Goal: Contribute content: Contribute content

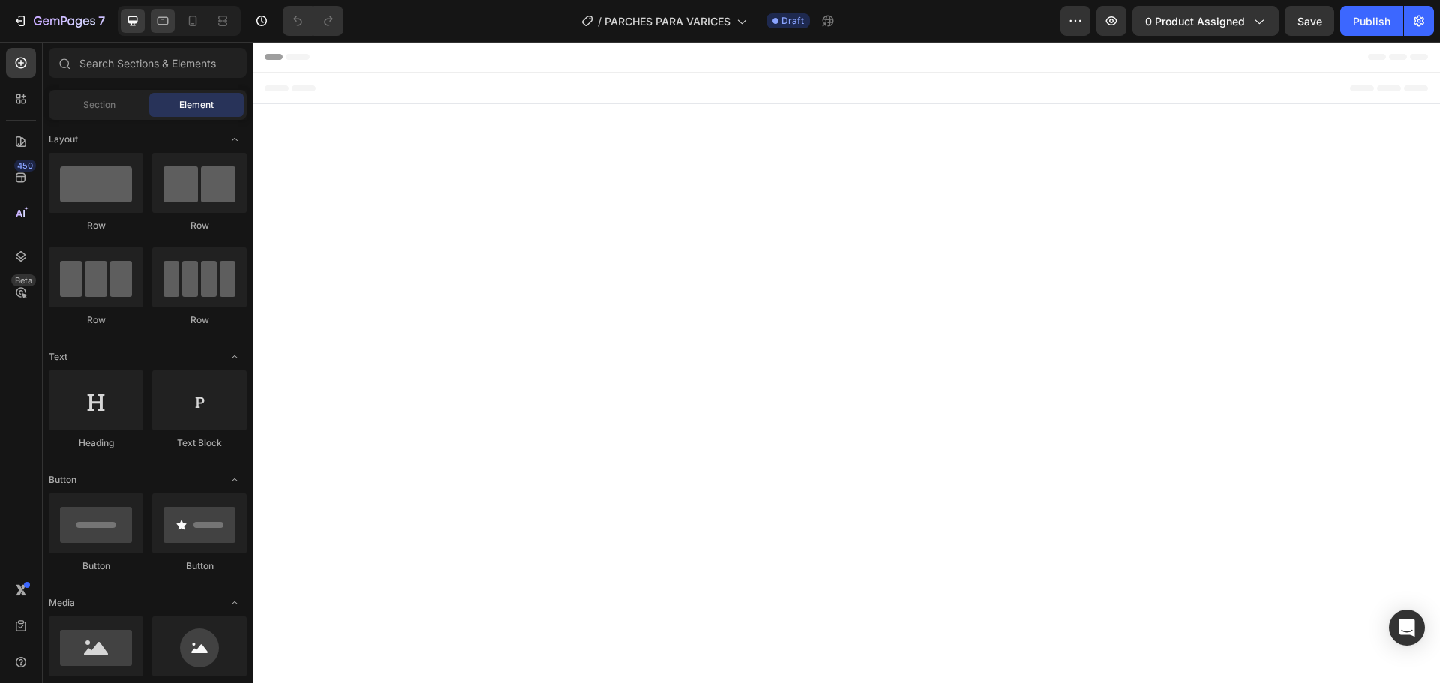
click at [159, 17] on icon at bounding box center [163, 21] width 11 height 8
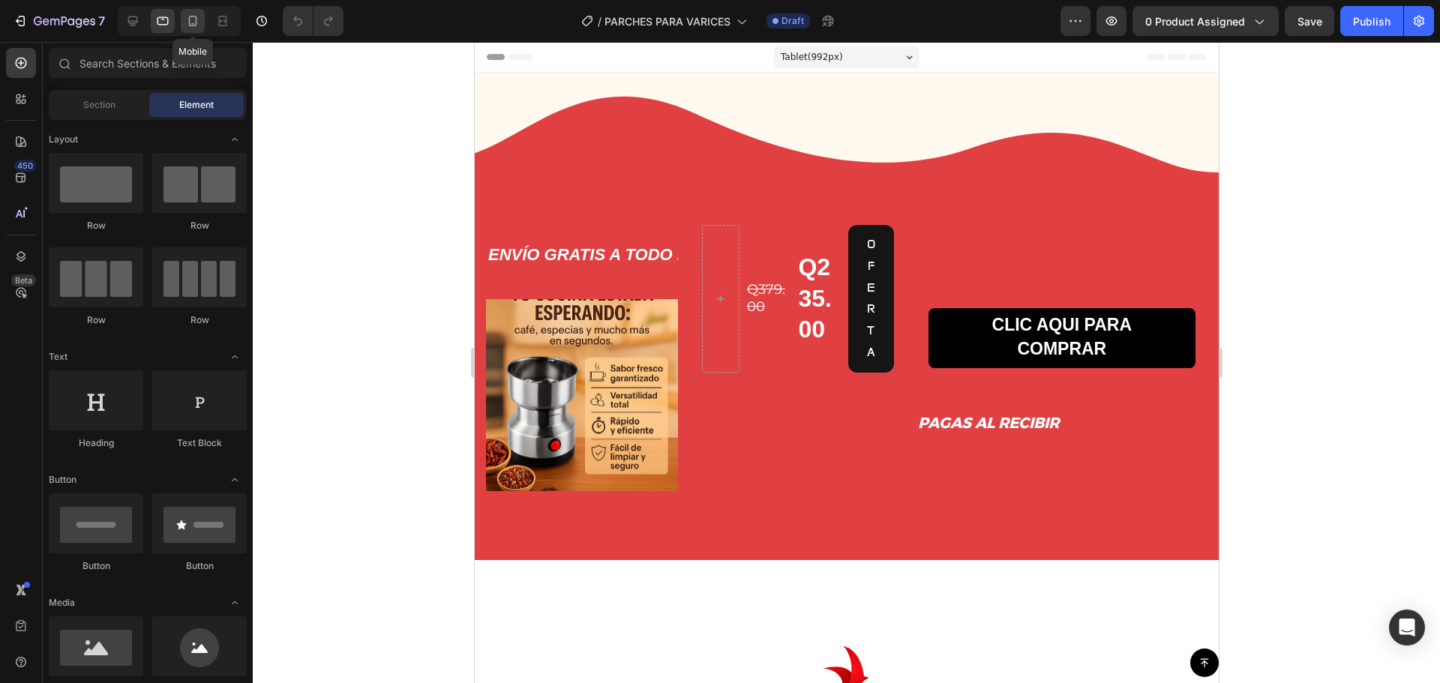
click at [190, 28] on icon at bounding box center [192, 21] width 15 height 15
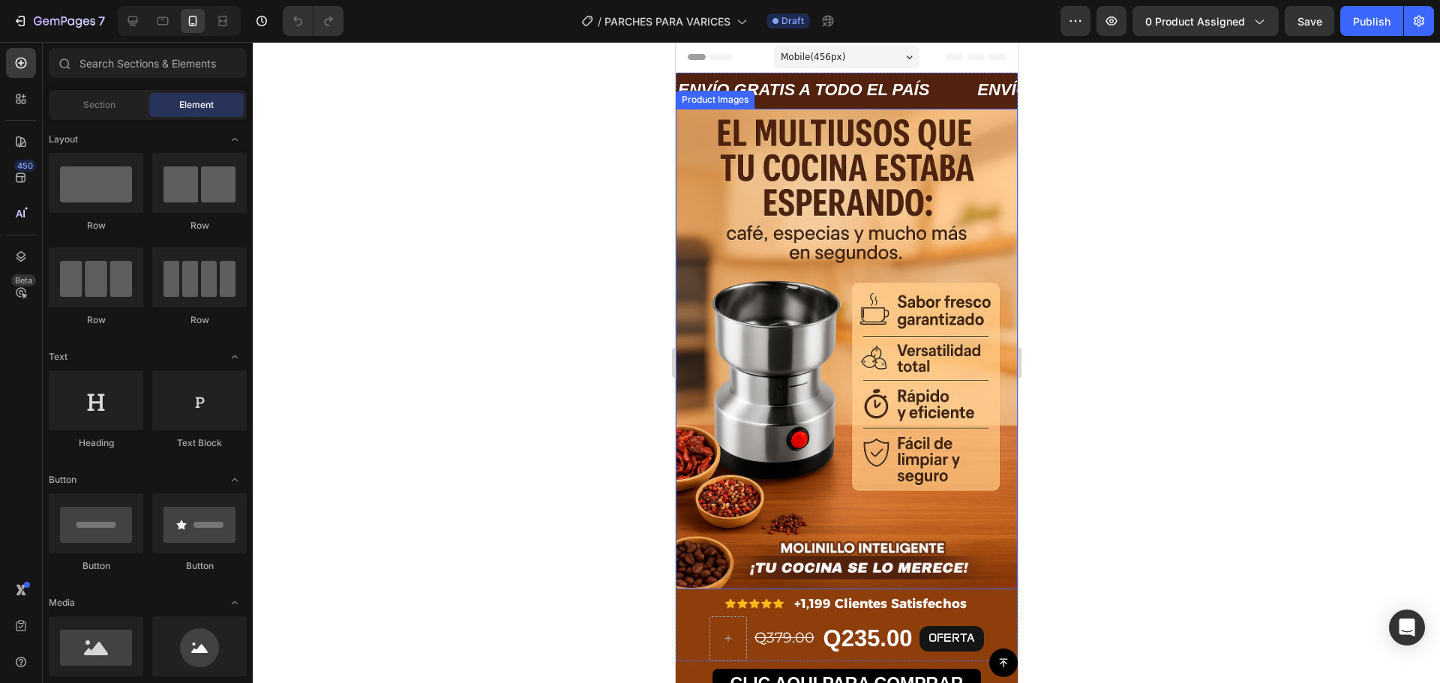
click at [866, 203] on img at bounding box center [846, 349] width 342 height 480
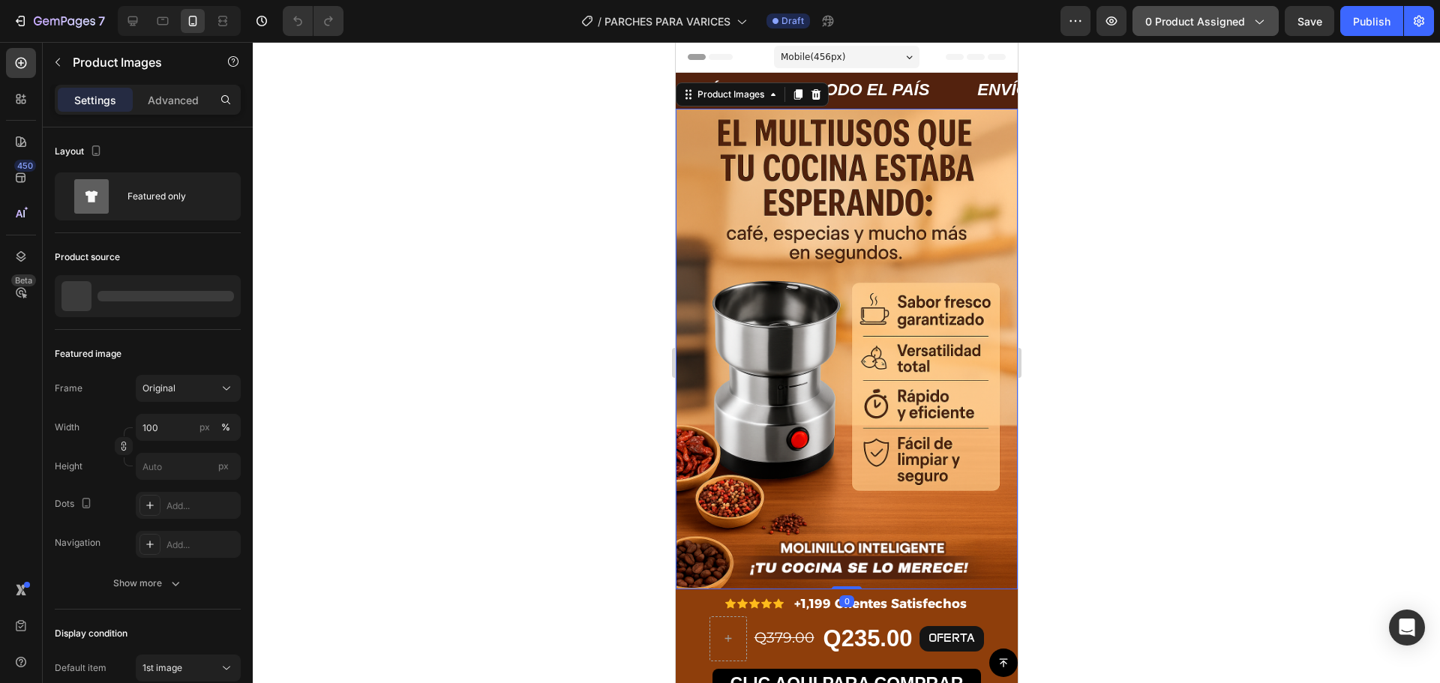
click at [1217, 16] on span "0 product assigned" at bounding box center [1195, 22] width 100 height 16
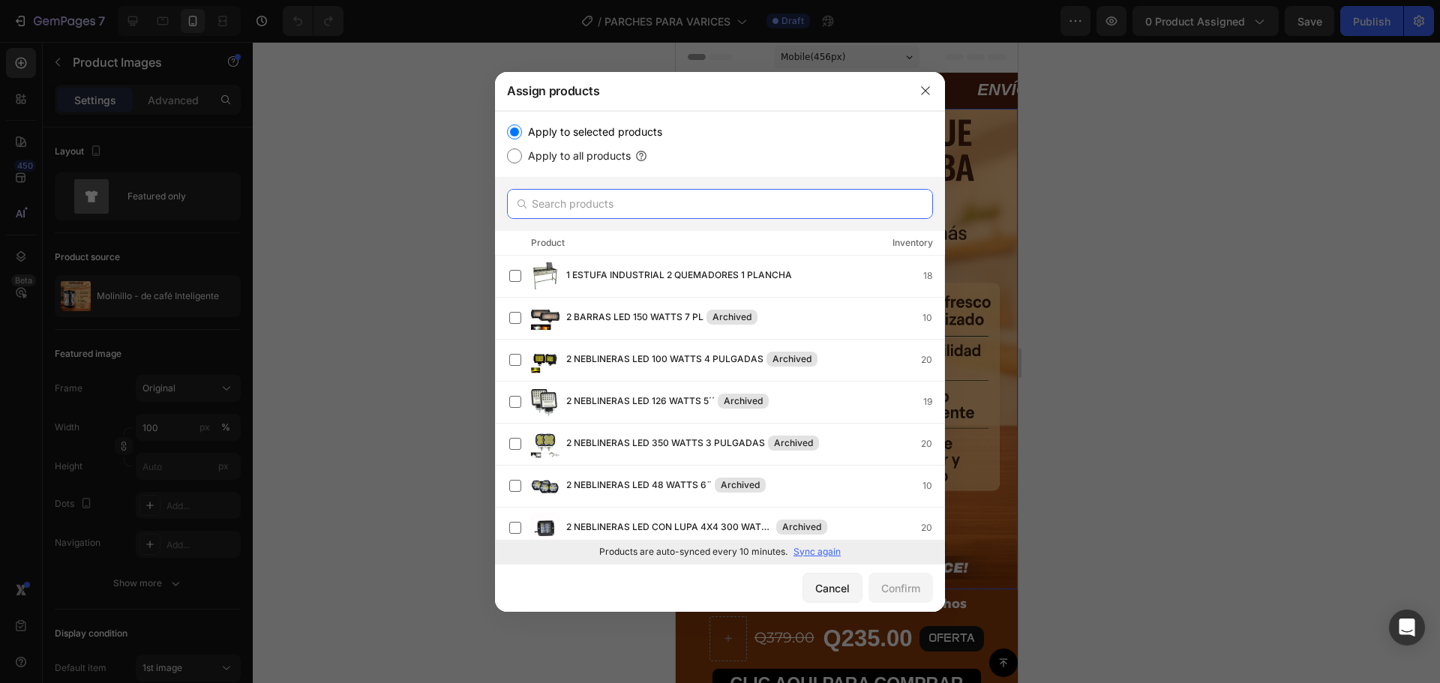
click at [586, 204] on input "text" at bounding box center [720, 204] width 426 height 30
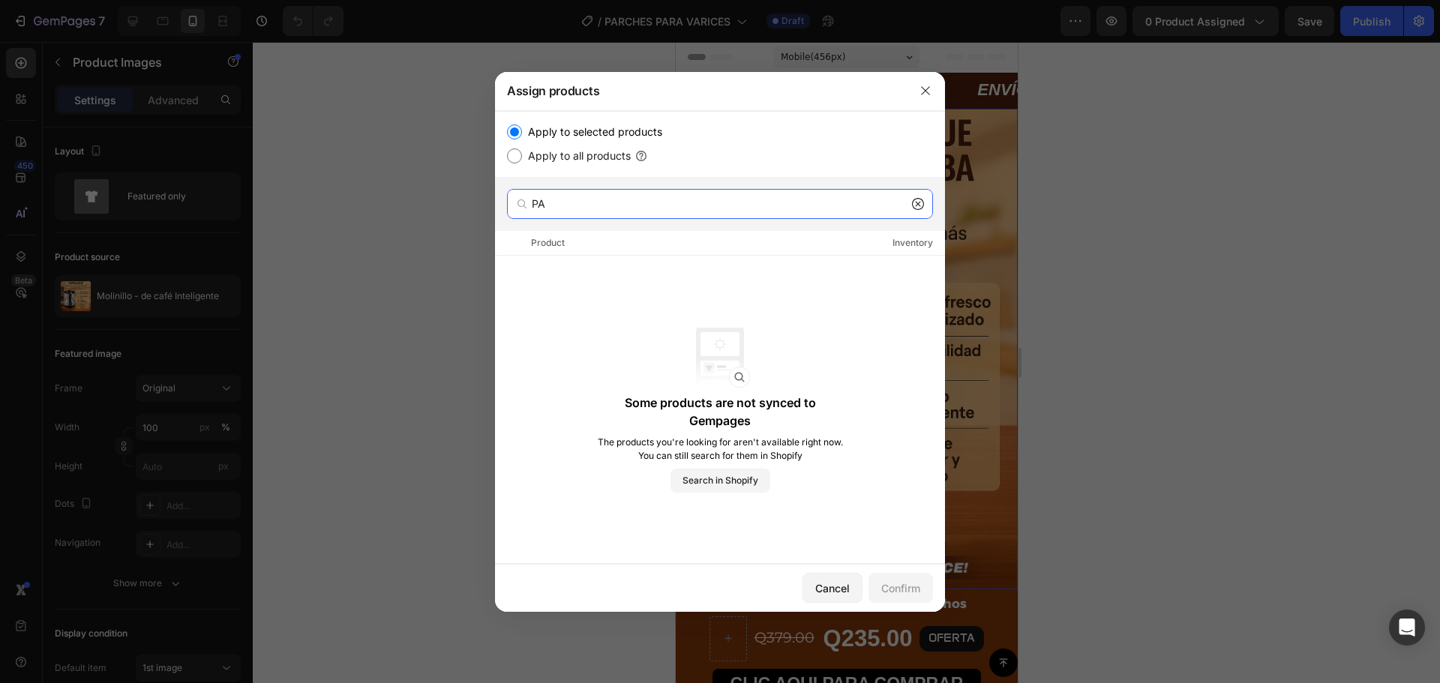
type input "P"
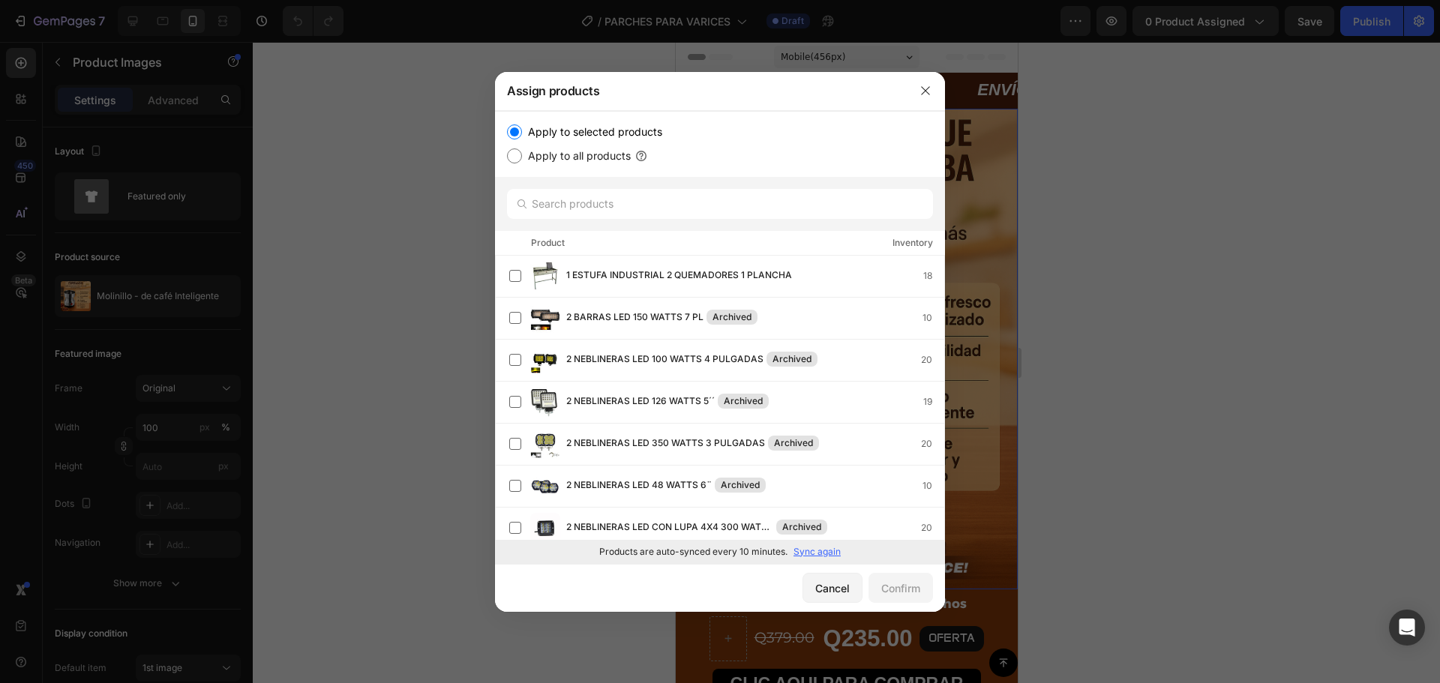
click at [578, 164] on label "Apply to all products" at bounding box center [576, 156] width 109 height 18
click at [522, 164] on input "Apply to all products" at bounding box center [514, 156] width 15 height 15
radio input "true"
click at [582, 138] on label "Apply to selected products" at bounding box center [592, 132] width 140 height 18
click at [522, 138] on input "Apply to selected products" at bounding box center [514, 132] width 15 height 15
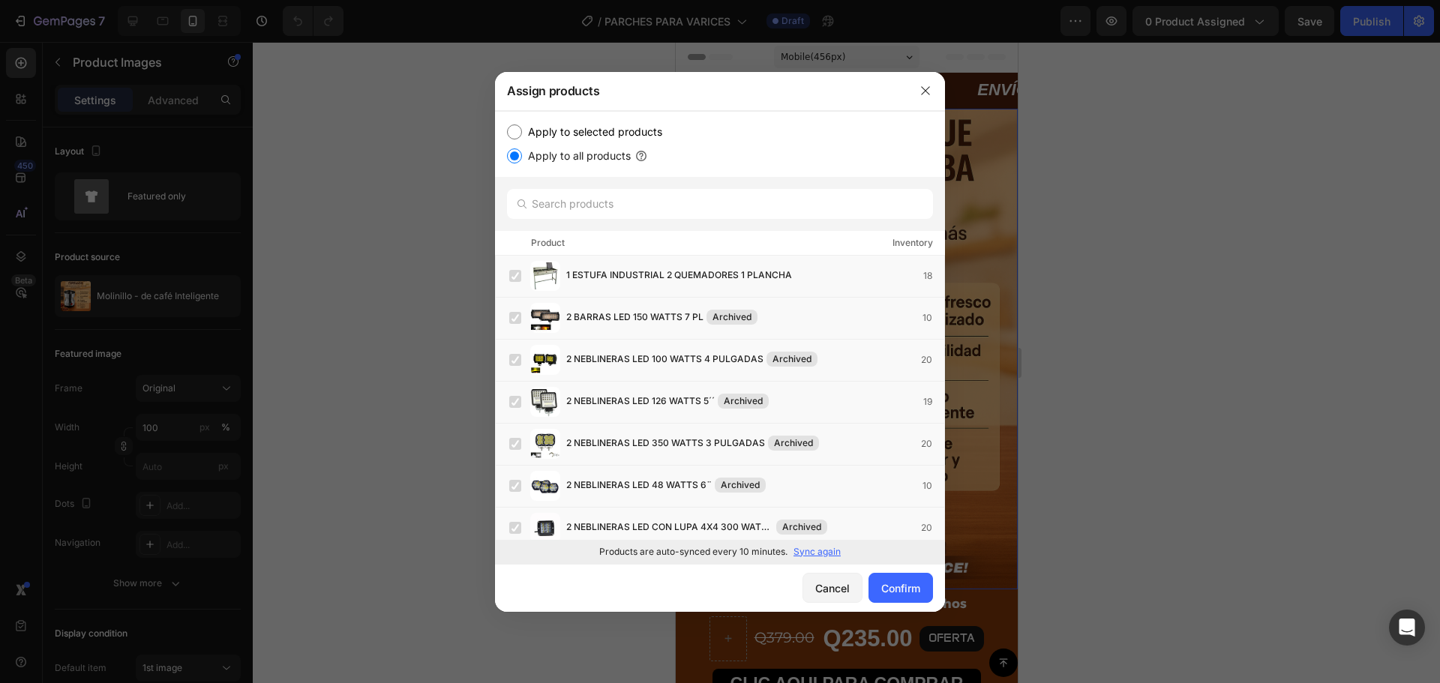
radio input "true"
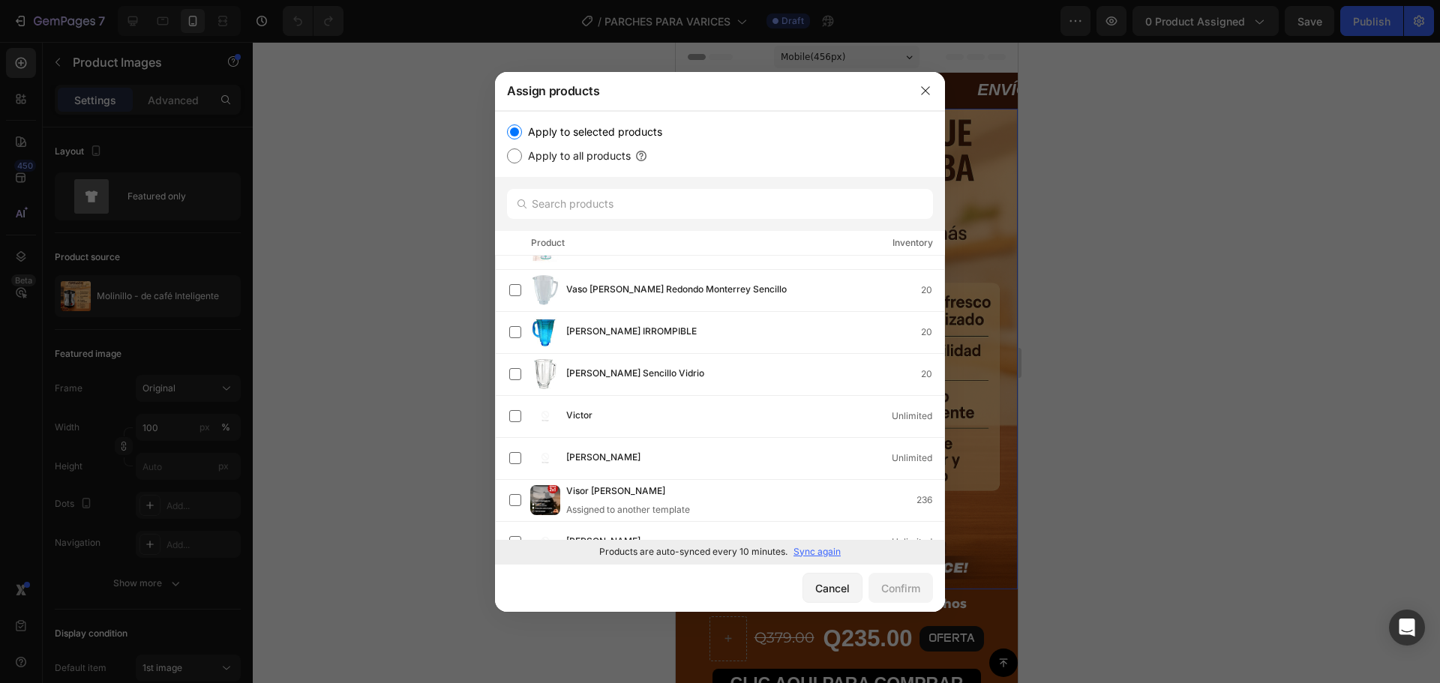
scroll to position [31558, 0]
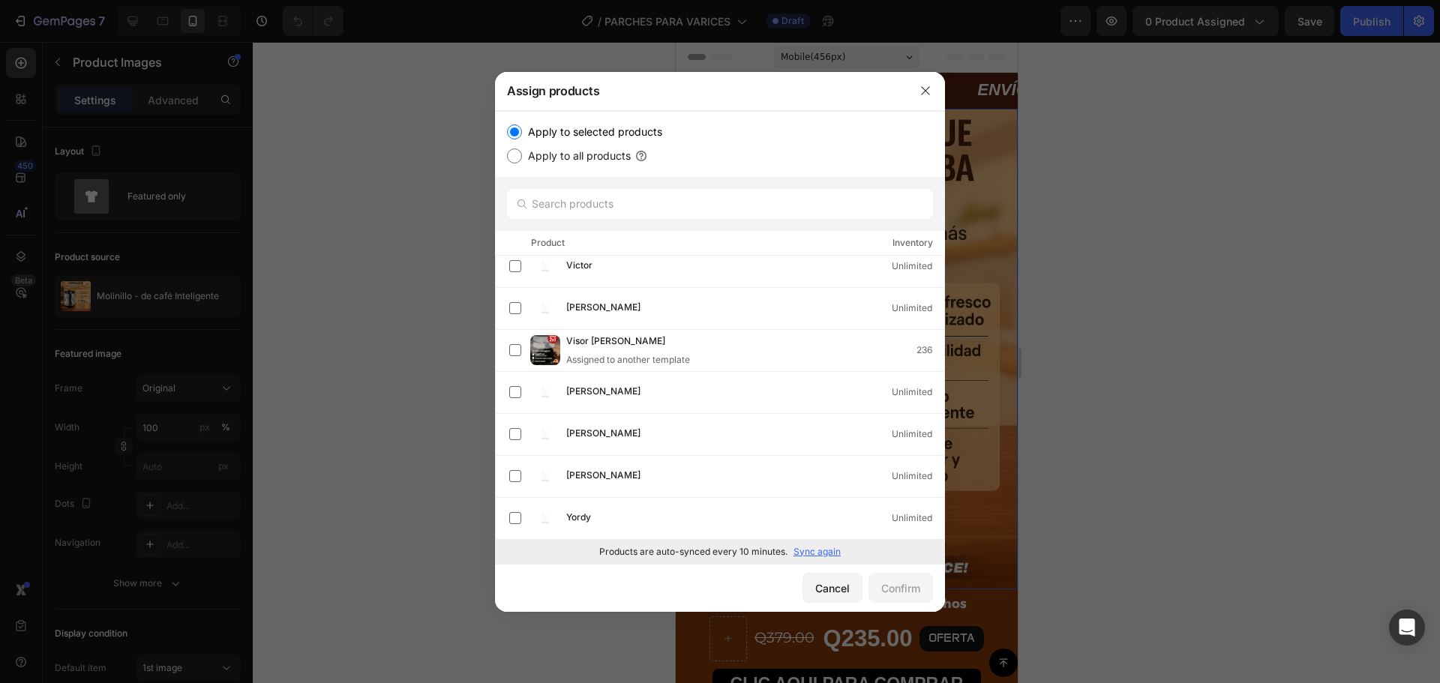
click at [596, 161] on label "Apply to all products" at bounding box center [576, 156] width 109 height 18
click at [522, 161] on input "Apply to all products" at bounding box center [514, 156] width 15 height 15
radio input "true"
click at [595, 130] on label "Apply to selected products" at bounding box center [592, 132] width 140 height 18
click at [522, 130] on input "Apply to selected products" at bounding box center [514, 132] width 15 height 15
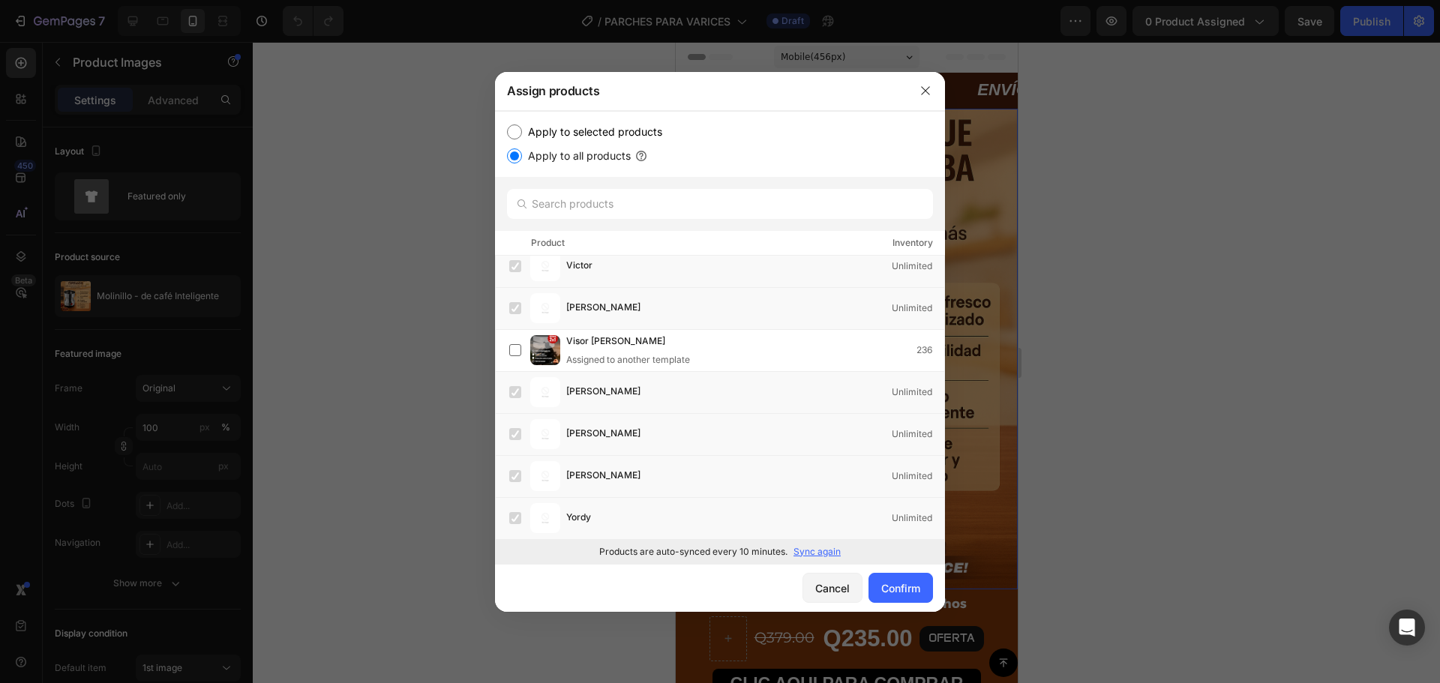
radio input "true"
drag, startPoint x: 925, startPoint y: 92, endPoint x: 287, endPoint y: 42, distance: 640.3
click at [925, 92] on icon "button" at bounding box center [925, 90] width 8 height 8
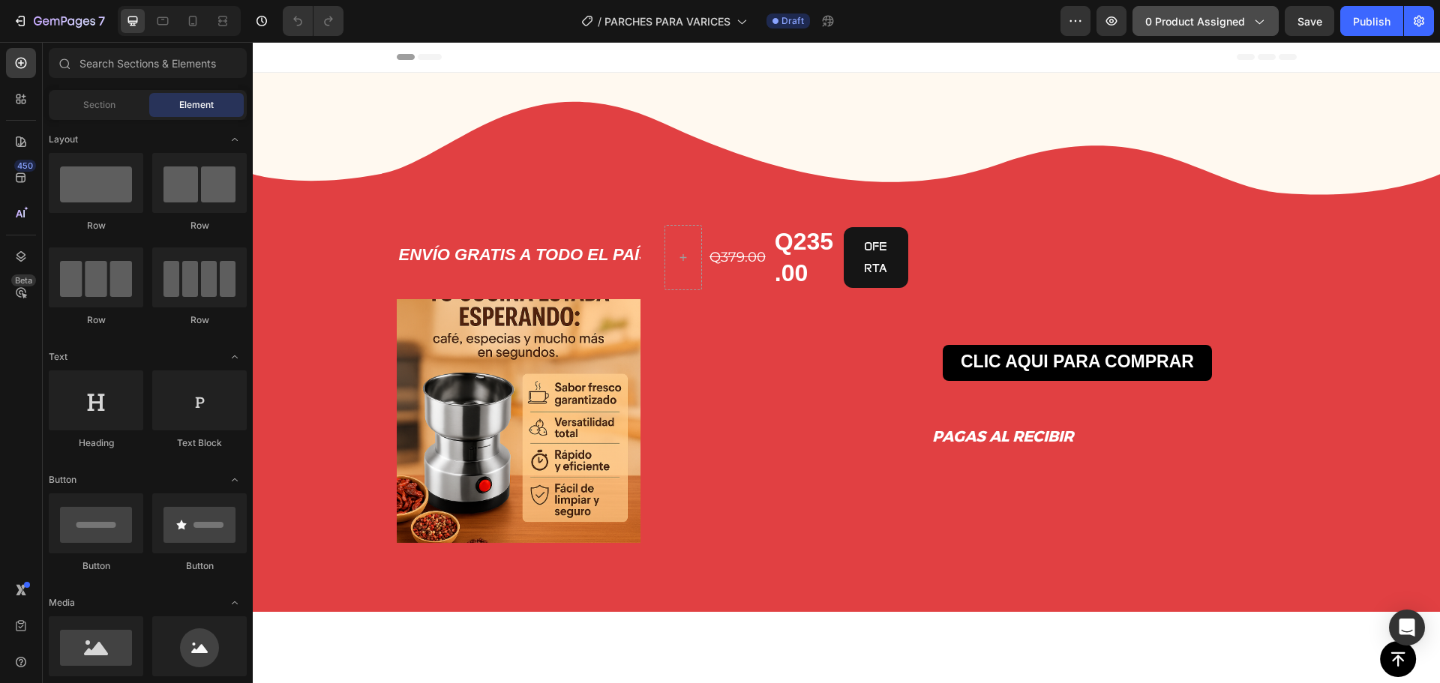
click at [1240, 17] on span "0 product assigned" at bounding box center [1195, 22] width 100 height 16
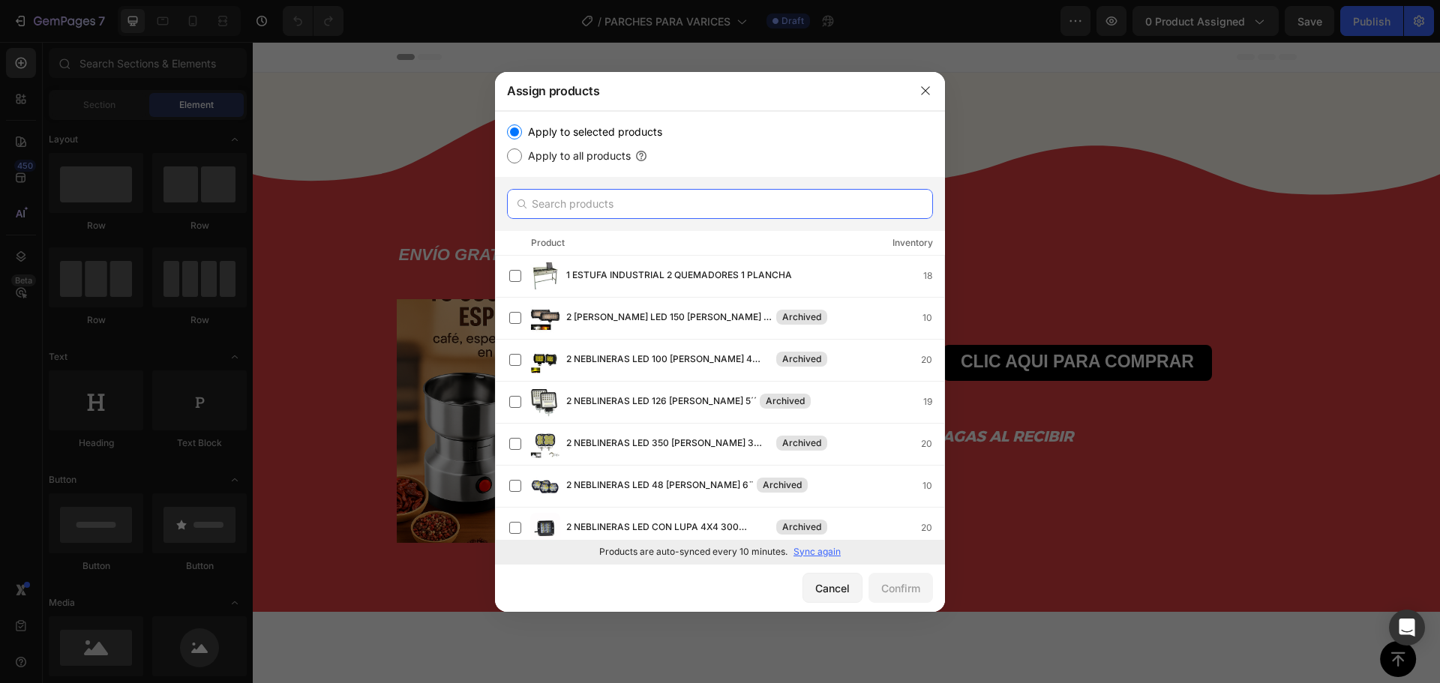
click at [626, 208] on input "text" at bounding box center [720, 204] width 426 height 30
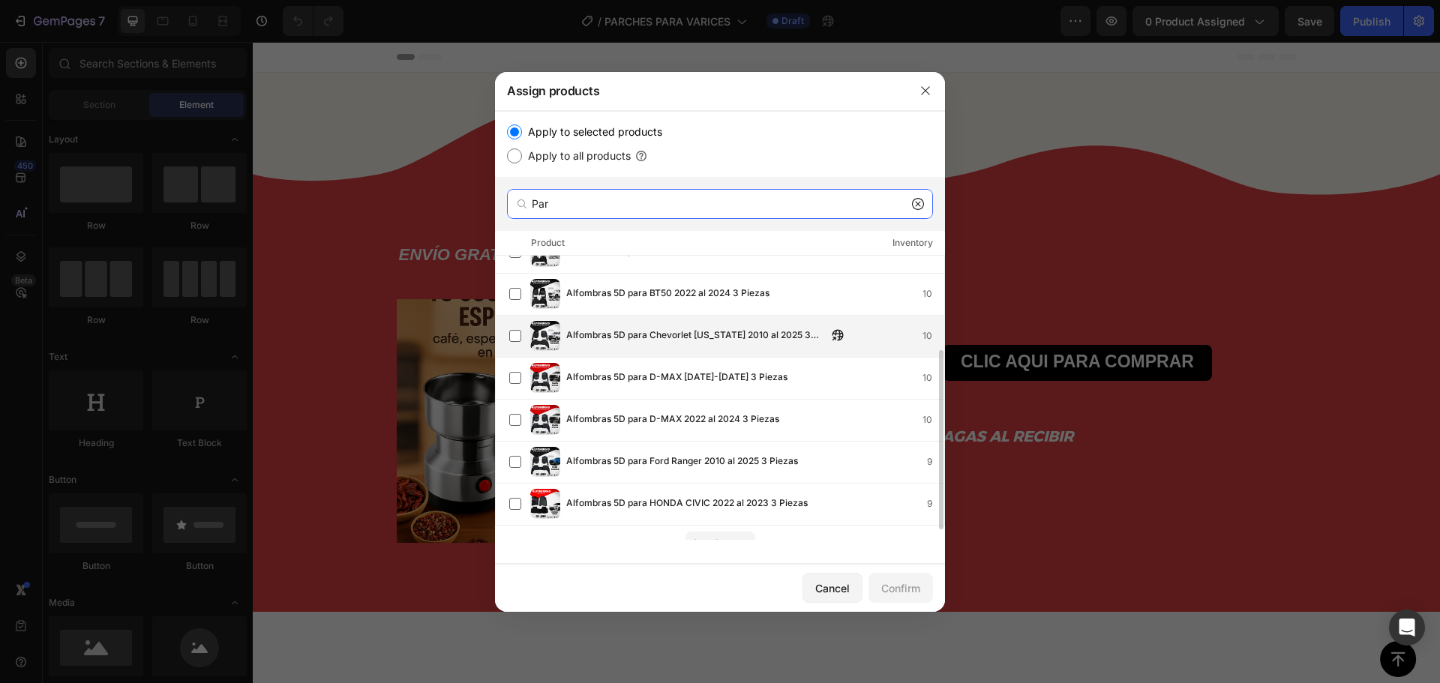
scroll to position [166, 0]
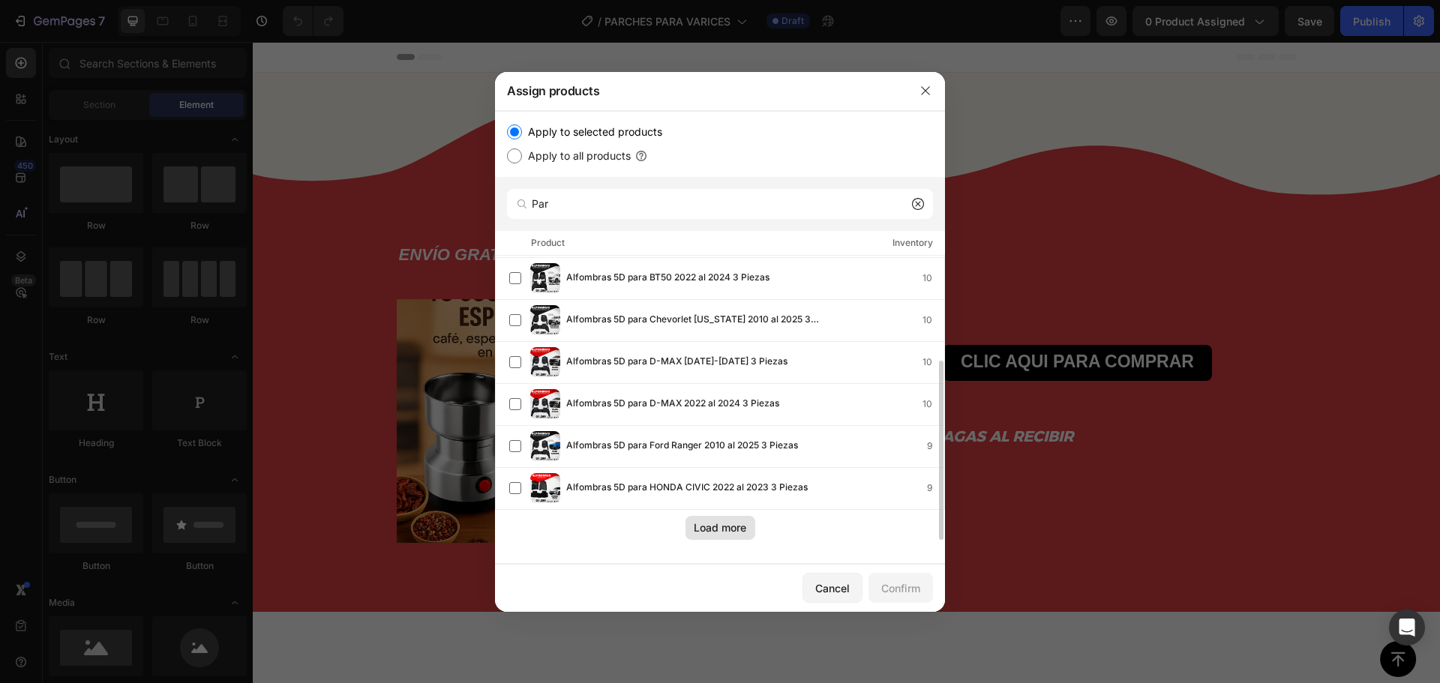
click at [718, 524] on div "Load more" at bounding box center [720, 528] width 53 height 16
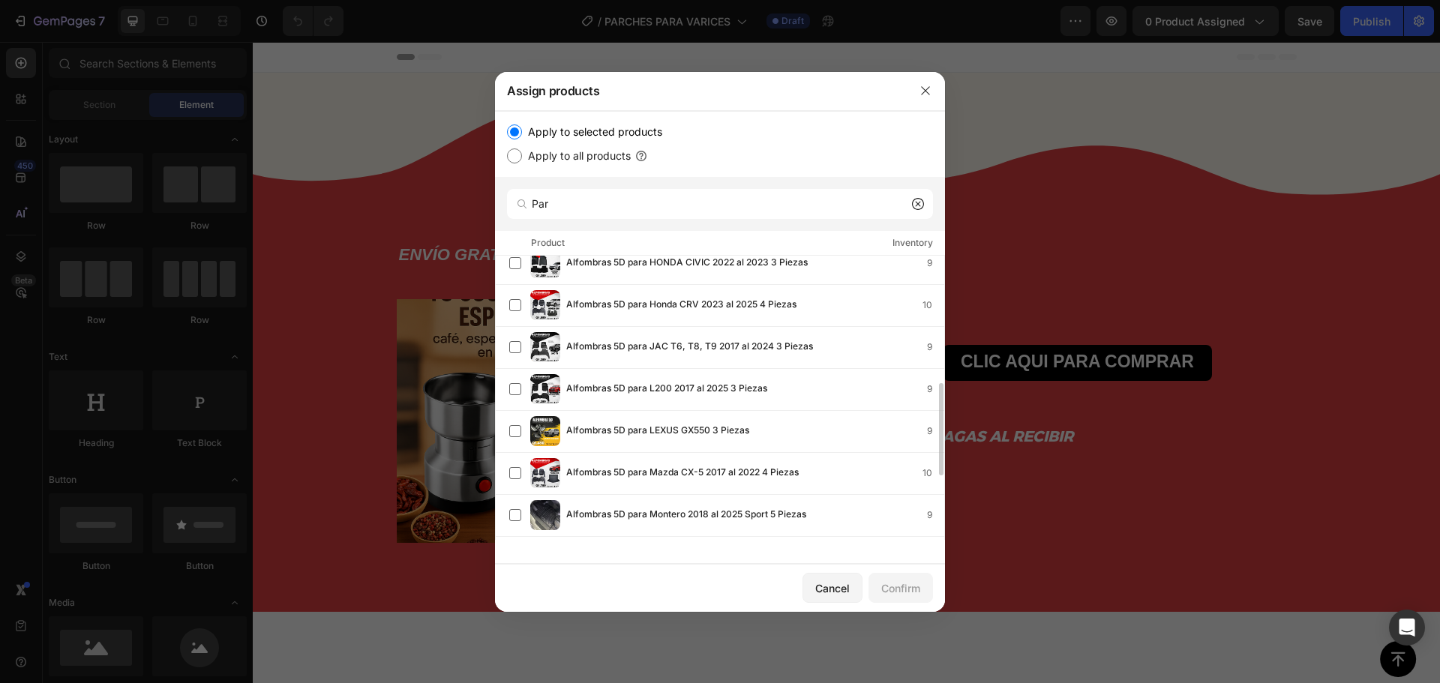
scroll to position [586, 0]
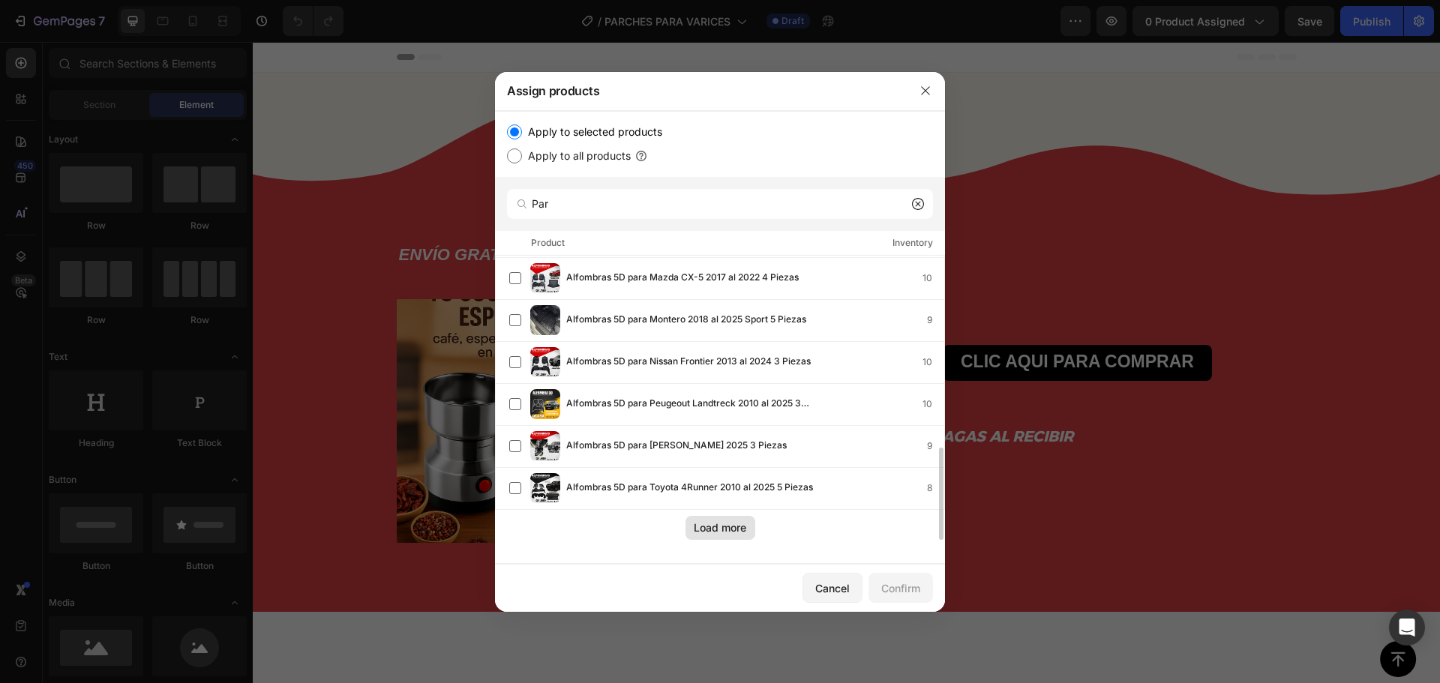
click at [706, 527] on div "Load more" at bounding box center [720, 528] width 53 height 16
click at [581, 198] on input "Par" at bounding box center [720, 204] width 426 height 30
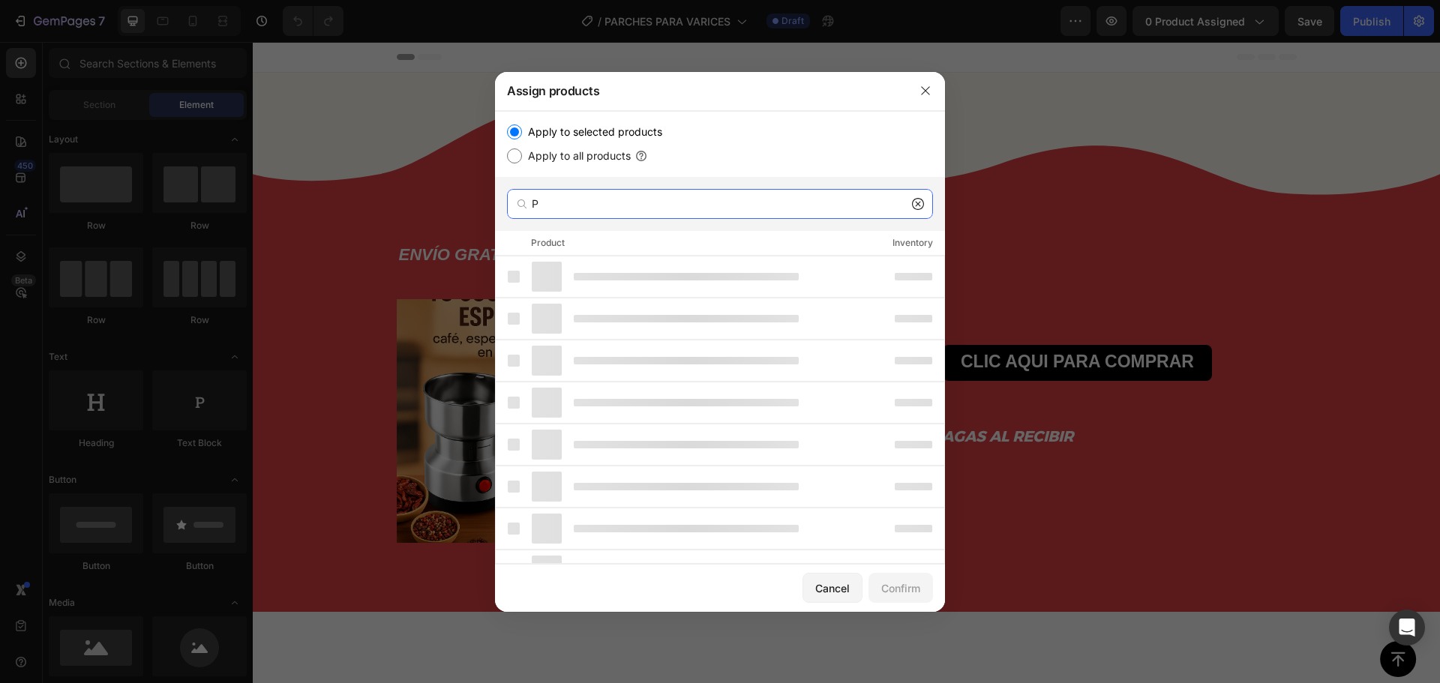
type input "P"
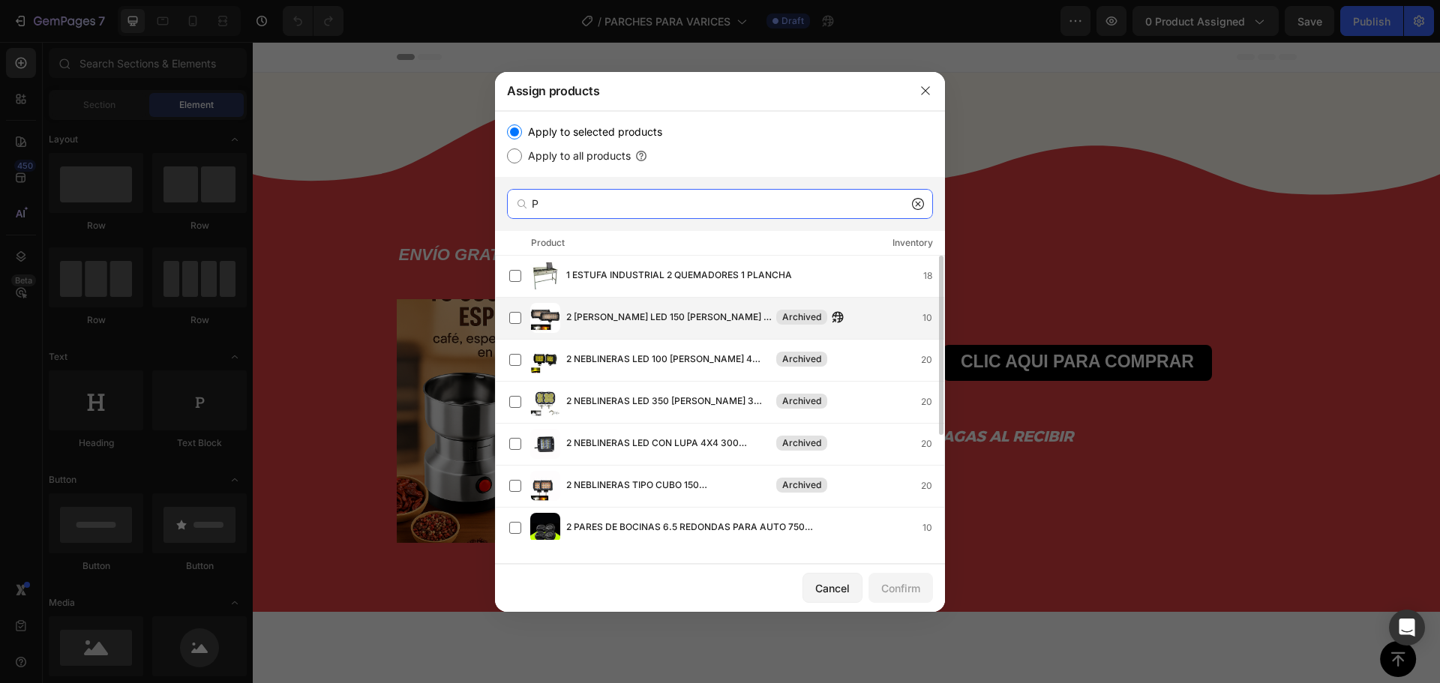
scroll to position [166, 0]
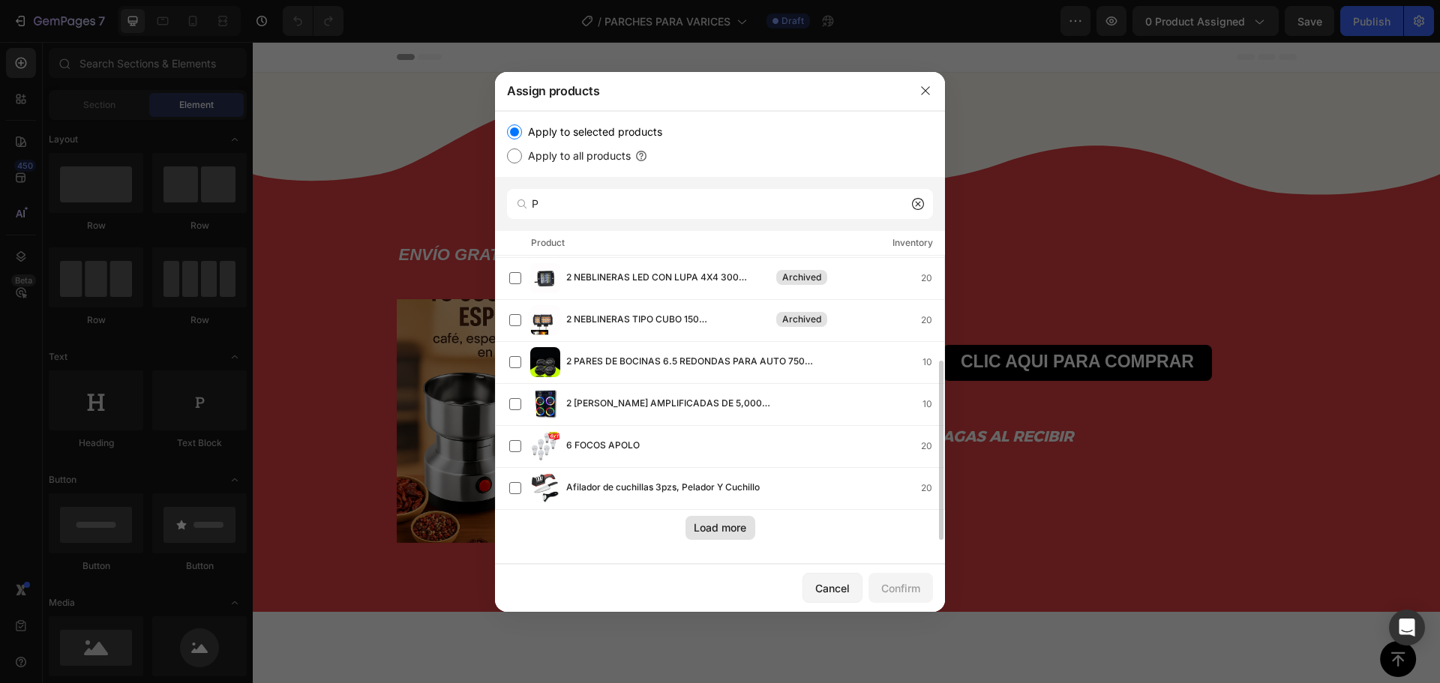
click at [722, 536] on button "Load more" at bounding box center [721, 528] width 70 height 24
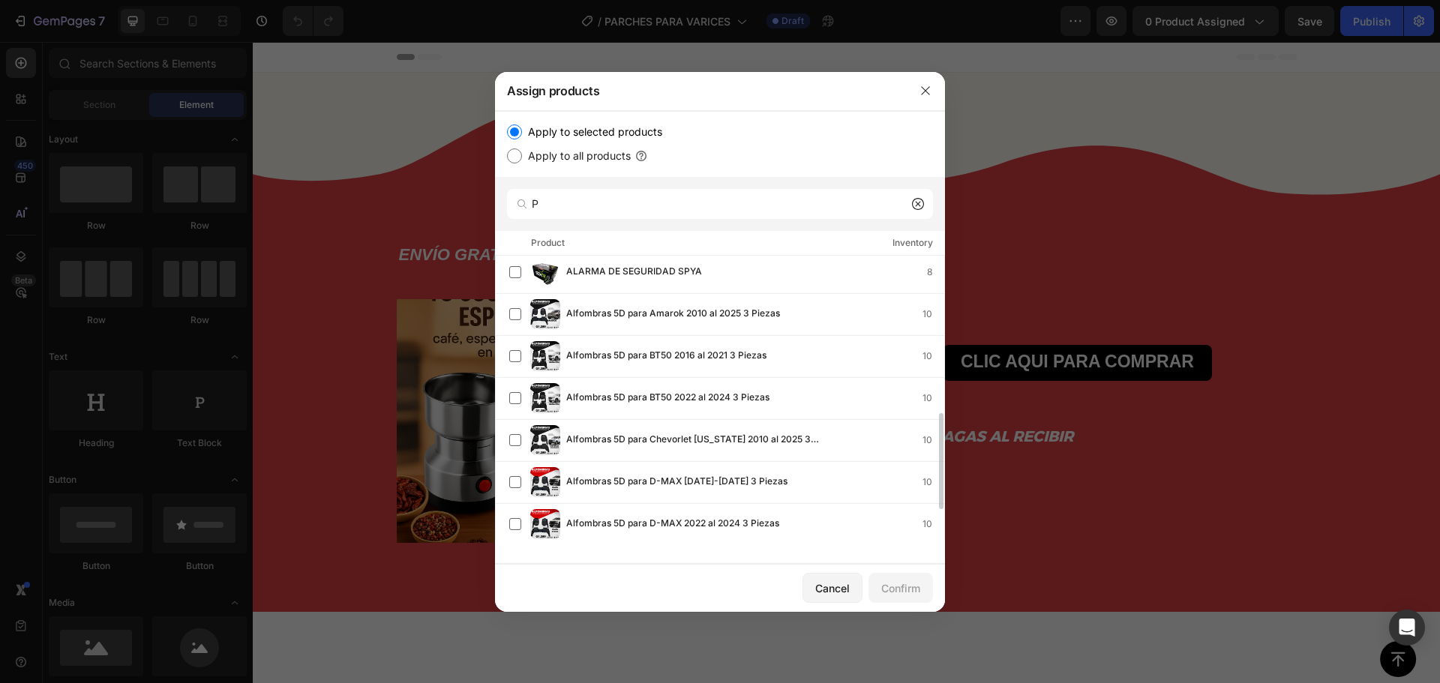
scroll to position [556, 0]
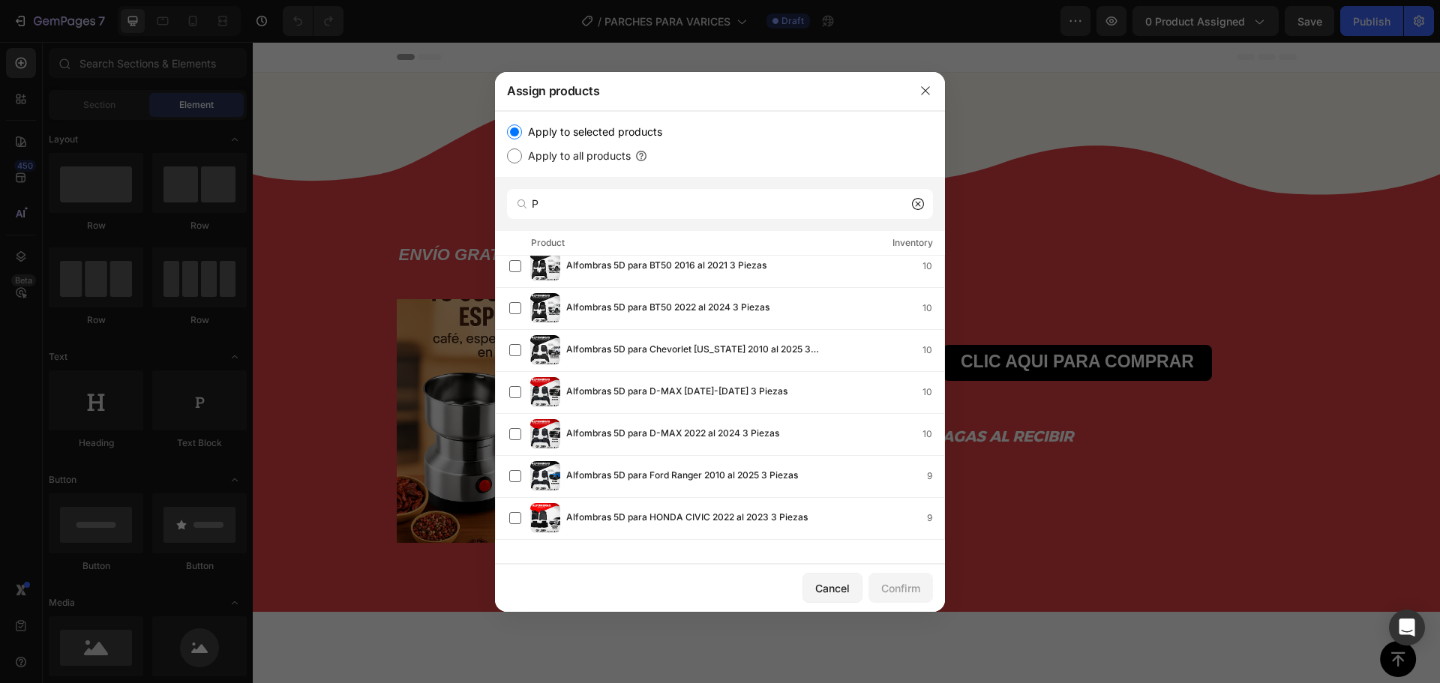
click at [912, 199] on icon at bounding box center [918, 204] width 12 height 12
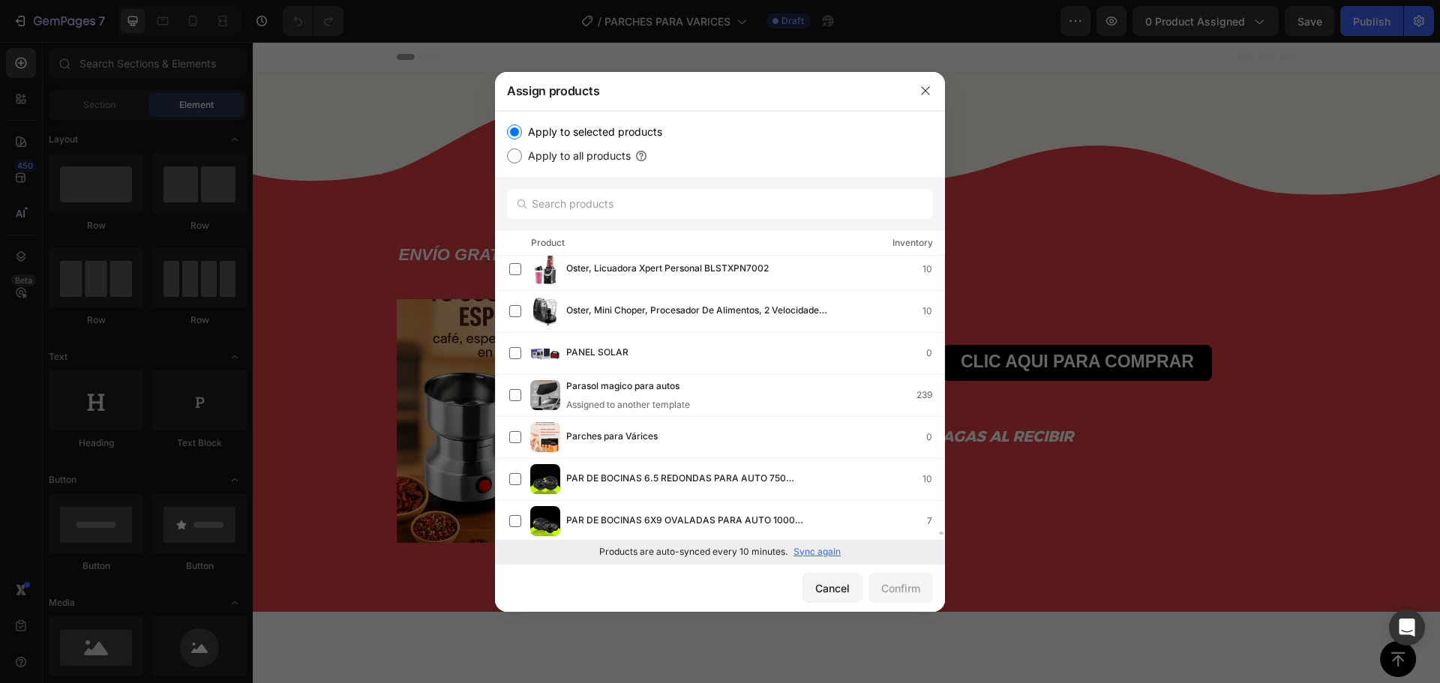
scroll to position [23312, 0]
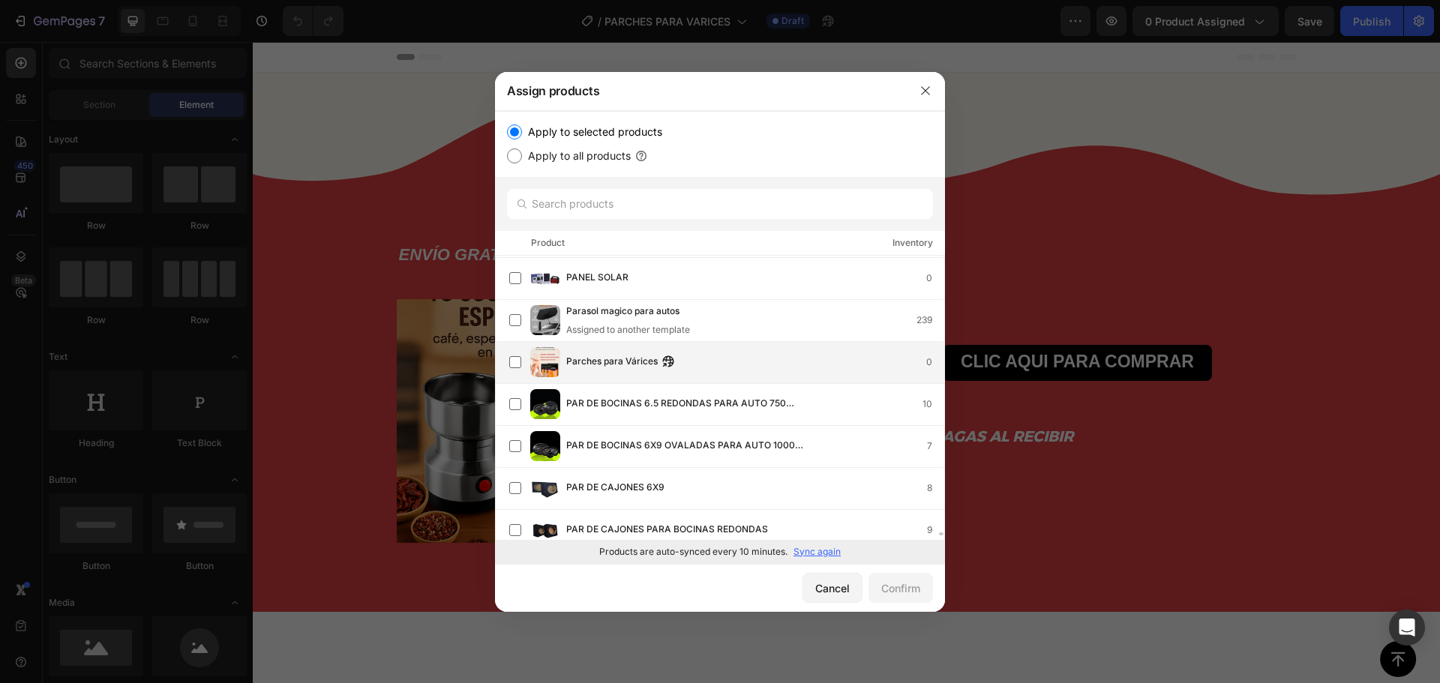
click at [623, 359] on span "Parches para Várices" at bounding box center [612, 362] width 92 height 17
click at [912, 592] on div "Confirm" at bounding box center [900, 589] width 39 height 16
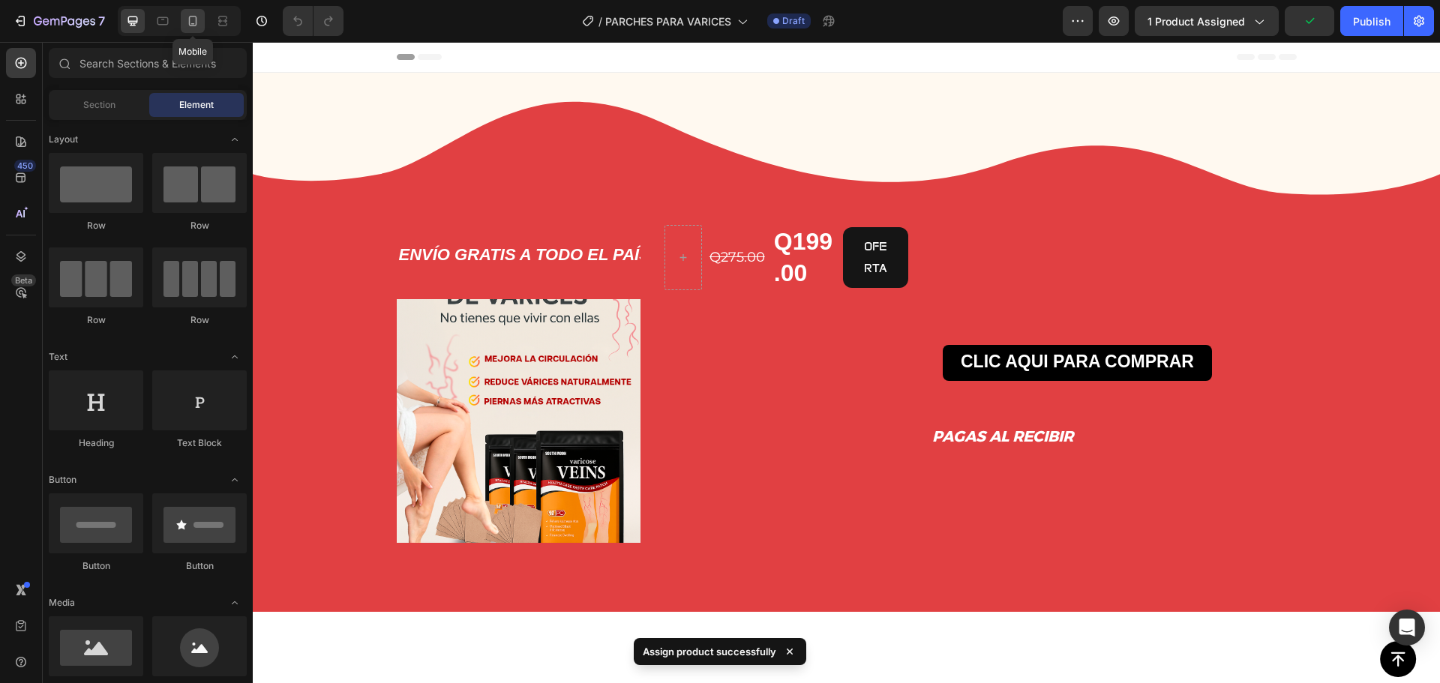
click at [200, 21] on icon at bounding box center [192, 21] width 15 height 15
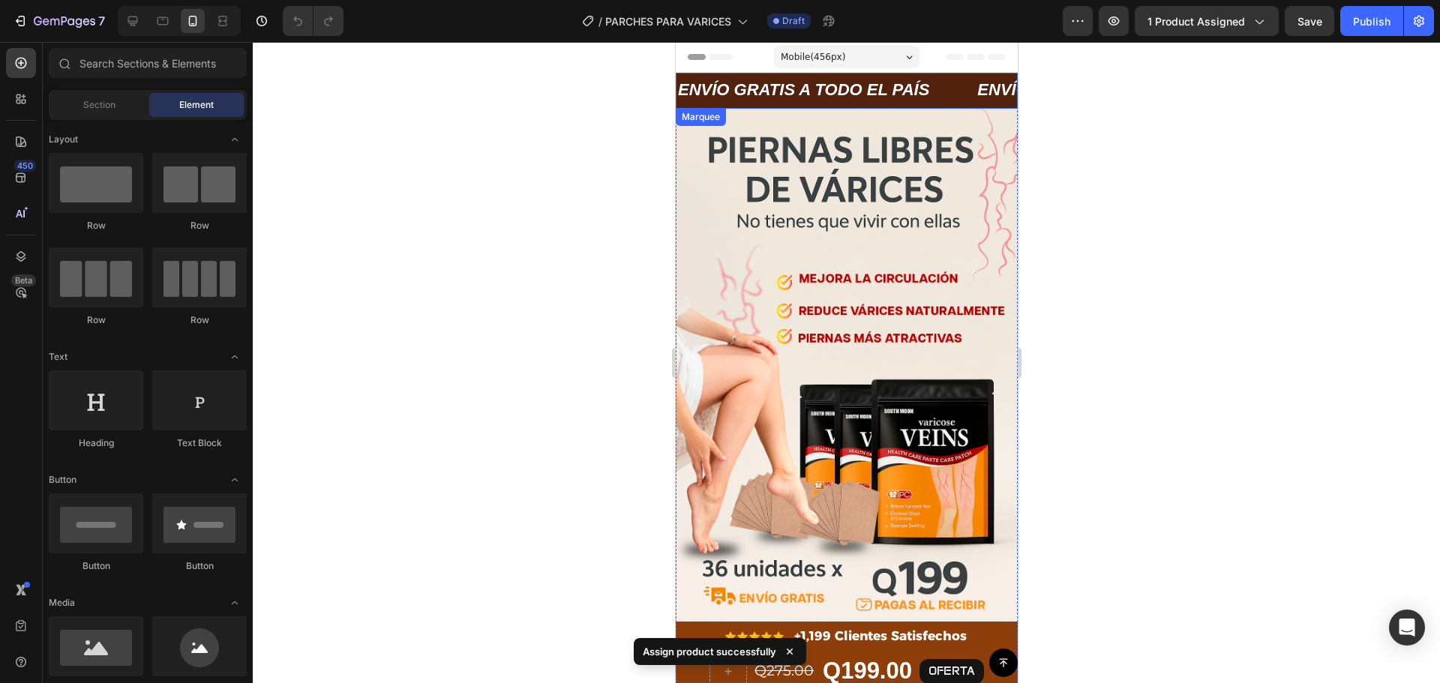
click at [944, 89] on div "ENVÍO GRATIS A TODO EL PAÍS Text Block" at bounding box center [825, 91] width 299 height 36
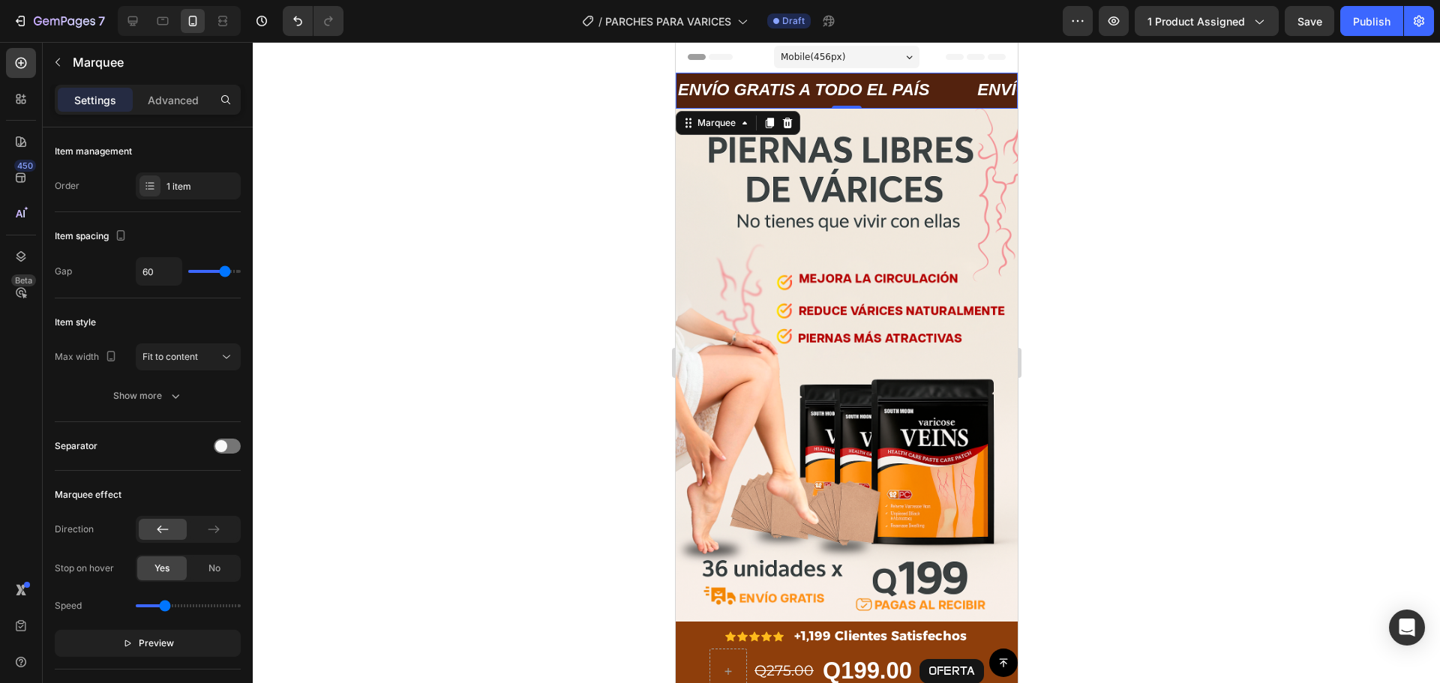
click at [957, 90] on div "ENVÍO GRATIS A TODO EL PAÍS Text Block" at bounding box center [825, 91] width 299 height 36
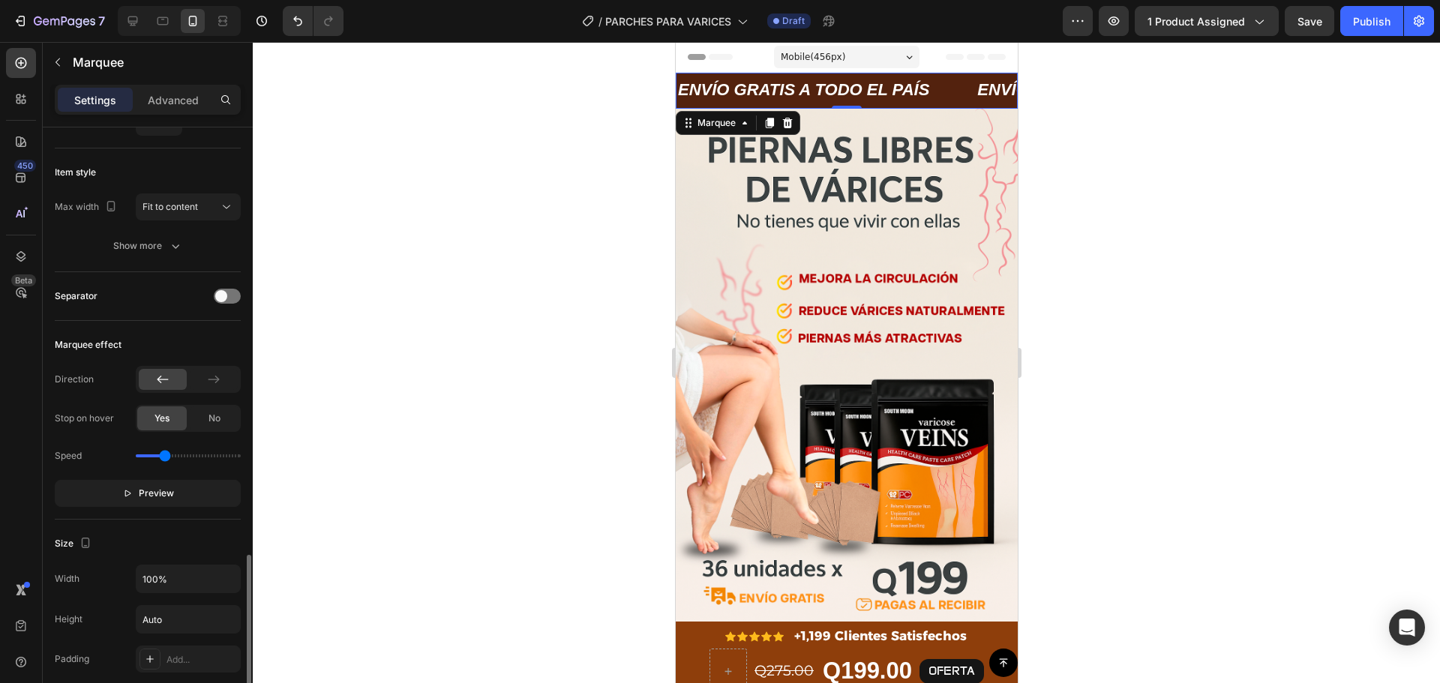
scroll to position [375, 0]
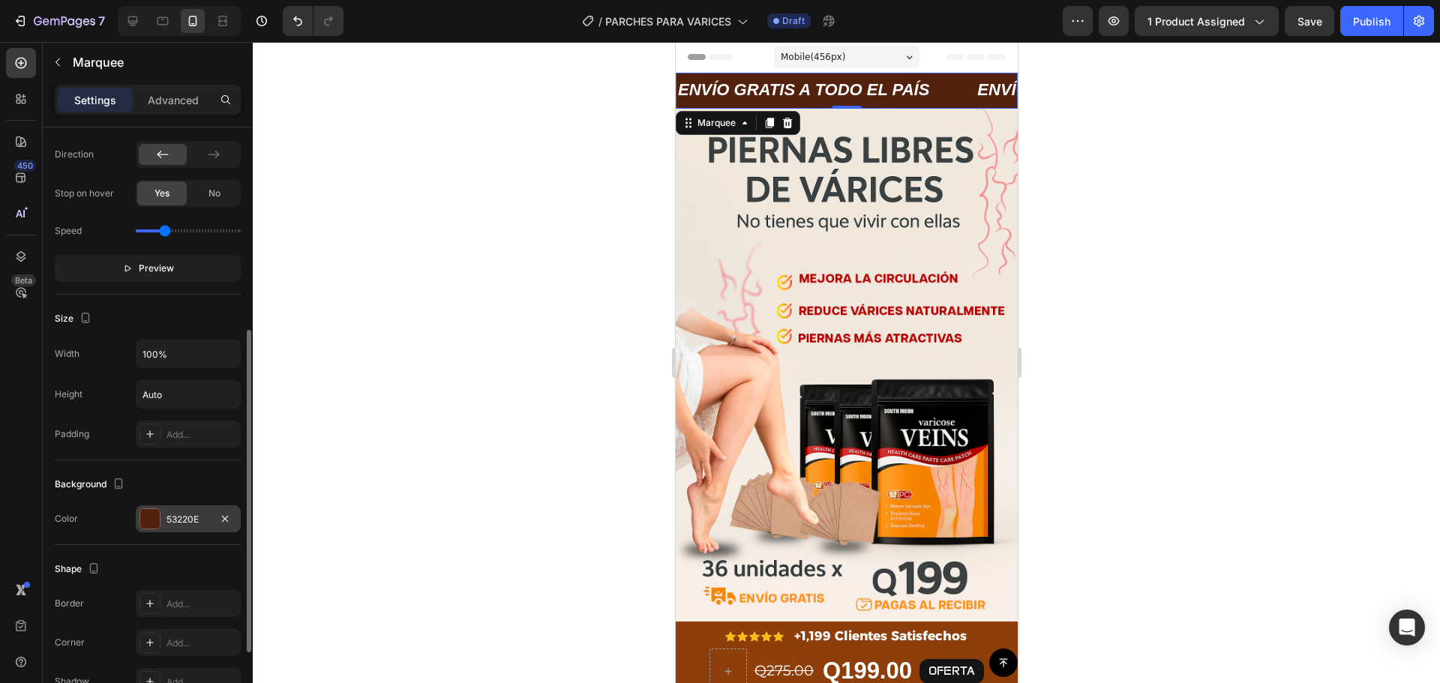
click at [154, 516] on div at bounding box center [150, 519] width 20 height 20
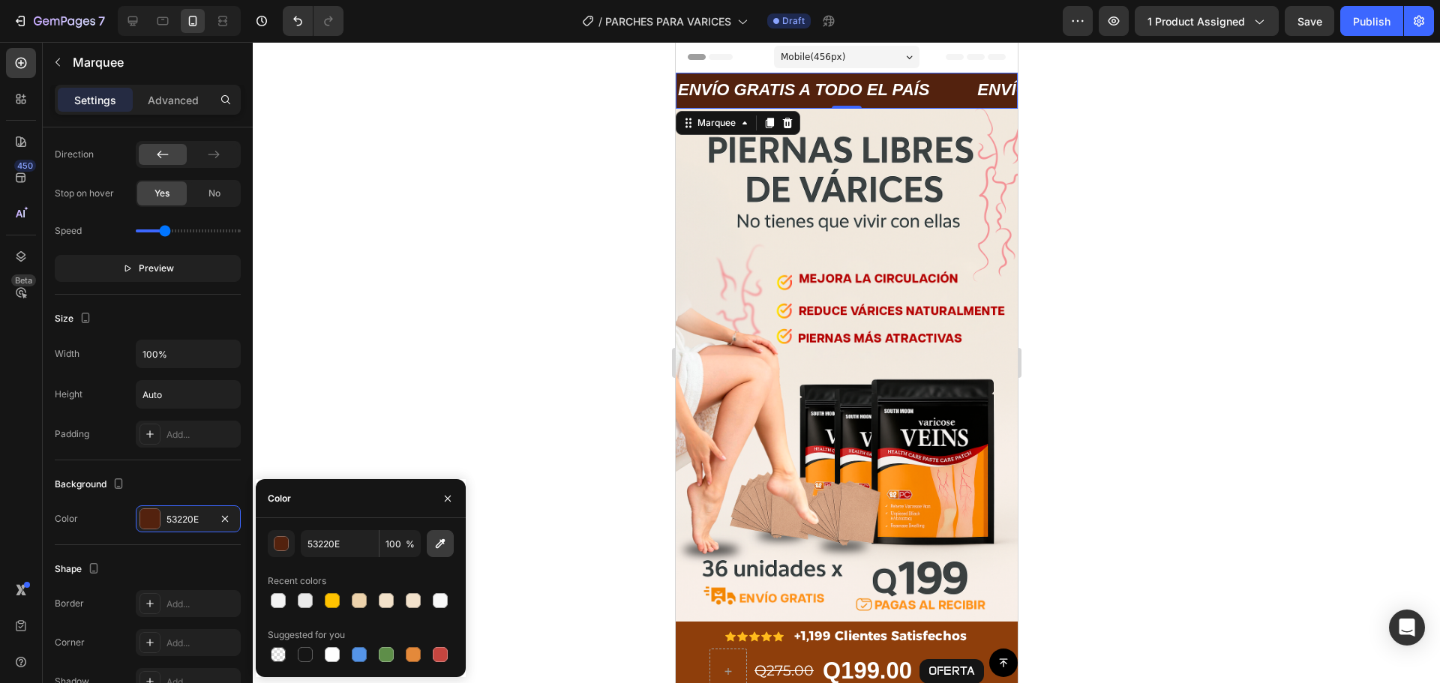
click at [440, 539] on icon "button" at bounding box center [440, 543] width 15 height 15
type input "B50000"
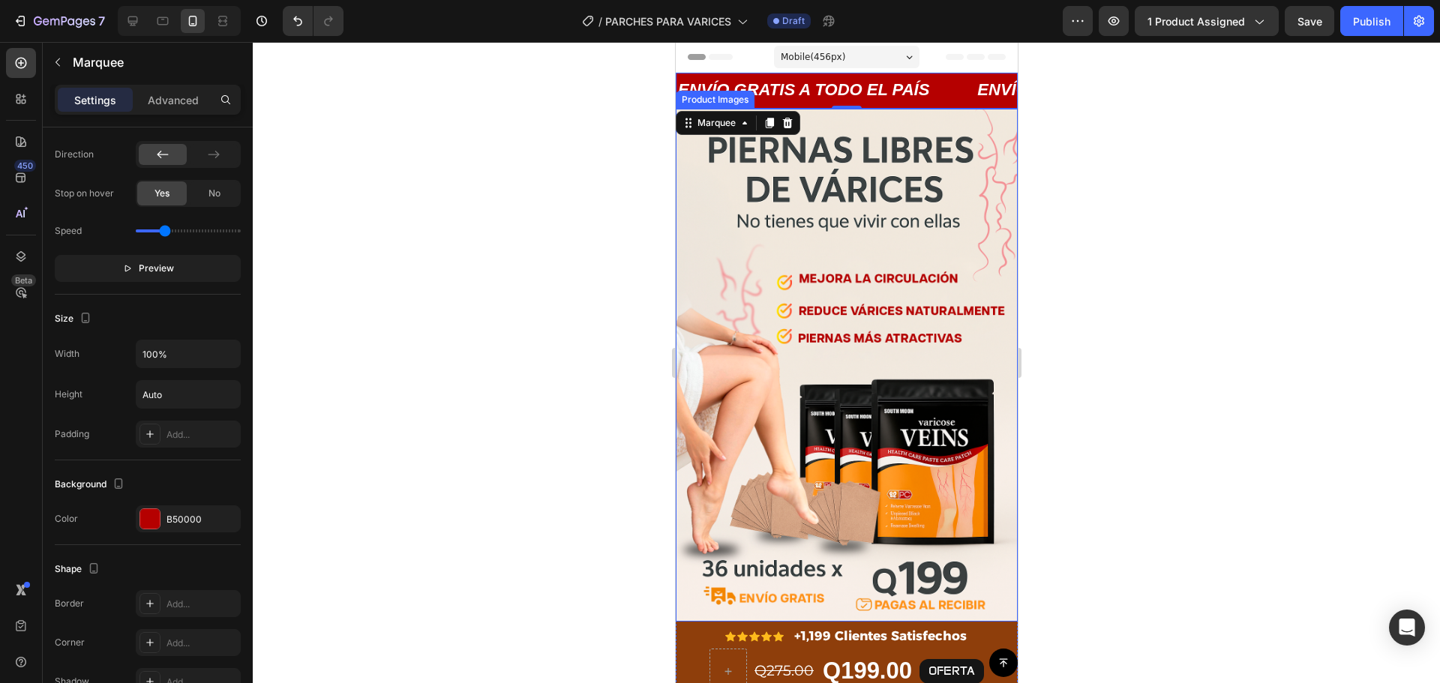
click at [591, 327] on div at bounding box center [846, 362] width 1187 height 641
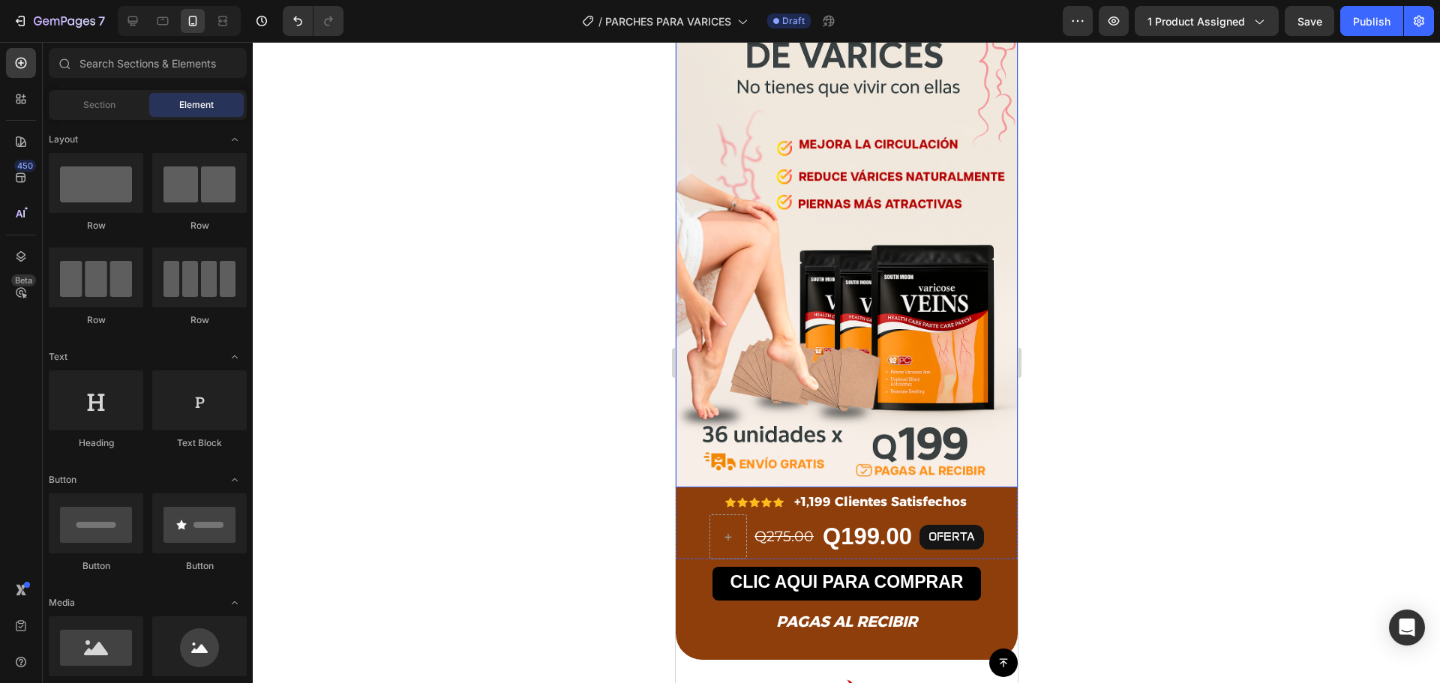
scroll to position [150, 0]
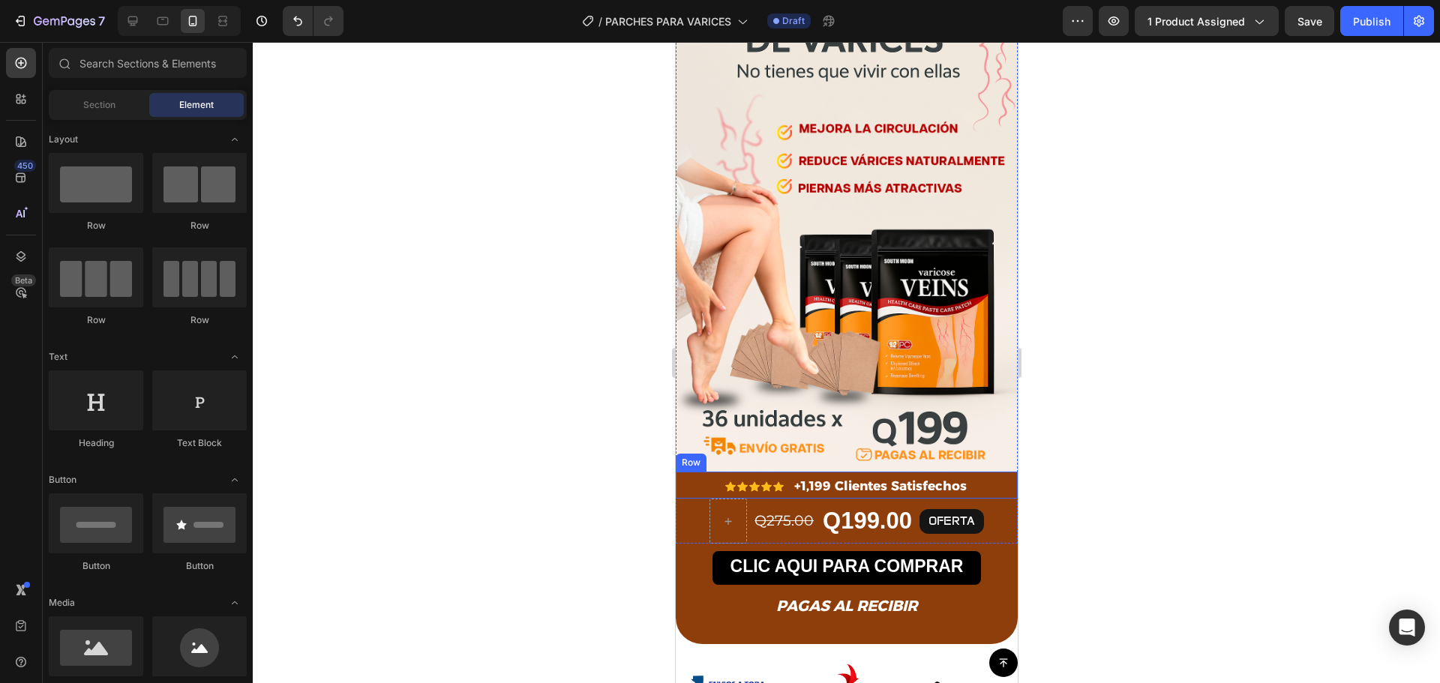
click at [978, 472] on div "Icon Icon Icon Icon Icon Icon List +1,199 Clientes Satisfechos Text Block Row" at bounding box center [846, 485] width 342 height 27
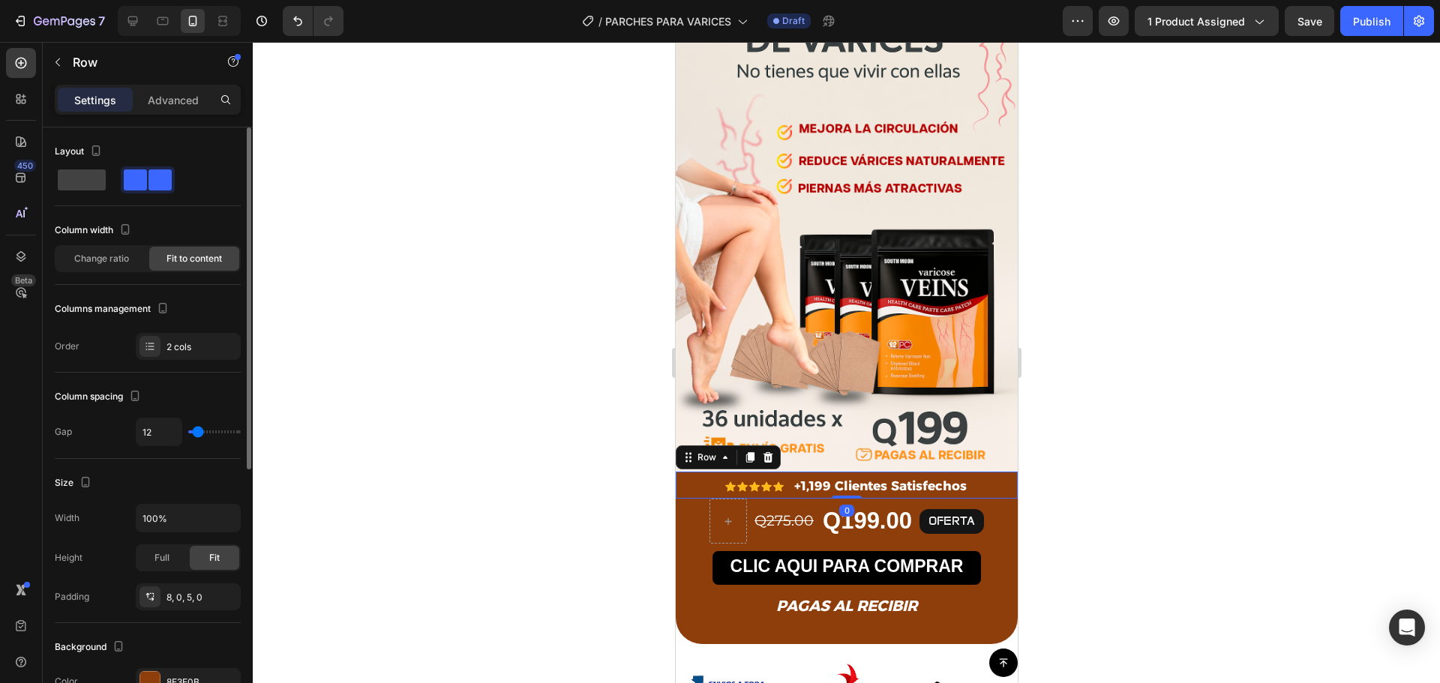
scroll to position [75, 0]
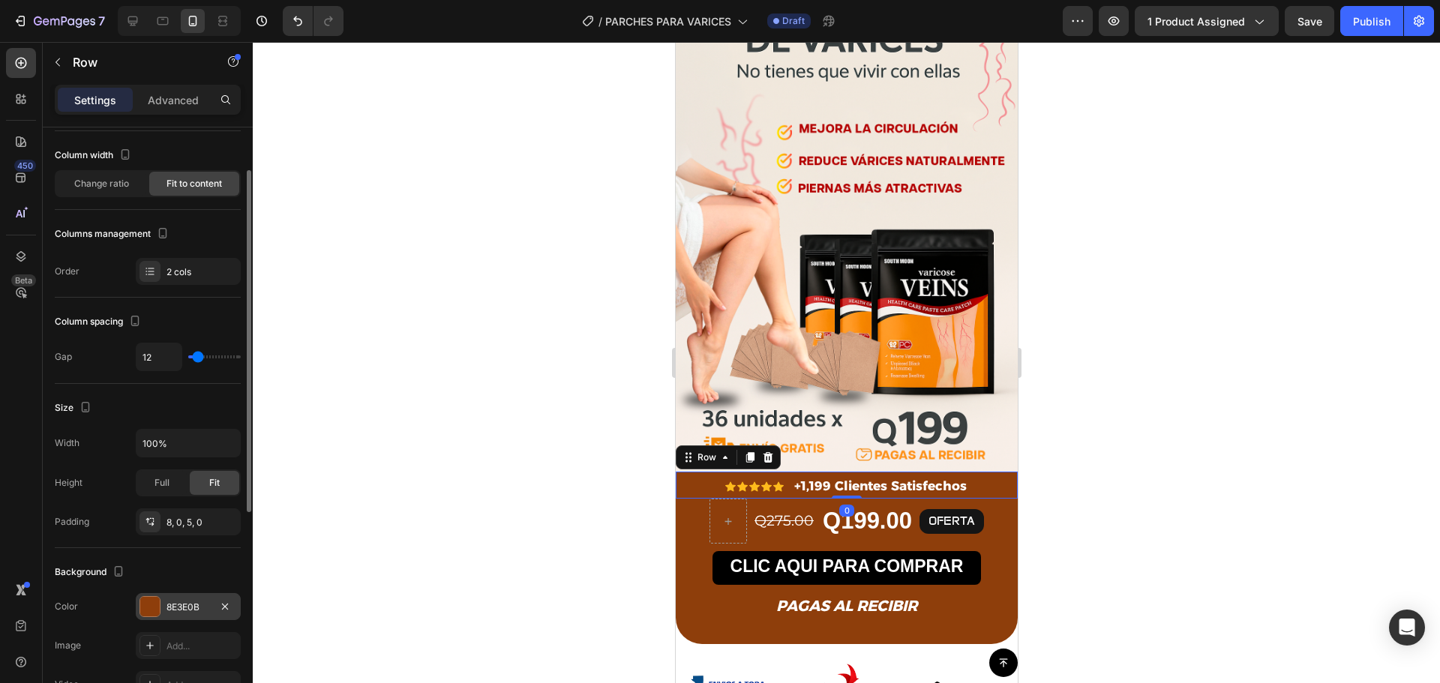
click at [144, 608] on div at bounding box center [150, 607] width 20 height 20
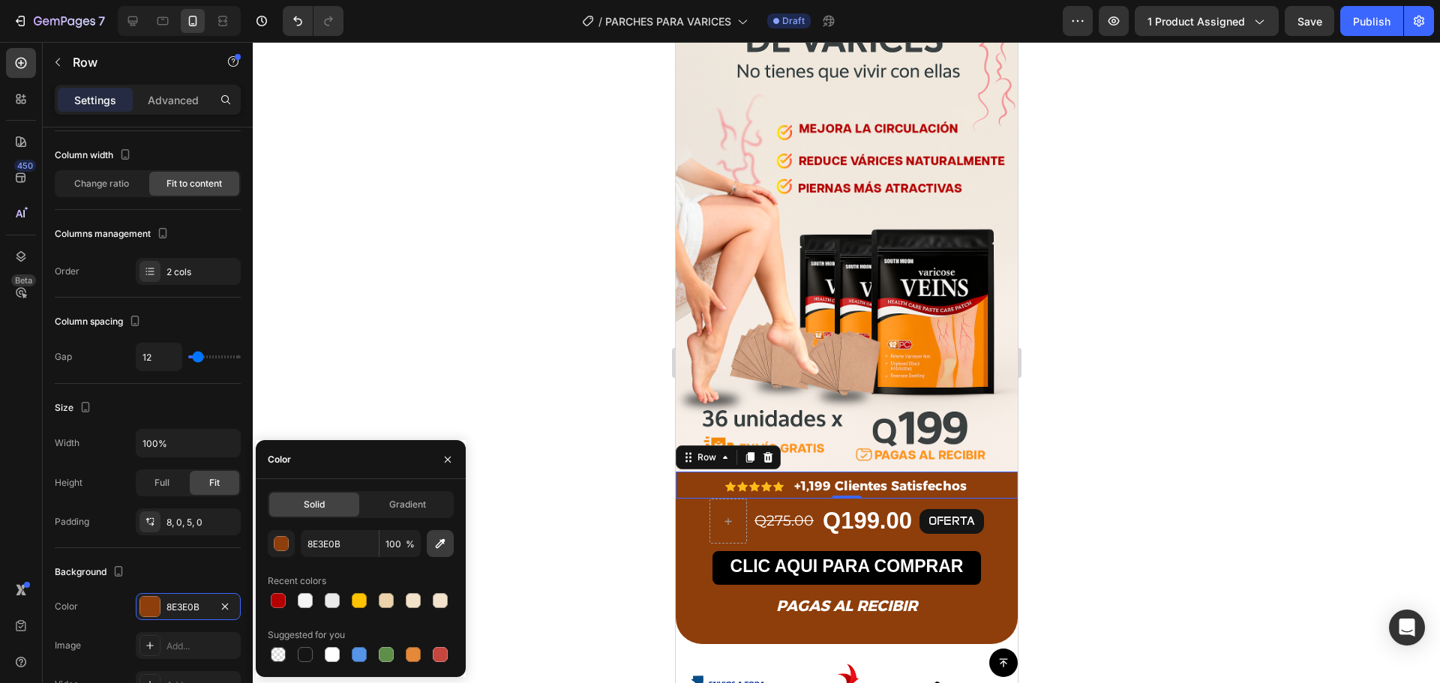
click at [435, 547] on icon "button" at bounding box center [440, 543] width 15 height 15
type input "F9EFE7"
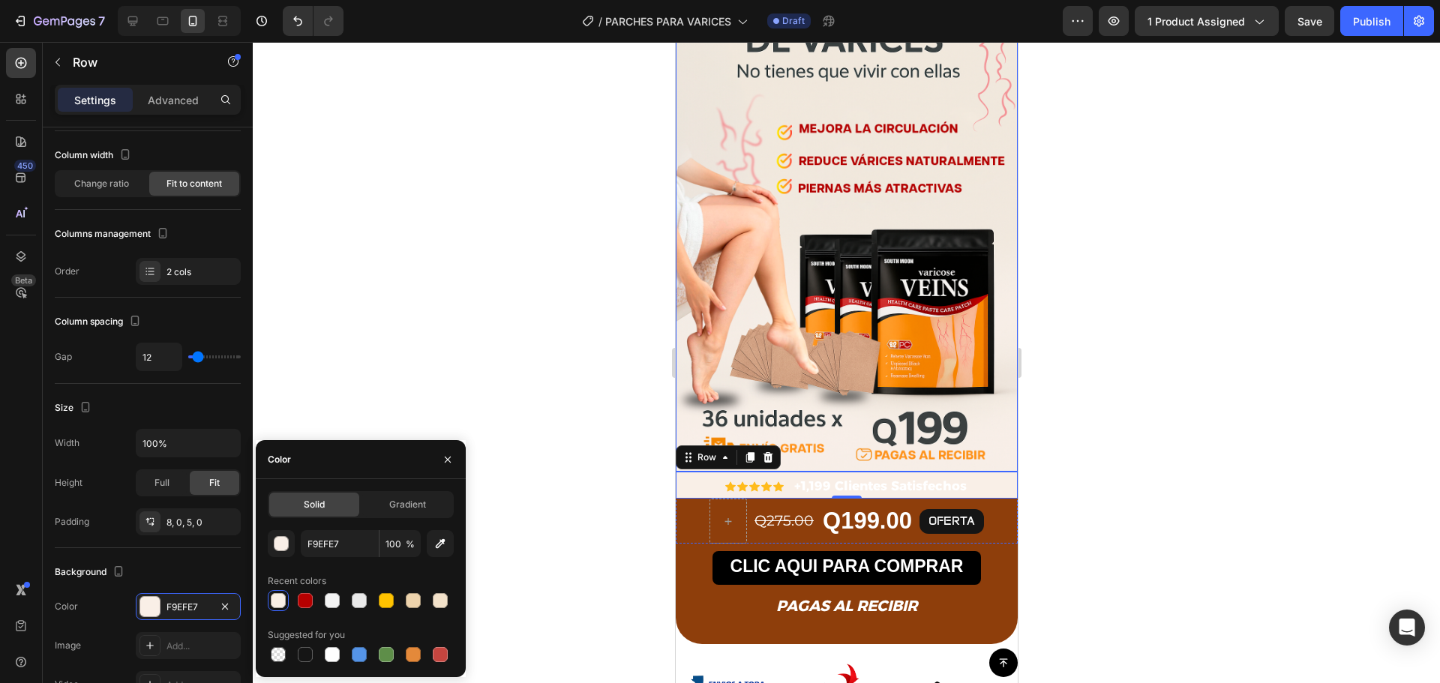
click at [552, 398] on div at bounding box center [846, 362] width 1187 height 641
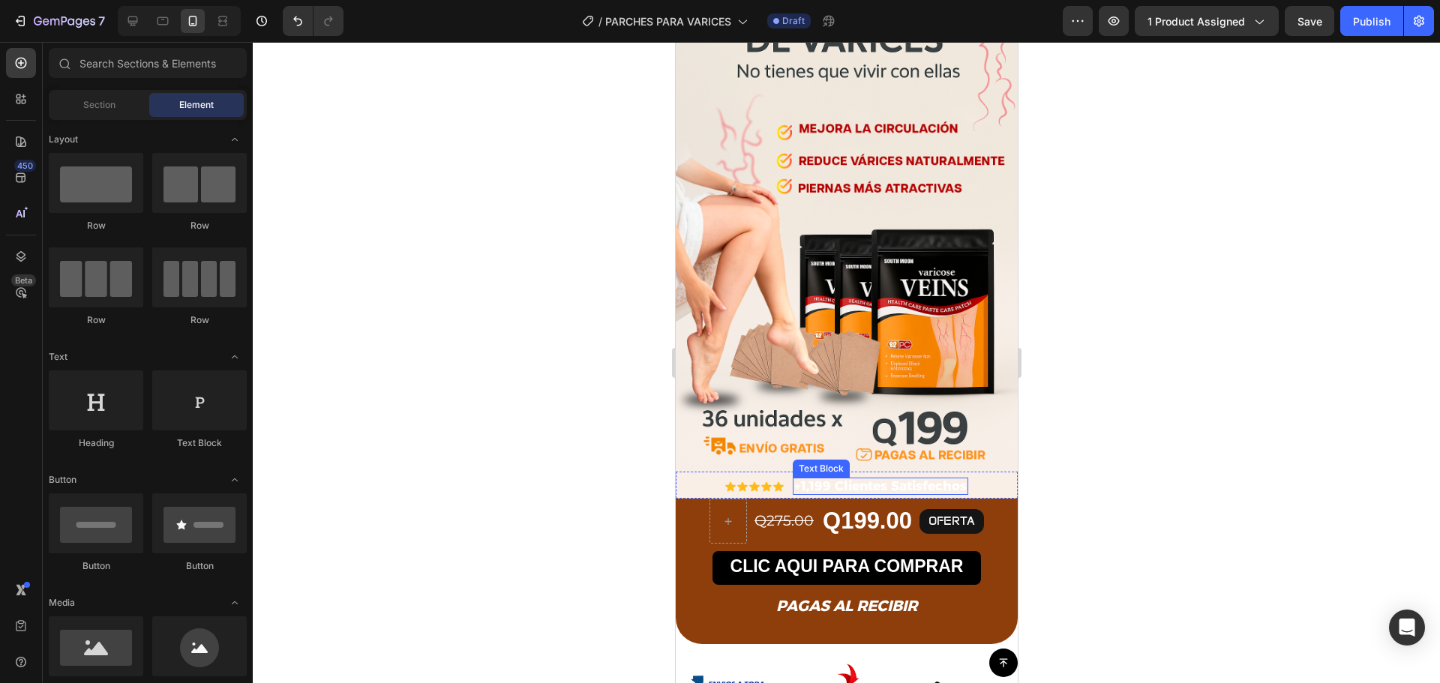
click at [933, 479] on strong "+1,199 Clientes Satisfechos" at bounding box center [880, 486] width 173 height 15
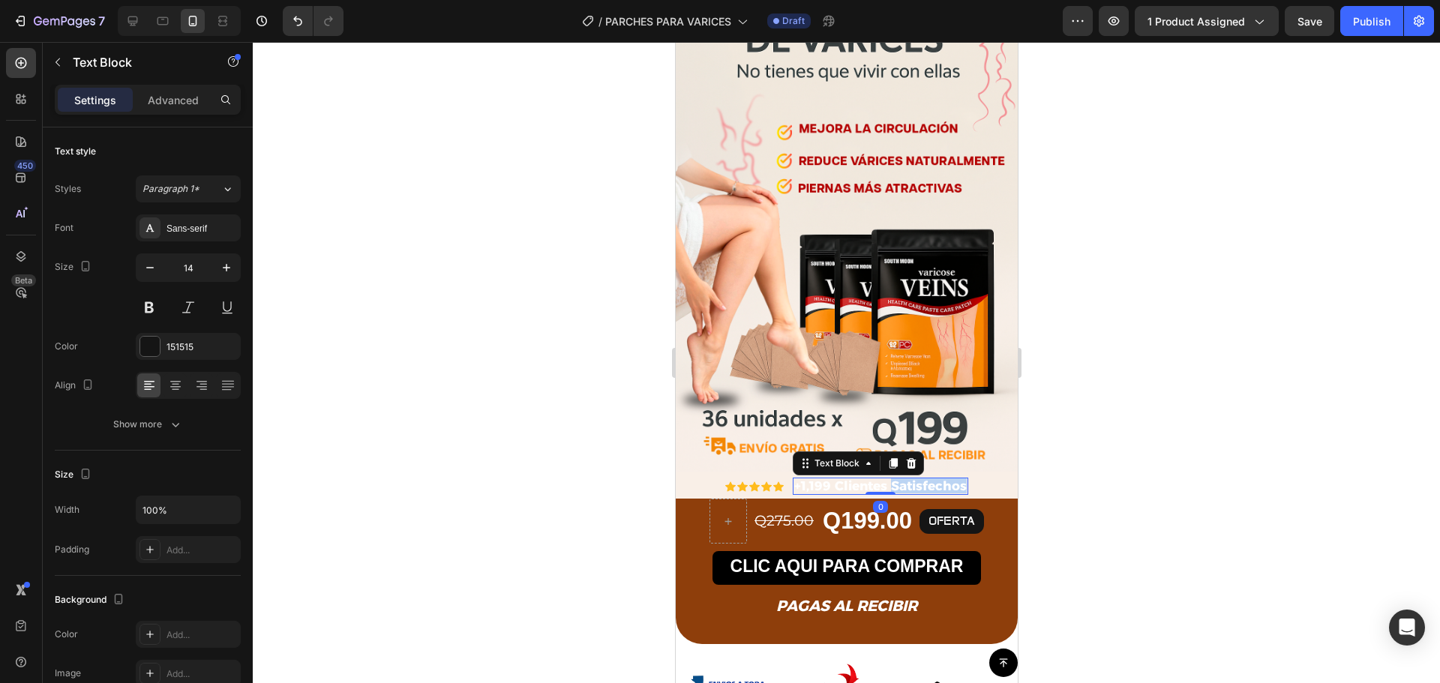
click at [933, 479] on strong "+1,199 Clientes Satisfechos" at bounding box center [880, 486] width 173 height 15
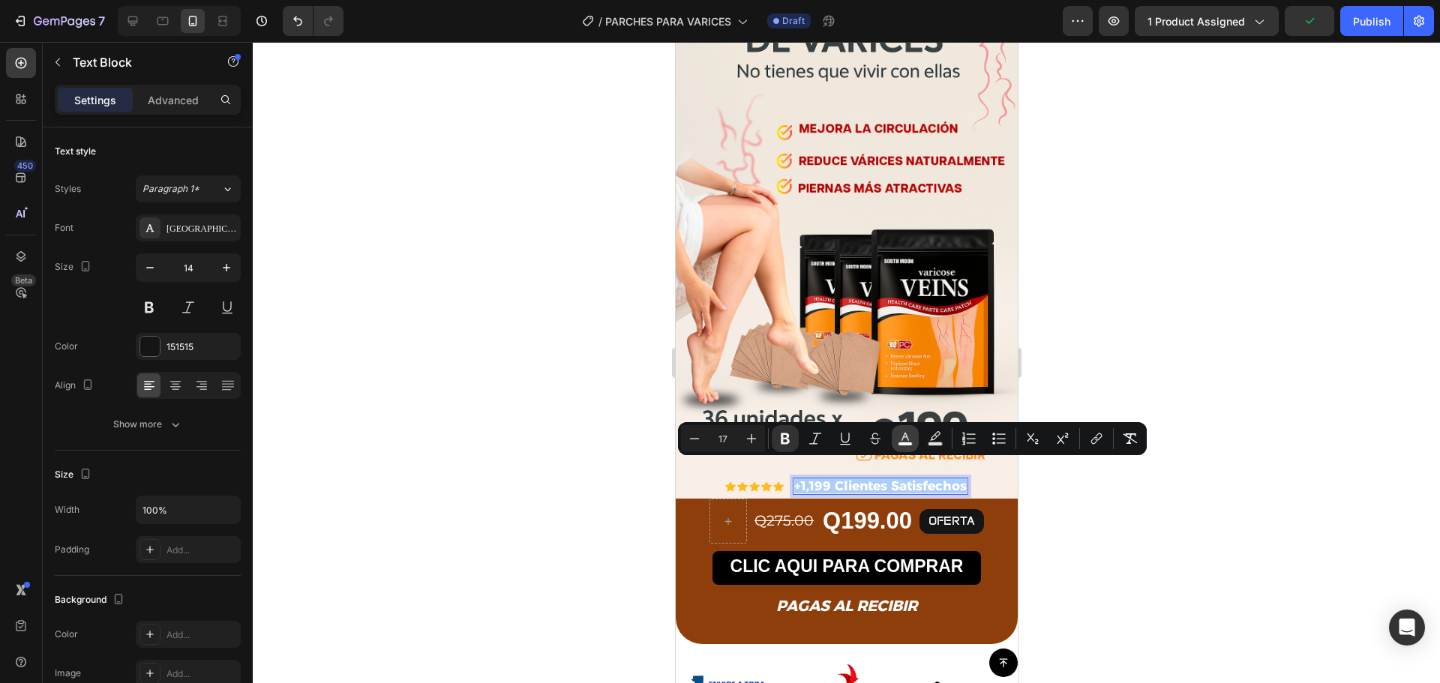
click at [904, 441] on icon "Editor contextual toolbar" at bounding box center [905, 438] width 15 height 15
type input "FFFFFF"
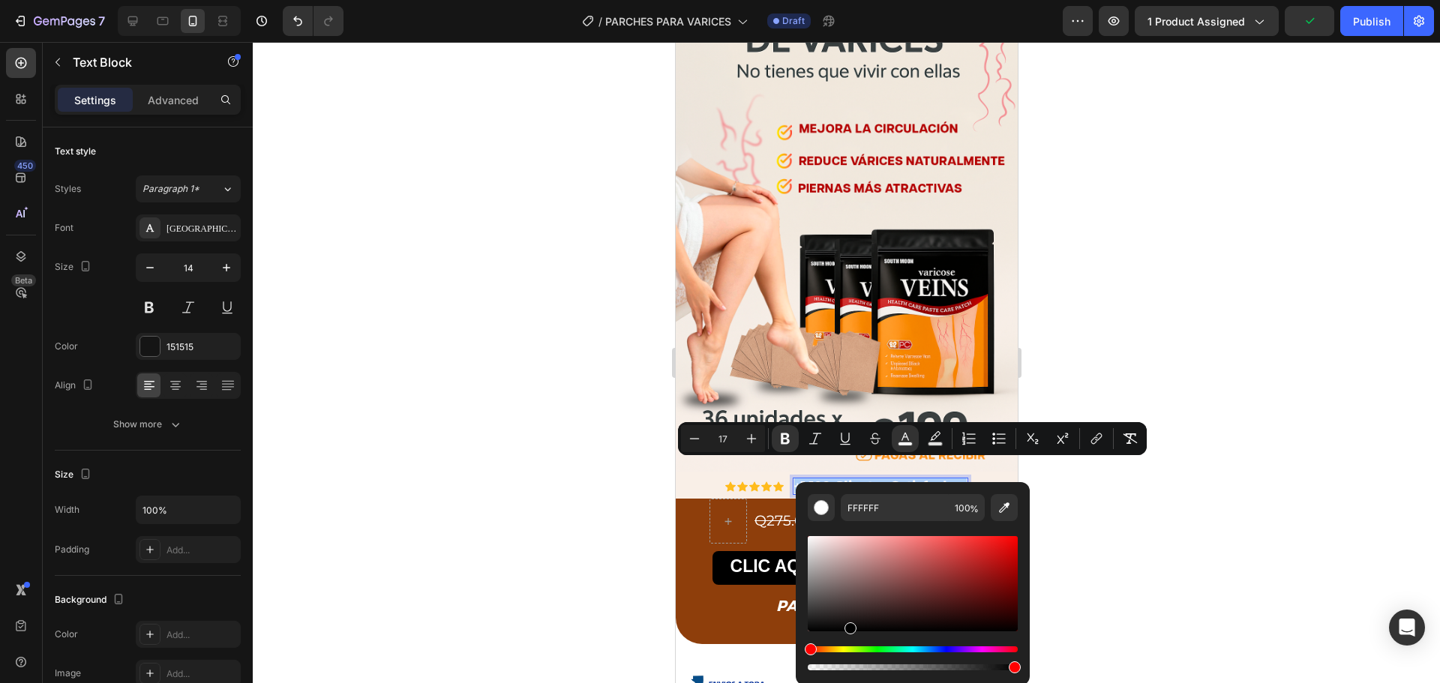
drag, startPoint x: 848, startPoint y: 632, endPoint x: 807, endPoint y: 623, distance: 42.2
click at [847, 639] on div "Editor contextual toolbar" at bounding box center [913, 603] width 210 height 140
type input "000000"
click at [547, 524] on div at bounding box center [846, 362] width 1187 height 641
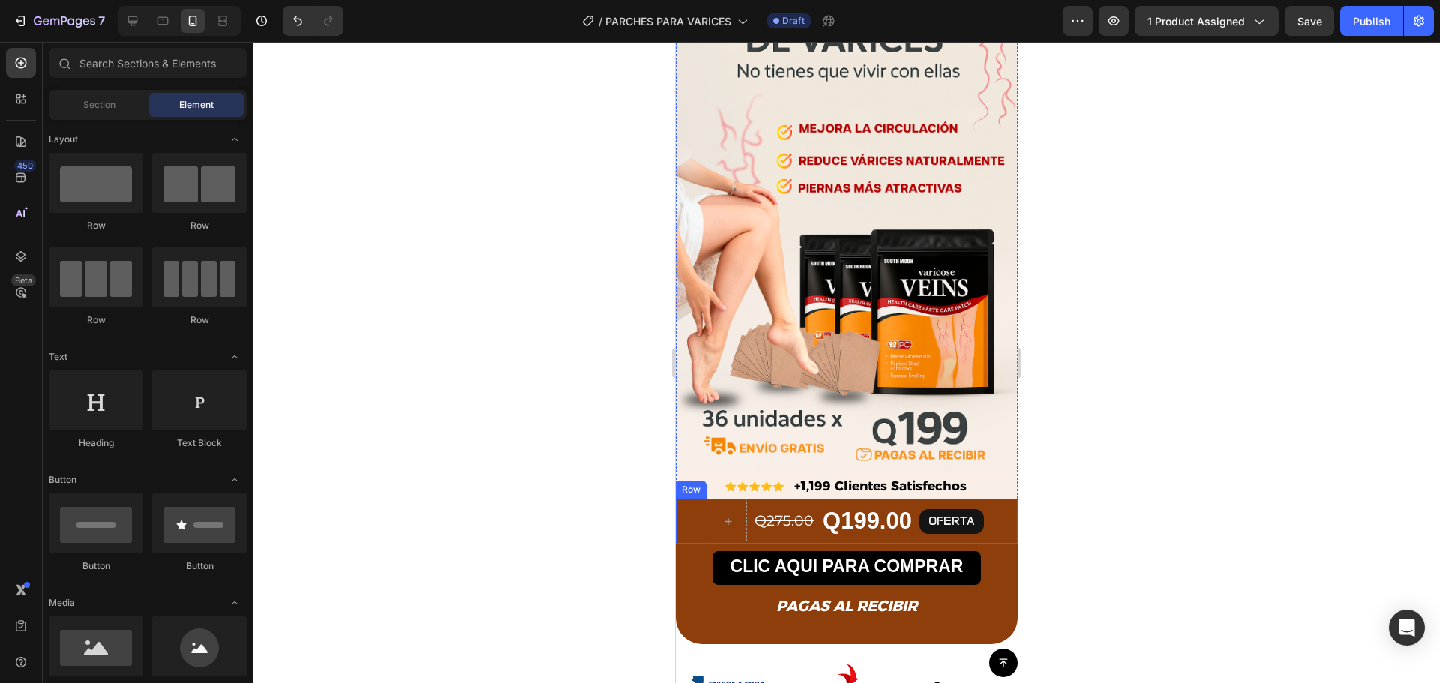
click at [993, 502] on div "Q275.00 Product Price Product Price Q199.00 Product Price Product Price OFERTA …" at bounding box center [846, 521] width 342 height 45
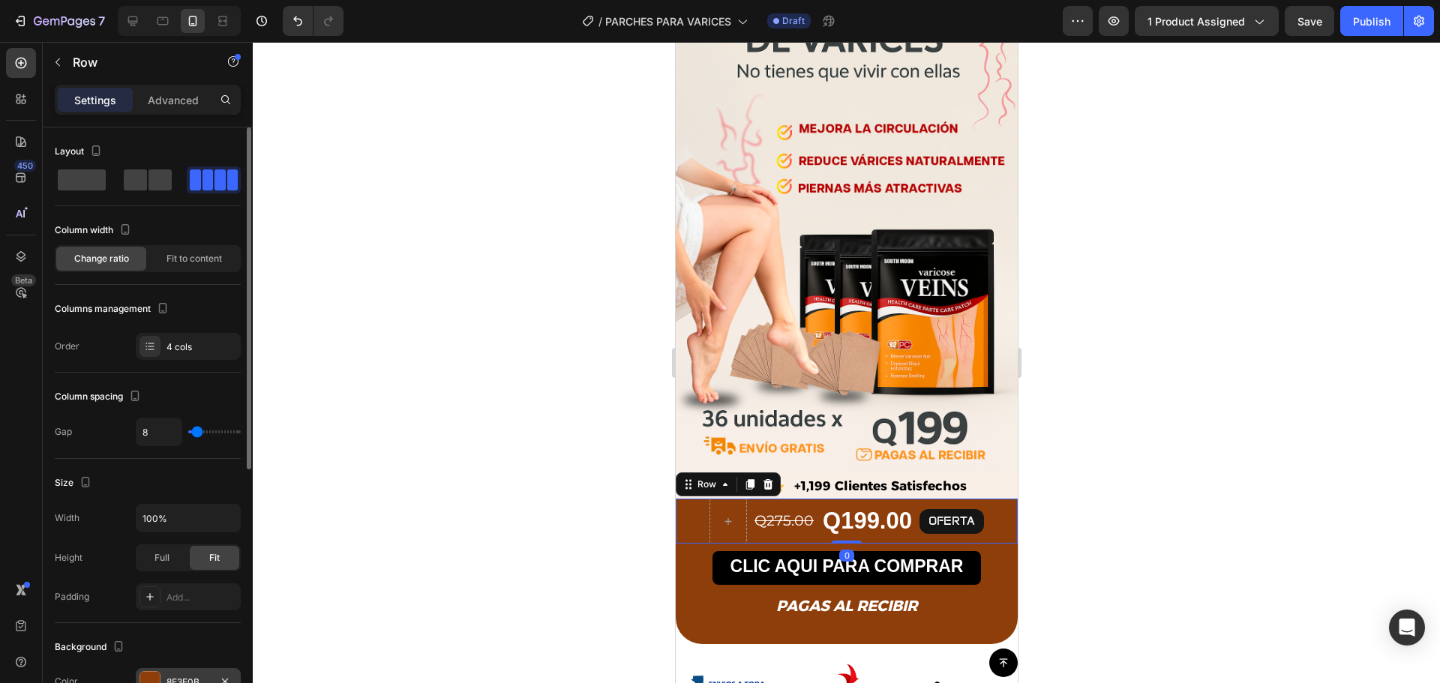
click at [148, 674] on div at bounding box center [150, 682] width 20 height 20
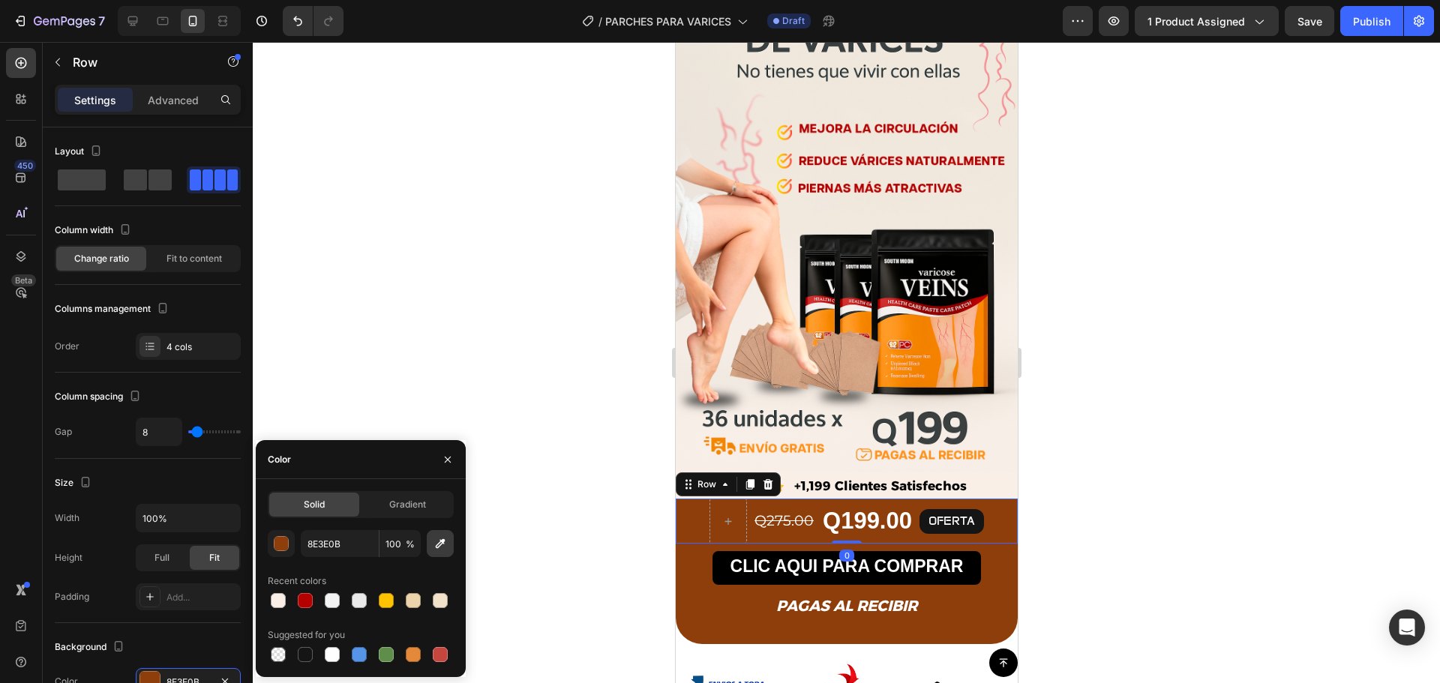
click at [437, 547] on icon "button" at bounding box center [440, 543] width 15 height 15
type input "F7F0E7"
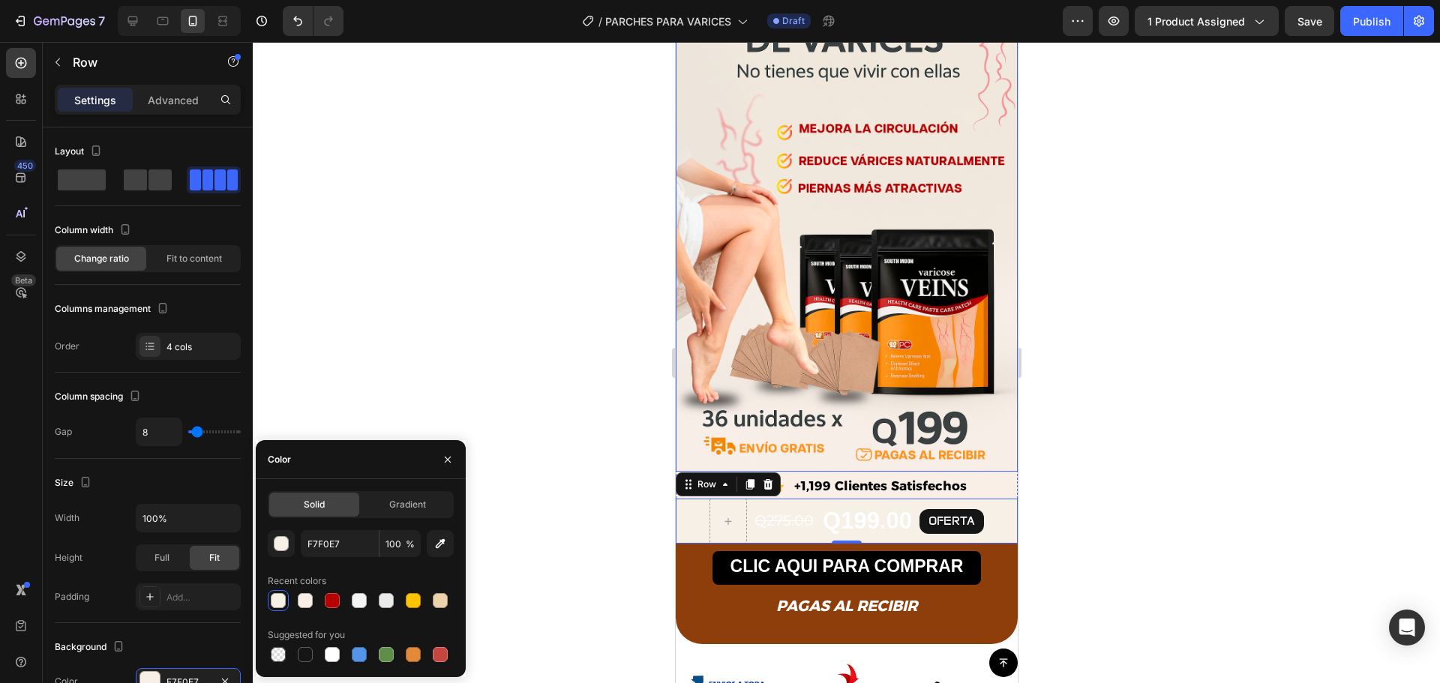
click at [549, 455] on div at bounding box center [846, 362] width 1187 height 641
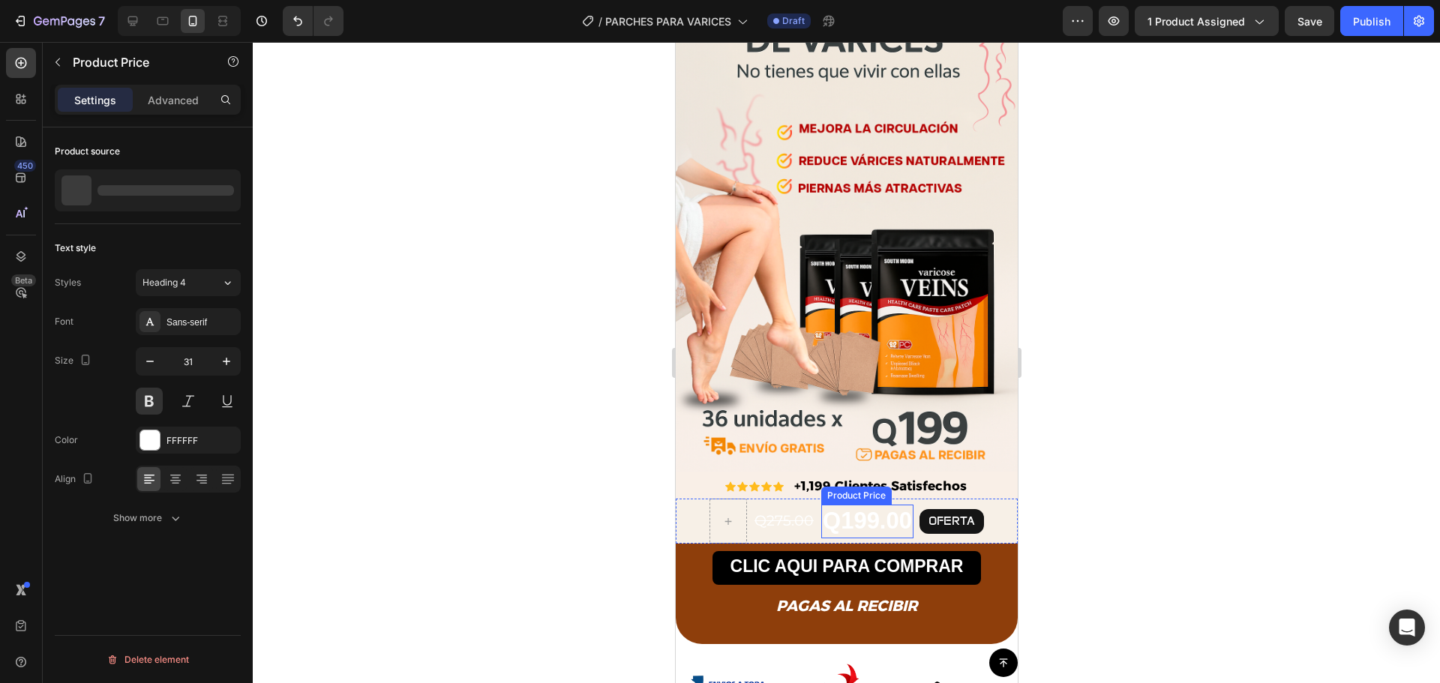
click at [848, 508] on div "Q199.00" at bounding box center [867, 521] width 92 height 33
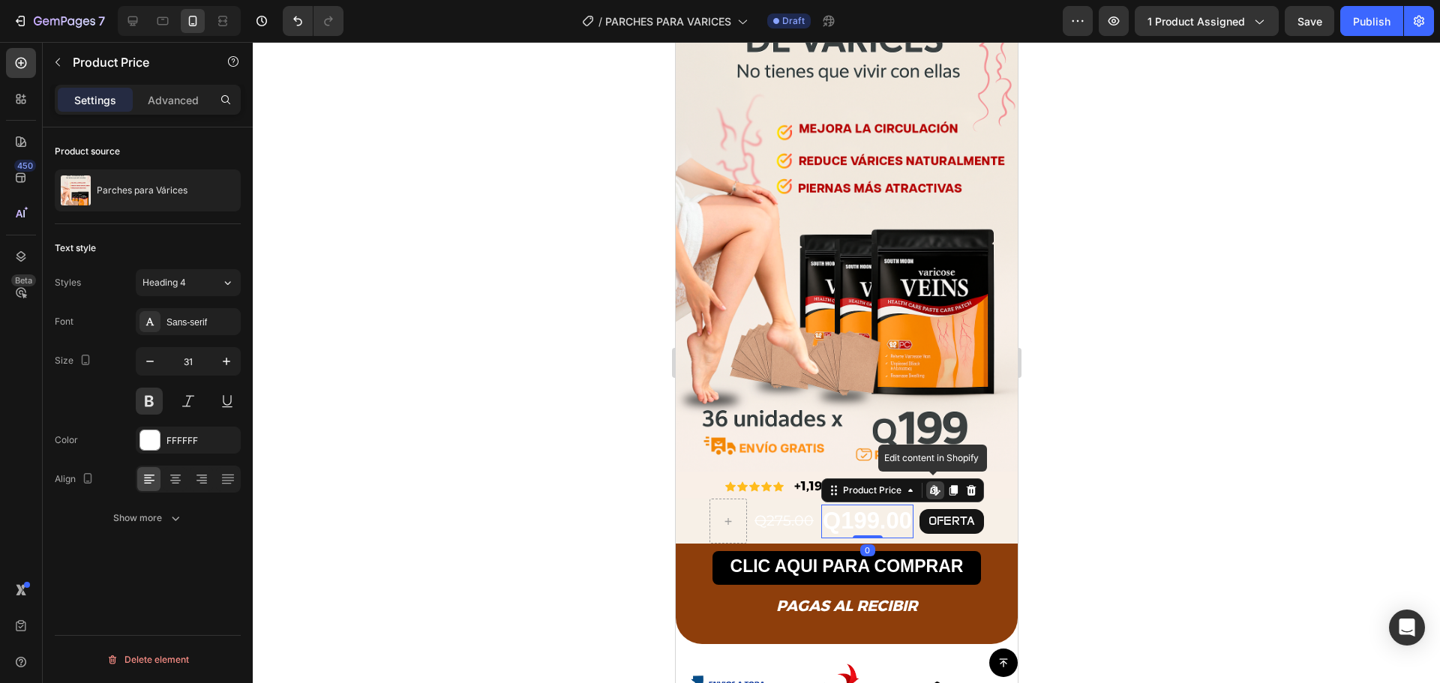
click at [848, 508] on div "Q199.00" at bounding box center [867, 521] width 92 height 33
click at [853, 505] on div "Q199.00" at bounding box center [867, 521] width 92 height 33
click at [863, 505] on div "Q199.00" at bounding box center [867, 521] width 92 height 33
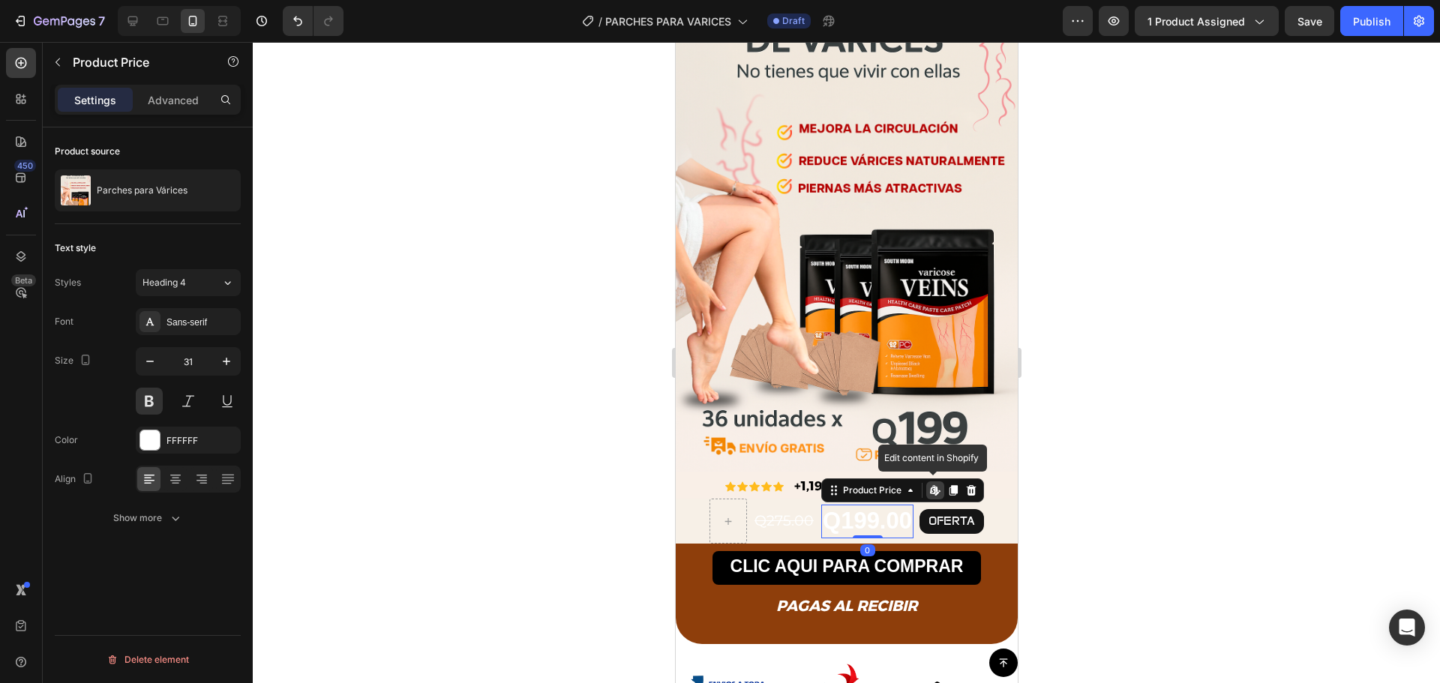
click at [863, 505] on div "Q199.00" at bounding box center [867, 521] width 92 height 33
click at [846, 505] on div "Q199.00" at bounding box center [867, 521] width 92 height 33
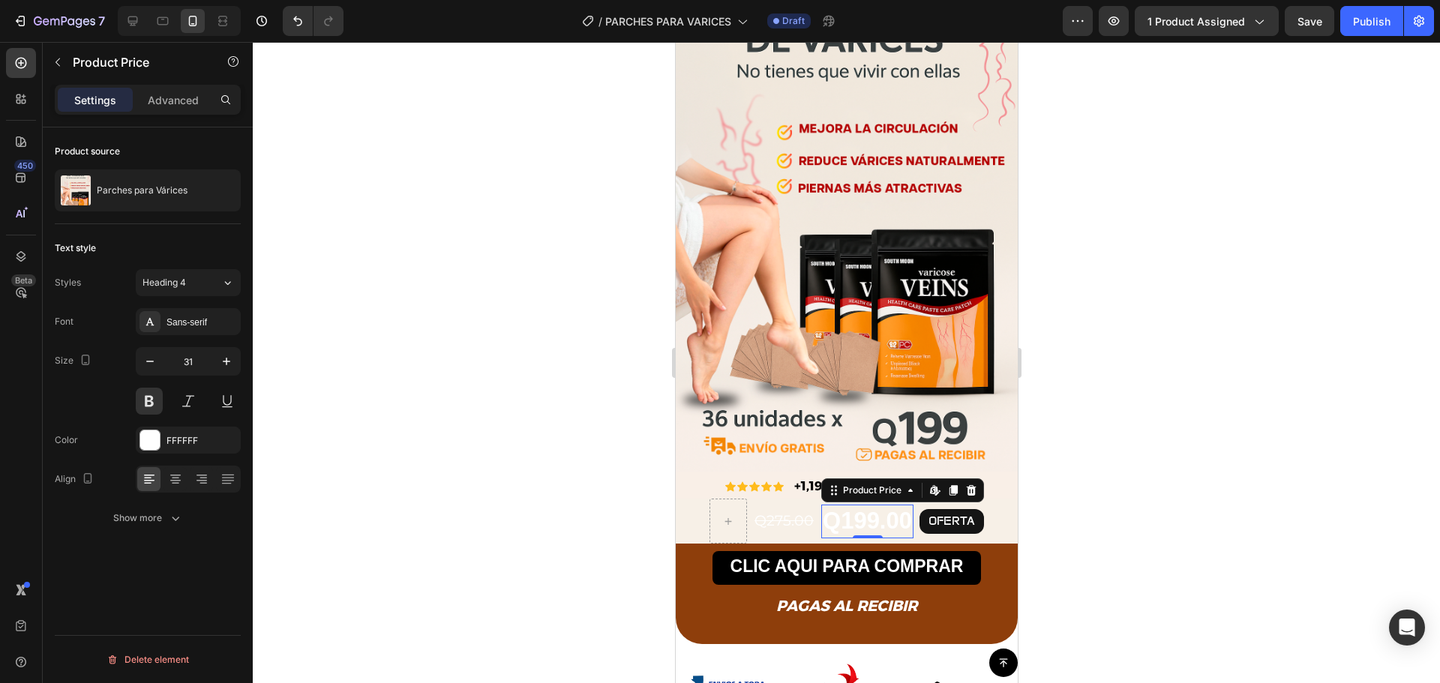
click at [1087, 494] on div at bounding box center [846, 362] width 1187 height 641
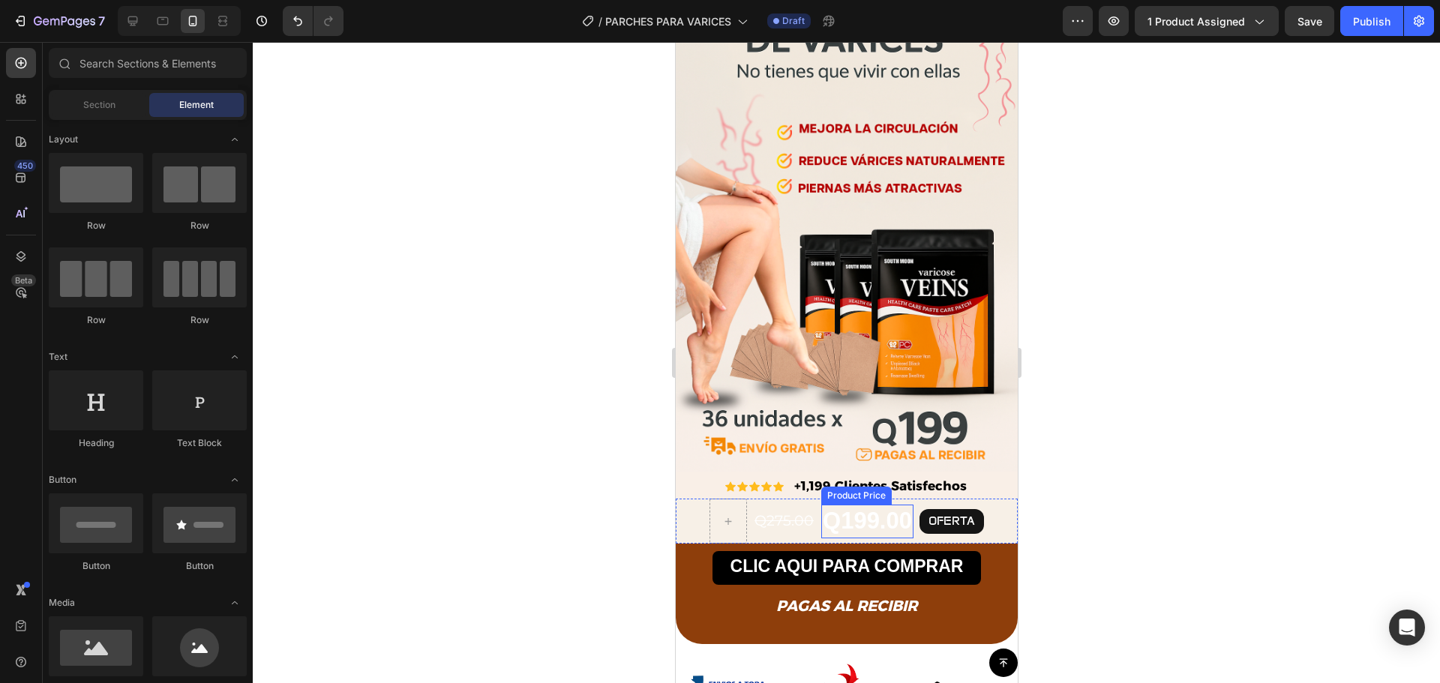
click at [852, 505] on div "Q199.00" at bounding box center [867, 521] width 92 height 33
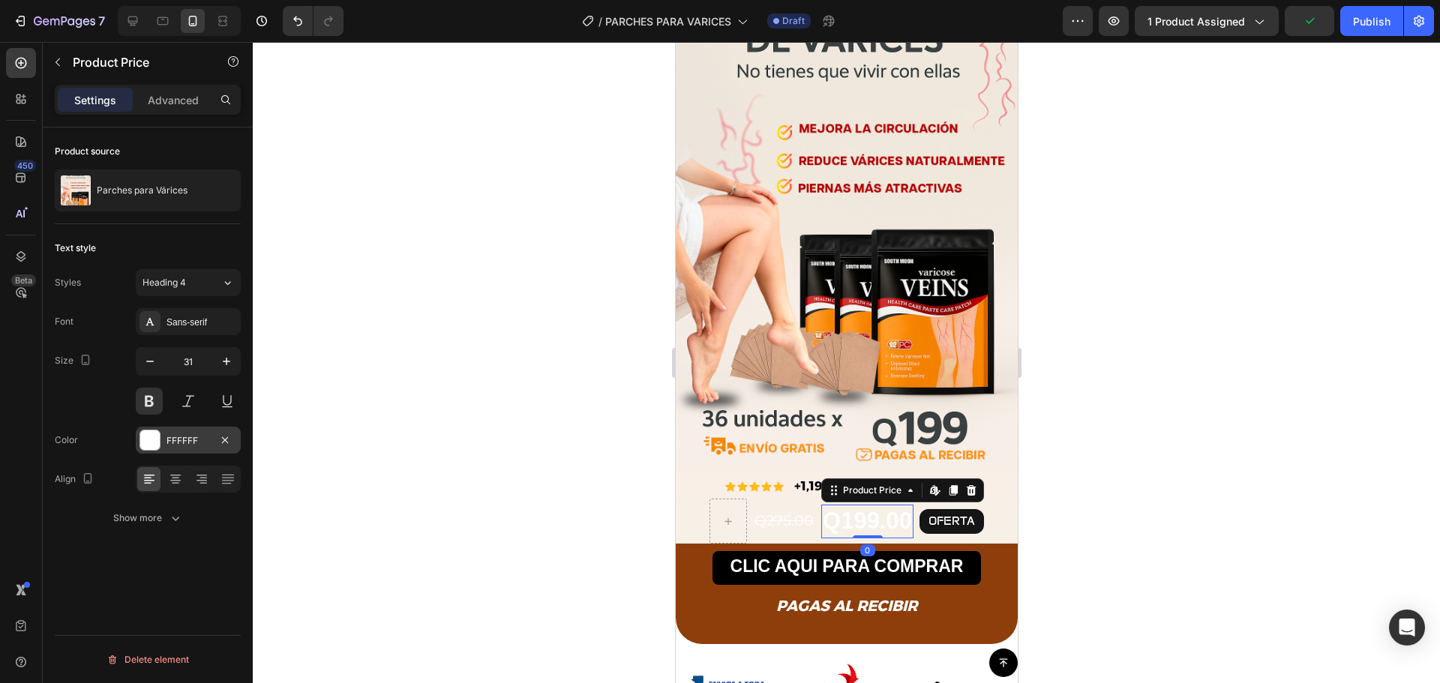
click at [149, 437] on div at bounding box center [150, 441] width 20 height 20
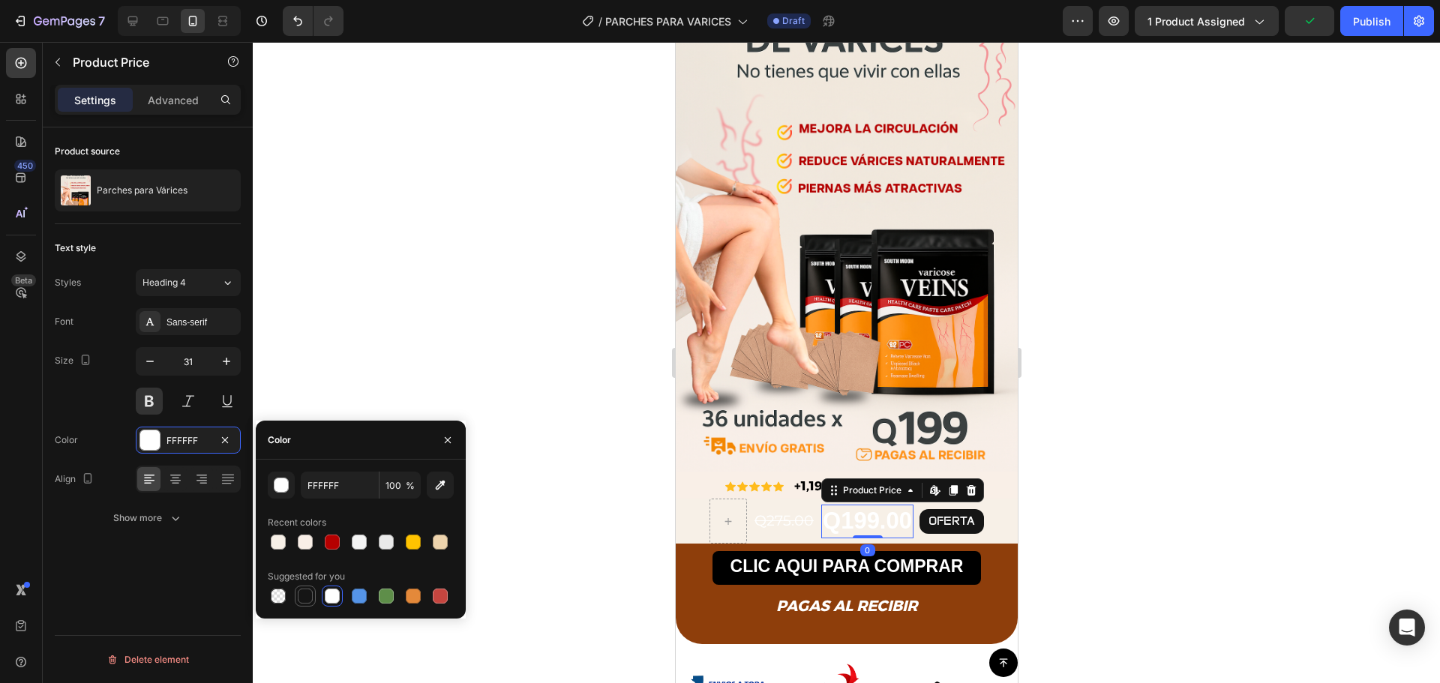
click at [302, 596] on div at bounding box center [305, 596] width 15 height 15
type input "151515"
click at [776, 511] on div "Q275.00" at bounding box center [783, 522] width 62 height 22
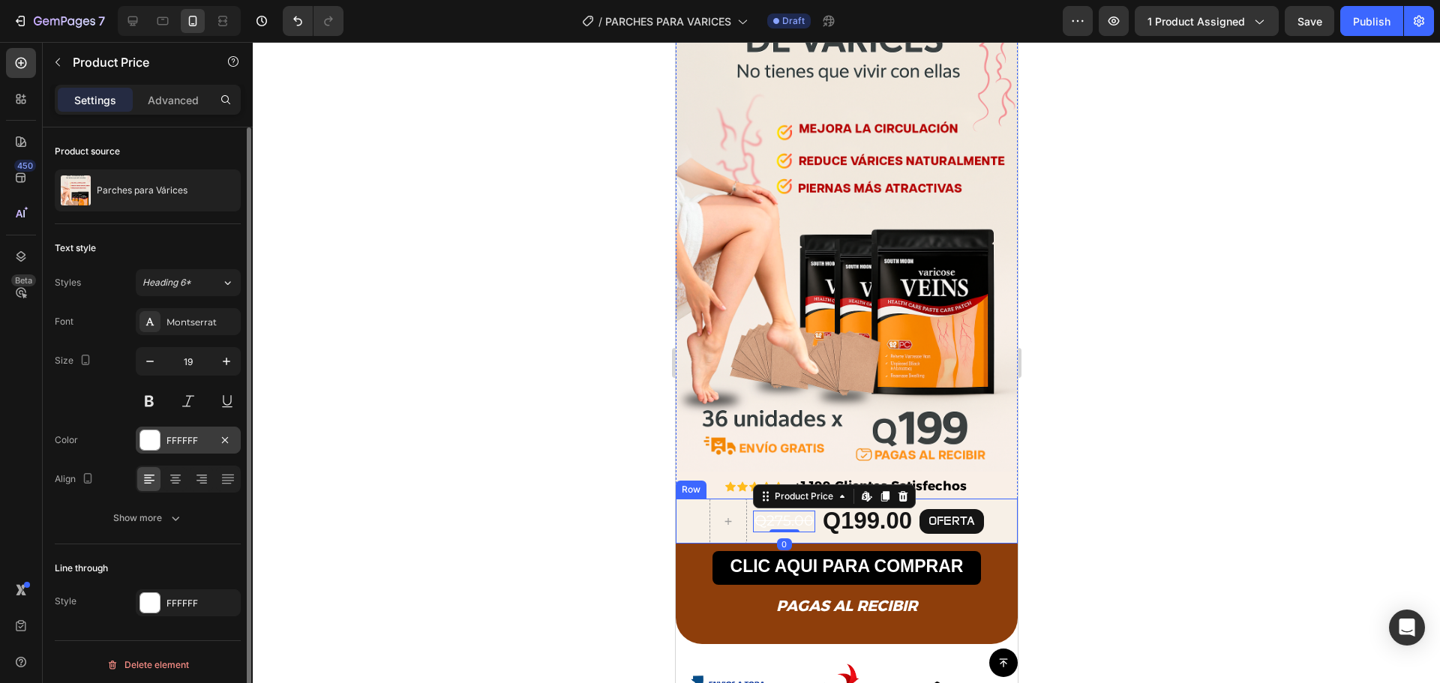
click at [149, 444] on div at bounding box center [150, 441] width 20 height 20
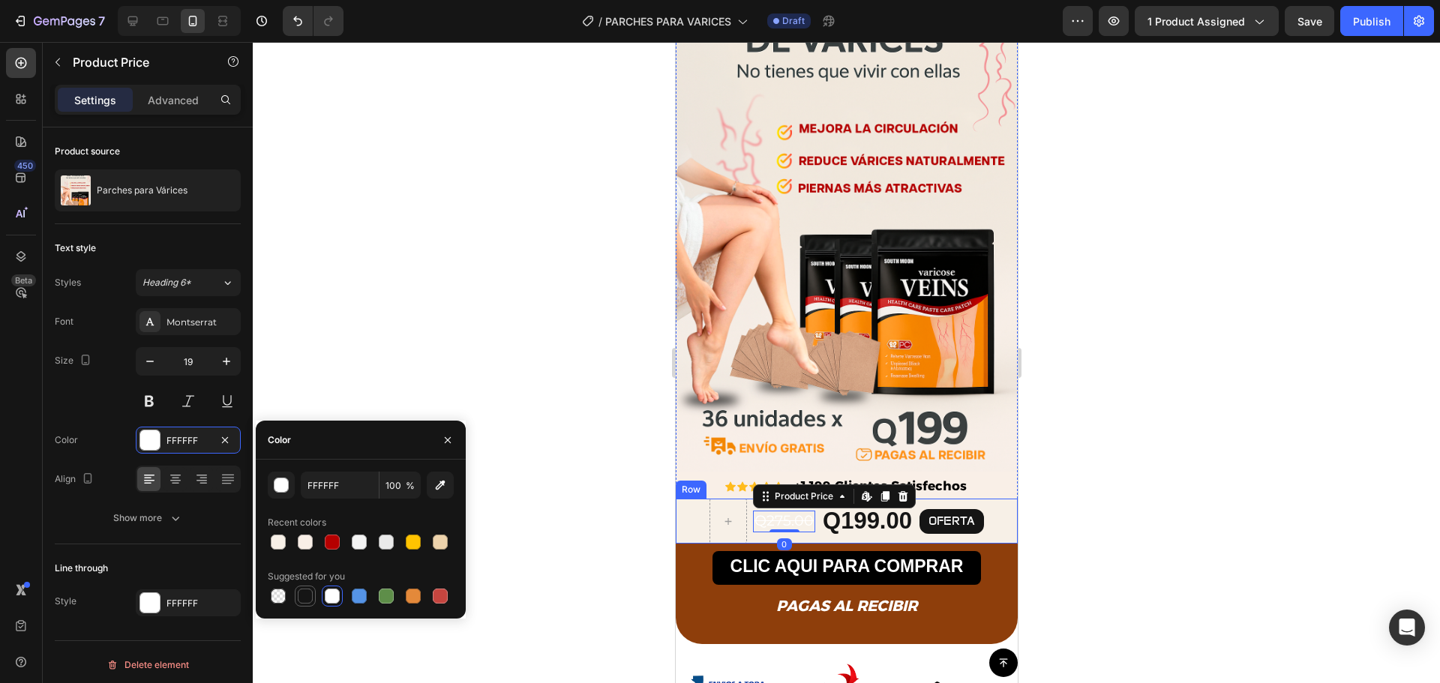
click at [311, 593] on div at bounding box center [305, 596] width 15 height 15
type input "151515"
click at [438, 384] on div at bounding box center [846, 362] width 1187 height 641
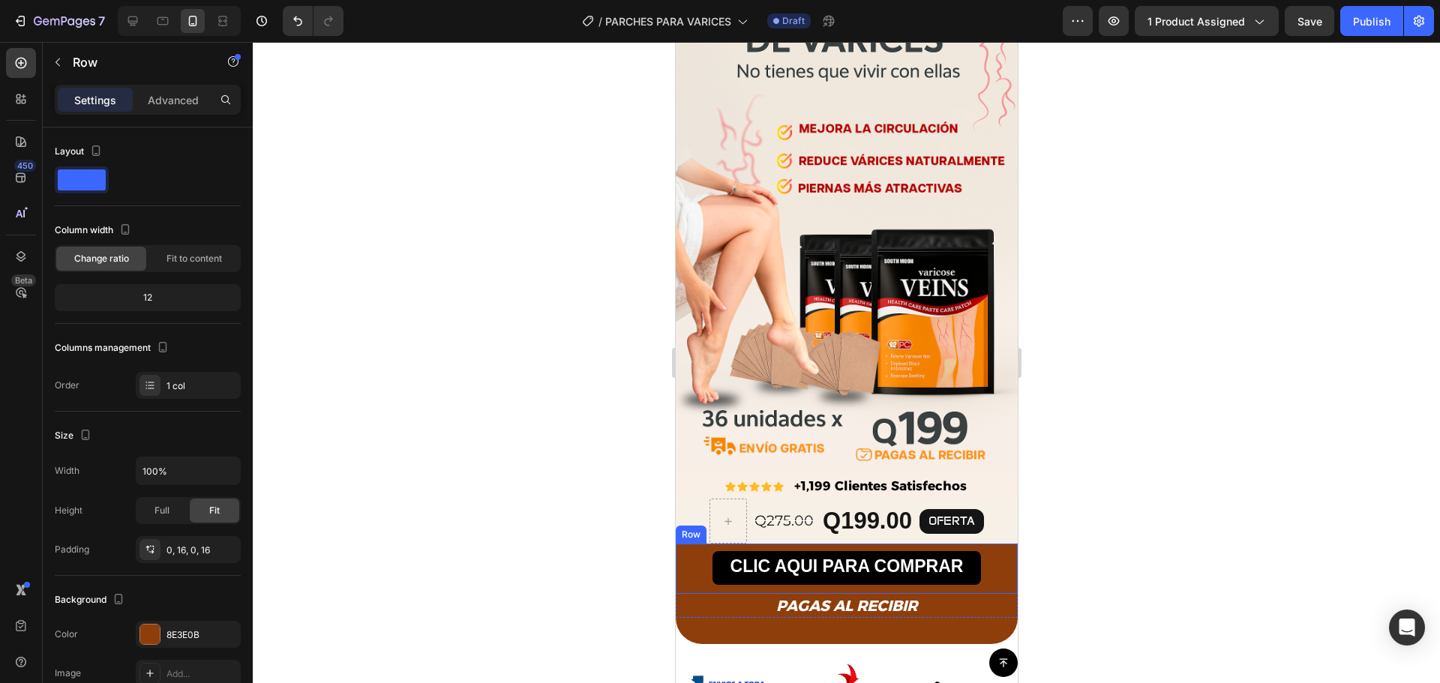
click at [996, 556] on div "CLIC AQUI PARA COMPRAR Button Row" at bounding box center [846, 569] width 342 height 50
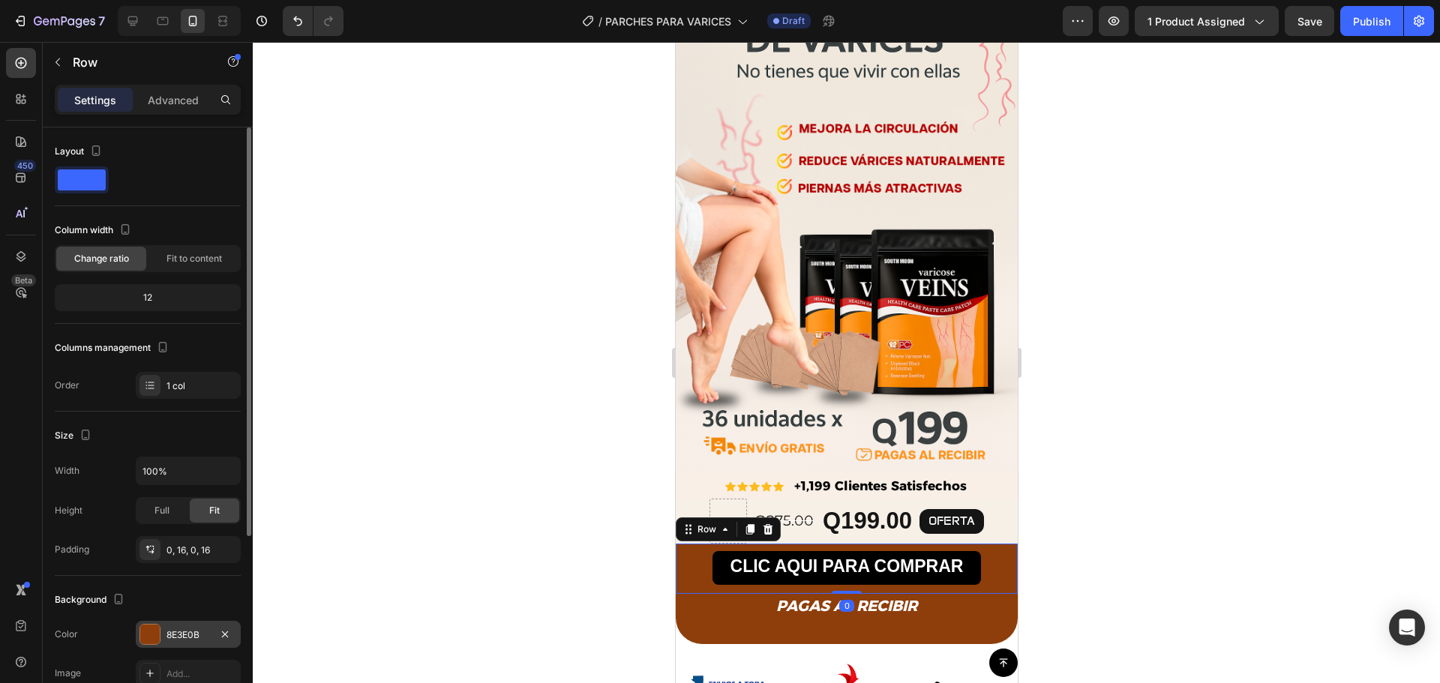
click at [146, 630] on div at bounding box center [150, 635] width 20 height 20
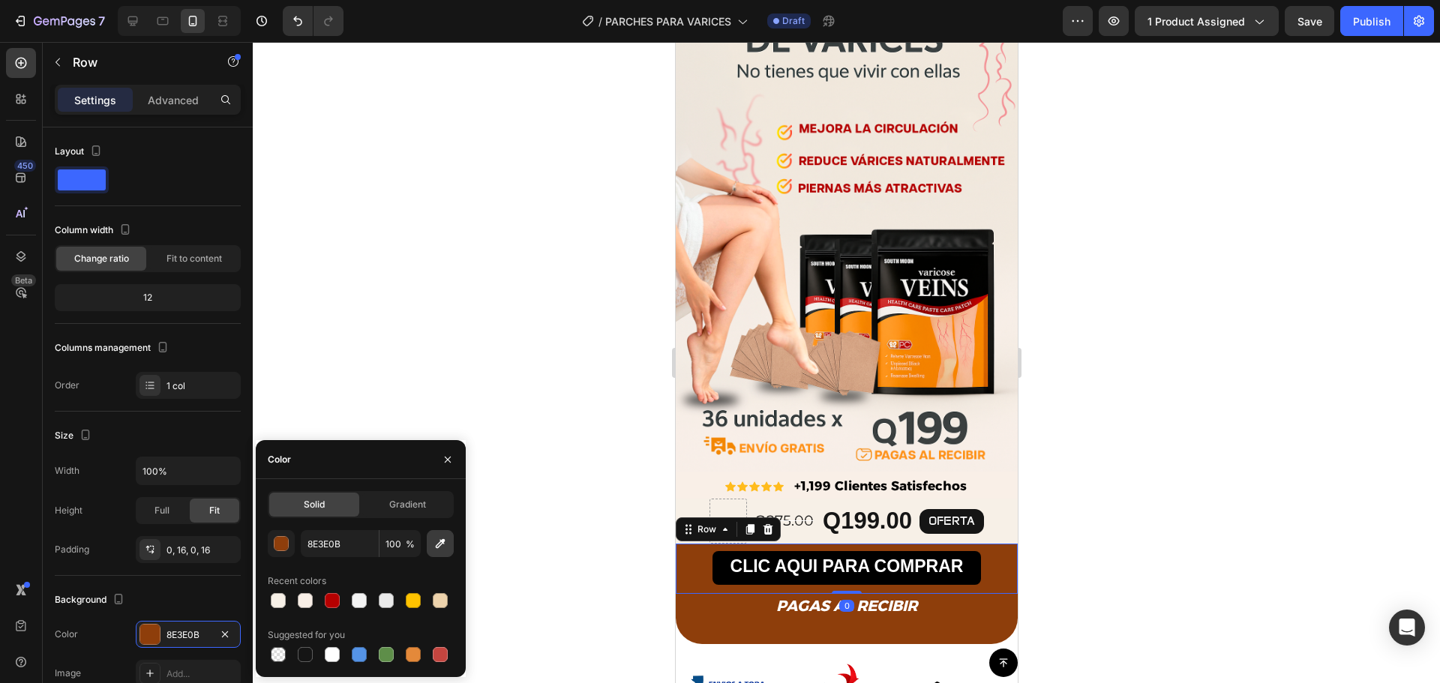
click at [439, 541] on icon "button" at bounding box center [440, 543] width 15 height 15
type input "F8F0E7"
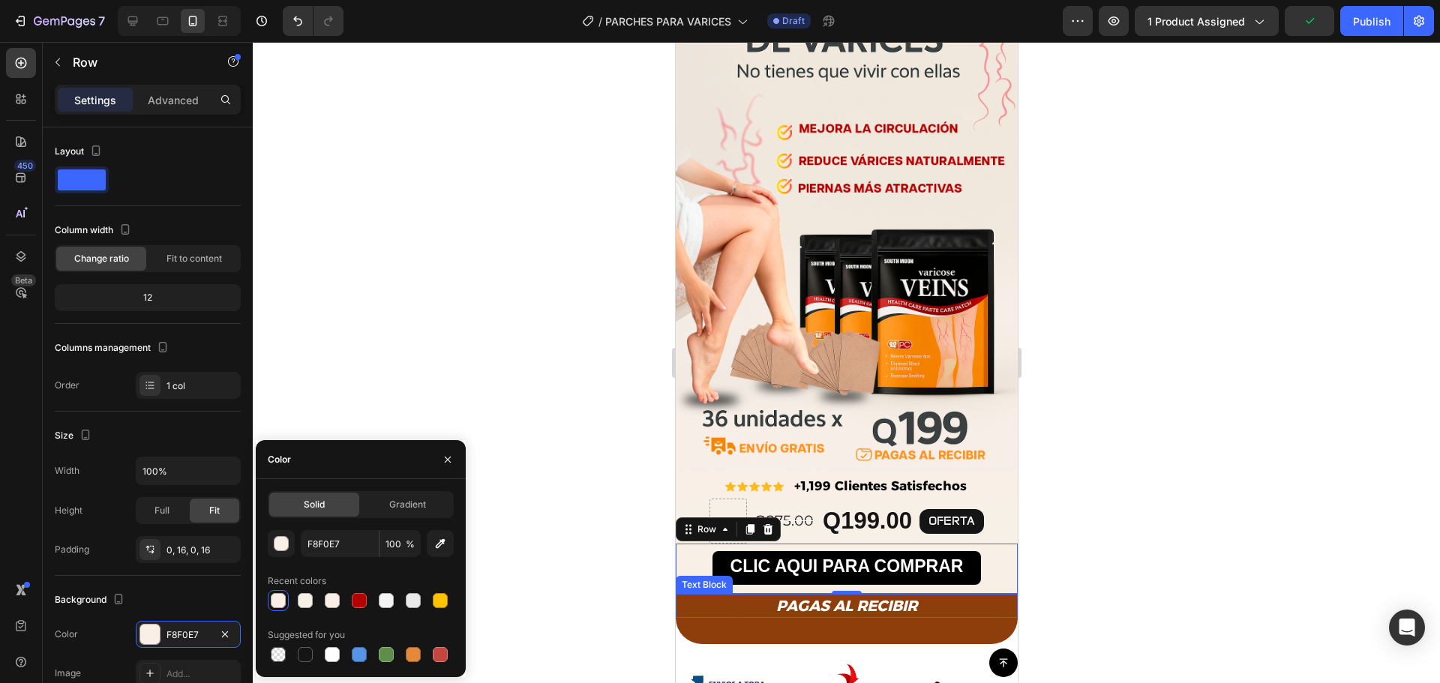
click at [987, 601] on div "PAGAS AL RECIBIR" at bounding box center [846, 606] width 342 height 25
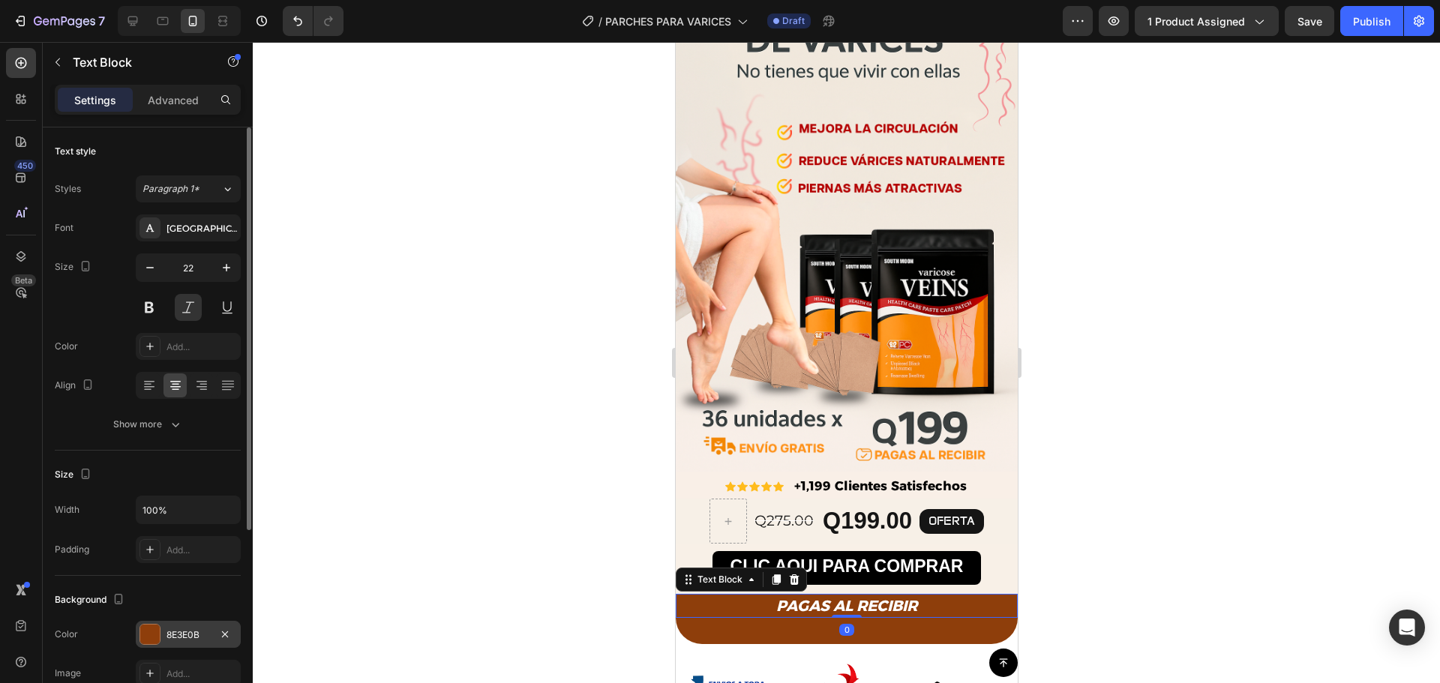
click at [154, 639] on div at bounding box center [150, 635] width 20 height 20
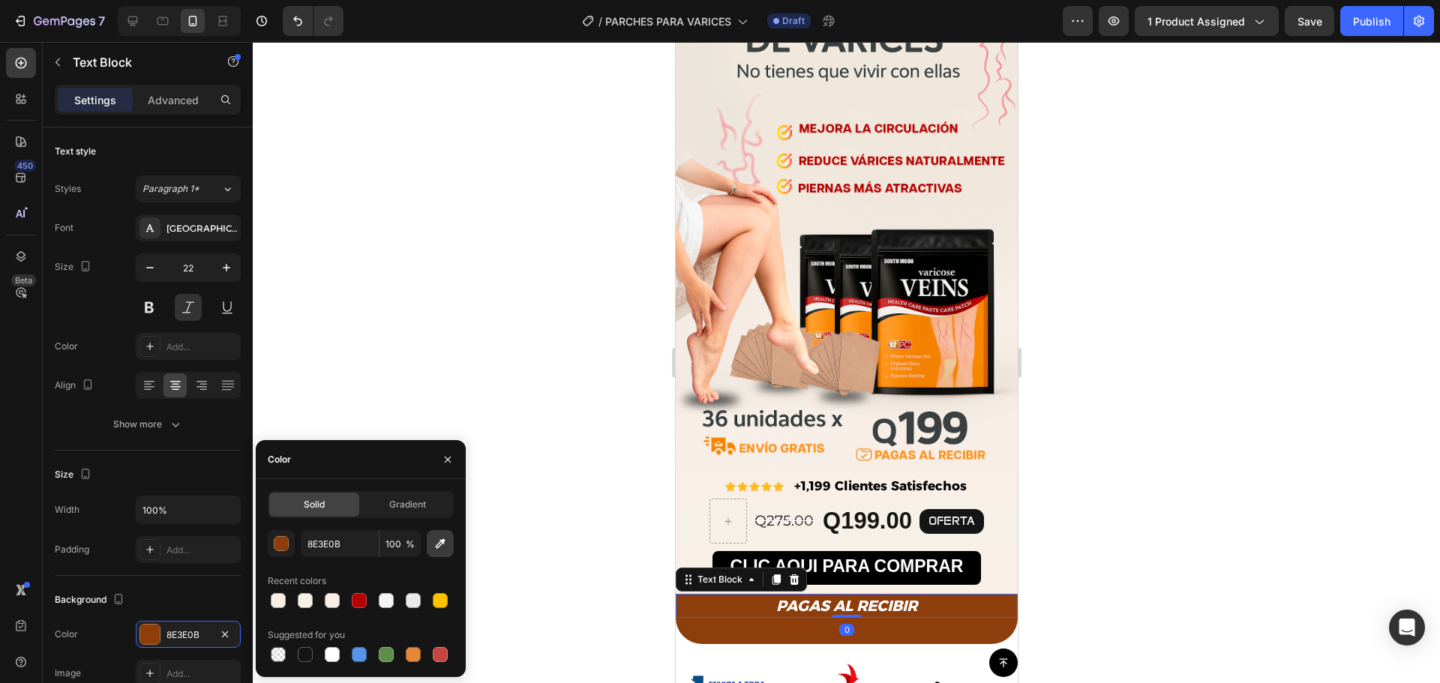
click at [445, 545] on icon "button" at bounding box center [440, 543] width 15 height 15
type input "F7F0E7"
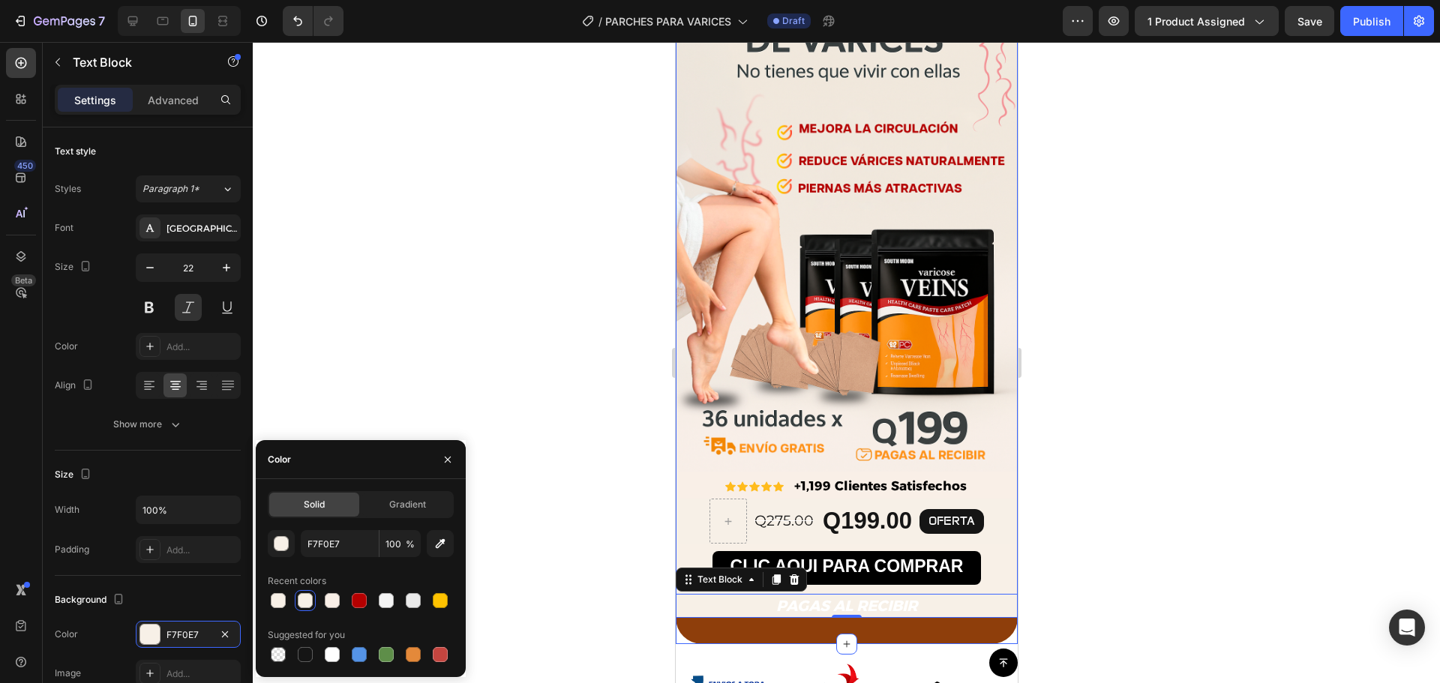
click at [983, 618] on div "ENVÍO GRATIS A TODO EL PAÍS Text Block ENVÍO GRATIS A TODO EL PAÍS Text Block E…" at bounding box center [846, 284] width 342 height 722
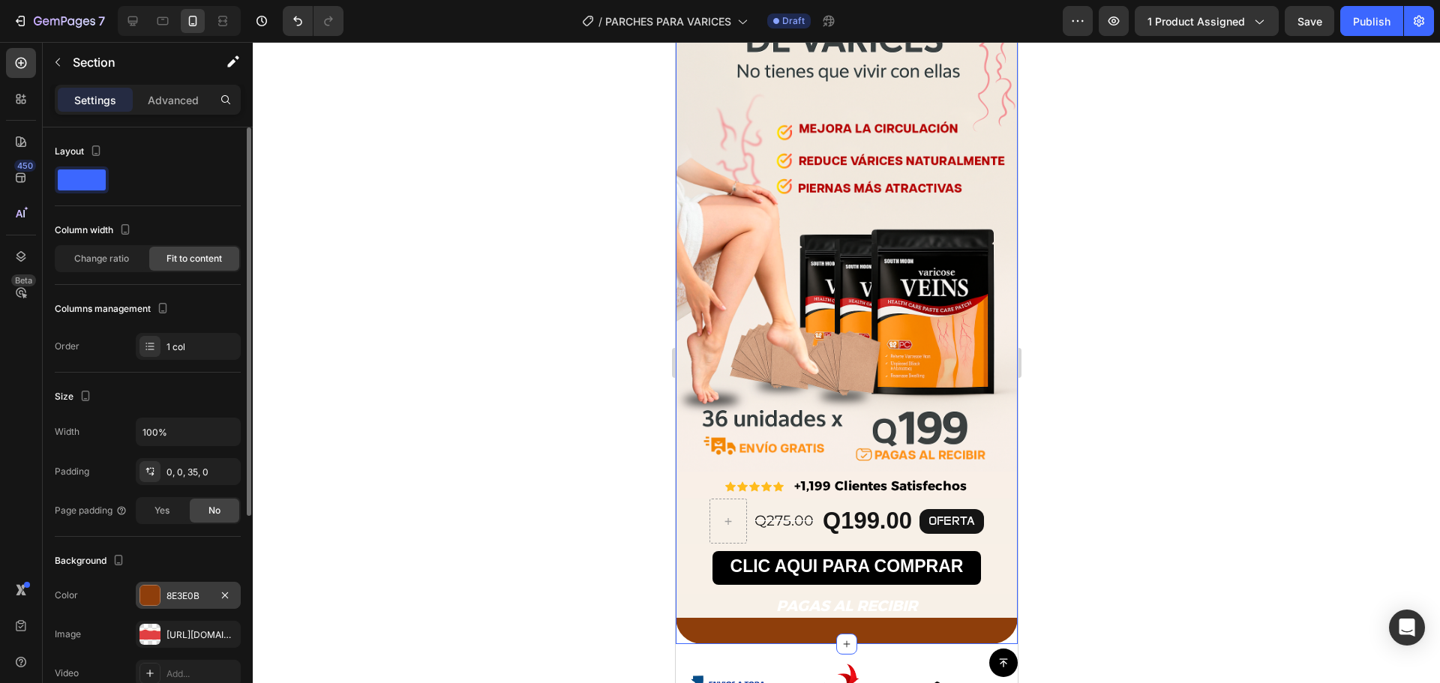
click at [150, 593] on div at bounding box center [150, 596] width 20 height 20
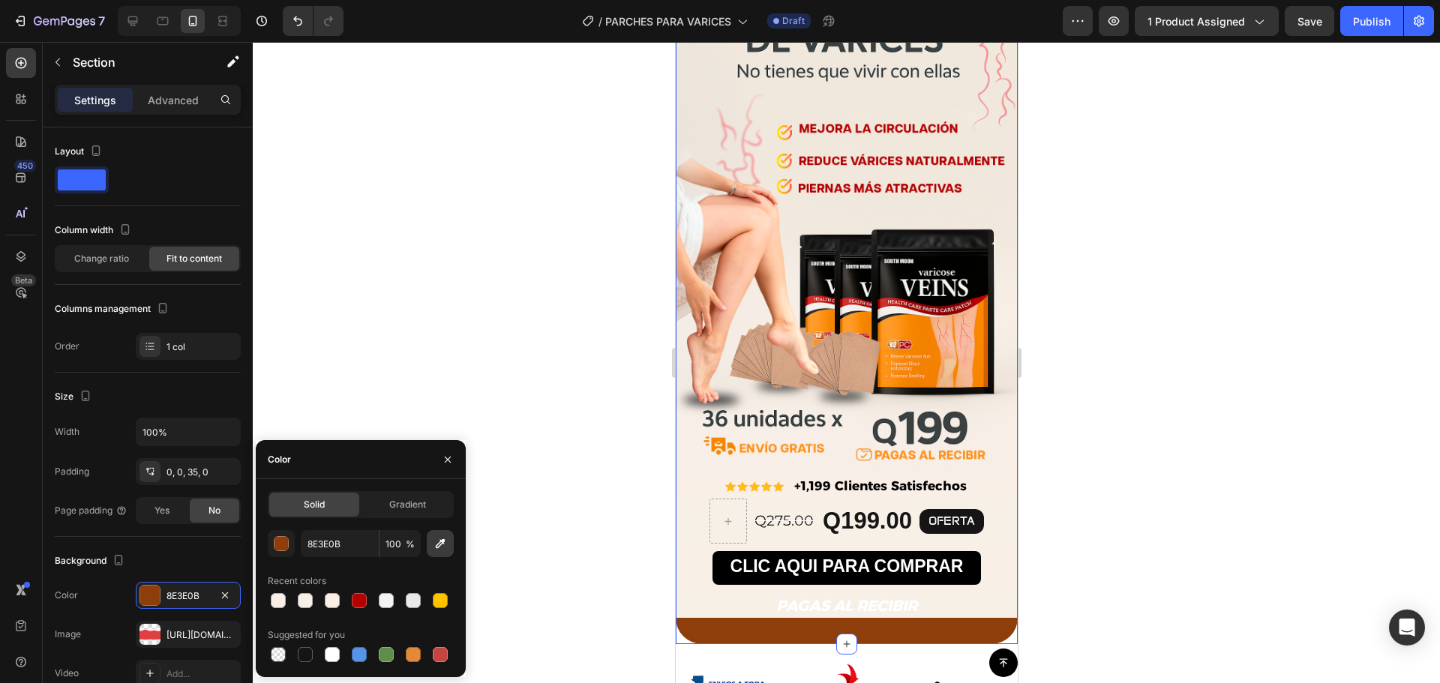
click at [443, 544] on icon "button" at bounding box center [441, 544] width 10 height 10
type input "F7F0E7"
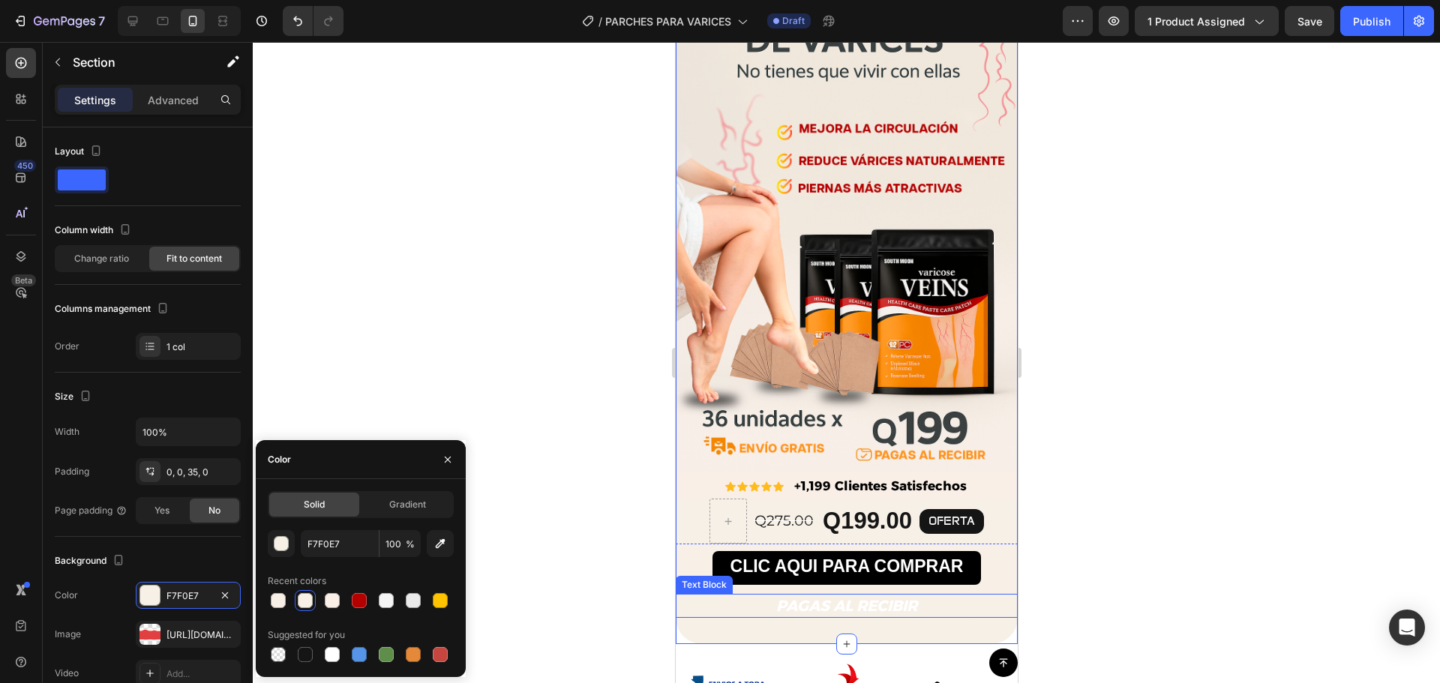
click at [799, 597] on strong "PAGAS AL RECIBIR" at bounding box center [846, 606] width 141 height 18
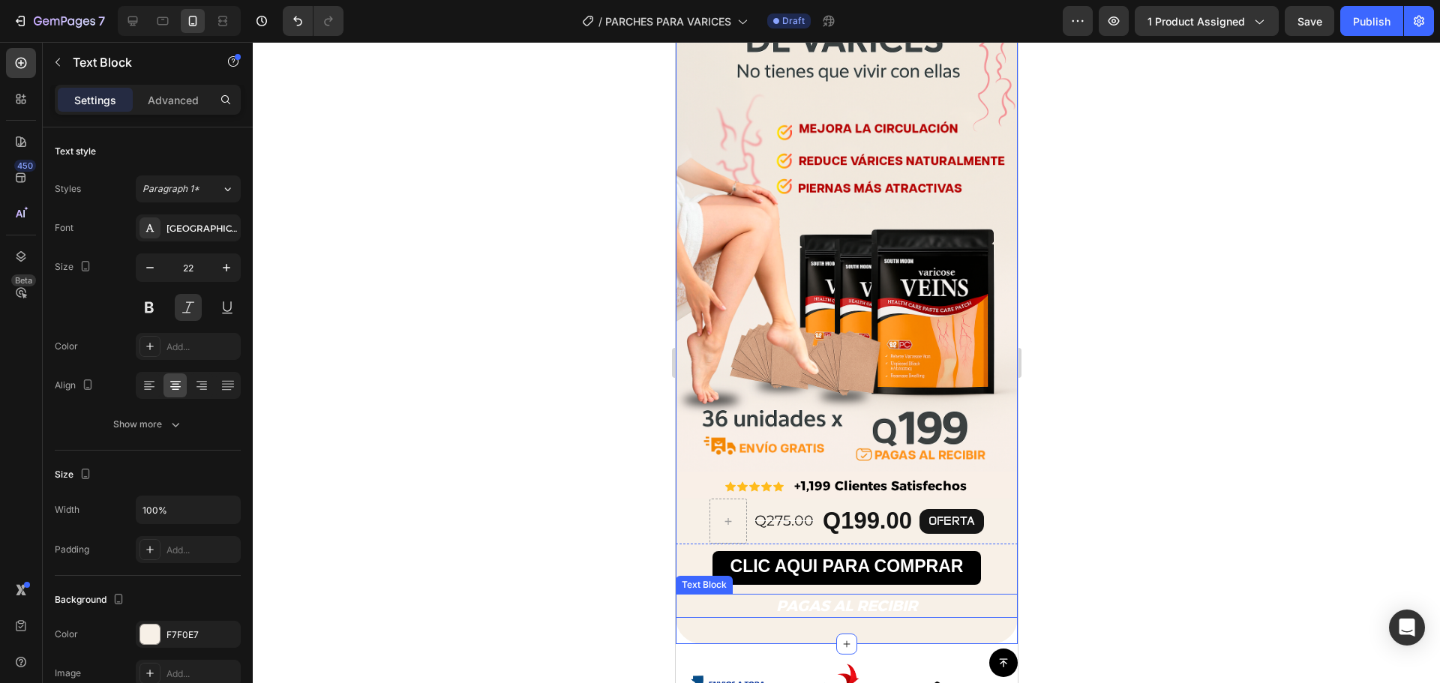
click at [799, 597] on strong "PAGAS AL RECIBIR" at bounding box center [846, 606] width 141 height 18
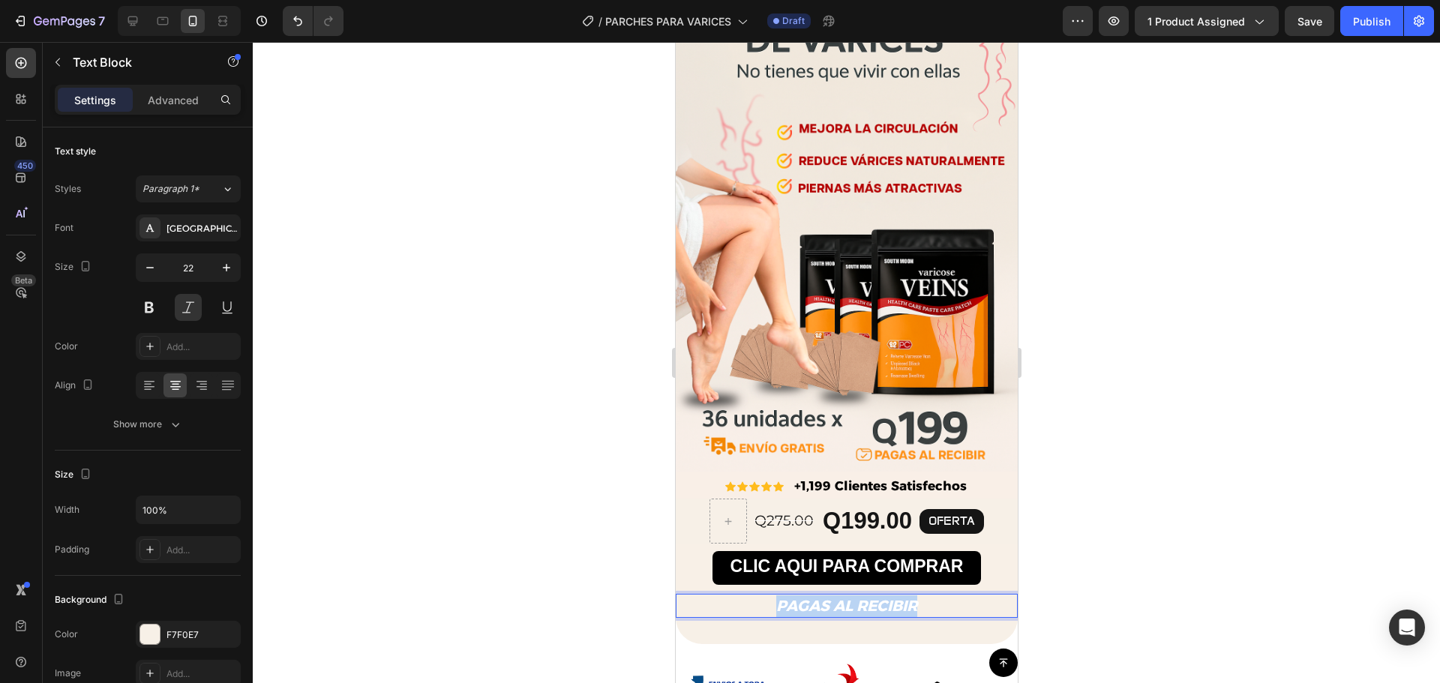
click at [799, 597] on strong "PAGAS AL RECIBIR" at bounding box center [846, 606] width 141 height 18
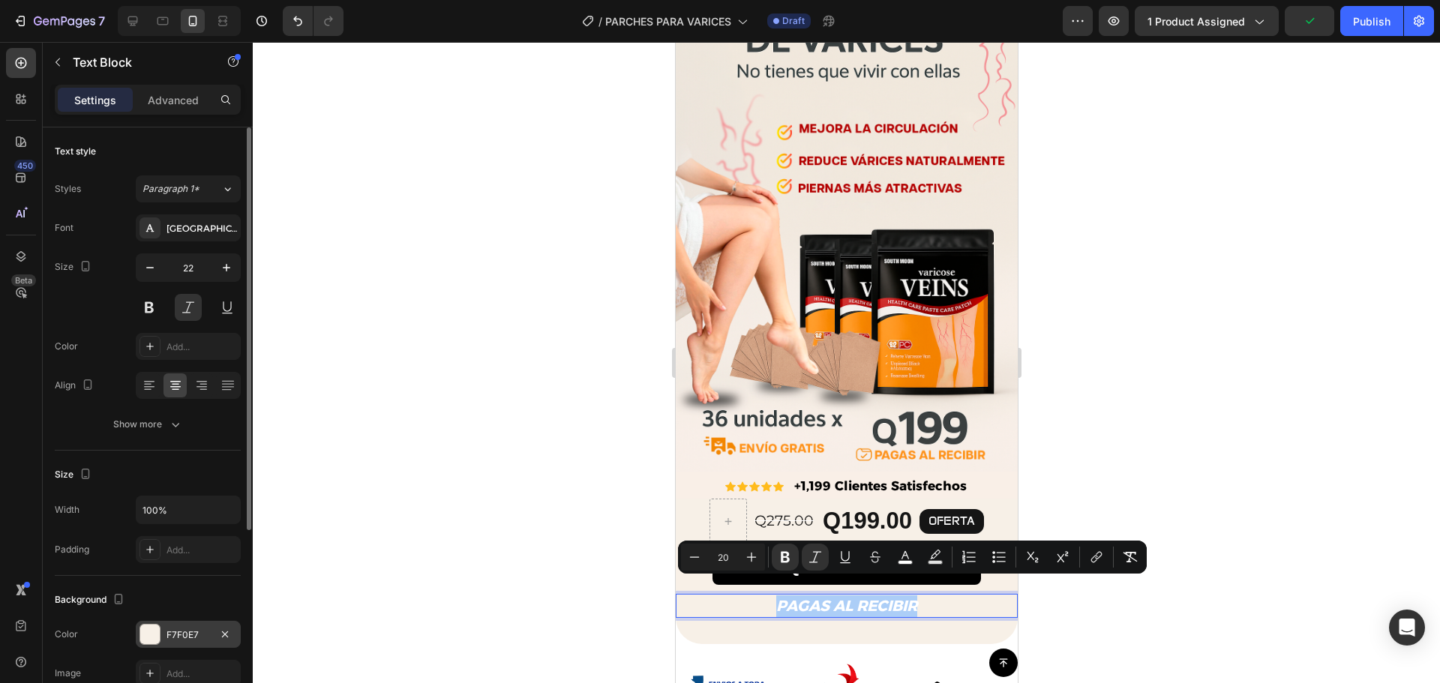
click at [151, 626] on div at bounding box center [150, 635] width 20 height 20
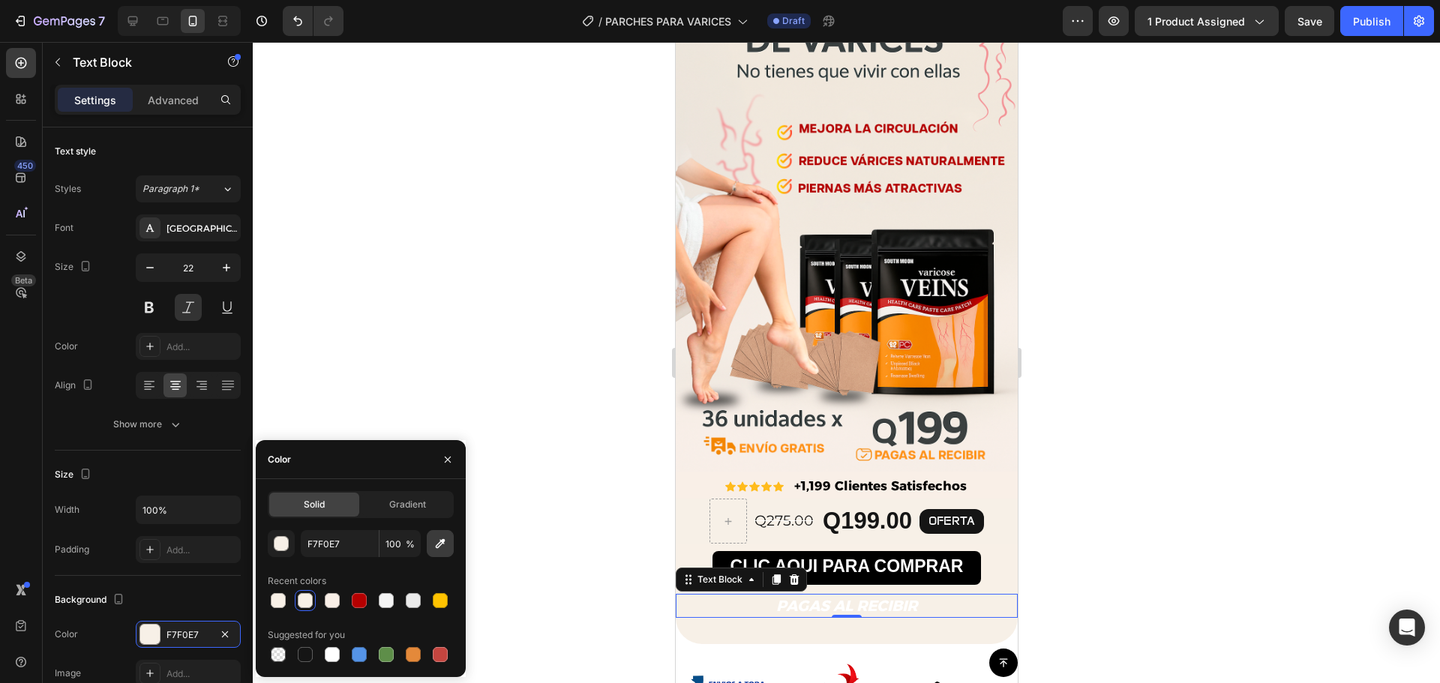
click at [446, 552] on button "button" at bounding box center [440, 543] width 27 height 27
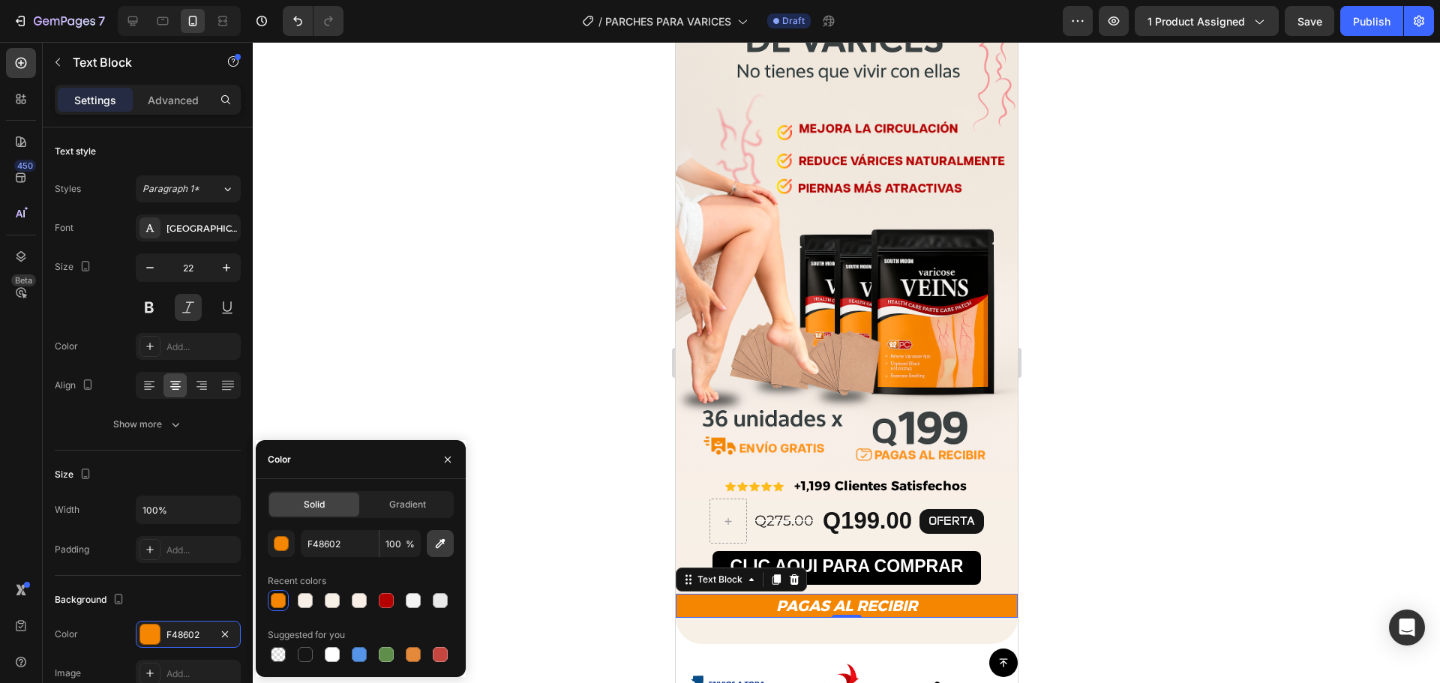
click at [448, 544] on button "button" at bounding box center [440, 543] width 27 height 27
type input "F7F0E7"
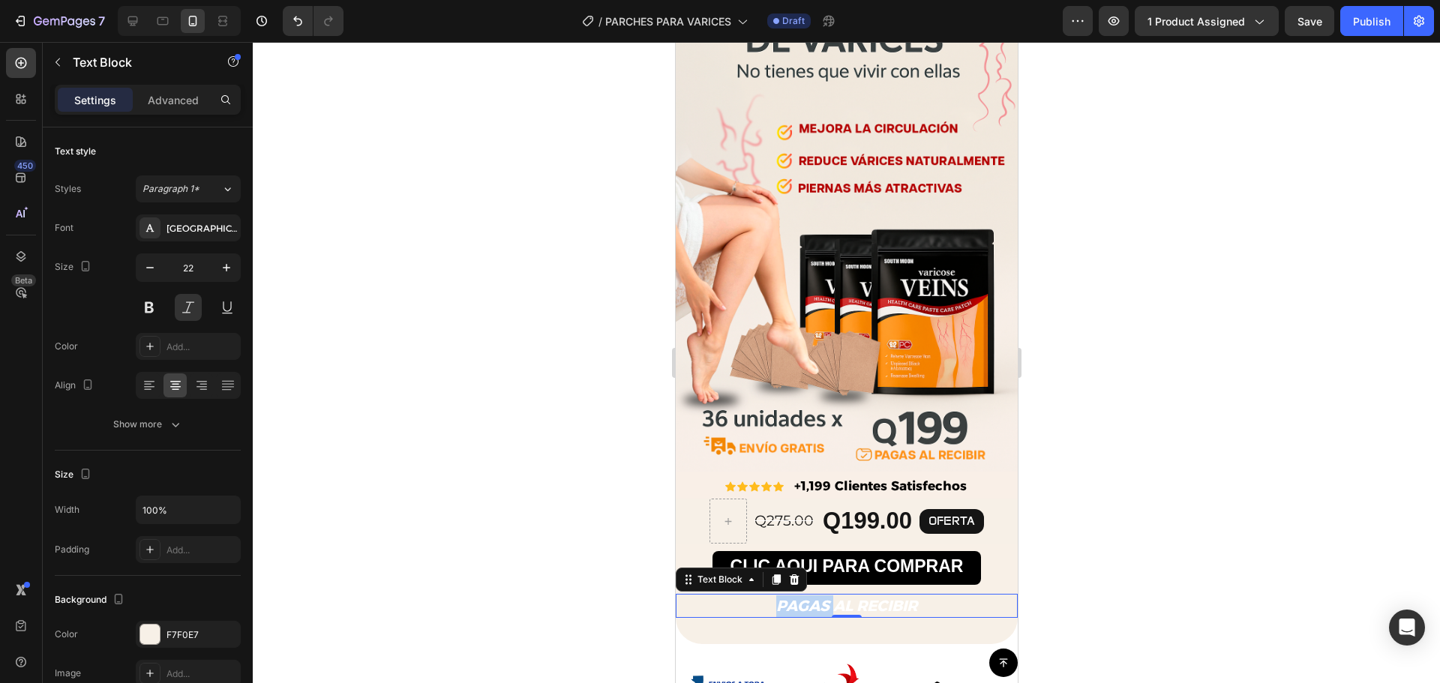
click at [779, 597] on strong "PAGAS AL RECIBIR" at bounding box center [846, 606] width 141 height 18
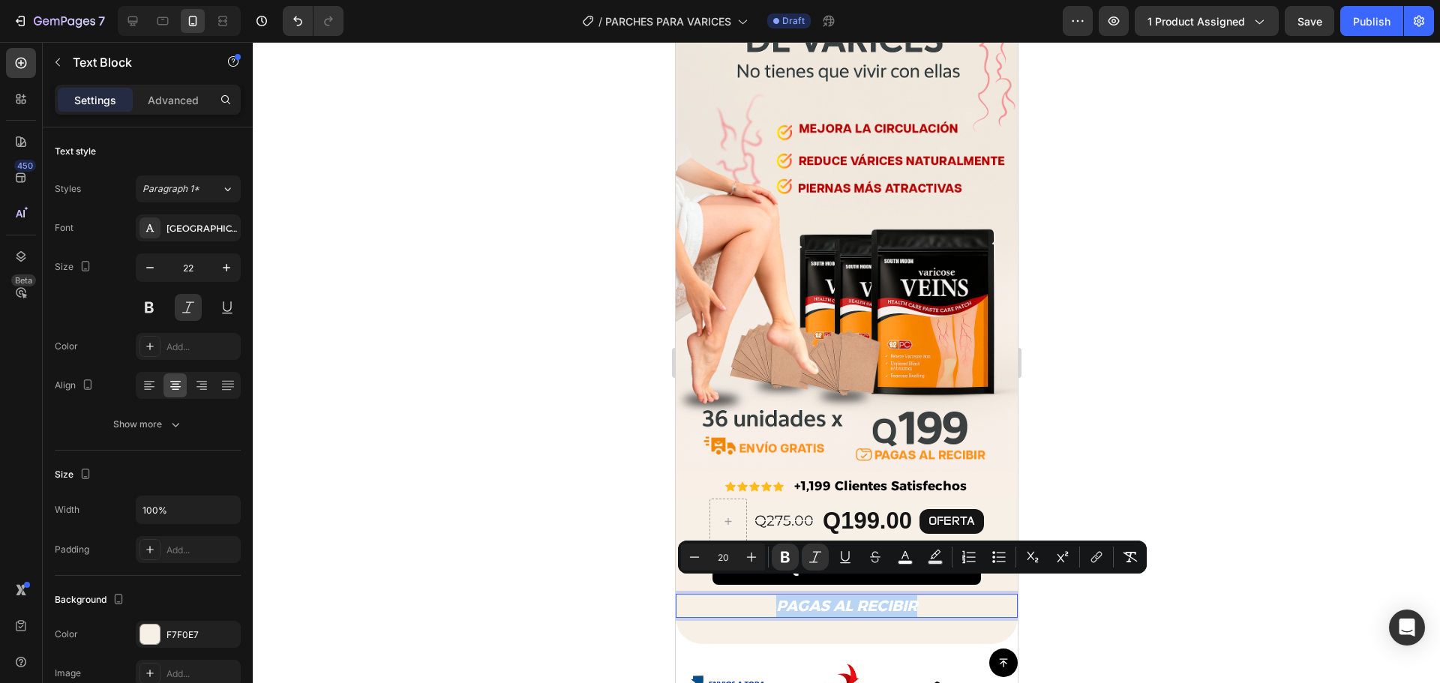
click at [779, 597] on strong "PAGAS AL RECIBIR" at bounding box center [846, 606] width 141 height 18
click at [898, 558] on icon "Editor contextual toolbar" at bounding box center [905, 557] width 15 height 15
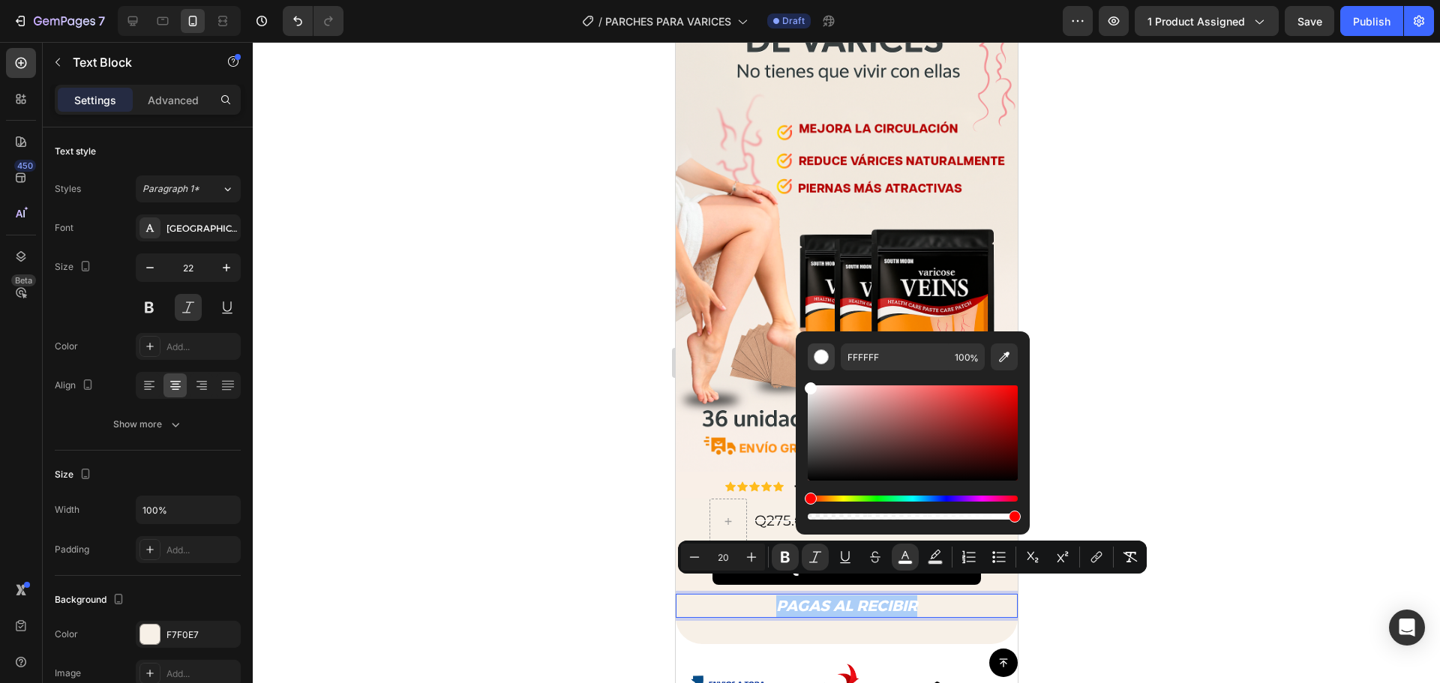
click at [827, 362] on div "Editor contextual toolbar" at bounding box center [821, 357] width 15 height 15
click at [995, 359] on button "Editor contextual toolbar" at bounding box center [1004, 357] width 27 height 27
type input "F98B01"
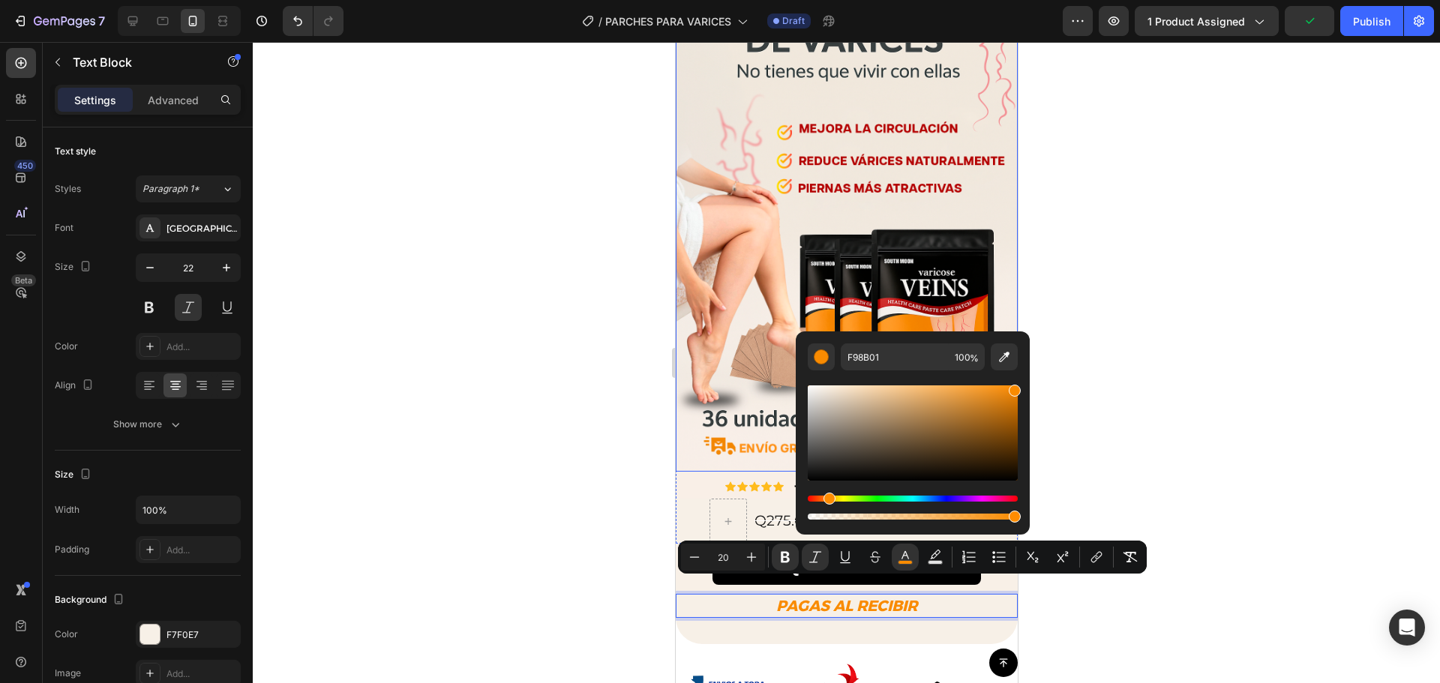
click at [387, 357] on div at bounding box center [846, 362] width 1187 height 641
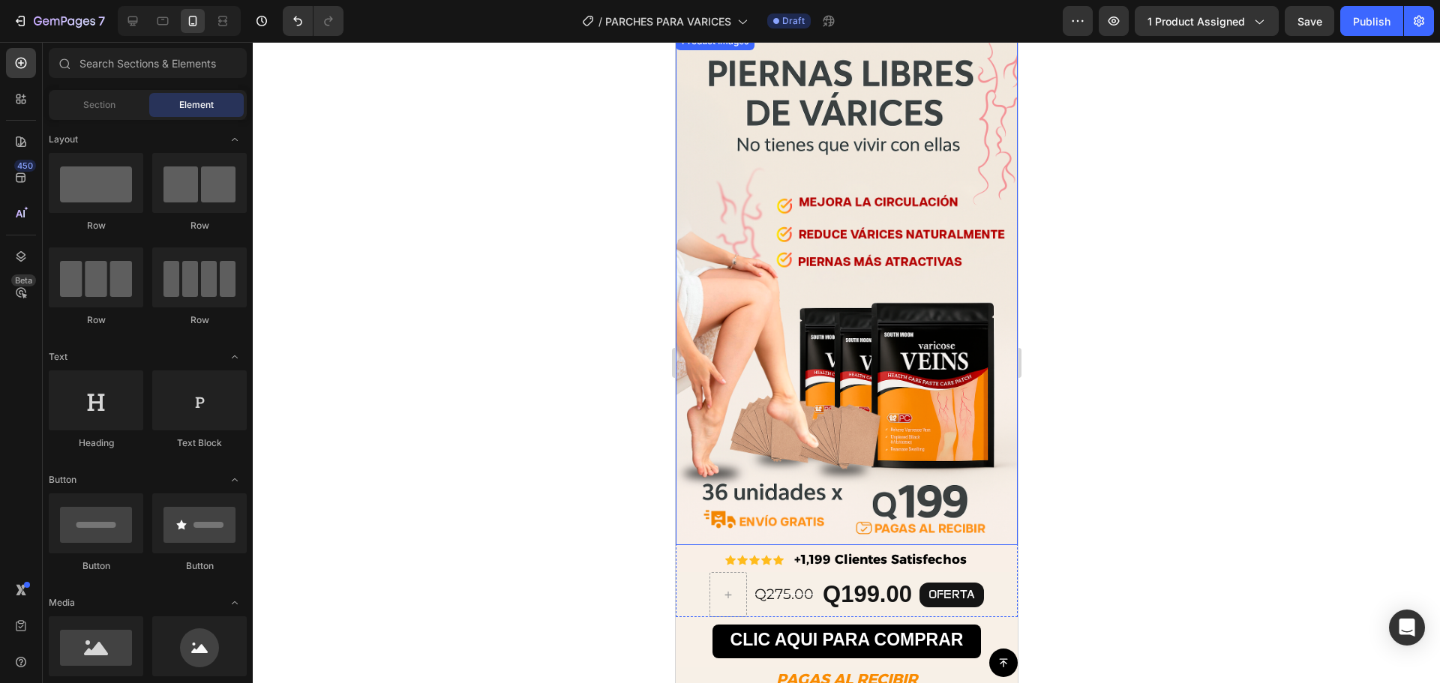
scroll to position [225, 0]
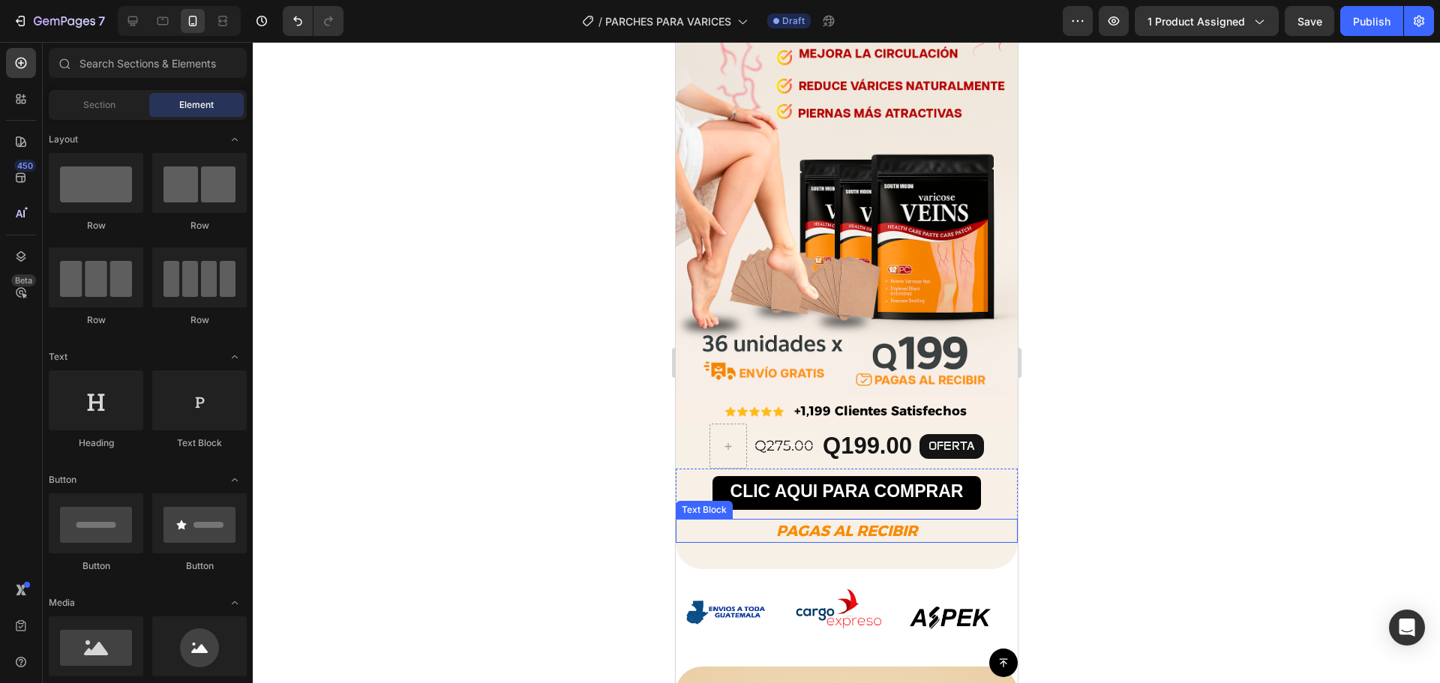
click at [816, 522] on strong "PAGAS AL RECIBIR" at bounding box center [846, 531] width 141 height 18
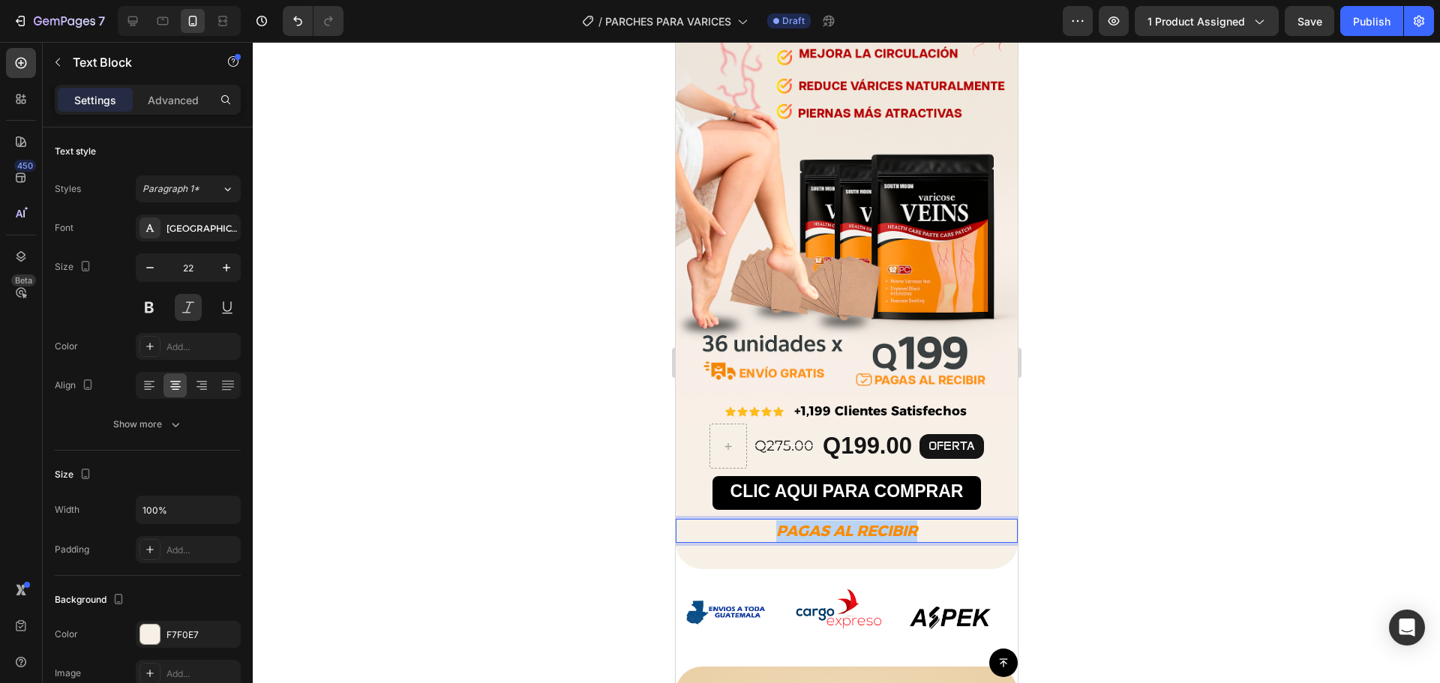
click at [816, 522] on strong "PAGAS AL RECIBIR" at bounding box center [846, 531] width 141 height 18
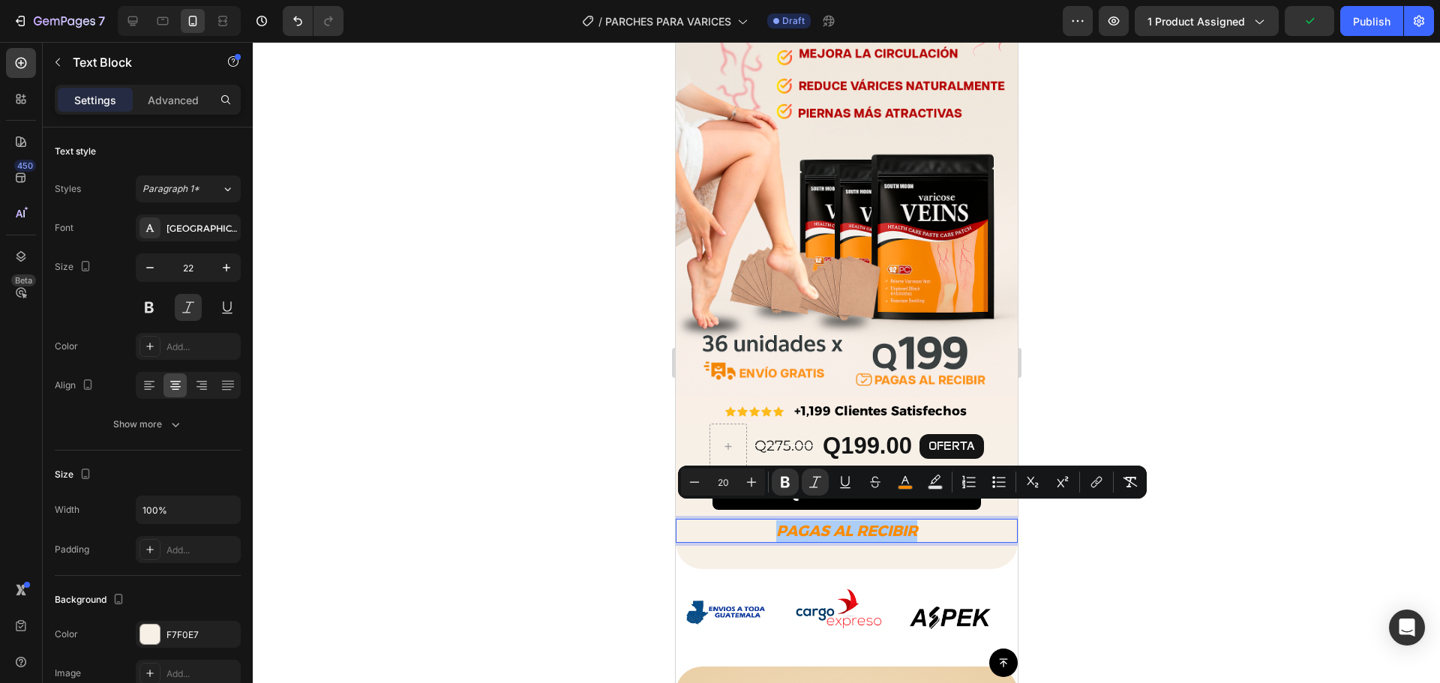
click at [1098, 348] on div at bounding box center [846, 362] width 1187 height 641
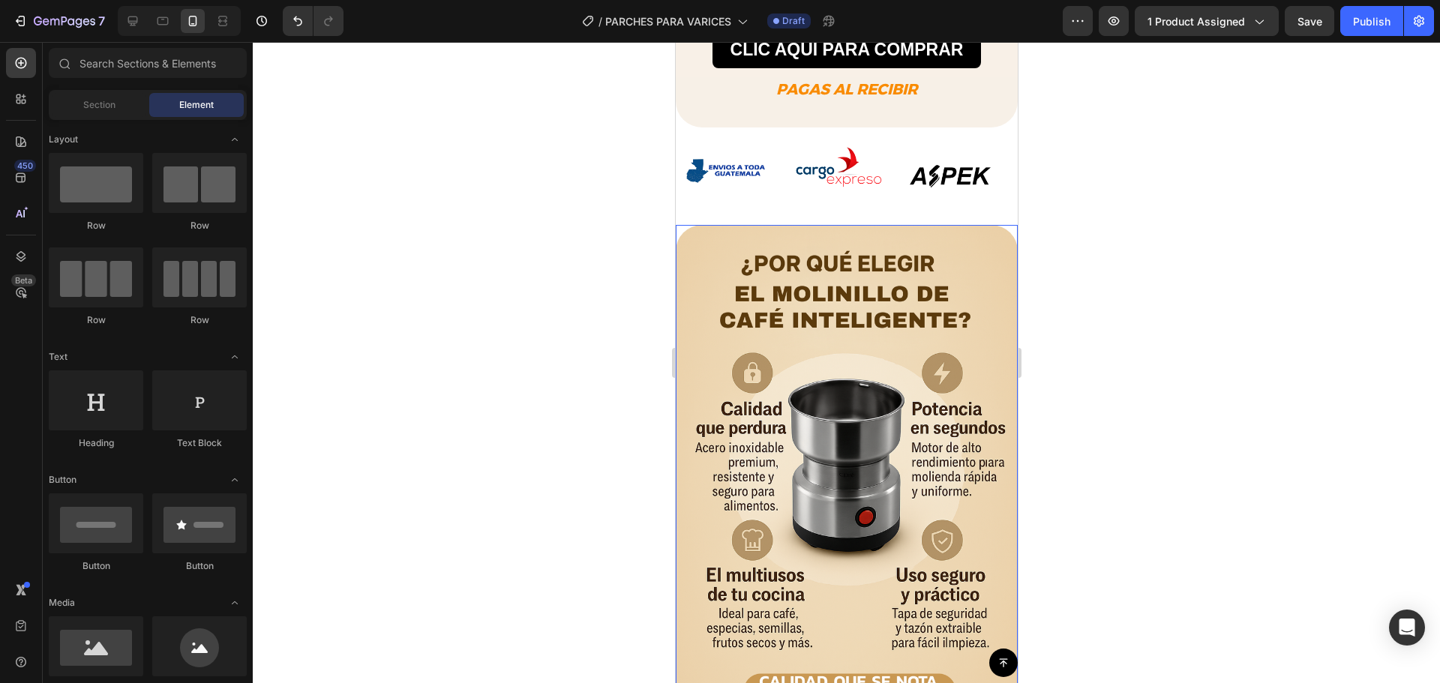
scroll to position [675, 0]
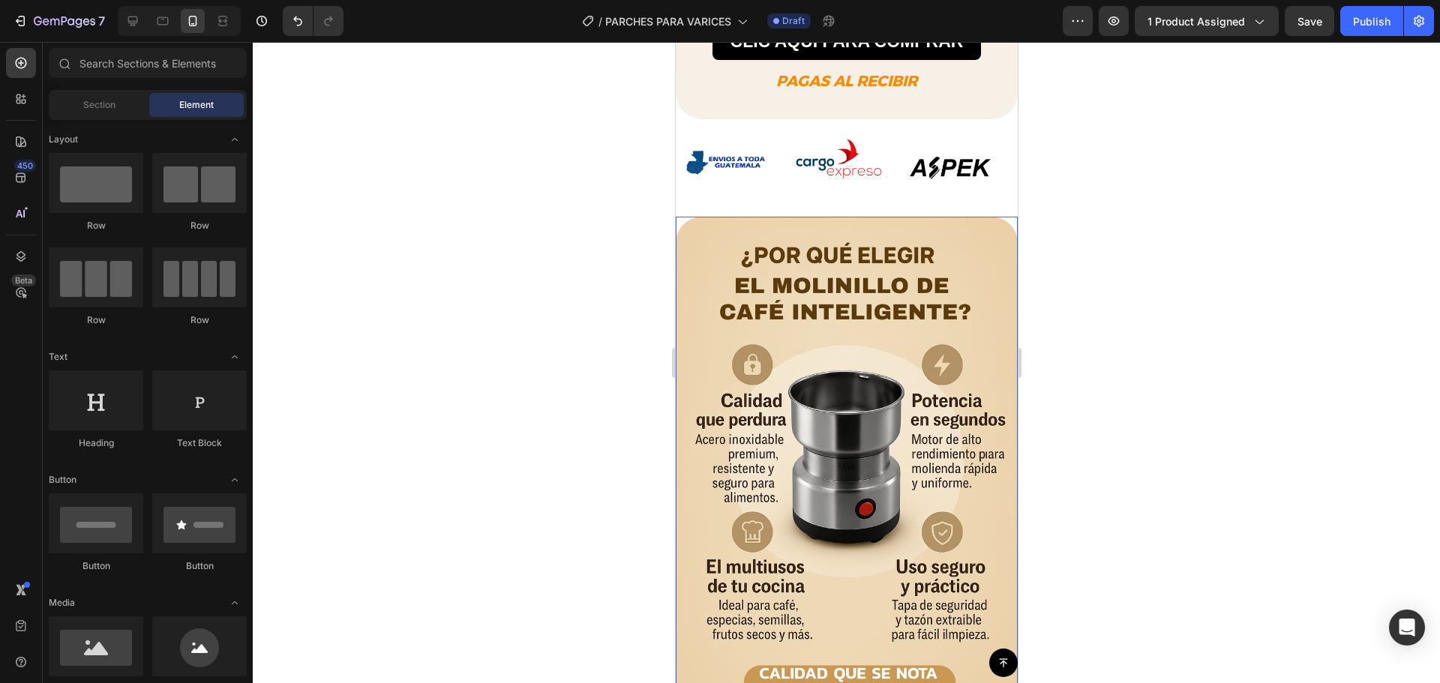
click at [859, 392] on img at bounding box center [846, 473] width 342 height 513
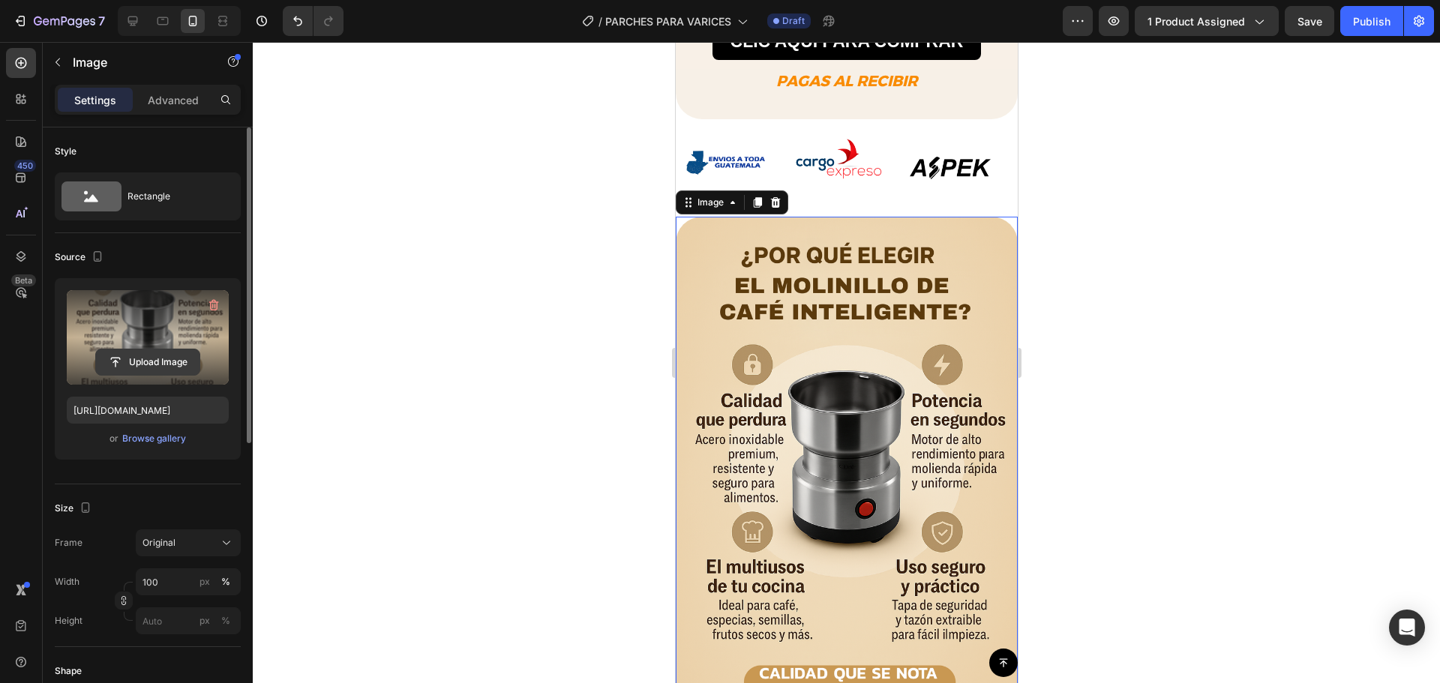
click at [148, 361] on input "file" at bounding box center [148, 363] width 104 height 26
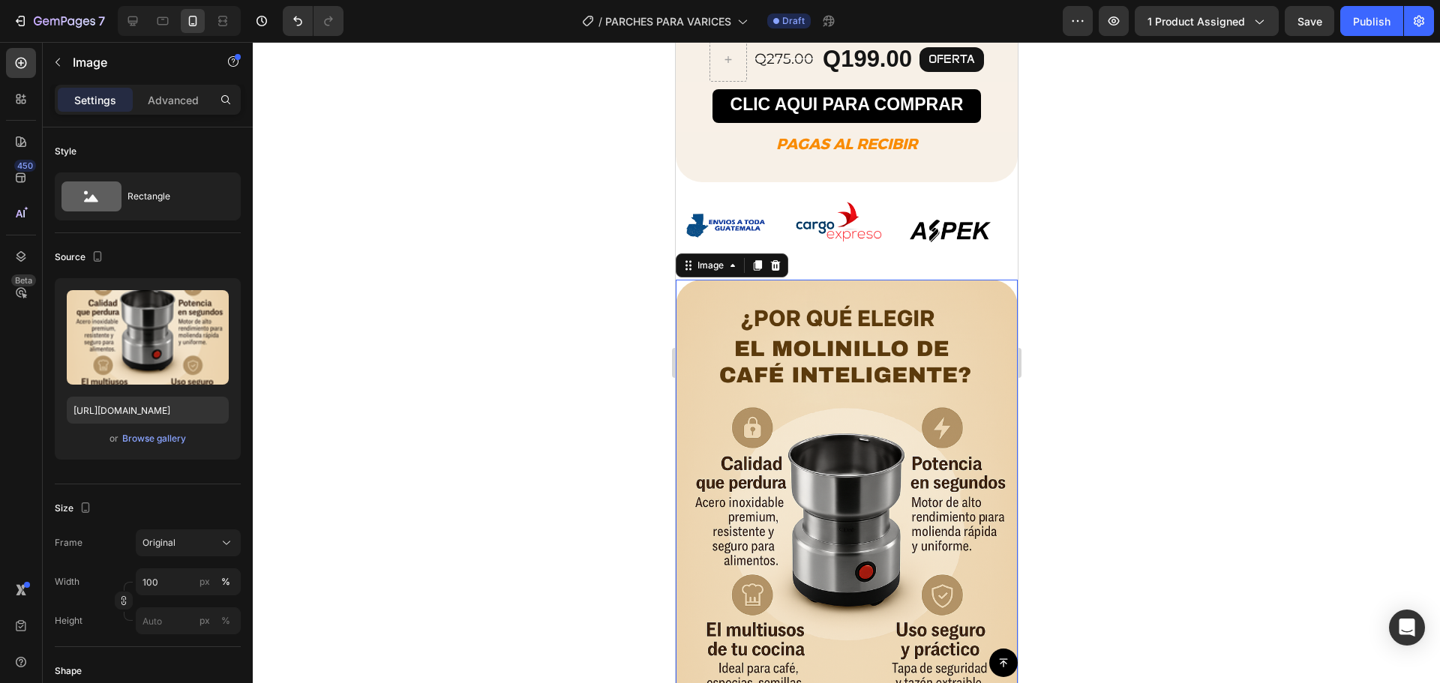
scroll to position [450, 0]
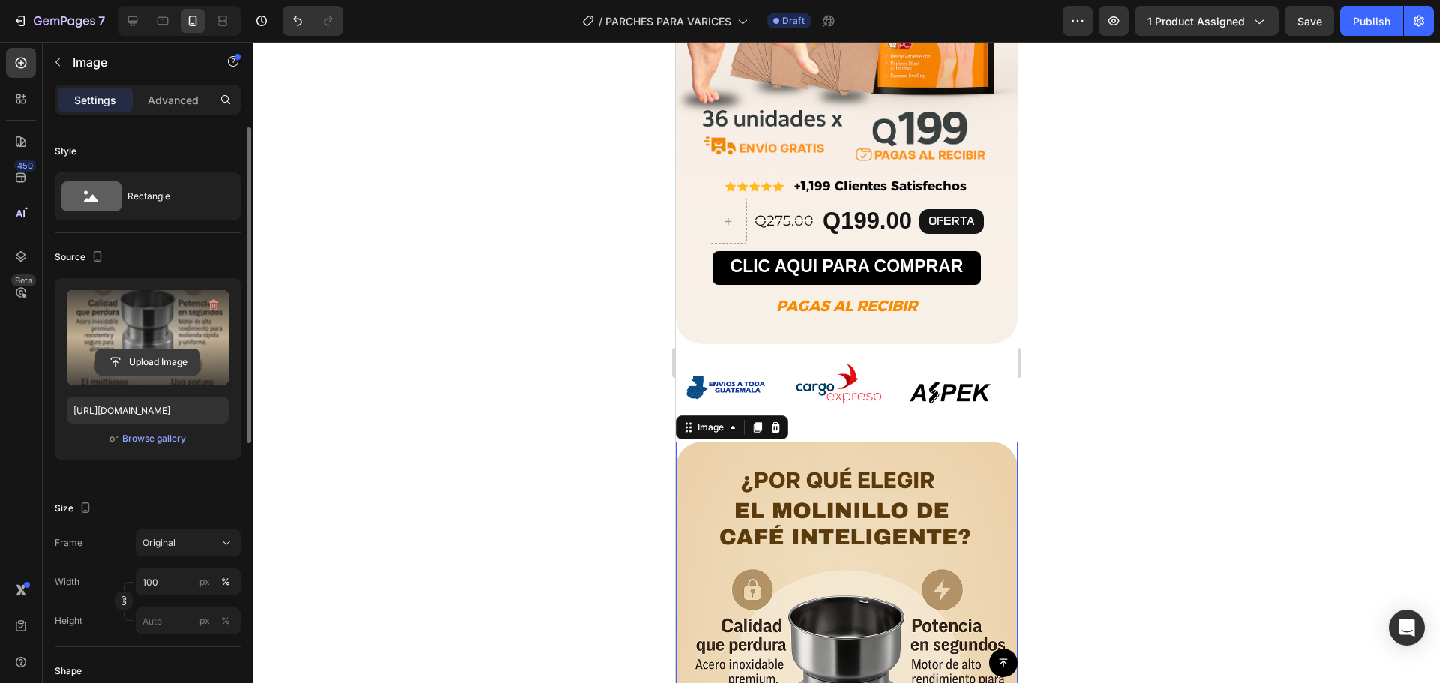
click at [139, 353] on input "file" at bounding box center [148, 363] width 104 height 26
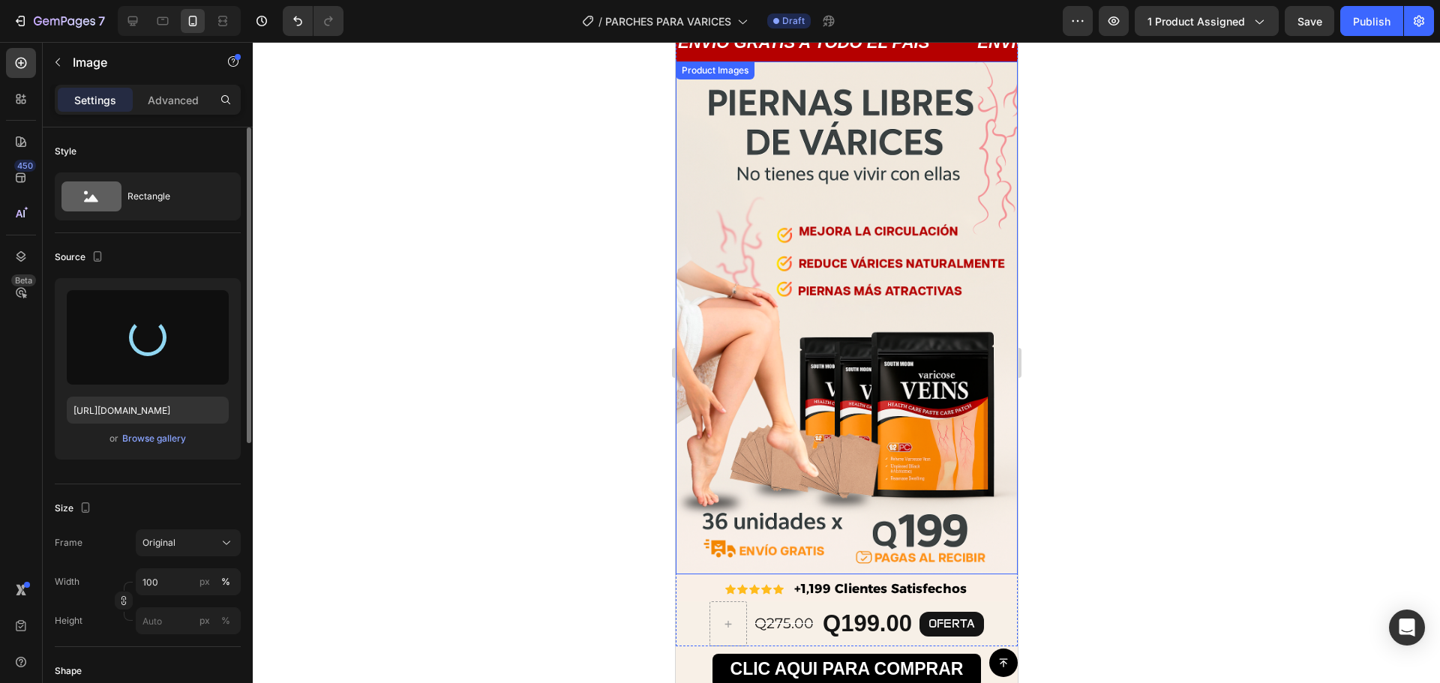
scroll to position [0, 0]
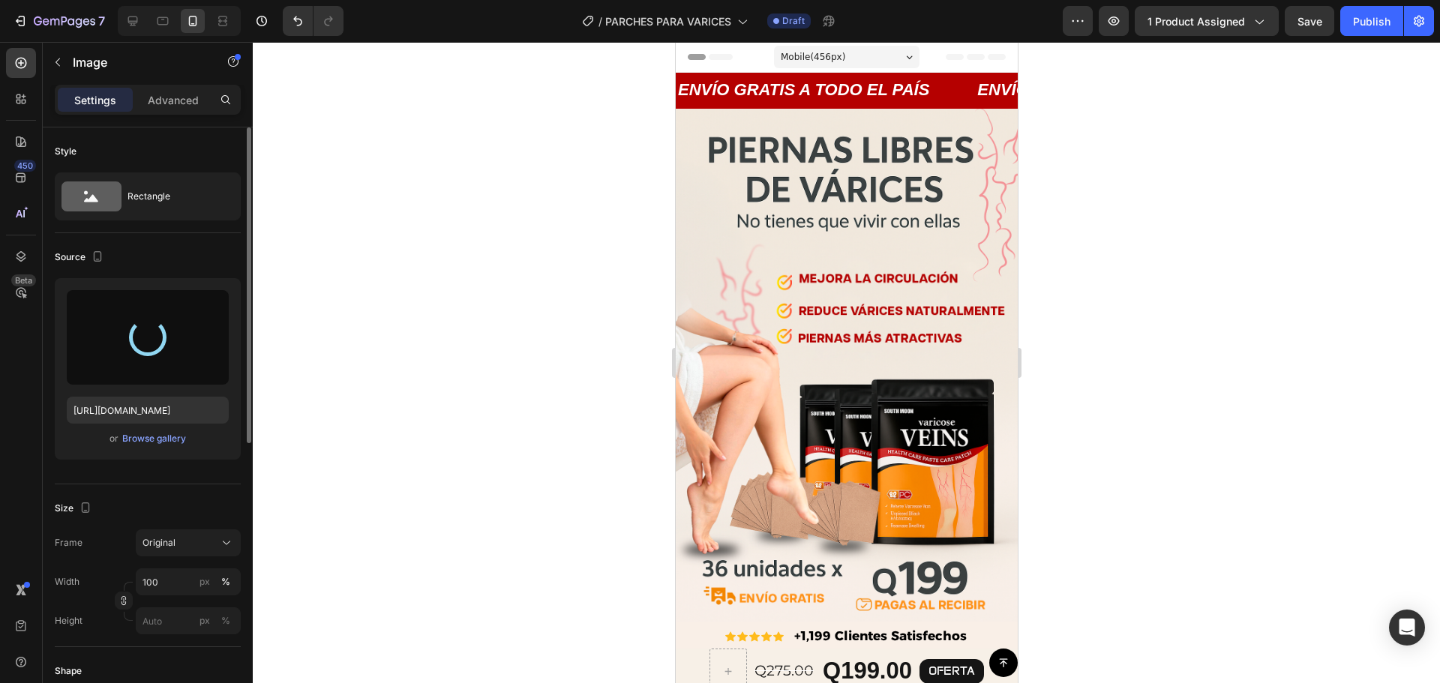
type input "https://cdn.shopify.com/s/files/1/0402/6846/4283/files/gempages_569951632696018…"
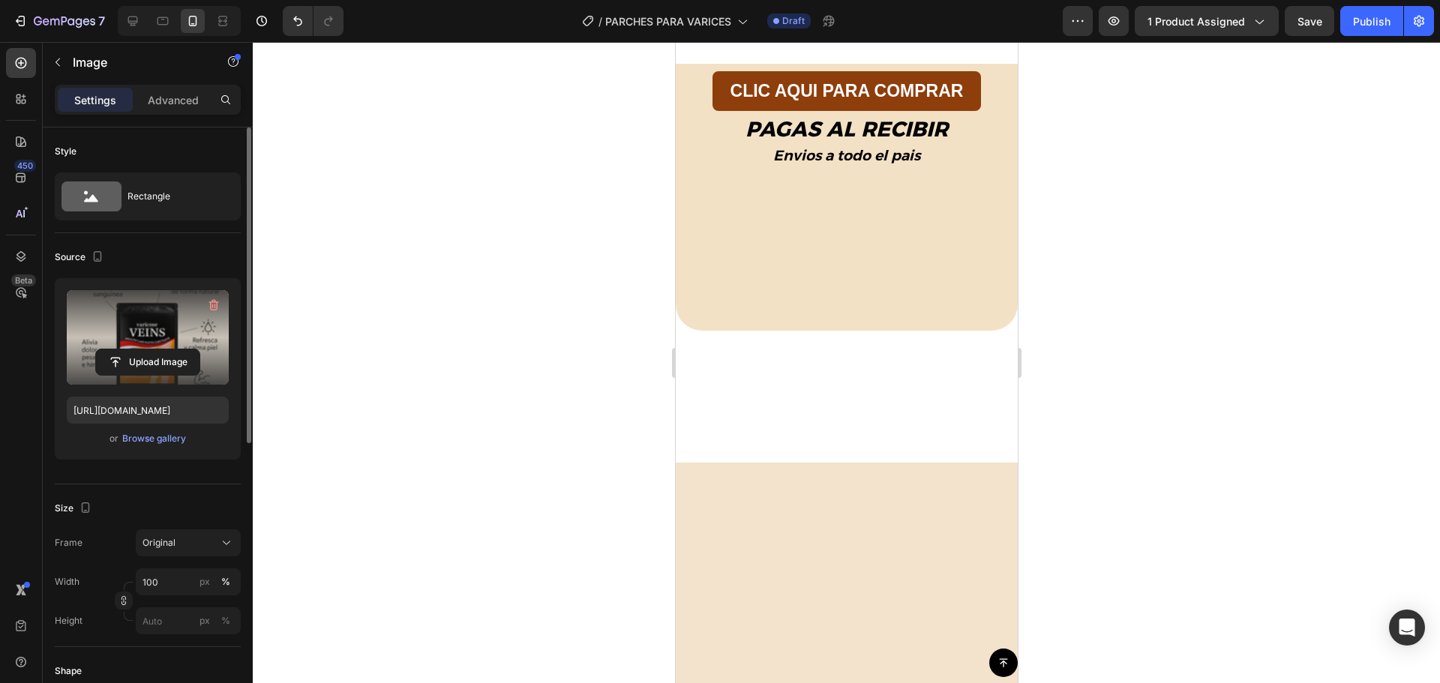
scroll to position [1125, 0]
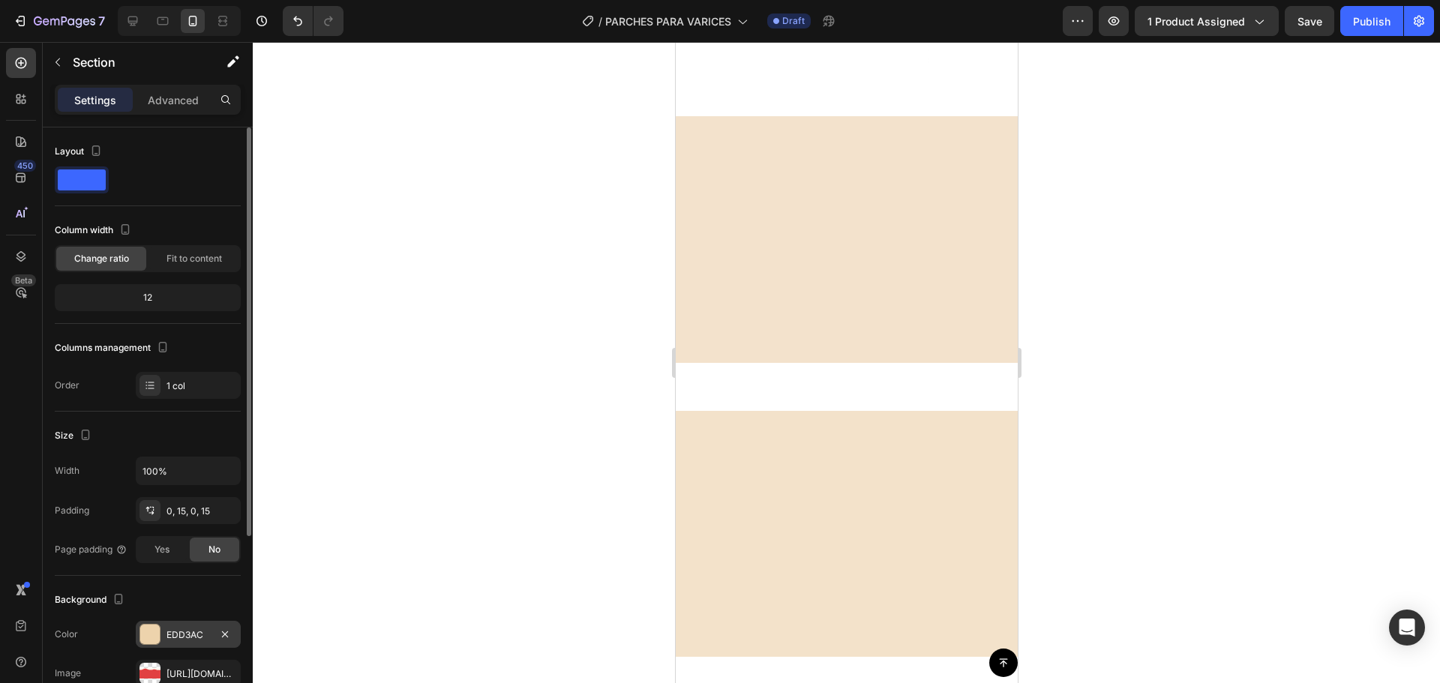
click at [151, 634] on div at bounding box center [150, 635] width 20 height 20
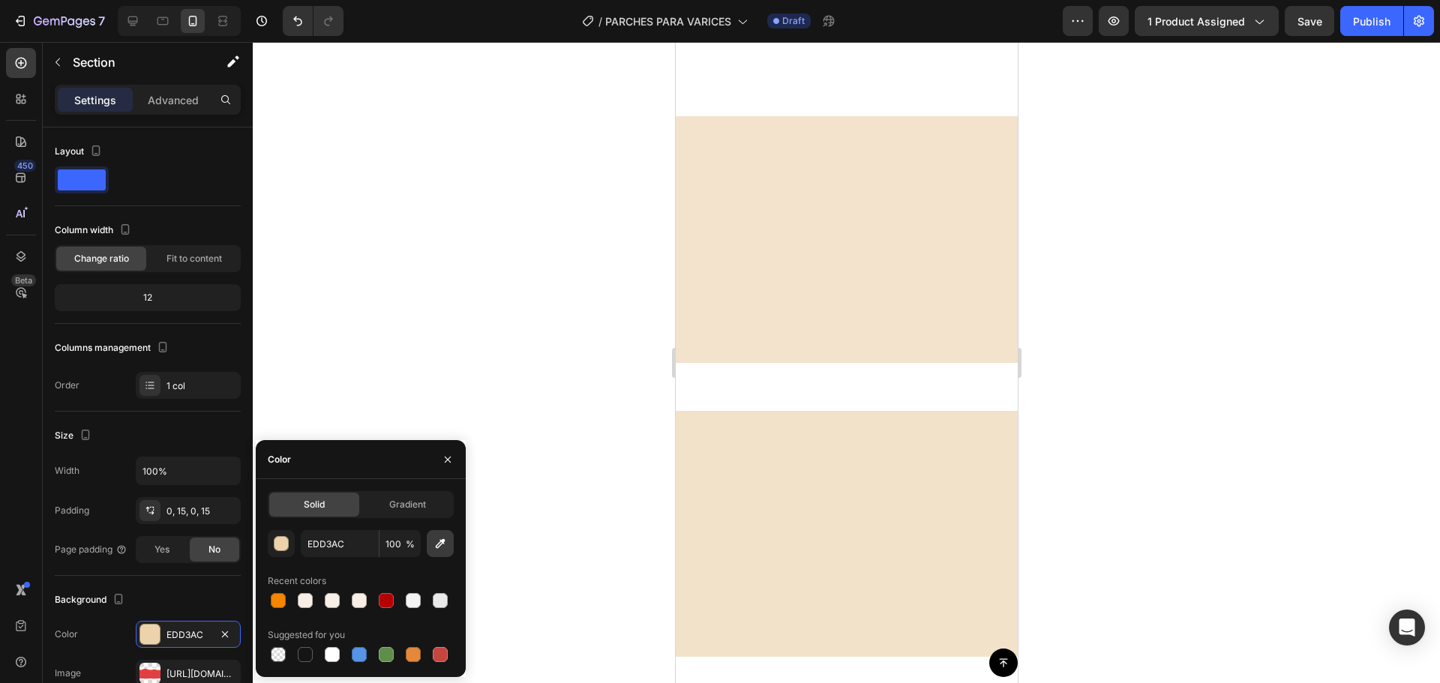
click at [441, 548] on icon "button" at bounding box center [440, 543] width 15 height 15
type input "F0EBE2"
click at [527, 181] on div at bounding box center [846, 362] width 1187 height 641
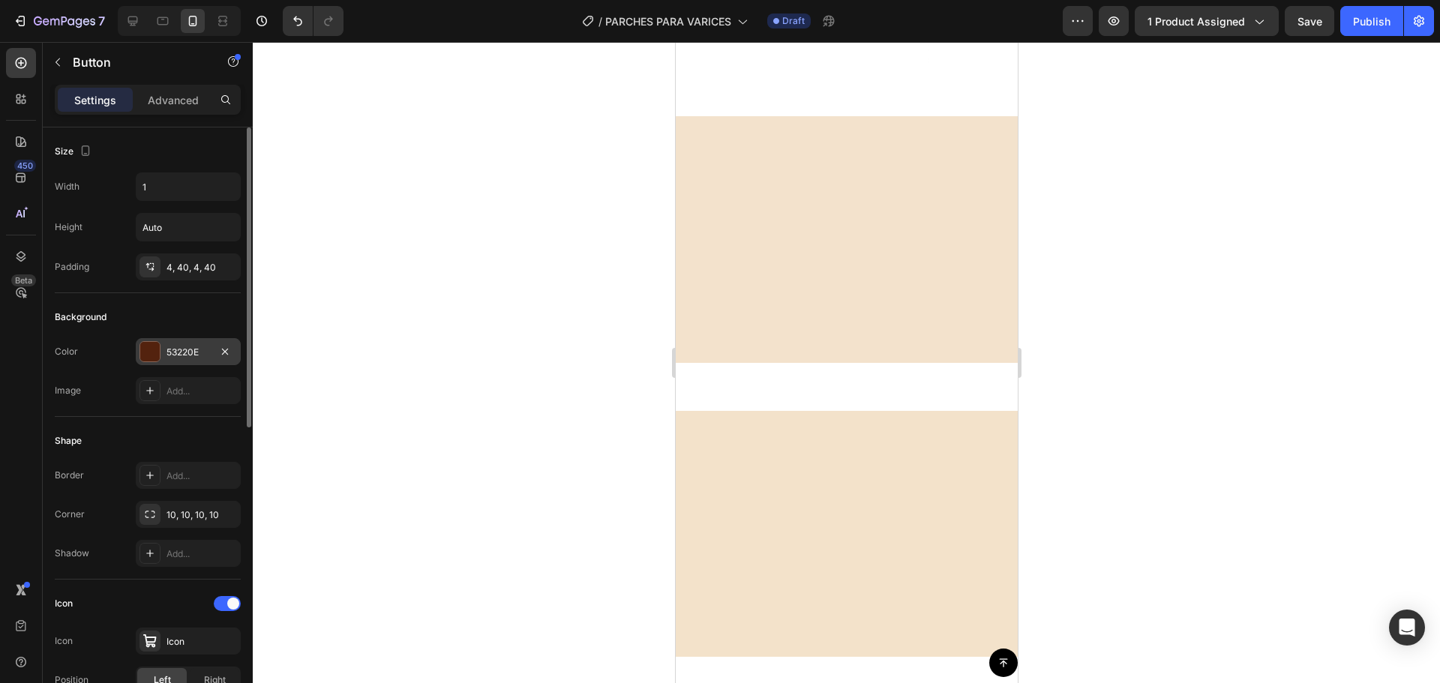
click at [142, 350] on div at bounding box center [150, 352] width 20 height 20
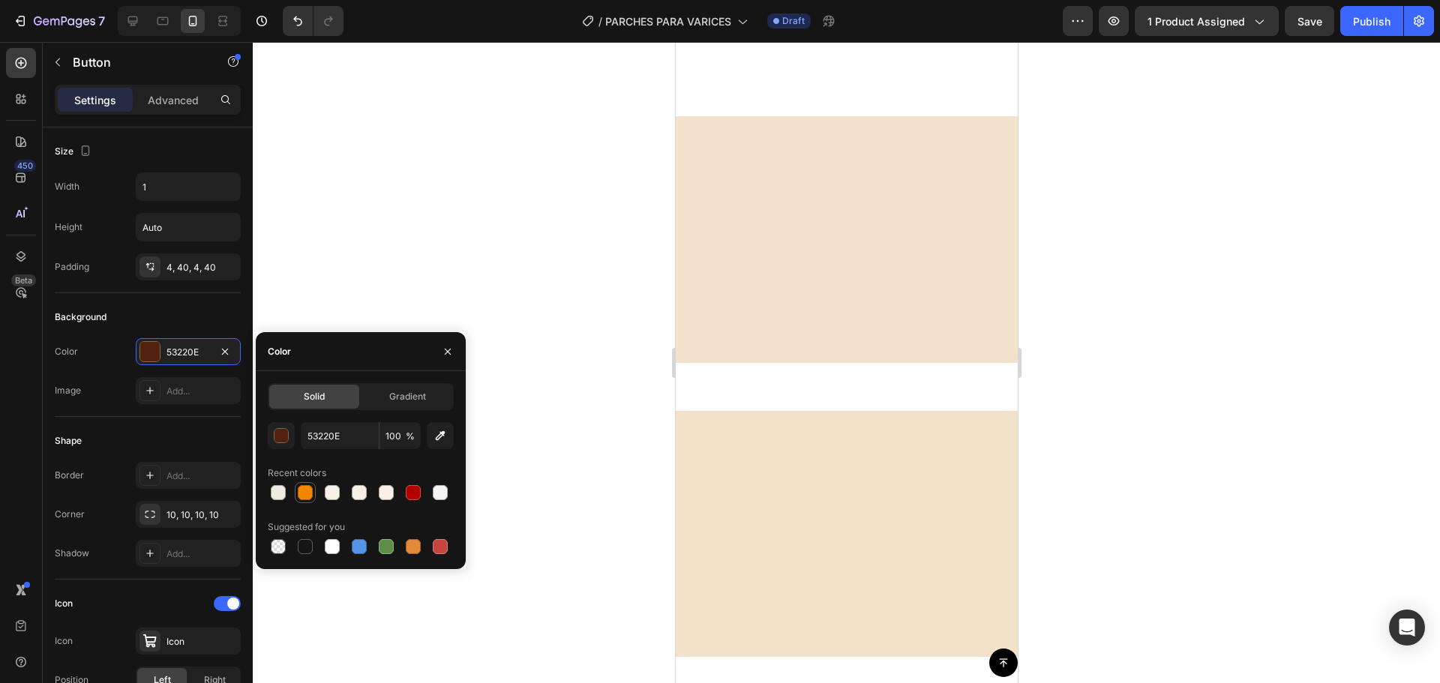
click at [314, 491] on div at bounding box center [305, 493] width 18 height 18
click at [412, 492] on div at bounding box center [413, 492] width 15 height 15
click at [306, 545] on div at bounding box center [305, 546] width 15 height 15
type input "151515"
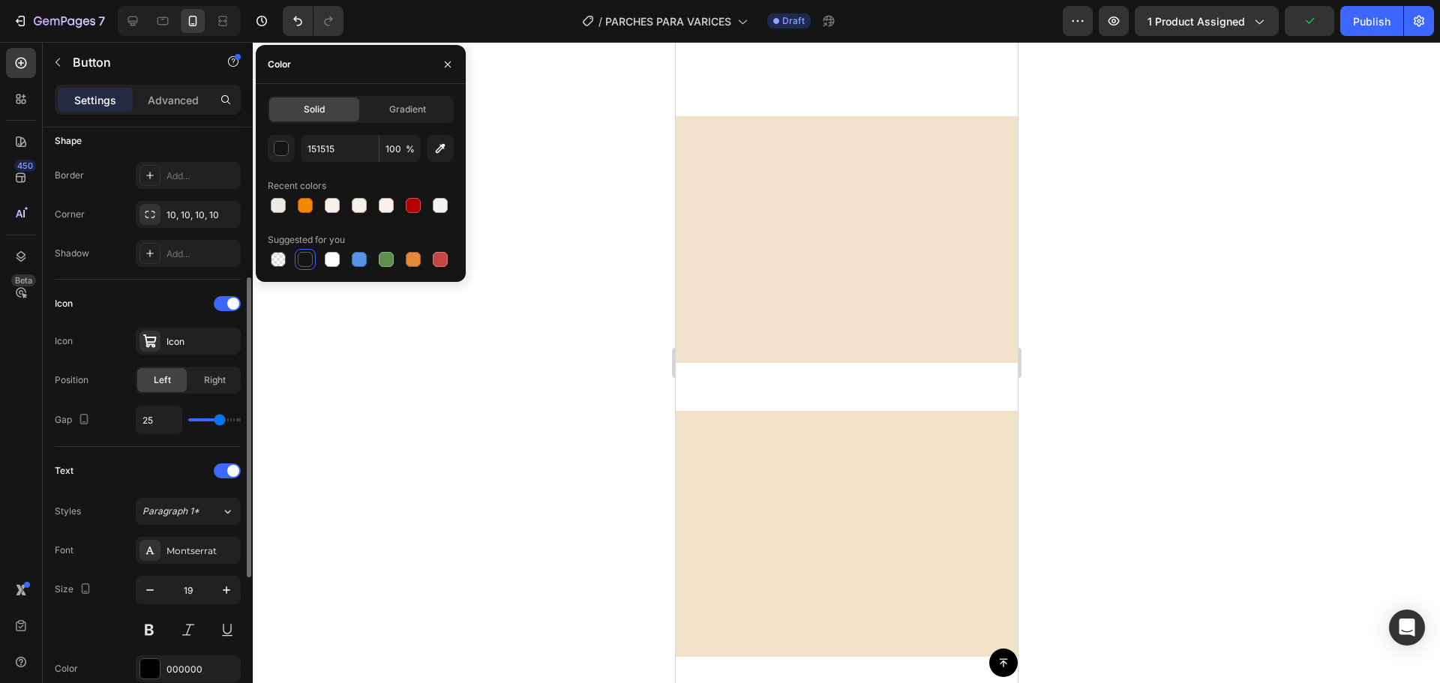
scroll to position [450, 0]
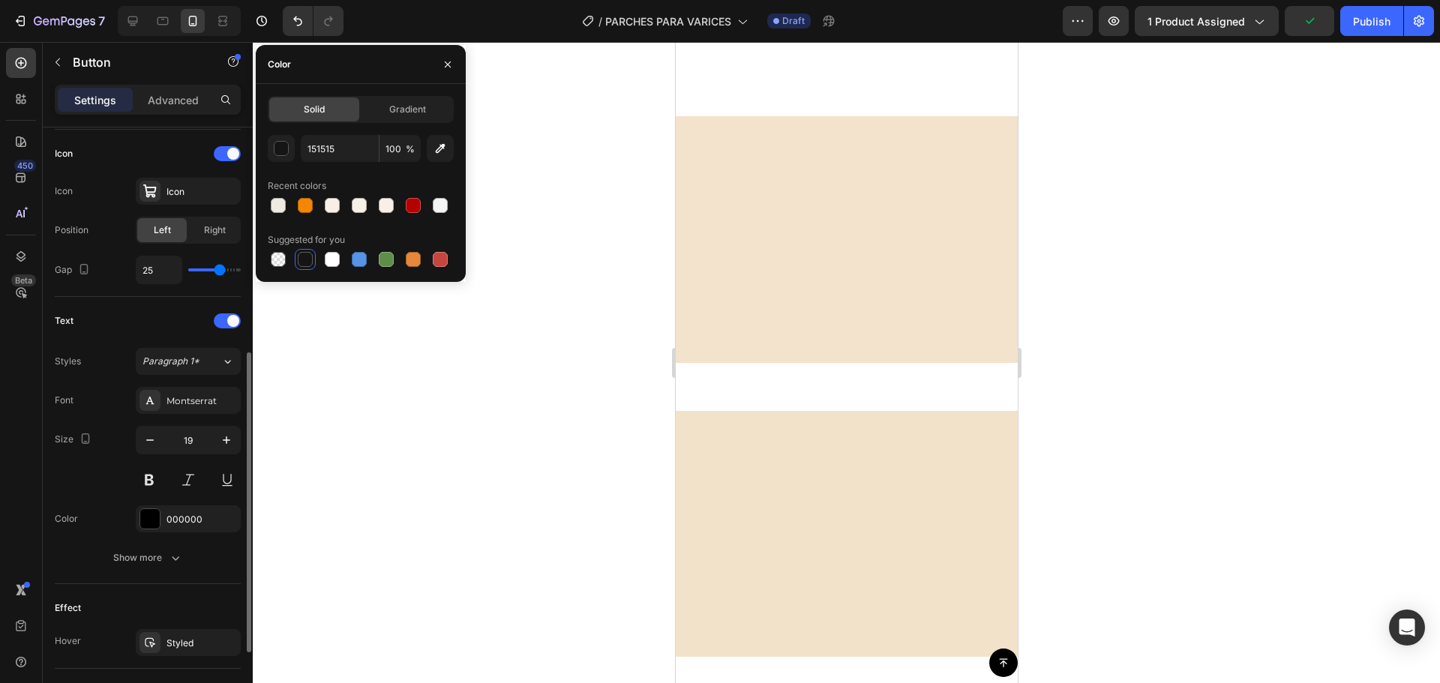
click at [425, 438] on div at bounding box center [846, 362] width 1187 height 641
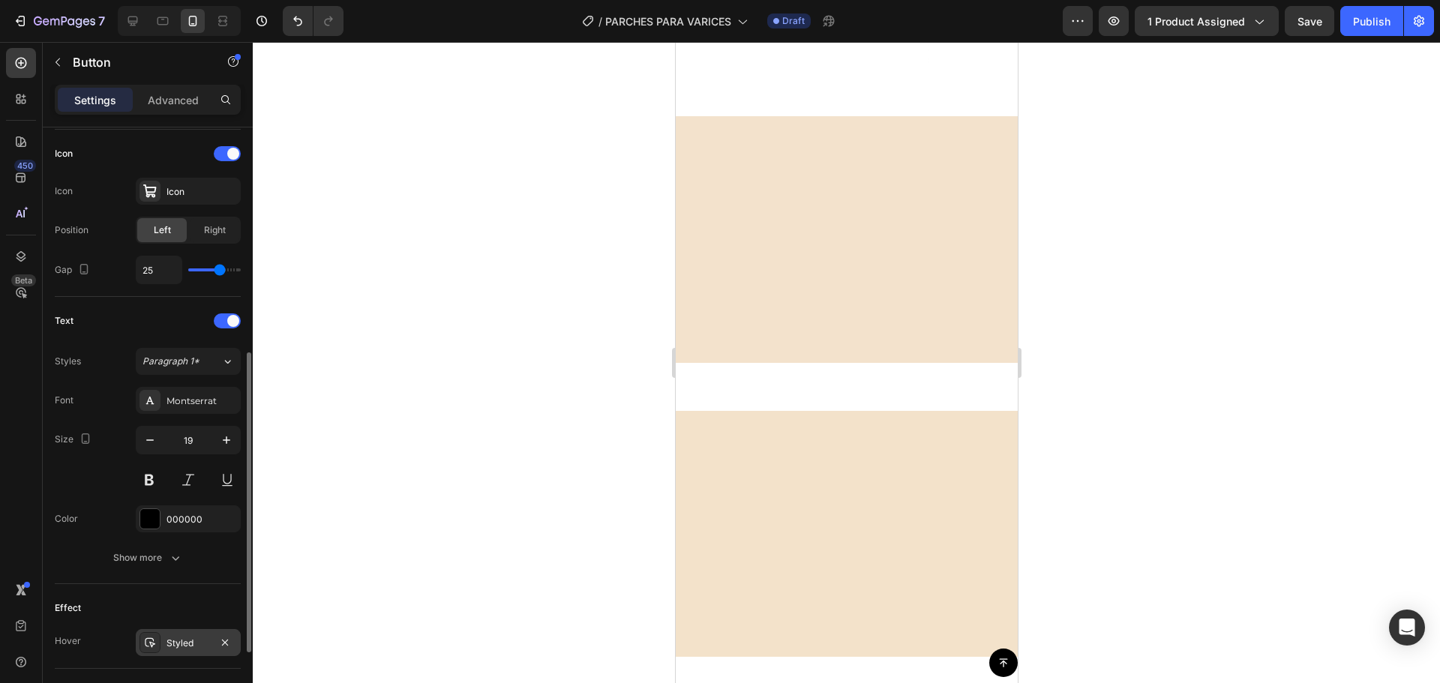
click at [146, 647] on icon at bounding box center [150, 643] width 11 height 10
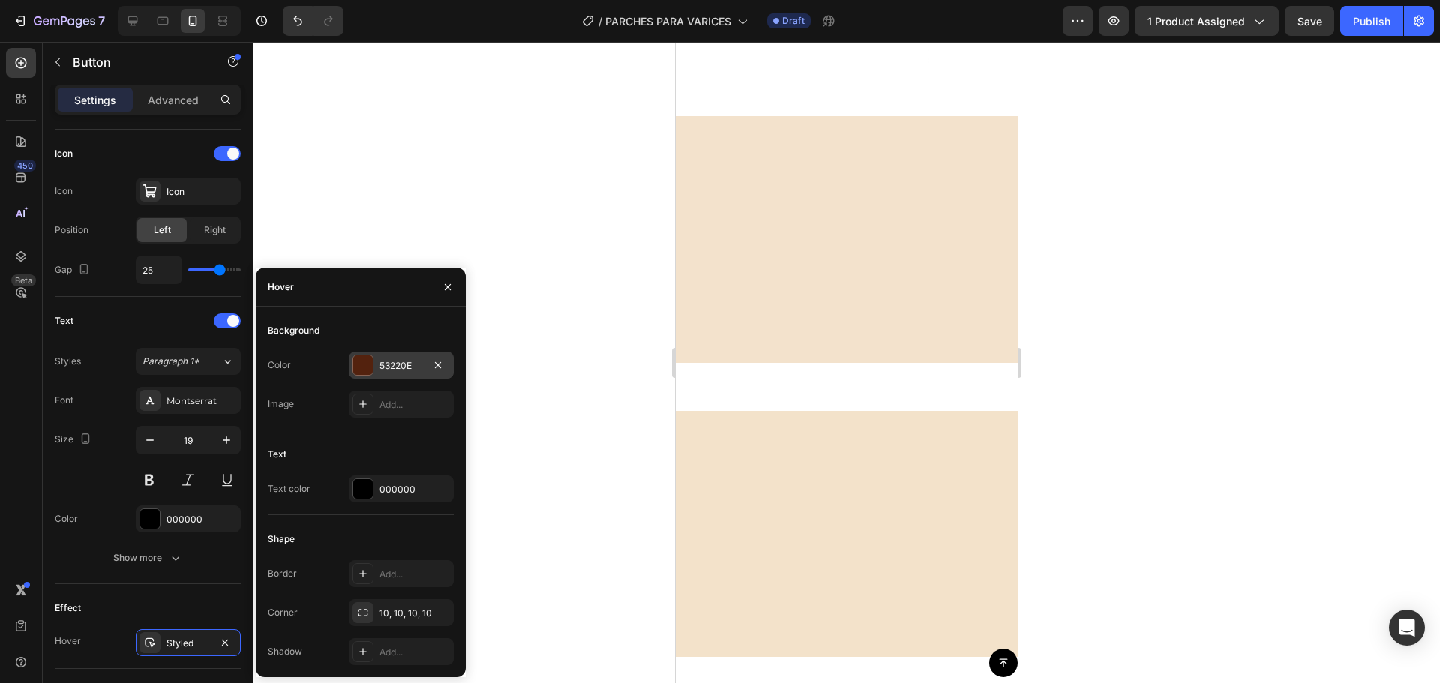
click at [360, 365] on div at bounding box center [363, 366] width 20 height 20
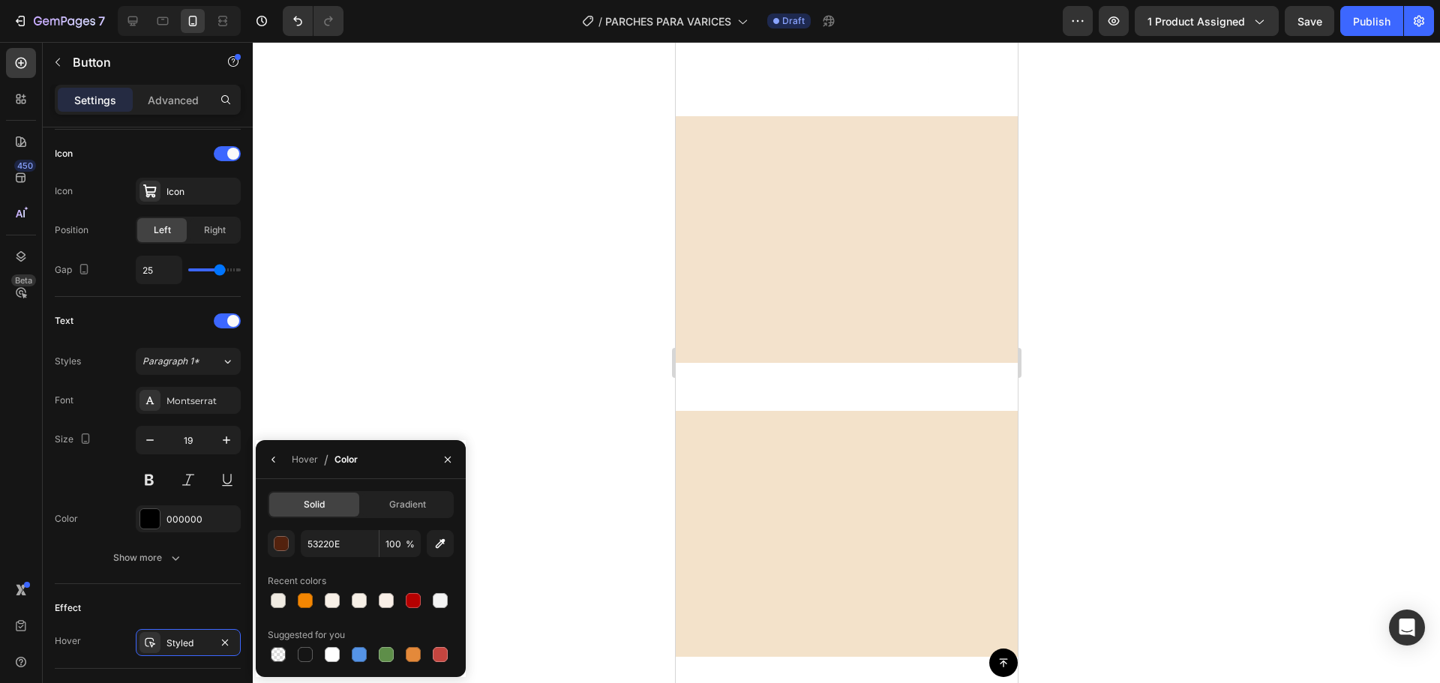
click at [309, 656] on div at bounding box center [305, 654] width 15 height 15
type input "151515"
click at [438, 260] on div at bounding box center [846, 362] width 1187 height 641
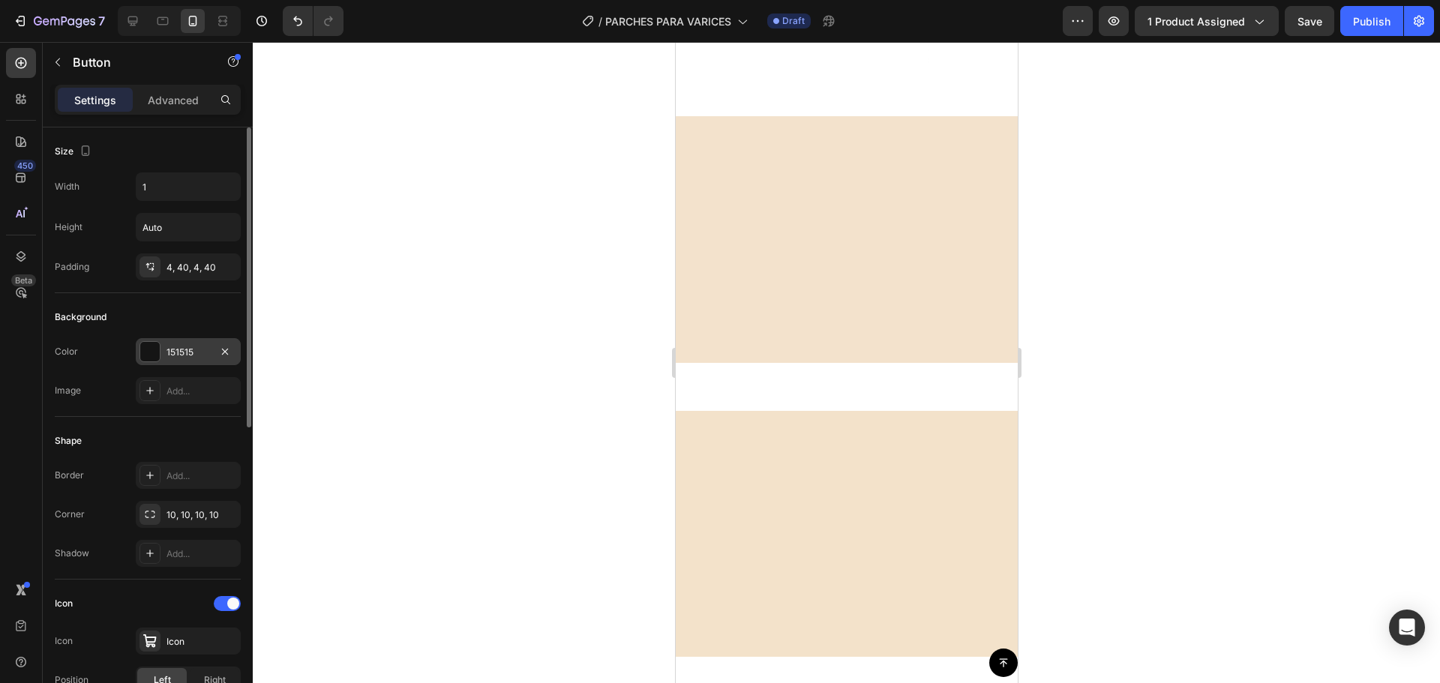
click at [146, 359] on div at bounding box center [150, 352] width 20 height 20
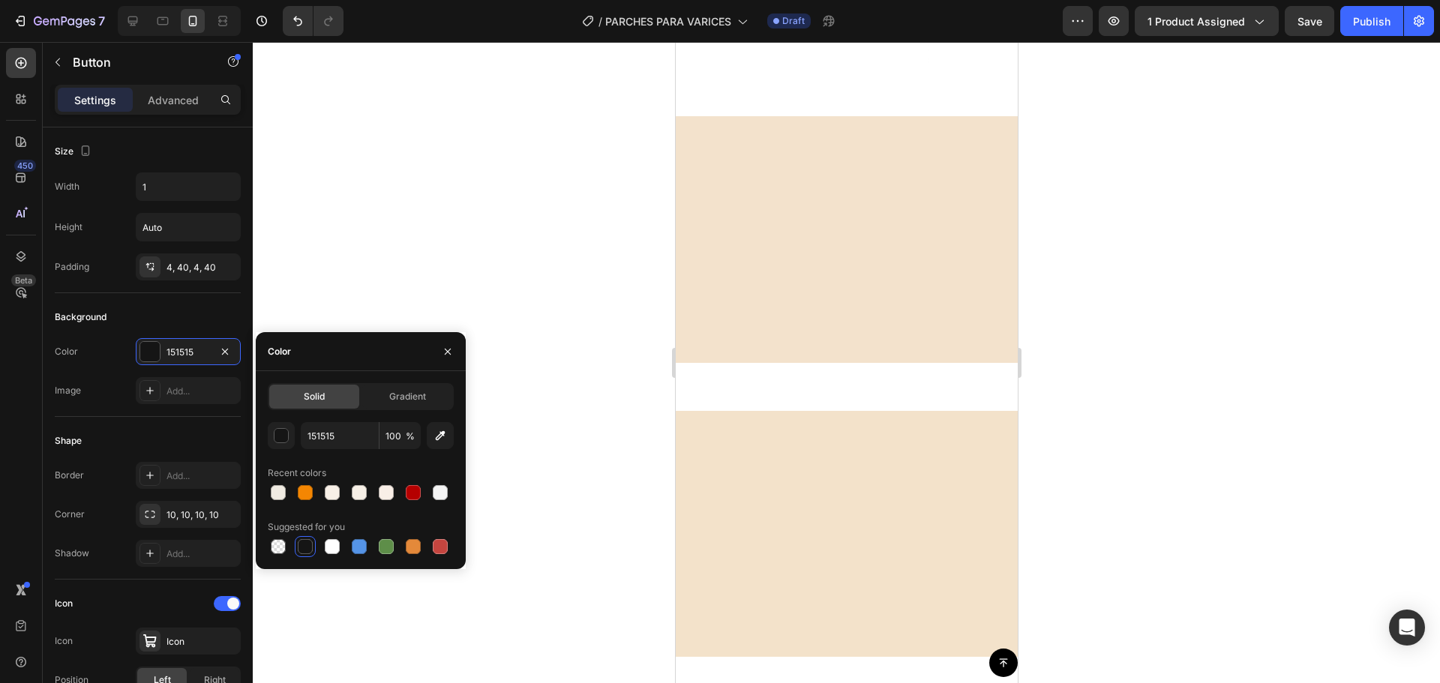
click at [289, 494] on div at bounding box center [361, 492] width 186 height 21
click at [280, 489] on div at bounding box center [278, 492] width 15 height 15
click at [303, 540] on div at bounding box center [305, 546] width 15 height 15
type input "151515"
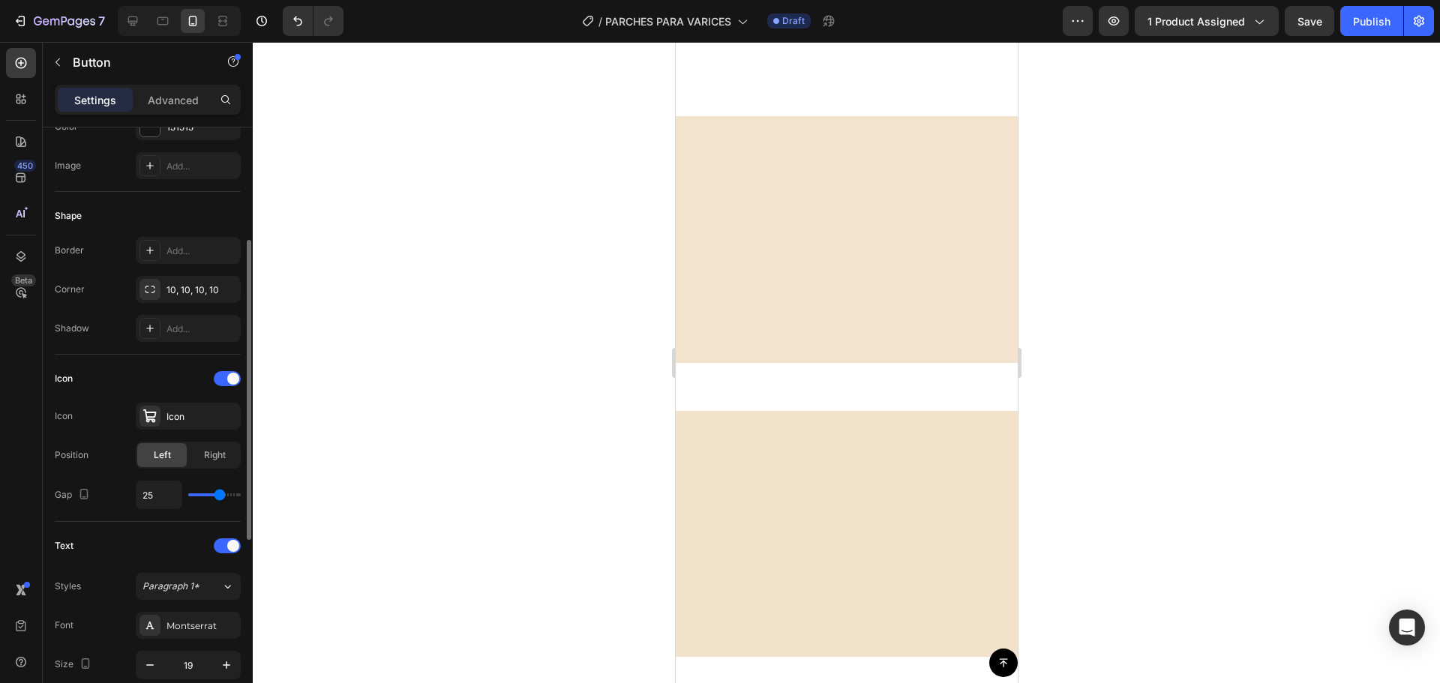
scroll to position [300, 0]
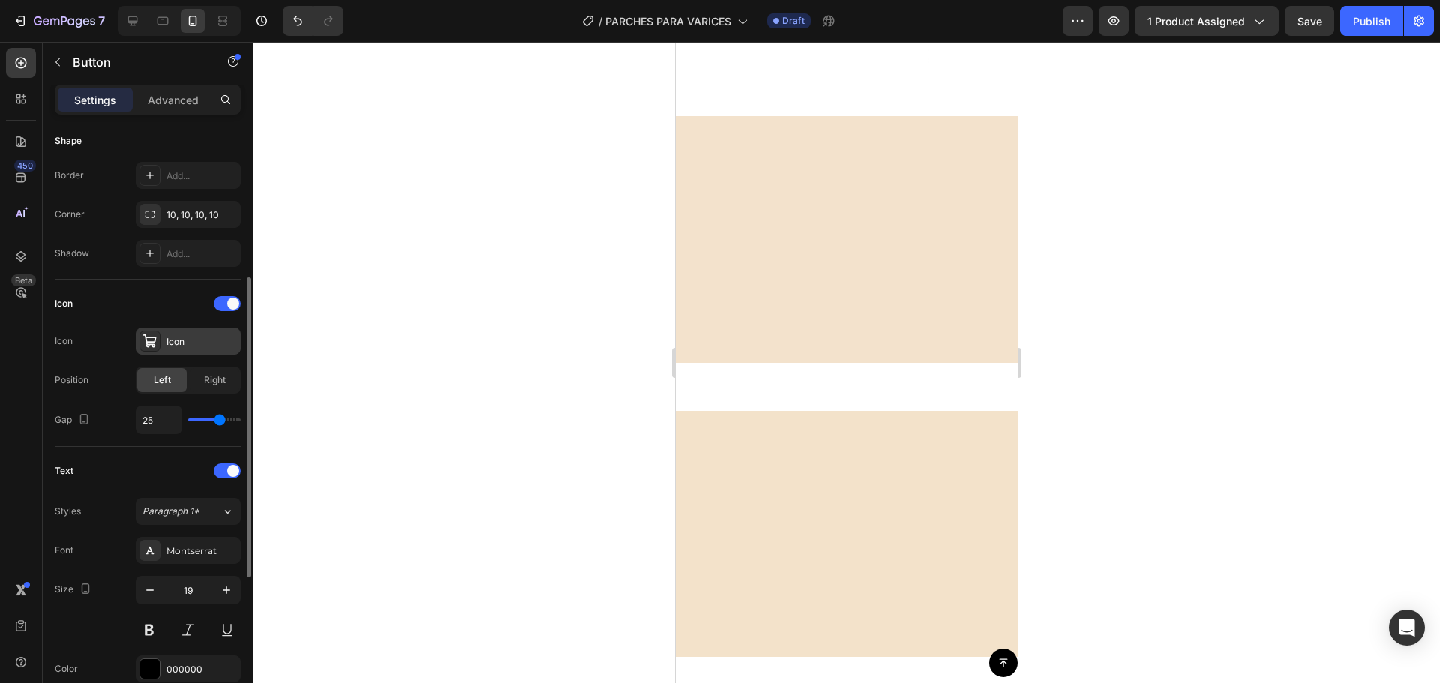
click at [189, 347] on div "Icon" at bounding box center [202, 342] width 71 height 14
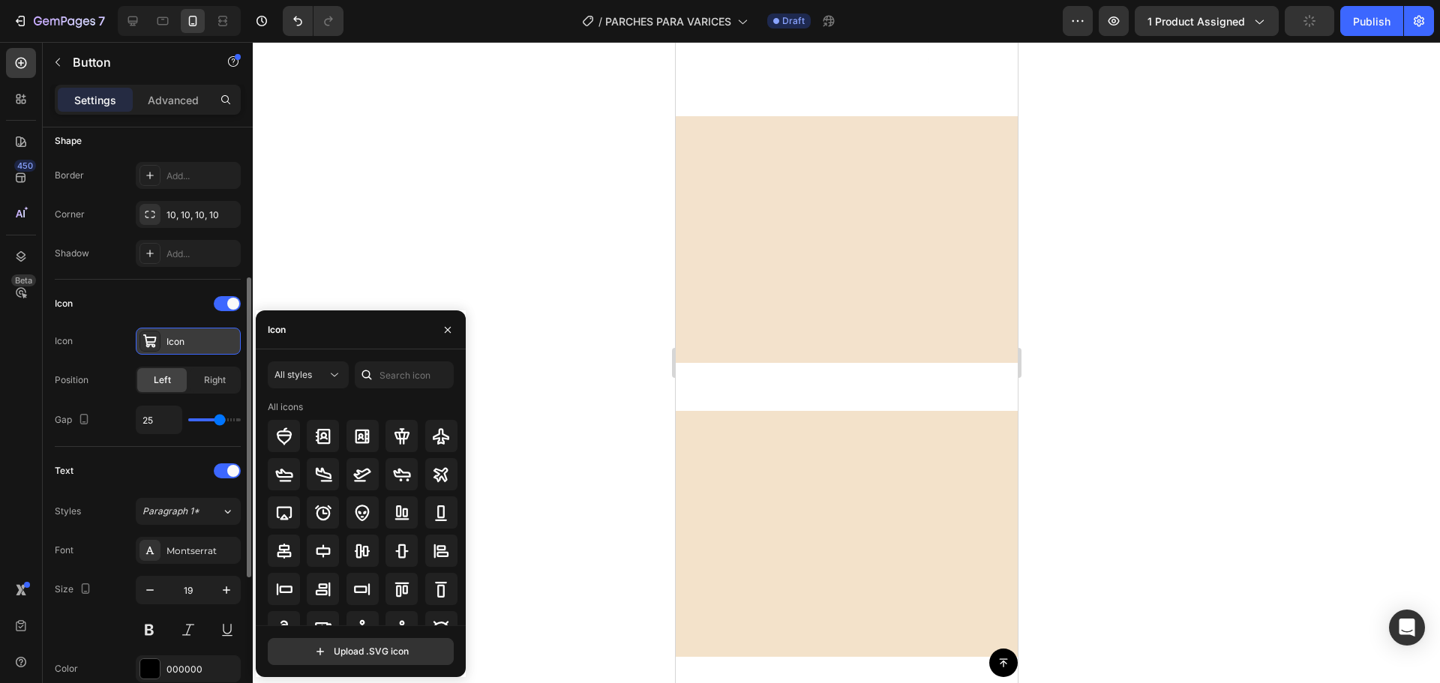
click at [189, 347] on div "Icon" at bounding box center [202, 342] width 71 height 14
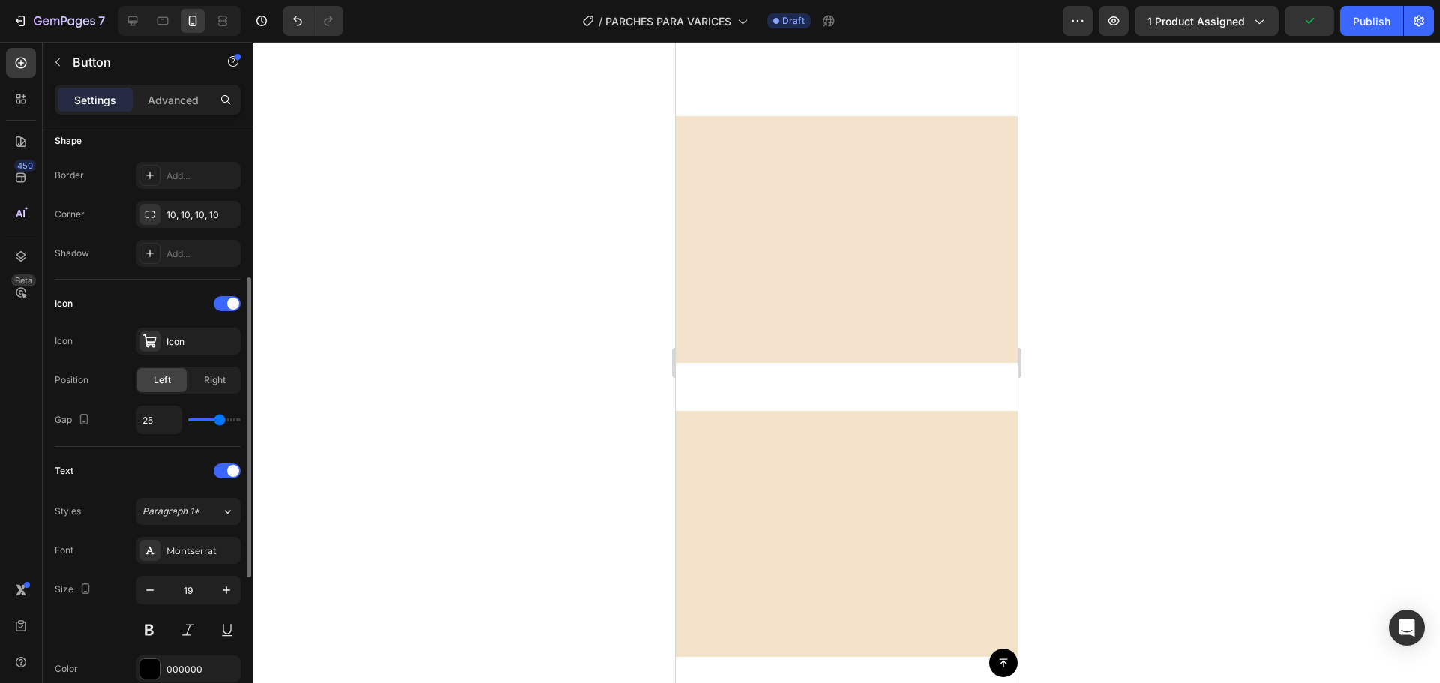
scroll to position [375, 0]
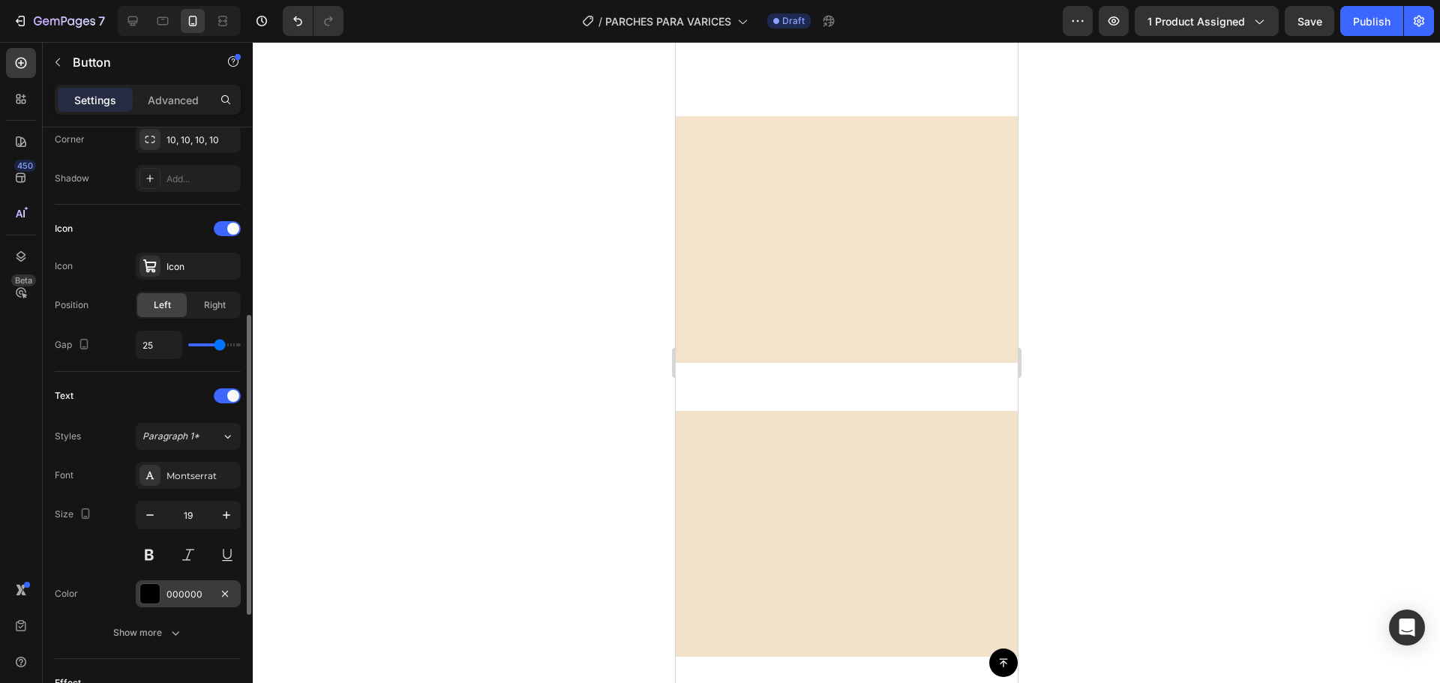
click at [159, 599] on div at bounding box center [150, 594] width 20 height 20
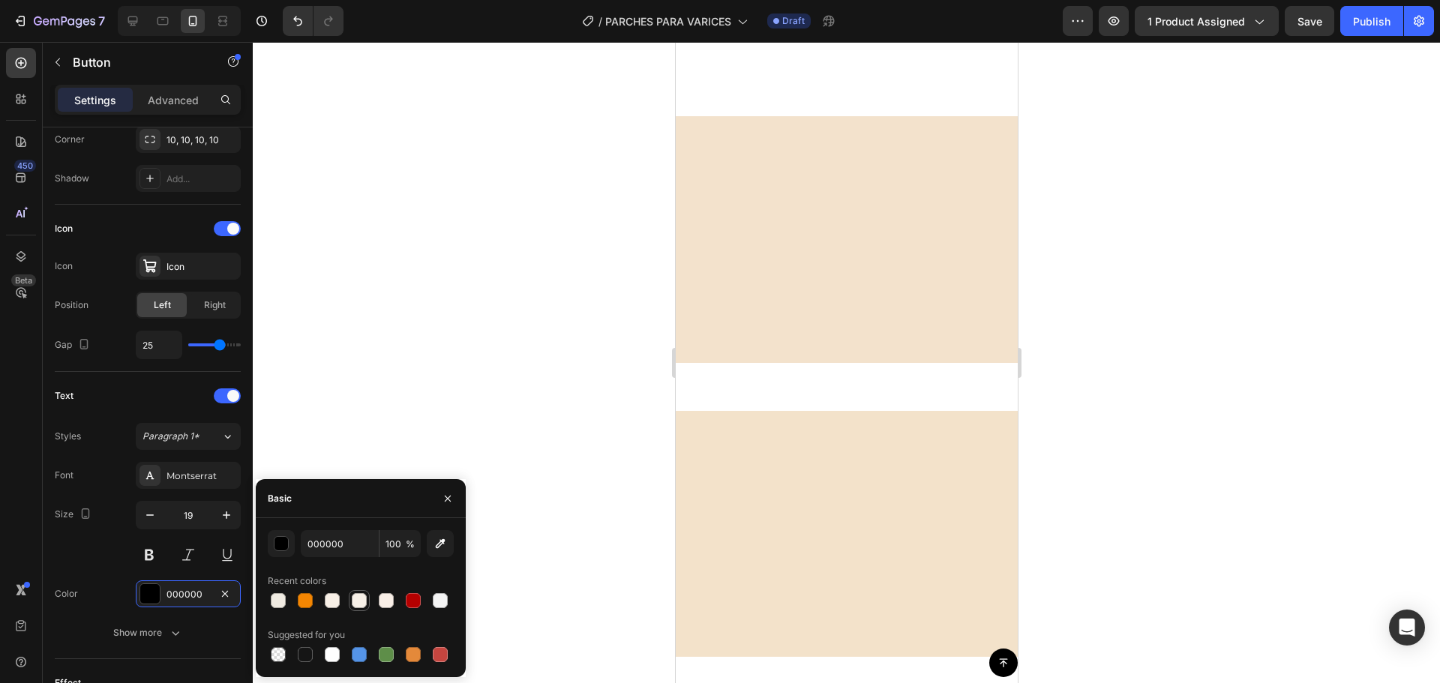
click at [352, 598] on div at bounding box center [359, 600] width 15 height 15
type input "F7F0E7"
click at [414, 412] on div at bounding box center [846, 362] width 1187 height 641
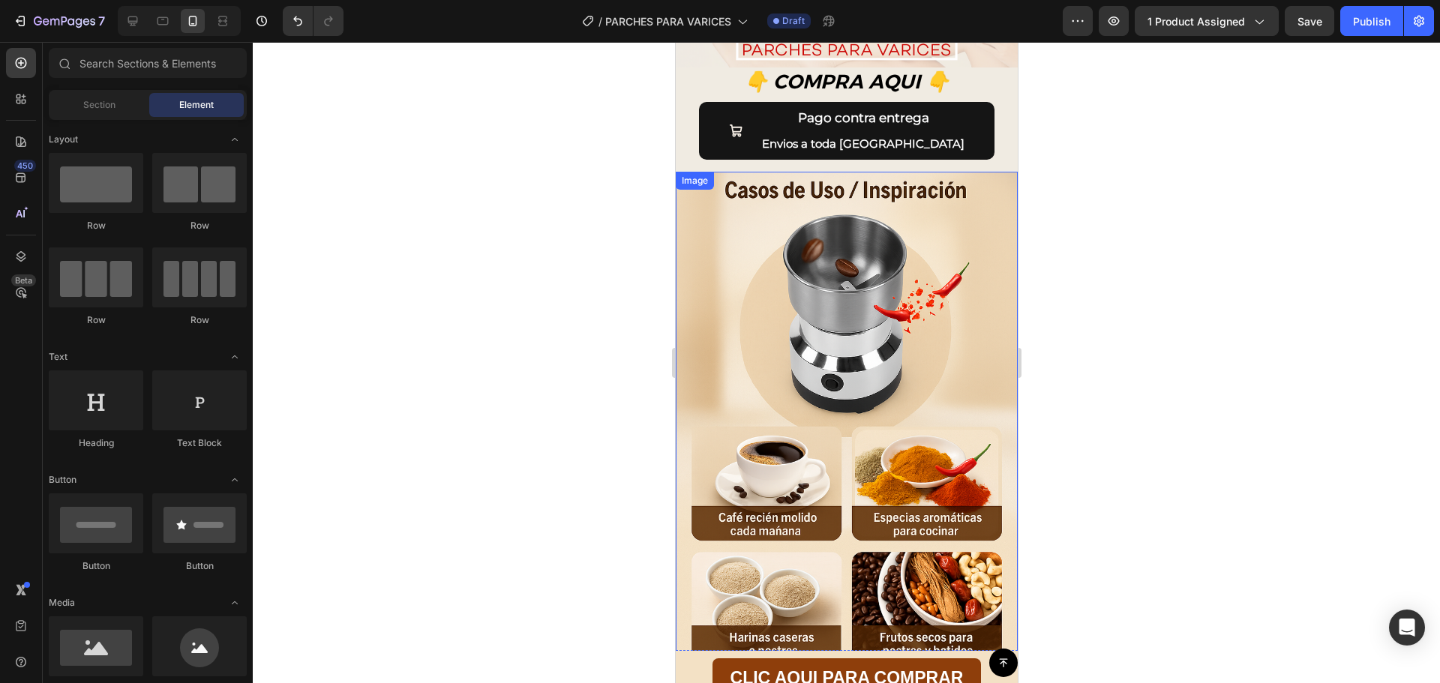
scroll to position [1275, 0]
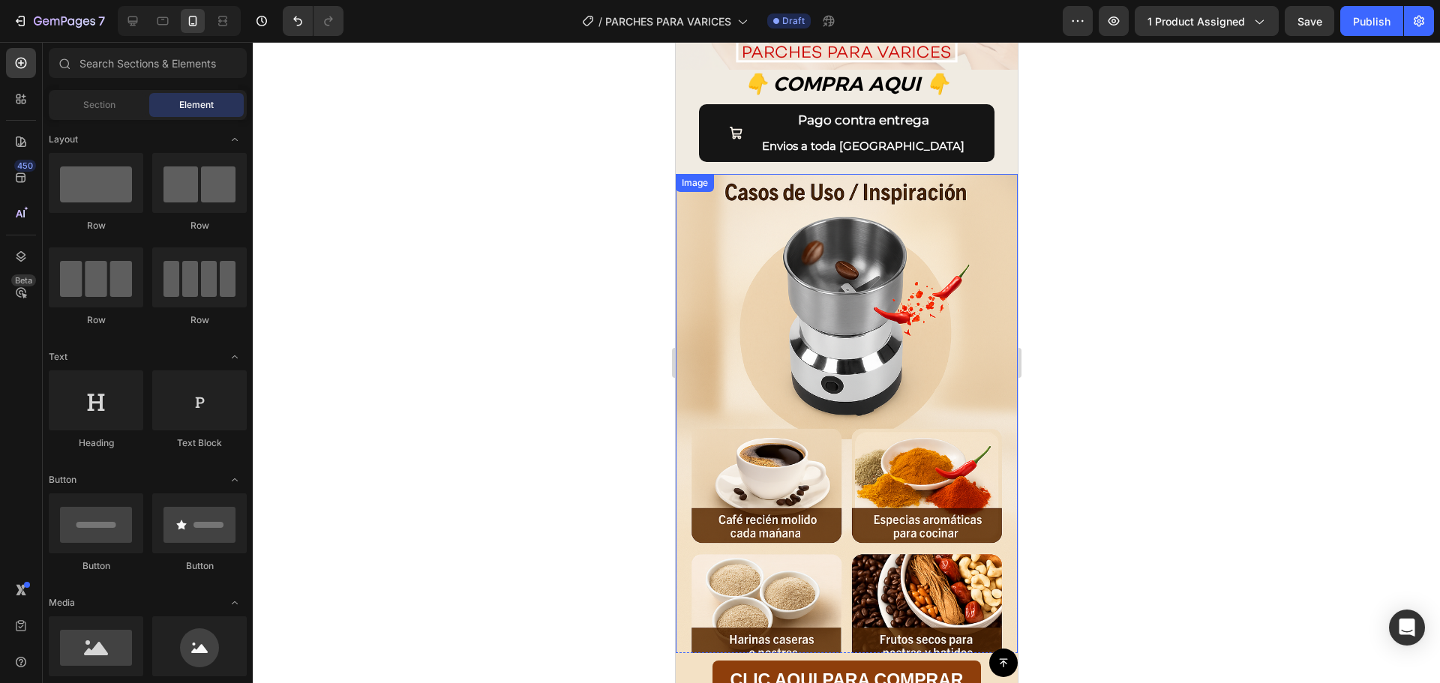
click at [842, 302] on img at bounding box center [846, 422] width 342 height 496
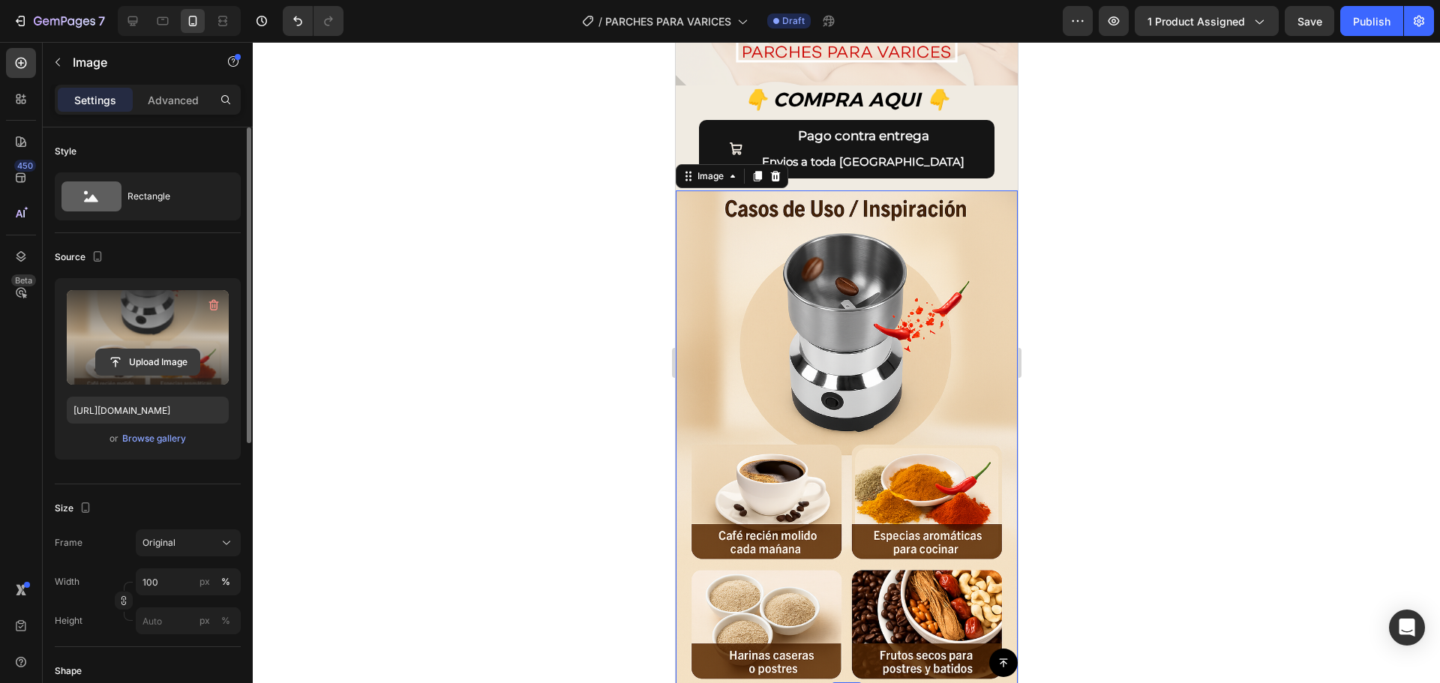
click at [149, 367] on input "file" at bounding box center [148, 363] width 104 height 26
type input "https://cdn.shopify.com/s/files/1/0402/6846/4283/files/gempages_569951632696018…"
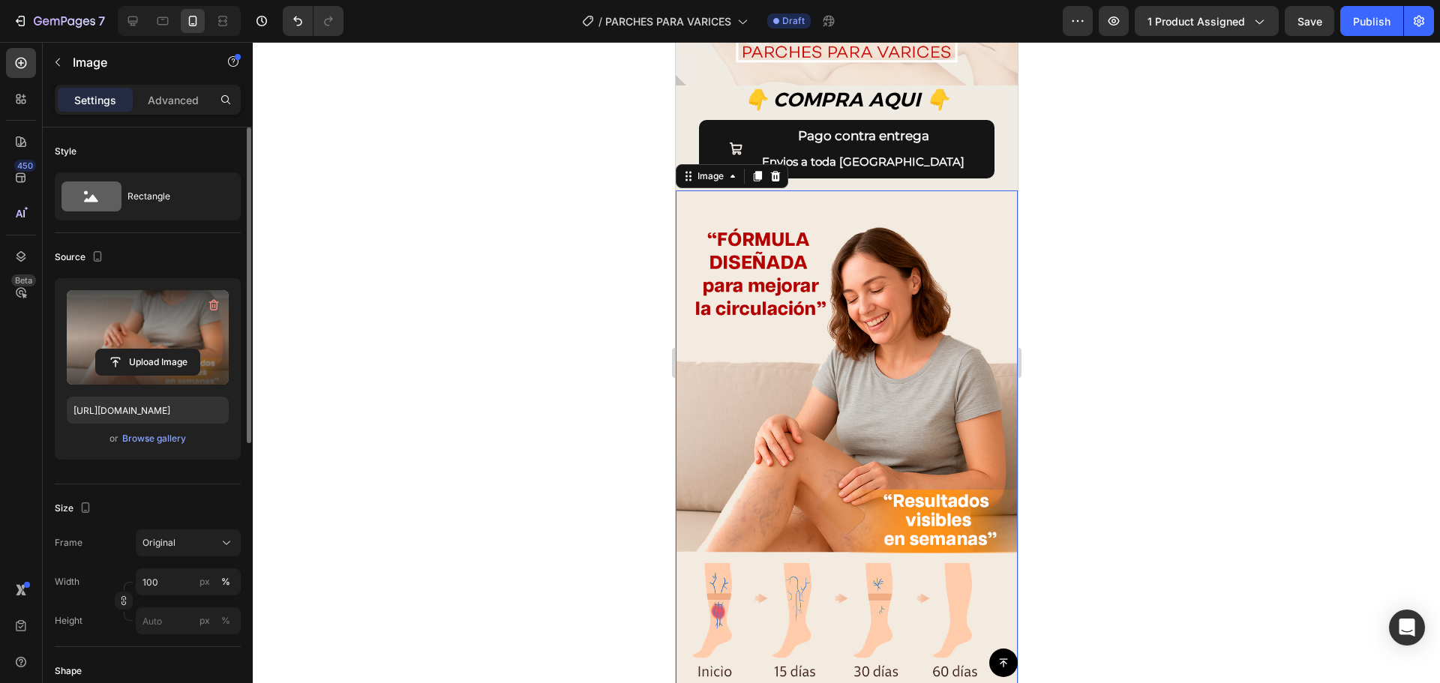
click at [612, 355] on div at bounding box center [846, 362] width 1187 height 641
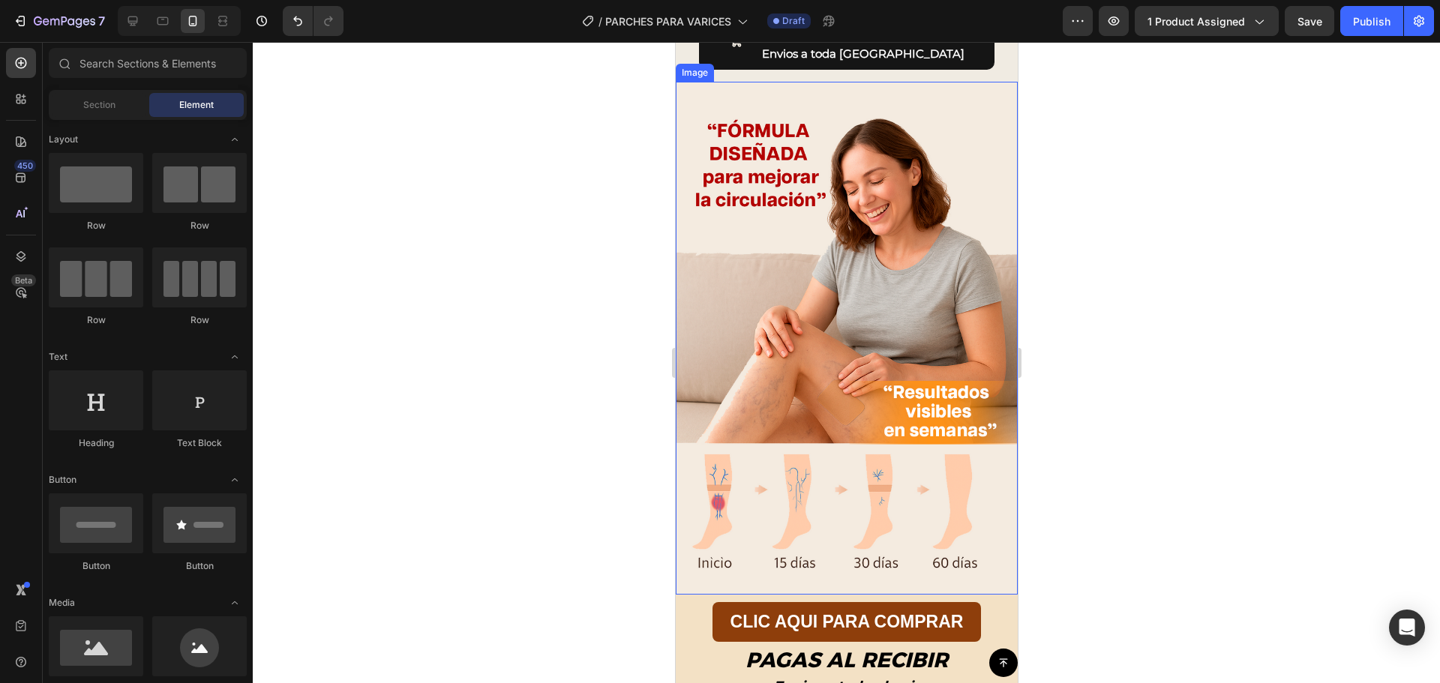
scroll to position [1500, 0]
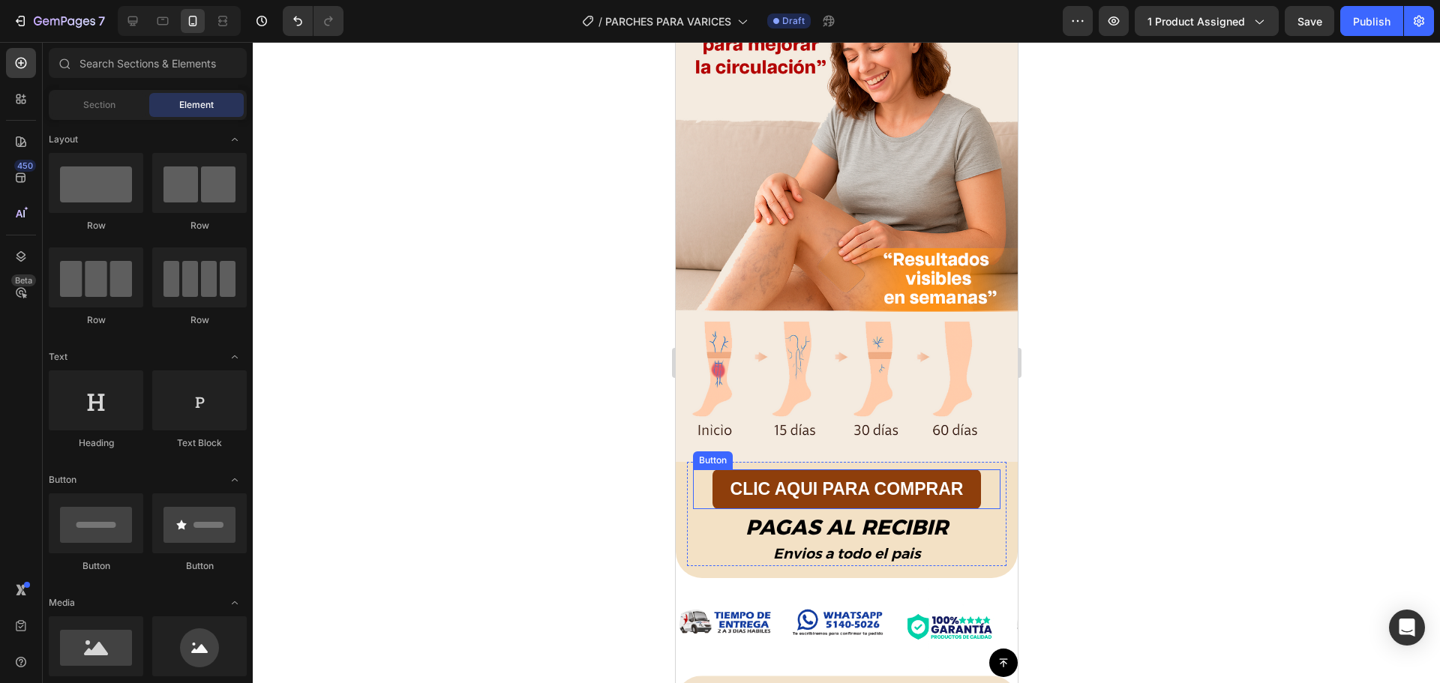
click at [966, 472] on link "CLIC AQUI PARA COMPRAR" at bounding box center [846, 490] width 269 height 40
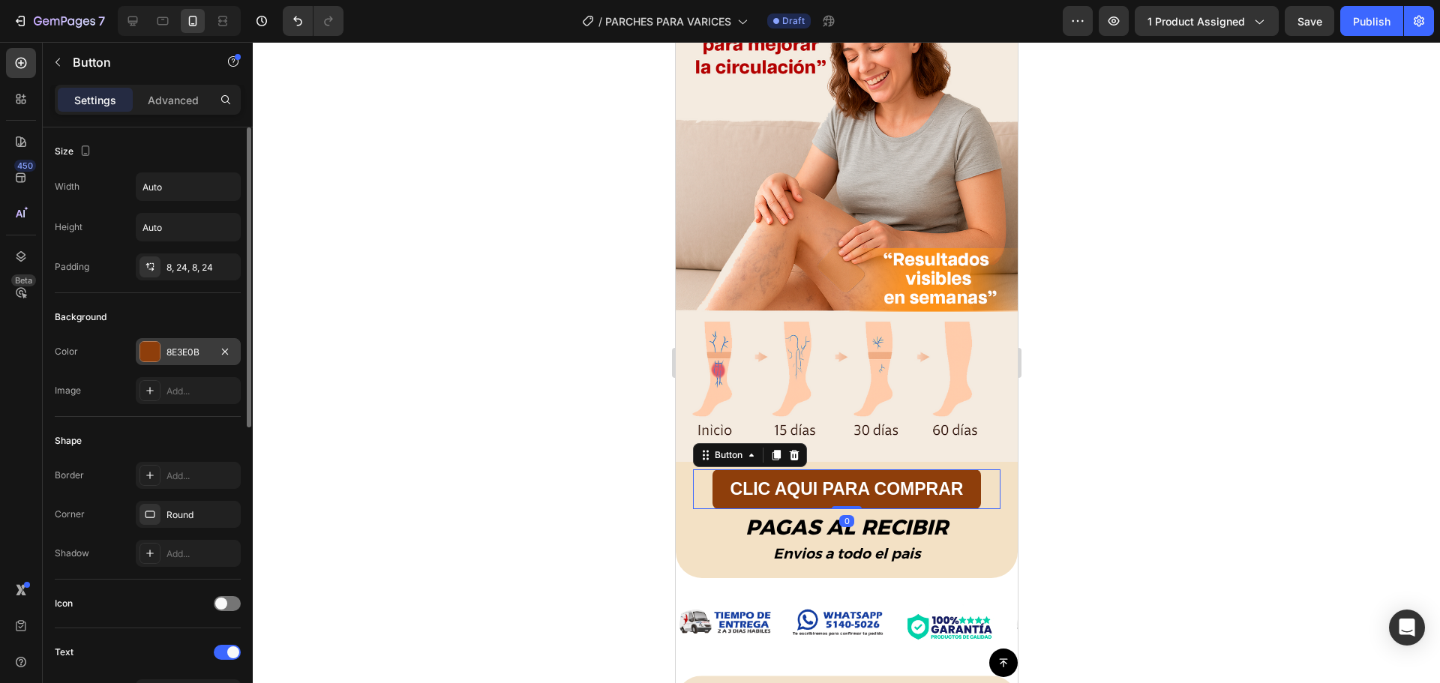
click at [152, 350] on div at bounding box center [150, 352] width 20 height 20
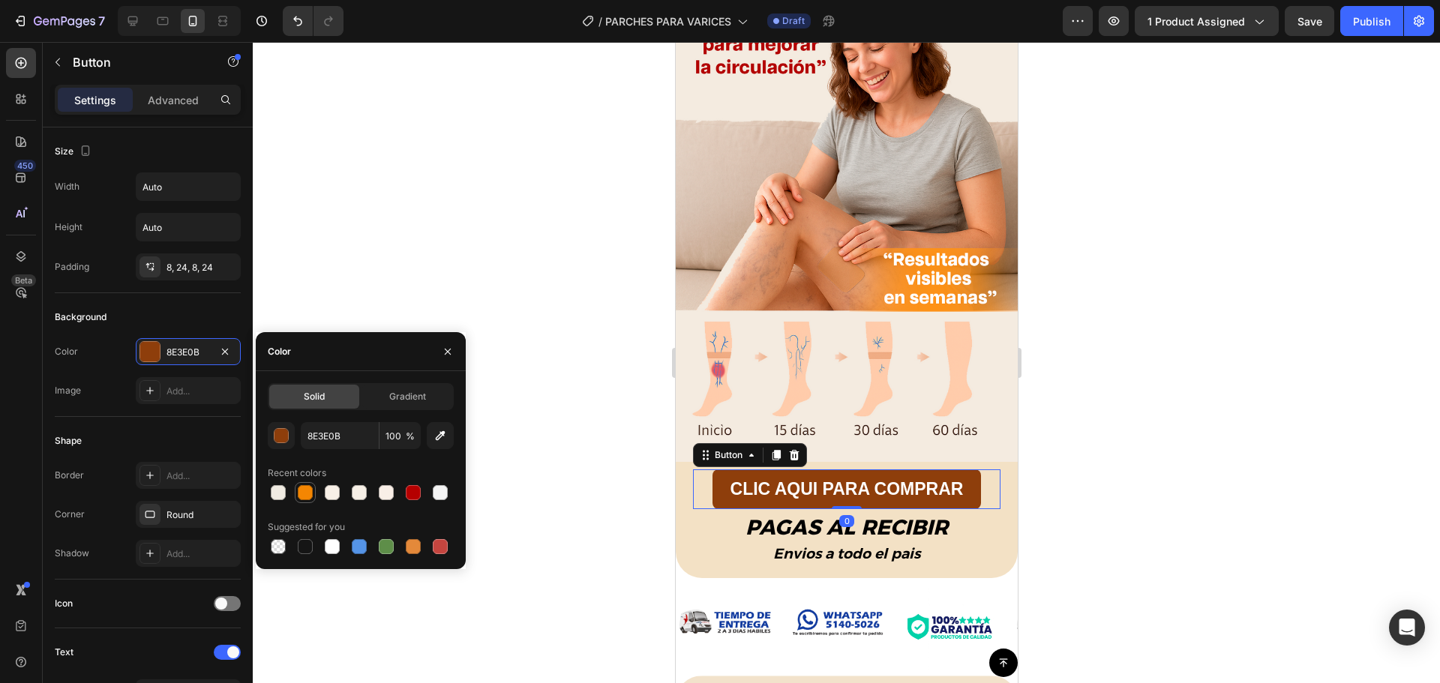
click at [311, 491] on div at bounding box center [305, 492] width 15 height 15
type input "F48602"
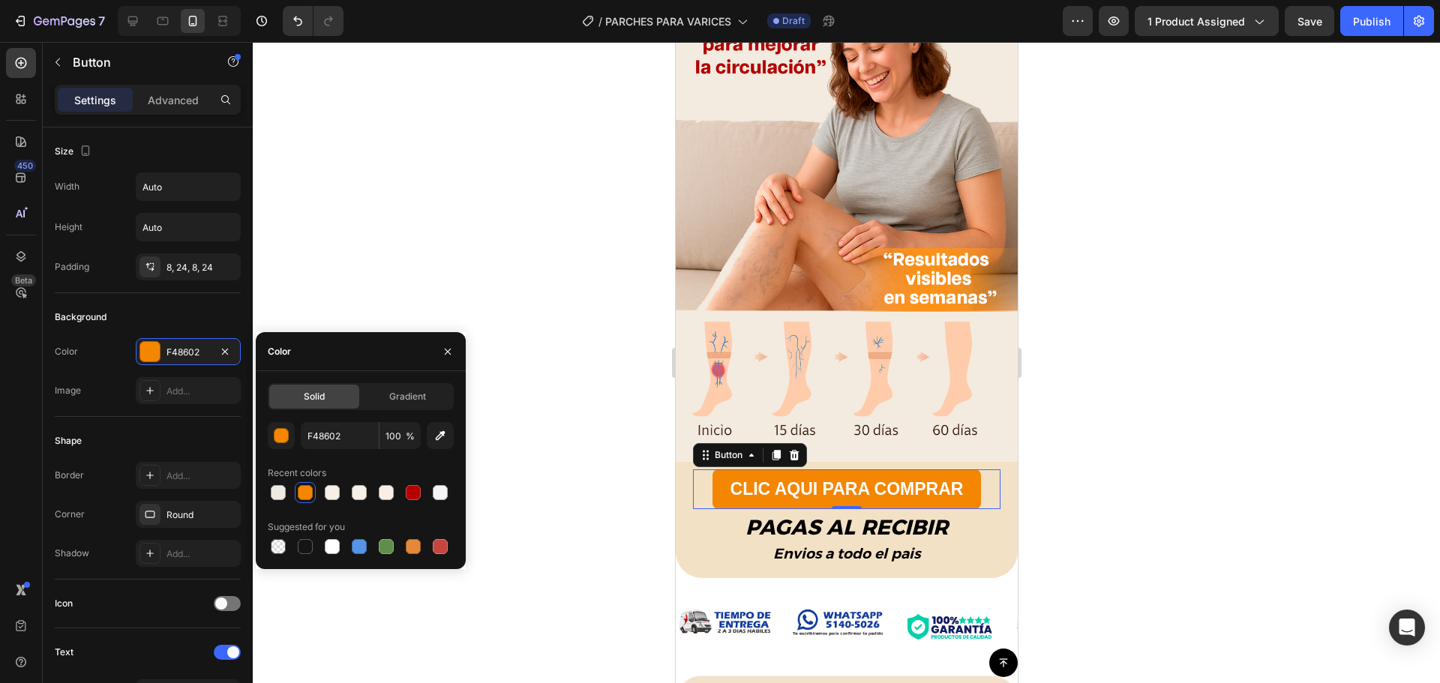
click at [502, 367] on div at bounding box center [846, 362] width 1187 height 641
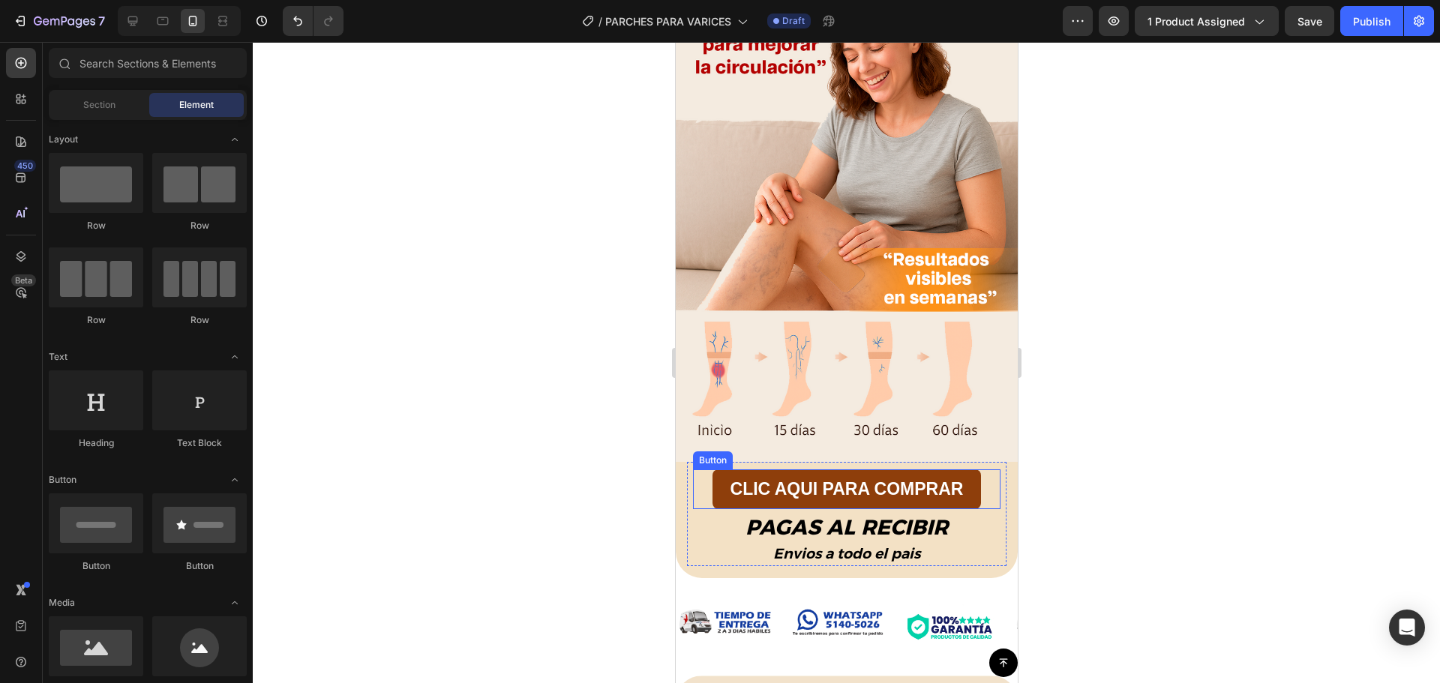
click at [712, 470] on link "CLIC AQUI PARA COMPRAR" at bounding box center [846, 490] width 269 height 40
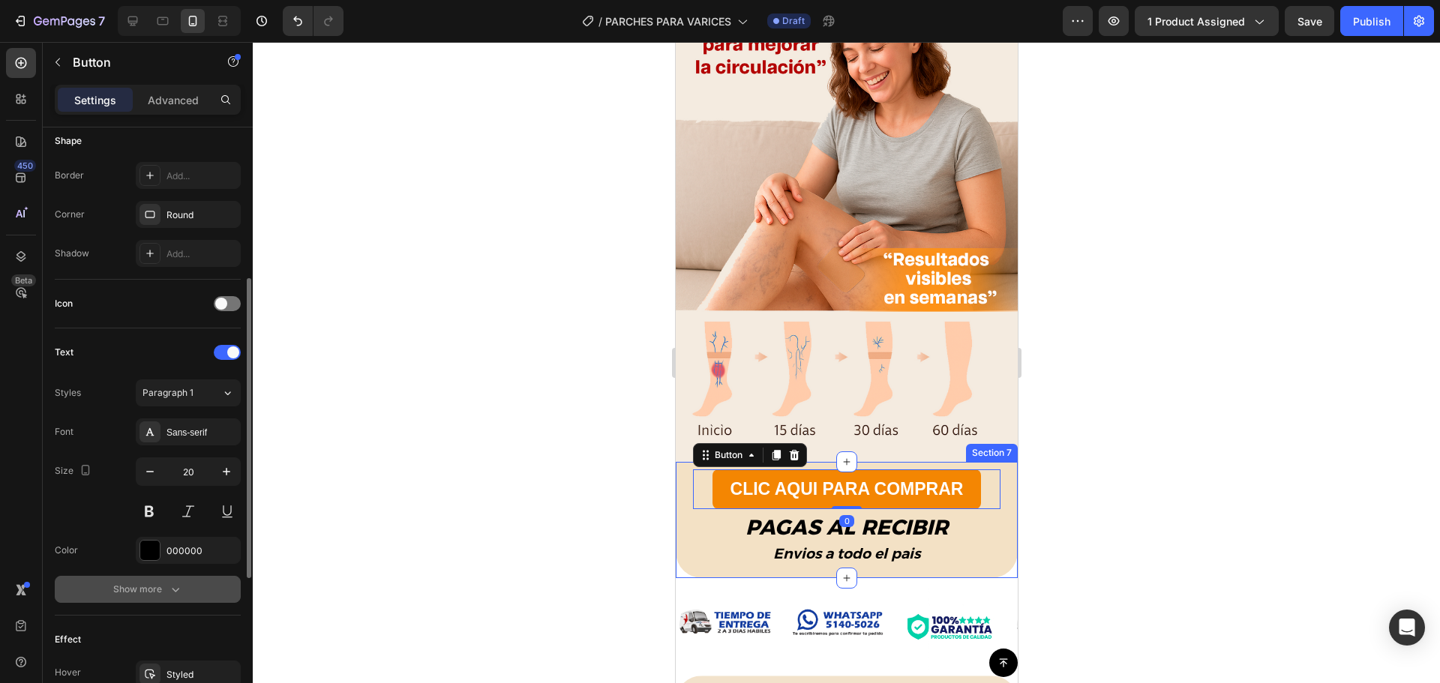
scroll to position [450, 0]
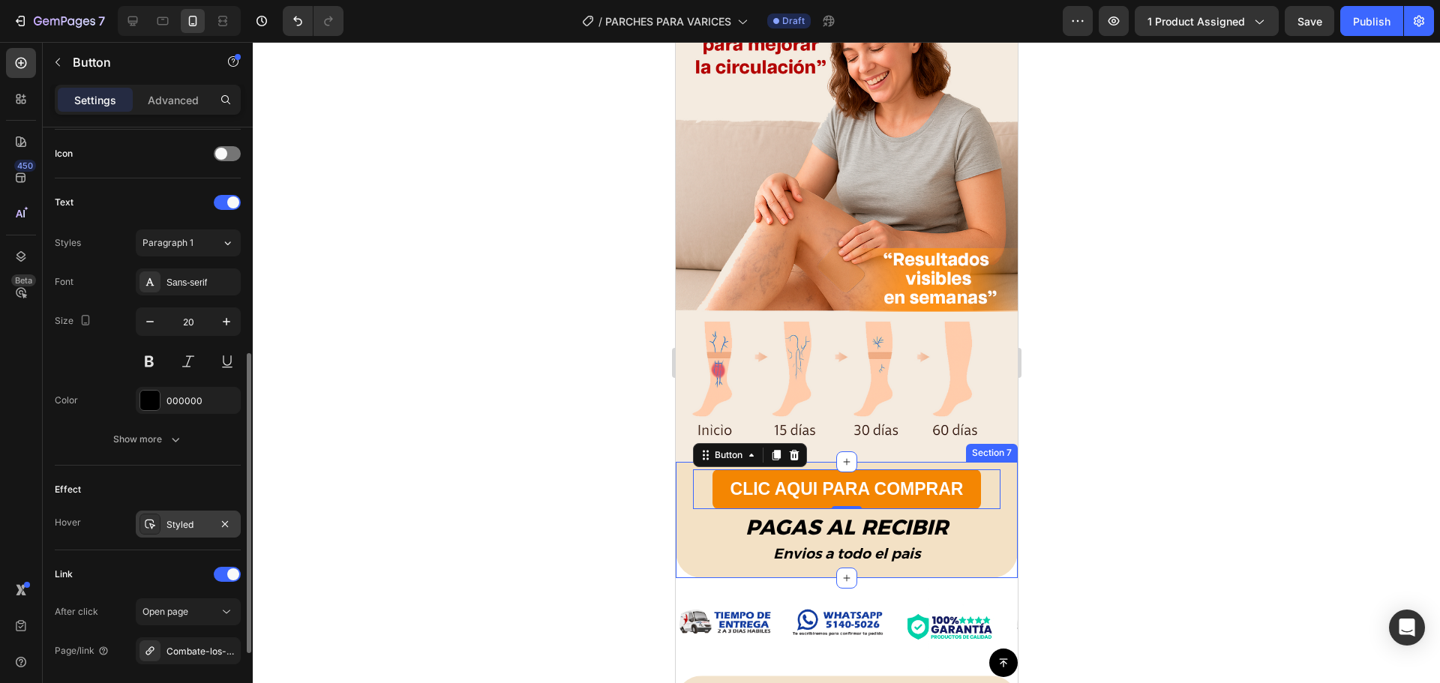
click at [161, 515] on div "Styled" at bounding box center [188, 524] width 105 height 27
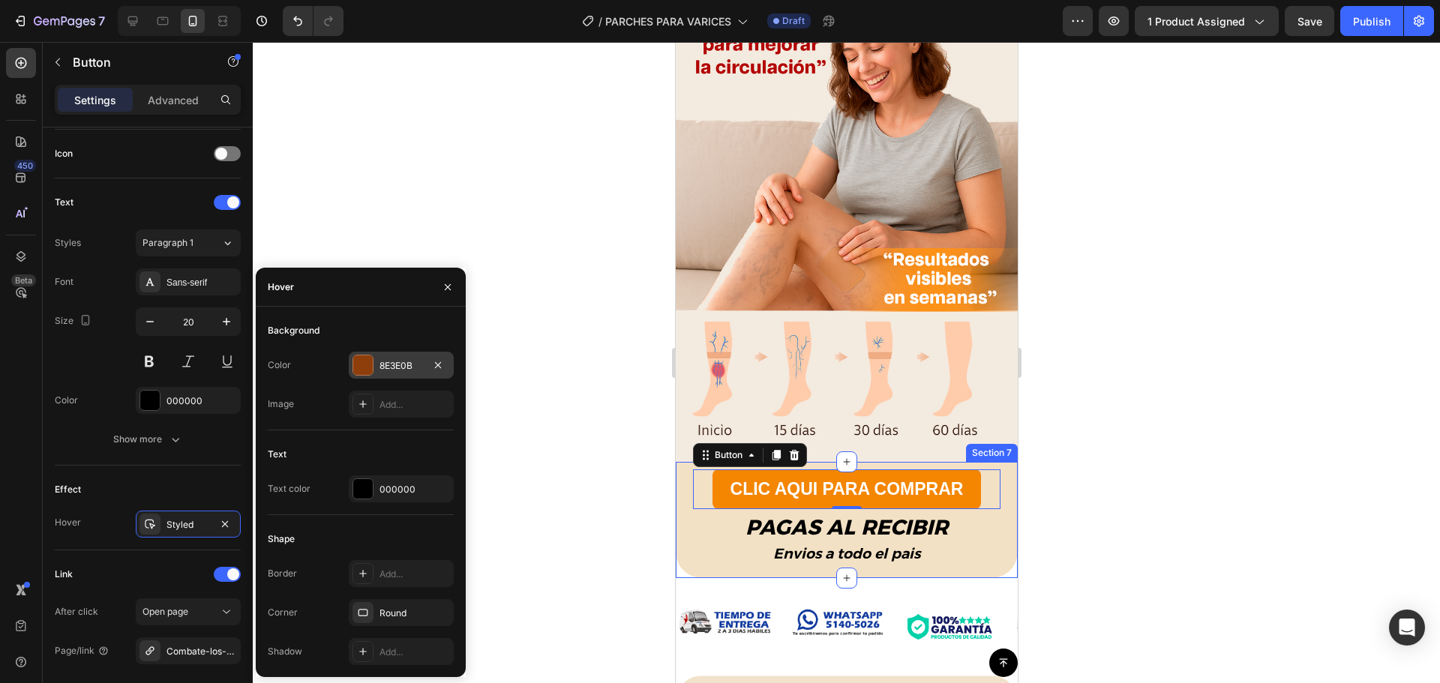
click at [359, 374] on div at bounding box center [363, 366] width 20 height 20
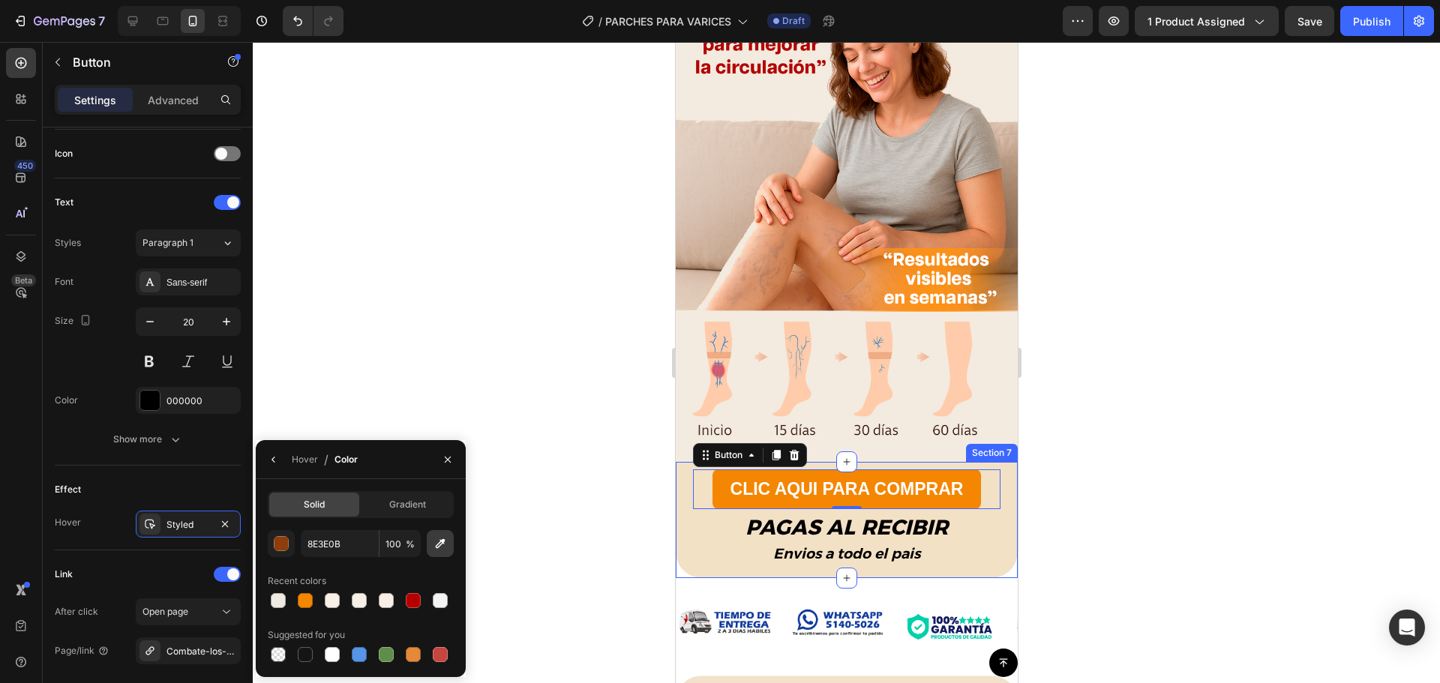
click at [435, 541] on icon "button" at bounding box center [440, 543] width 15 height 15
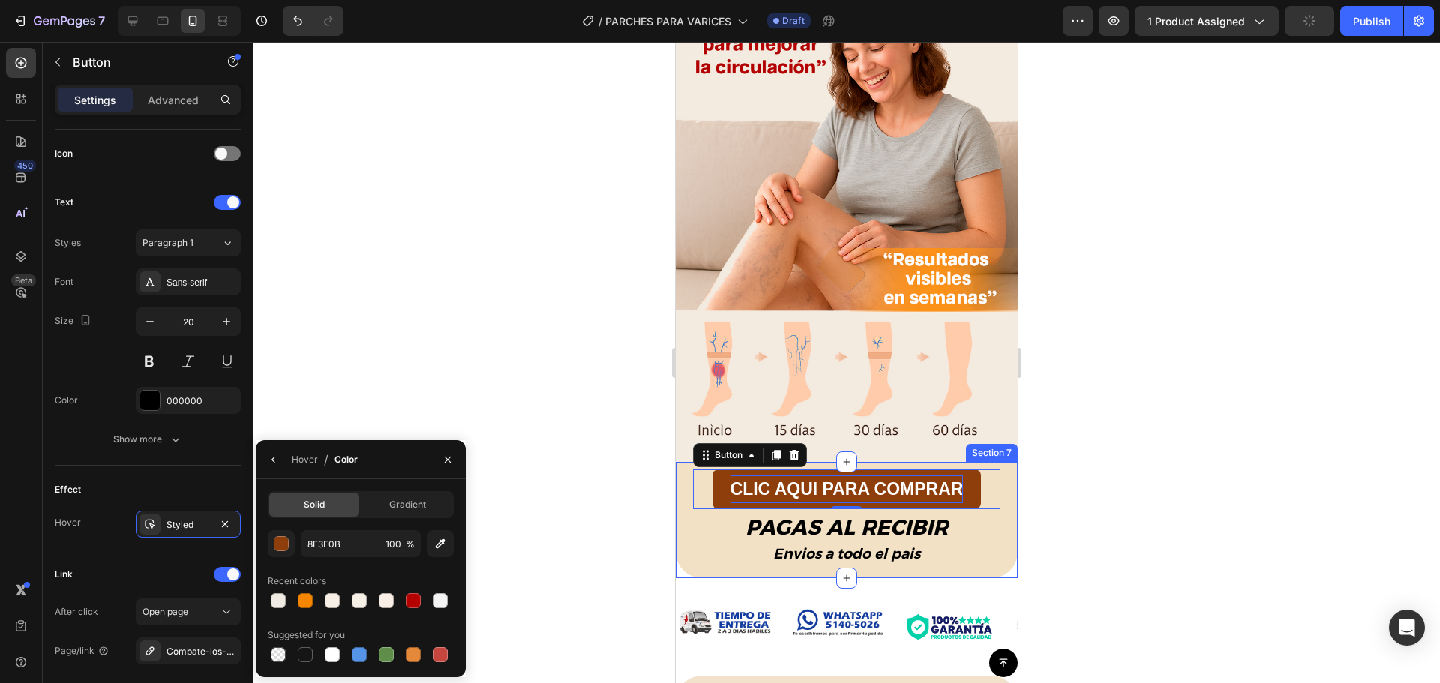
type input "F48602"
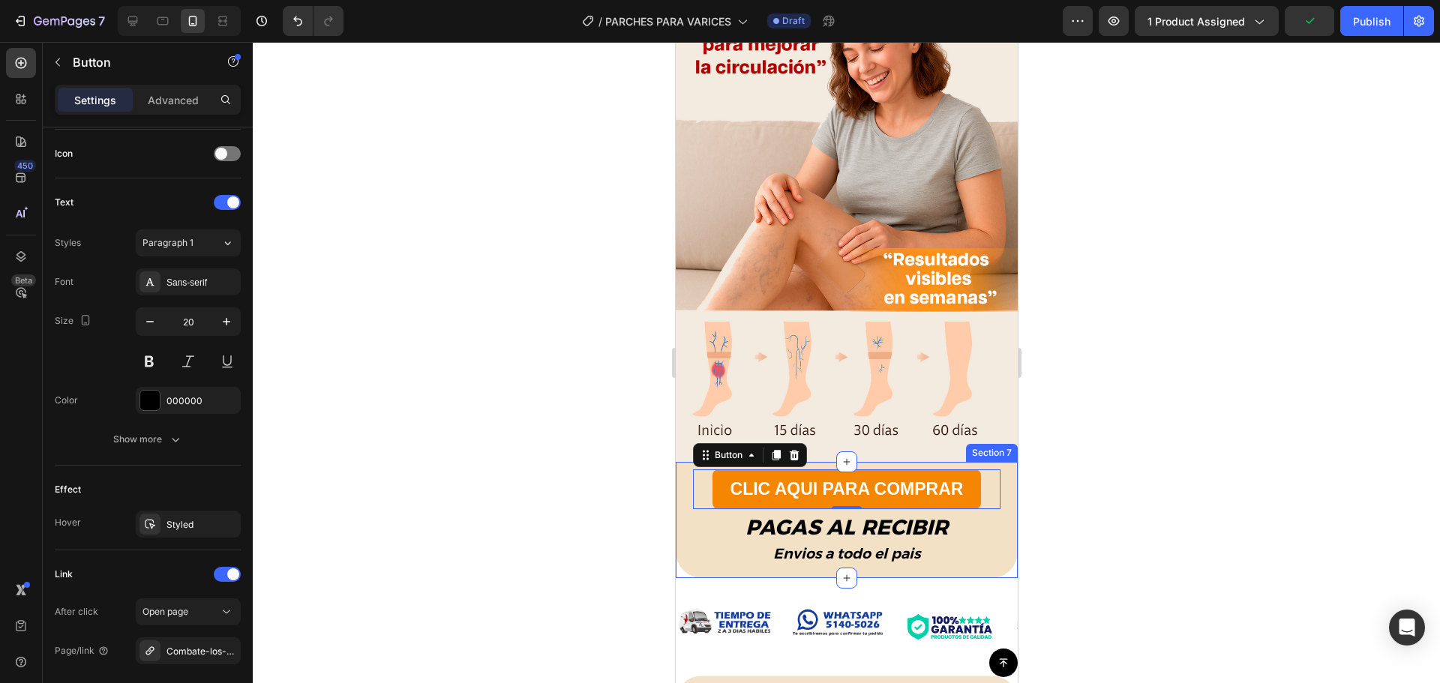
click at [559, 407] on div at bounding box center [846, 362] width 1187 height 641
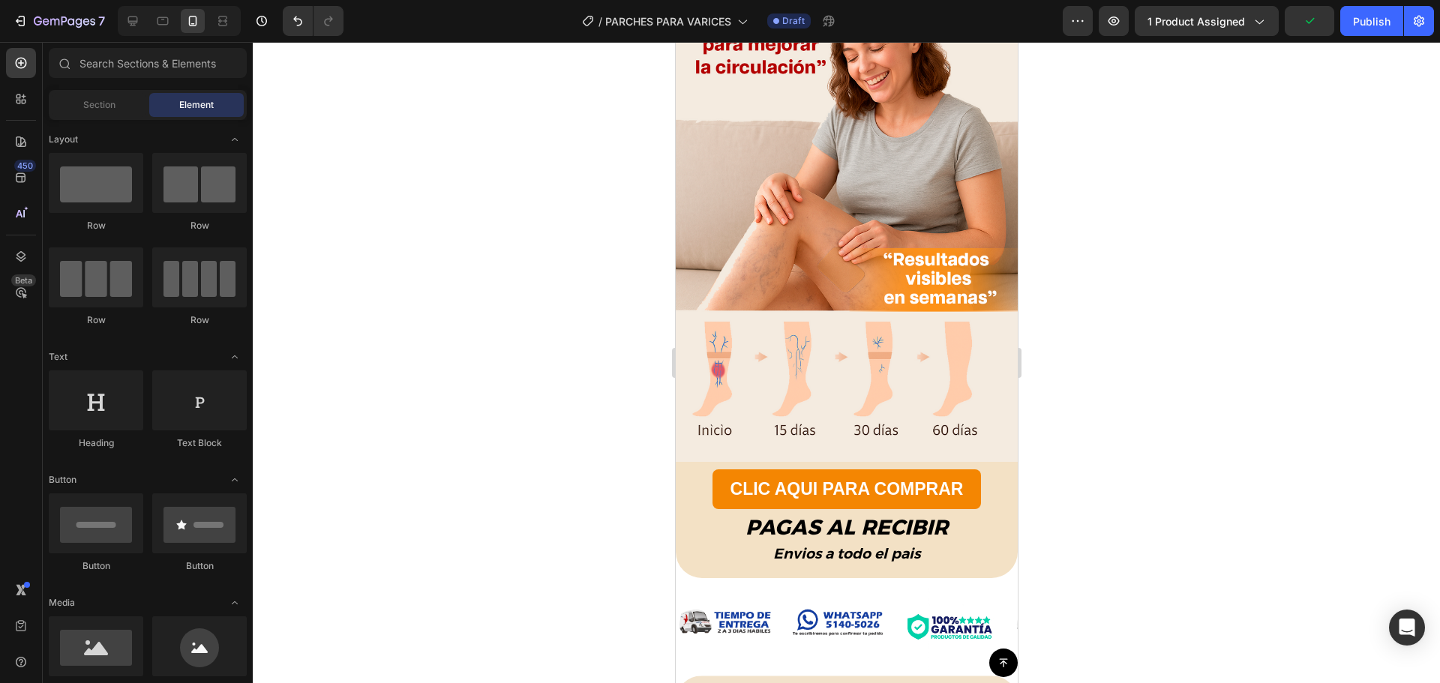
click at [1064, 513] on div at bounding box center [846, 362] width 1187 height 641
drag, startPoint x: 994, startPoint y: 482, endPoint x: 1003, endPoint y: 482, distance: 9.0
click at [998, 482] on div "CLIC AQUI PARA COMPRAR Button PAGAS AL RECIBIR Text Block Envios a todo el pais…" at bounding box center [846, 520] width 342 height 116
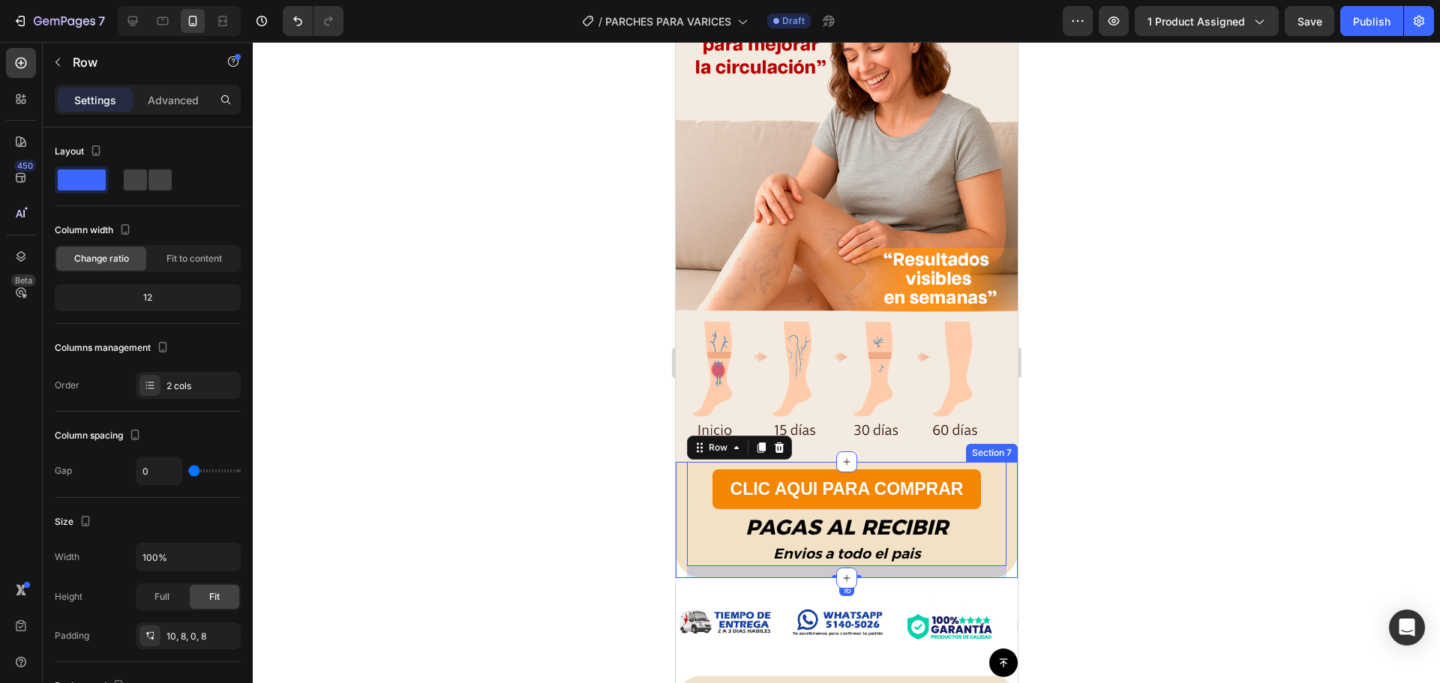
click at [1003, 482] on div "CLIC AQUI PARA COMPRAR Button PAGAS AL RECIBIR Text Block Envios a todo el pais…" at bounding box center [846, 520] width 342 height 116
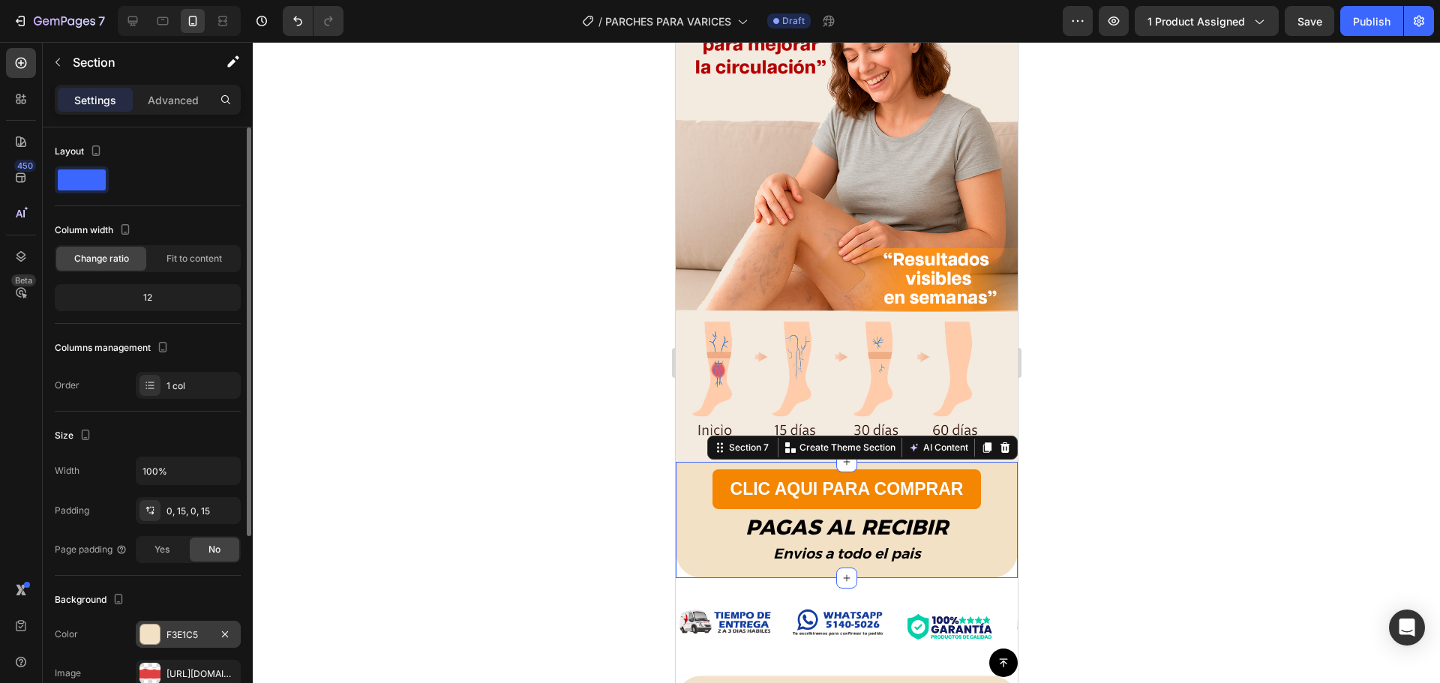
click at [156, 635] on div at bounding box center [150, 635] width 20 height 20
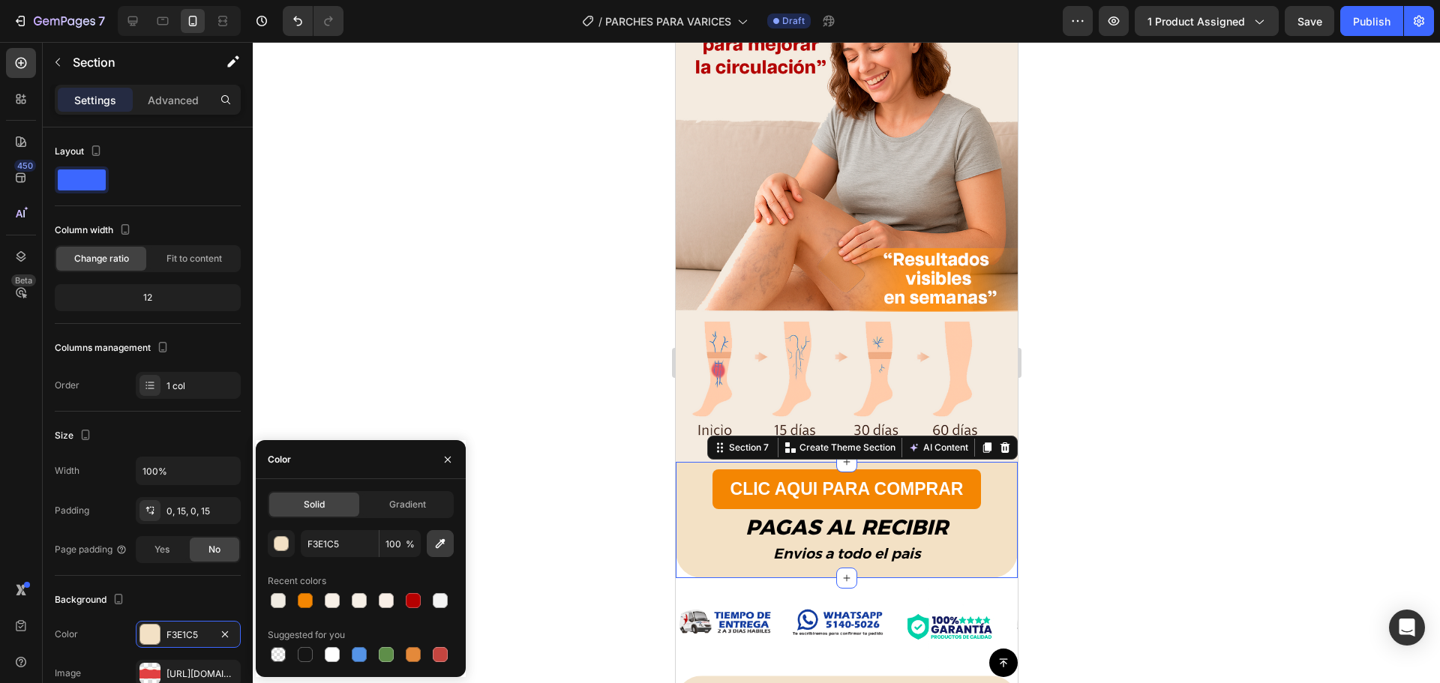
click at [441, 545] on icon "button" at bounding box center [441, 544] width 10 height 10
type input "F7EADD"
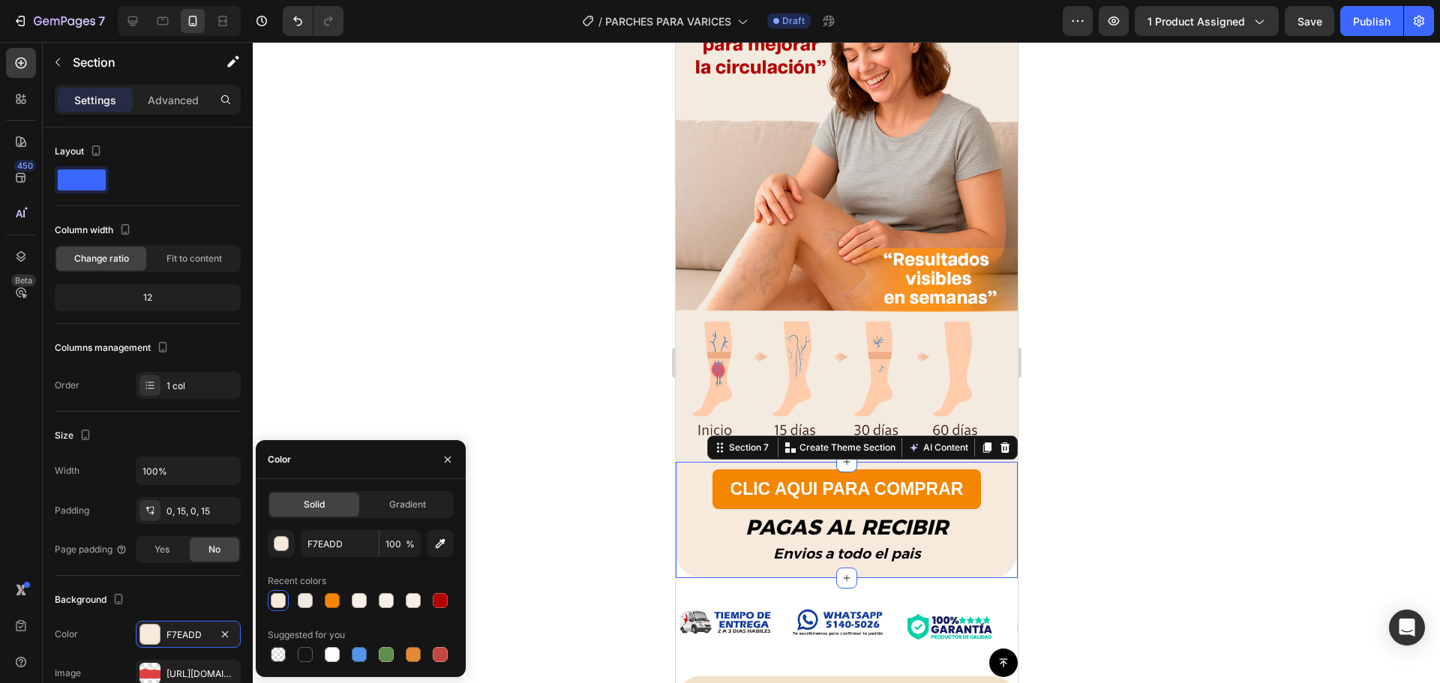
click at [557, 387] on div at bounding box center [846, 362] width 1187 height 641
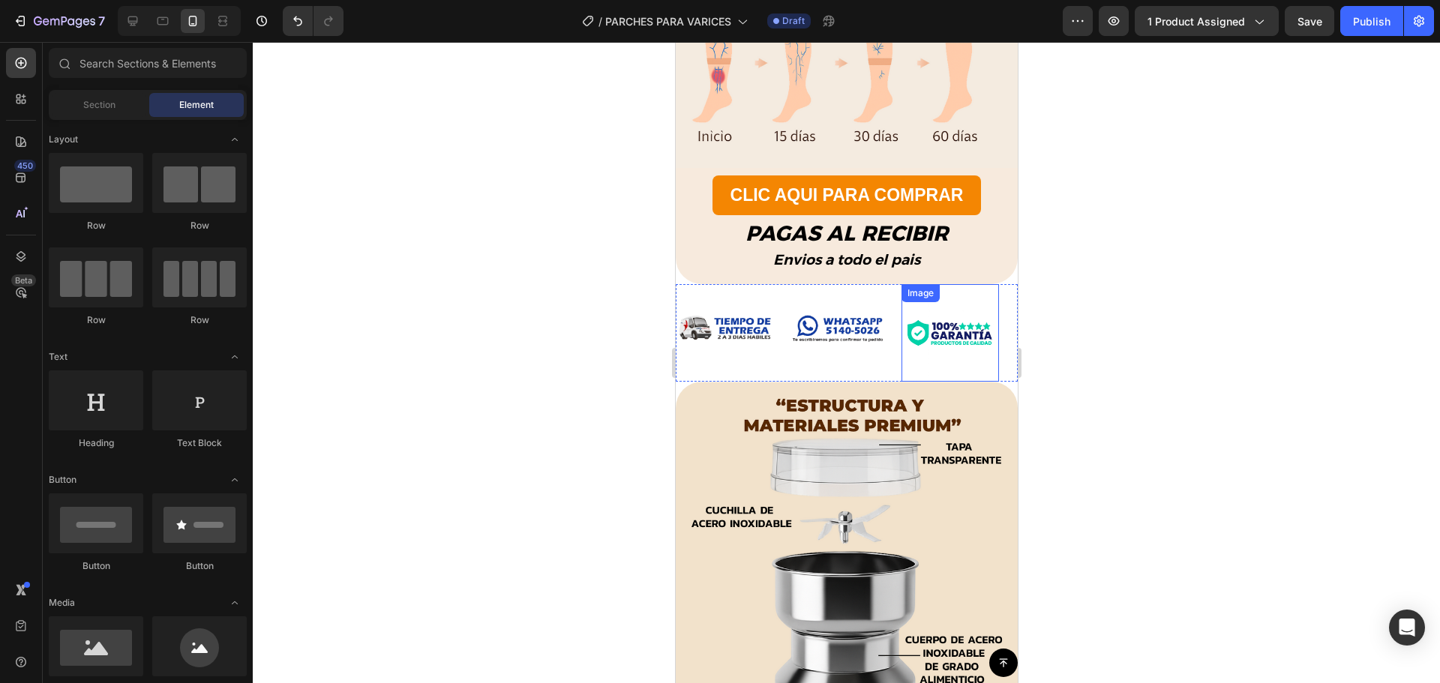
scroll to position [1800, 0]
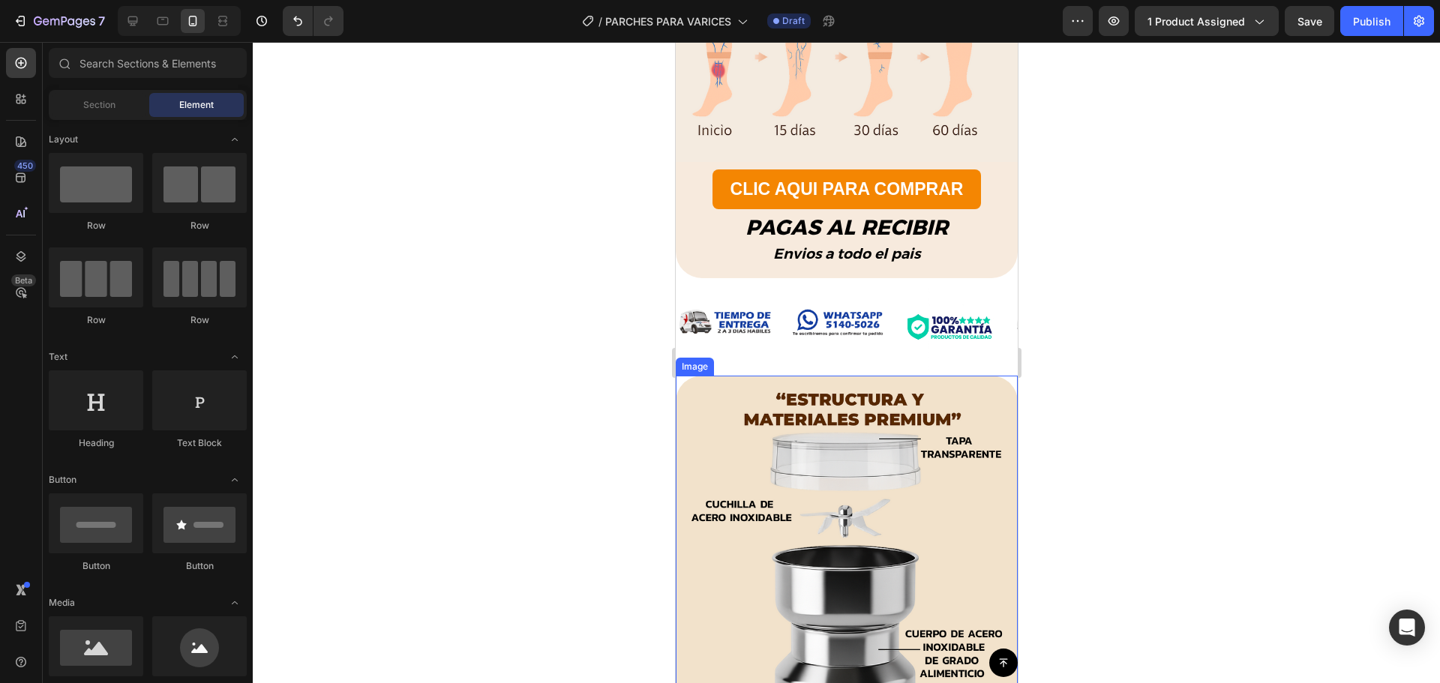
click at [973, 488] on img at bounding box center [846, 632] width 342 height 513
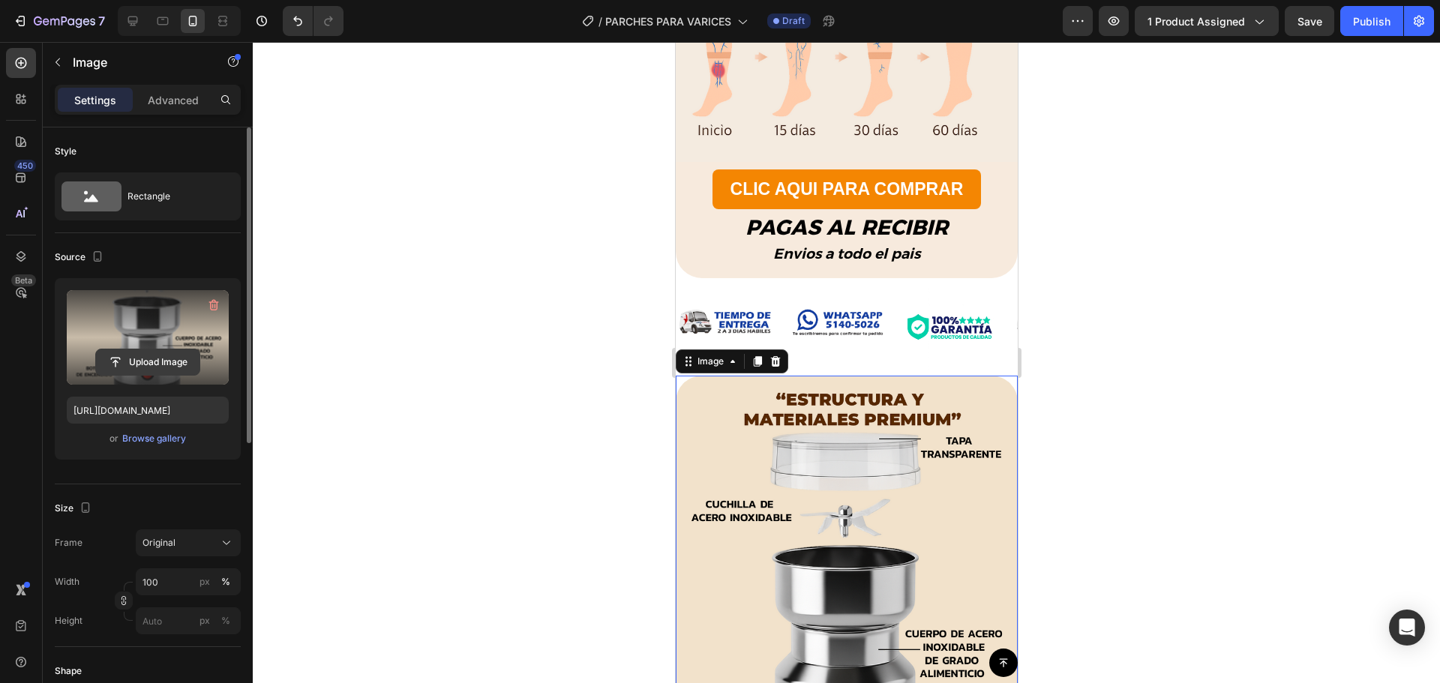
click at [134, 358] on input "file" at bounding box center [148, 363] width 104 height 26
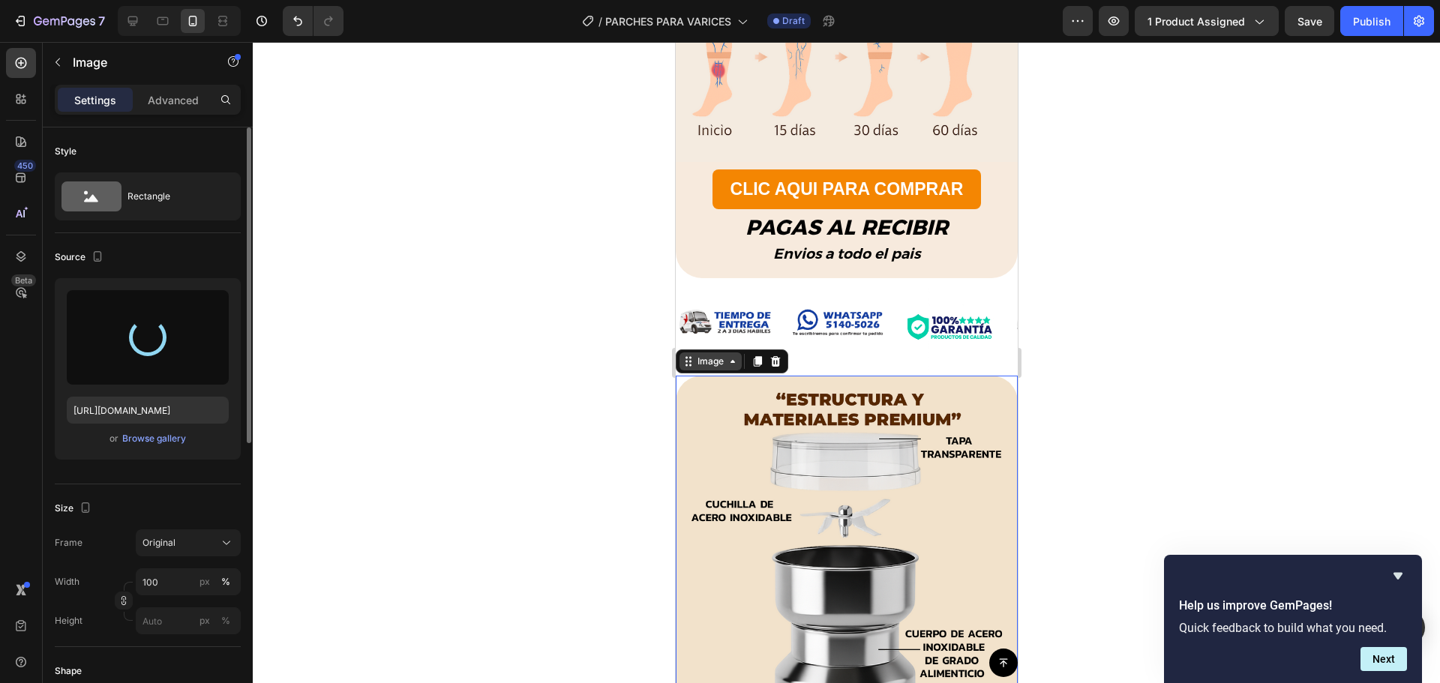
type input "https://cdn.shopify.com/s/files/1/0402/6846/4283/files/gempages_569951632696018…"
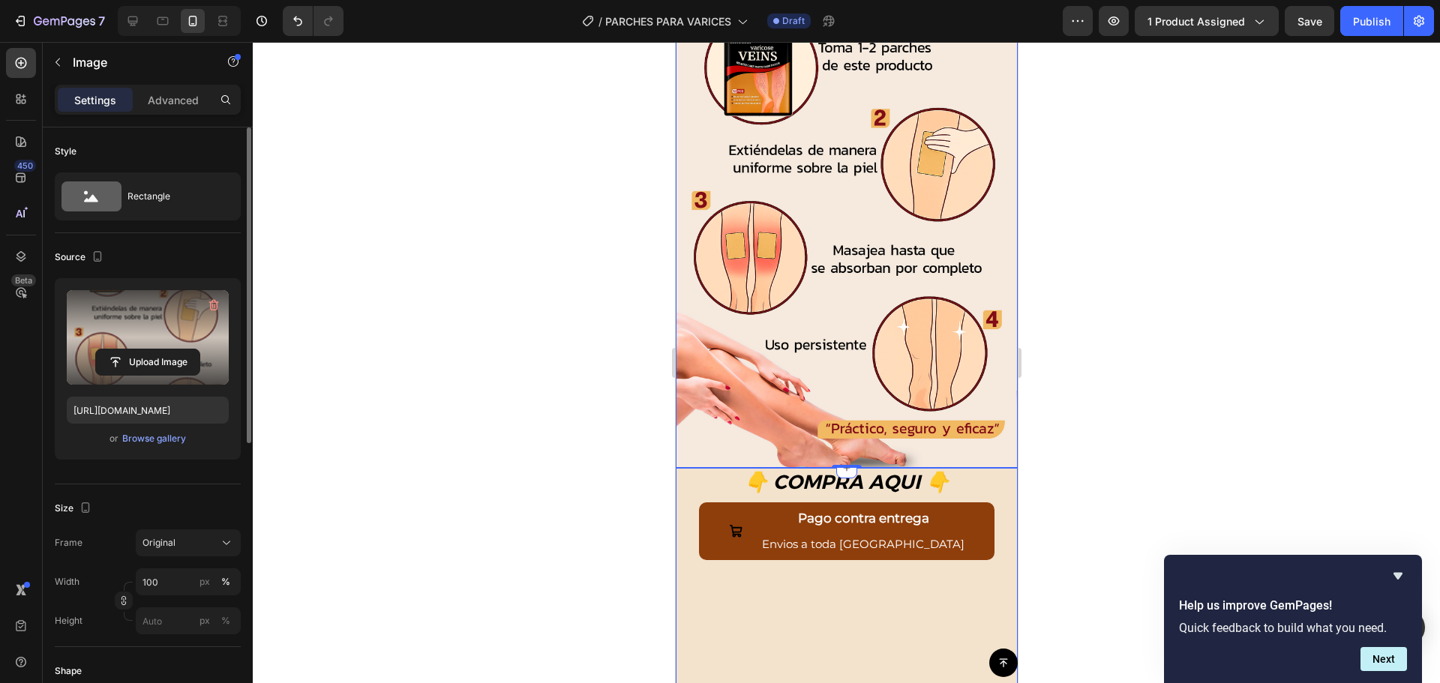
scroll to position [2175, 0]
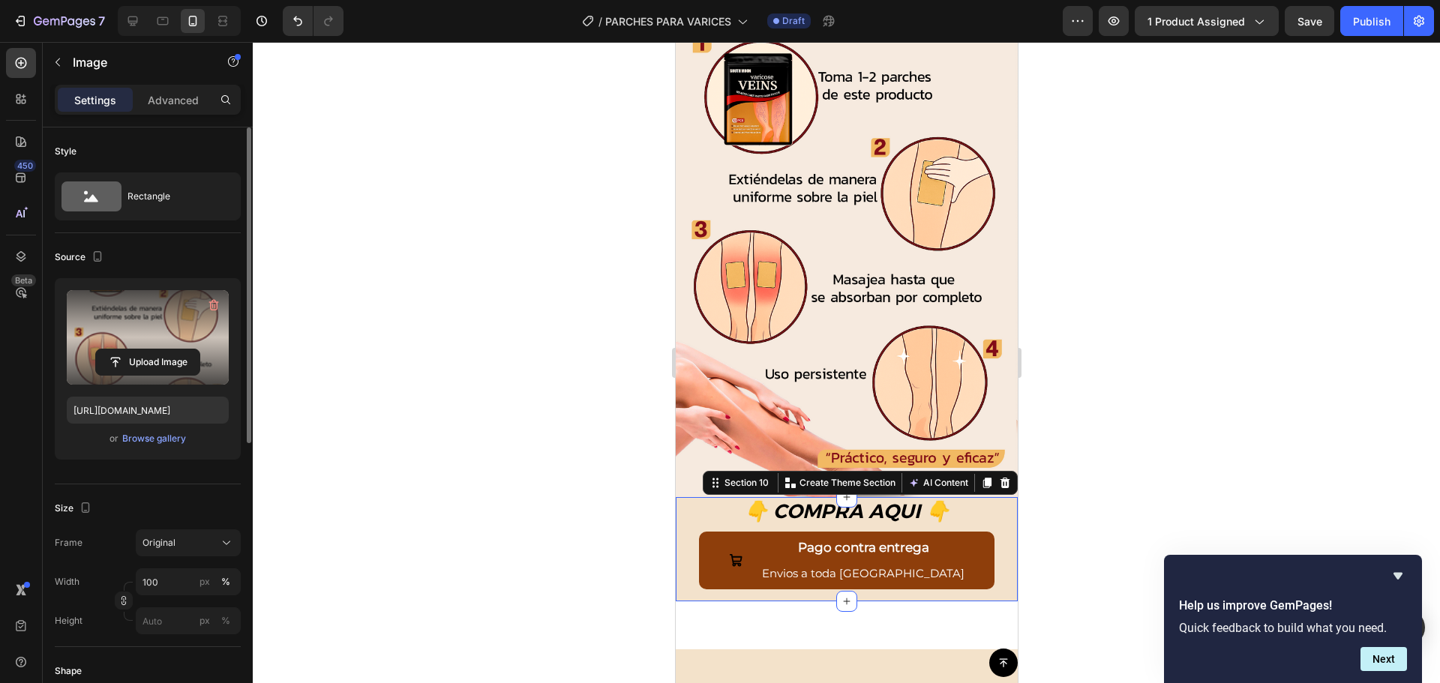
click at [995, 497] on div "👇 COMPRA AQUI 👇 Text Block Pago contra entrega Envios a toda Guatemala Button R…" at bounding box center [846, 549] width 342 height 105
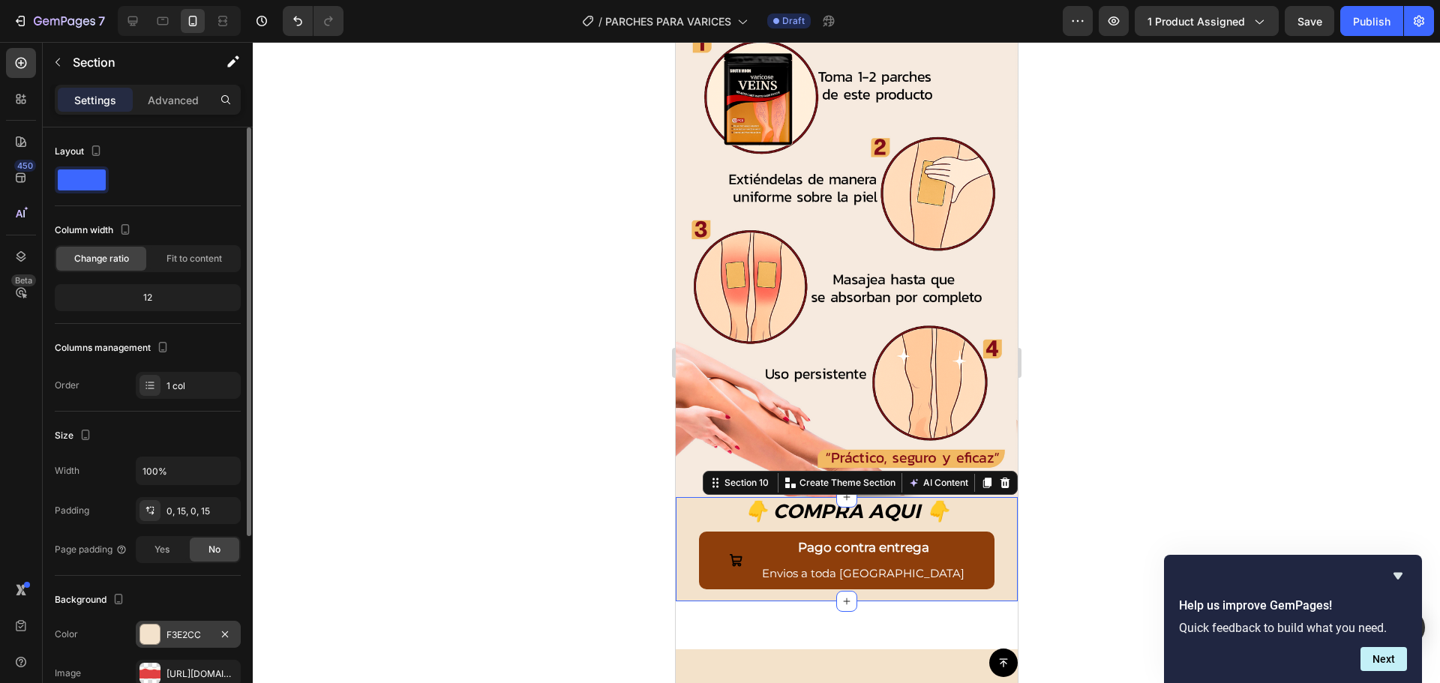
click at [149, 629] on div at bounding box center [150, 635] width 20 height 20
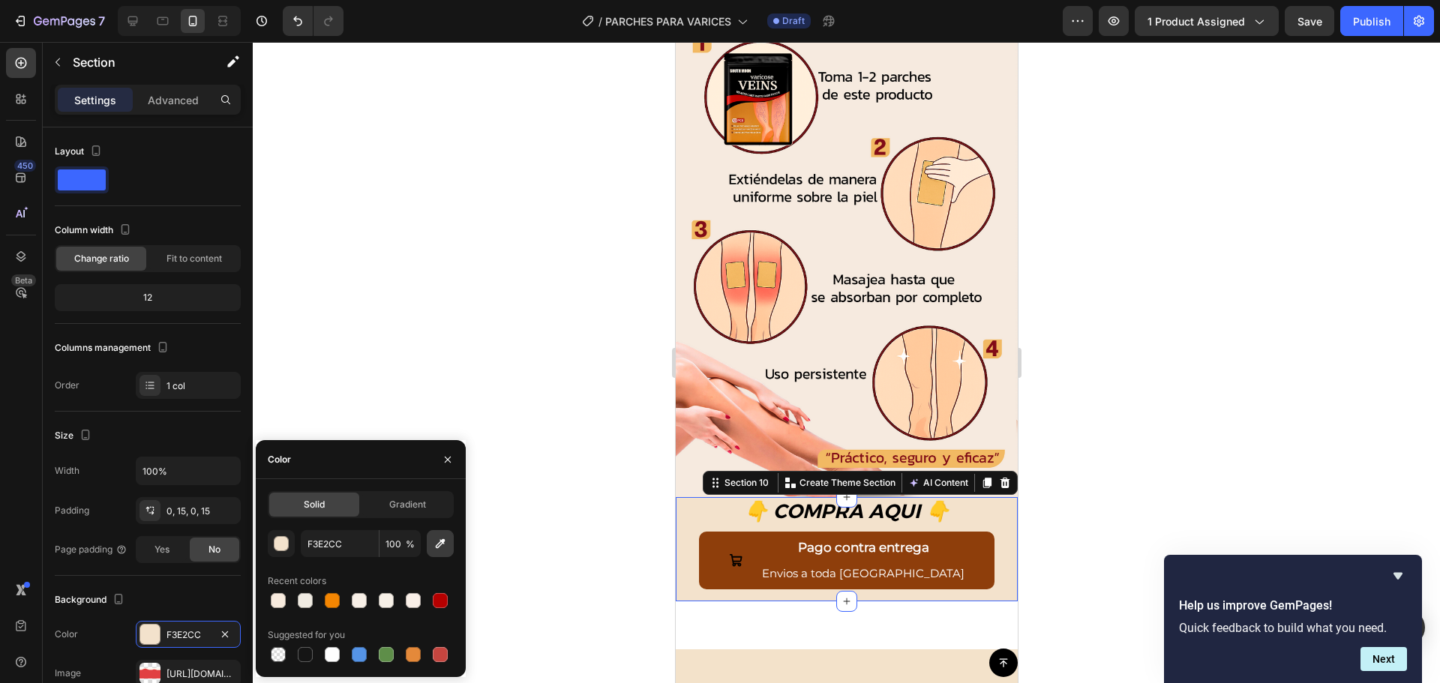
click at [442, 548] on icon "button" at bounding box center [440, 543] width 15 height 15
type input "F6EADE"
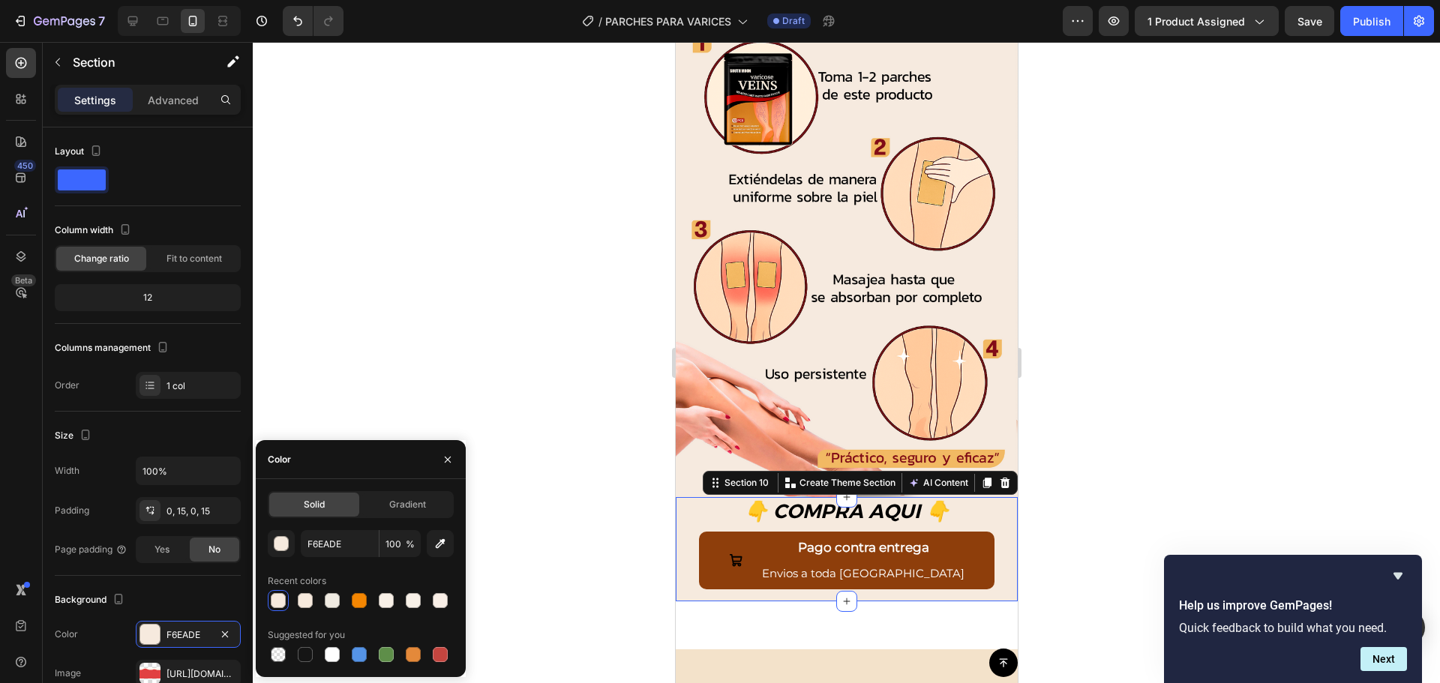
click at [555, 347] on div at bounding box center [846, 362] width 1187 height 641
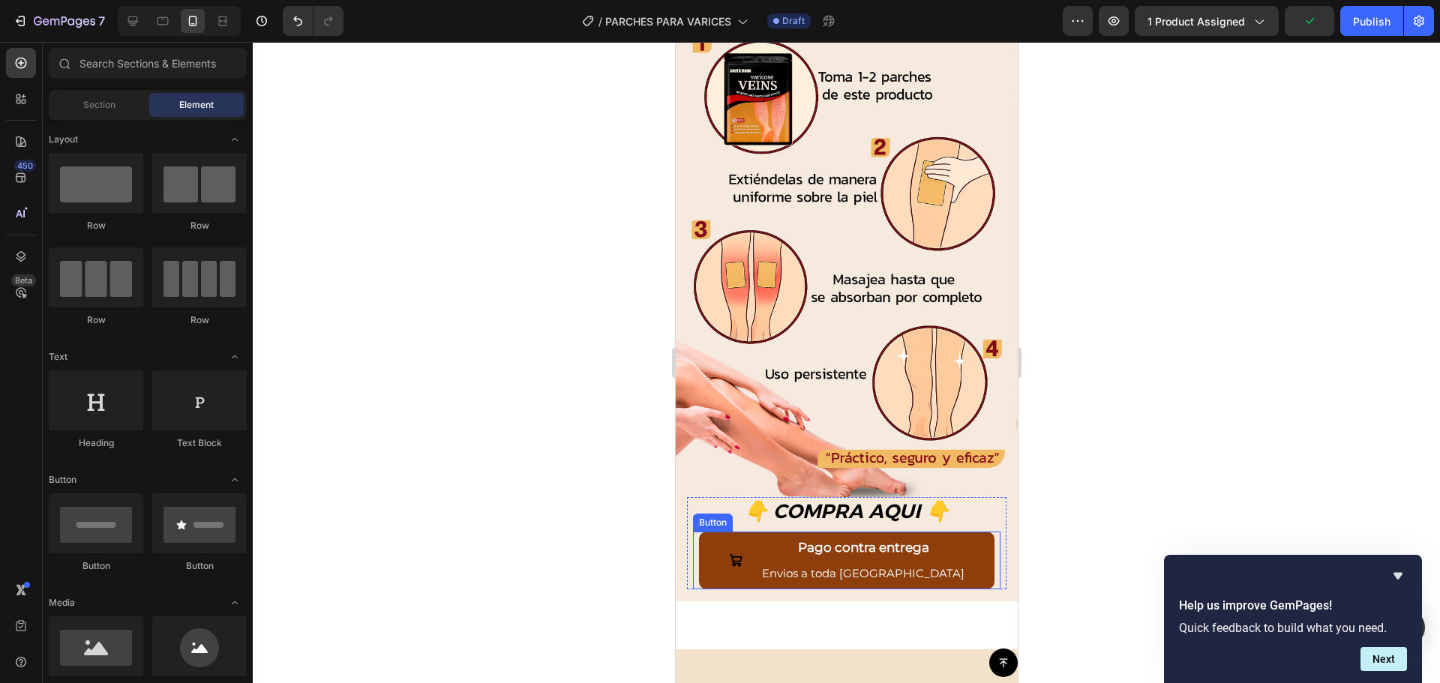
click at [779, 535] on div "Pago contra entrega Envios a toda Guatemala" at bounding box center [846, 561] width 236 height 52
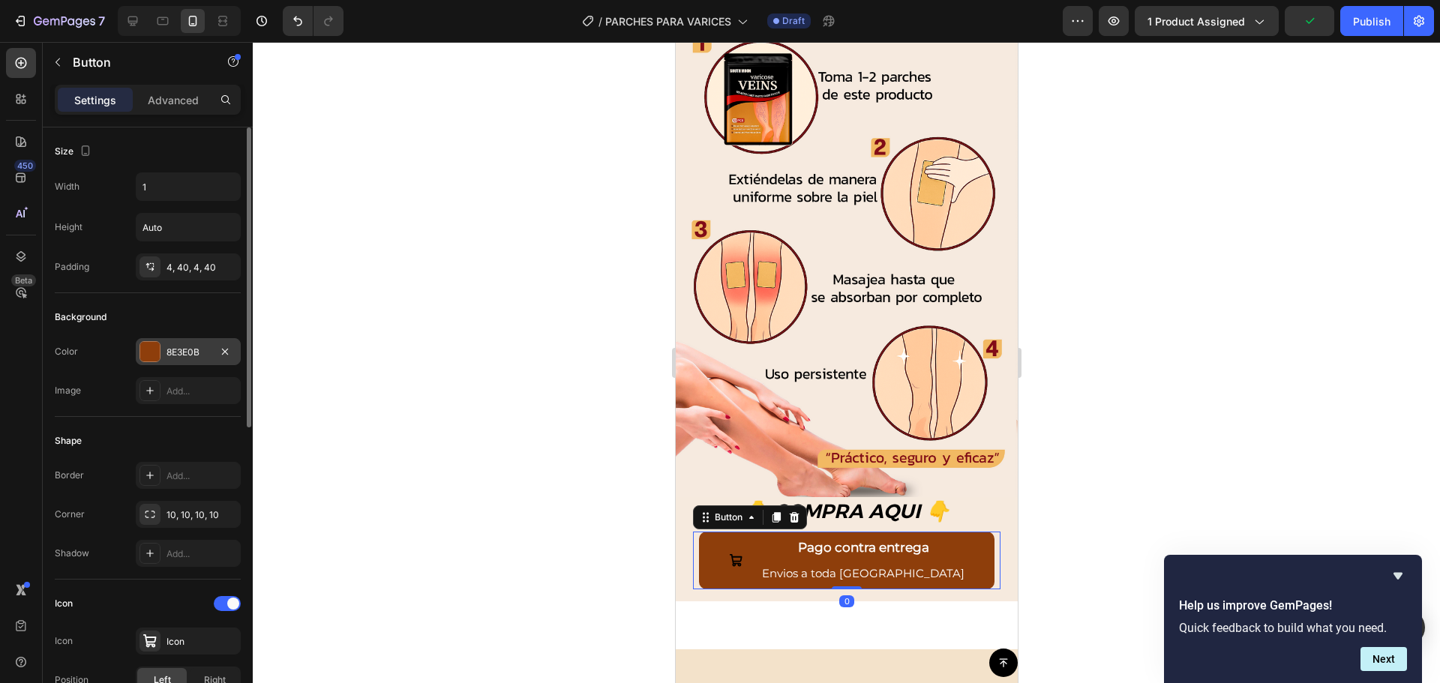
click at [151, 356] on div at bounding box center [150, 352] width 20 height 20
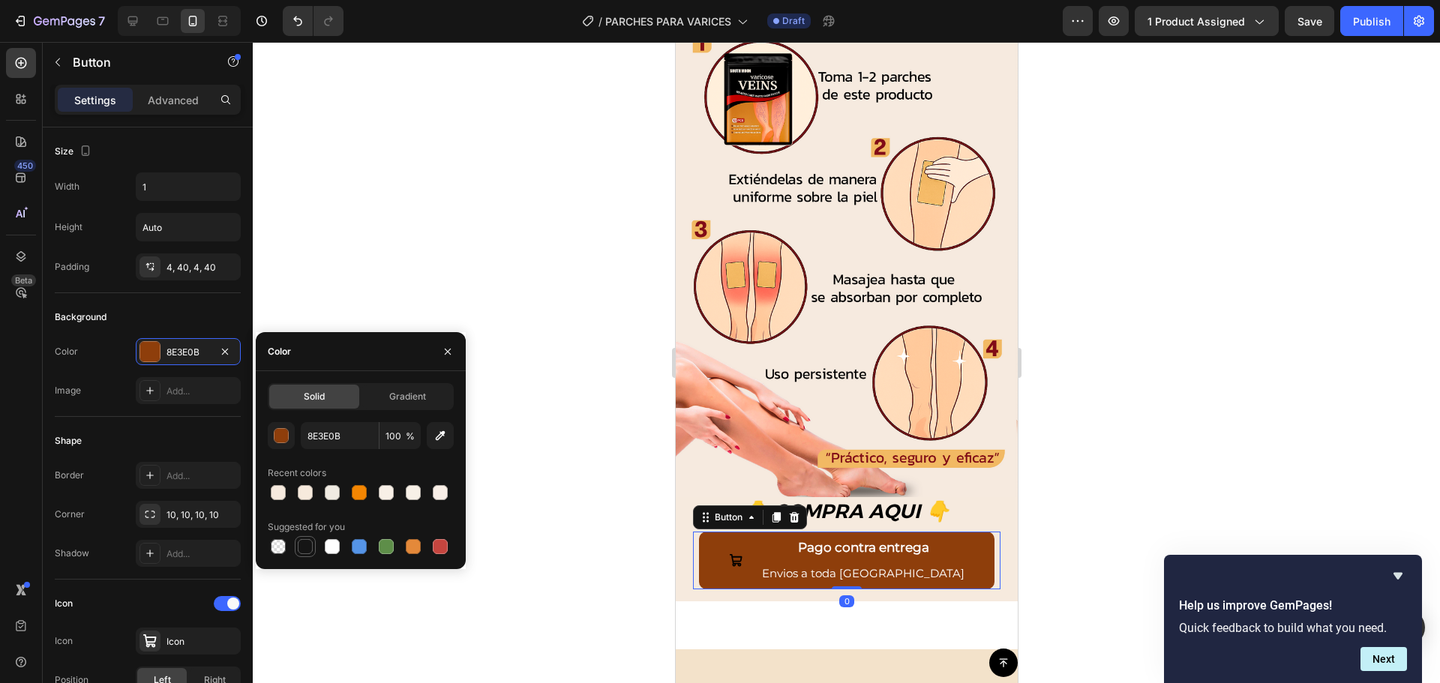
click at [304, 538] on div at bounding box center [305, 547] width 18 height 18
type input "151515"
click at [742, 554] on icon at bounding box center [735, 560] width 13 height 13
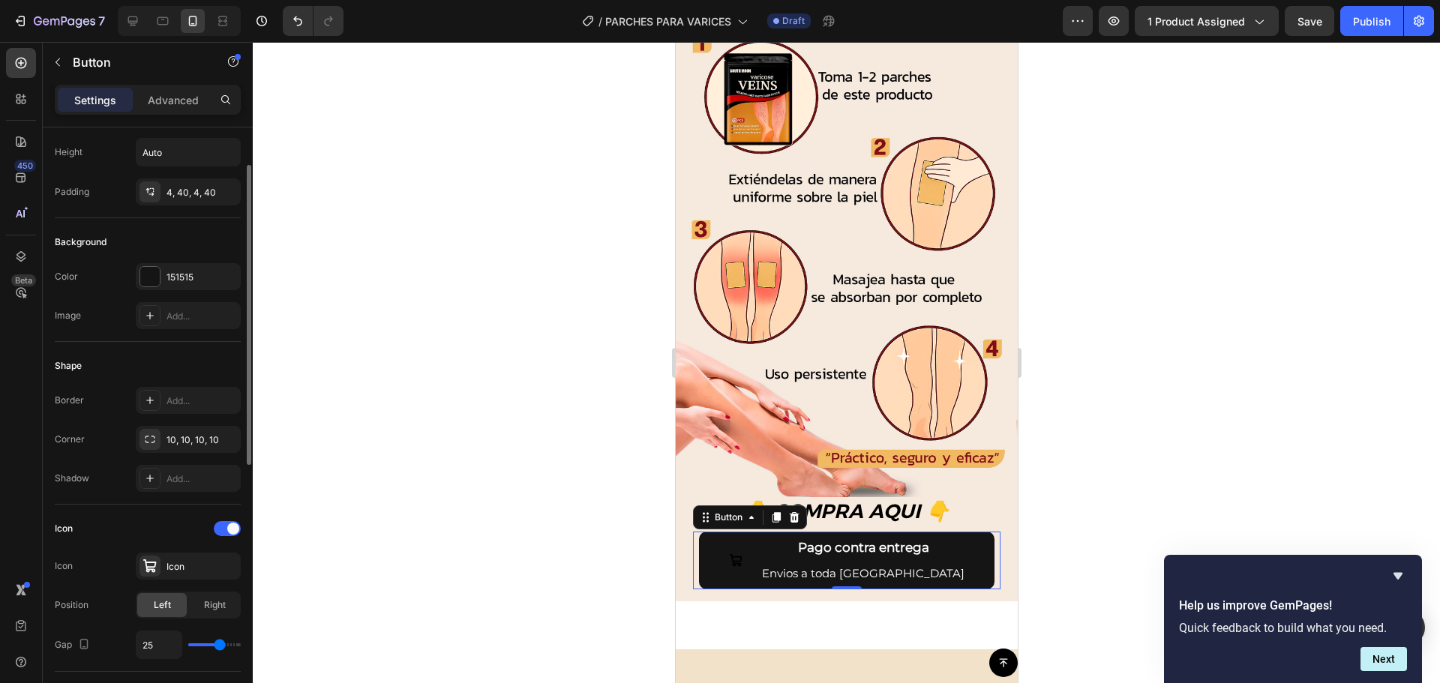
scroll to position [300, 0]
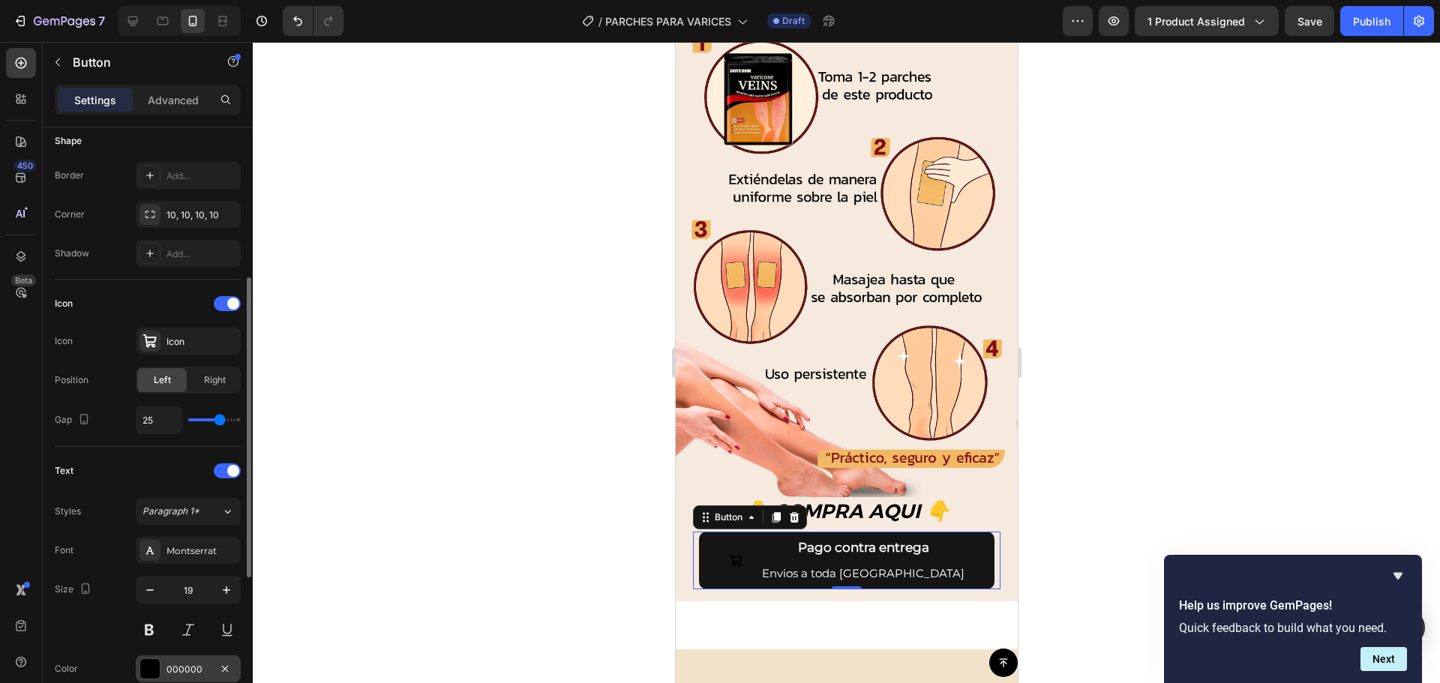
click at [143, 664] on div at bounding box center [150, 669] width 20 height 20
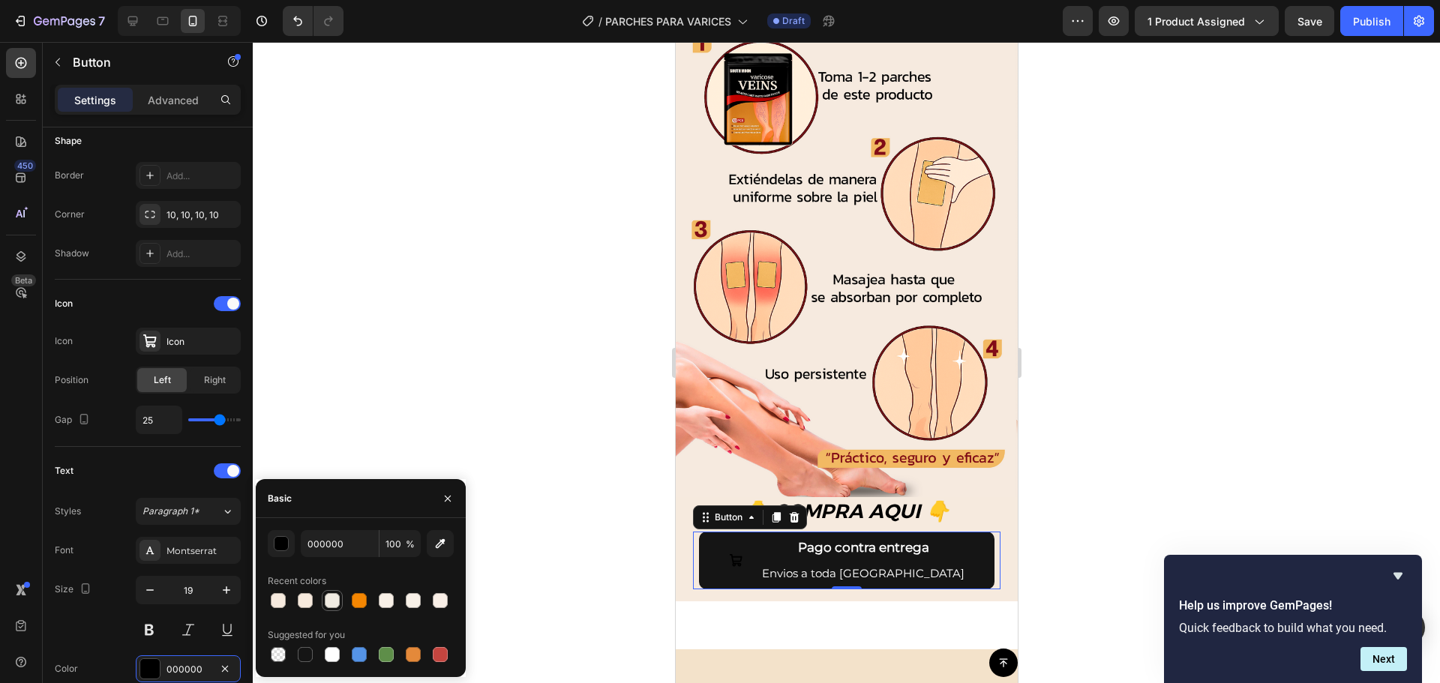
click at [326, 602] on div at bounding box center [332, 600] width 15 height 15
type input "F0EBE2"
click at [425, 434] on div at bounding box center [846, 362] width 1187 height 641
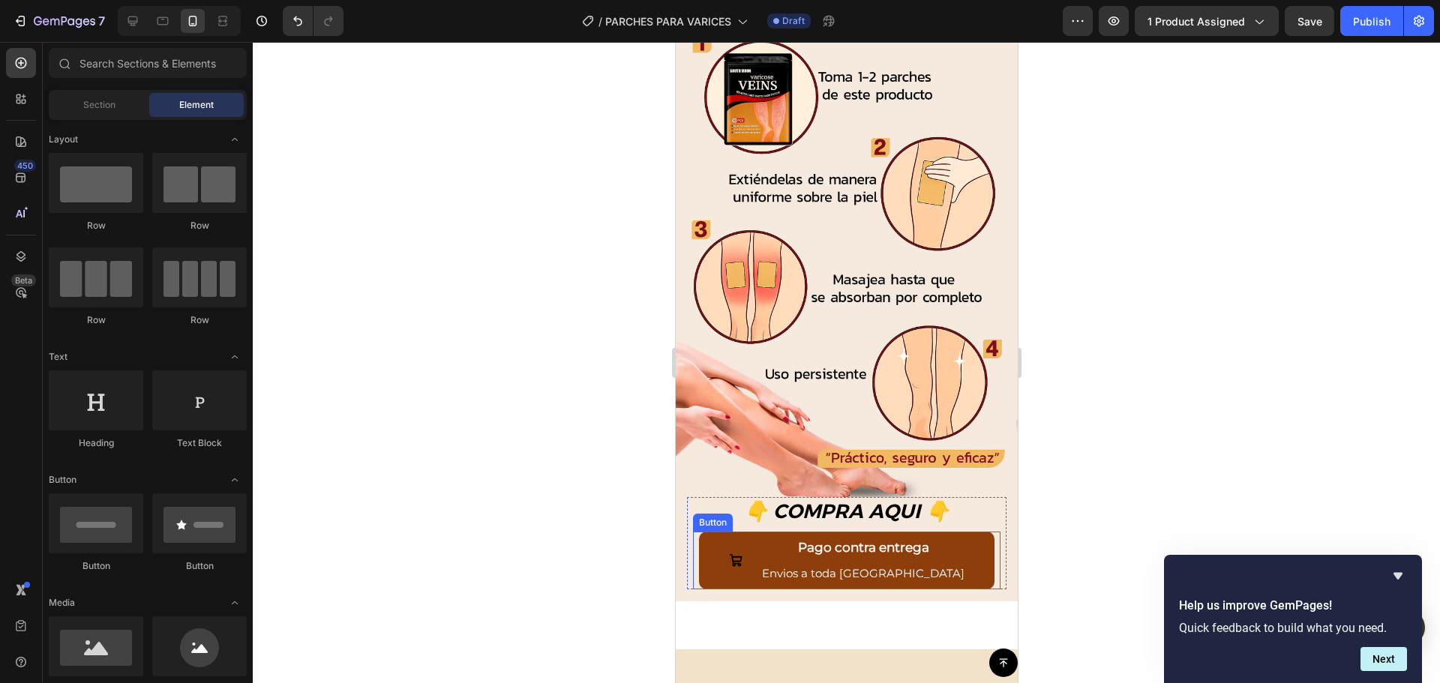
click at [743, 535] on span at bounding box center [735, 561] width 14 height 52
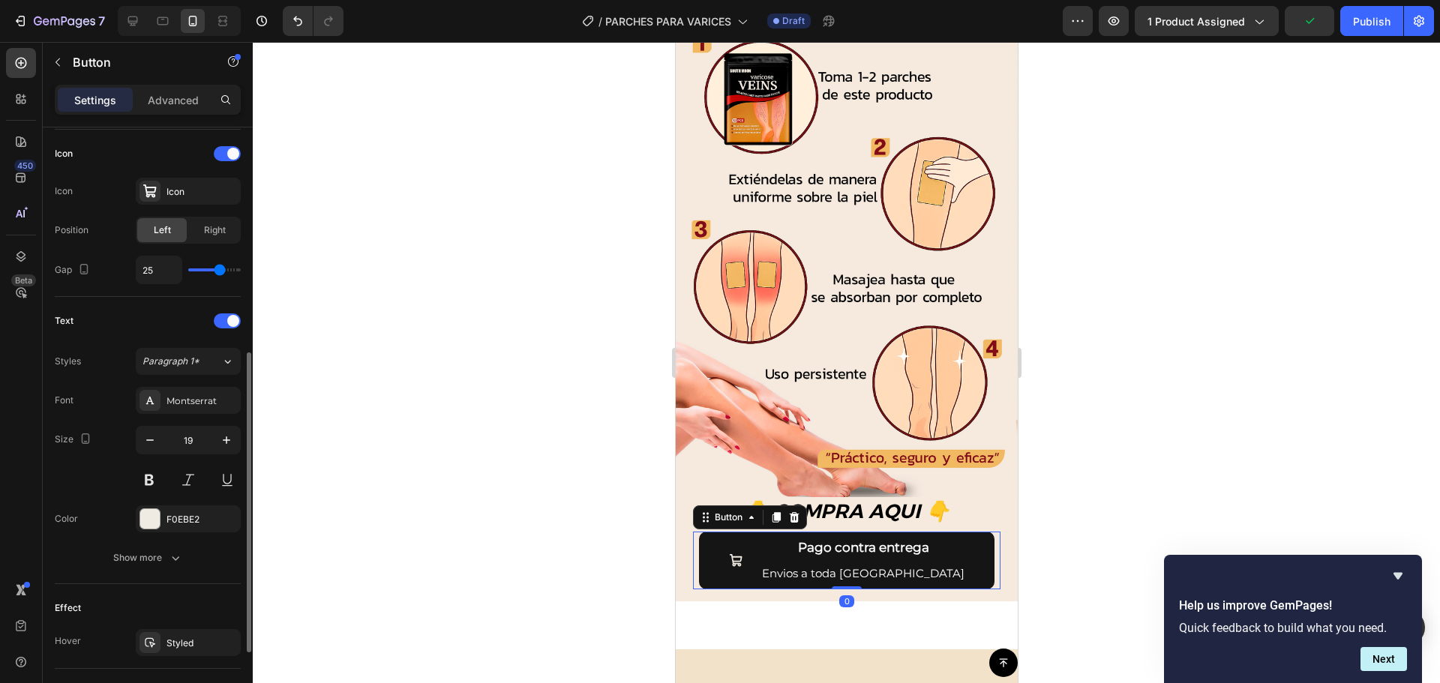
scroll to position [525, 0]
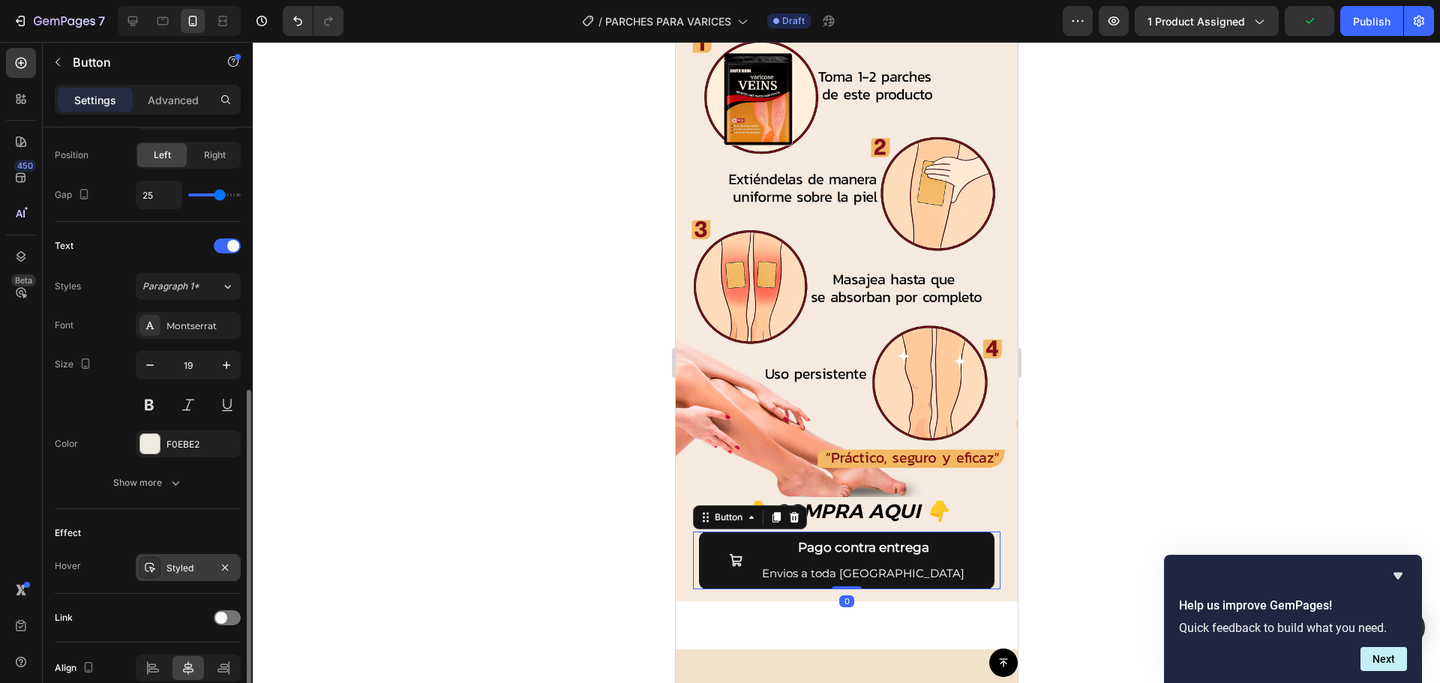
click at [183, 577] on div "Styled" at bounding box center [188, 567] width 105 height 27
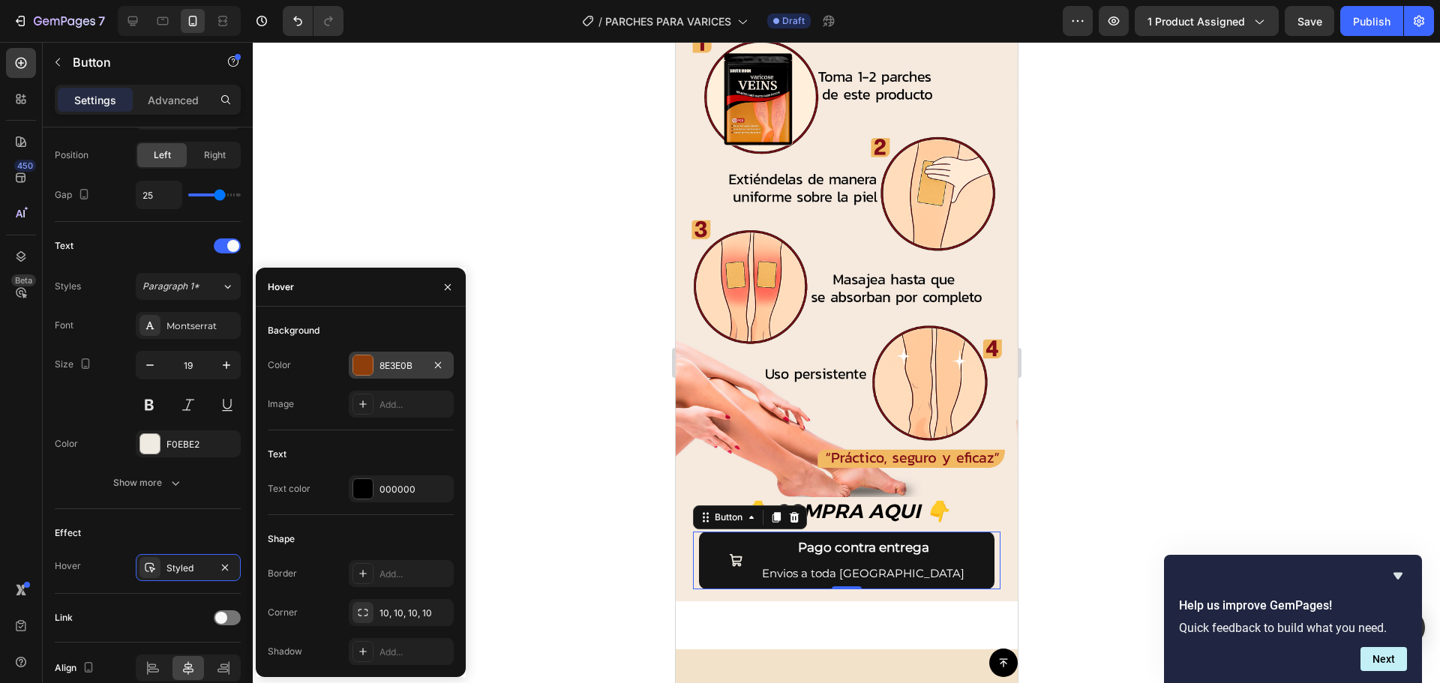
click at [365, 373] on div at bounding box center [363, 366] width 20 height 20
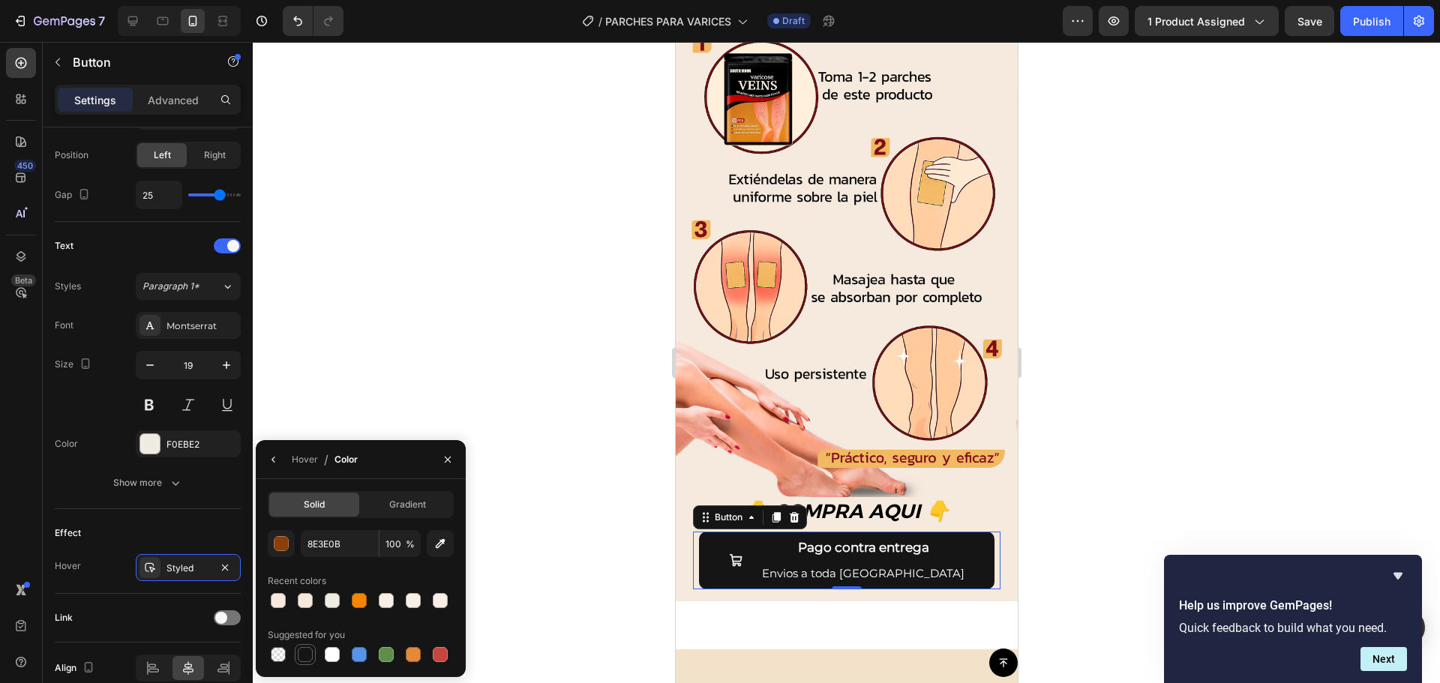
click at [302, 648] on div at bounding box center [305, 654] width 15 height 15
type input "151515"
click at [464, 353] on div at bounding box center [846, 362] width 1187 height 641
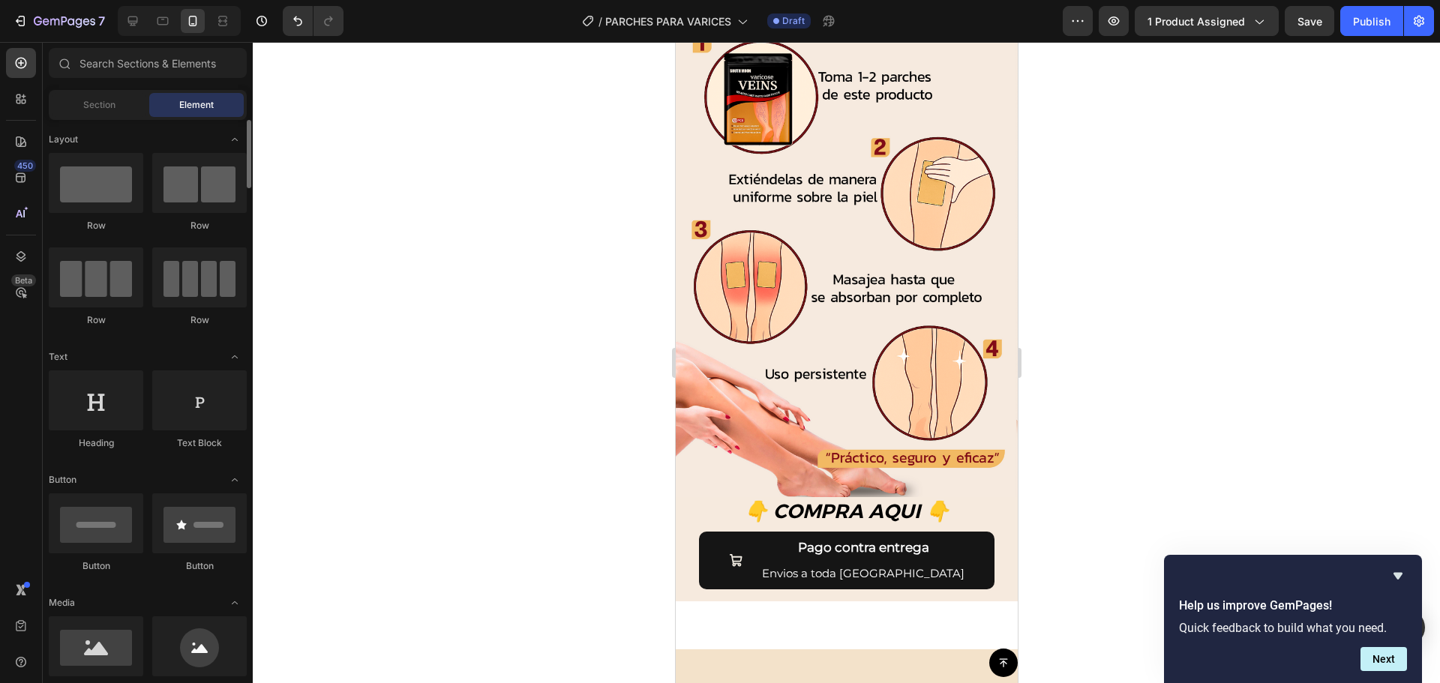
scroll to position [150, 0]
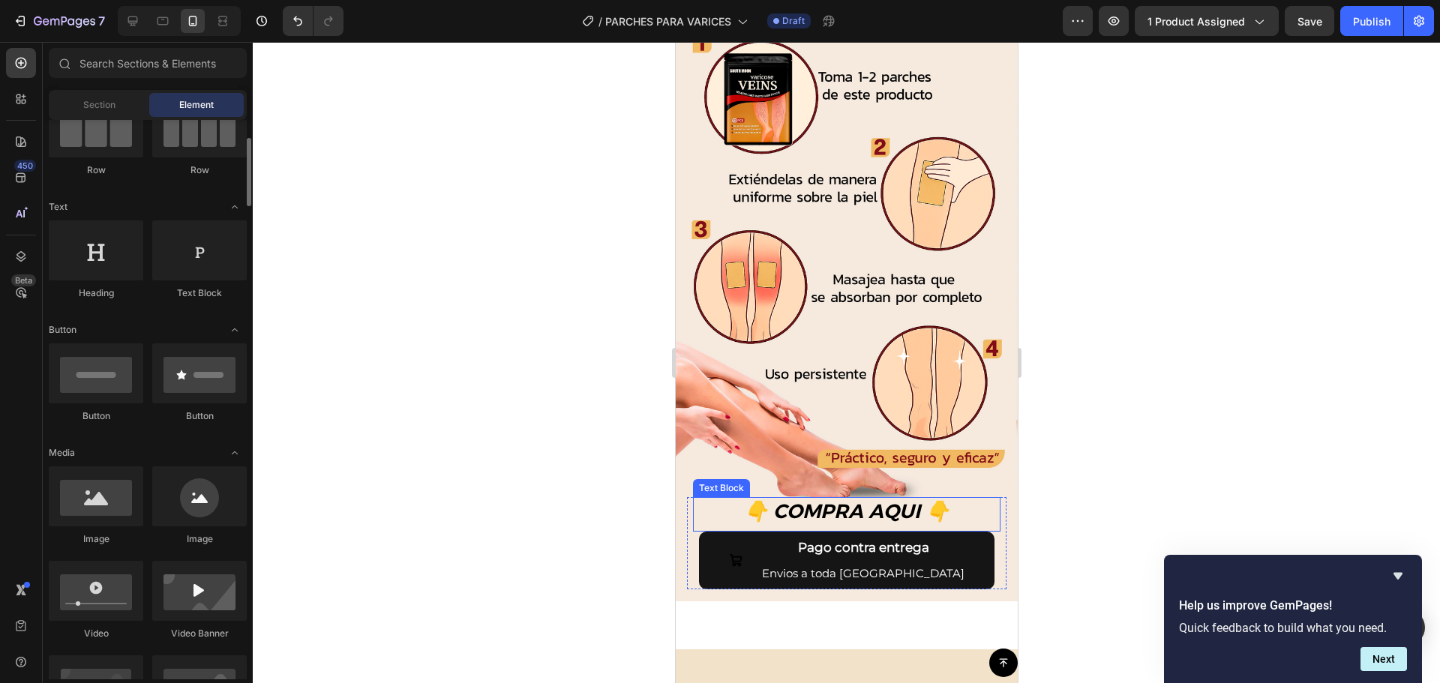
click at [737, 532] on button "Pago contra entrega Envios a toda Guatemala" at bounding box center [846, 561] width 296 height 58
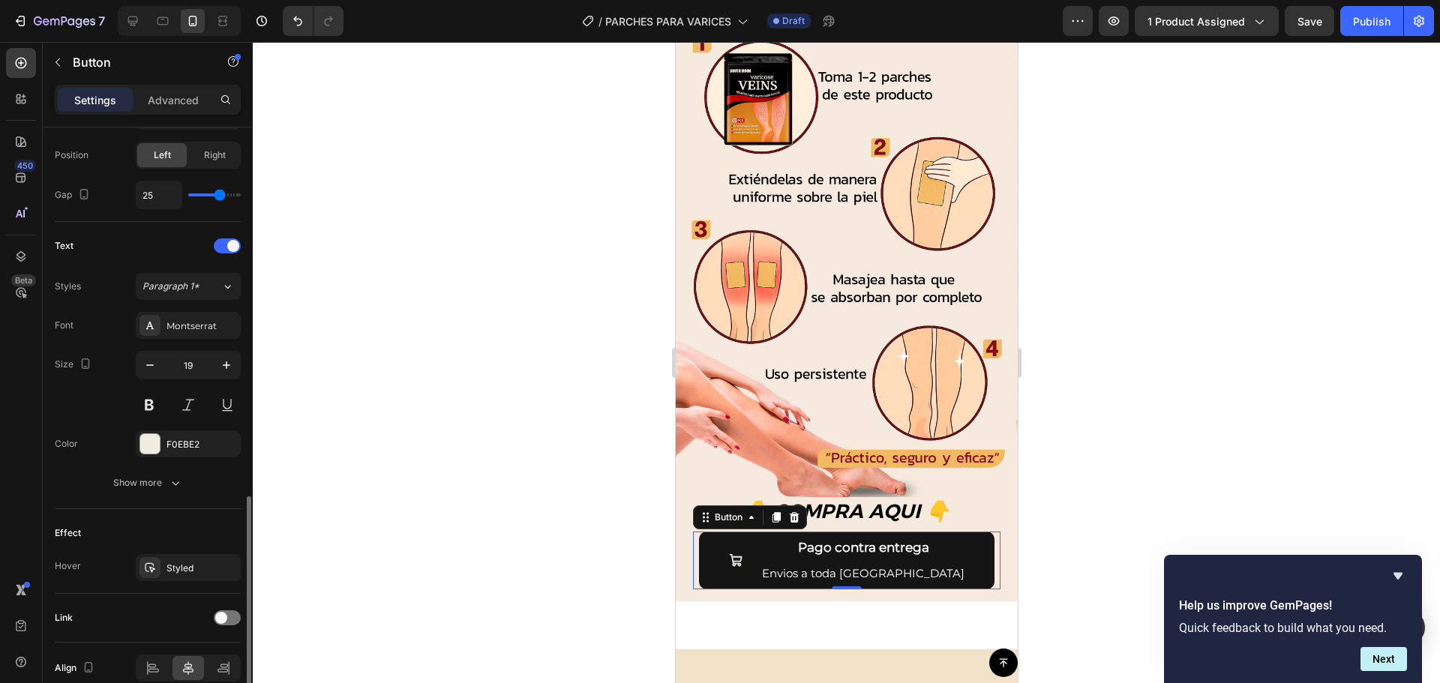
scroll to position [596, 0]
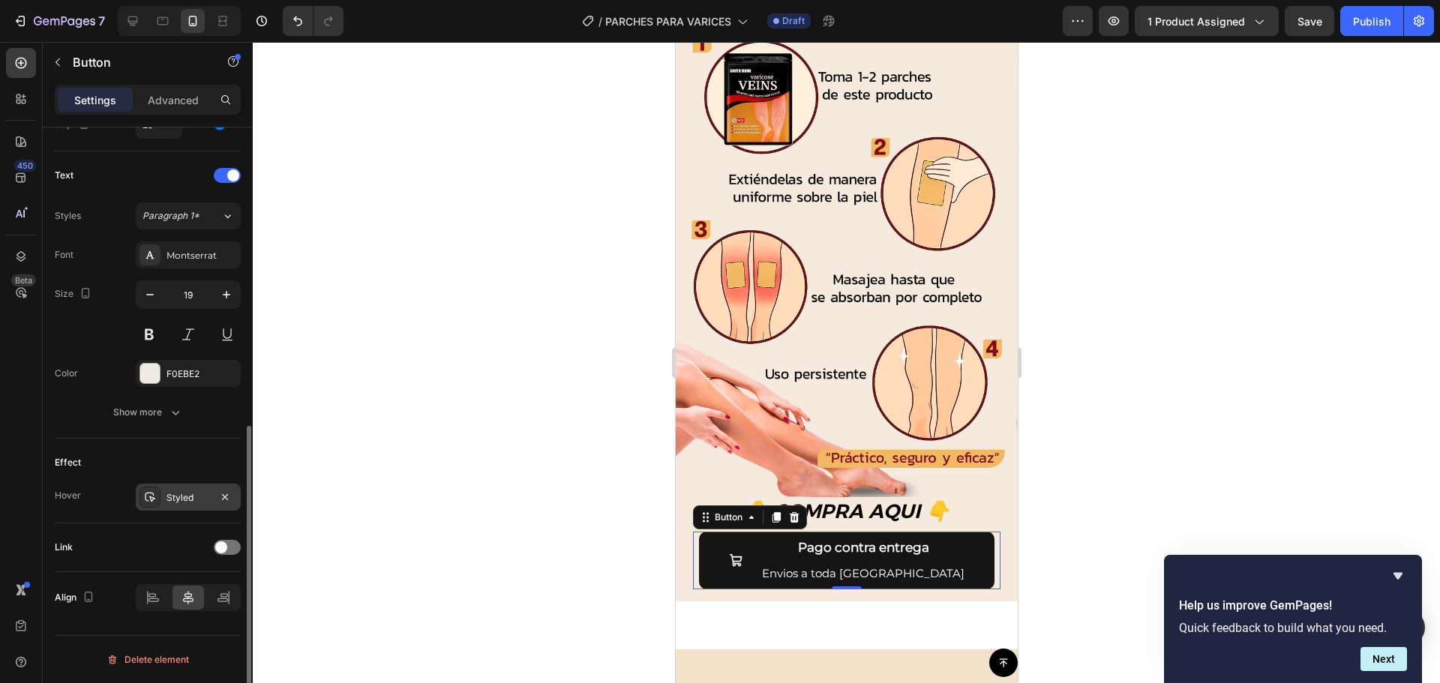
click at [180, 499] on div "Styled" at bounding box center [189, 498] width 44 height 14
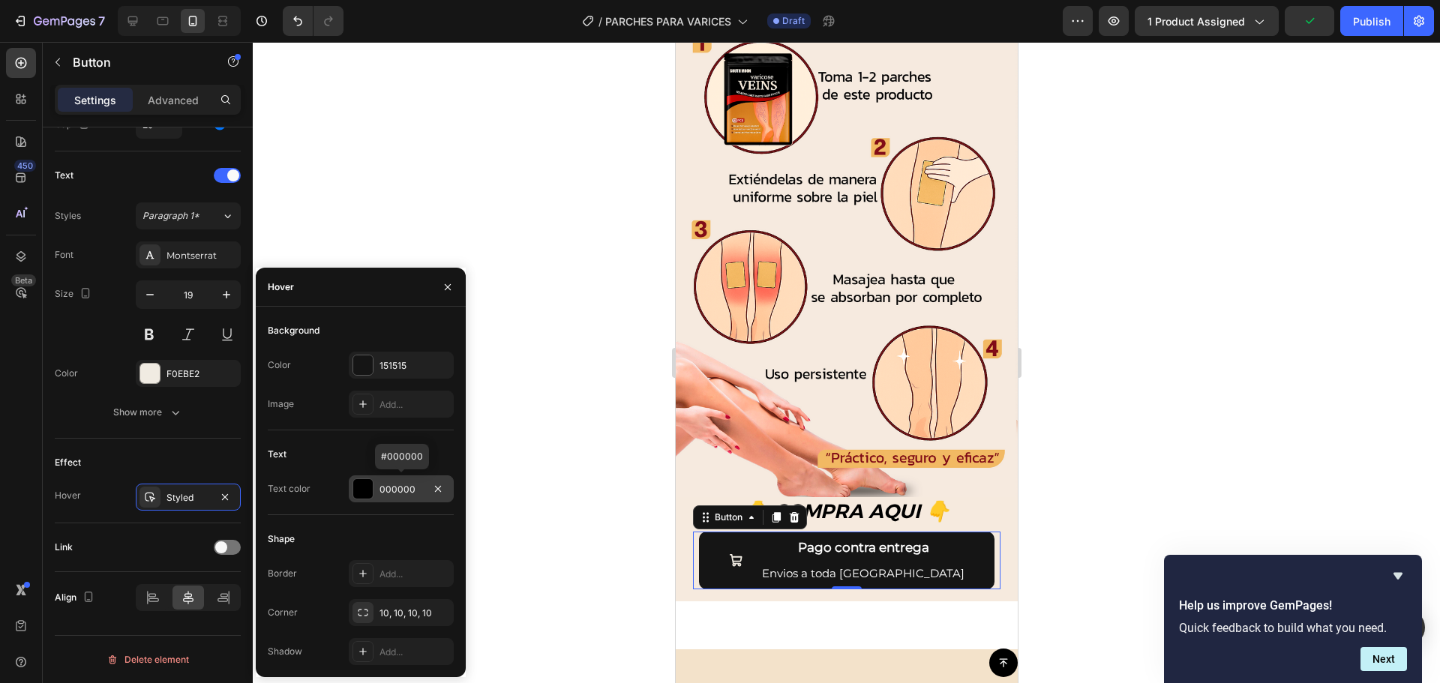
click at [360, 485] on div at bounding box center [363, 489] width 20 height 20
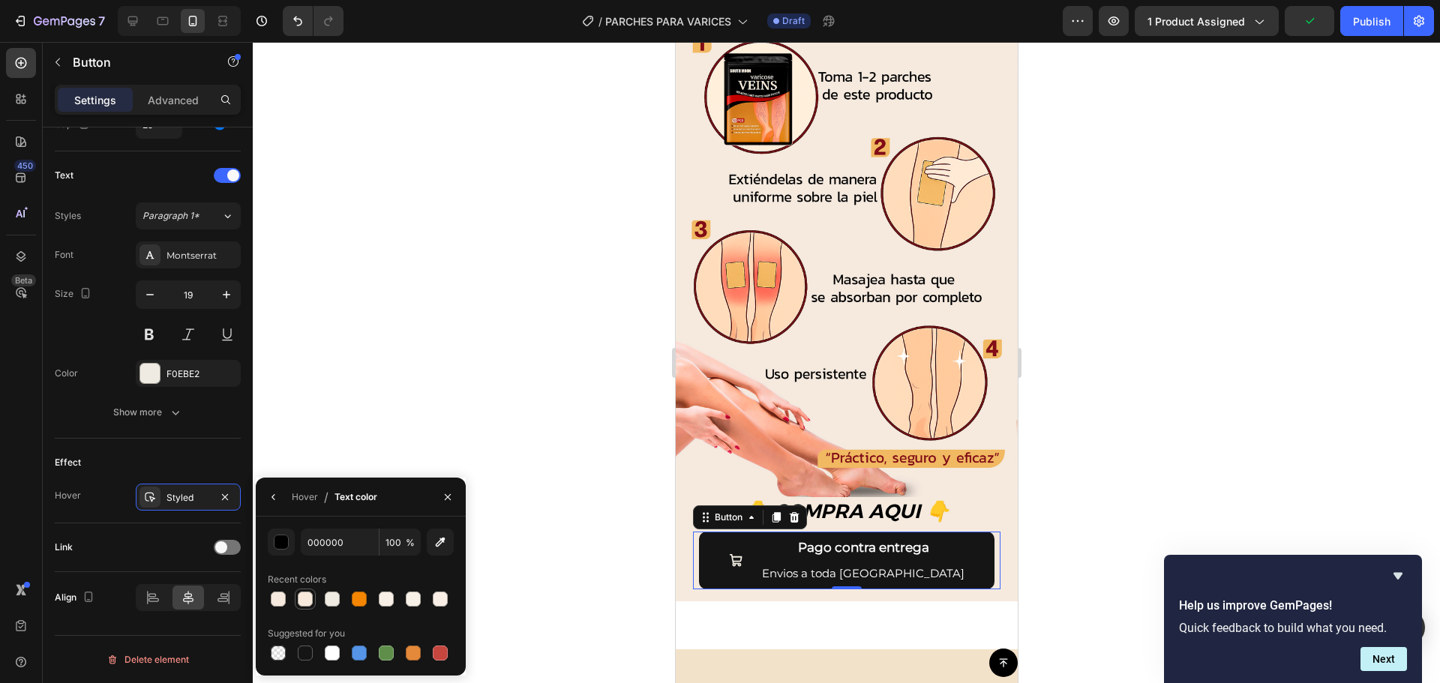
click at [305, 598] on div at bounding box center [305, 599] width 15 height 15
type input "F7EADD"
click at [768, 535] on div "Pago contra entrega Envios a toda Guatemala" at bounding box center [846, 561] width 236 height 52
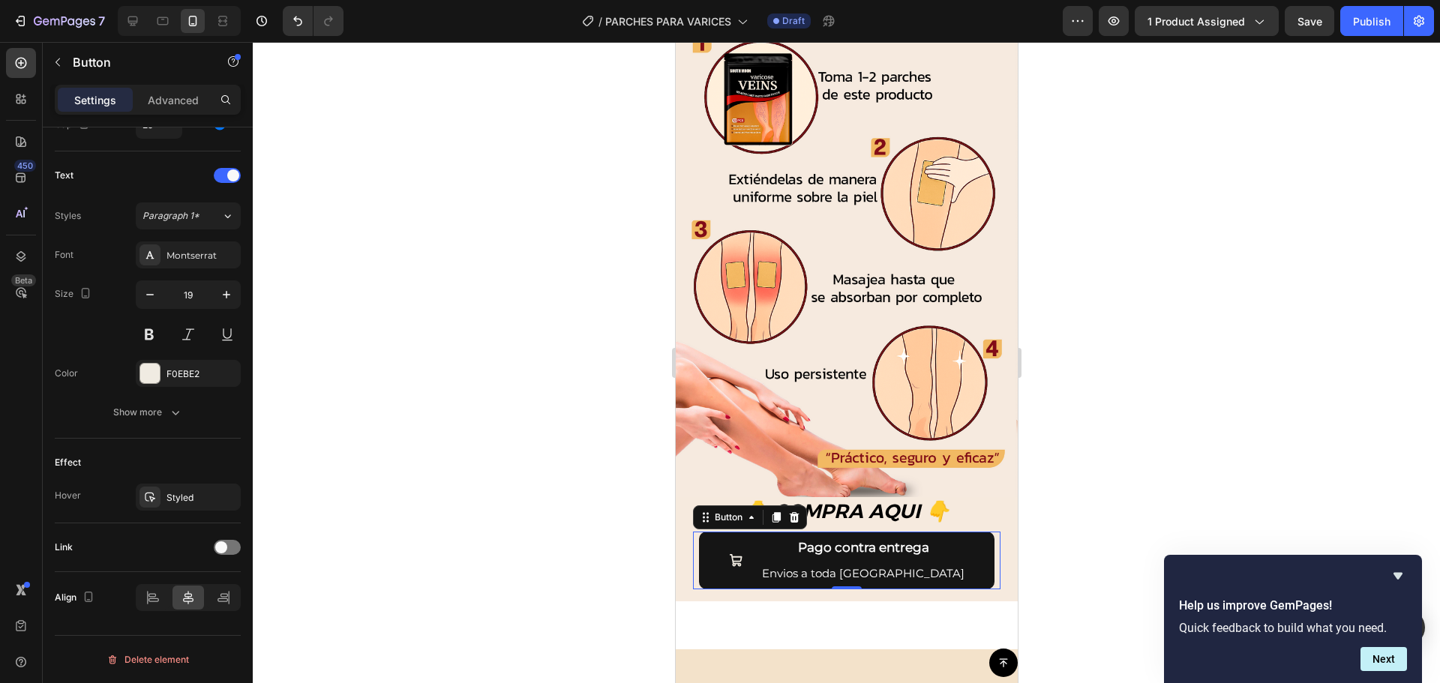
click at [498, 433] on div at bounding box center [846, 362] width 1187 height 641
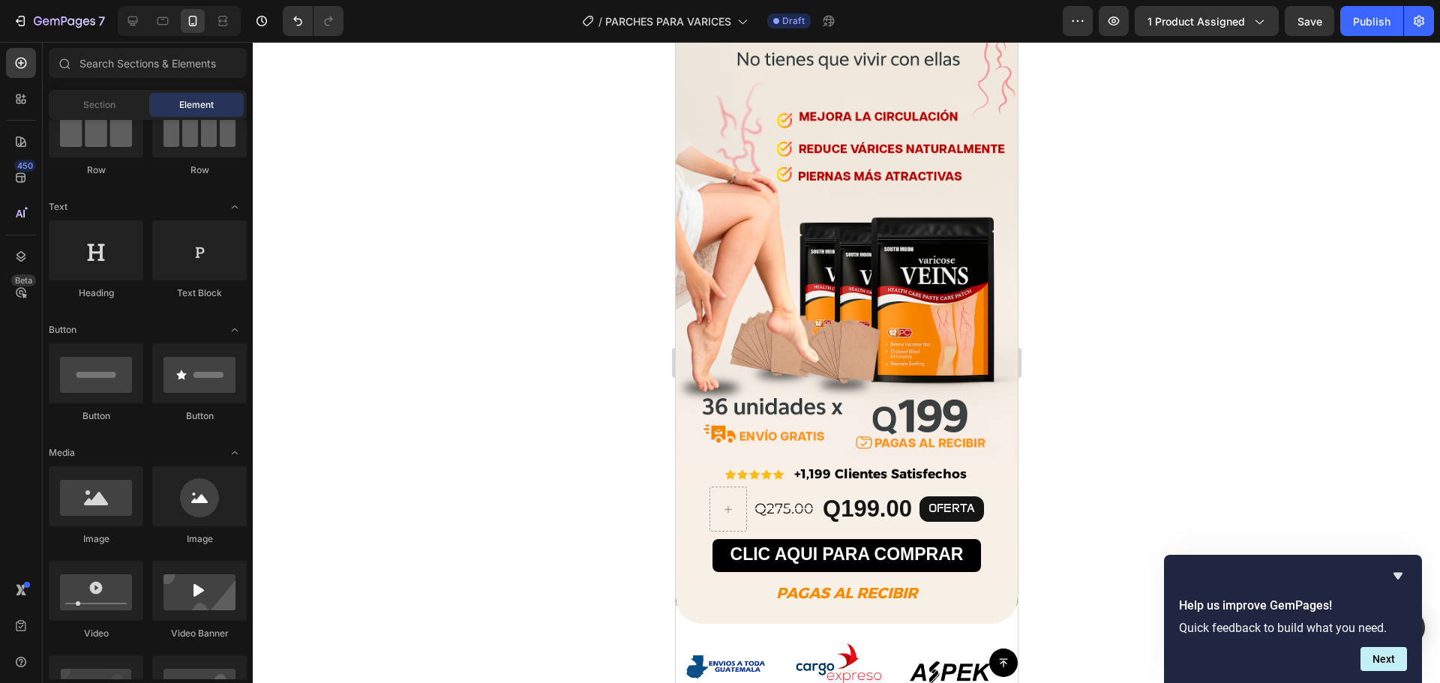
scroll to position [150, 0]
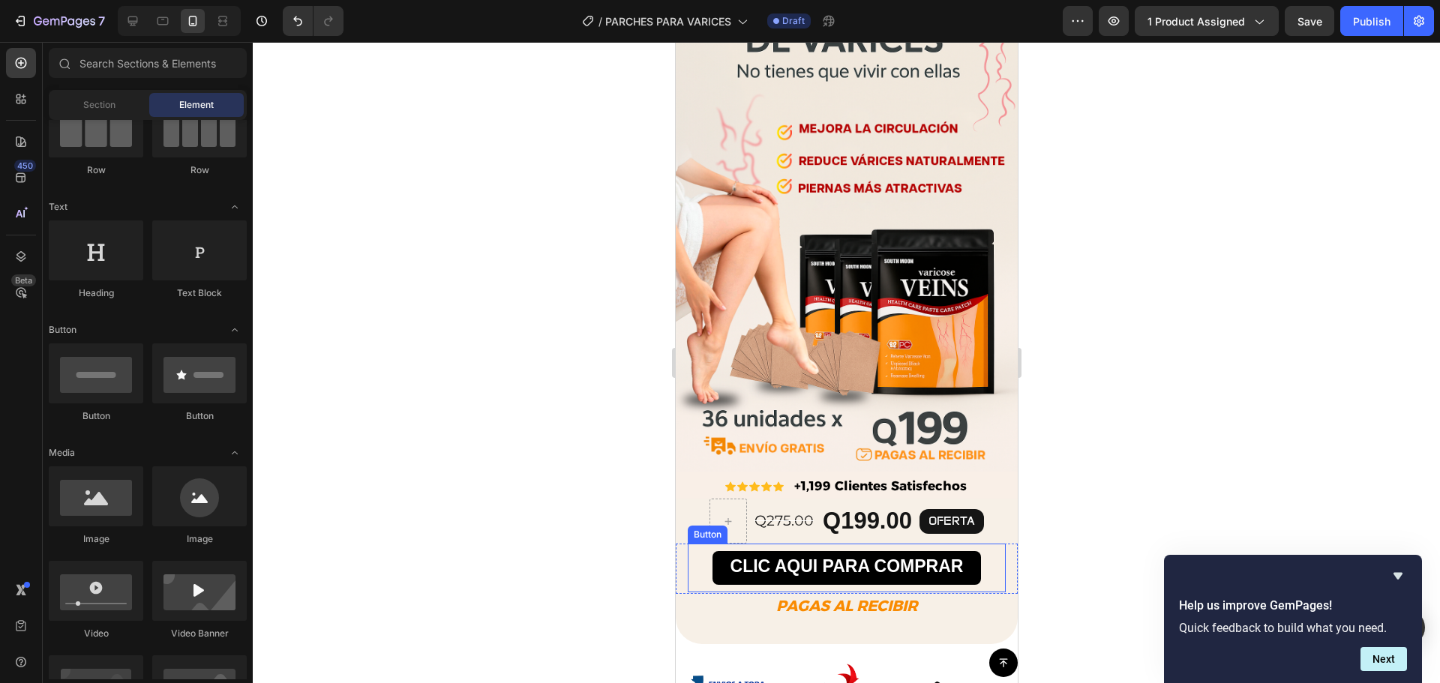
click at [970, 551] on button "CLIC AQUI PARA COMPRAR" at bounding box center [846, 567] width 269 height 33
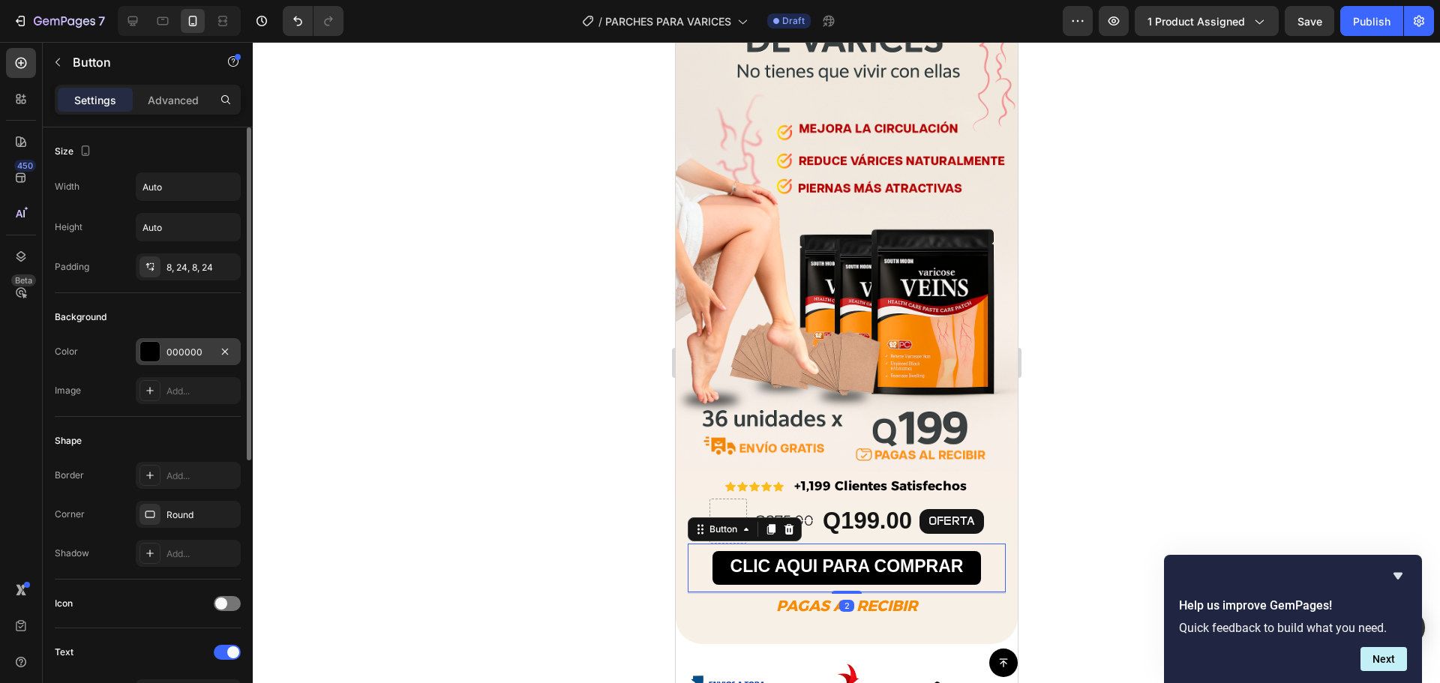
click at [155, 347] on div at bounding box center [150, 352] width 20 height 20
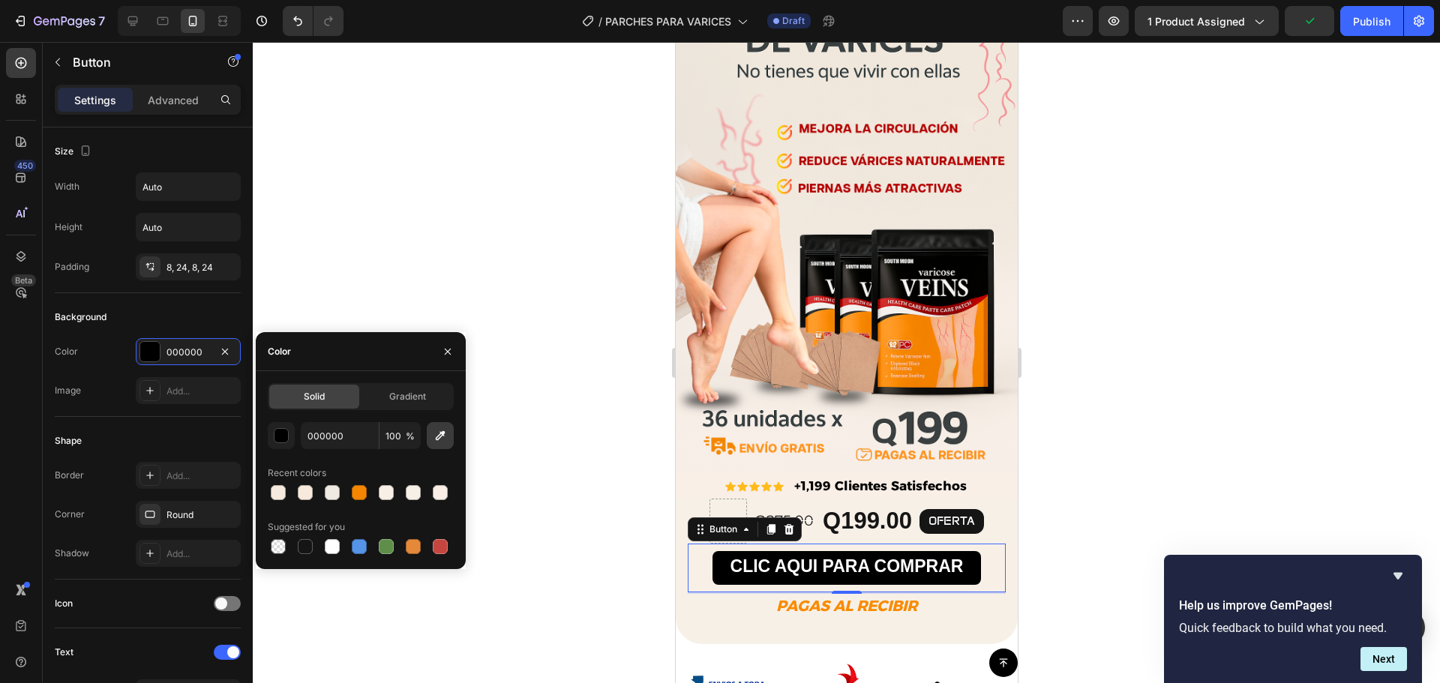
click at [442, 440] on icon "button" at bounding box center [440, 435] width 15 height 15
type input "D1302D"
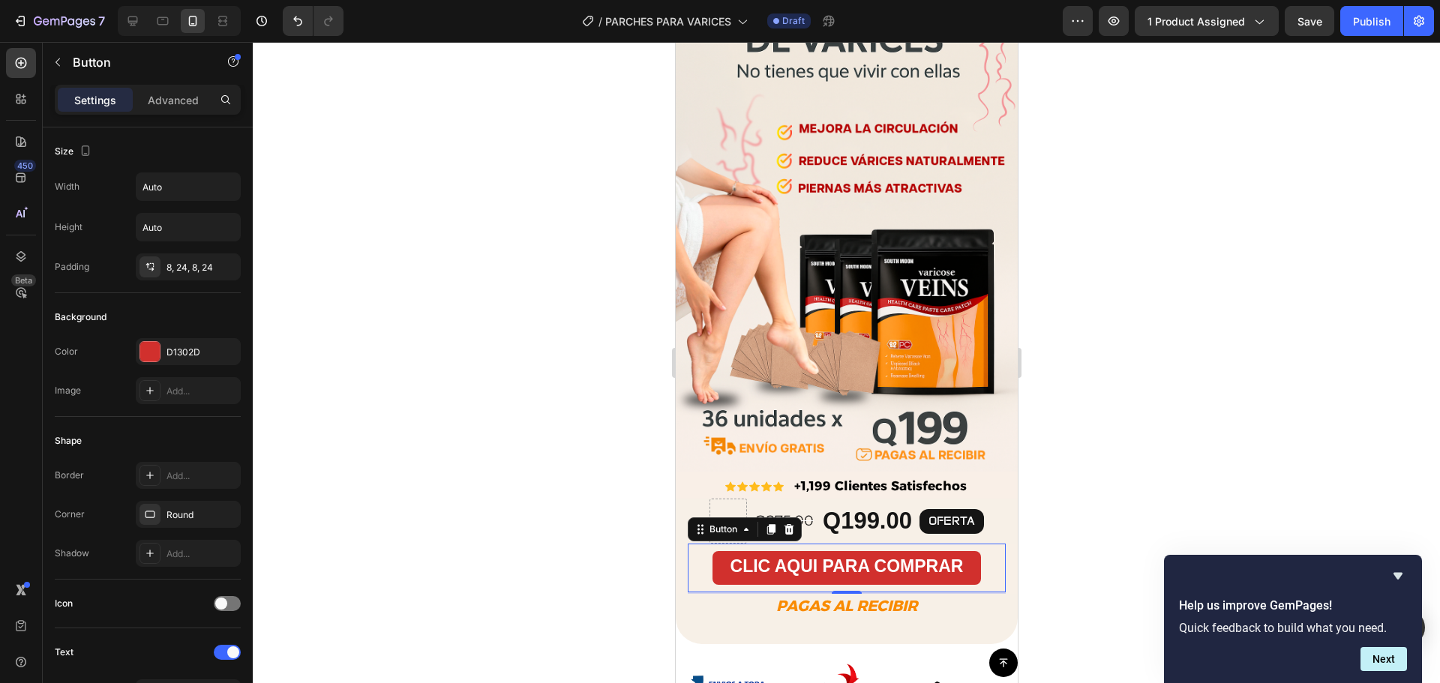
click at [556, 299] on div at bounding box center [846, 362] width 1187 height 641
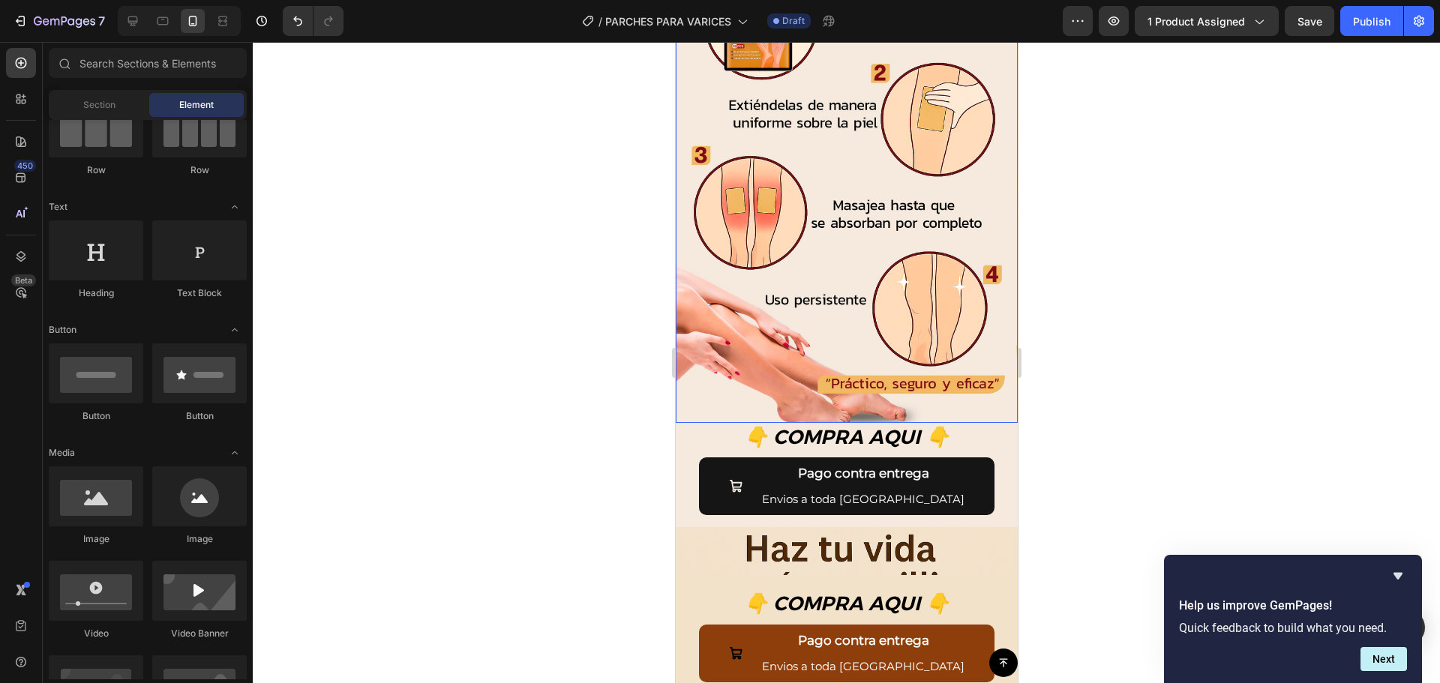
scroll to position [2250, 0]
click at [946, 461] on button "Pago contra entrega Envios a toda Guatemala" at bounding box center [846, 486] width 296 height 58
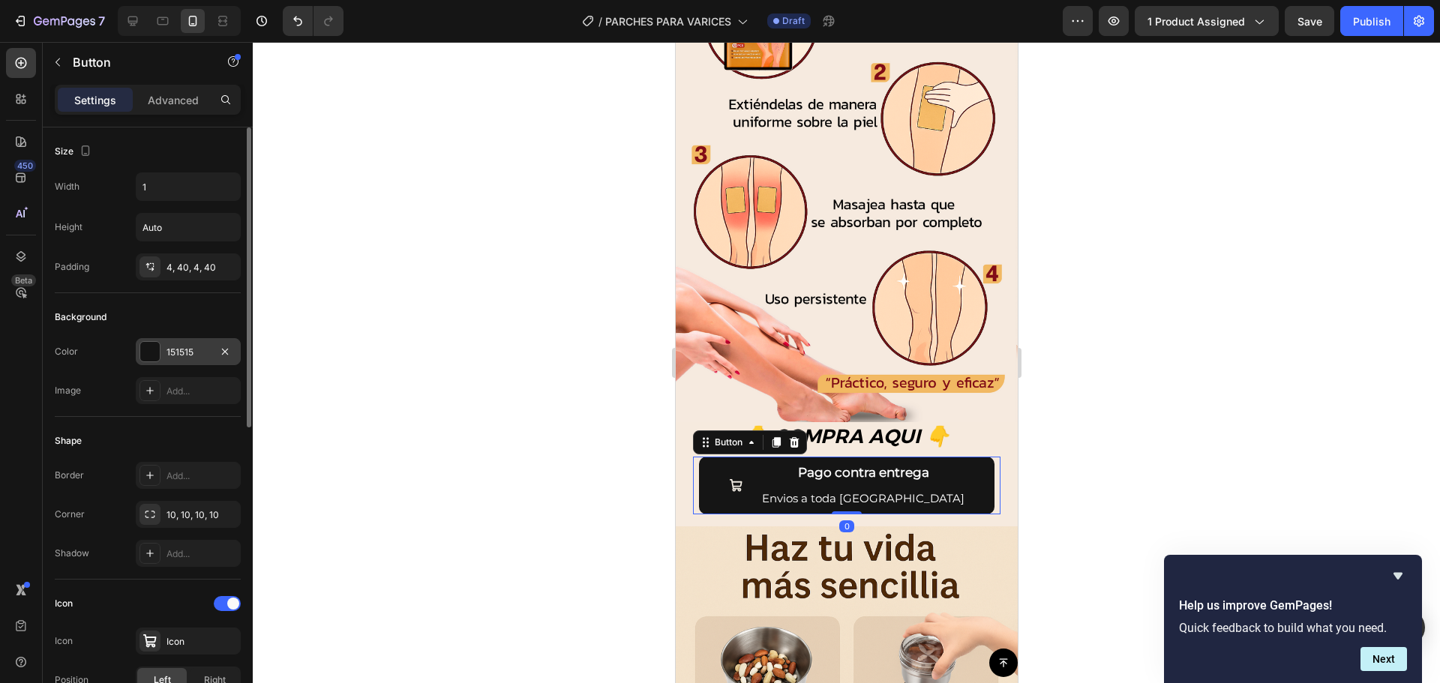
click at [154, 359] on div at bounding box center [150, 352] width 20 height 20
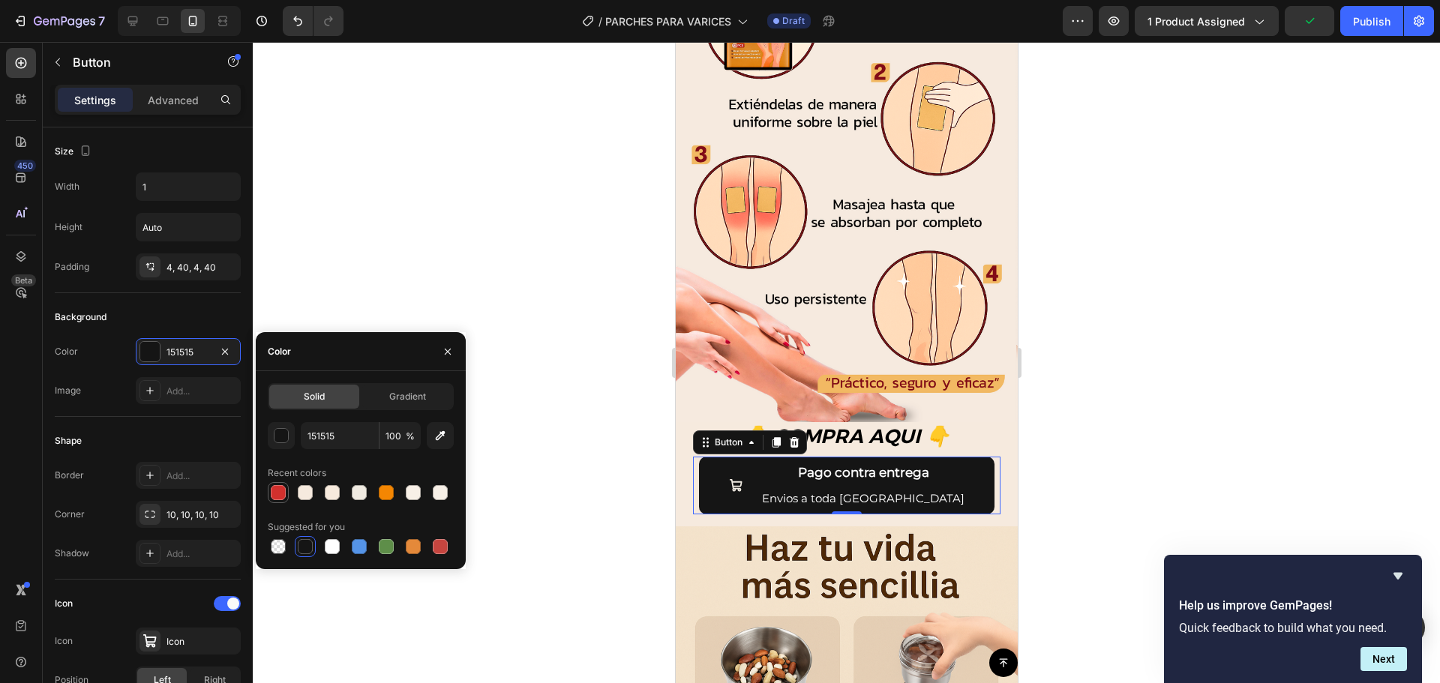
click at [279, 488] on div at bounding box center [278, 492] width 15 height 15
type input "D1302D"
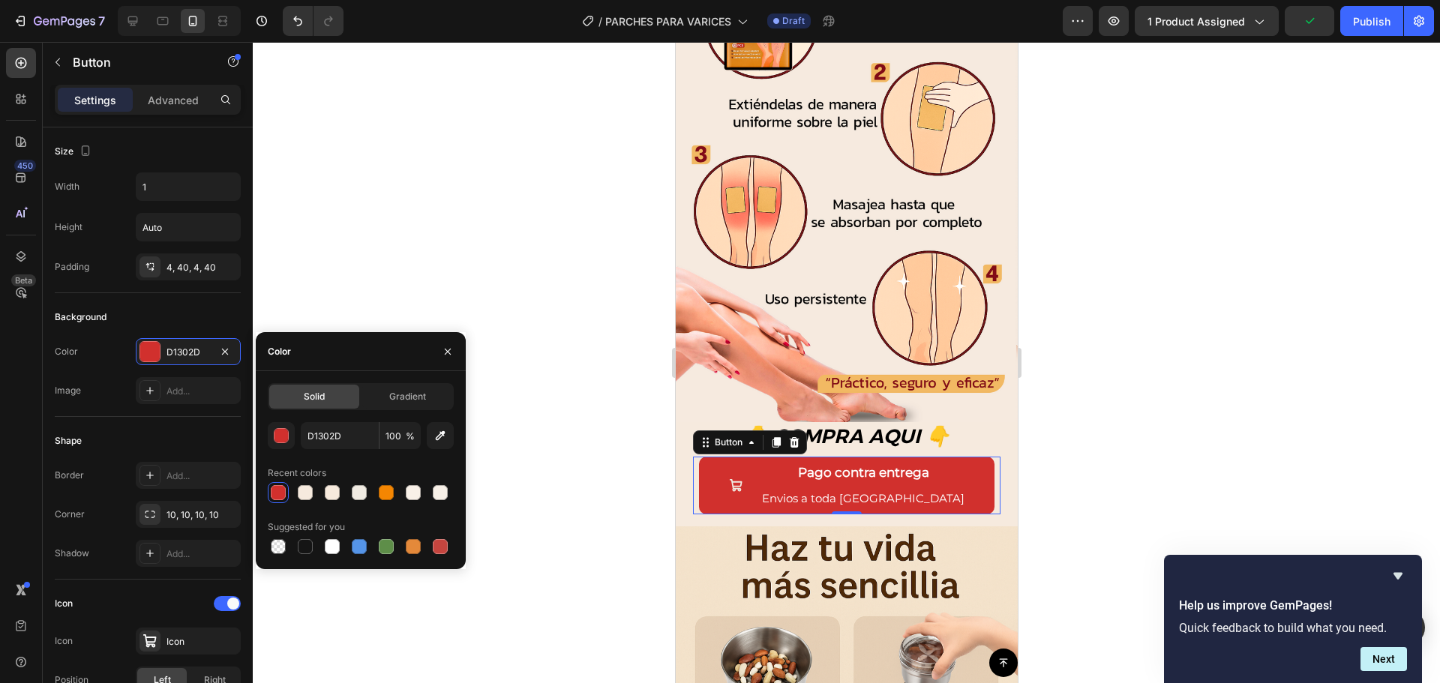
click at [568, 400] on div at bounding box center [846, 362] width 1187 height 641
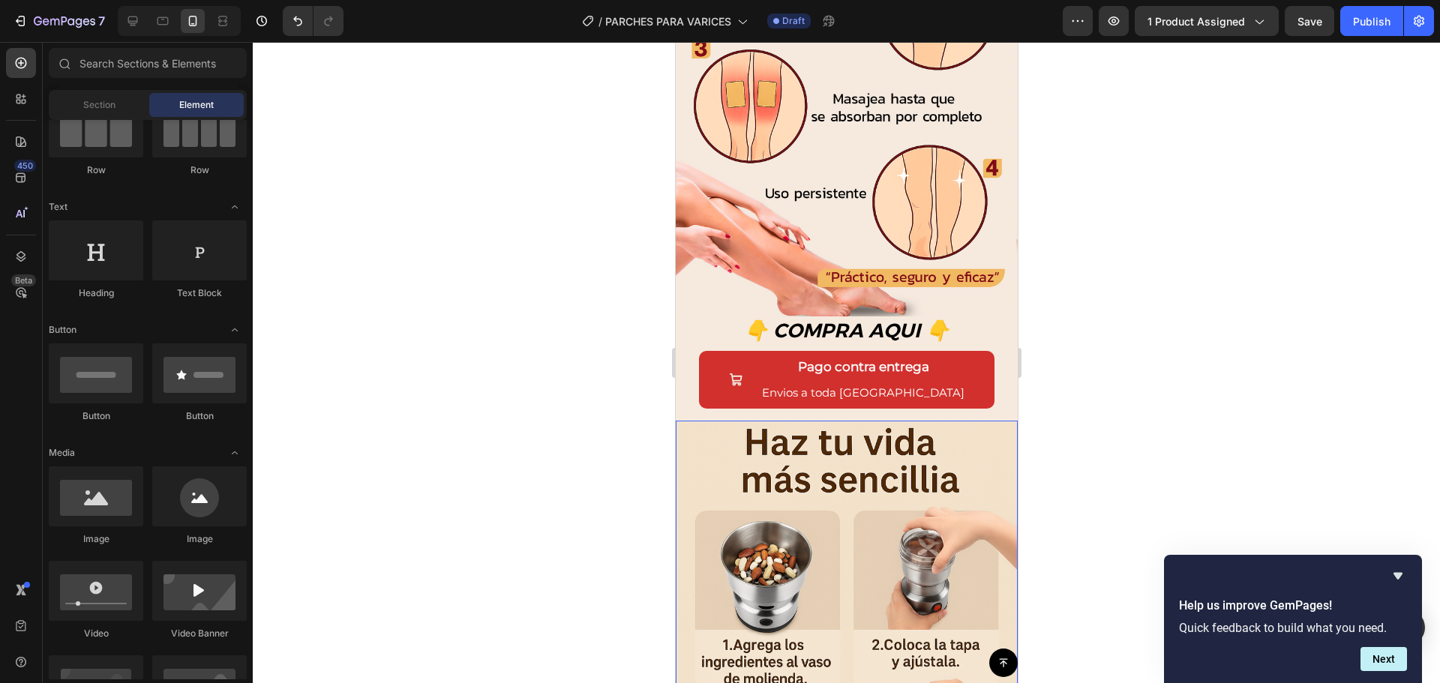
scroll to position [2325, 0]
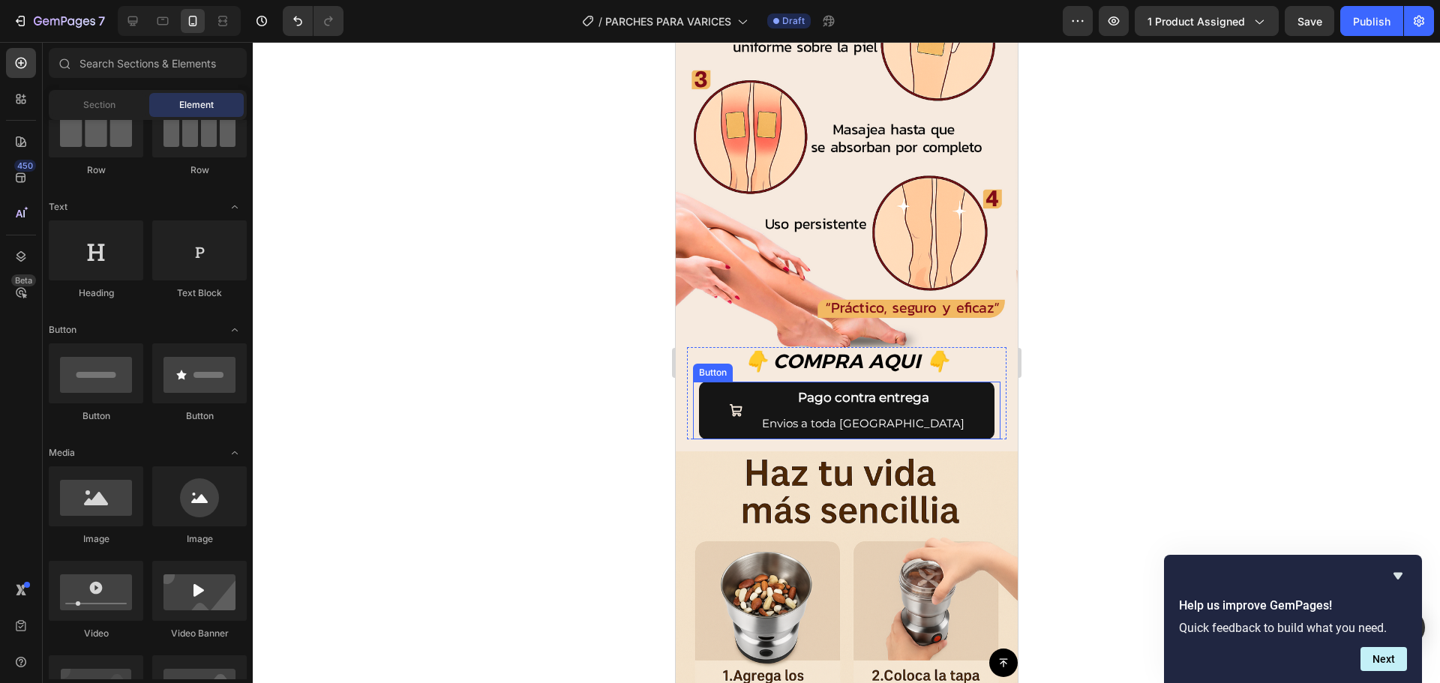
drag, startPoint x: 946, startPoint y: 384, endPoint x: 796, endPoint y: 404, distance: 151.4
click at [946, 384] on button "Pago contra entrega Envios a toda Guatemala" at bounding box center [846, 411] width 296 height 58
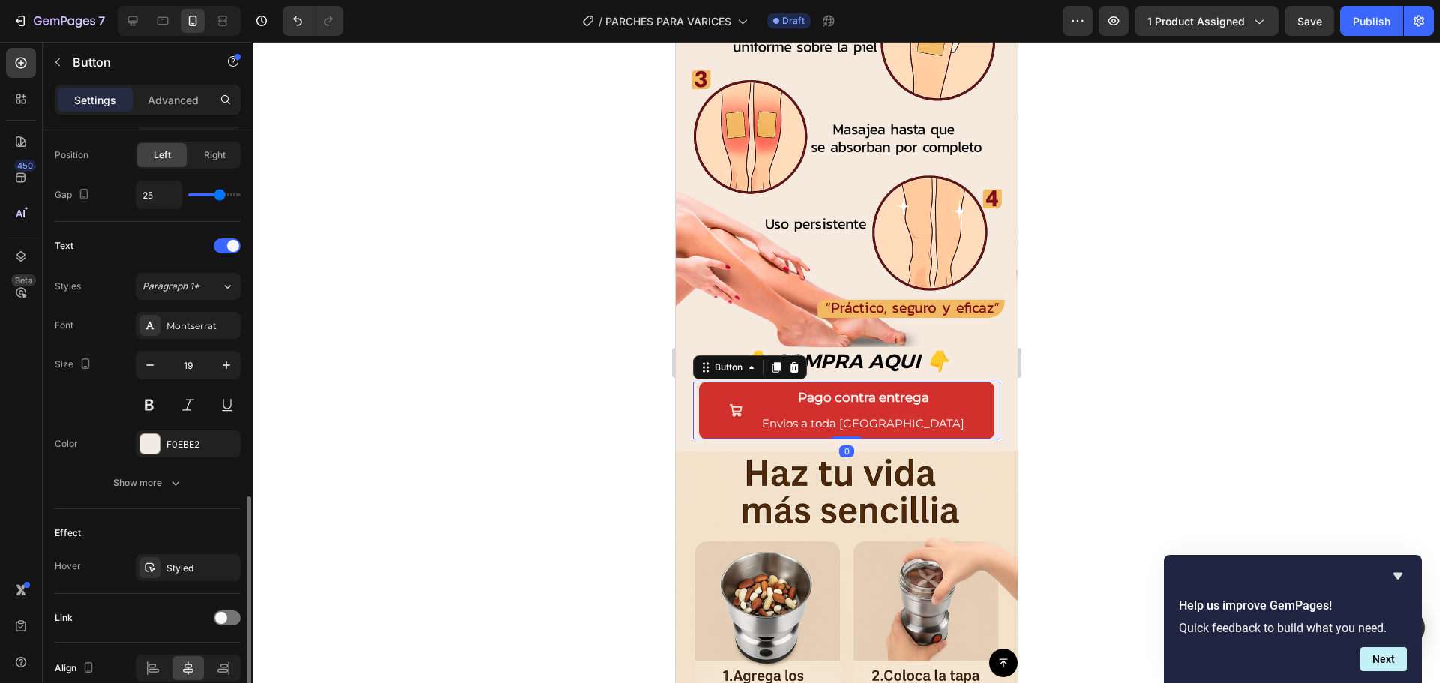
scroll to position [596, 0]
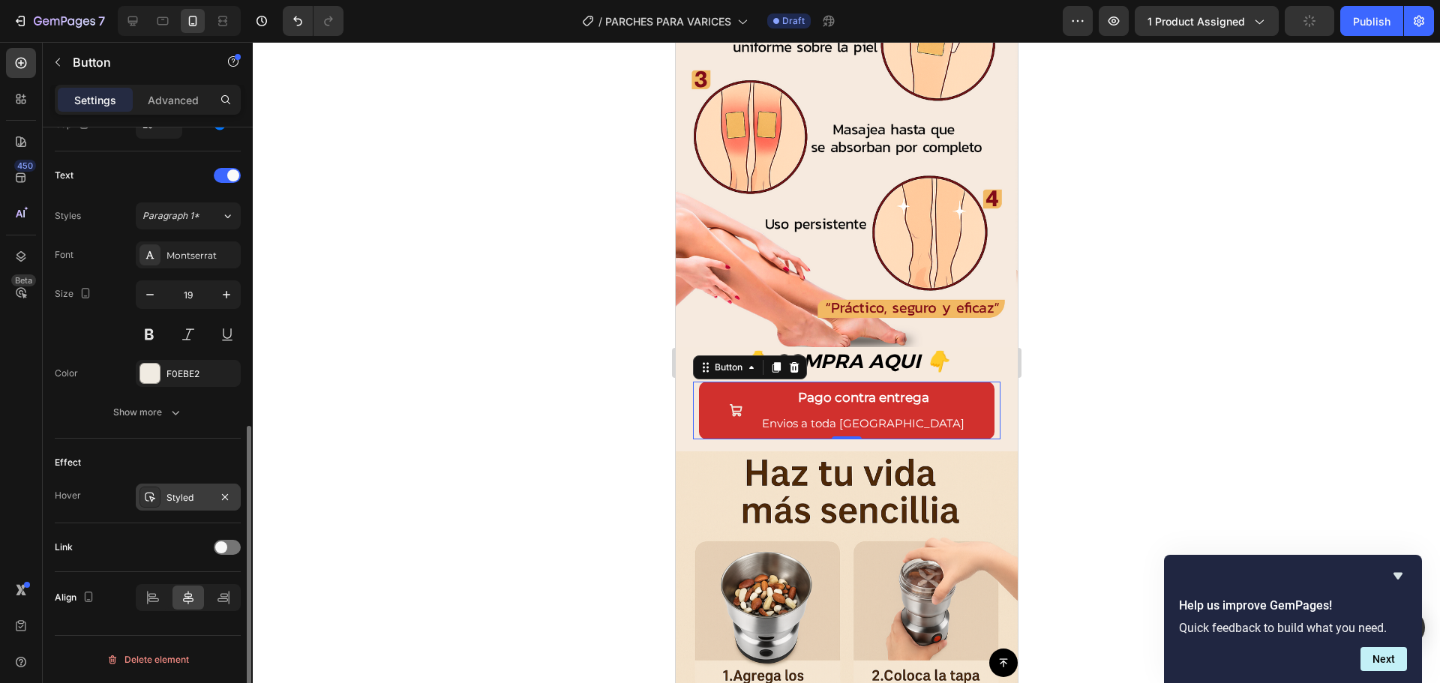
click at [188, 501] on div "Styled" at bounding box center [189, 498] width 44 height 14
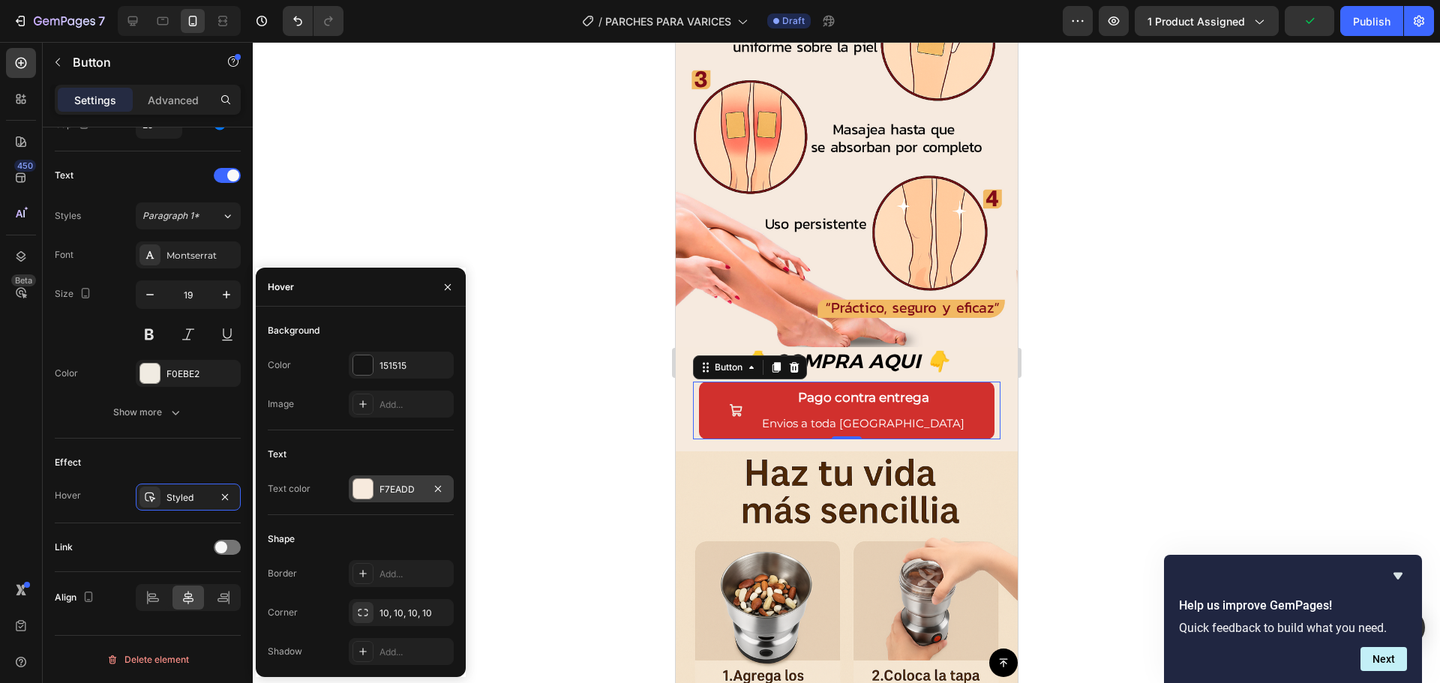
click at [360, 495] on div at bounding box center [363, 489] width 20 height 20
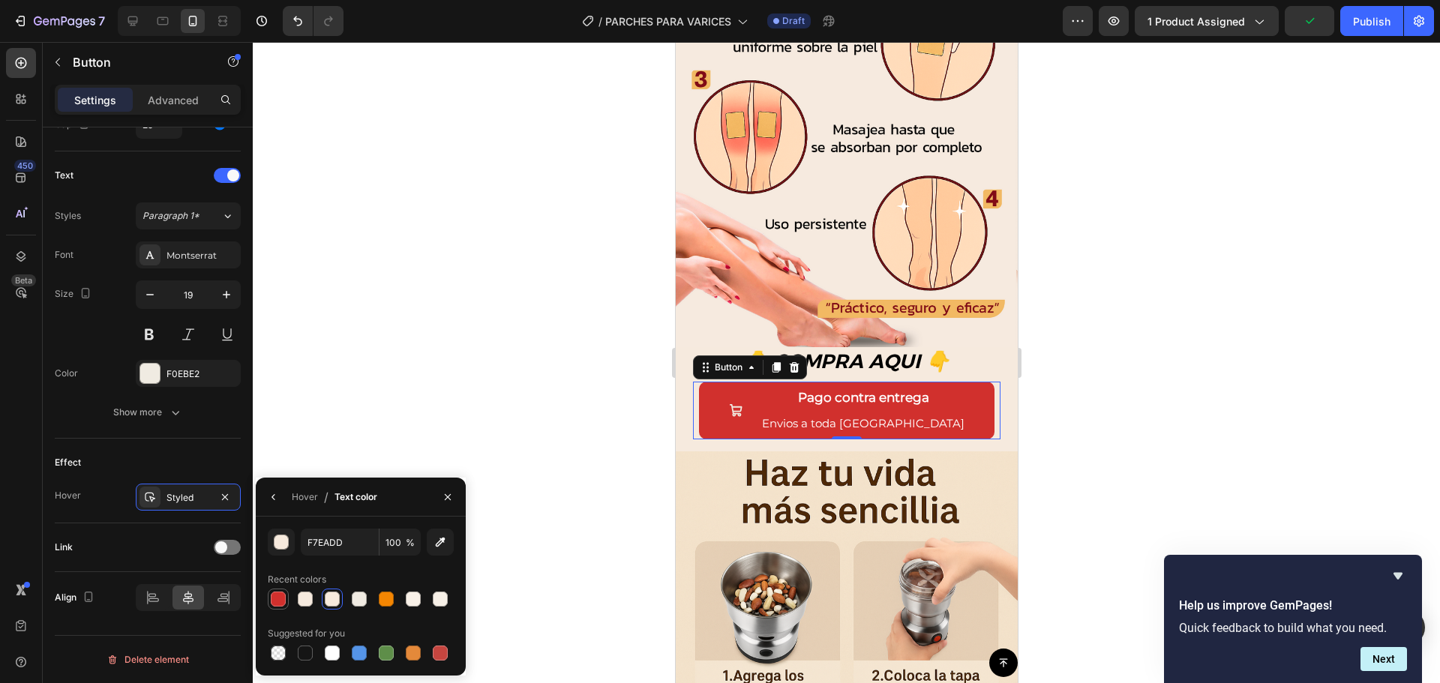
click at [280, 595] on div at bounding box center [278, 599] width 15 height 15
type input "D1302D"
click at [437, 431] on div at bounding box center [846, 362] width 1187 height 641
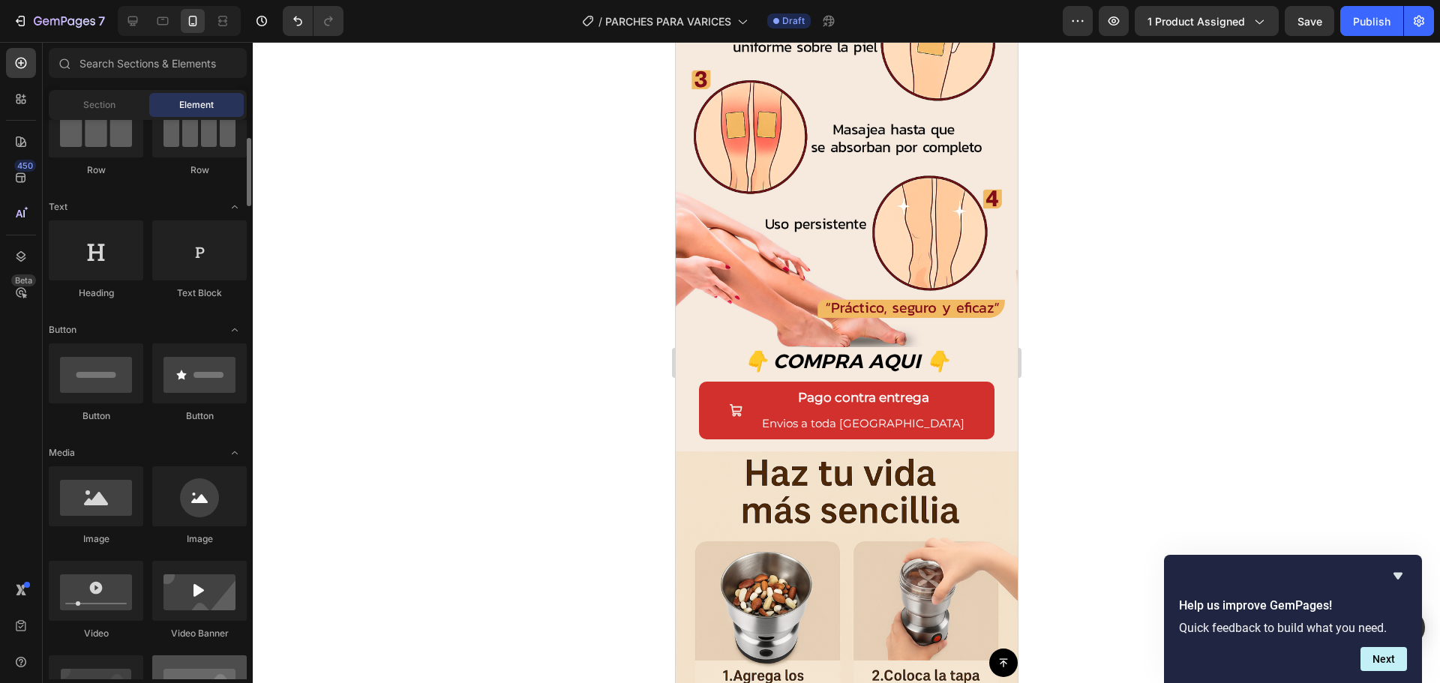
scroll to position [300, 0]
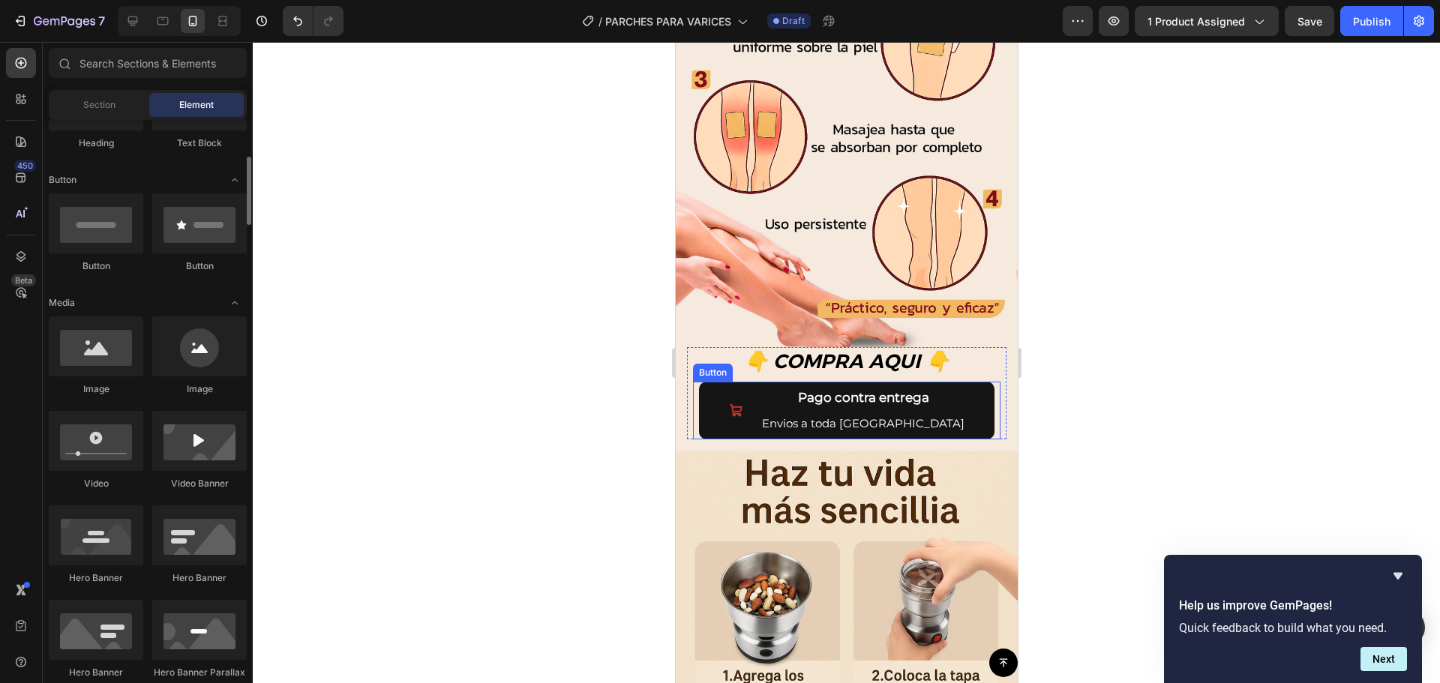
click at [731, 382] on button "Pago contra entrega Envios a toda Guatemala" at bounding box center [846, 411] width 296 height 58
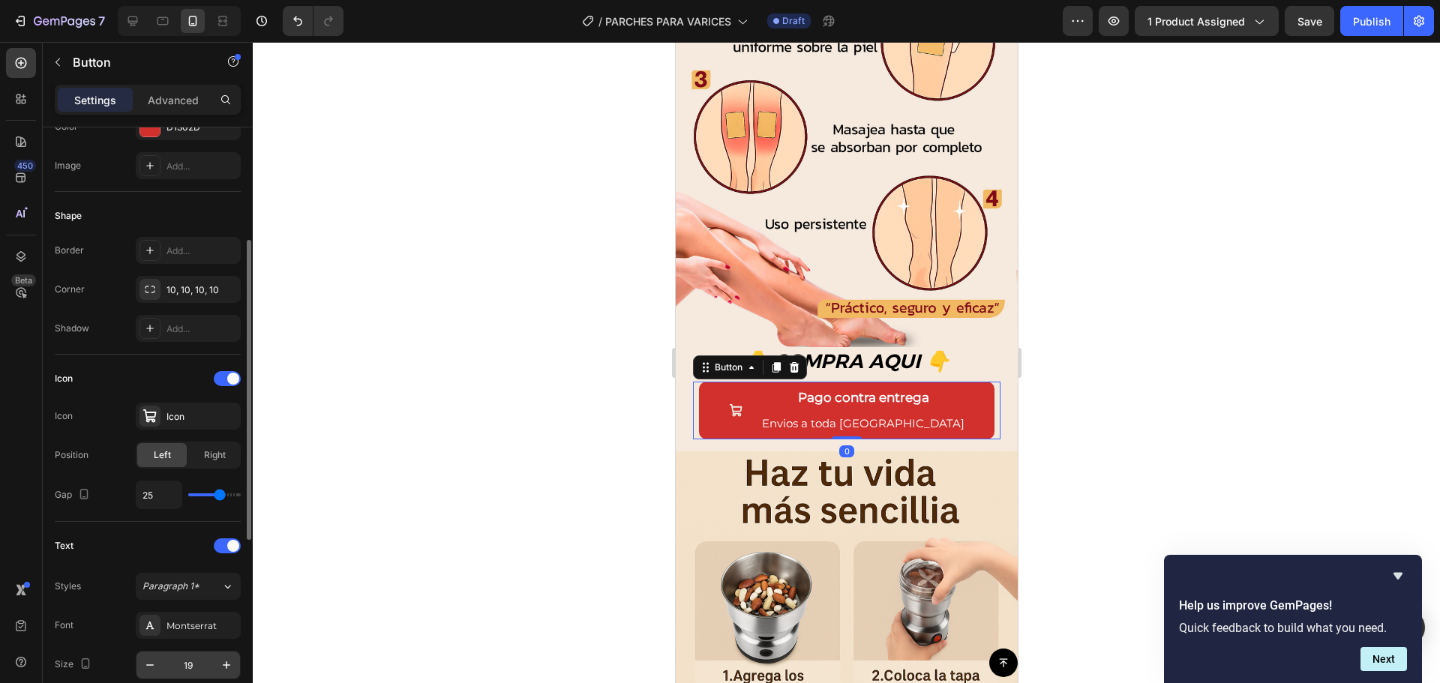
scroll to position [375, 0]
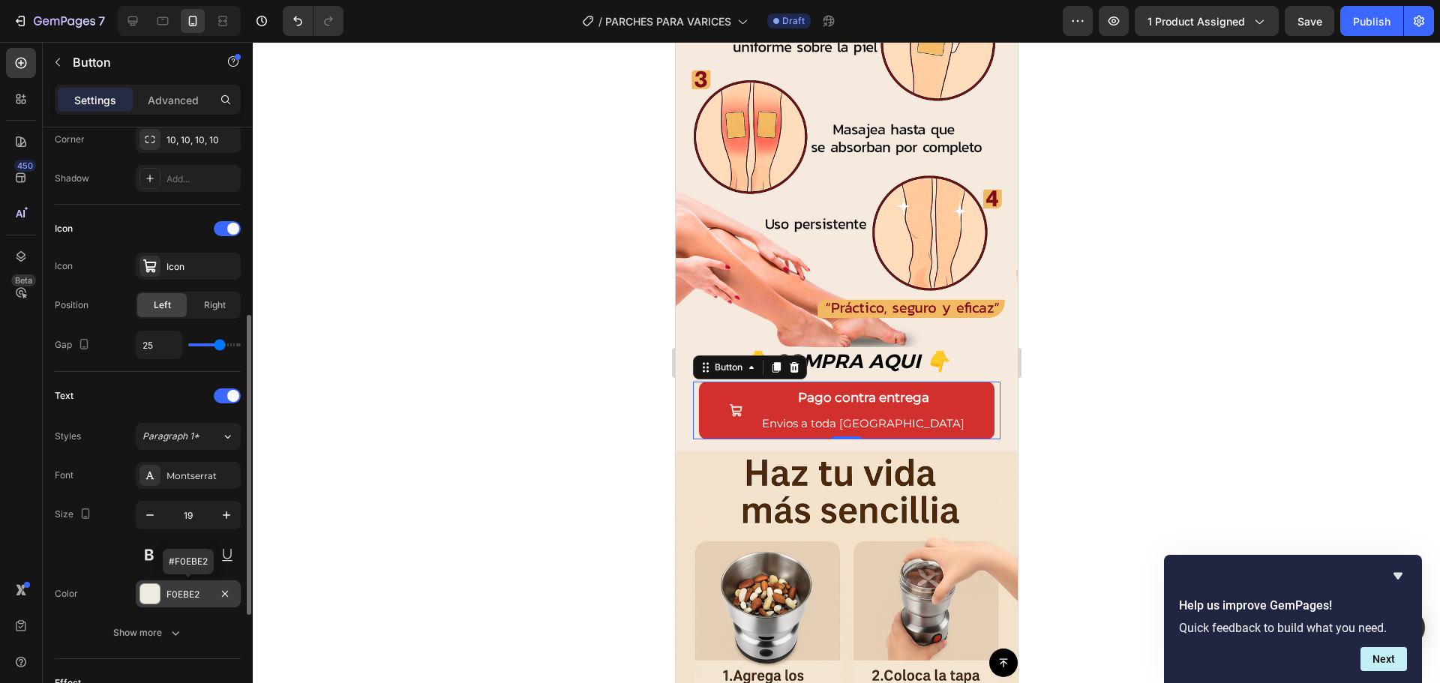
click at [175, 595] on div "F0EBE2" at bounding box center [189, 595] width 44 height 14
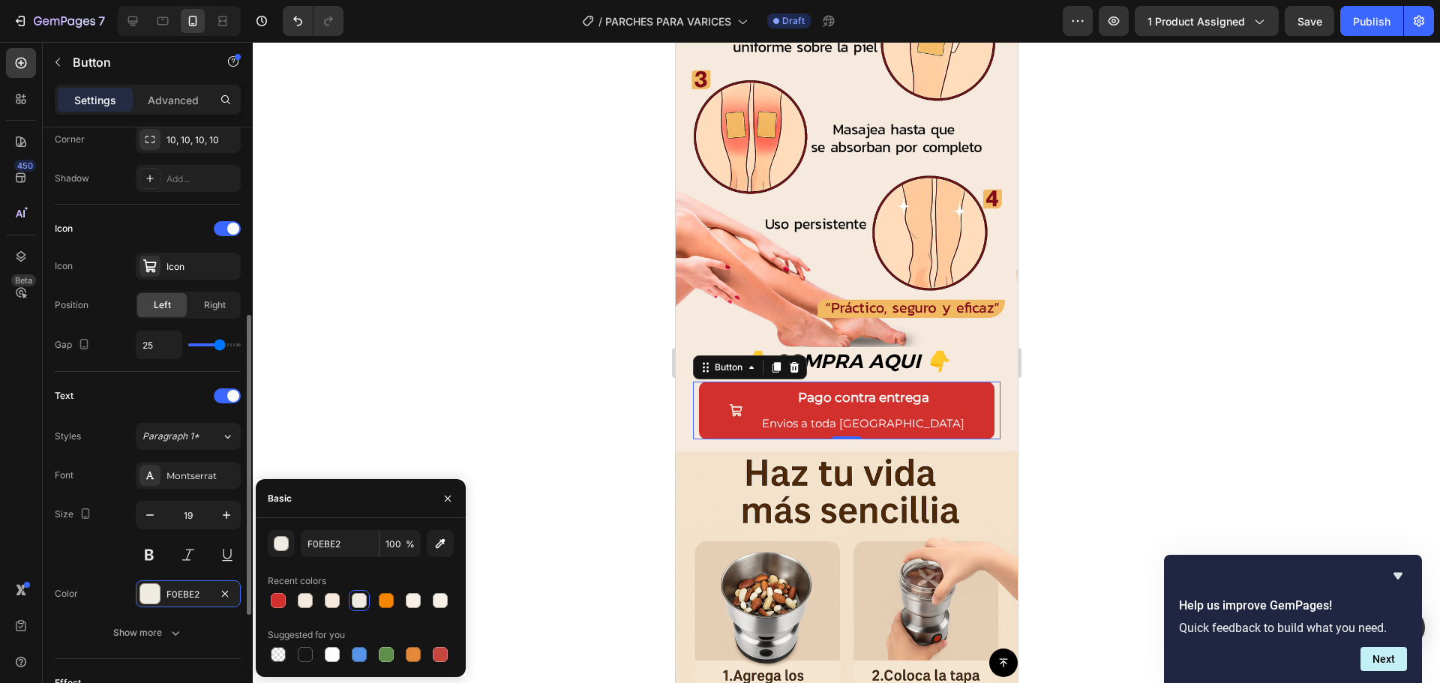
click at [120, 518] on div "Size 19" at bounding box center [148, 535] width 186 height 68
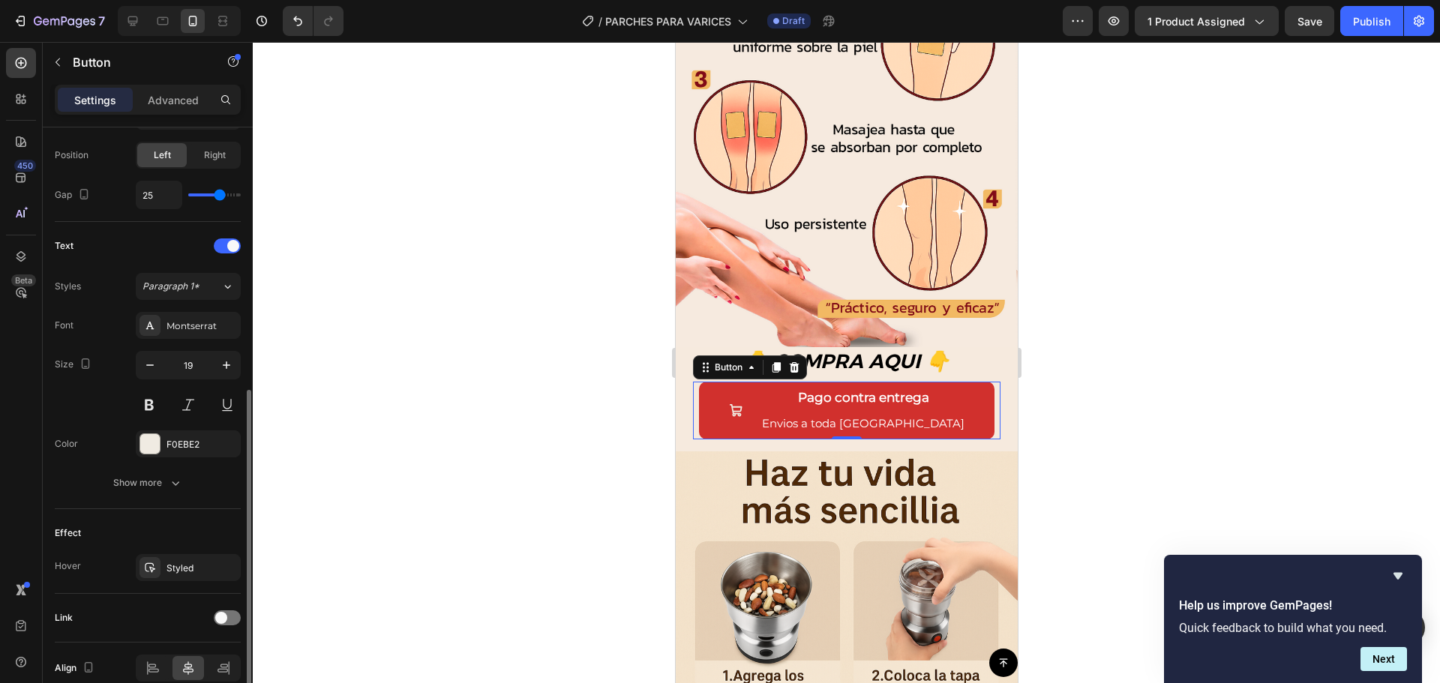
scroll to position [596, 0]
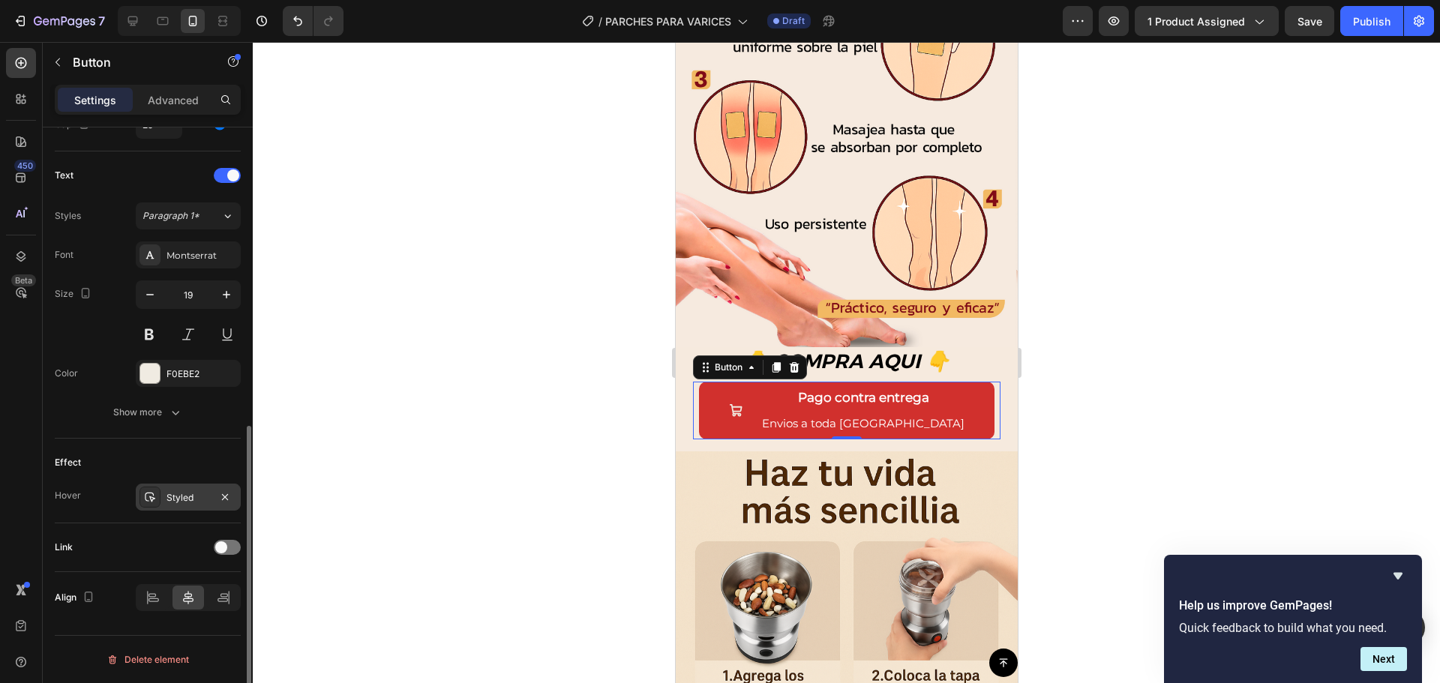
click at [182, 502] on div "Styled" at bounding box center [189, 498] width 44 height 14
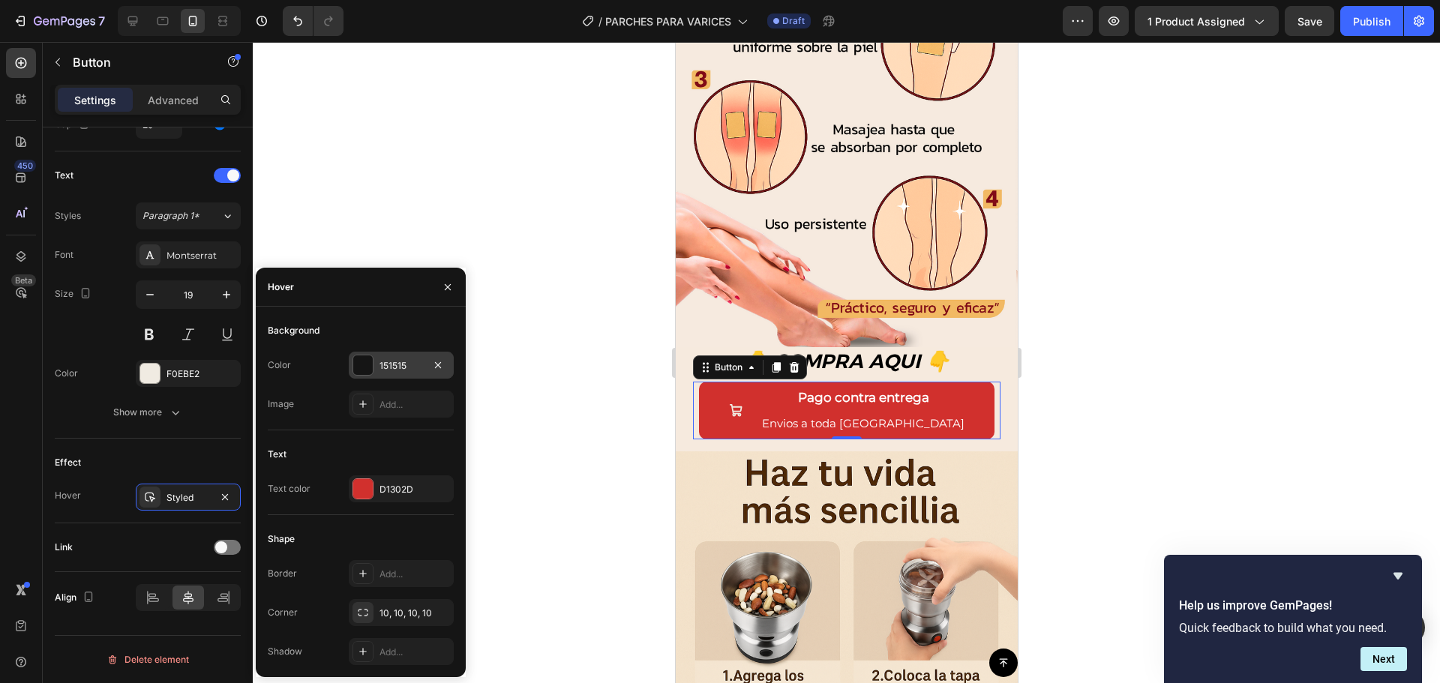
click at [364, 368] on div at bounding box center [363, 366] width 20 height 20
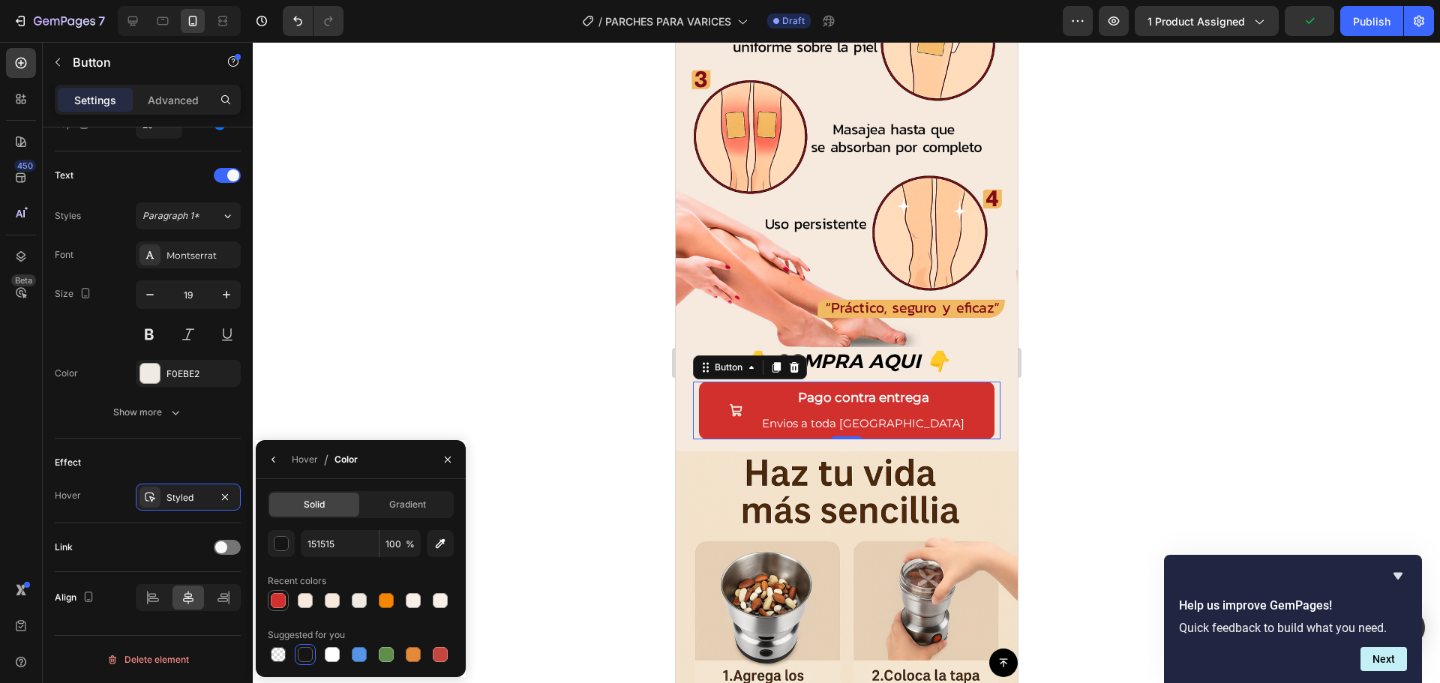
click at [272, 606] on div at bounding box center [278, 600] width 15 height 15
type input "D1302D"
click at [208, 425] on button "Show more" at bounding box center [148, 412] width 186 height 27
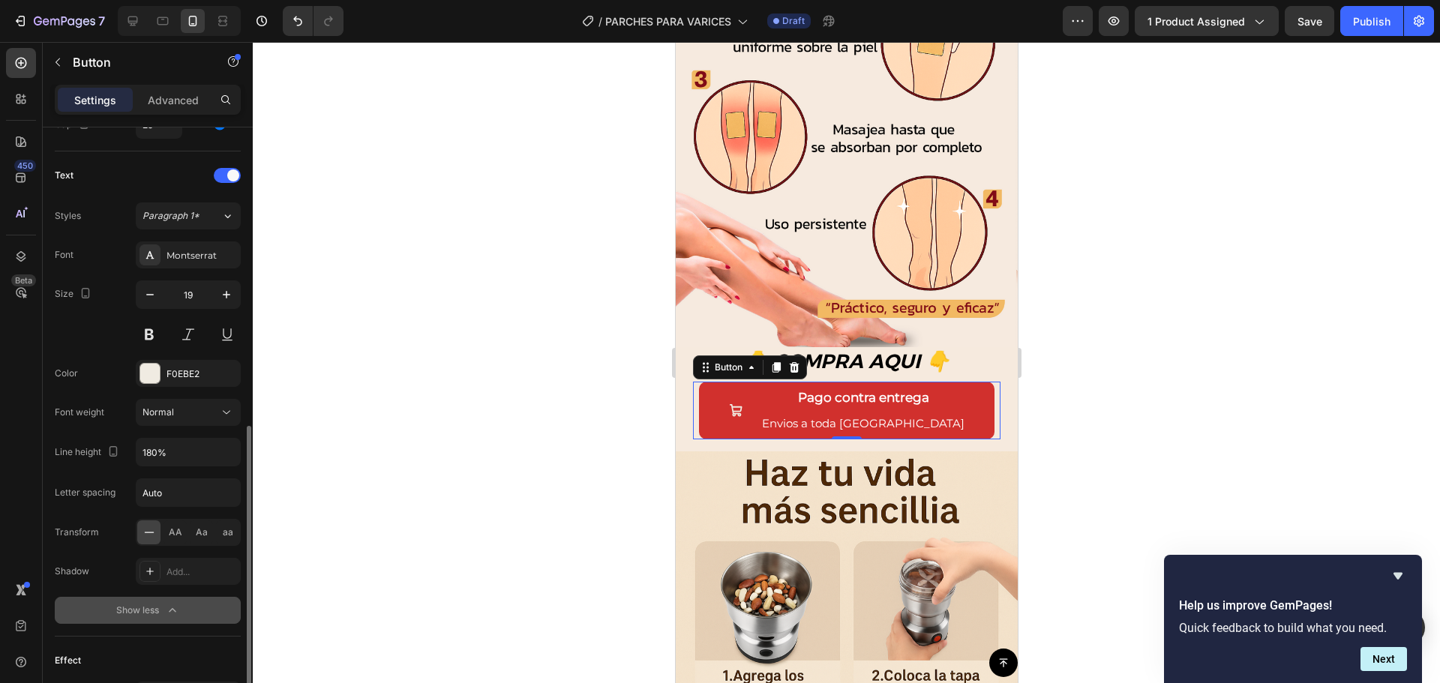
click at [208, 425] on button "Normal" at bounding box center [188, 412] width 105 height 27
click at [372, 389] on div at bounding box center [846, 362] width 1187 height 641
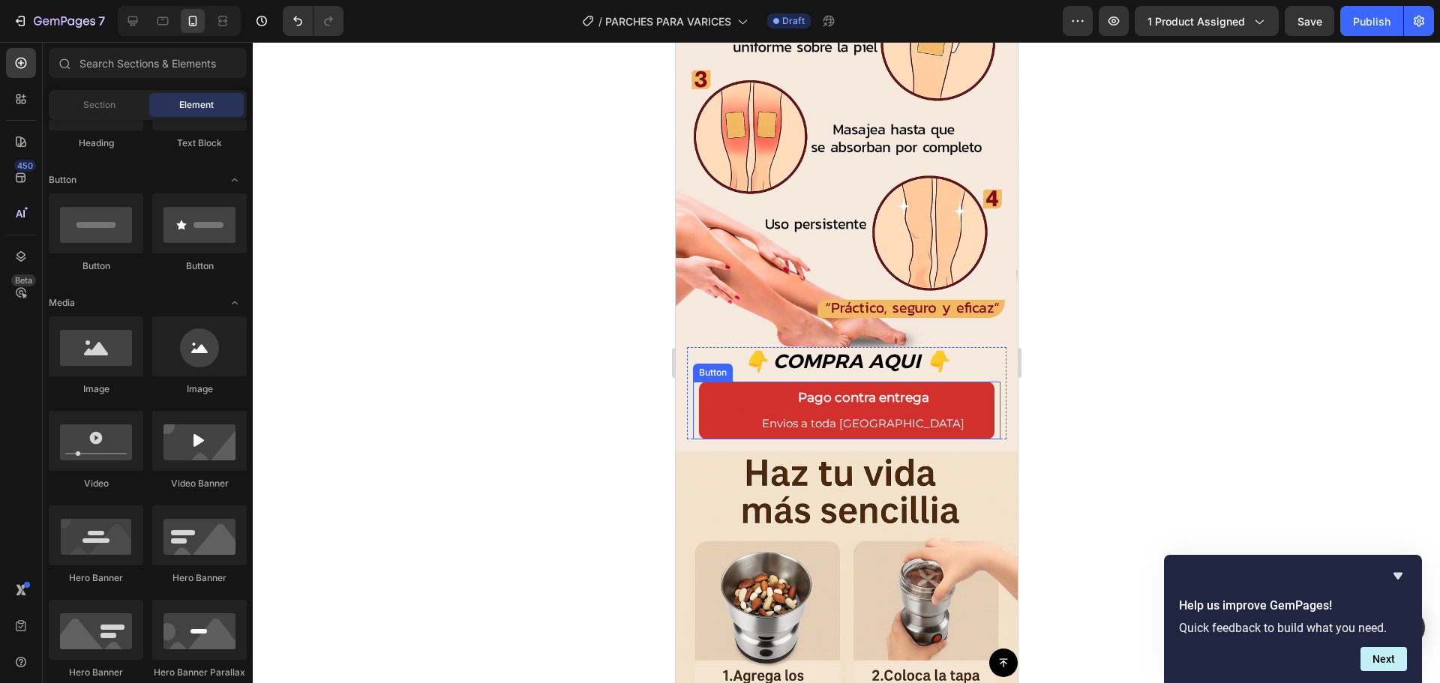
click at [735, 382] on button "Pago contra entrega Envios a toda Guatemala" at bounding box center [846, 411] width 296 height 58
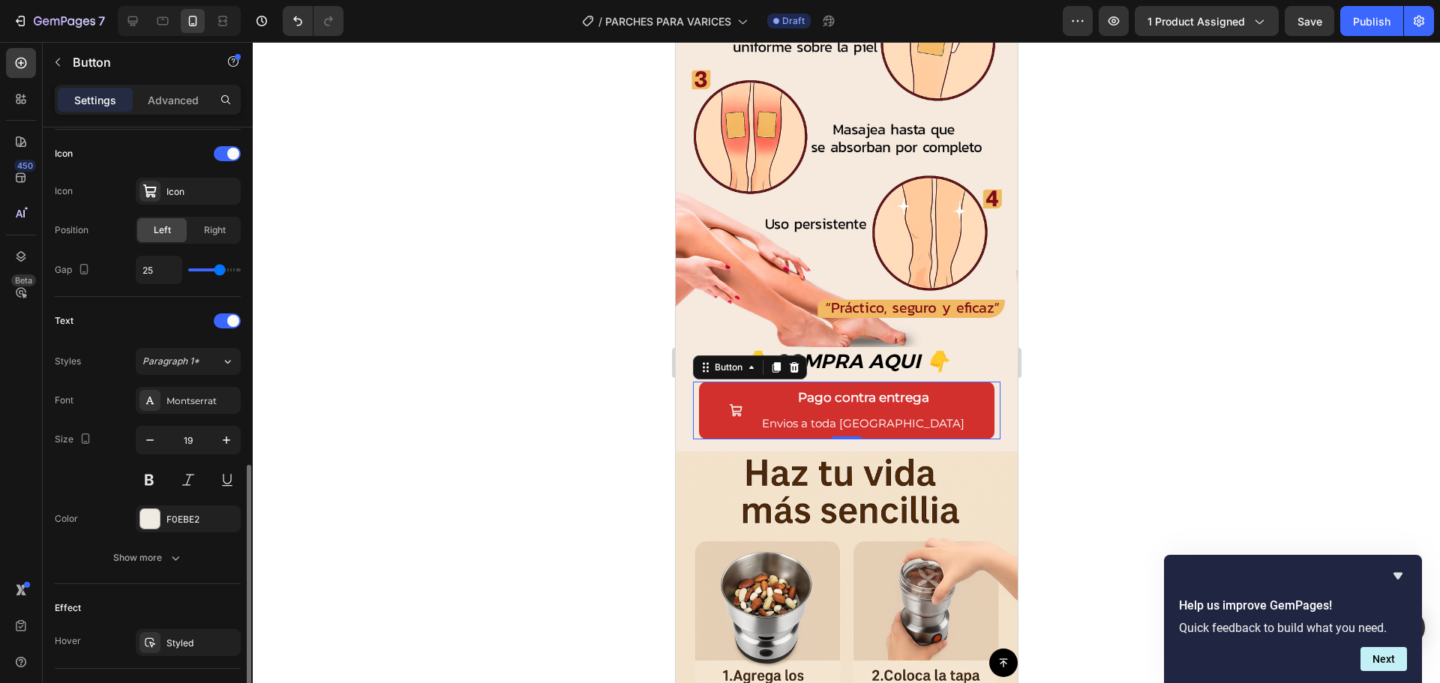
scroll to position [525, 0]
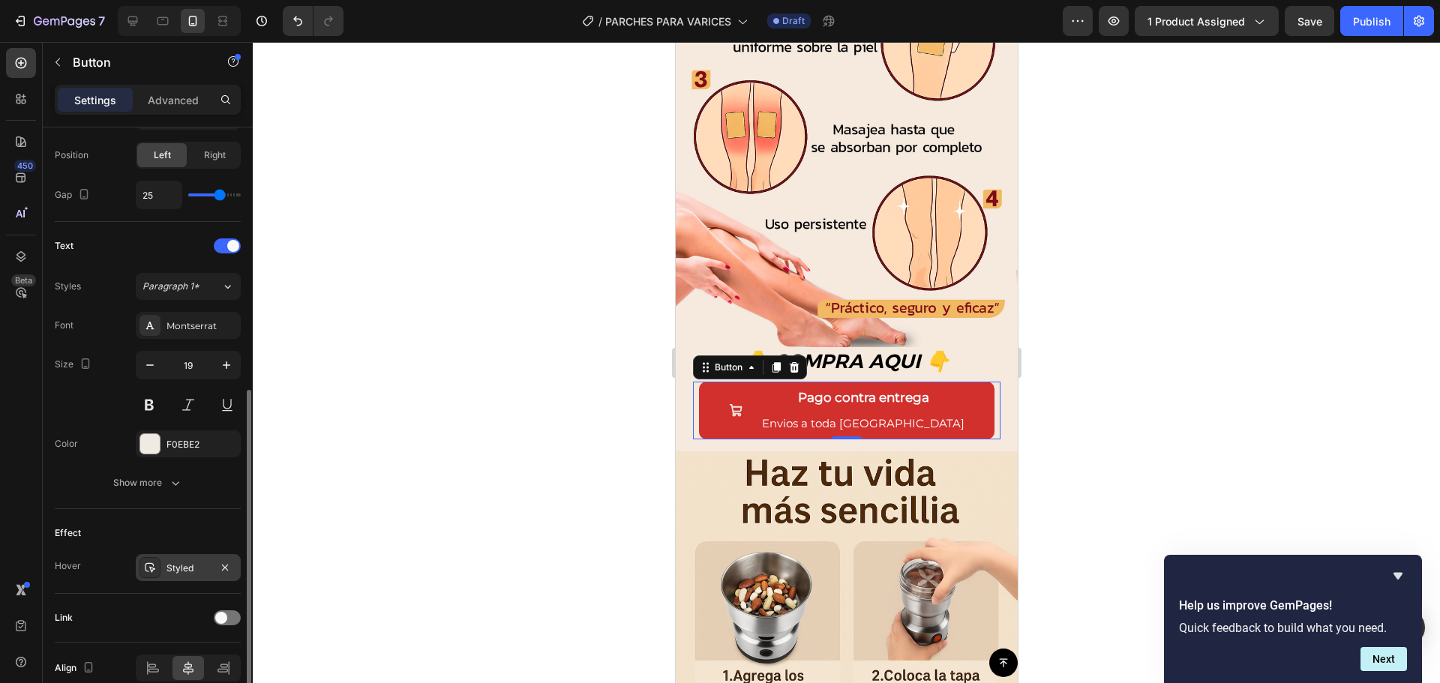
click at [170, 569] on div "Styled" at bounding box center [189, 569] width 44 height 14
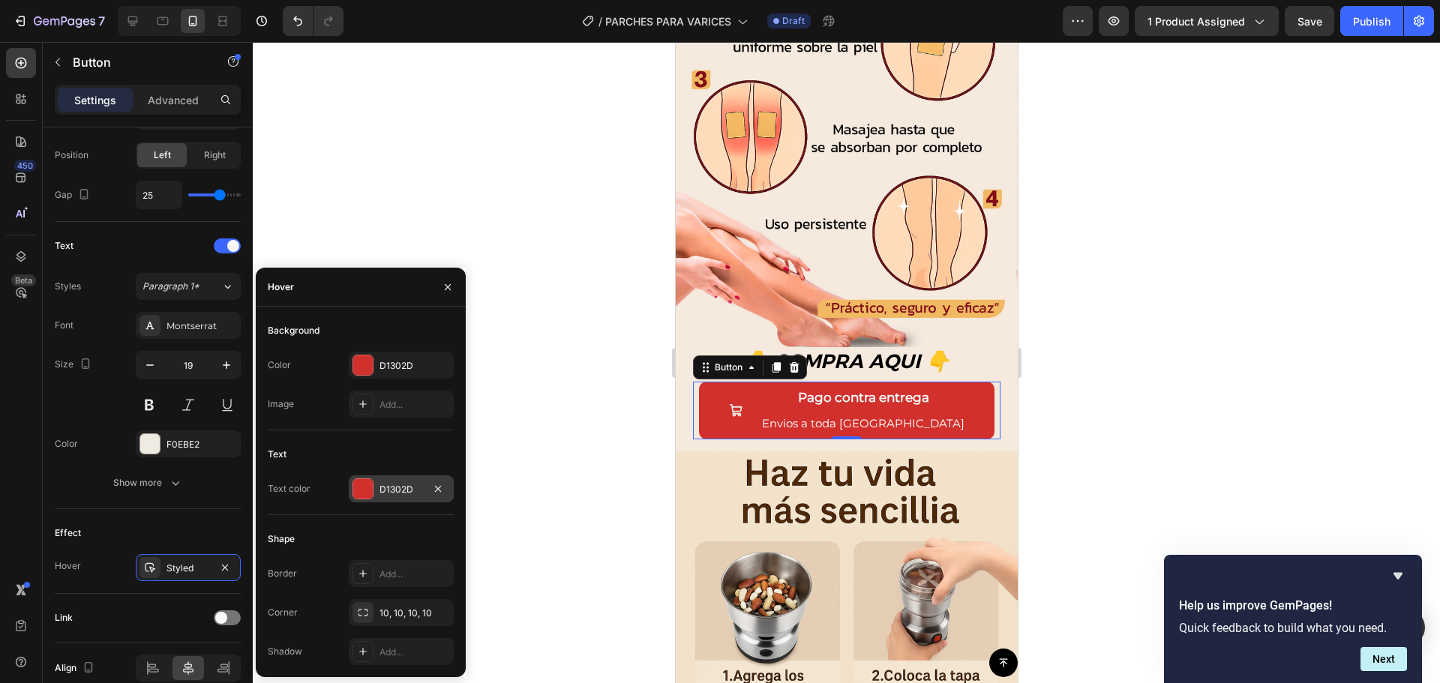
click at [360, 489] on div at bounding box center [363, 489] width 20 height 20
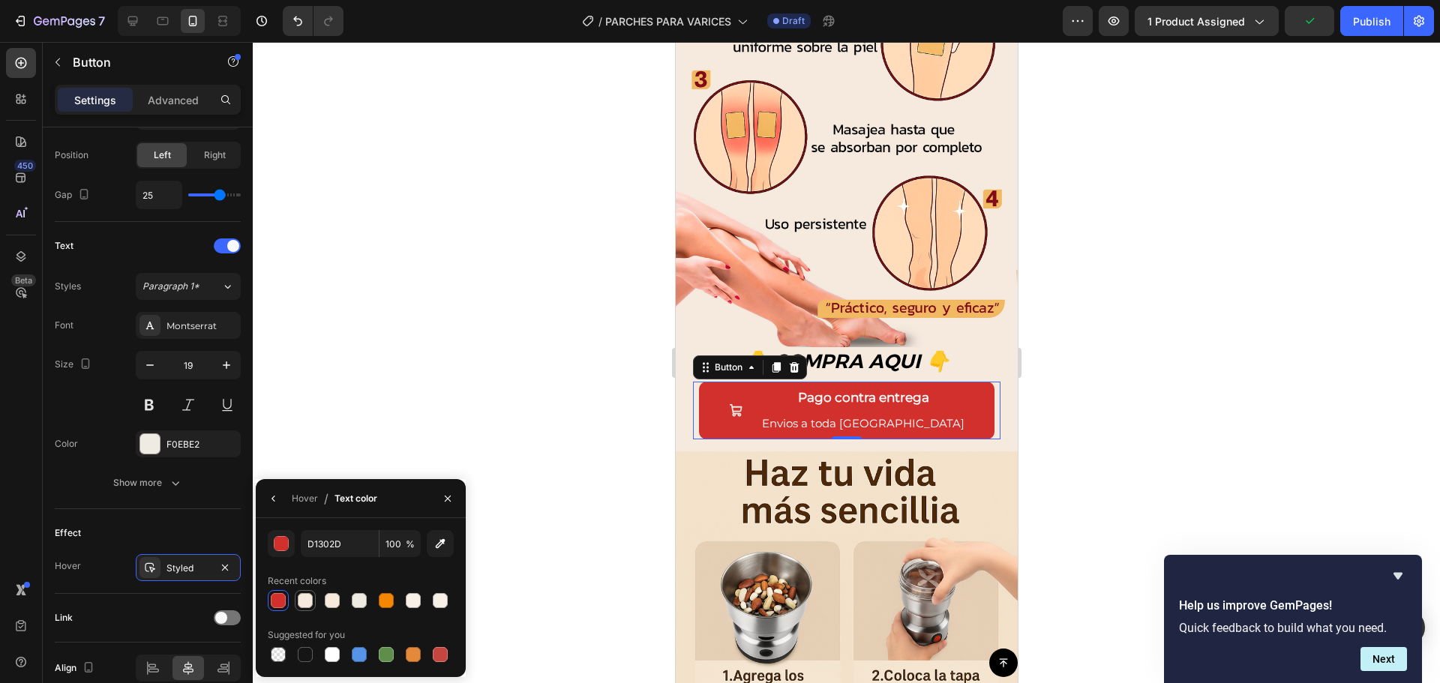
click at [301, 598] on div at bounding box center [305, 600] width 15 height 15
type input "F6EADE"
click at [464, 423] on div at bounding box center [846, 362] width 1187 height 641
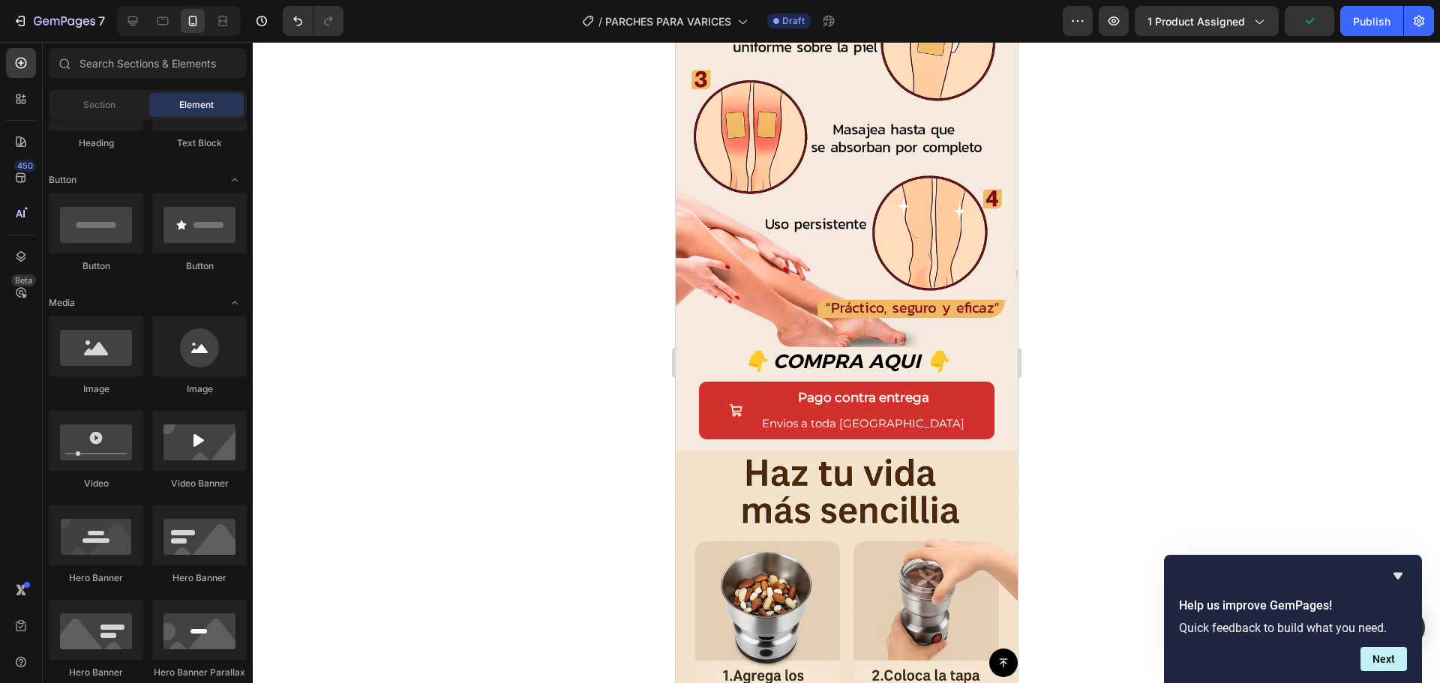
click at [437, 380] on div at bounding box center [846, 362] width 1187 height 641
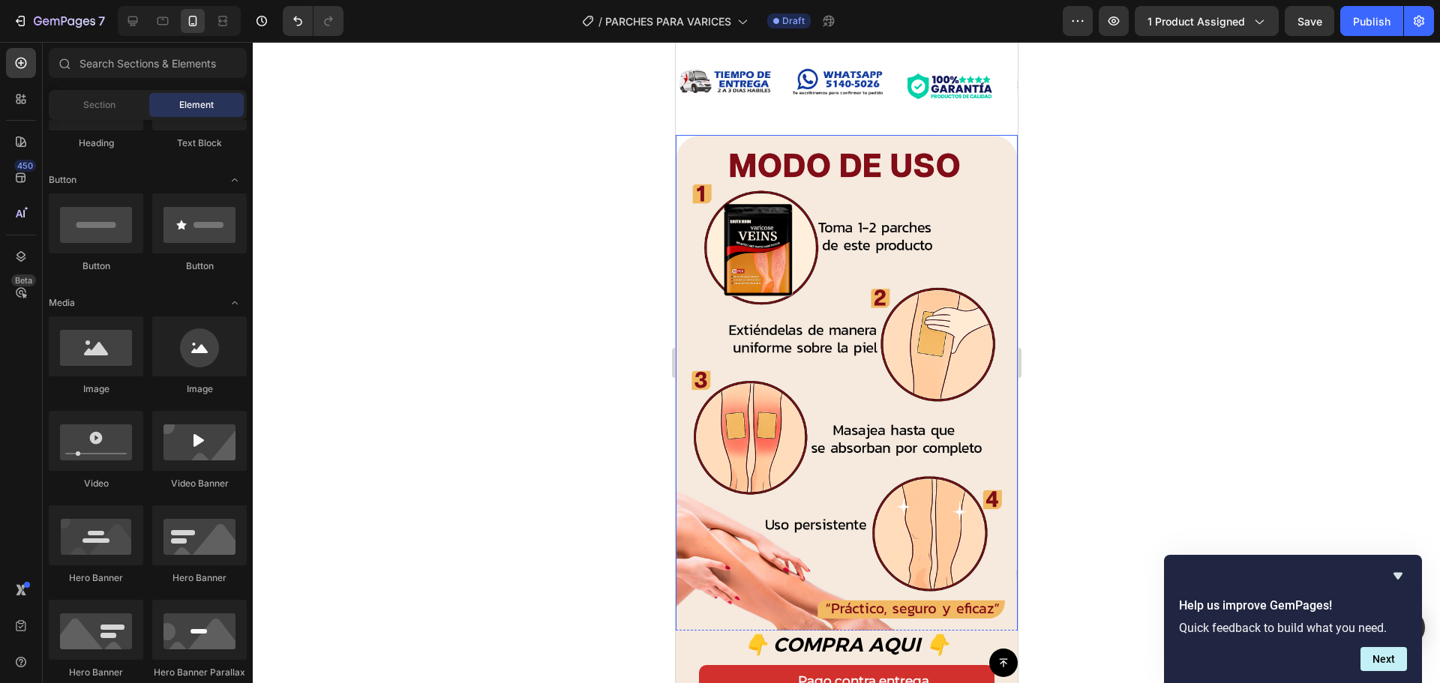
scroll to position [2025, 0]
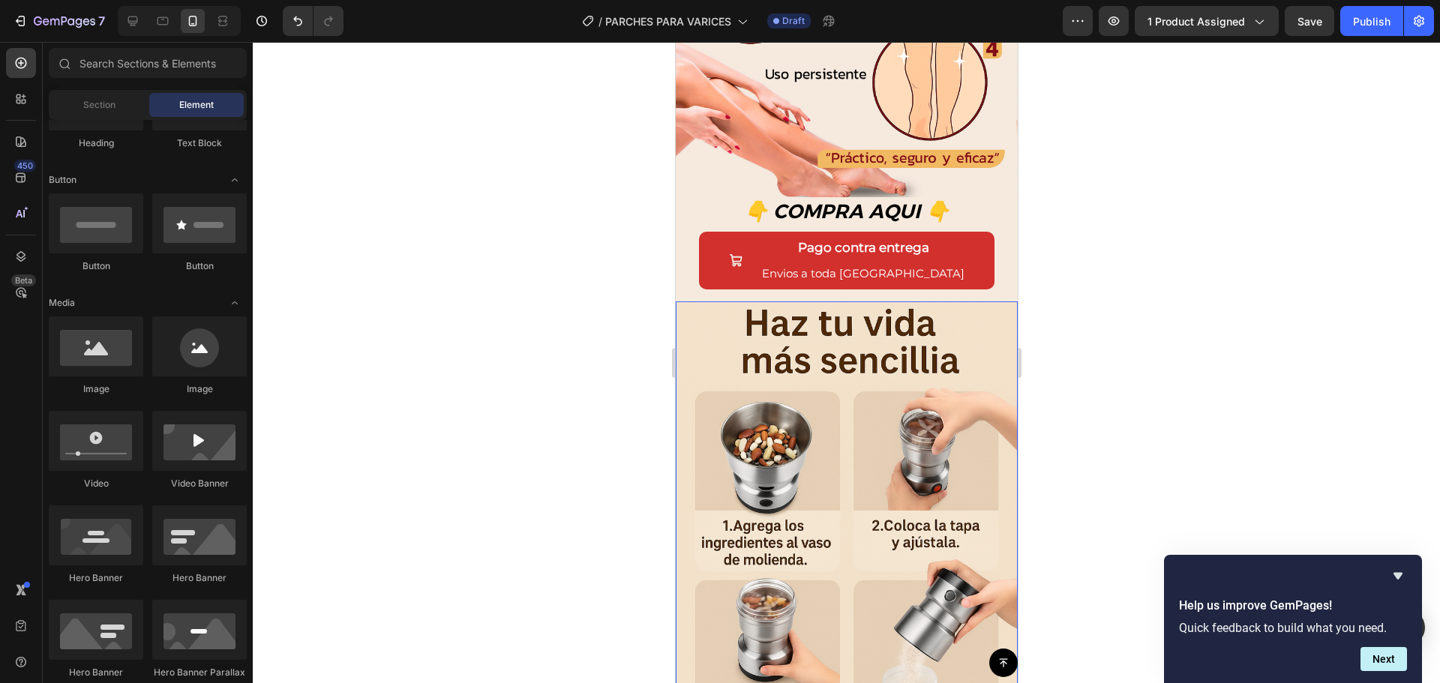
click at [836, 437] on img at bounding box center [846, 522] width 342 height 440
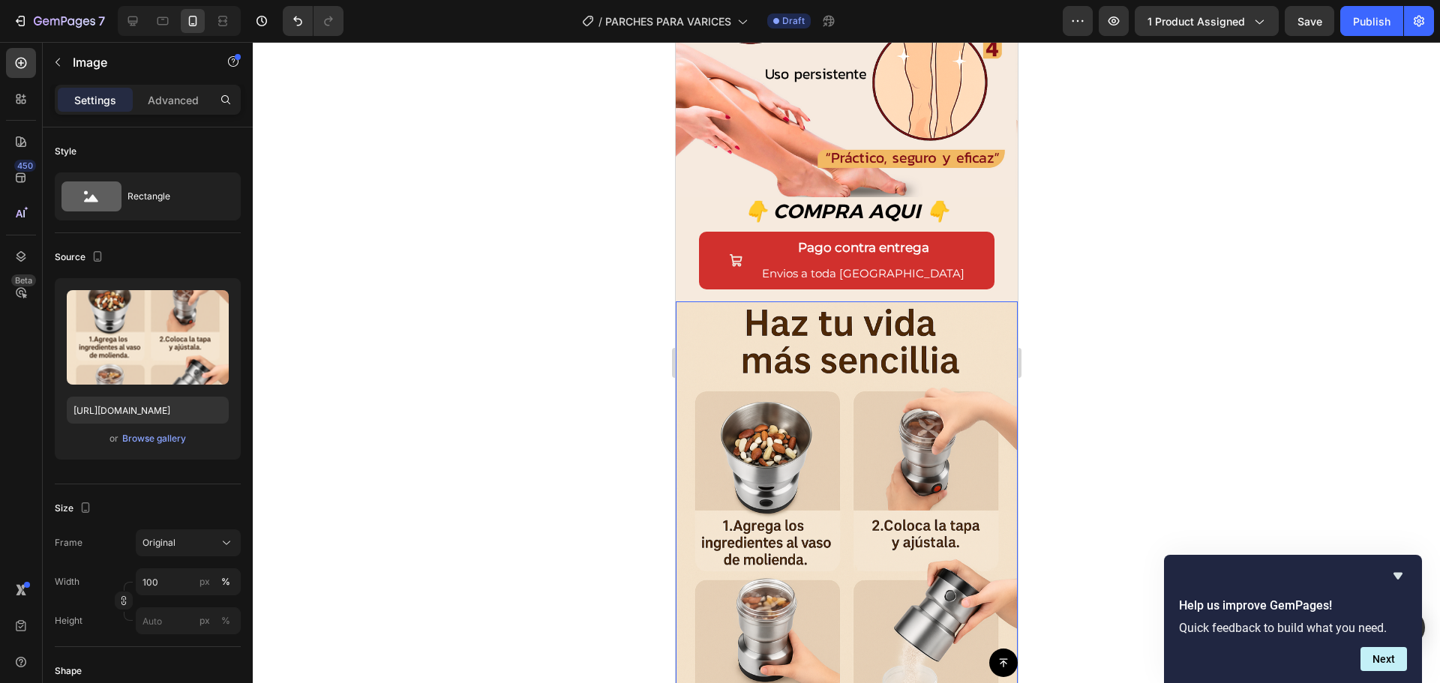
scroll to position [2776, 0]
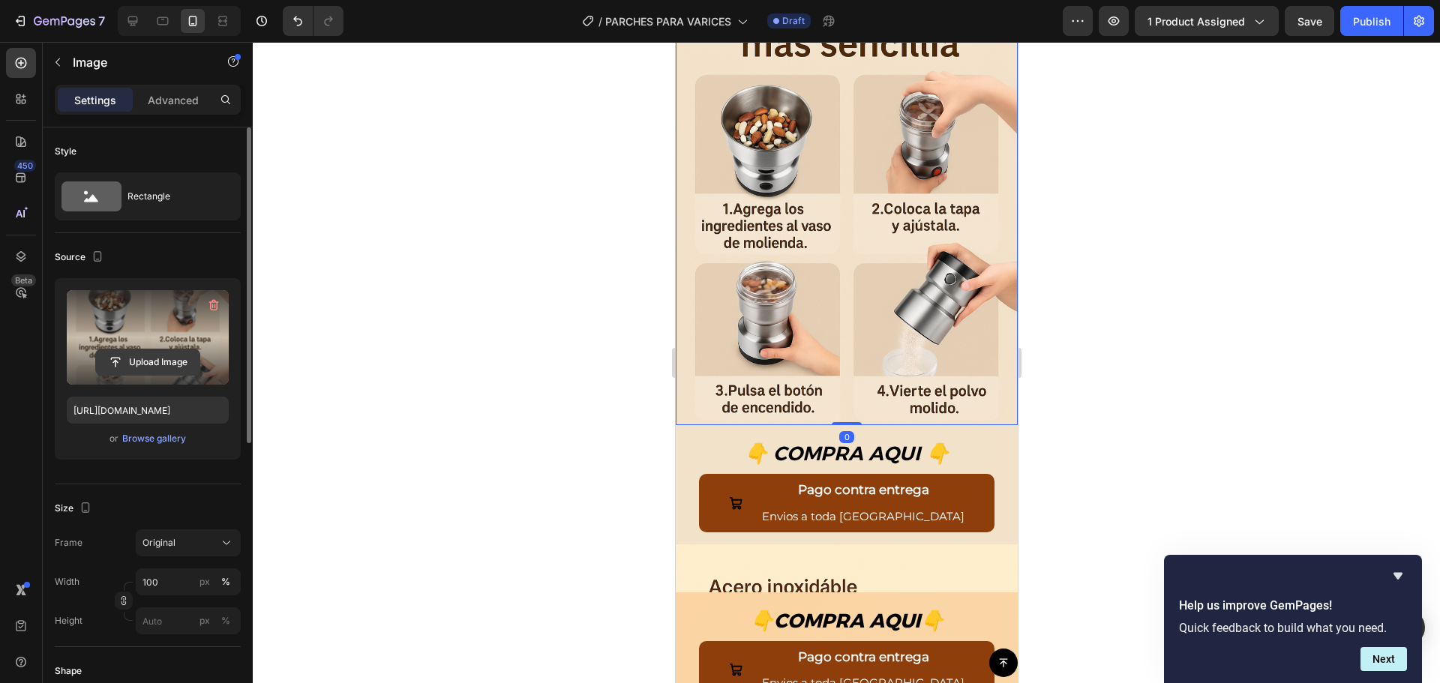
click at [152, 360] on input "file" at bounding box center [148, 363] width 104 height 26
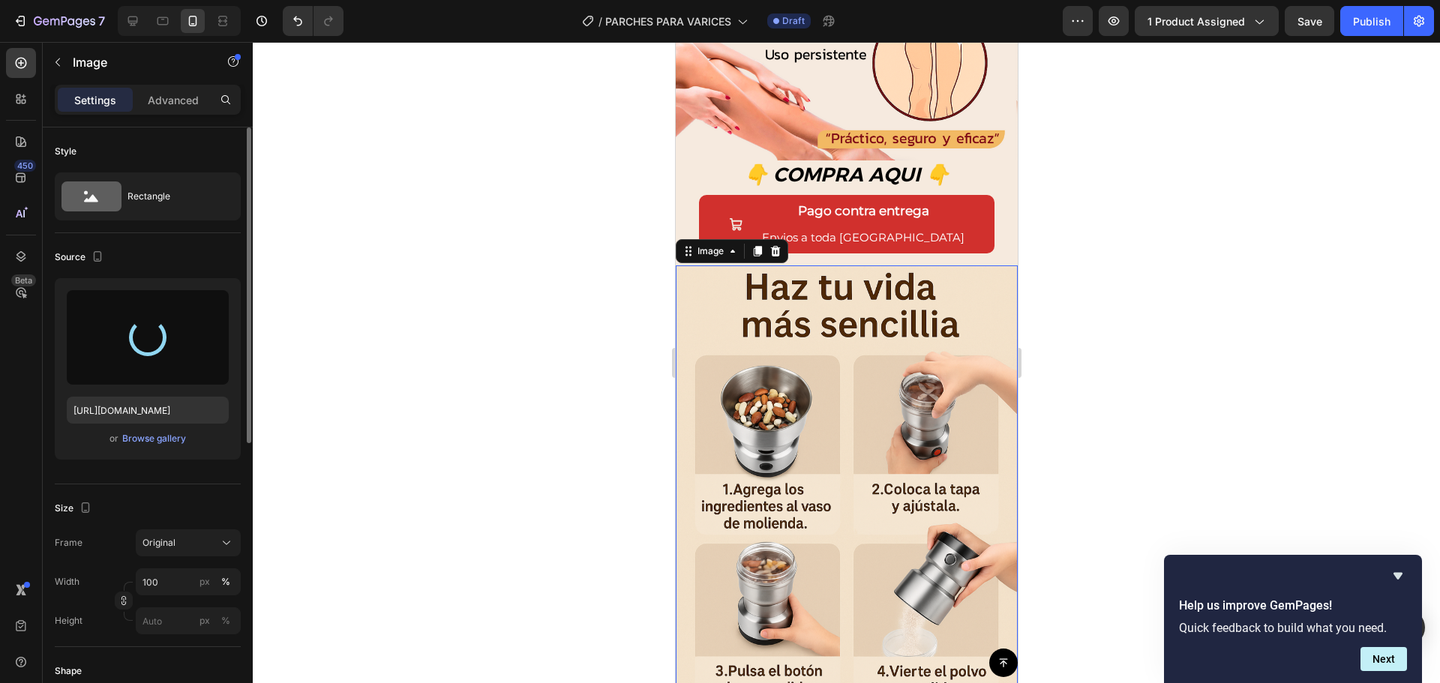
scroll to position [2325, 0]
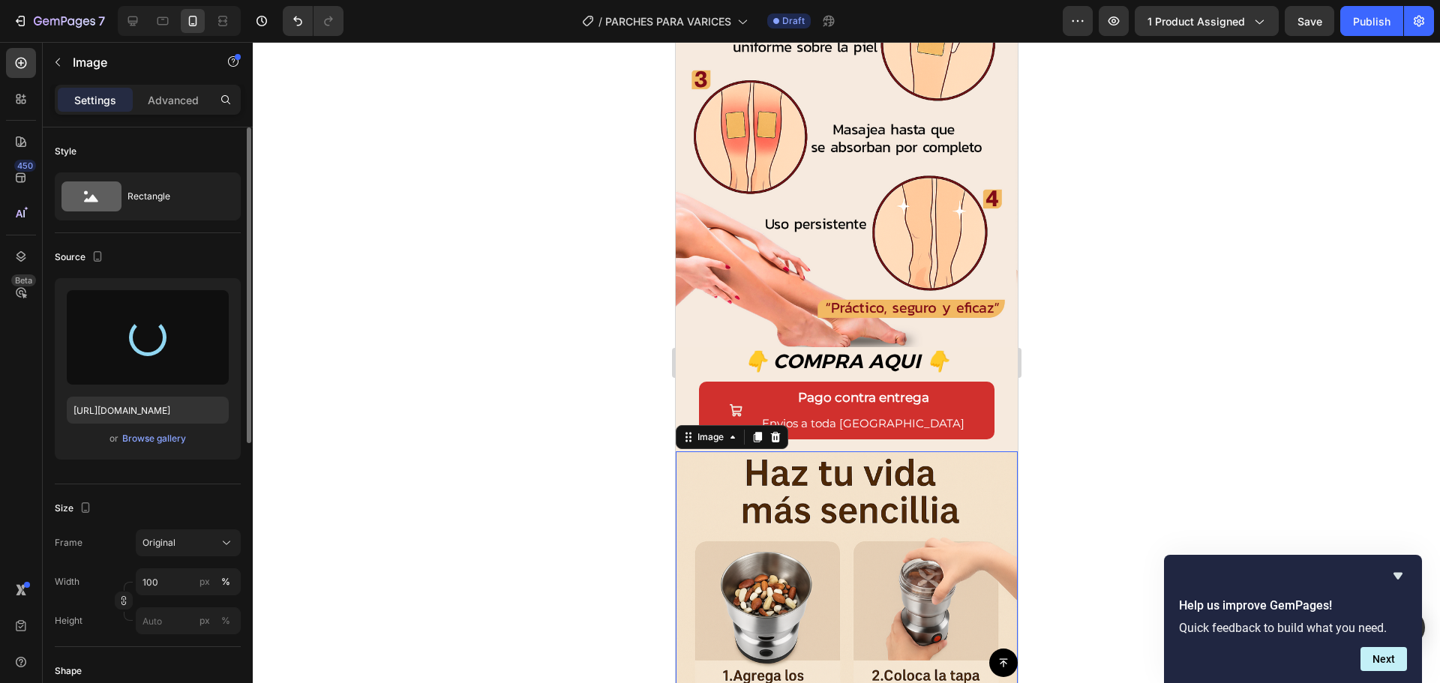
type input "https://cdn.shopify.com/s/files/1/0402/6846/4283/files/gempages_569951632696018…"
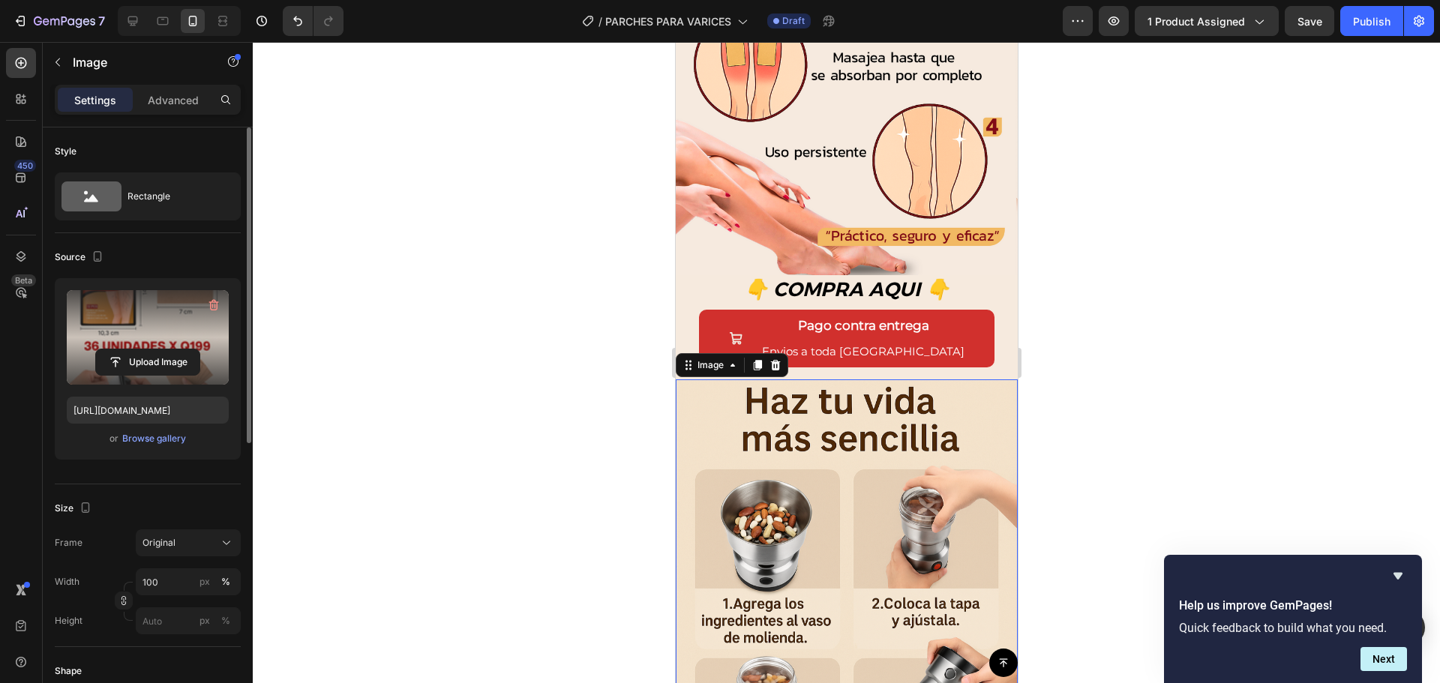
scroll to position [2400, 0]
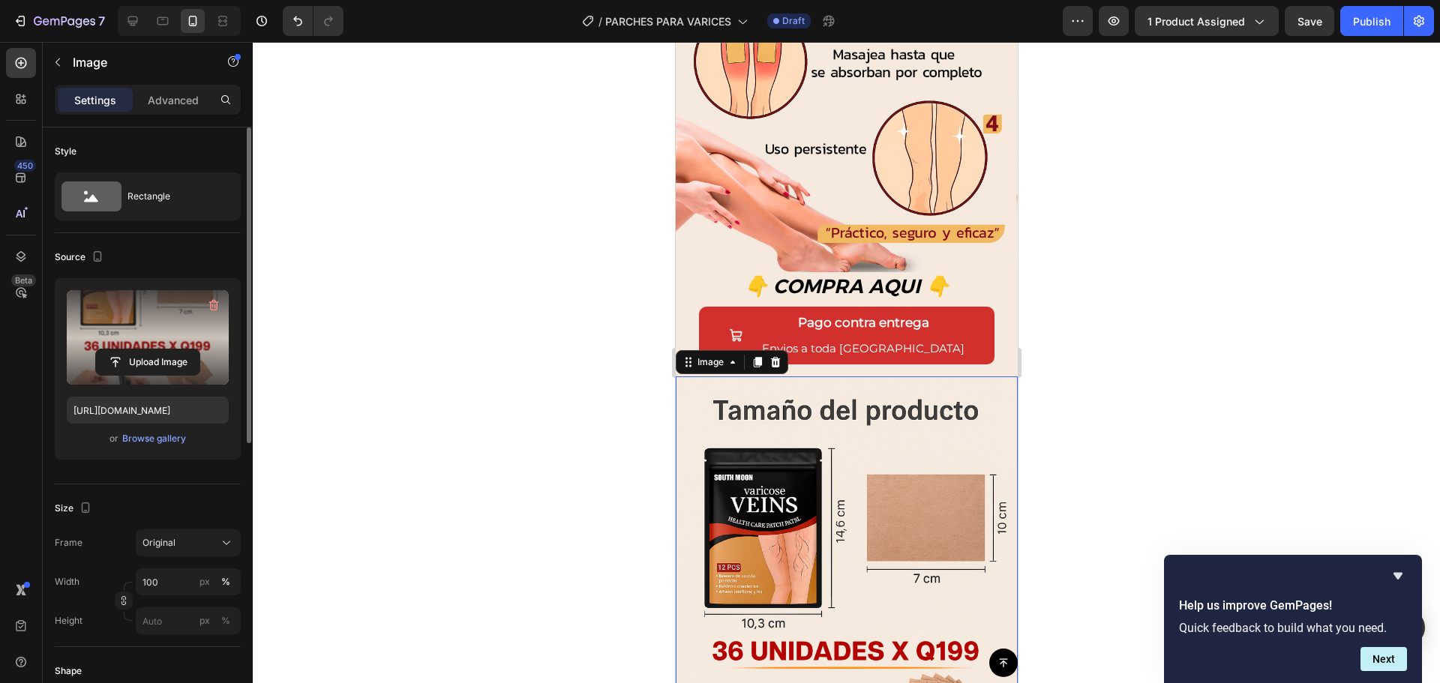
click at [1177, 391] on div at bounding box center [846, 362] width 1187 height 641
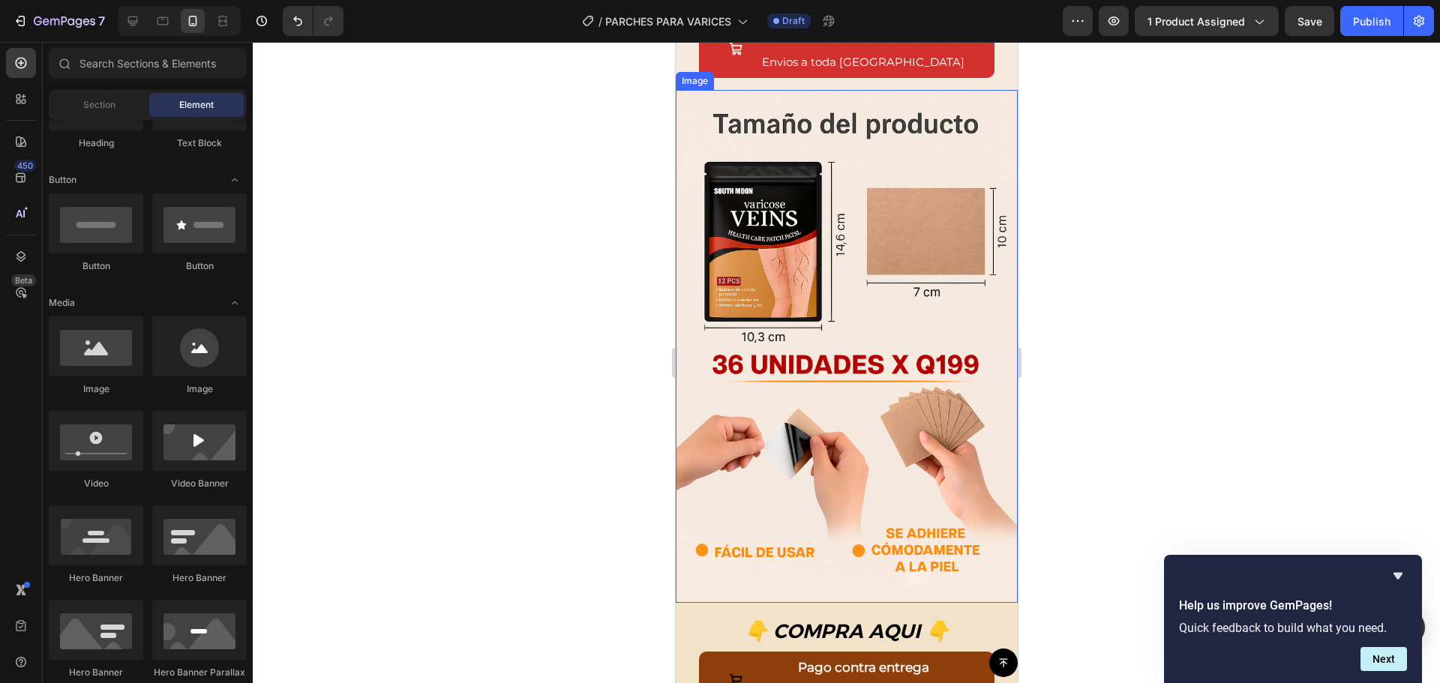
scroll to position [2926, 0]
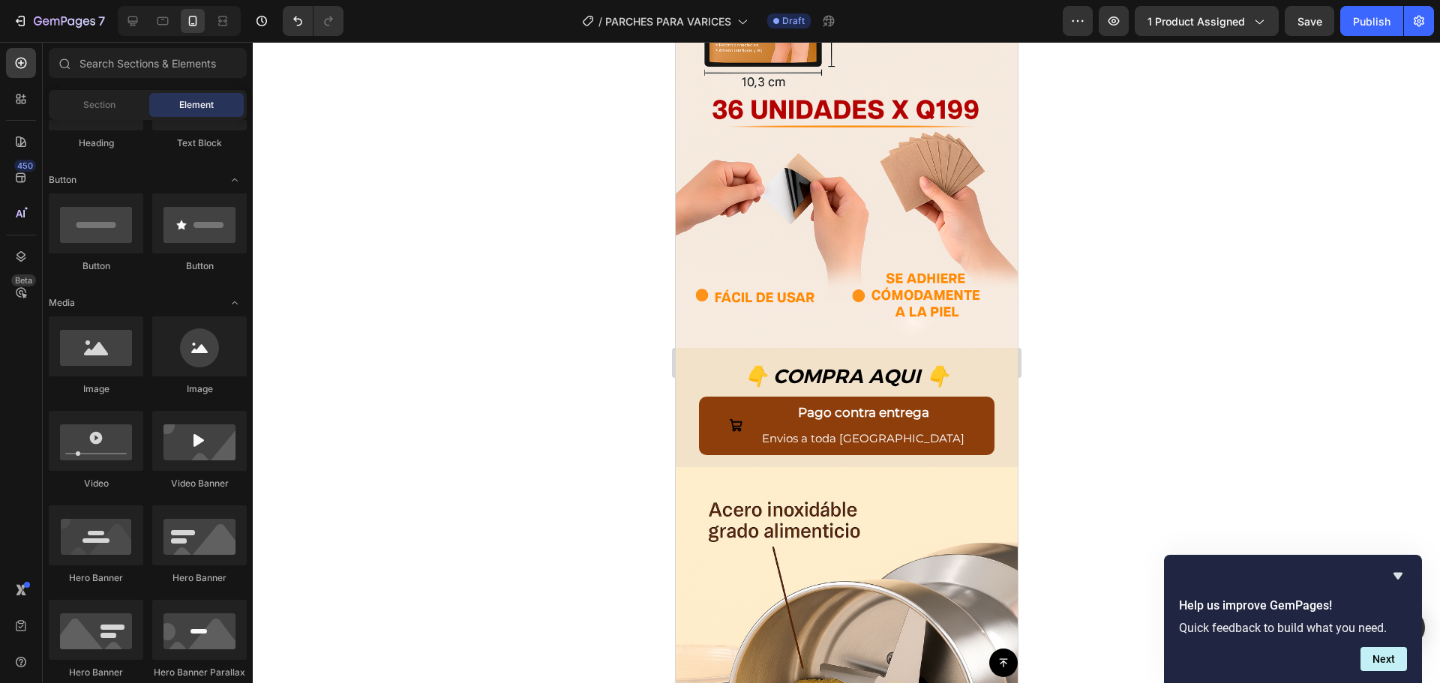
click at [997, 359] on div "👇 COMPRA AQUI 👇 Text Block Pago contra entrega Envios a toda Guatemala Button R…" at bounding box center [846, 407] width 342 height 119
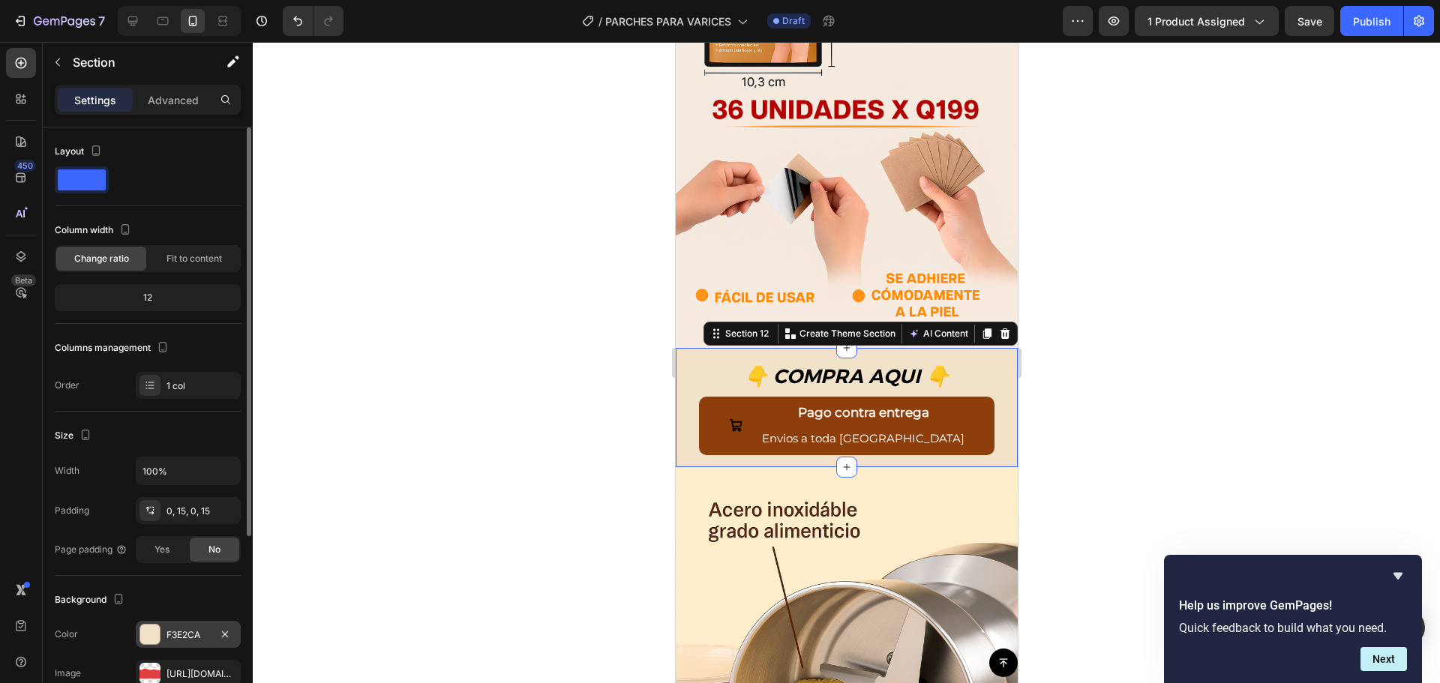
click at [150, 631] on div at bounding box center [150, 635] width 20 height 20
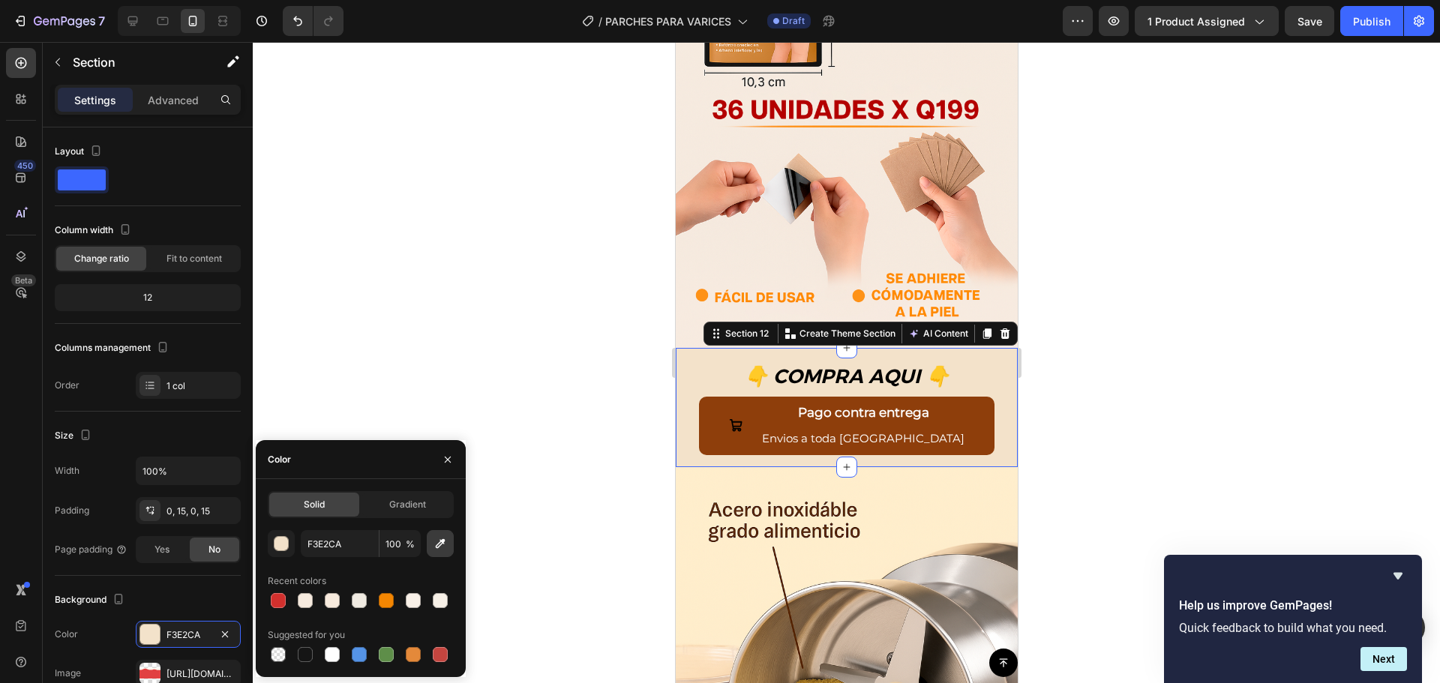
click at [444, 545] on icon "button" at bounding box center [440, 543] width 15 height 15
type input "F4EBDE"
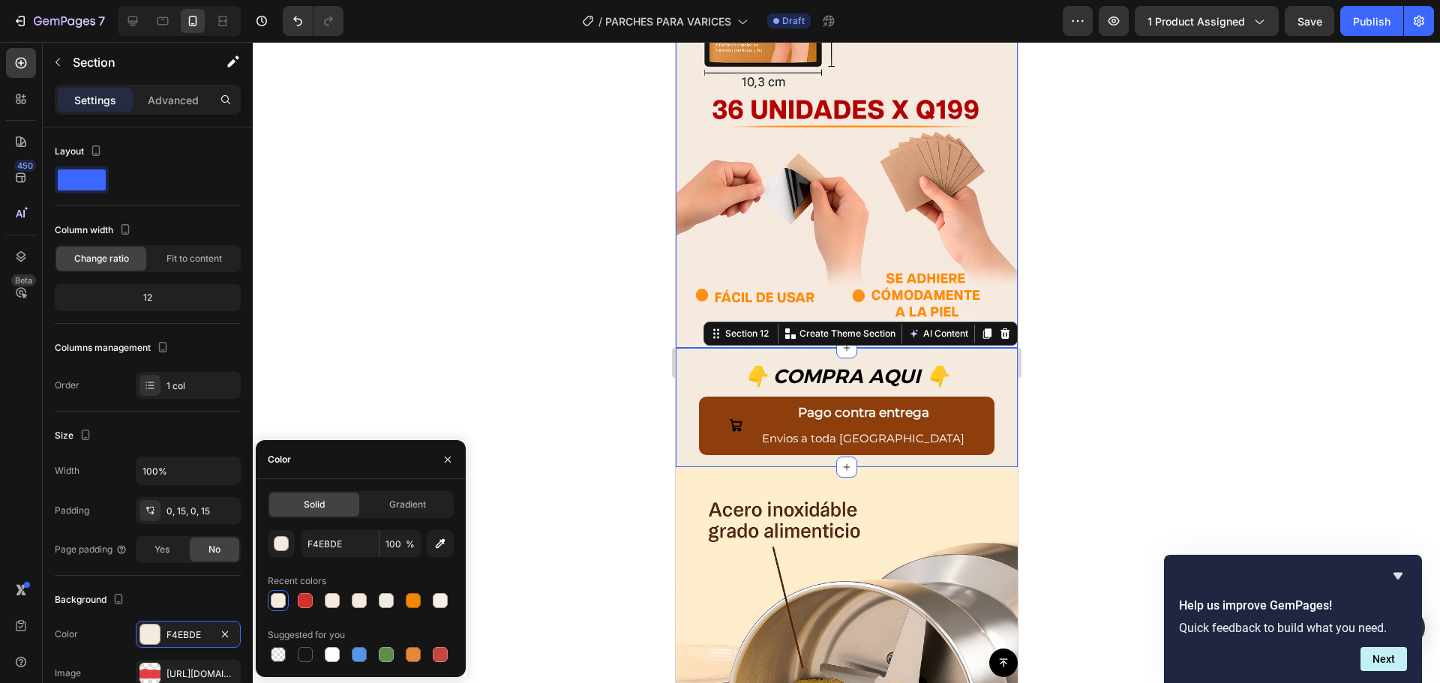
click at [538, 250] on div at bounding box center [846, 362] width 1187 height 641
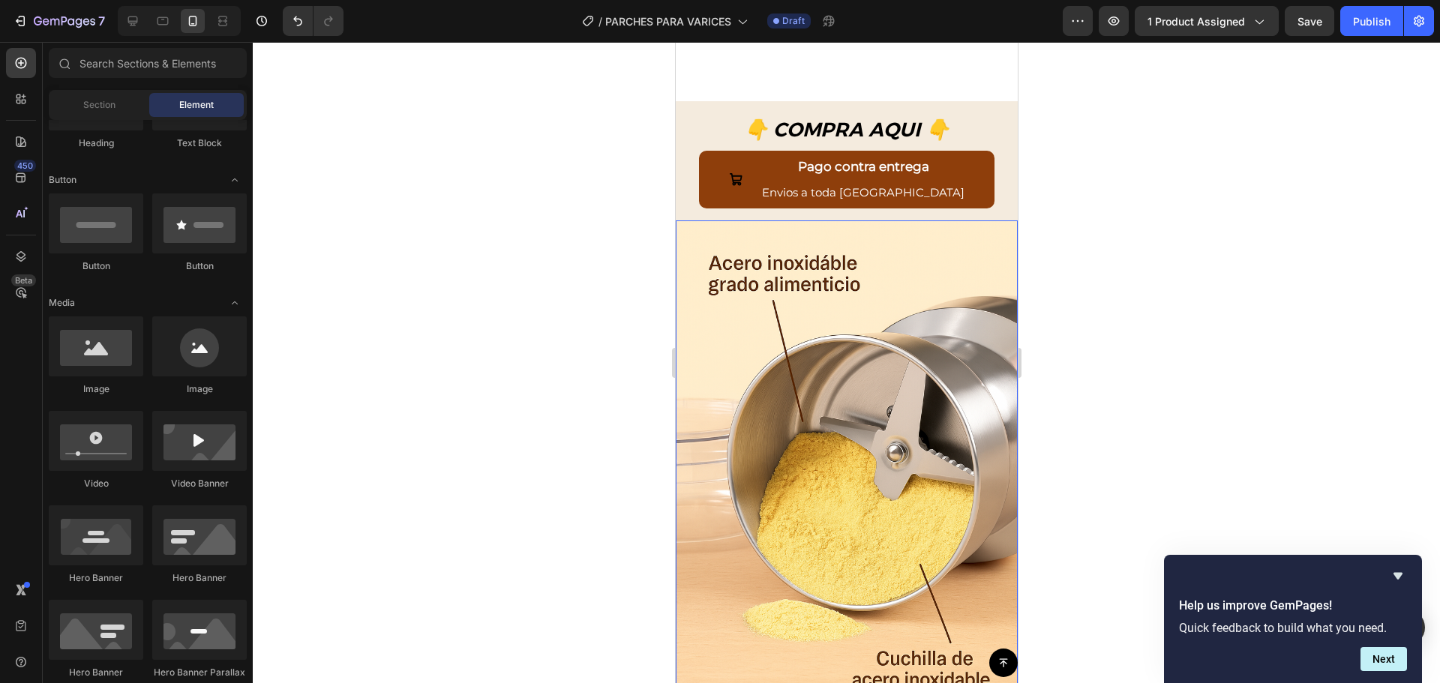
scroll to position [3376, 0]
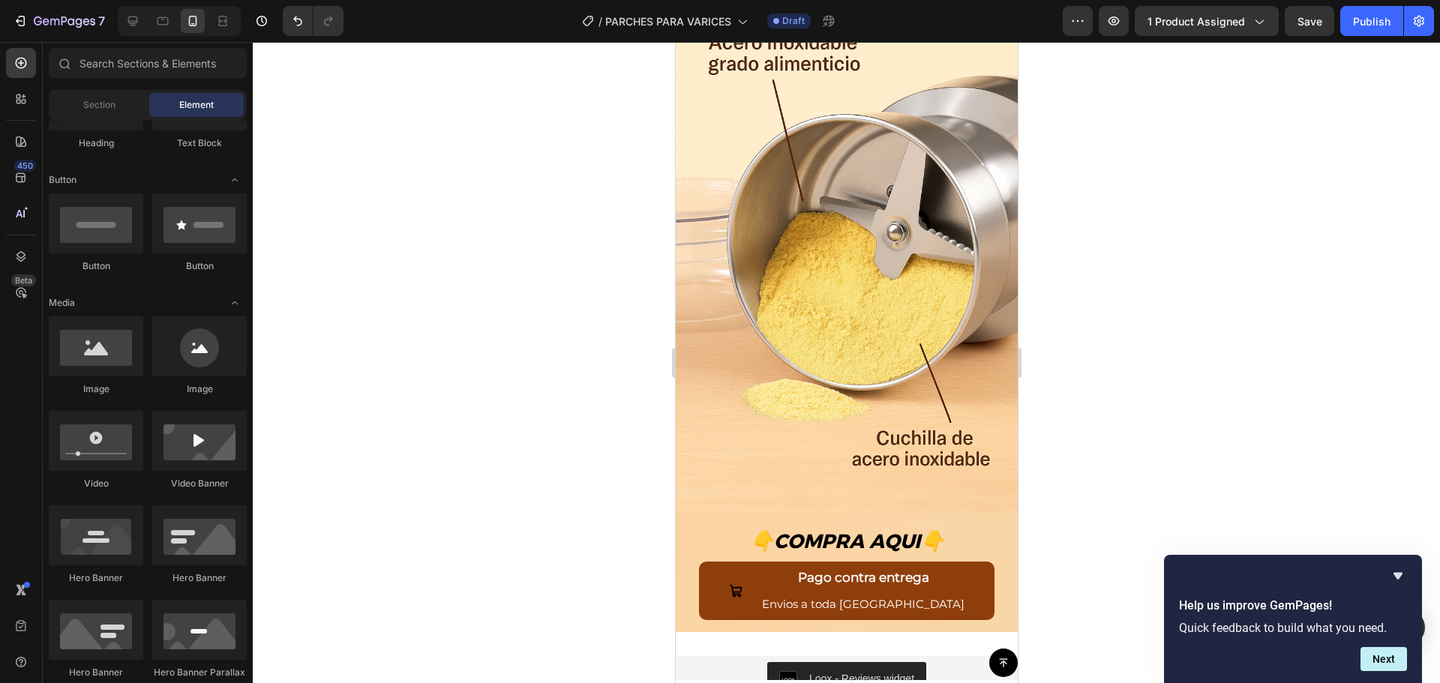
click at [809, 304] on img at bounding box center [846, 256] width 342 height 513
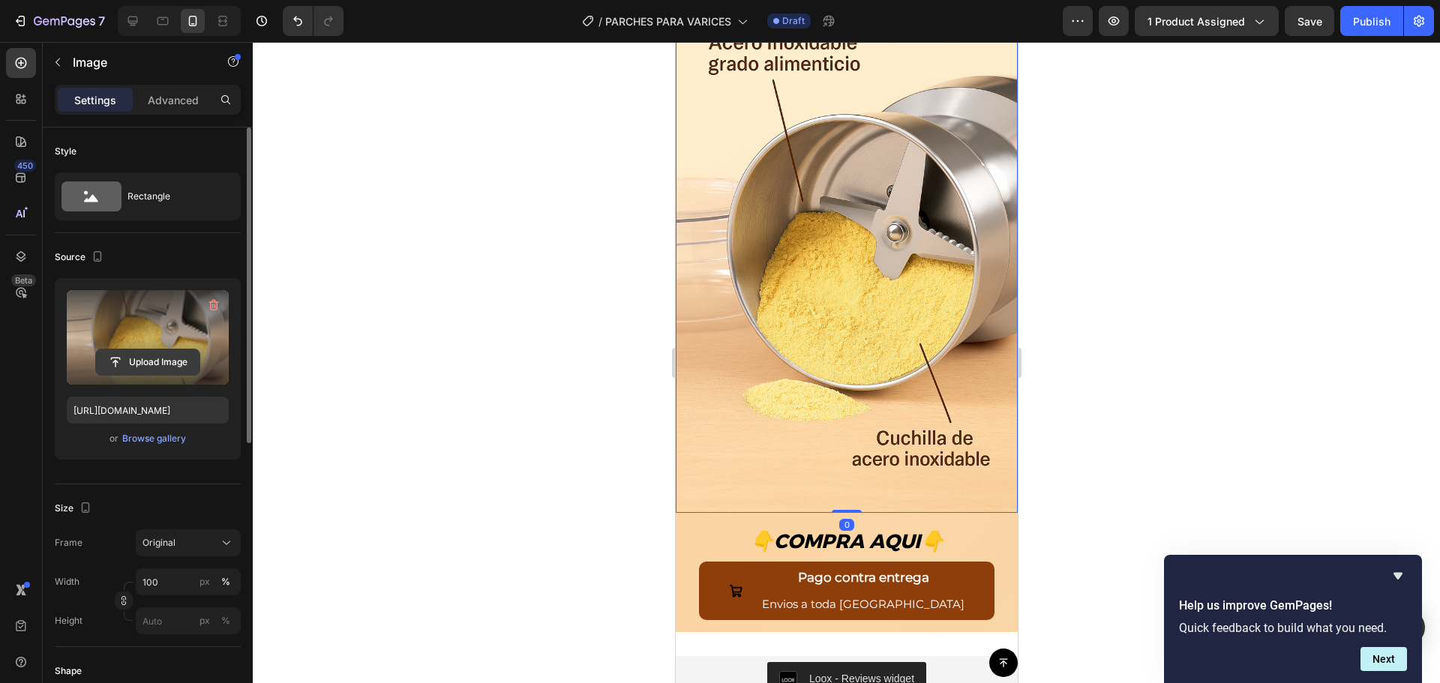
click at [152, 371] on input "file" at bounding box center [148, 363] width 104 height 26
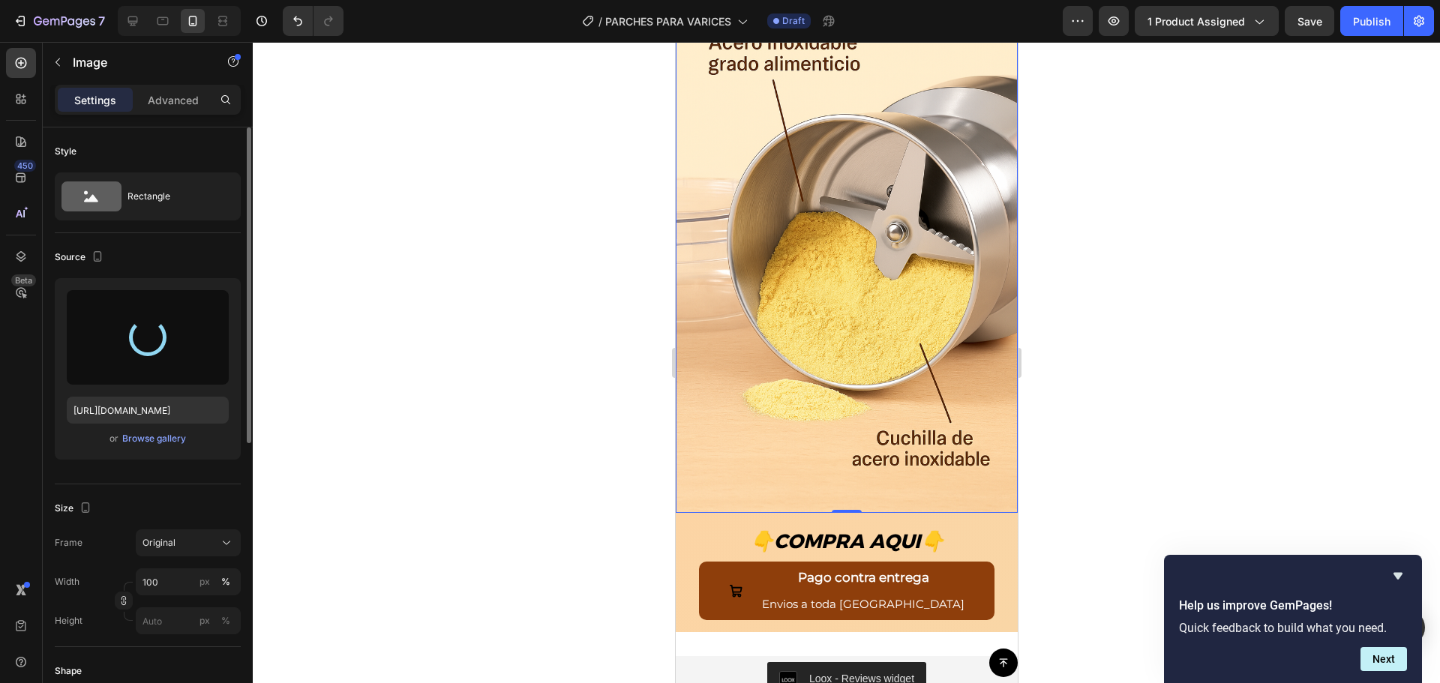
type input "https://cdn.shopify.com/s/files/1/0402/6846/4283/files/gempages_569951632696018…"
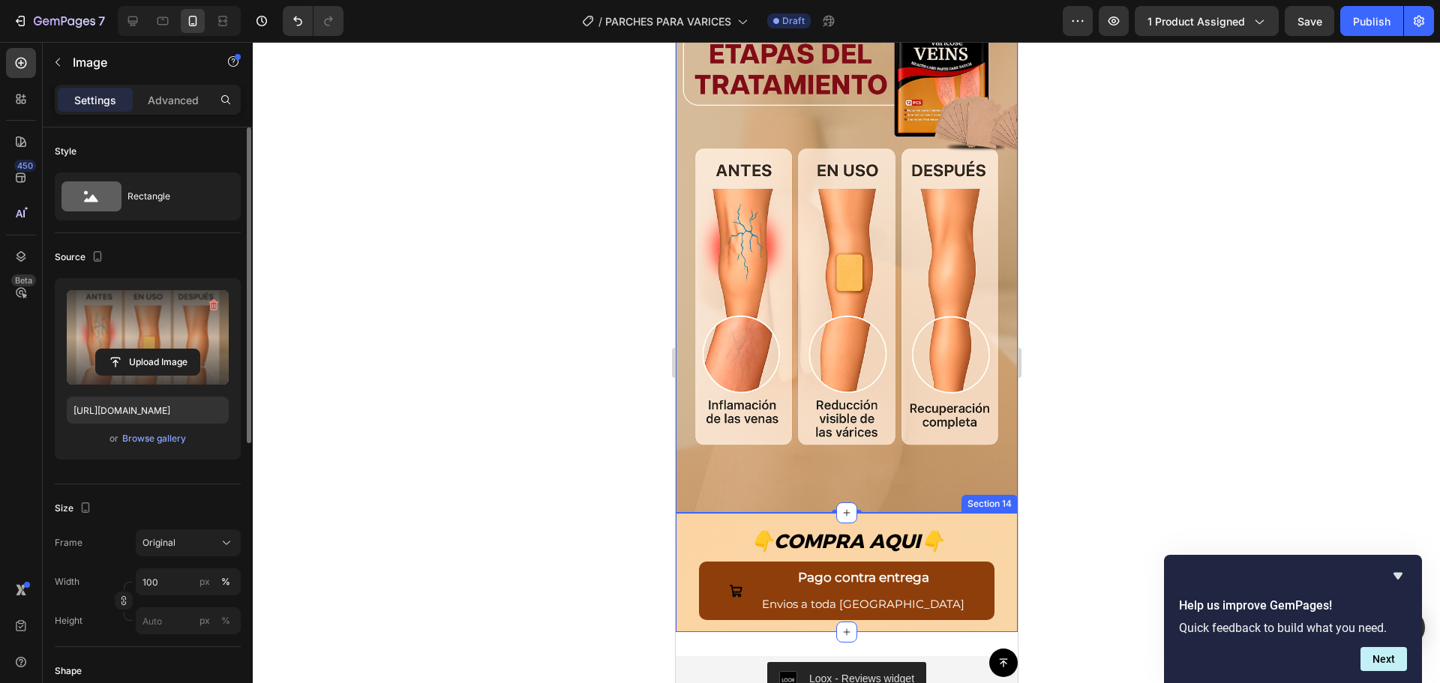
click at [681, 522] on div "👇 COMPRA AQUI 👇 Text Block Pago contra entrega Envios a toda Guatemala Button R…" at bounding box center [846, 572] width 342 height 119
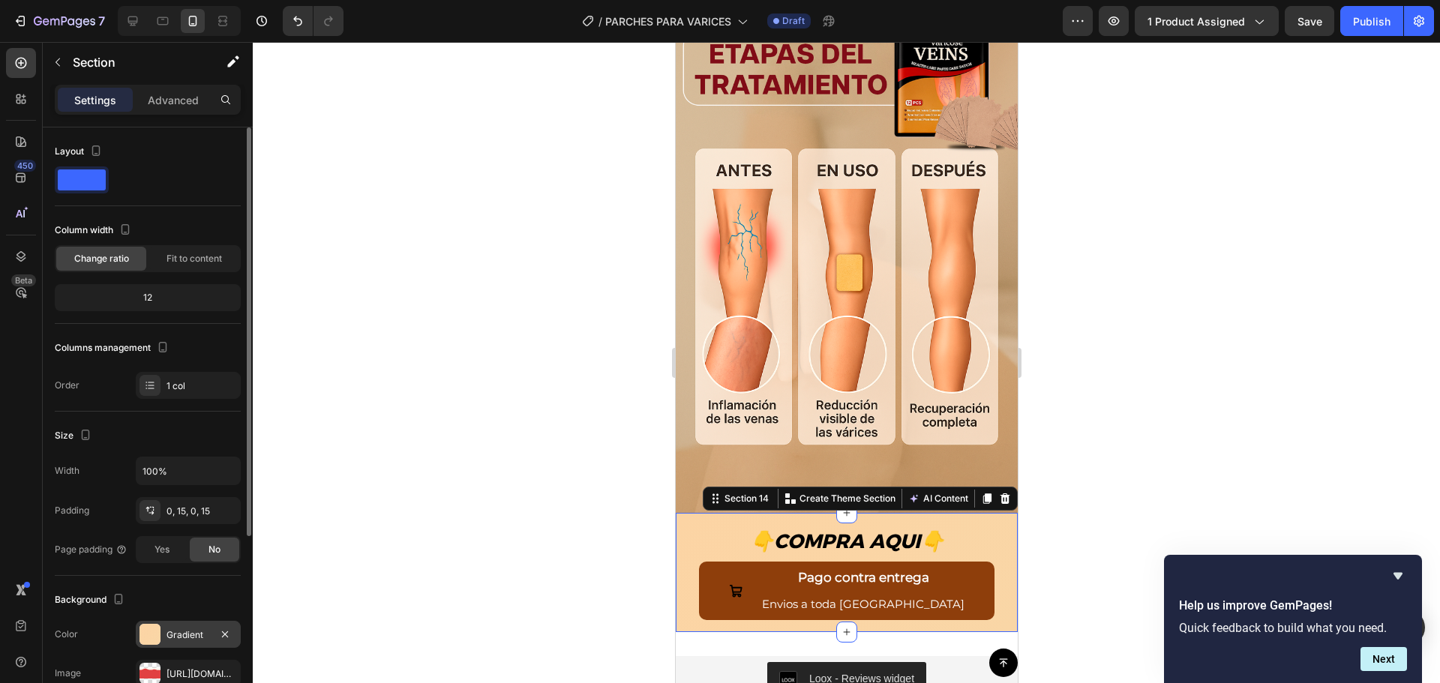
click at [168, 641] on div "Gradient" at bounding box center [189, 636] width 44 height 14
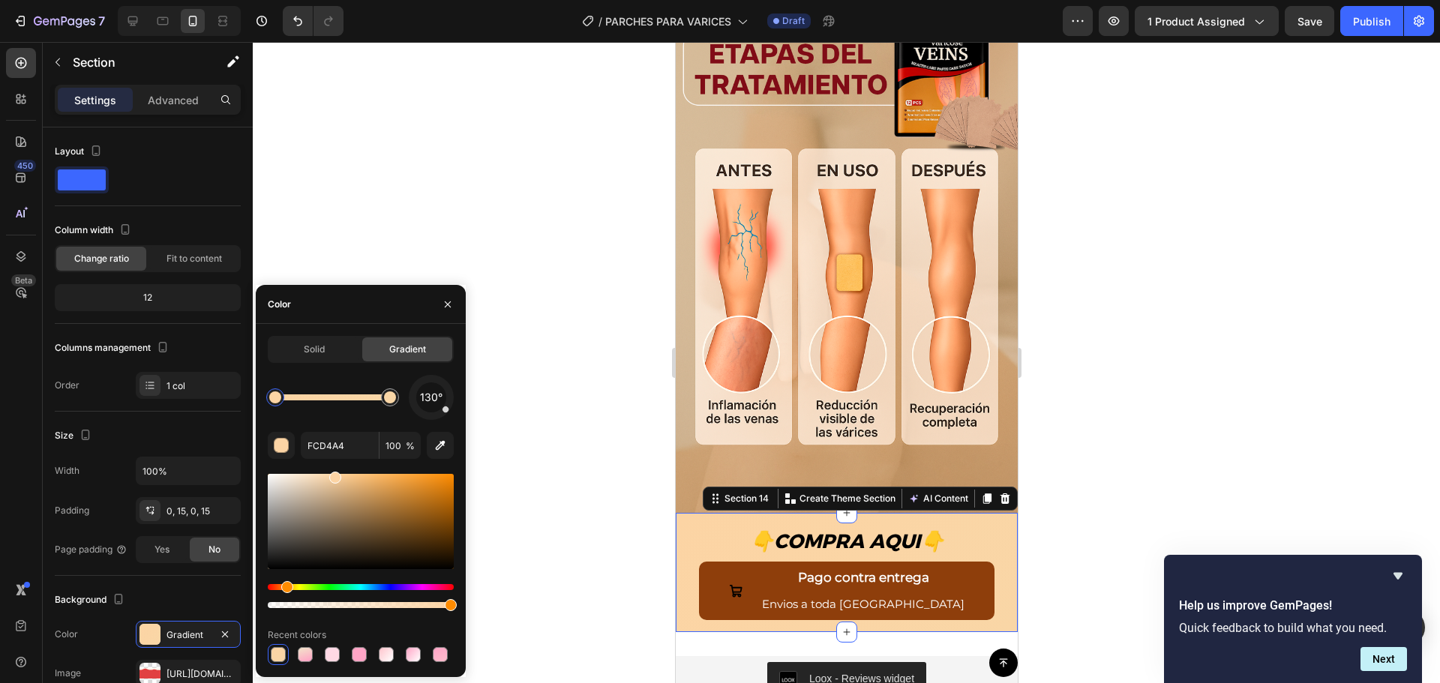
click at [443, 460] on div "130° FCD4A4 100 % Recent colors" at bounding box center [361, 520] width 186 height 290
click at [443, 453] on button "button" at bounding box center [440, 445] width 27 height 27
type input "CBA071"
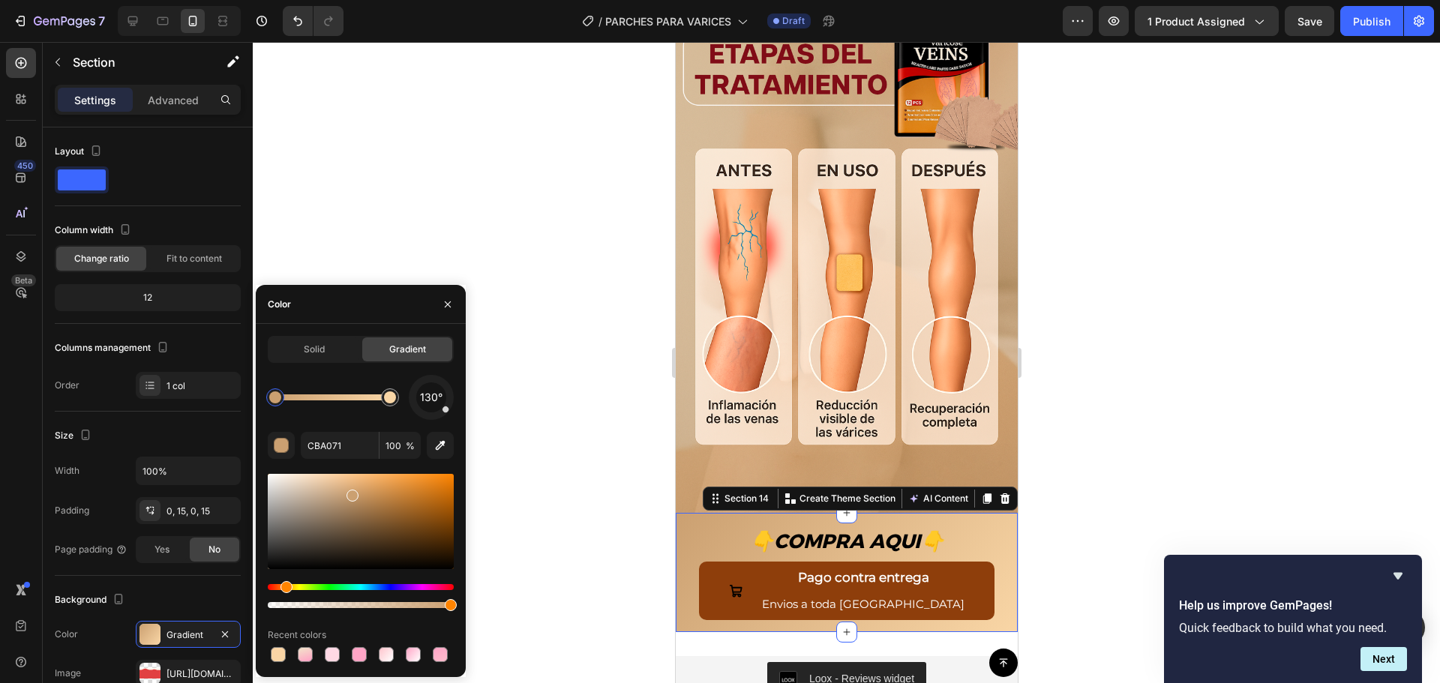
click at [606, 443] on div at bounding box center [846, 362] width 1187 height 641
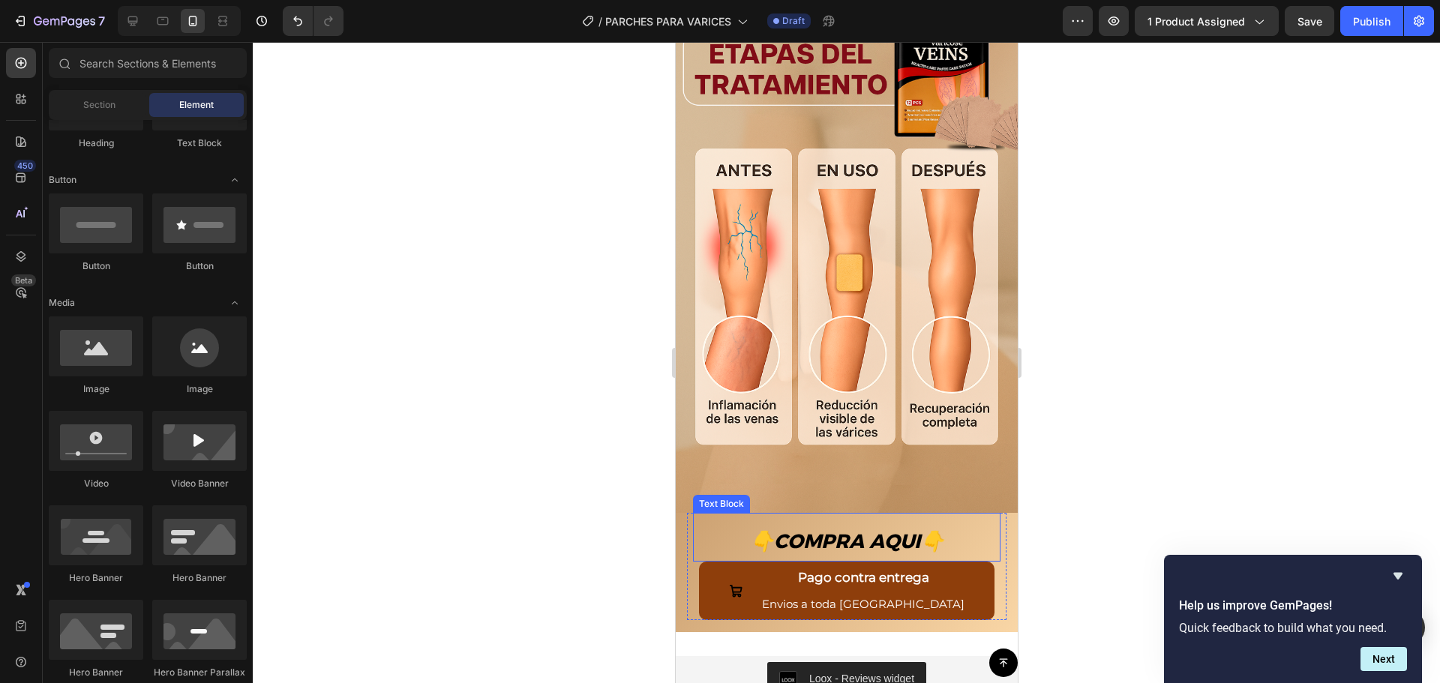
click at [983, 532] on p "👇 COMPRA AQUI 👇" at bounding box center [846, 542] width 305 height 21
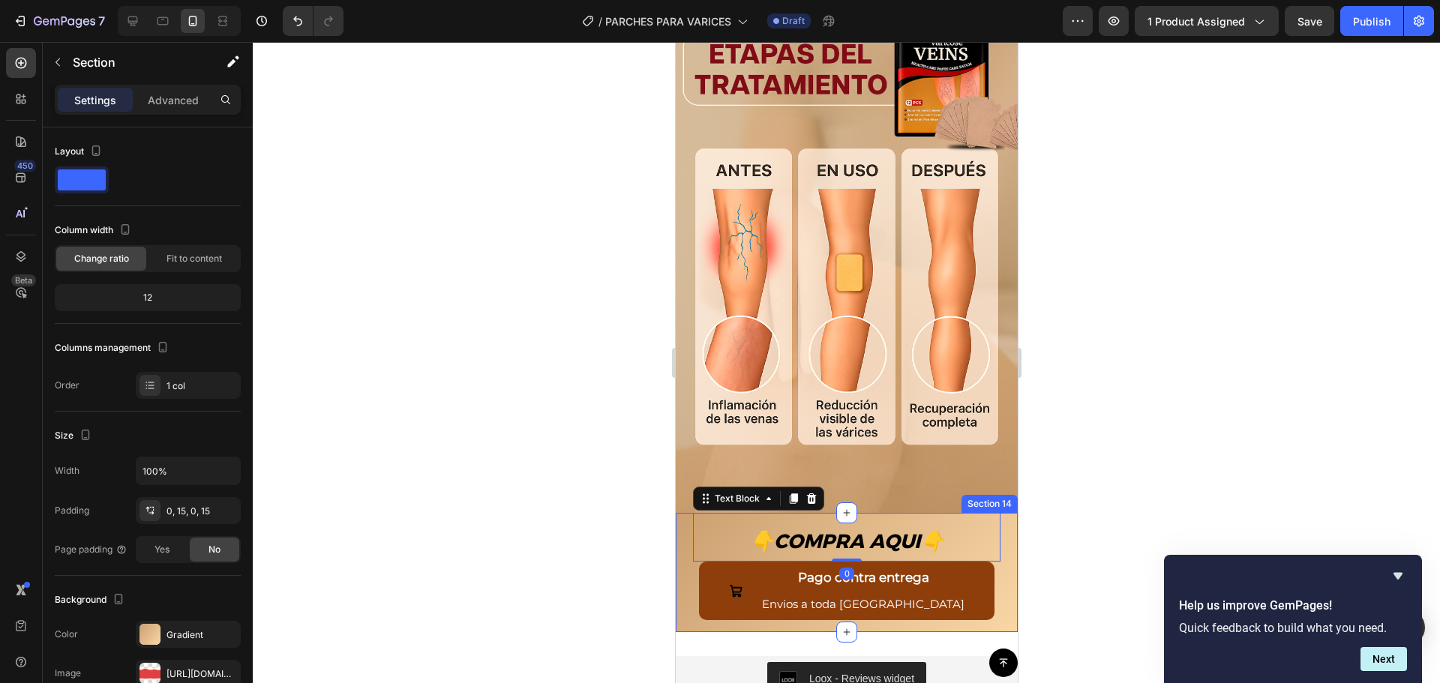
click at [1003, 513] on div "👇 COMPRA AQUI 👇 Text Block 0 Pago contra entrega Envios a toda Guatemala Button…" at bounding box center [846, 572] width 342 height 119
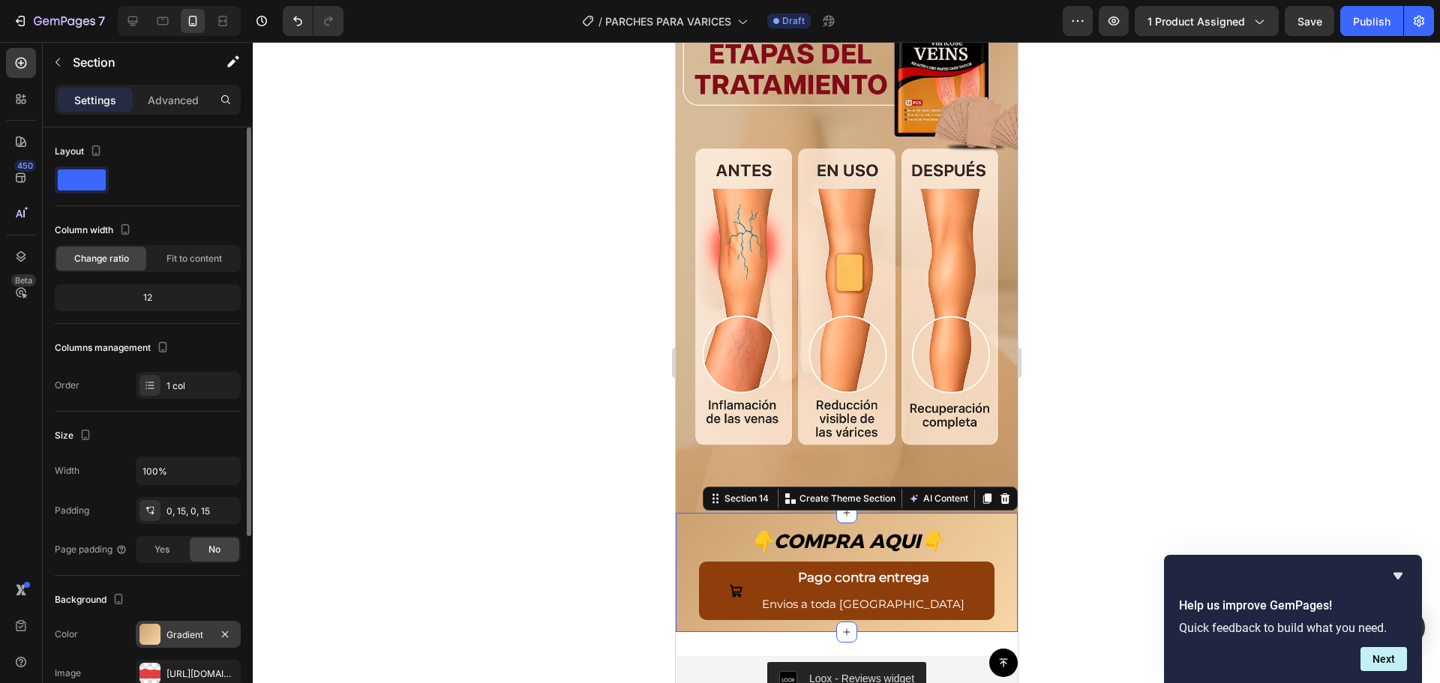
click at [173, 629] on div "Gradient" at bounding box center [189, 636] width 44 height 14
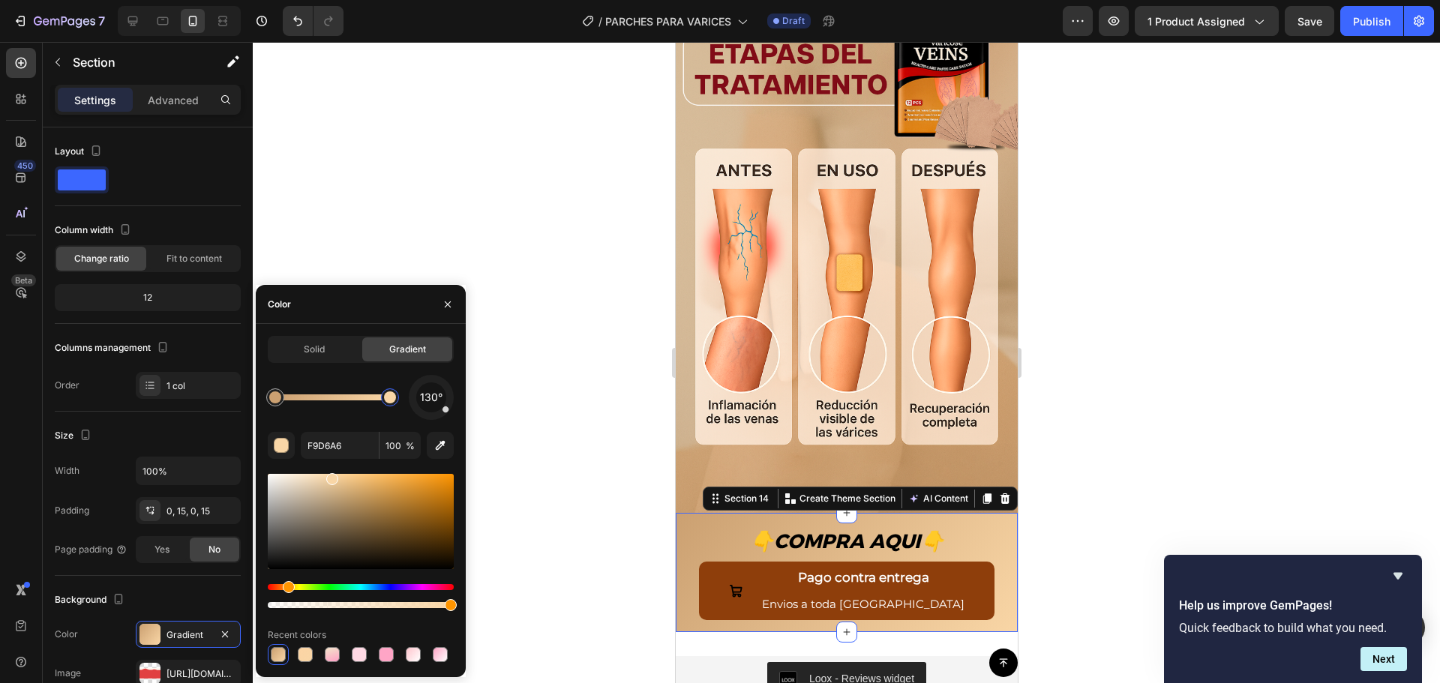
click at [391, 398] on div at bounding box center [390, 398] width 12 height 12
click at [442, 448] on icon "button" at bounding box center [440, 445] width 15 height 15
type input "CBA073"
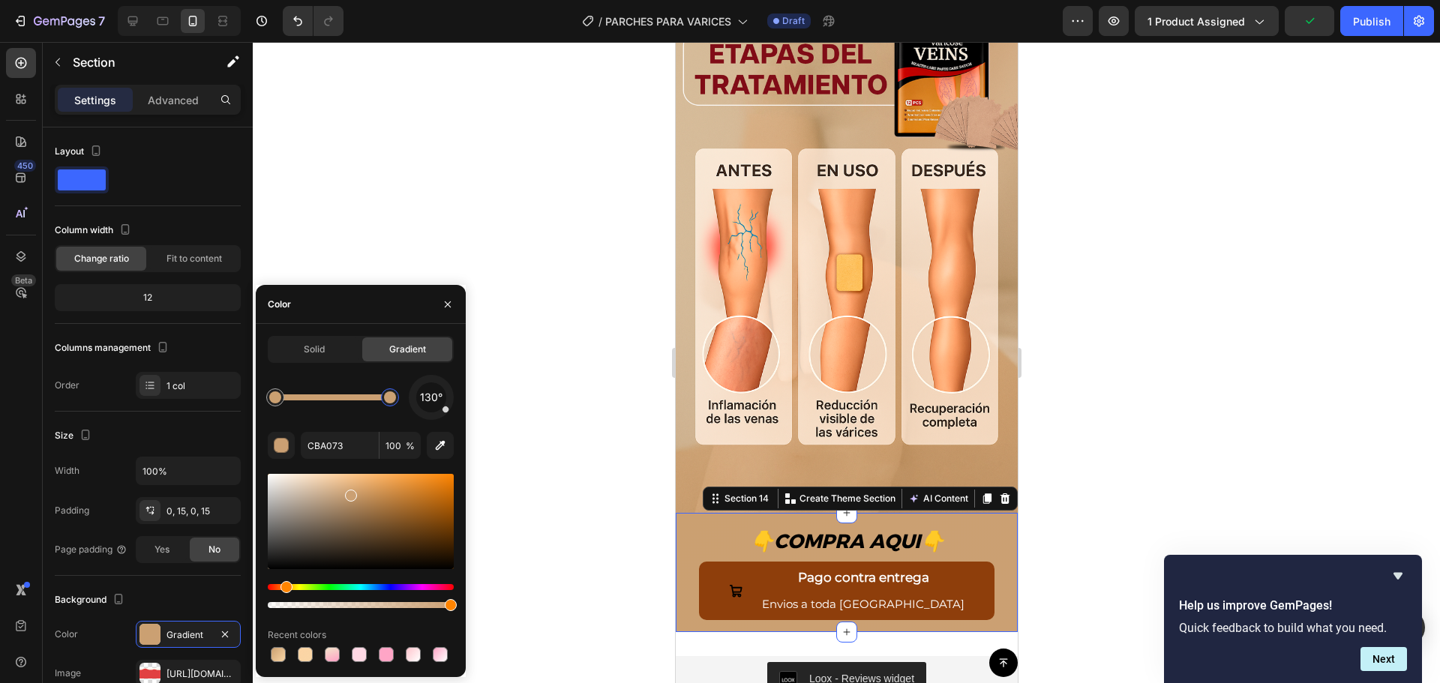
drag, startPoint x: 451, startPoint y: 411, endPoint x: 455, endPoint y: 404, distance: 7.7
click at [455, 404] on div "Solid Gradient 130° CBA073 100 % Recent colors" at bounding box center [361, 500] width 210 height 329
click at [560, 368] on div at bounding box center [846, 362] width 1187 height 641
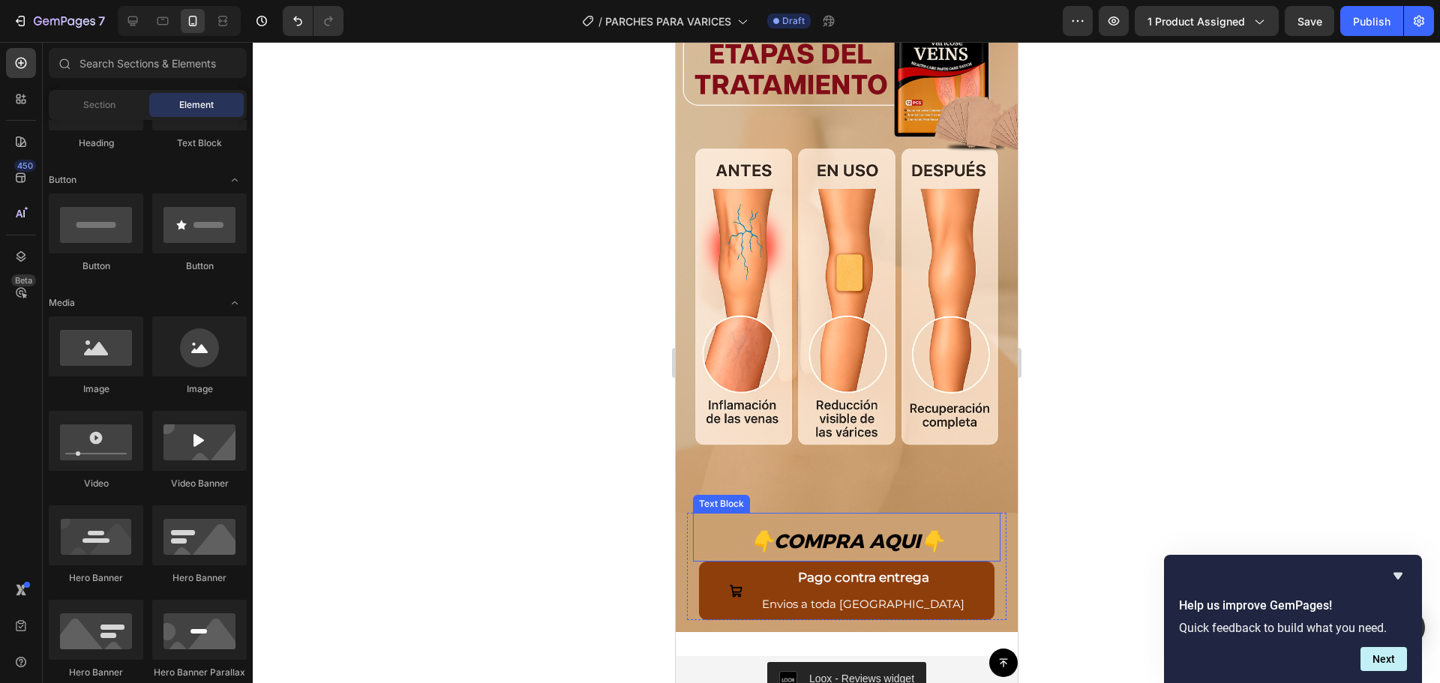
click at [703, 532] on p "👇 COMPRA AQUI 👇" at bounding box center [846, 542] width 305 height 21
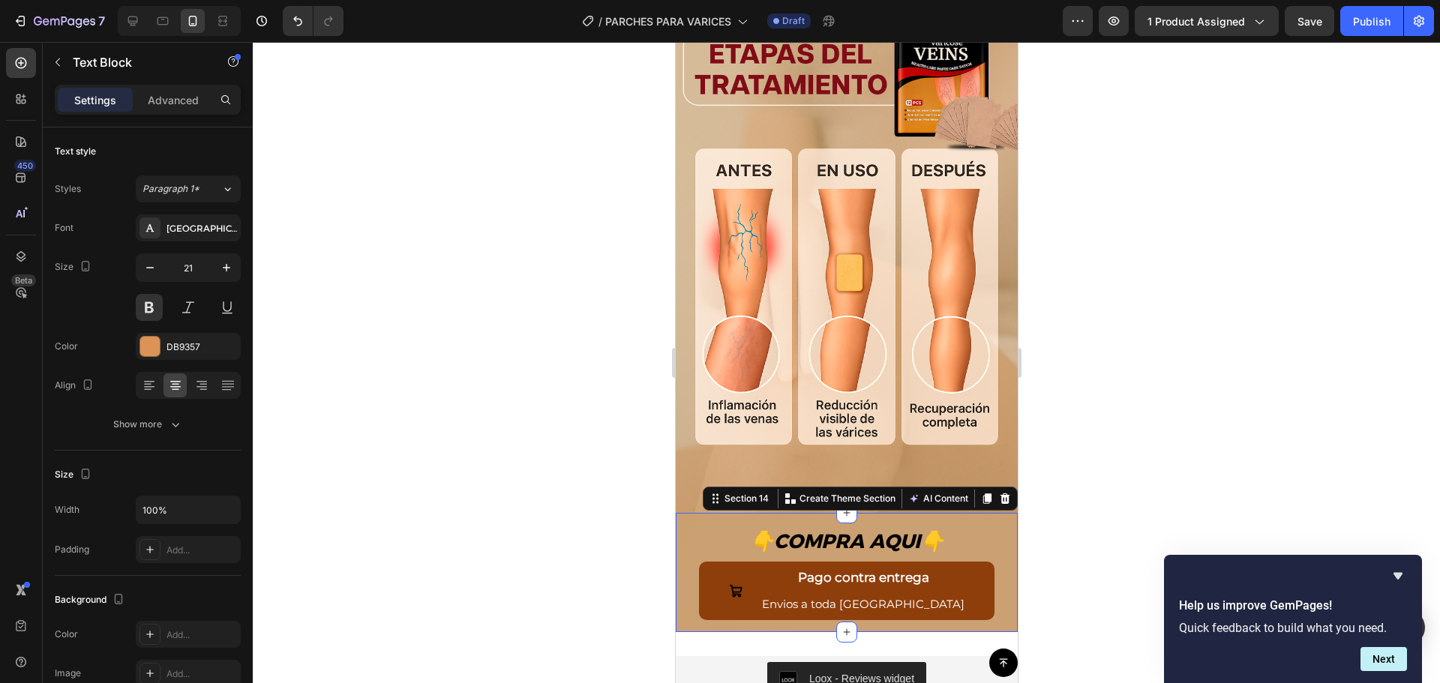
click at [677, 557] on div "👇 COMPRA AQUI 👇 Text Block Pago contra entrega Envios a toda Guatemala Button R…" at bounding box center [846, 572] width 342 height 119
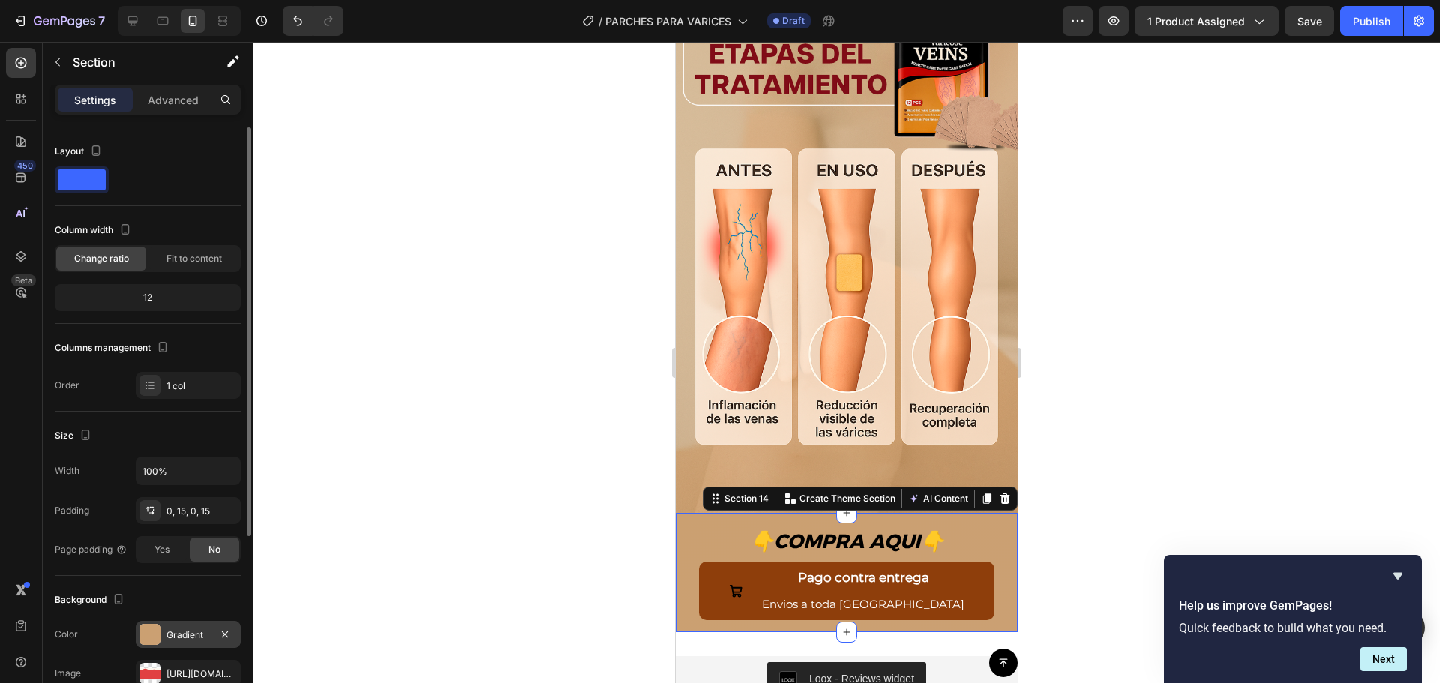
click at [176, 623] on div "Gradient" at bounding box center [188, 634] width 105 height 27
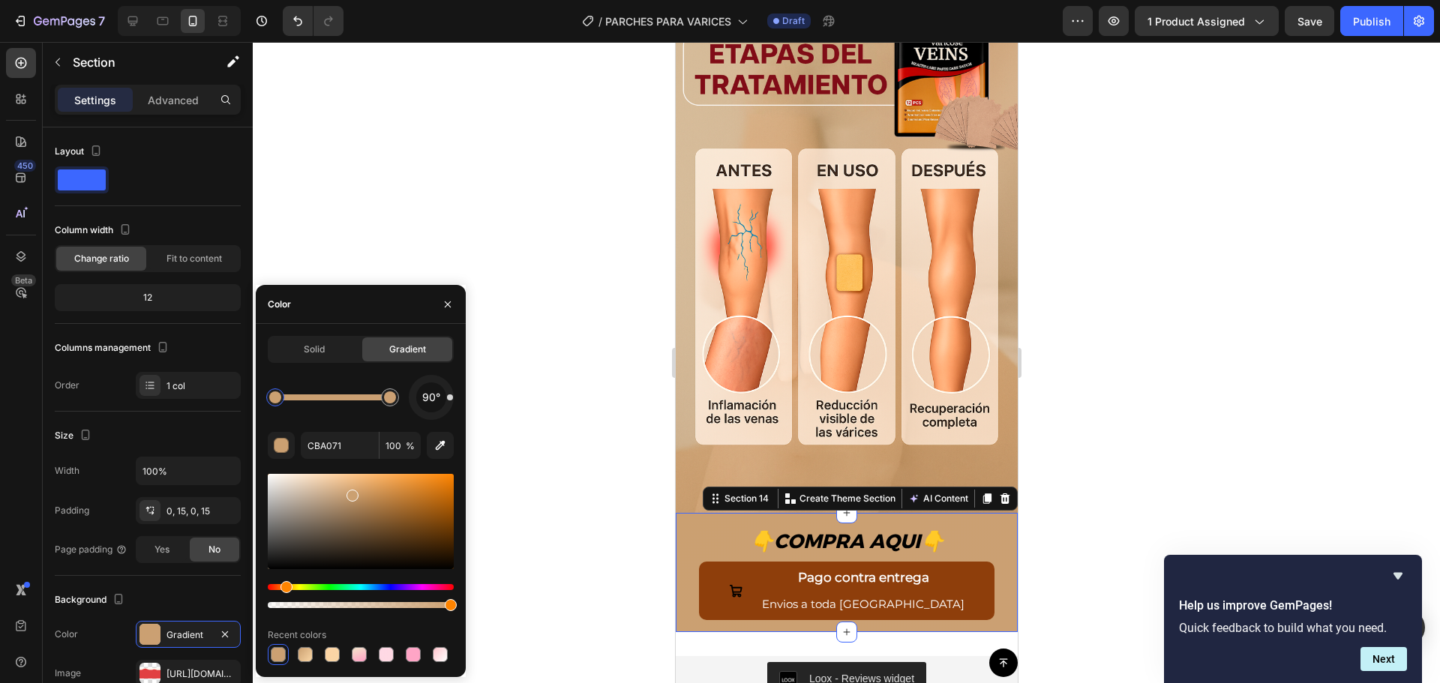
drag, startPoint x: 446, startPoint y: 414, endPoint x: 454, endPoint y: 398, distance: 18.5
click at [454, 398] on div "Solid Gradient 90° CBA071 100 % Recent colors" at bounding box center [361, 500] width 210 height 329
drag, startPoint x: 452, startPoint y: 395, endPoint x: 449, endPoint y: 377, distance: 18.3
click at [449, 377] on div "44°" at bounding box center [431, 397] width 45 height 45
click at [435, 443] on icon "button" at bounding box center [440, 445] width 15 height 15
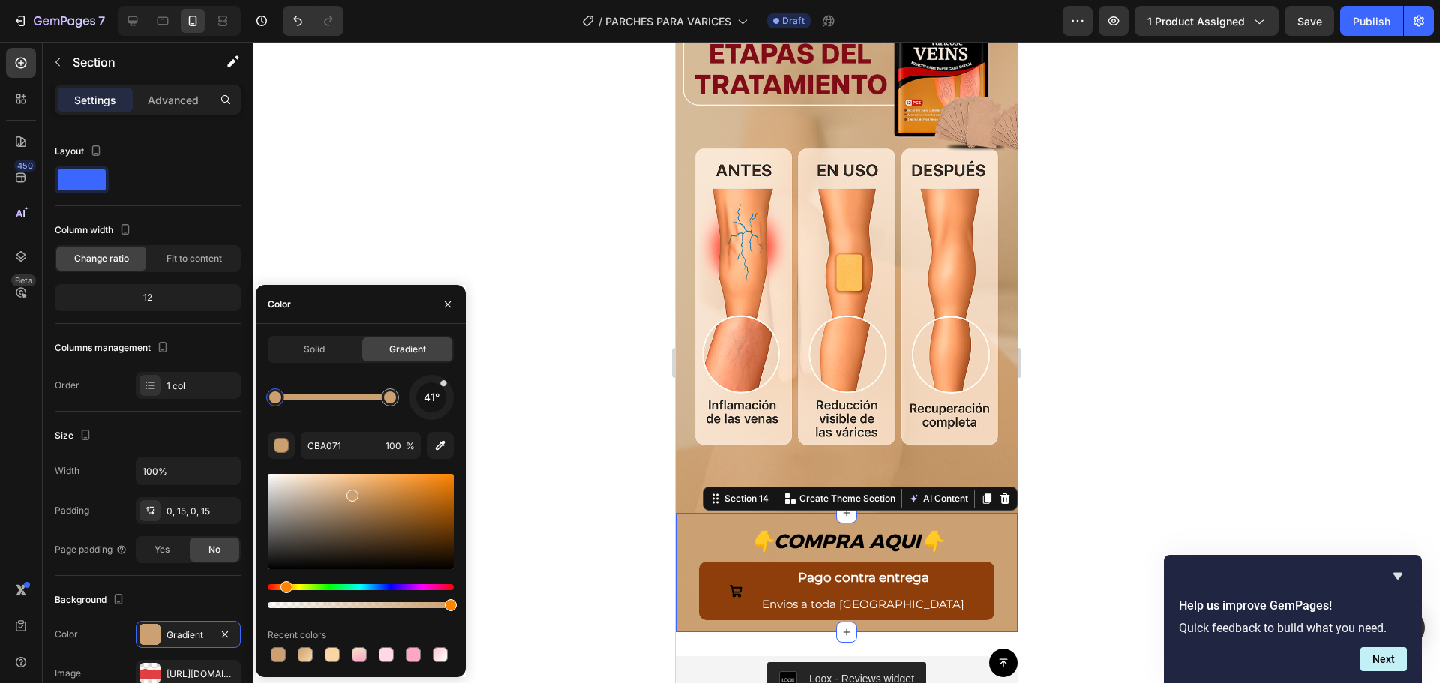
type input "CFB691"
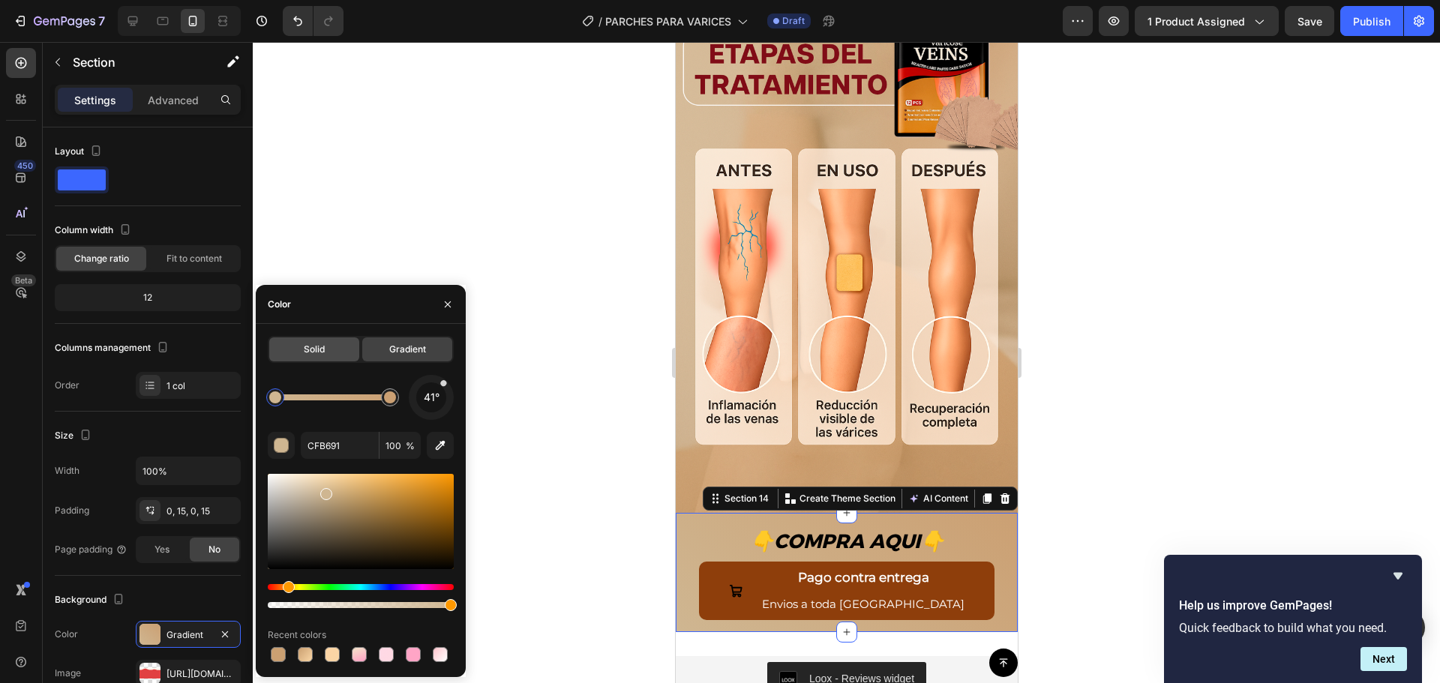
click at [328, 356] on div "Solid" at bounding box center [314, 350] width 90 height 24
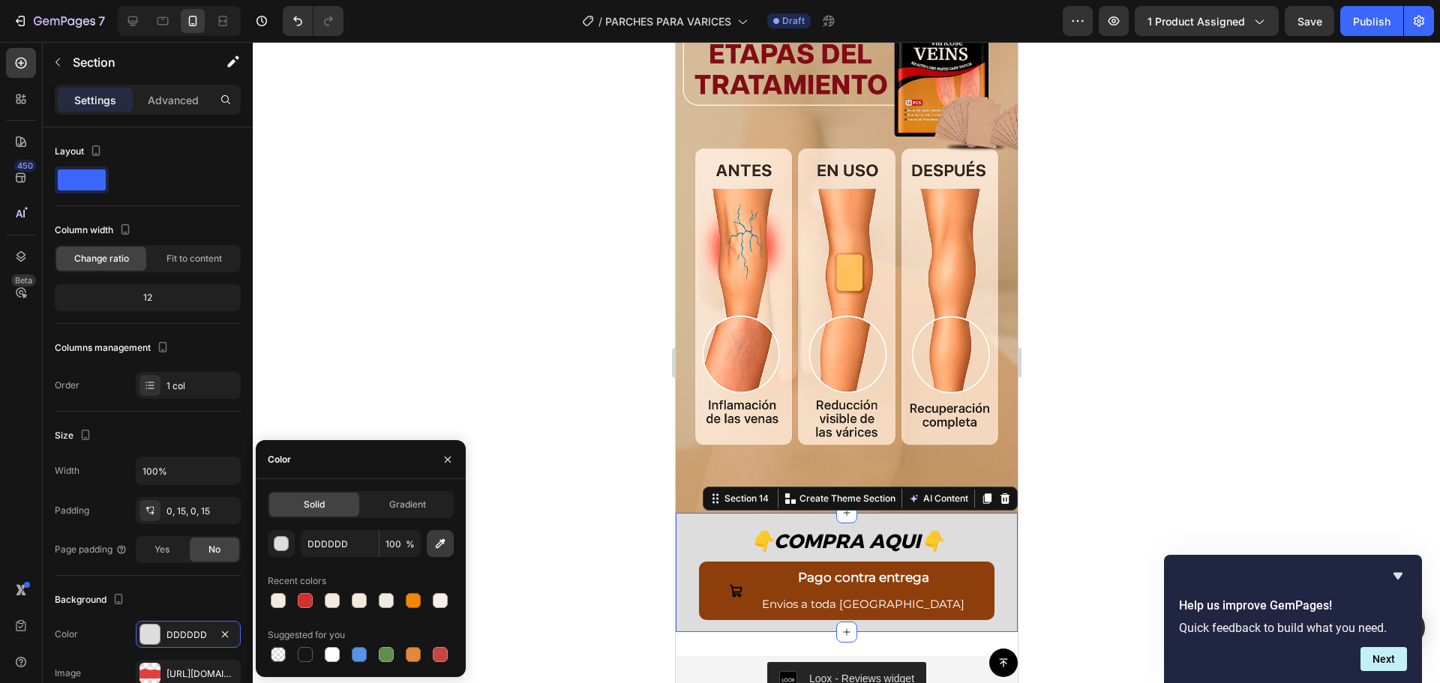
click at [447, 551] on icon "button" at bounding box center [440, 543] width 15 height 15
type input "CB9E71"
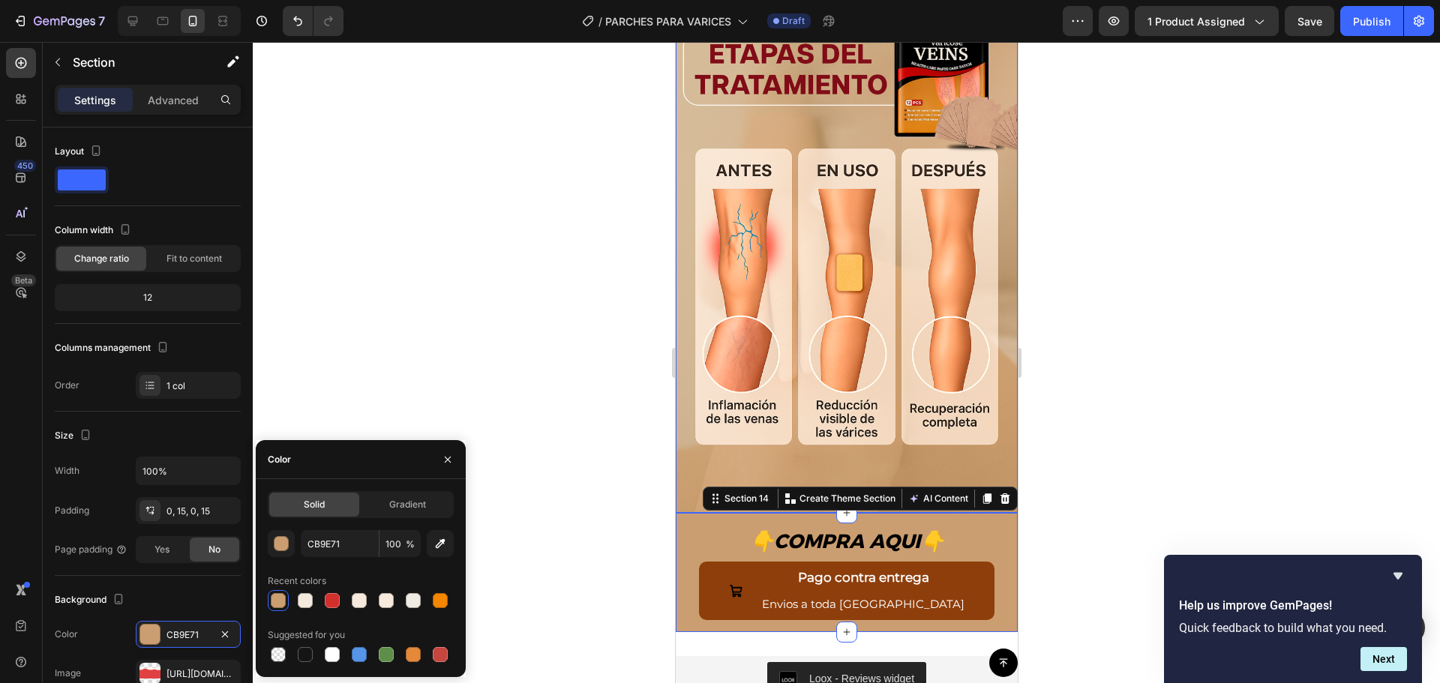
click at [517, 425] on div at bounding box center [846, 362] width 1187 height 641
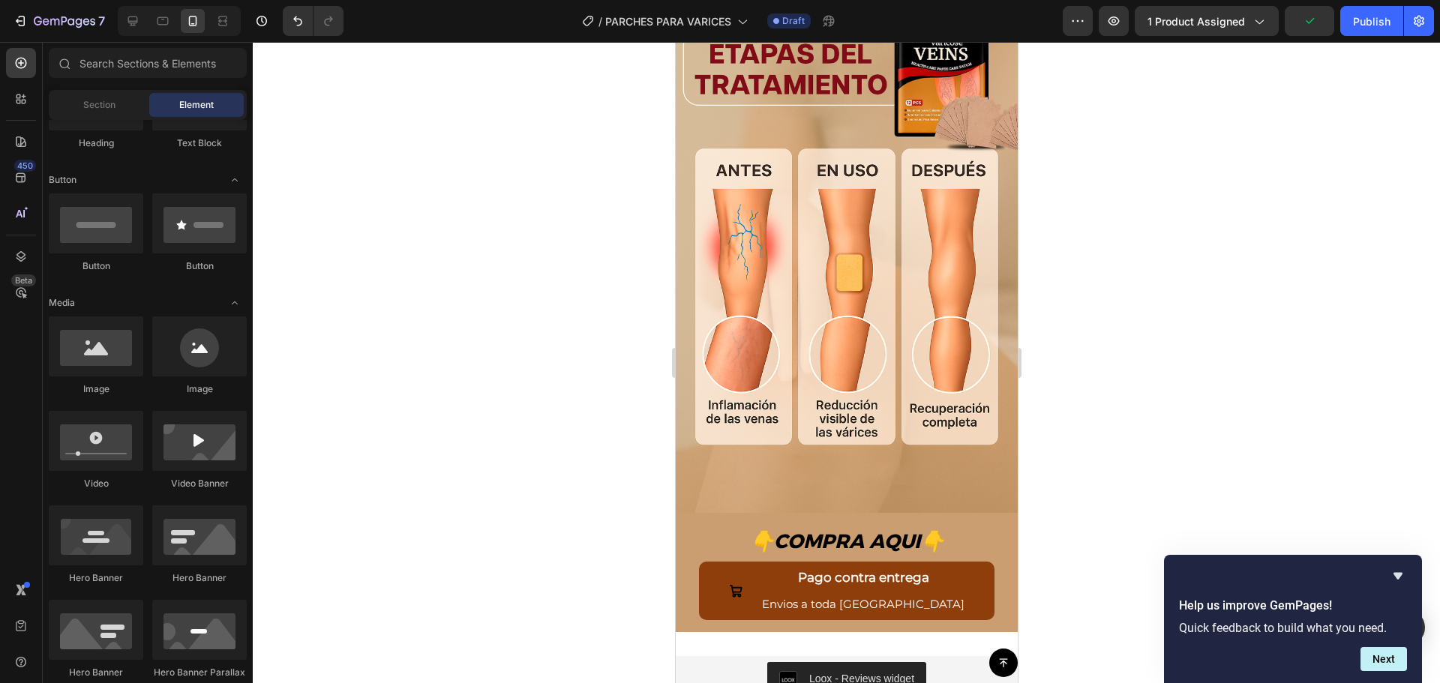
click at [1171, 390] on div at bounding box center [846, 362] width 1187 height 641
click at [989, 533] on div "👇 COMPRA AQUI 👇 Text Block Pago contra entrega Envios a toda Guatemala Button R…" at bounding box center [846, 566] width 320 height 107
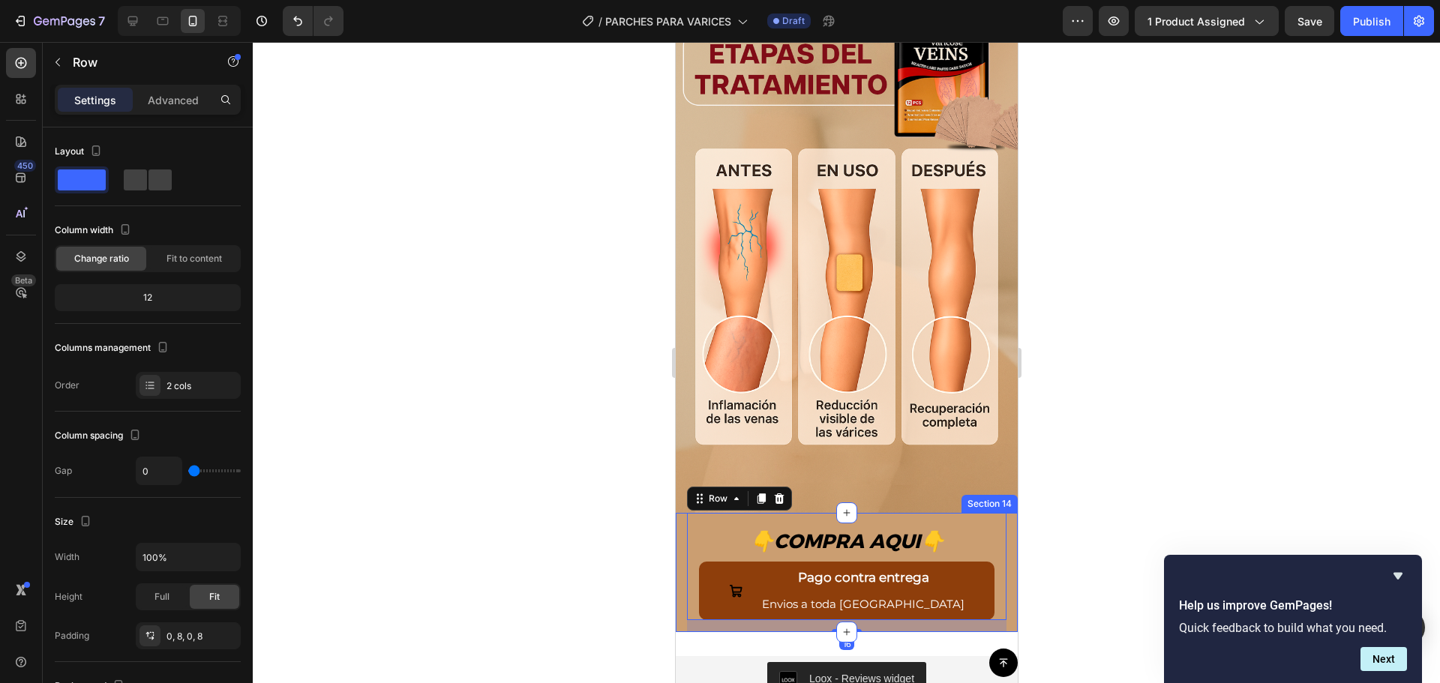
click at [1003, 527] on div "👇 COMPRA AQUI 👇 Text Block Pago contra entrega Envios a toda Guatemala Button R…" at bounding box center [846, 572] width 342 height 119
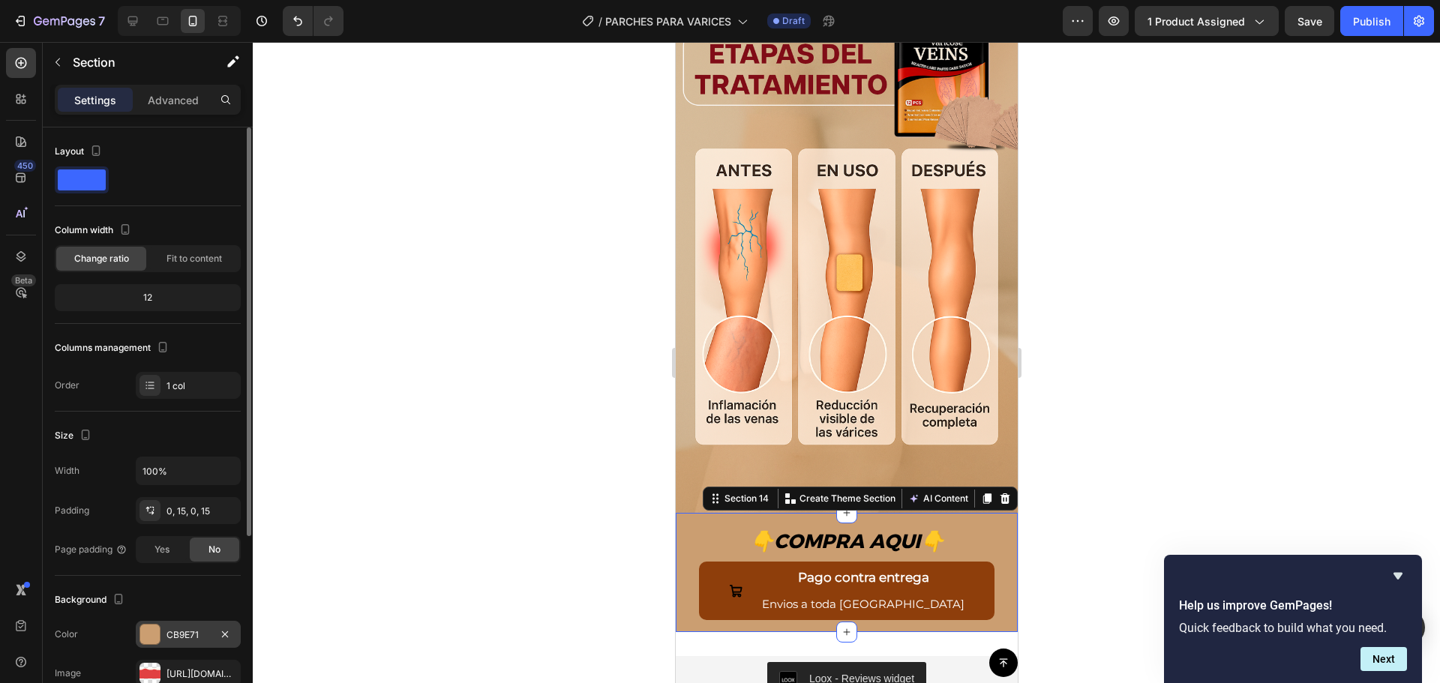
click at [148, 626] on div at bounding box center [150, 635] width 20 height 20
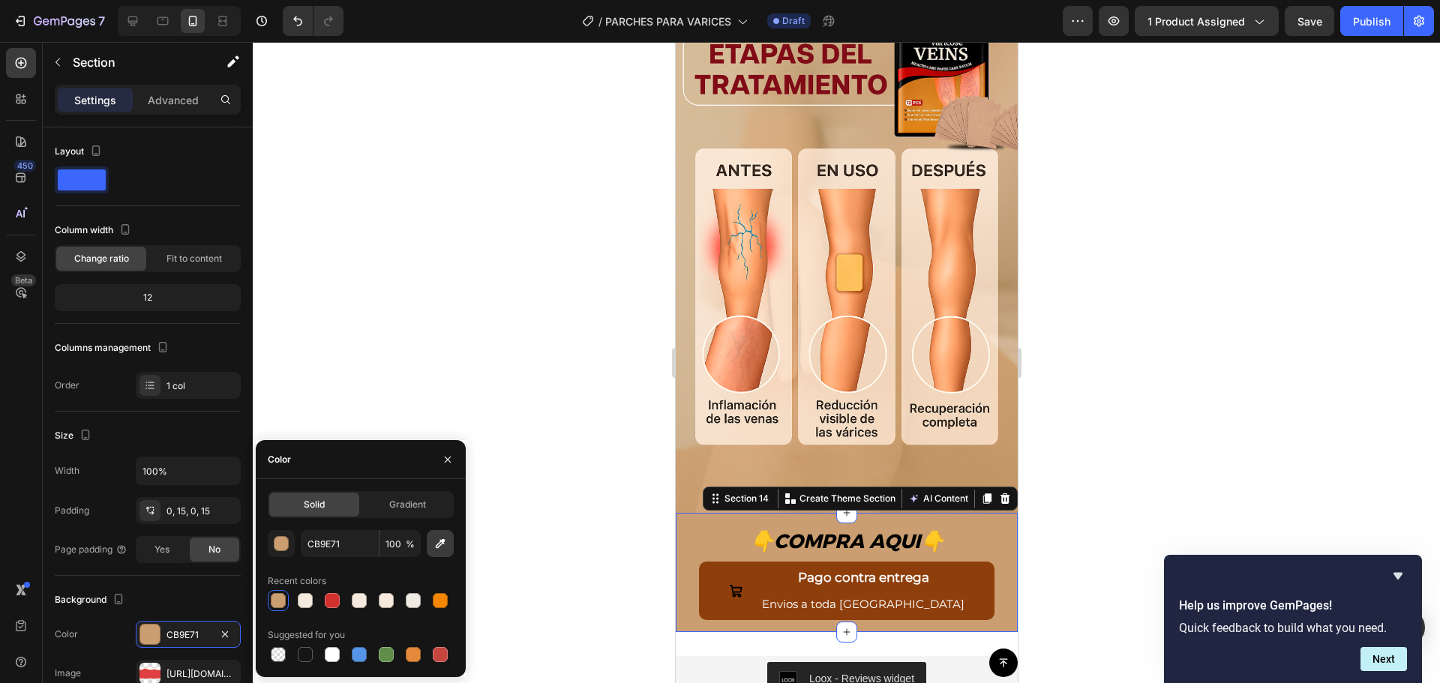
click at [440, 545] on icon "button" at bounding box center [440, 543] width 15 height 15
type input "CA9F70"
click at [566, 446] on div at bounding box center [846, 362] width 1187 height 641
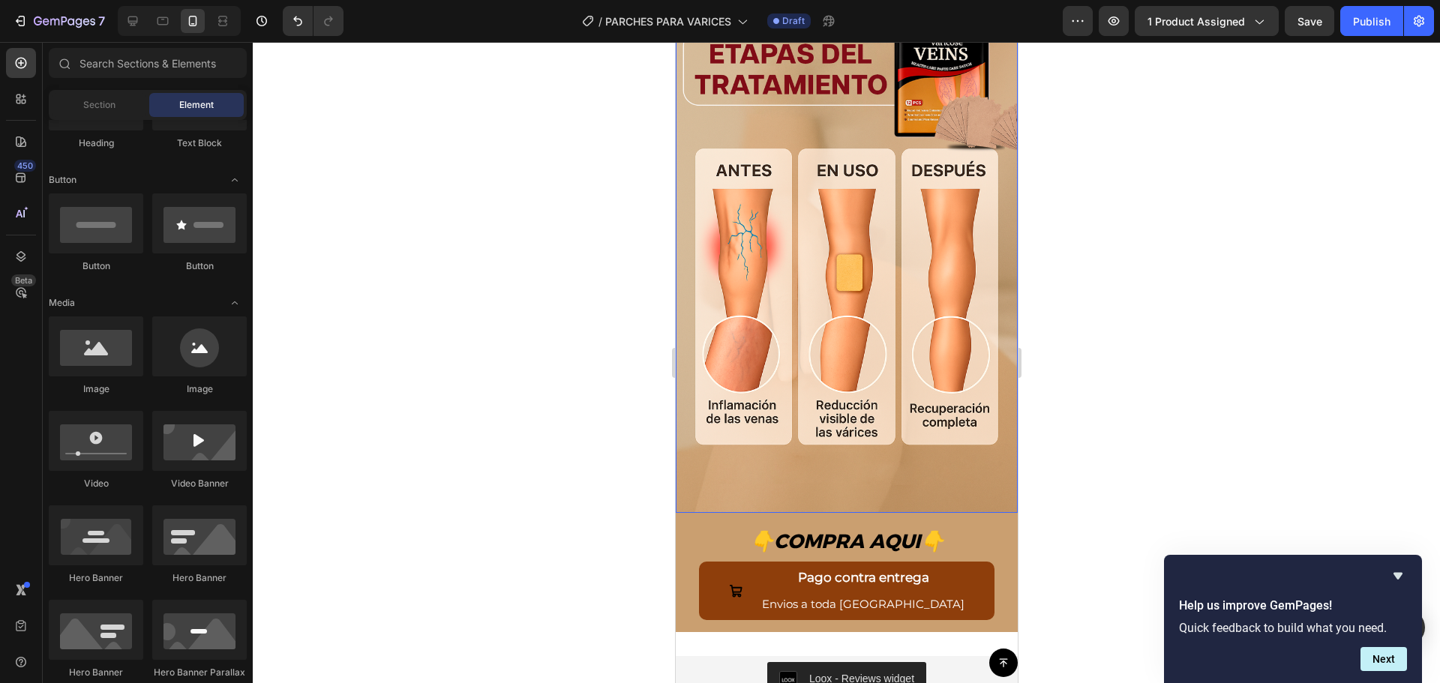
click at [578, 419] on div at bounding box center [846, 362] width 1187 height 641
click at [1073, 312] on div at bounding box center [846, 362] width 1187 height 641
click at [605, 531] on div at bounding box center [846, 362] width 1187 height 641
click at [1001, 514] on div "👇 COMPRA AQUI 👇 Text Block Pago contra entrega Envios a toda Guatemala Button R…" at bounding box center [846, 572] width 342 height 119
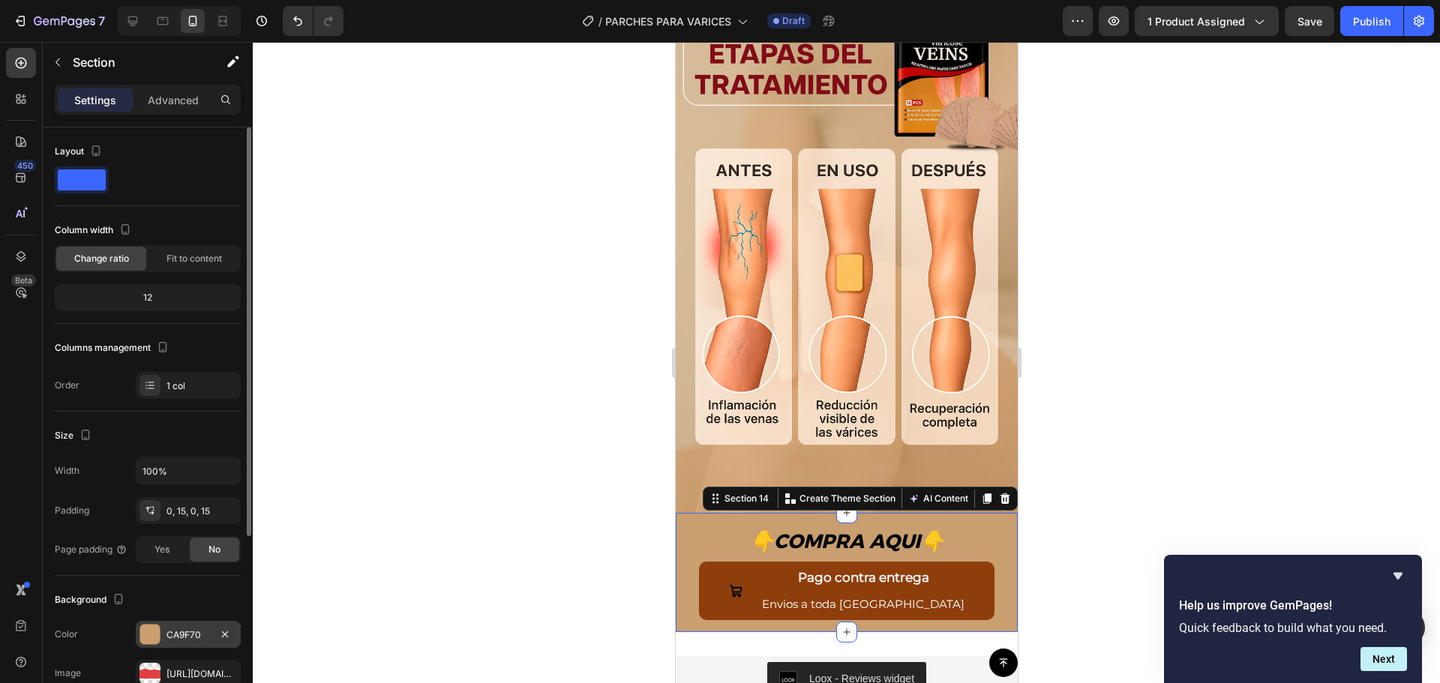
click at [171, 638] on div "CA9F70" at bounding box center [189, 636] width 44 height 14
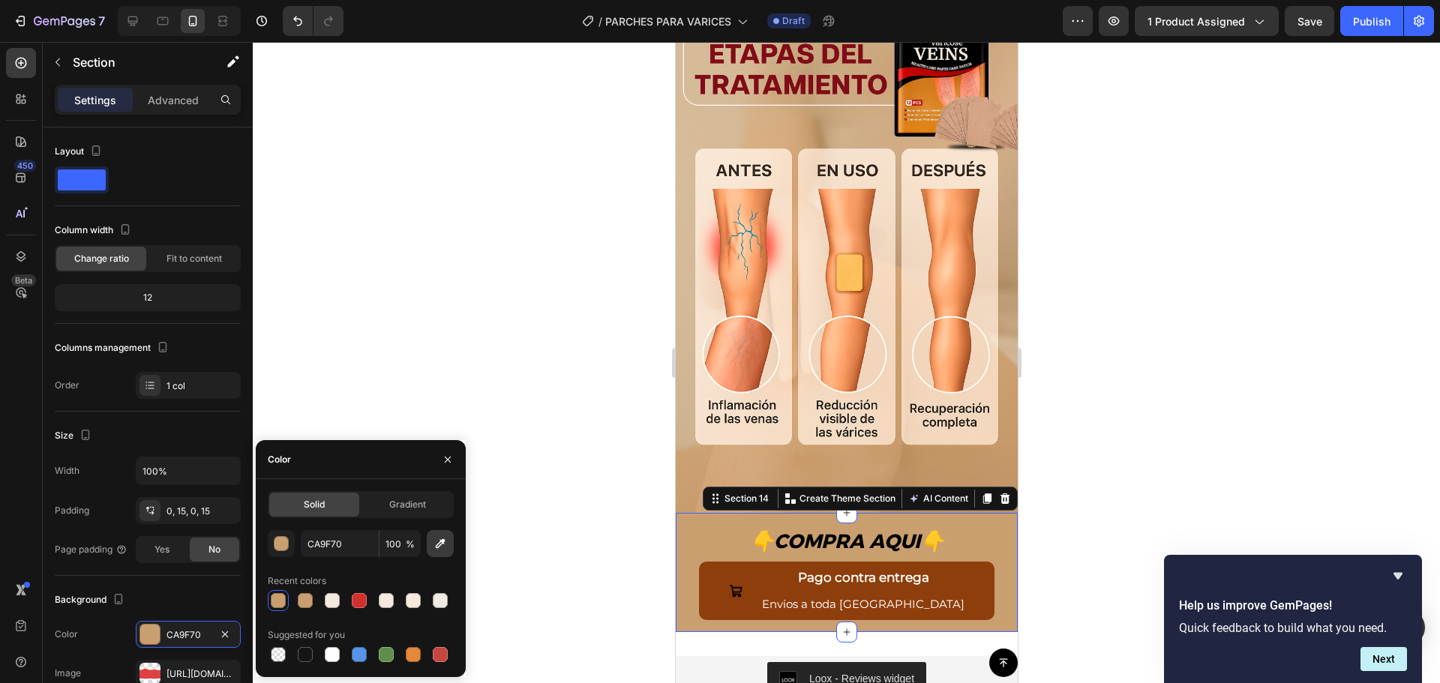
click at [432, 549] on button "button" at bounding box center [440, 543] width 27 height 27
type input "212121"
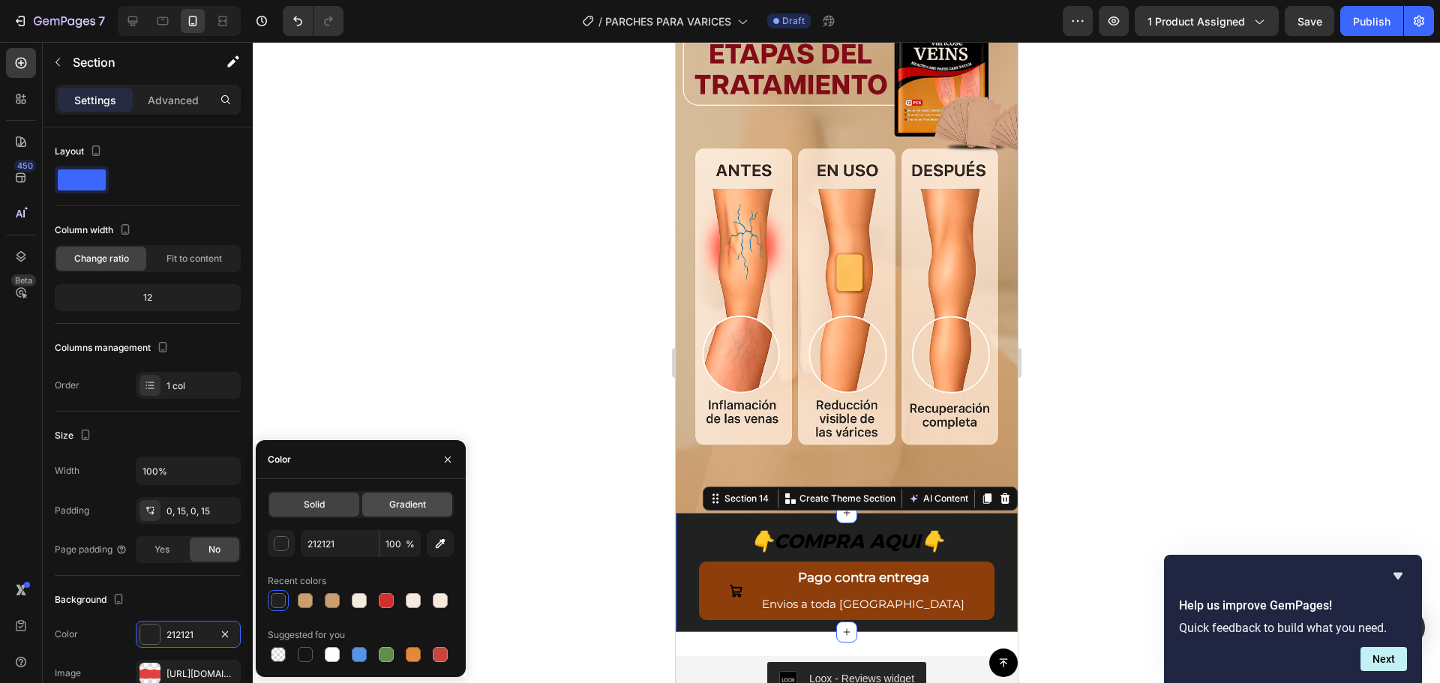
click at [396, 503] on span "Gradient" at bounding box center [407, 505] width 37 height 14
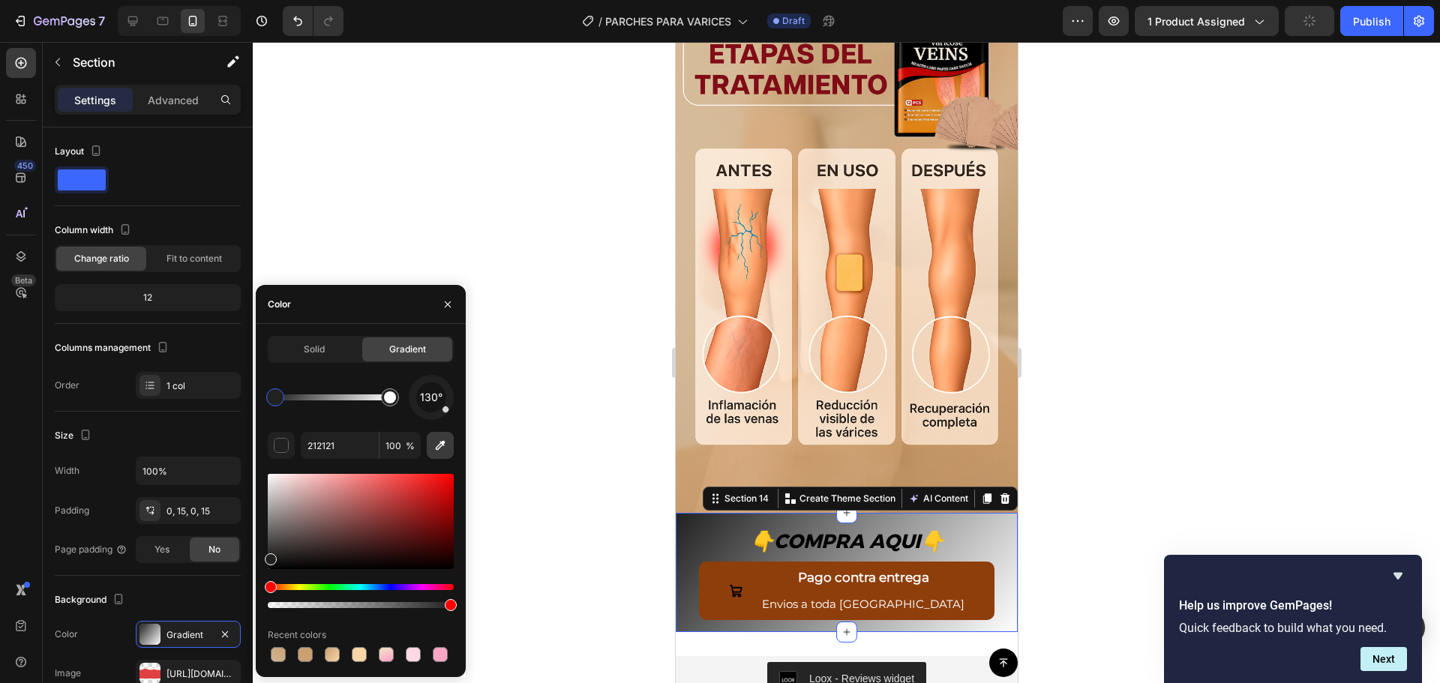
click at [444, 444] on icon "button" at bounding box center [441, 446] width 10 height 10
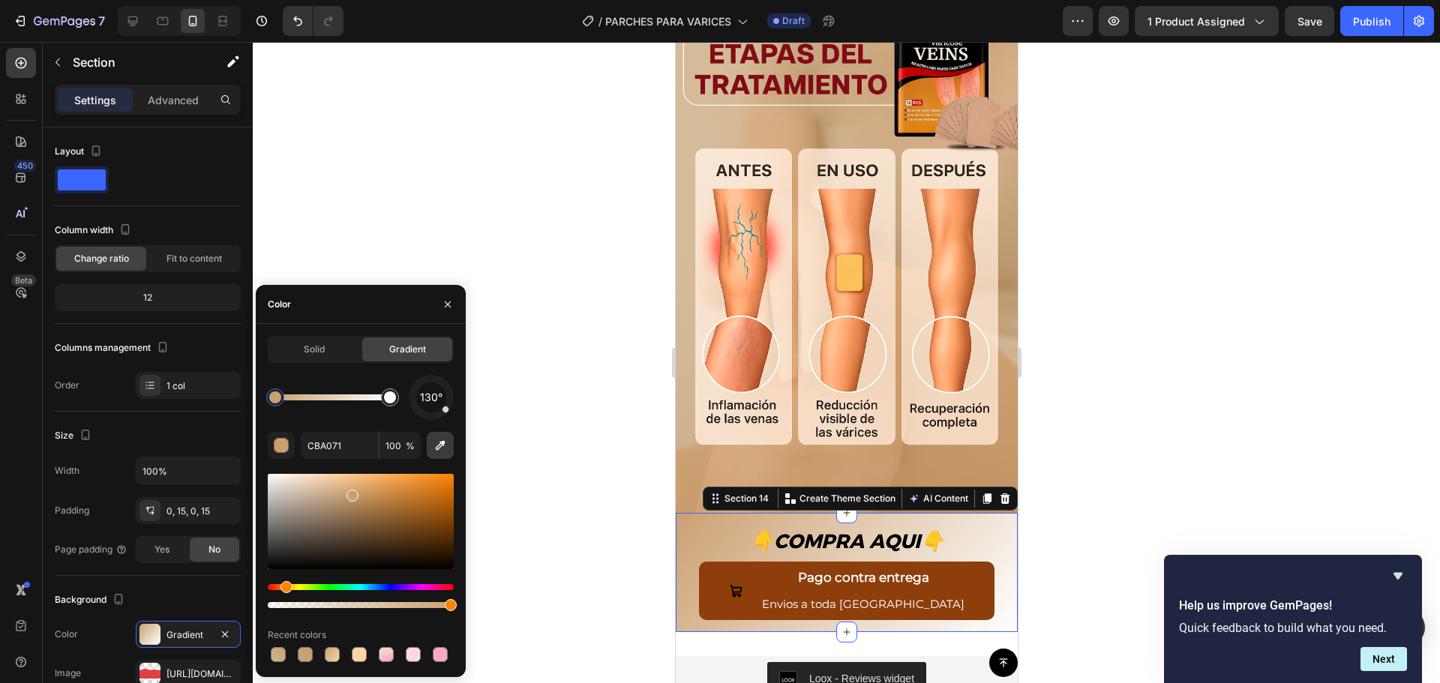
click at [449, 443] on button "button" at bounding box center [440, 445] width 27 height 27
click at [434, 437] on button "button" at bounding box center [440, 445] width 27 height 27
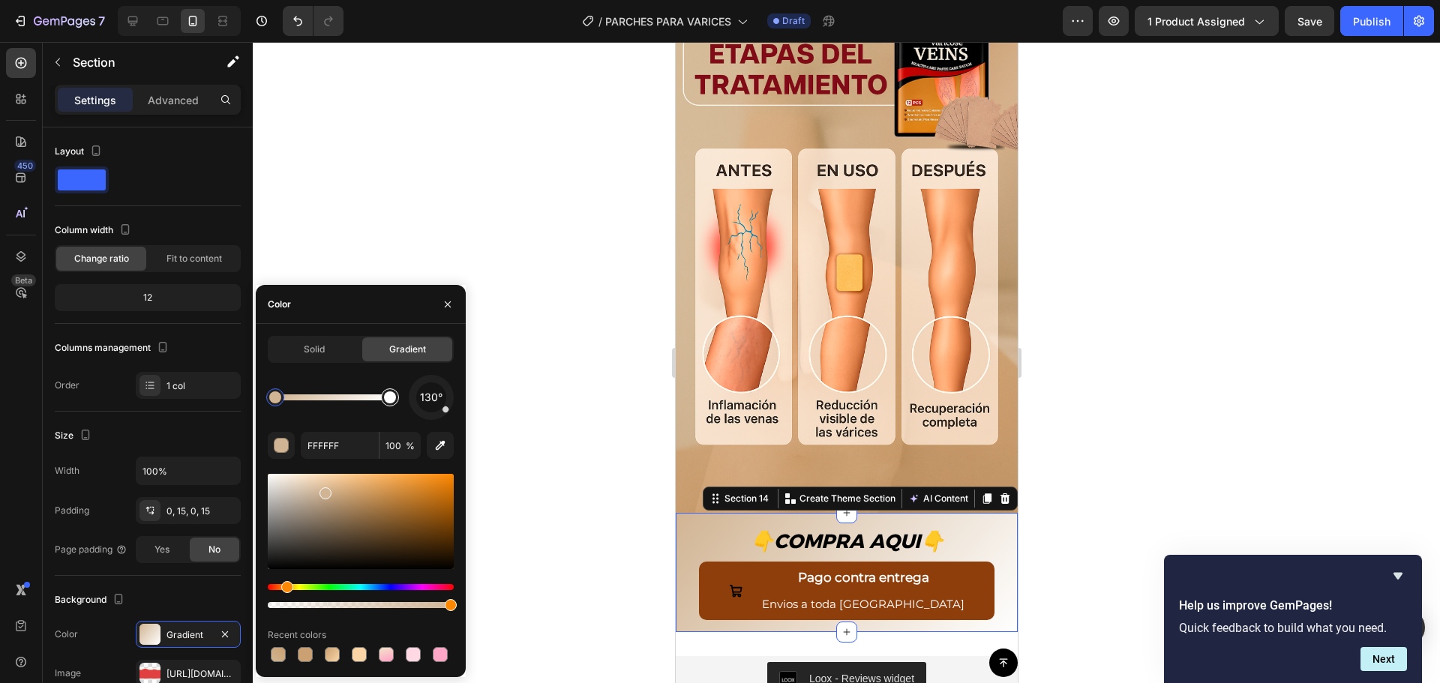
click at [398, 398] on div at bounding box center [390, 398] width 18 height 18
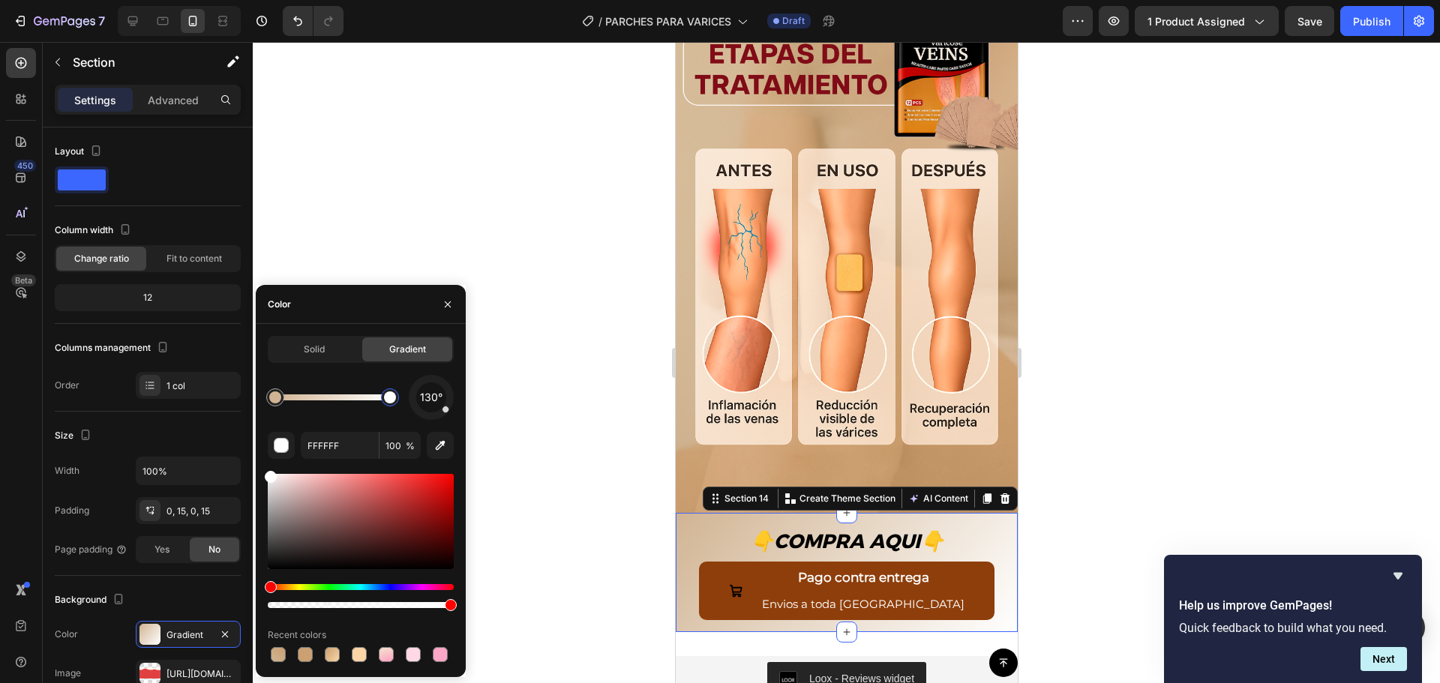
click at [390, 404] on div at bounding box center [390, 398] width 18 height 18
click at [437, 439] on icon "button" at bounding box center [440, 445] width 15 height 15
type input "D1B493"
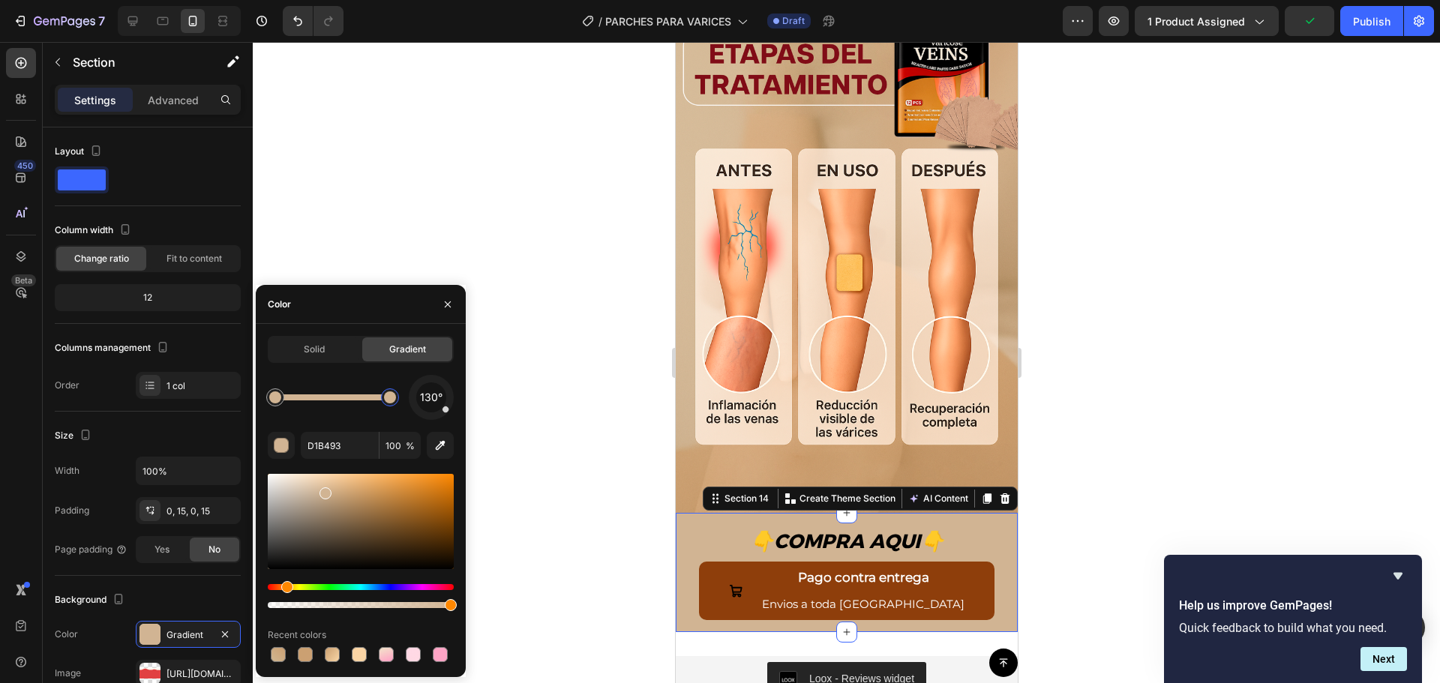
click at [542, 407] on div at bounding box center [846, 362] width 1187 height 641
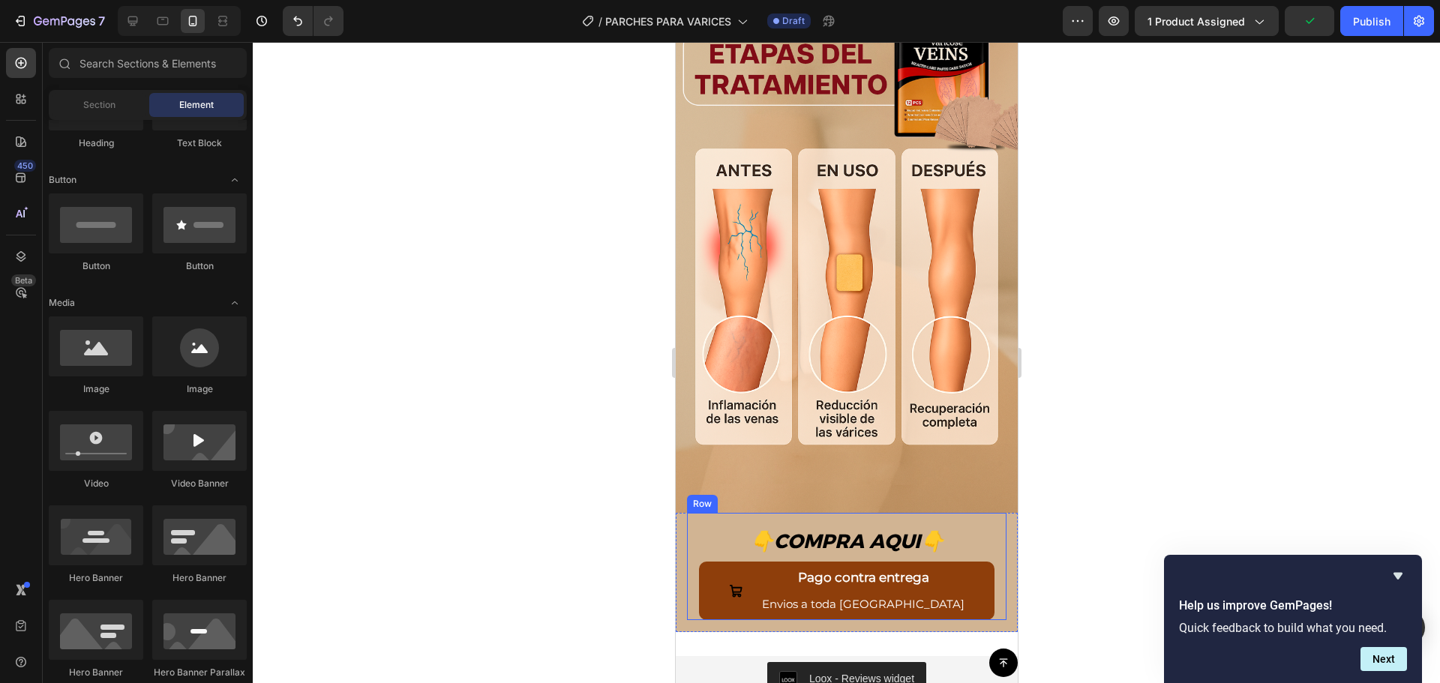
click at [698, 530] on div "👇 COMPRA AQUI 👇" at bounding box center [846, 542] width 308 height 24
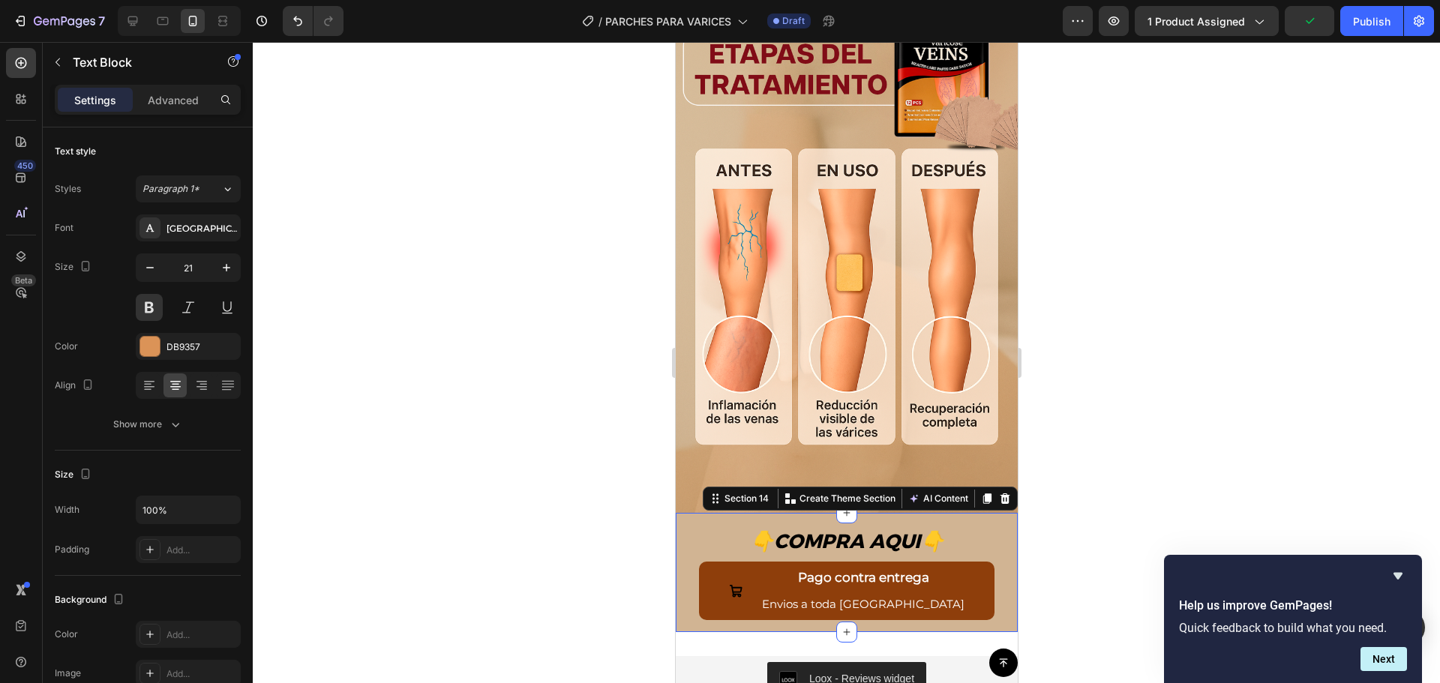
click at [682, 513] on div "👇 COMPRA AQUI 👇 Text Block Pago contra entrega Envios a toda Guatemala Button R…" at bounding box center [846, 572] width 342 height 119
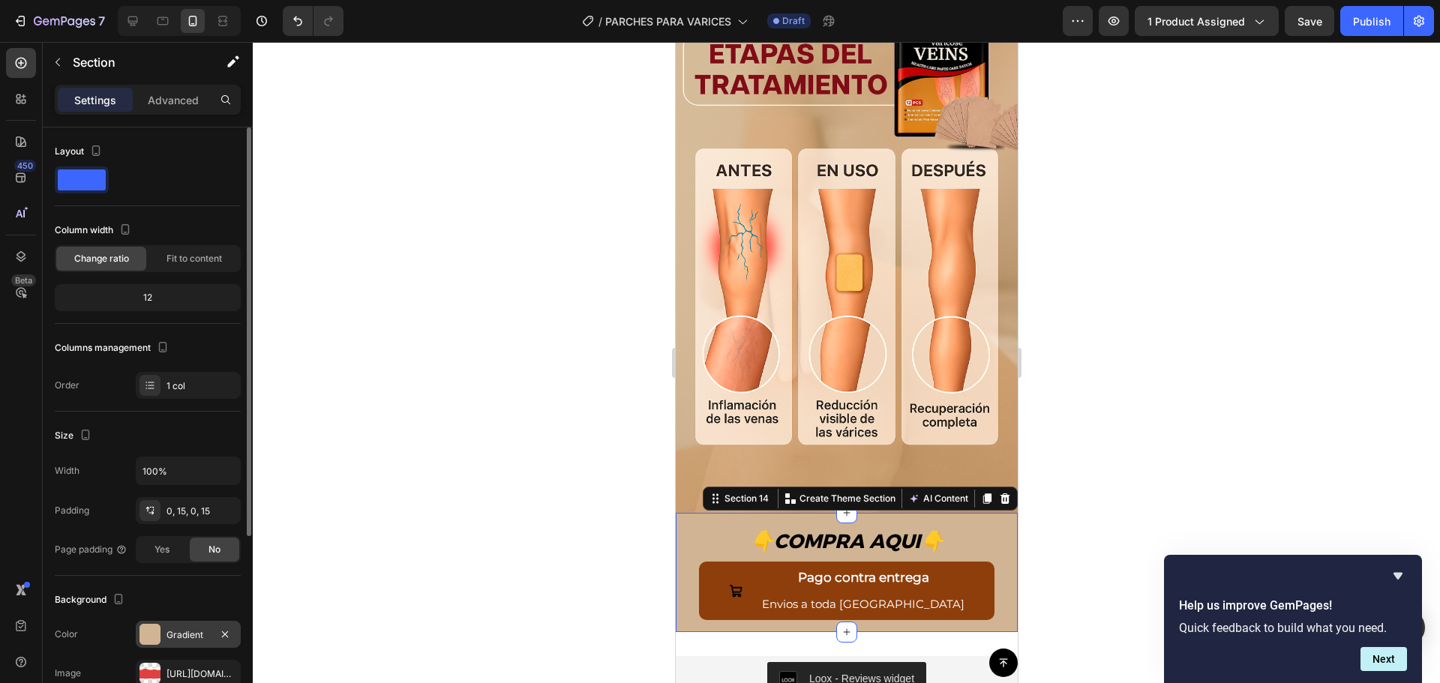
click at [151, 638] on div at bounding box center [150, 634] width 21 height 21
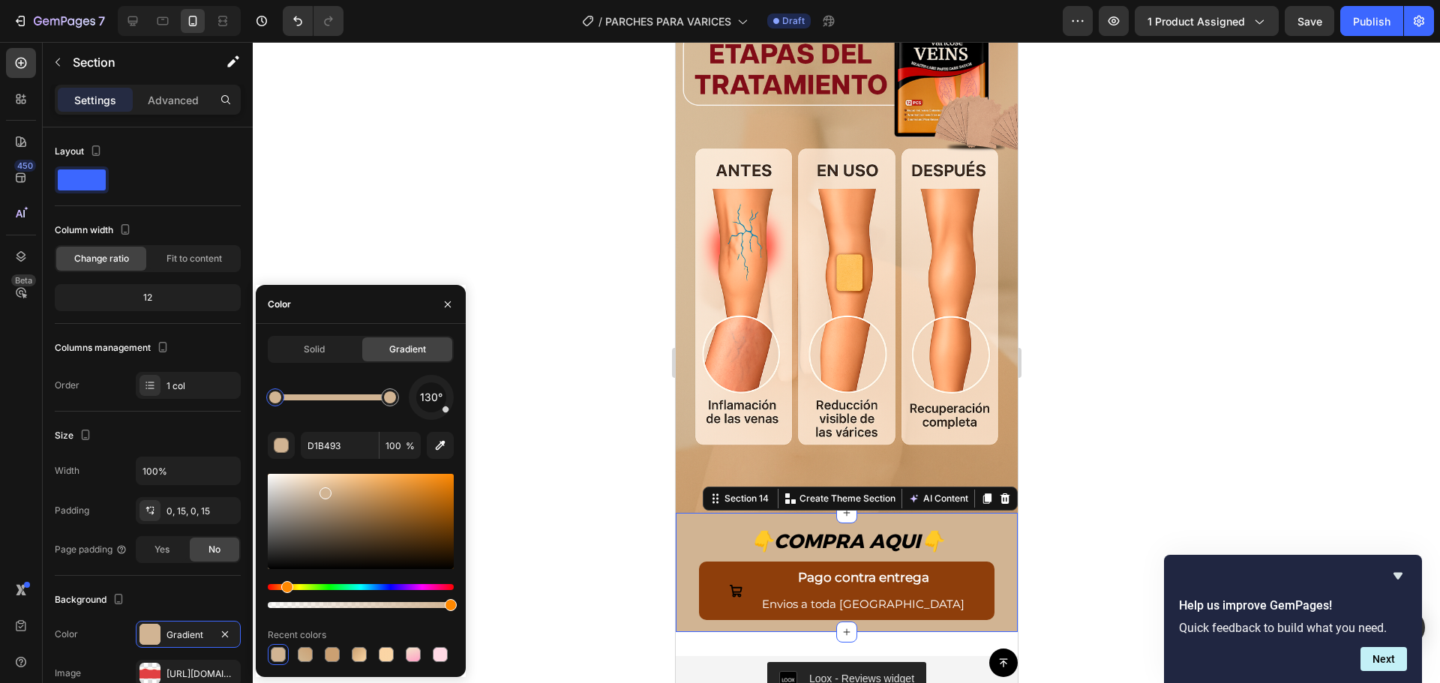
drag, startPoint x: 452, startPoint y: 409, endPoint x: 453, endPoint y: 392, distance: 17.3
click at [453, 392] on div "130°" at bounding box center [431, 397] width 45 height 45
drag, startPoint x: 451, startPoint y: 412, endPoint x: 458, endPoint y: 402, distance: 11.9
click at [458, 402] on div "Solid Gradient 130° D1B493 100 % Recent colors" at bounding box center [361, 500] width 210 height 329
drag, startPoint x: 447, startPoint y: 417, endPoint x: 450, endPoint y: 407, distance: 10.2
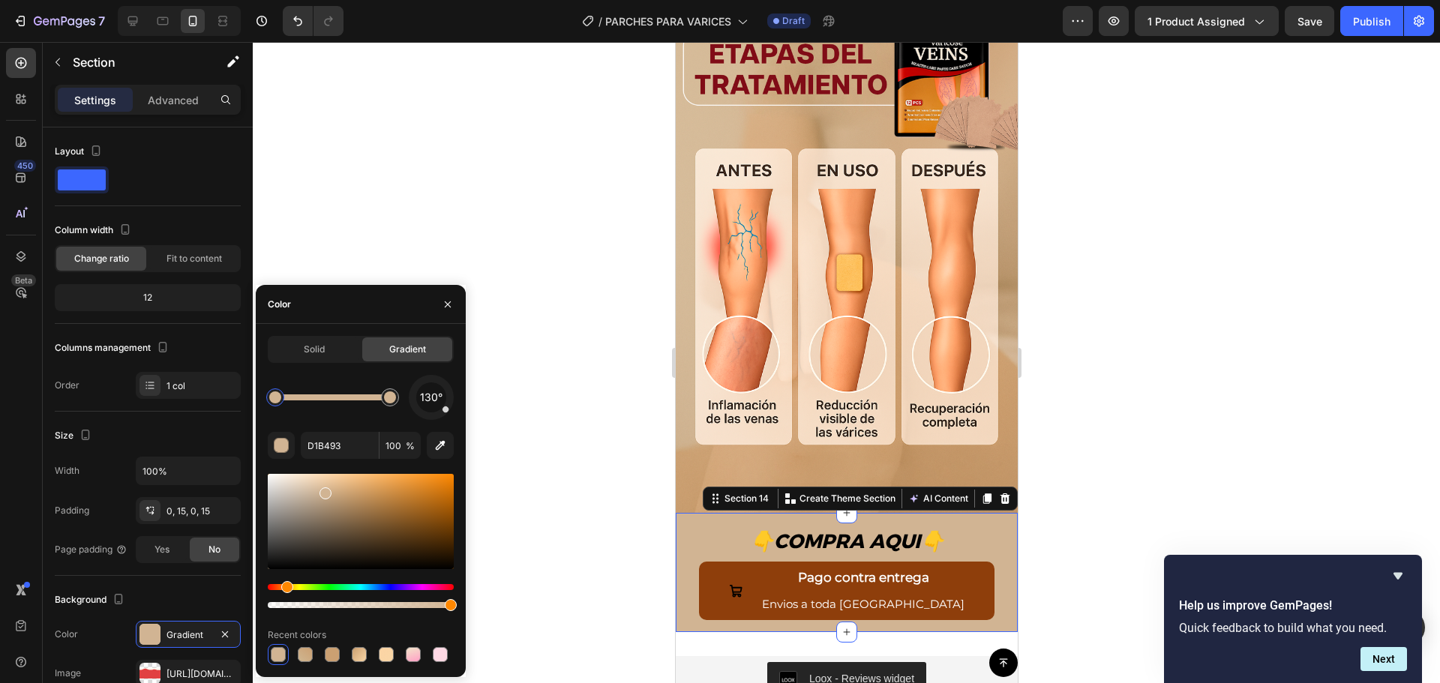
click at [452, 404] on div "130°" at bounding box center [431, 397] width 45 height 45
drag, startPoint x: 448, startPoint y: 412, endPoint x: 414, endPoint y: 428, distance: 37.6
click at [414, 428] on div "207° D1B493 100 % Recent colors" at bounding box center [361, 520] width 186 height 290
click at [432, 447] on button "button" at bounding box center [440, 445] width 27 height 27
click at [439, 440] on icon "button" at bounding box center [440, 445] width 15 height 15
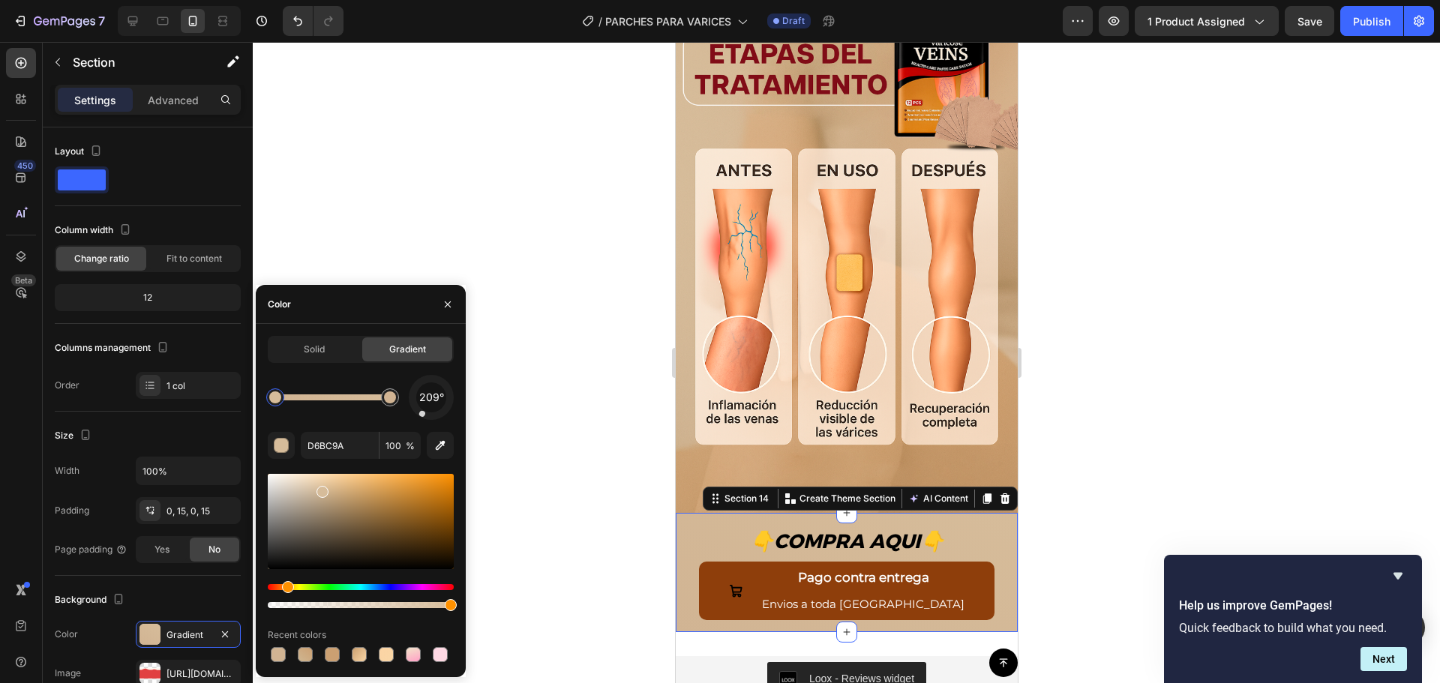
type input "CBA071"
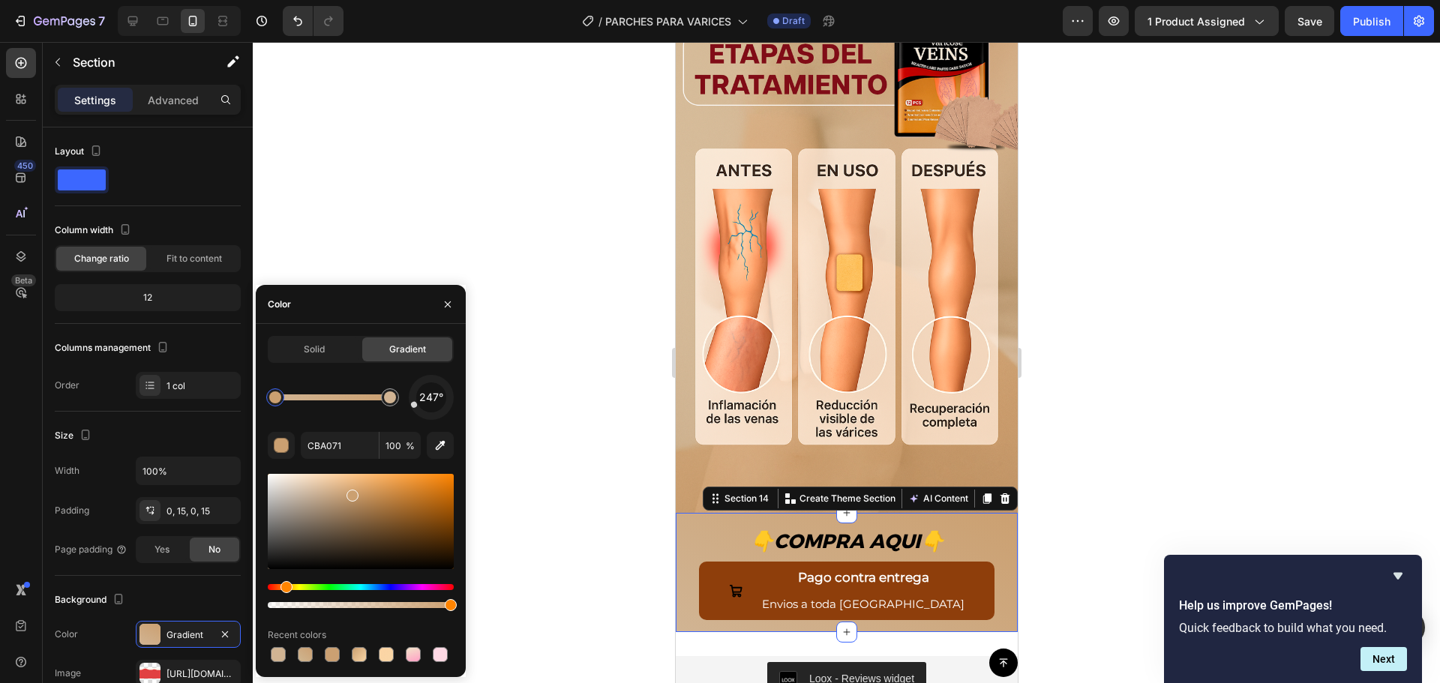
drag, startPoint x: 424, startPoint y: 411, endPoint x: 421, endPoint y: 402, distance: 9.5
click at [421, 402] on div "247°" at bounding box center [431, 397] width 45 height 45
drag, startPoint x: 421, startPoint y: 409, endPoint x: 422, endPoint y: 389, distance: 19.6
click at [422, 389] on div "313°" at bounding box center [431, 398] width 30 height 30
drag, startPoint x: 419, startPoint y: 389, endPoint x: 429, endPoint y: 380, distance: 13.4
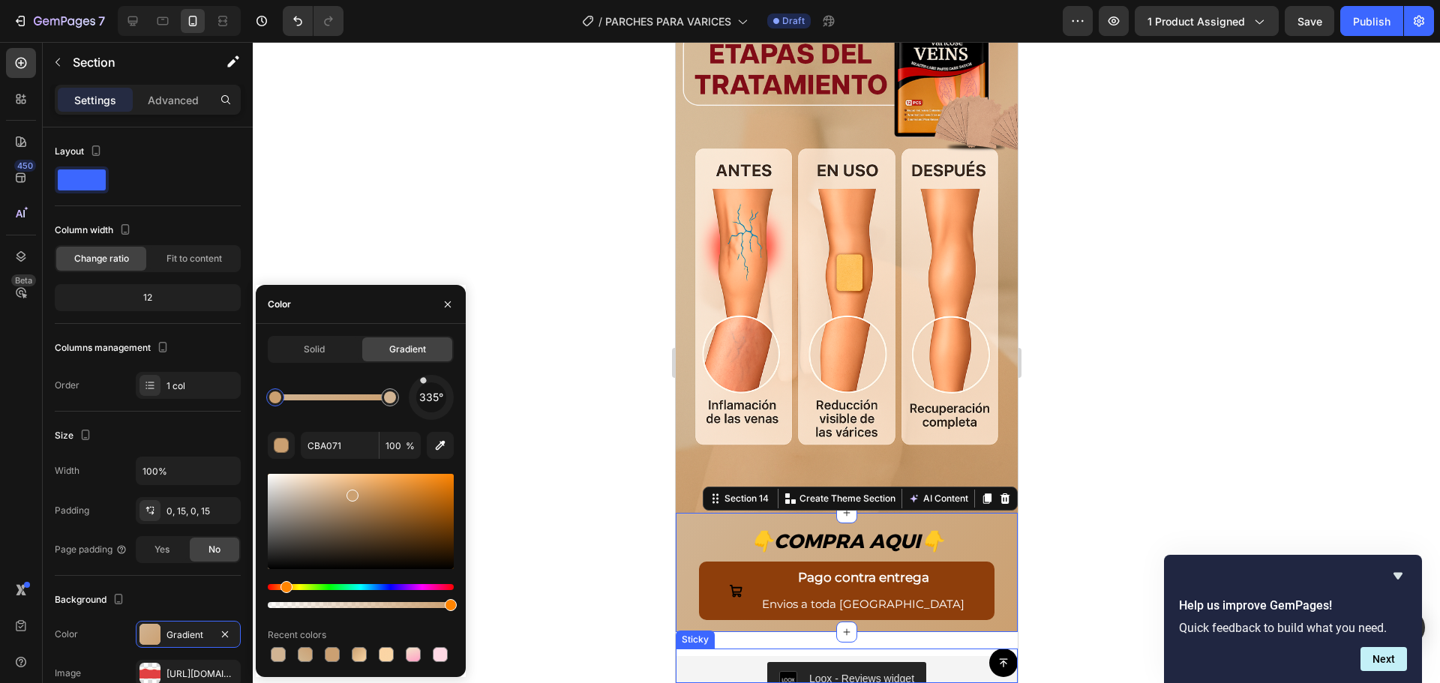
click at [429, 380] on div "335°" at bounding box center [431, 397] width 45 height 45
drag, startPoint x: 424, startPoint y: 384, endPoint x: 419, endPoint y: 425, distance: 41.6
click at [419, 425] on div "205° CBA071 100 % Recent colors" at bounding box center [361, 520] width 186 height 290
drag, startPoint x: 424, startPoint y: 417, endPoint x: 441, endPoint y: 422, distance: 18.0
click at [441, 422] on div "171° CBA071 100 % Recent colors" at bounding box center [361, 520] width 186 height 290
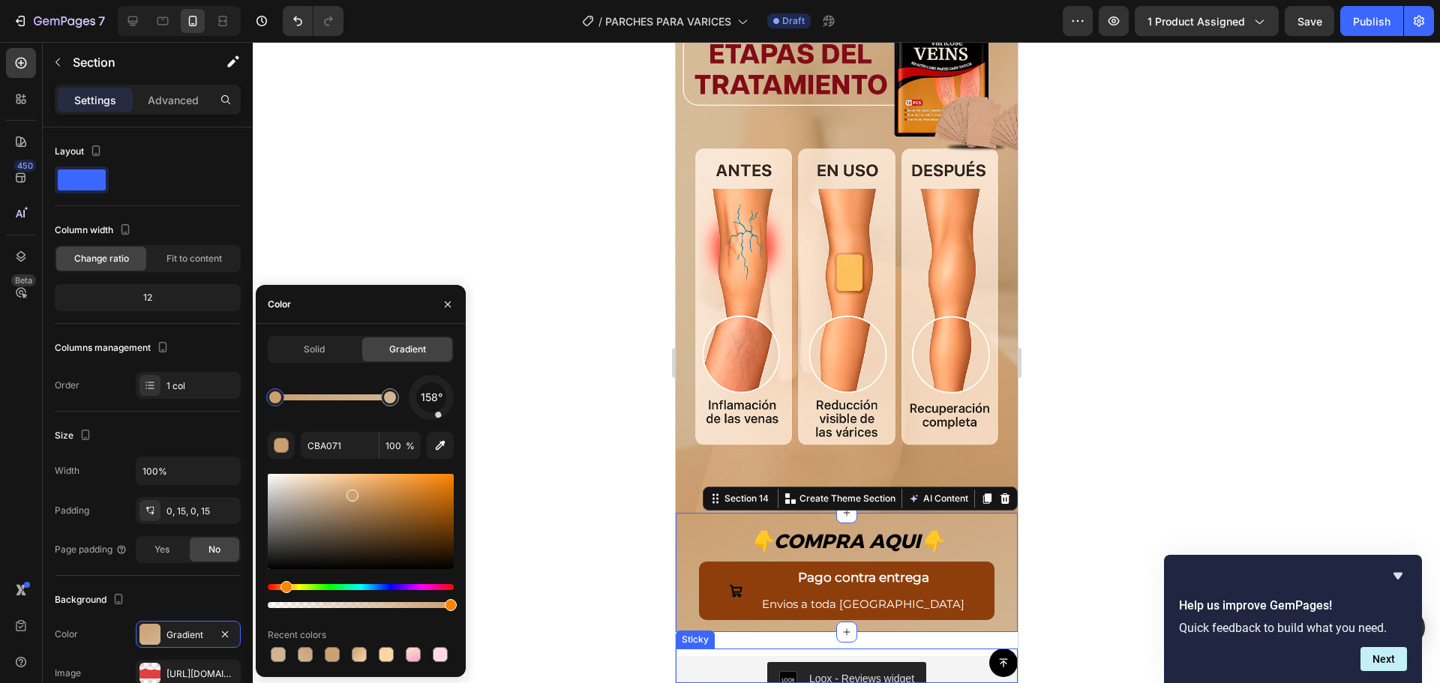
click at [434, 420] on div "158° CBA071 100 % Recent colors" at bounding box center [361, 520] width 186 height 290
click at [433, 417] on div at bounding box center [434, 416] width 7 height 7
click at [555, 448] on div at bounding box center [846, 362] width 1187 height 641
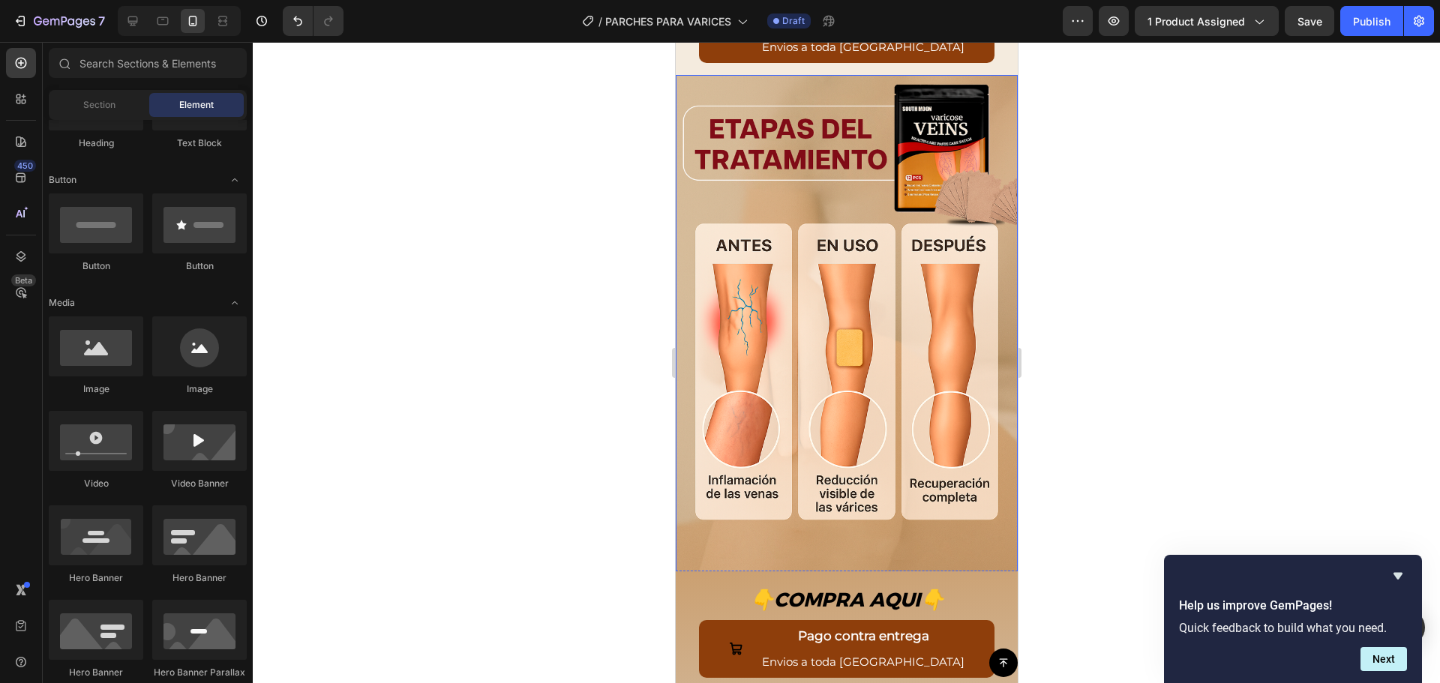
scroll to position [3685, 0]
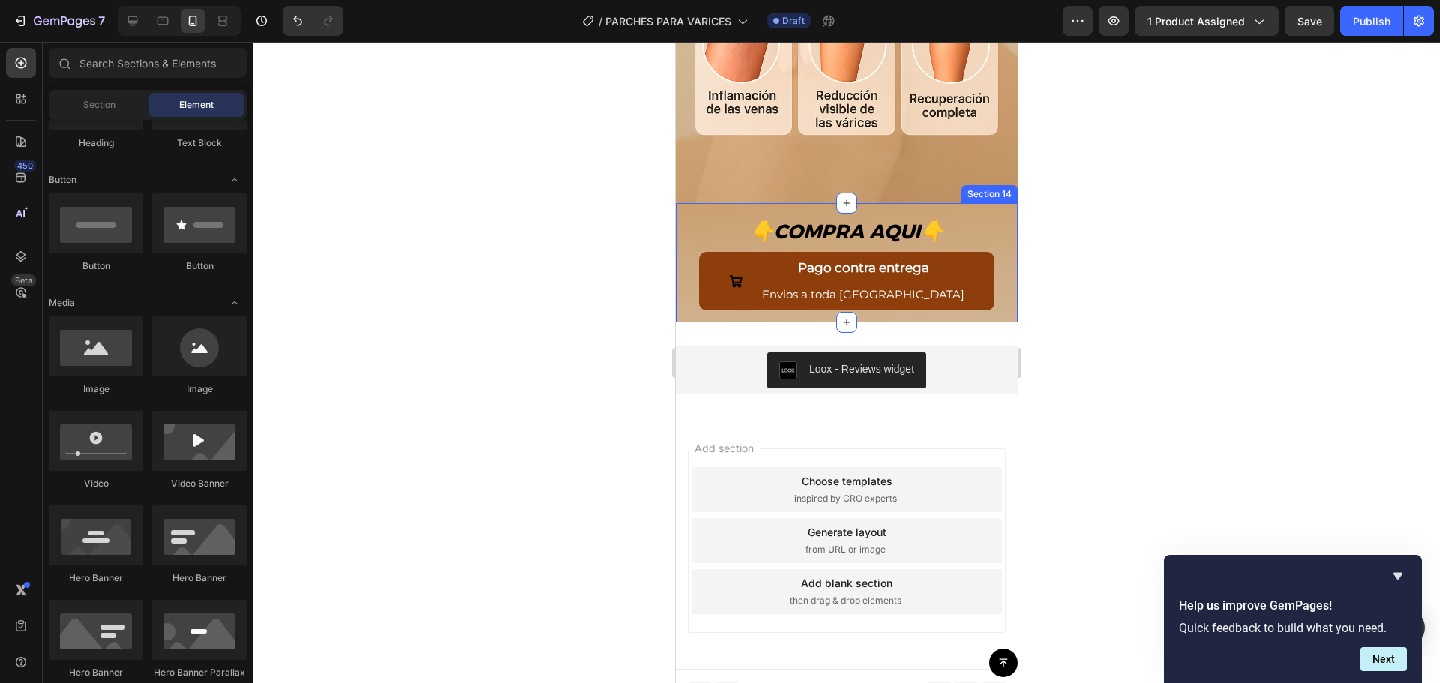
click at [1002, 211] on div "👇 COMPRA AQUI 👇 Text Block Pago contra entrega Envios a toda Guatemala Button R…" at bounding box center [846, 262] width 342 height 119
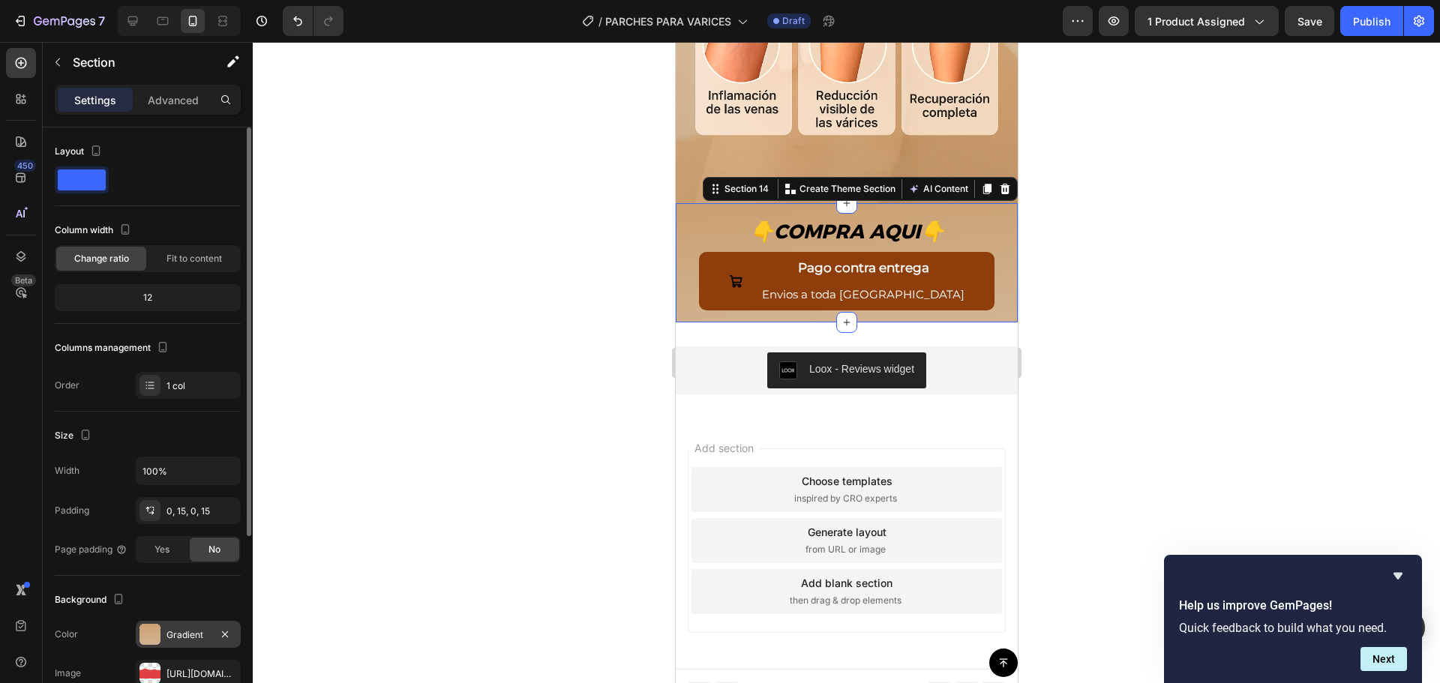
click at [156, 631] on div at bounding box center [150, 634] width 21 height 21
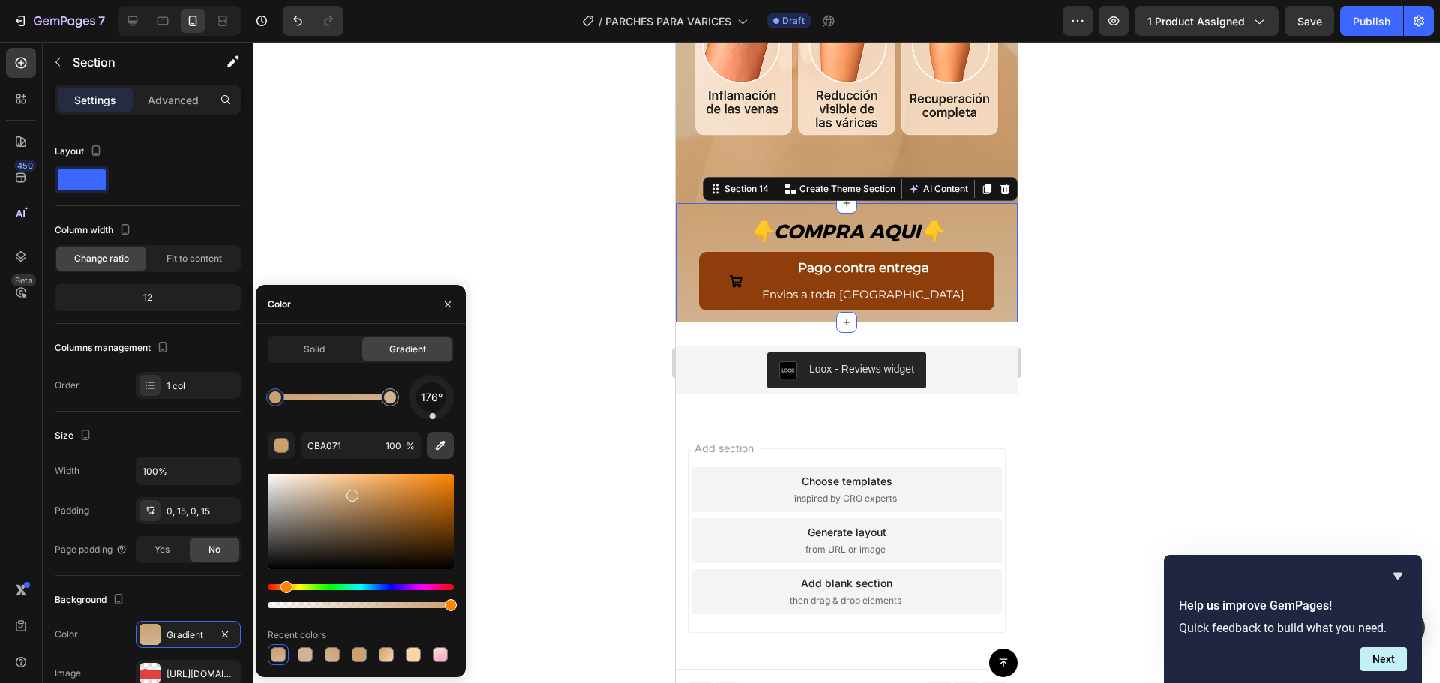
click at [444, 440] on icon "button" at bounding box center [440, 445] width 15 height 15
type input "CCA071"
click at [338, 431] on div "176° CCA071 100 % Recent colors" at bounding box center [361, 520] width 186 height 290
drag, startPoint x: 370, startPoint y: 602, endPoint x: 364, endPoint y: 607, distance: 8.0
click at [364, 607] on div at bounding box center [361, 596] width 186 height 24
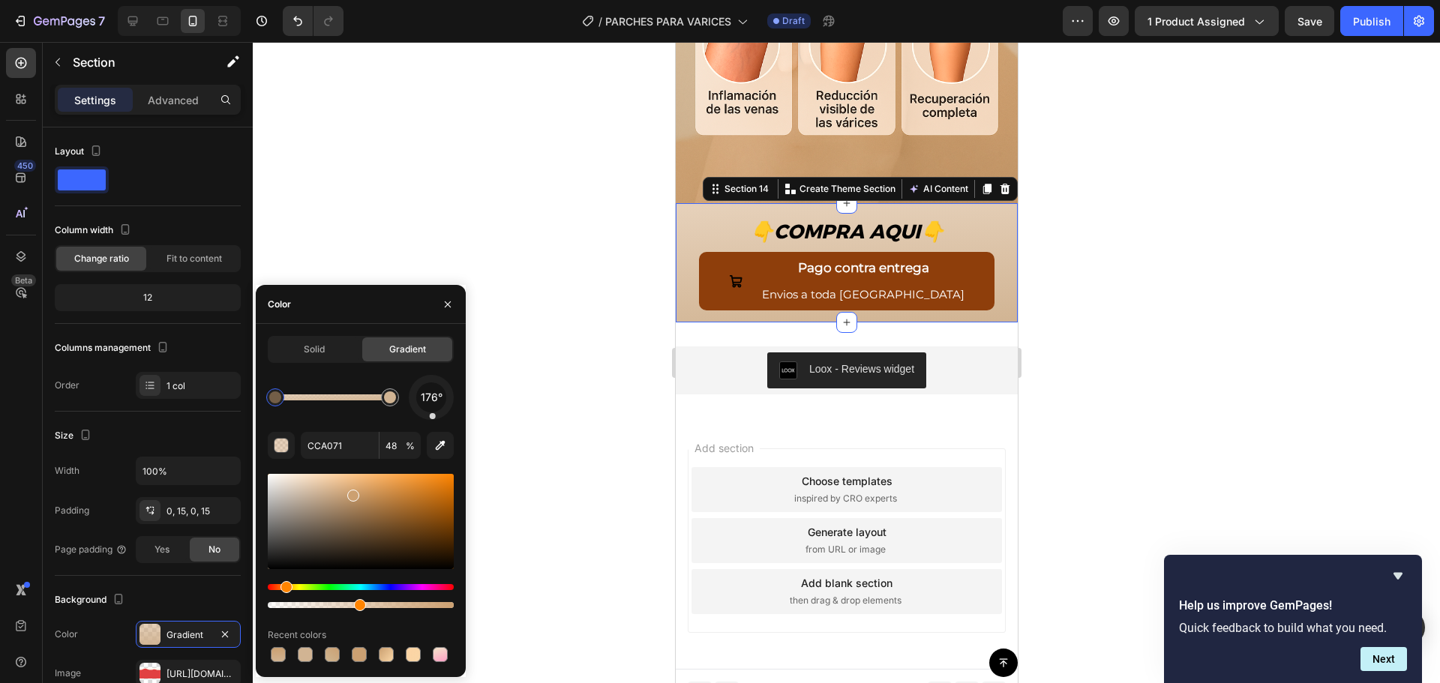
drag, startPoint x: 449, startPoint y: 606, endPoint x: 536, endPoint y: 590, distance: 88.4
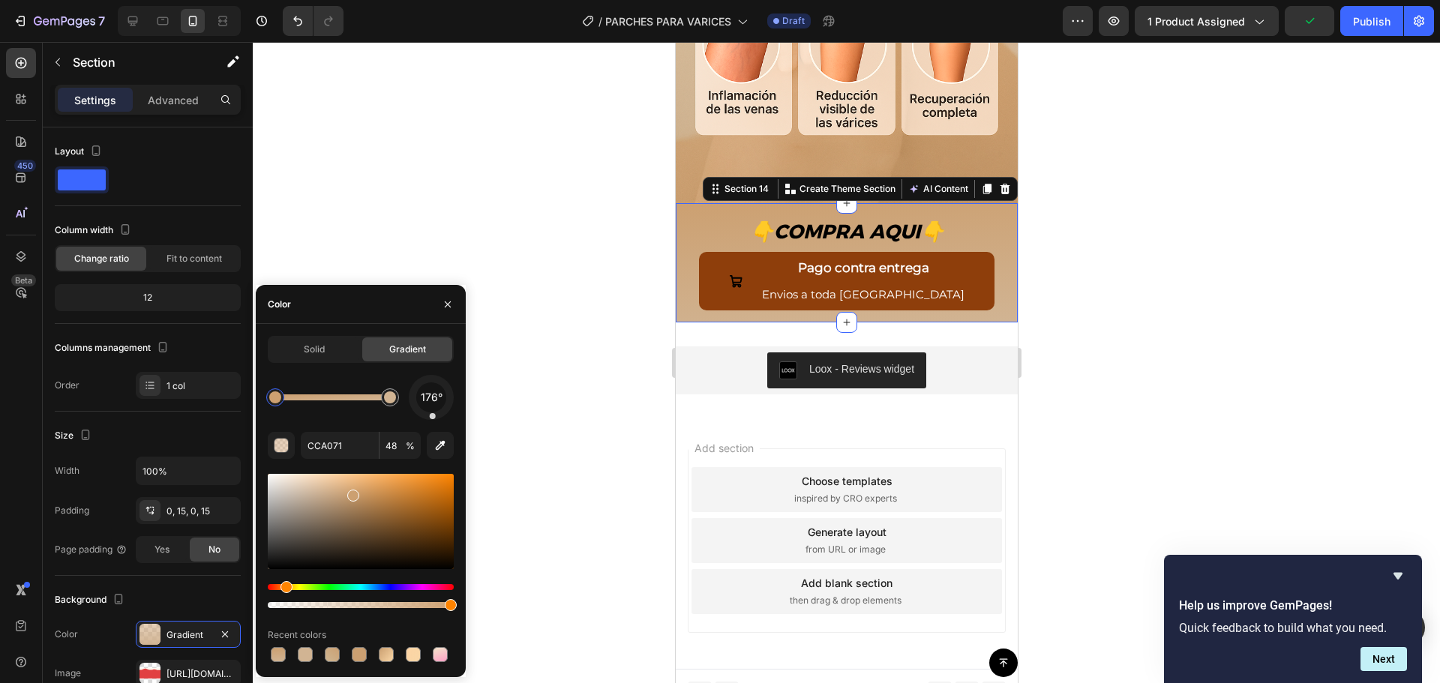
type input "100"
drag, startPoint x: 359, startPoint y: 602, endPoint x: 586, endPoint y: 592, distance: 227.5
click at [644, 446] on div at bounding box center [846, 362] width 1187 height 641
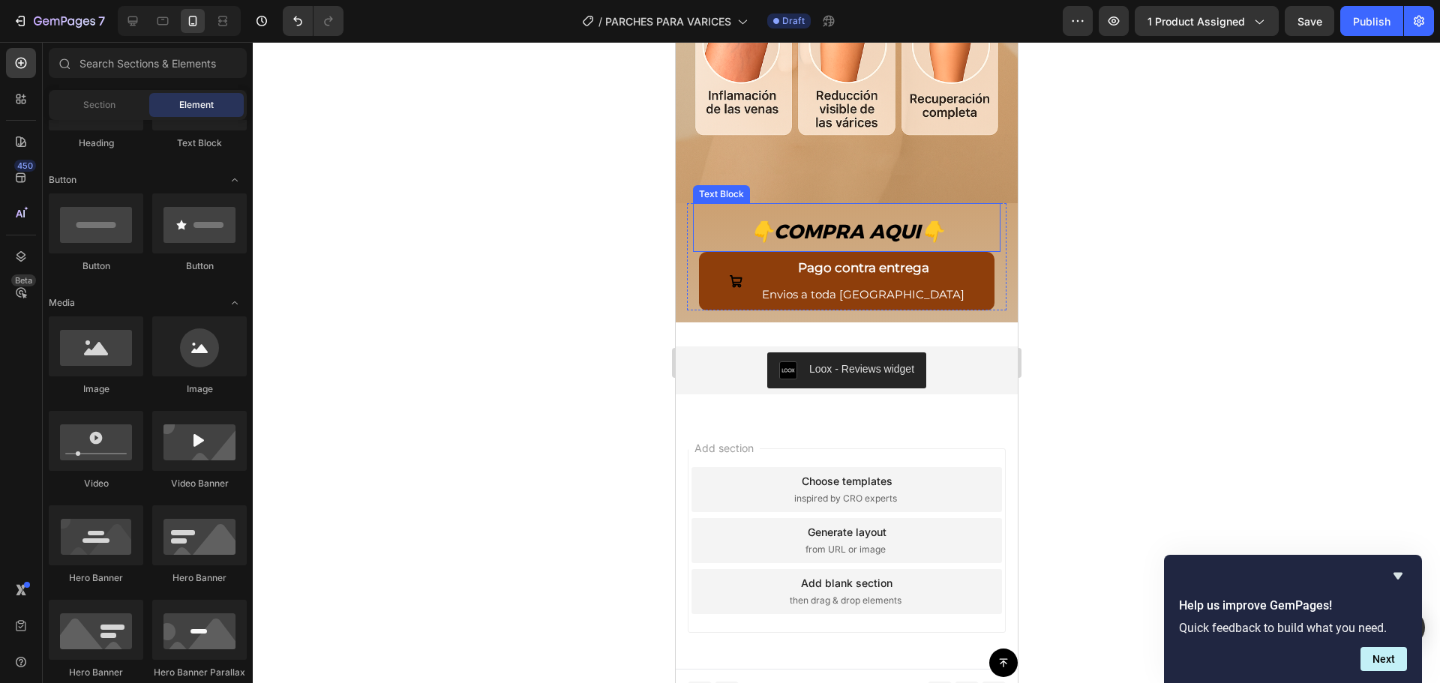
click at [700, 203] on div "👇 COMPRA AQUI 👇 Text Block" at bounding box center [846, 227] width 308 height 49
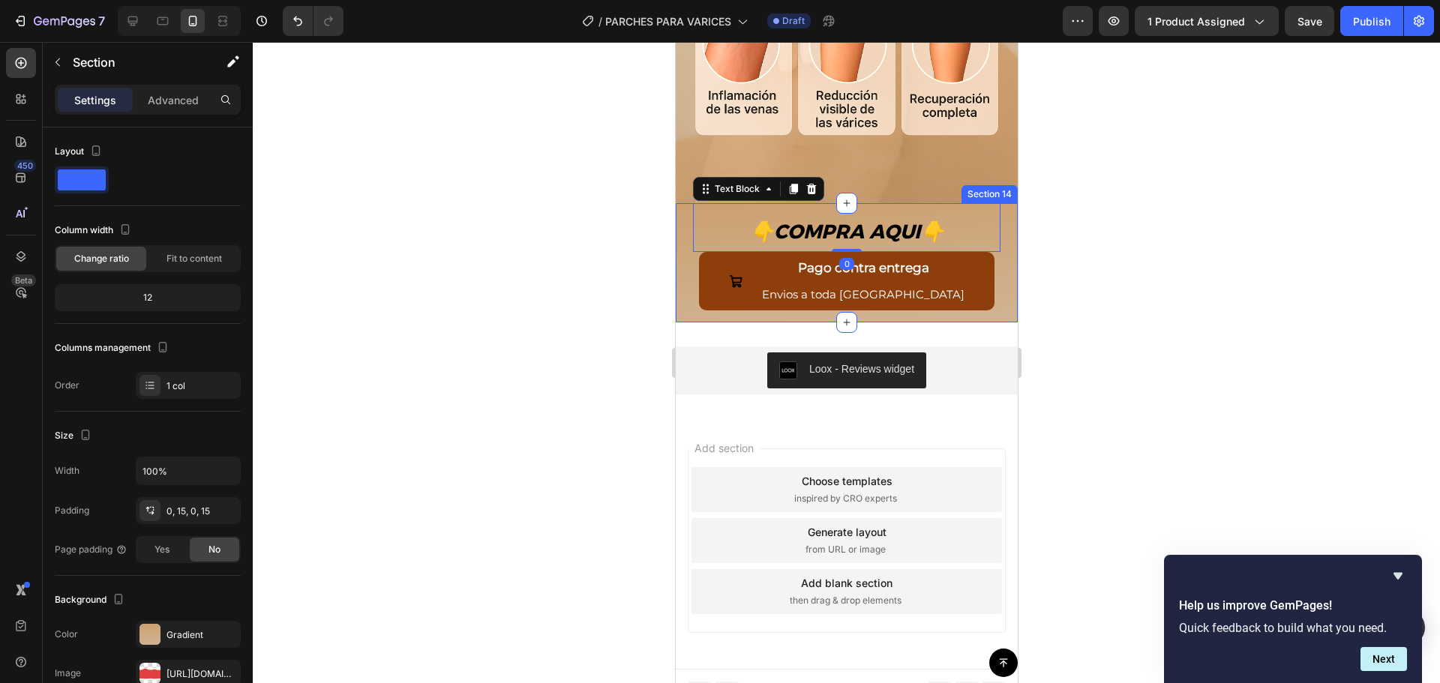
click at [675, 205] on div "👇 COMPRA AQUI 👇 Text Block 0 Pago contra entrega Envios a toda Guatemala Button…" at bounding box center [846, 262] width 342 height 119
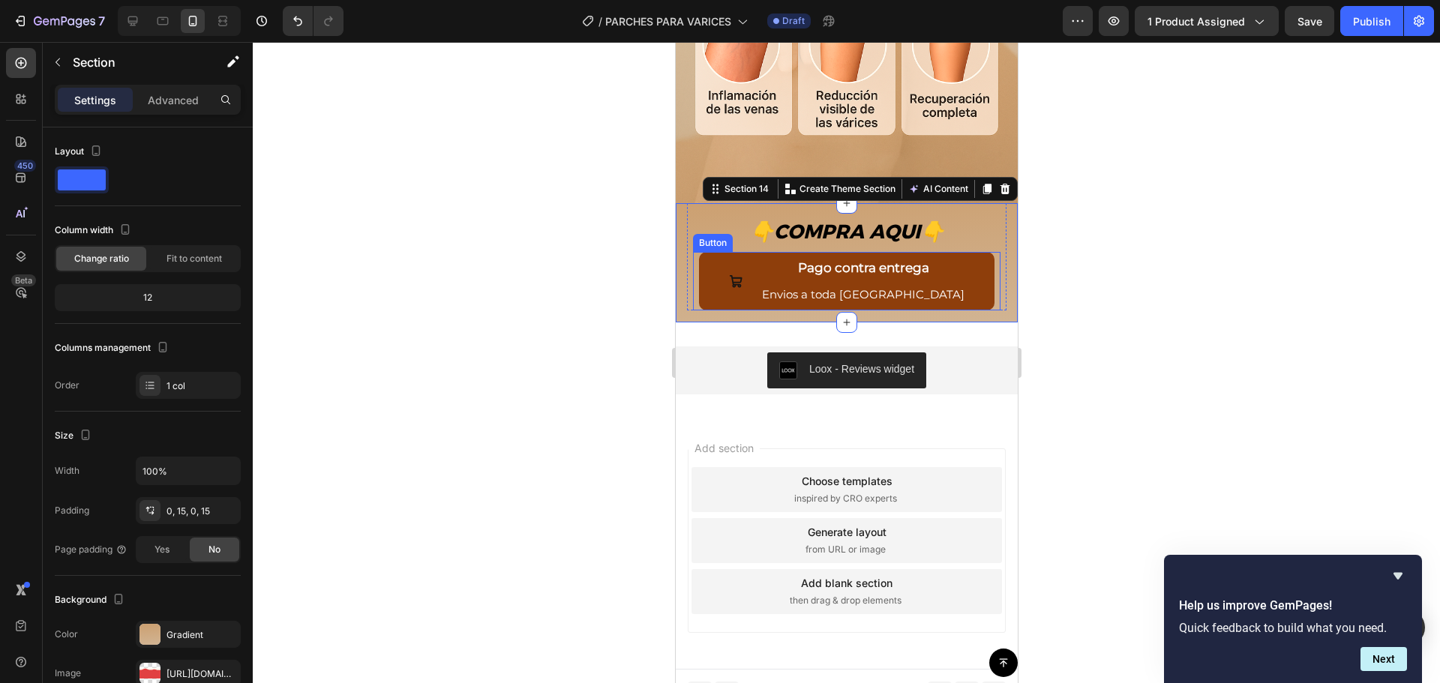
click at [743, 252] on button "Pago contra entrega Envios a toda Guatemala" at bounding box center [846, 281] width 296 height 58
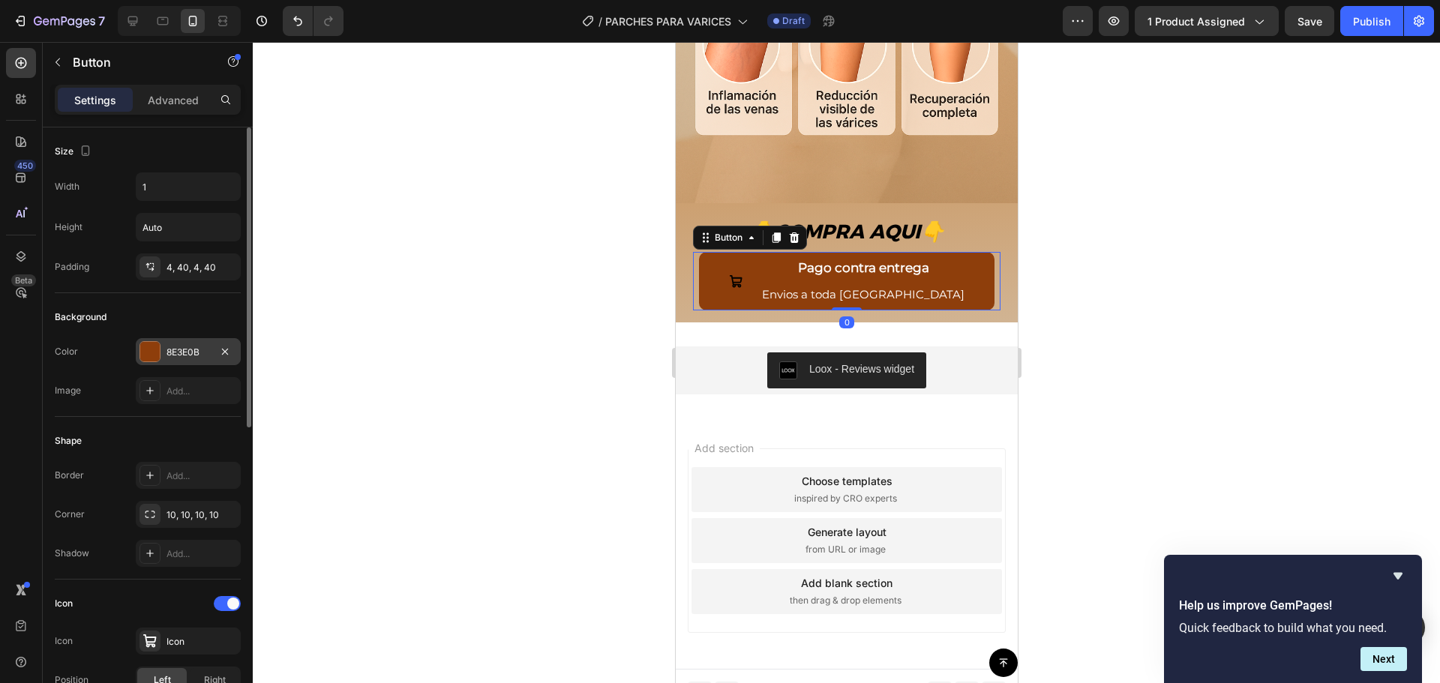
click at [149, 361] on div at bounding box center [150, 352] width 20 height 20
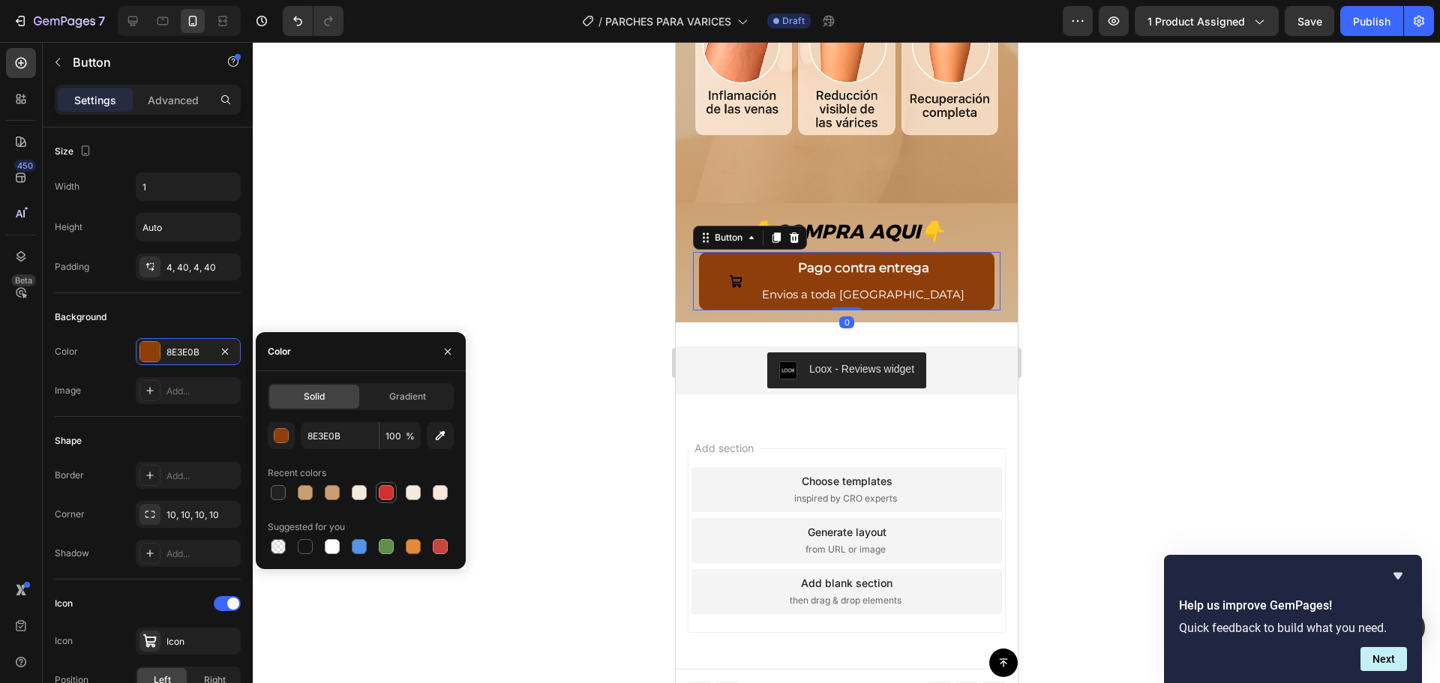
click at [384, 494] on div at bounding box center [386, 492] width 15 height 15
type input "D1302D"
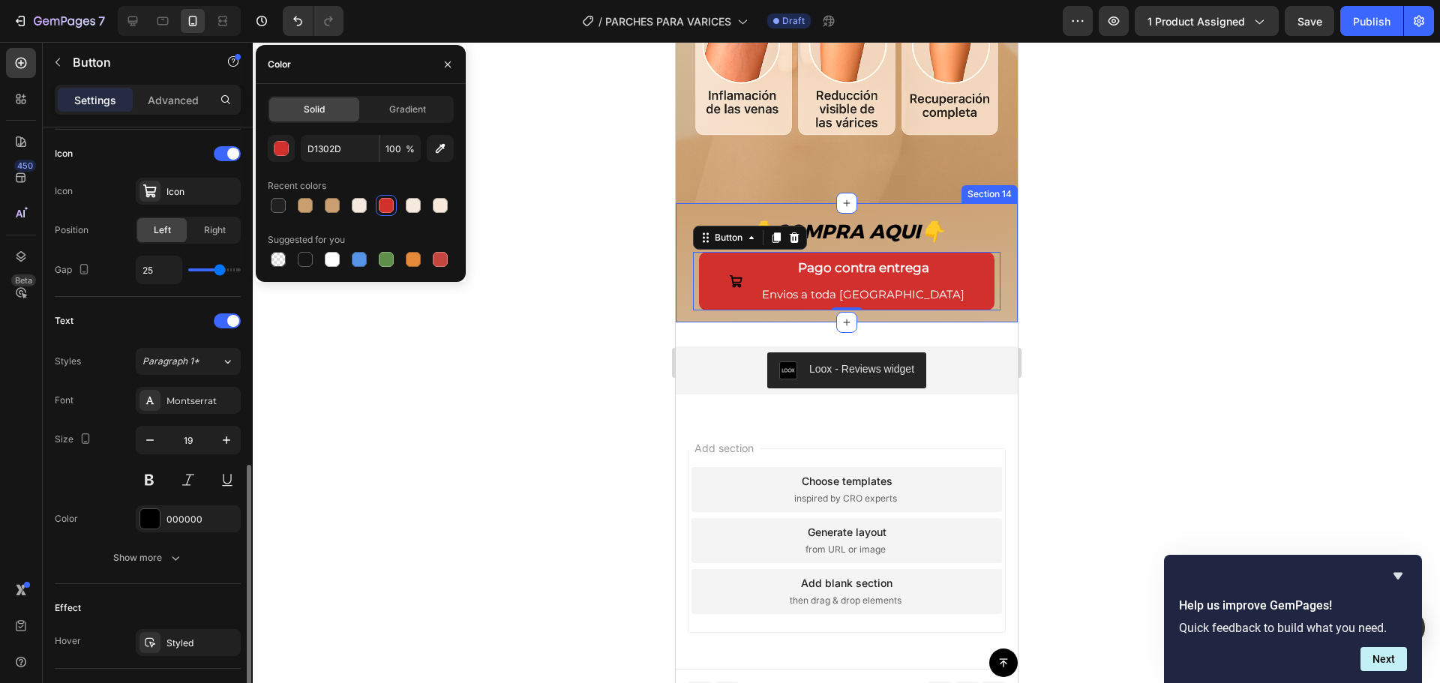
scroll to position [596, 0]
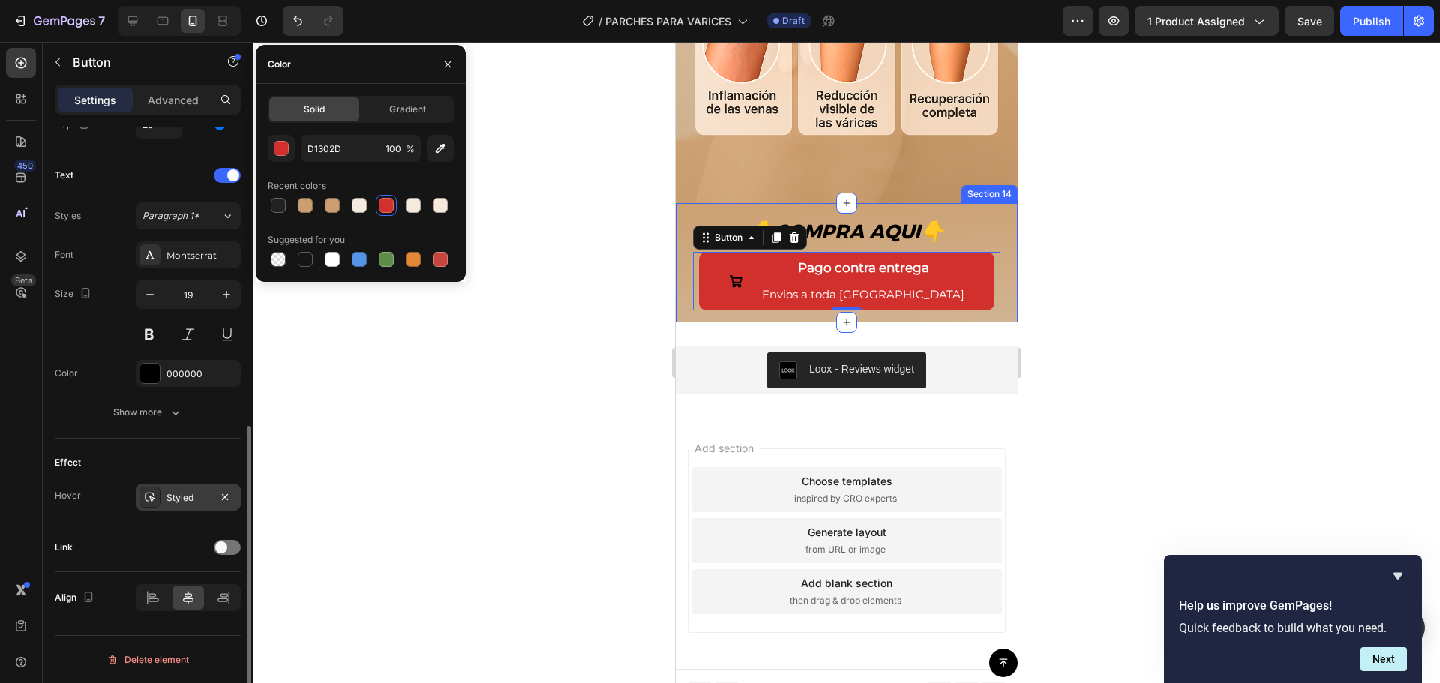
click at [182, 488] on div "Styled" at bounding box center [188, 497] width 105 height 27
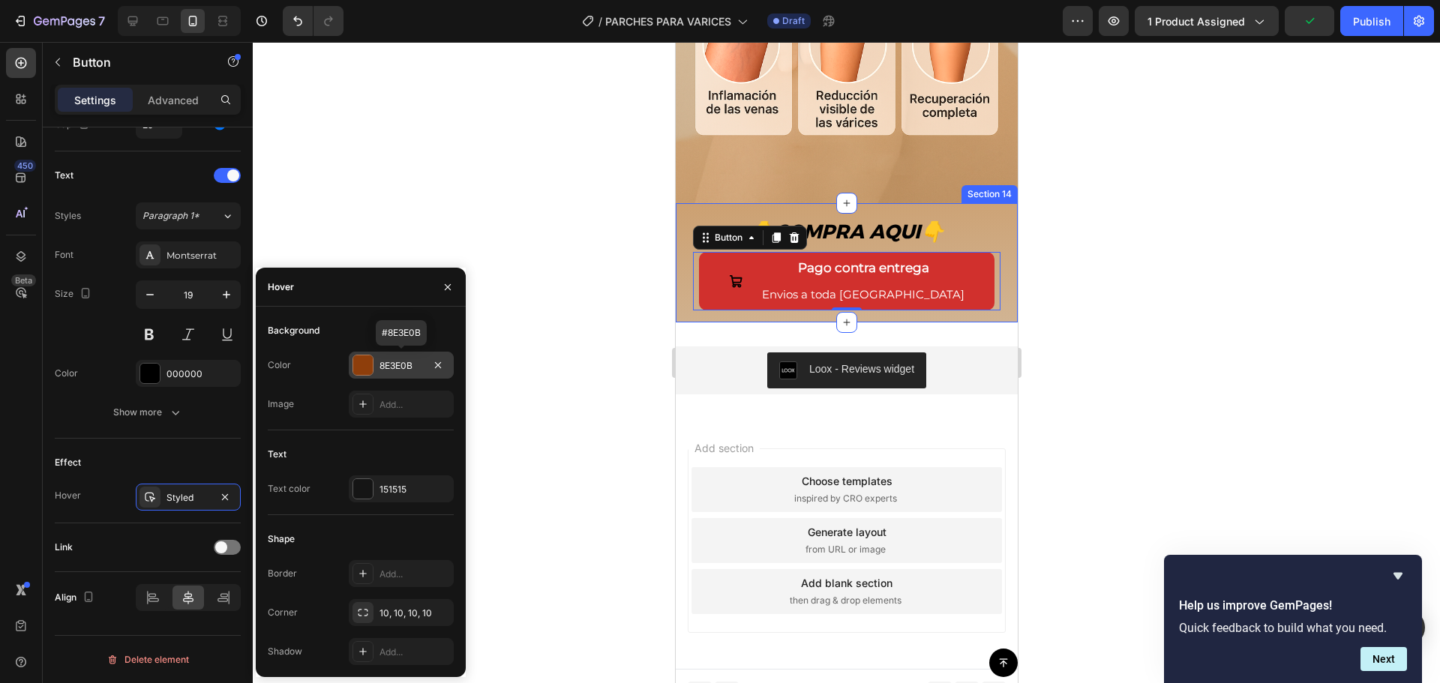
click at [360, 369] on div at bounding box center [363, 366] width 20 height 20
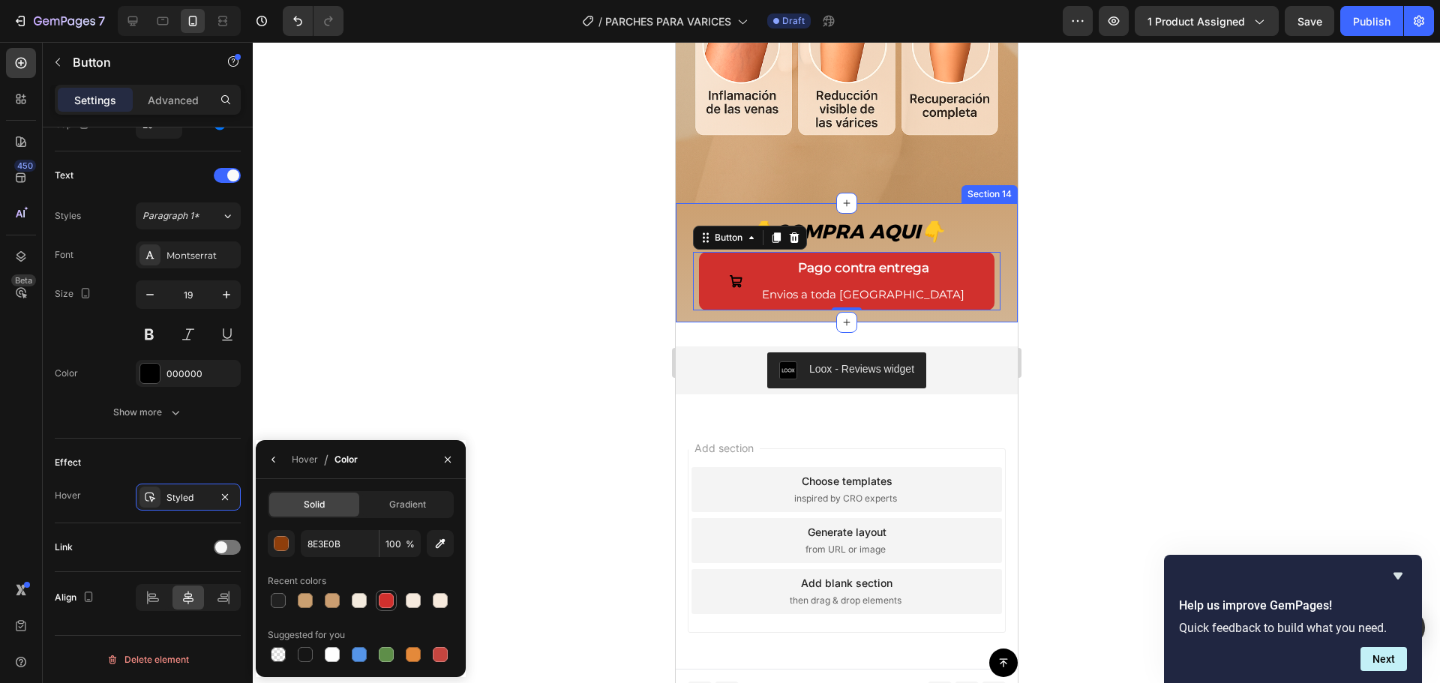
click at [385, 605] on div at bounding box center [386, 600] width 15 height 15
type input "D1302D"
click at [486, 318] on div at bounding box center [846, 362] width 1187 height 641
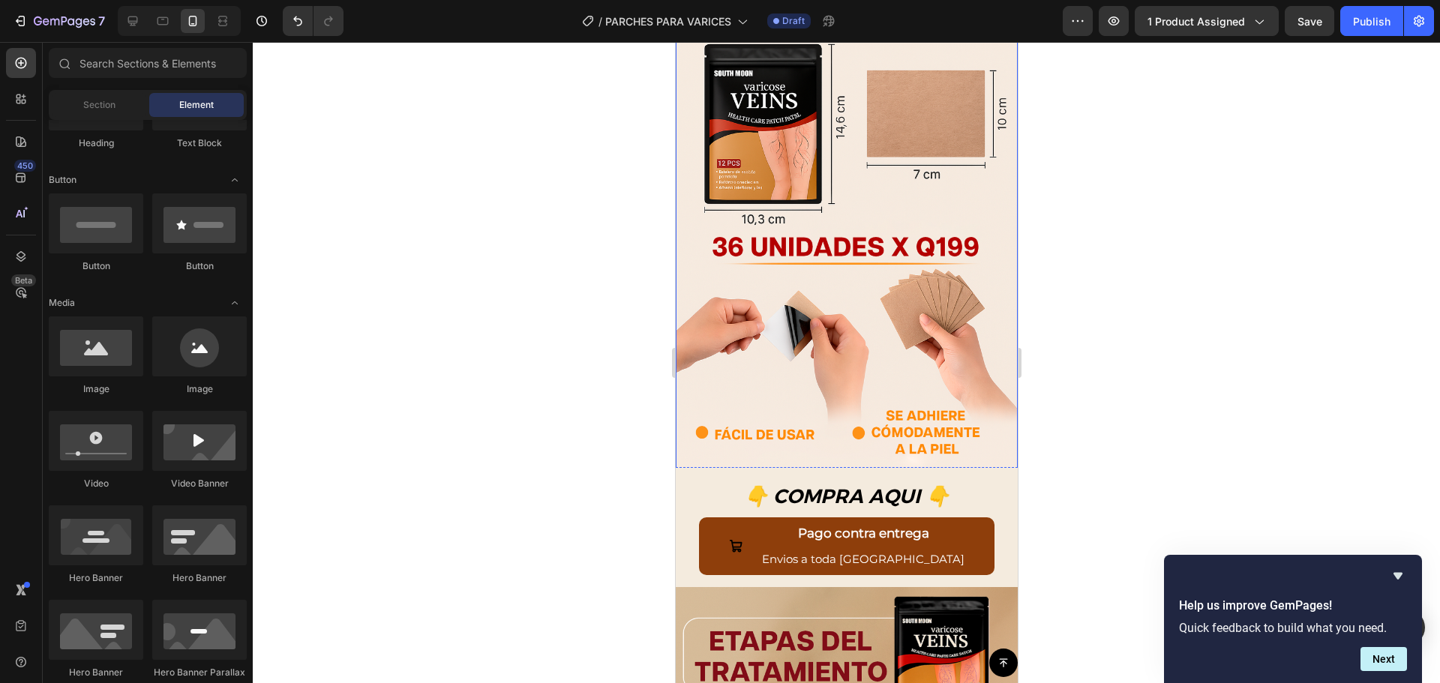
scroll to position [2785, 0]
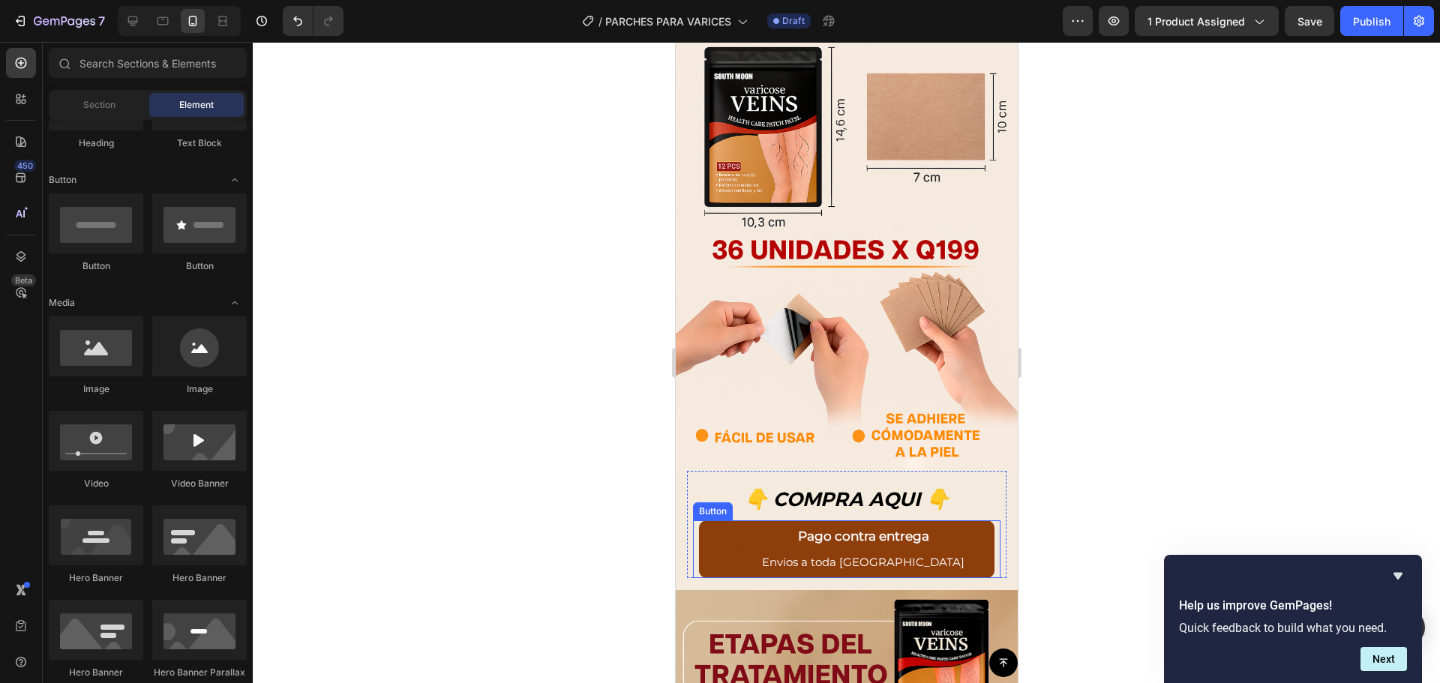
click at [738, 539] on button "Pago contra entrega Envios a toda Guatemala" at bounding box center [846, 550] width 296 height 58
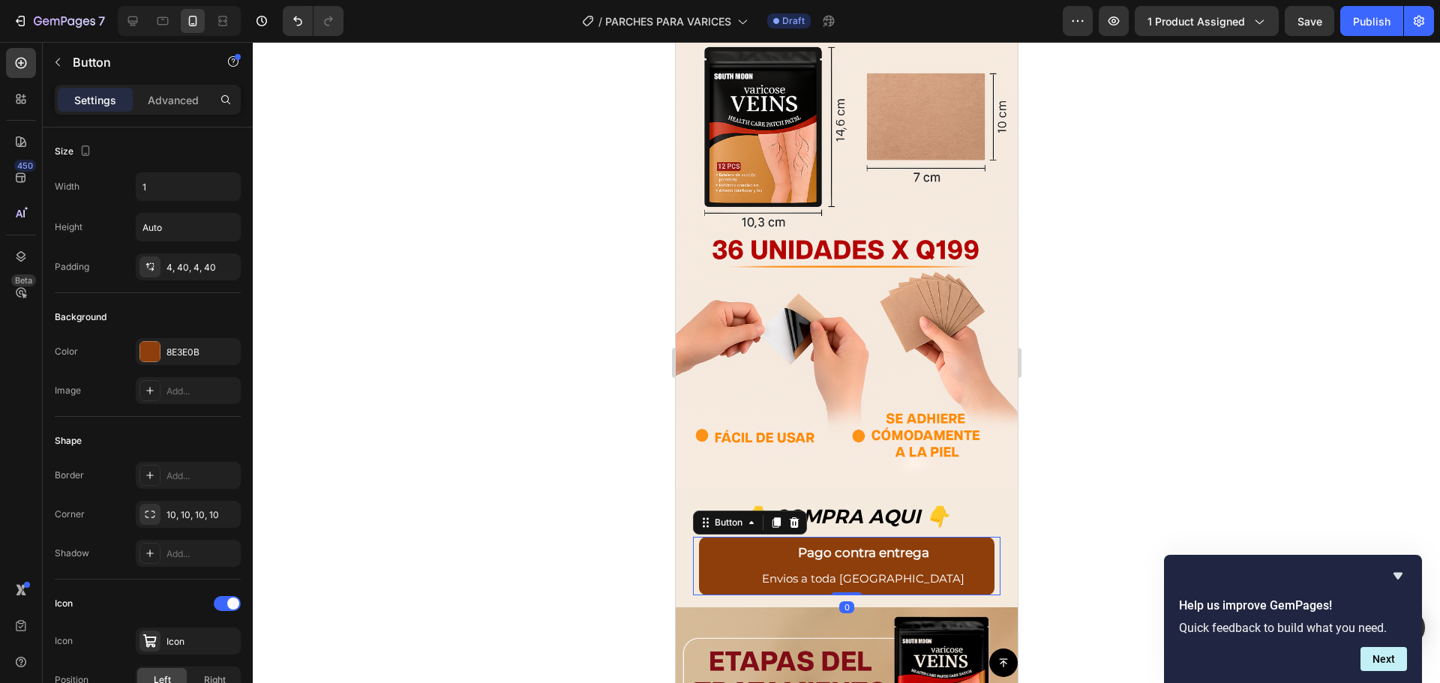
click at [732, 542] on button "Pago contra entrega Envios a toda Guatemala" at bounding box center [846, 566] width 296 height 58
click at [145, 344] on div at bounding box center [150, 352] width 20 height 20
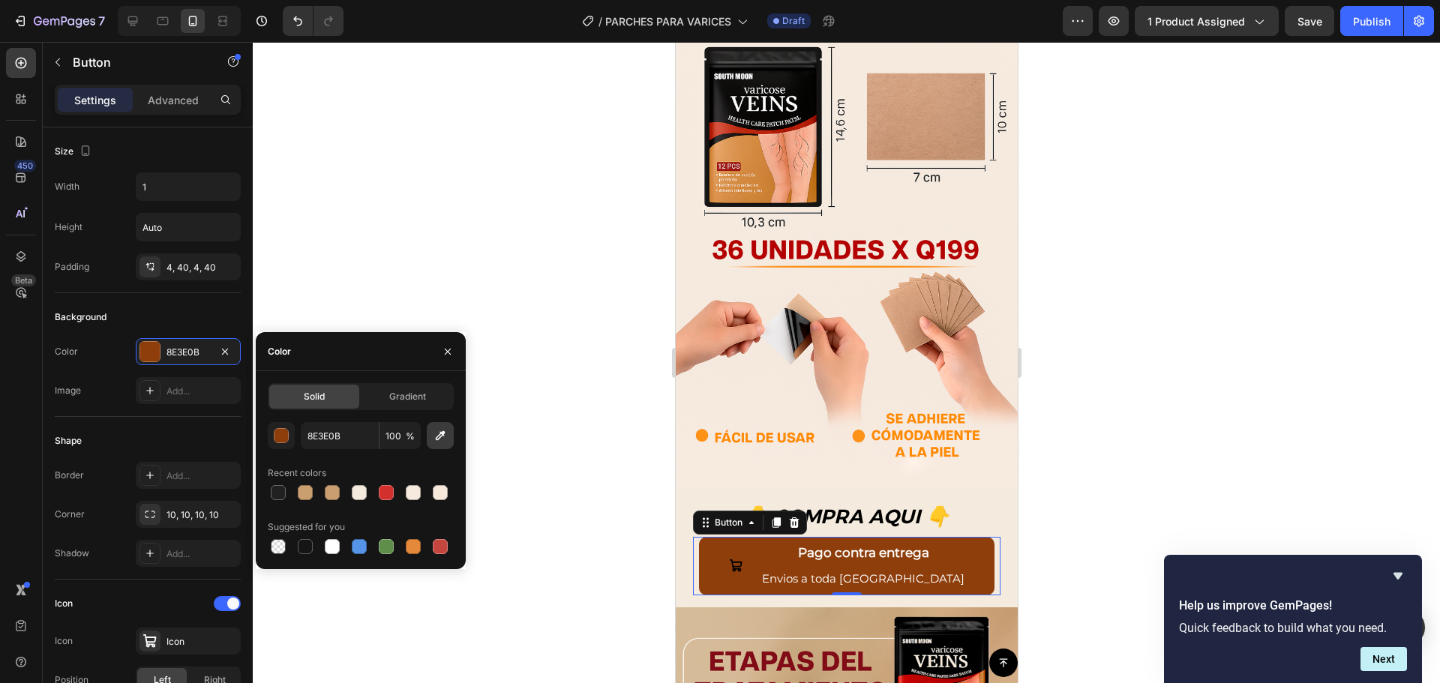
click at [431, 440] on button "button" at bounding box center [440, 435] width 27 height 27
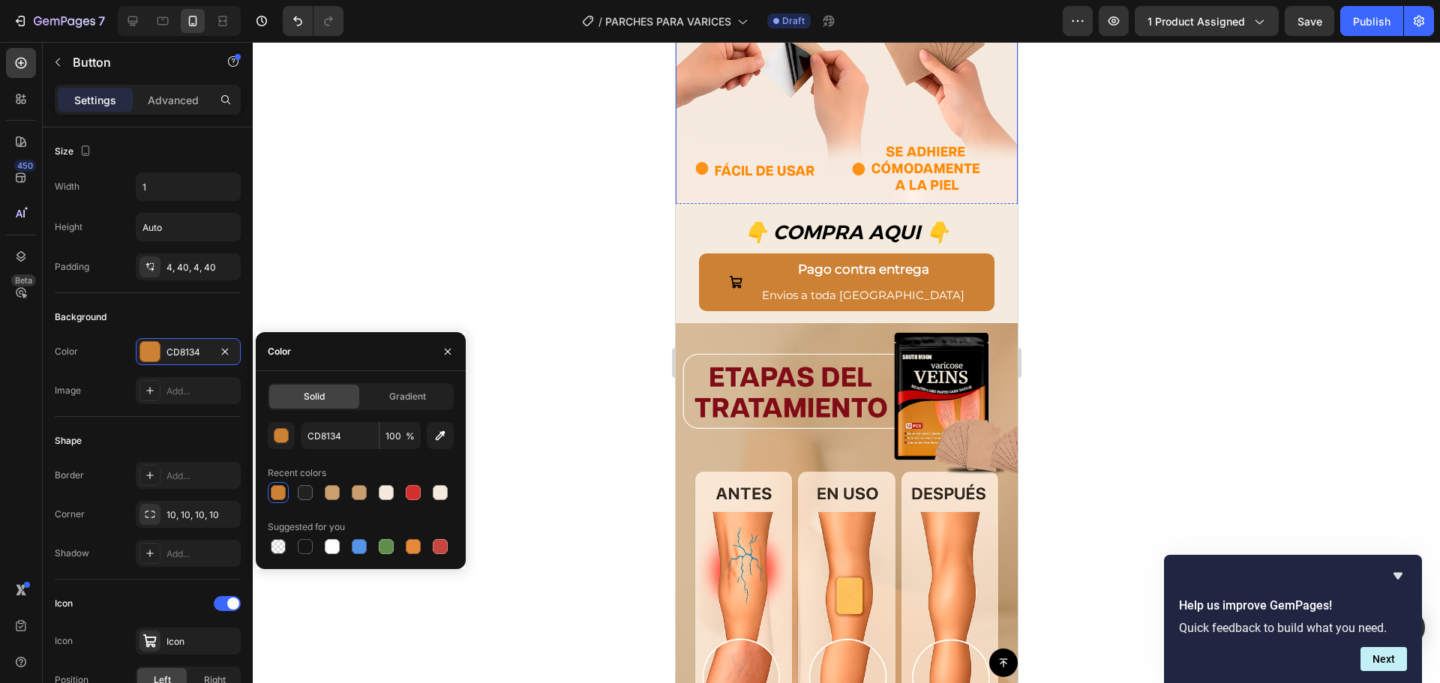
scroll to position [3085, 0]
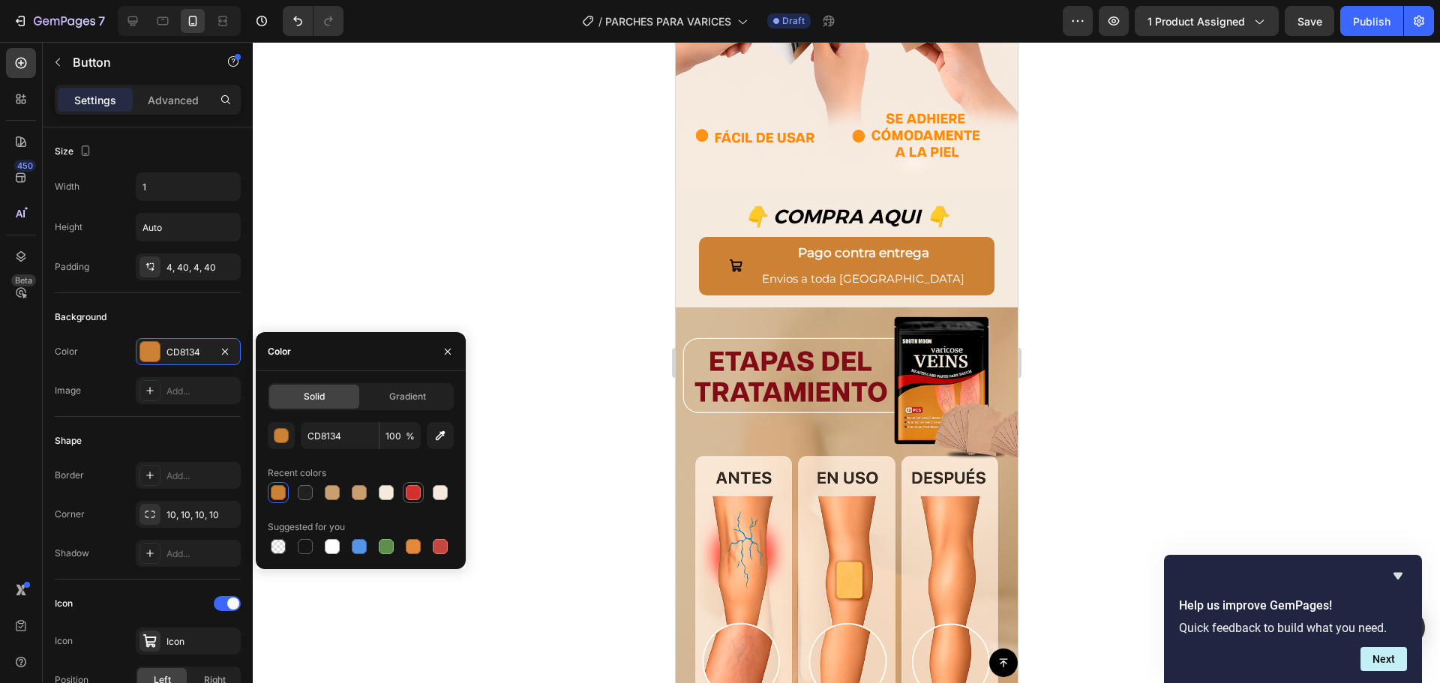
click at [413, 489] on div at bounding box center [413, 492] width 15 height 15
type input "D1302D"
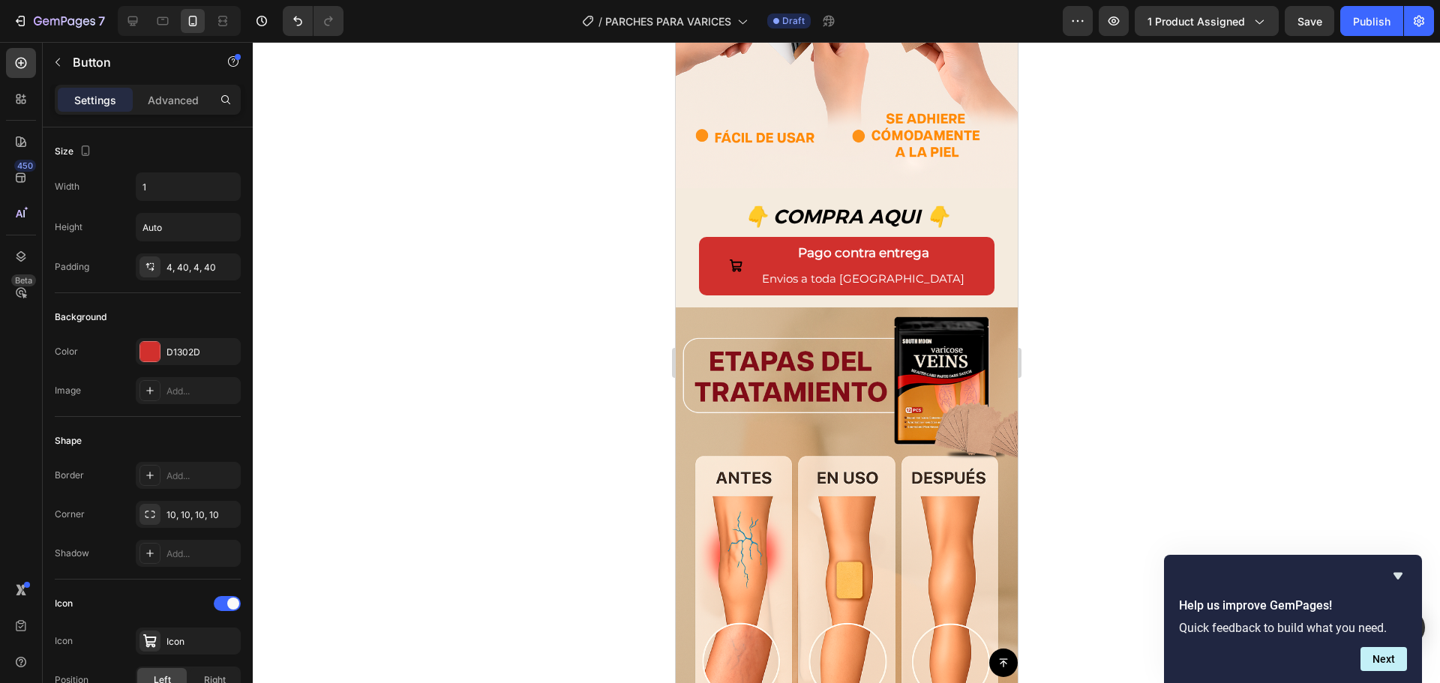
click at [533, 305] on div at bounding box center [846, 362] width 1187 height 641
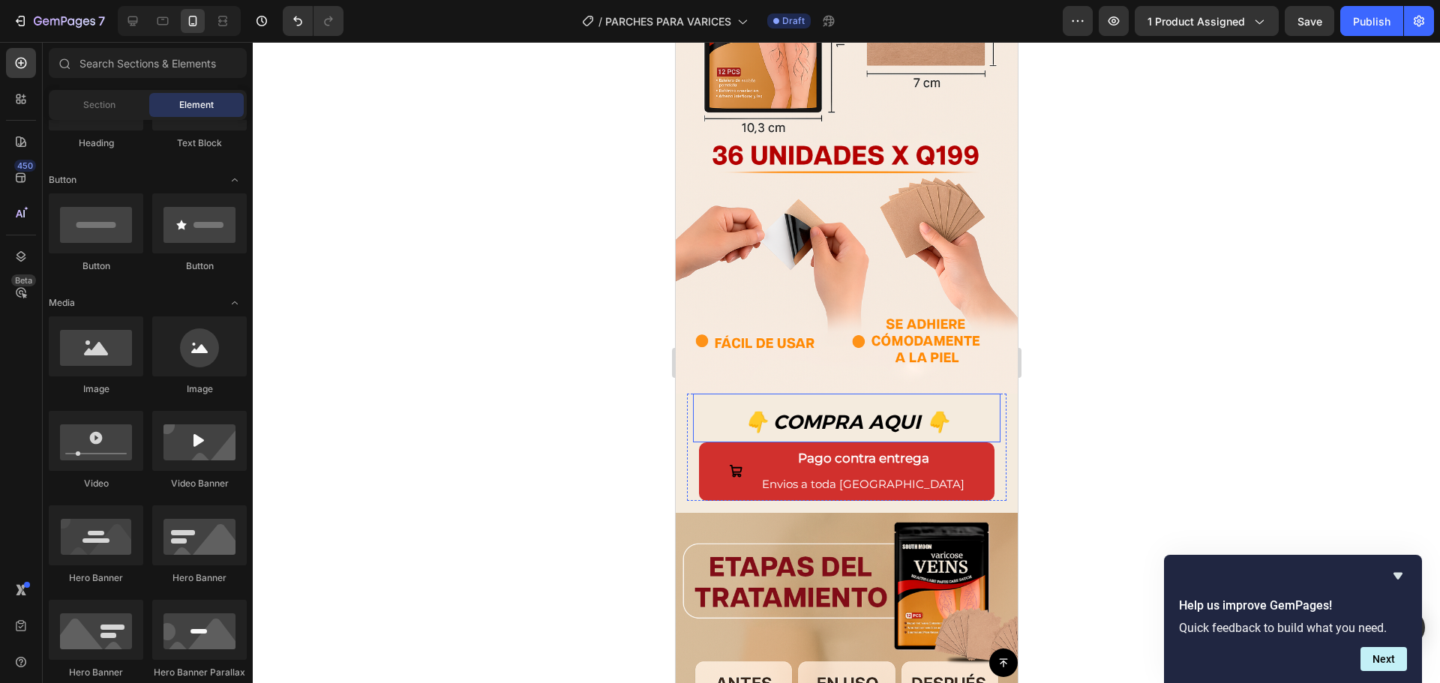
scroll to position [2935, 0]
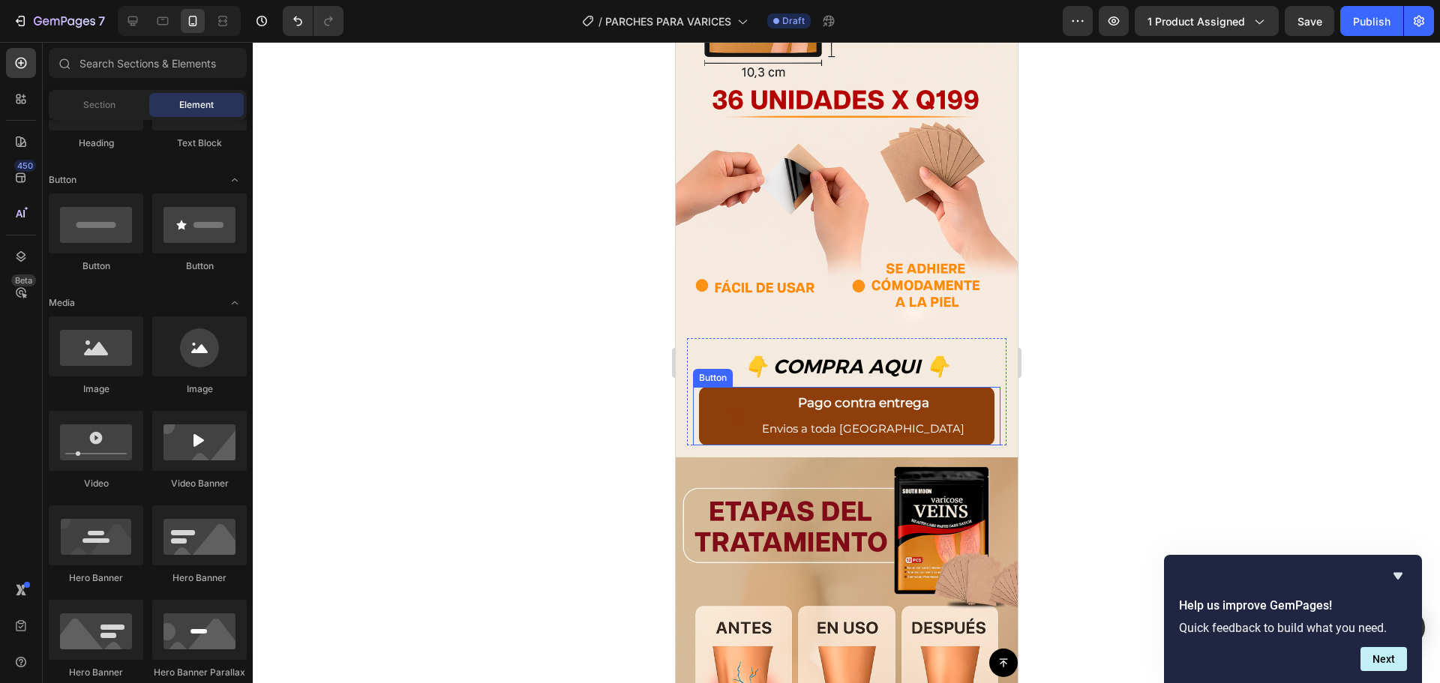
click at [944, 408] on button "Pago contra entrega Envios a toda Guatemala" at bounding box center [846, 416] width 296 height 58
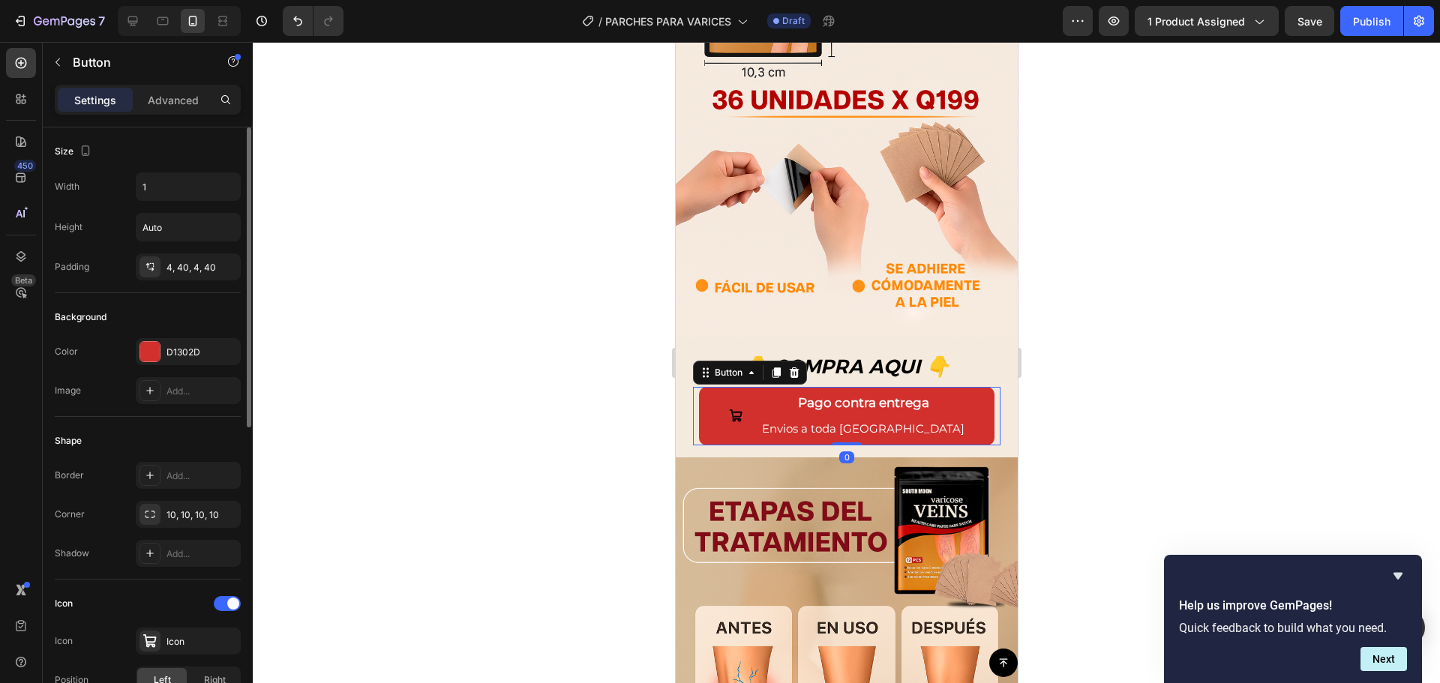
scroll to position [375, 0]
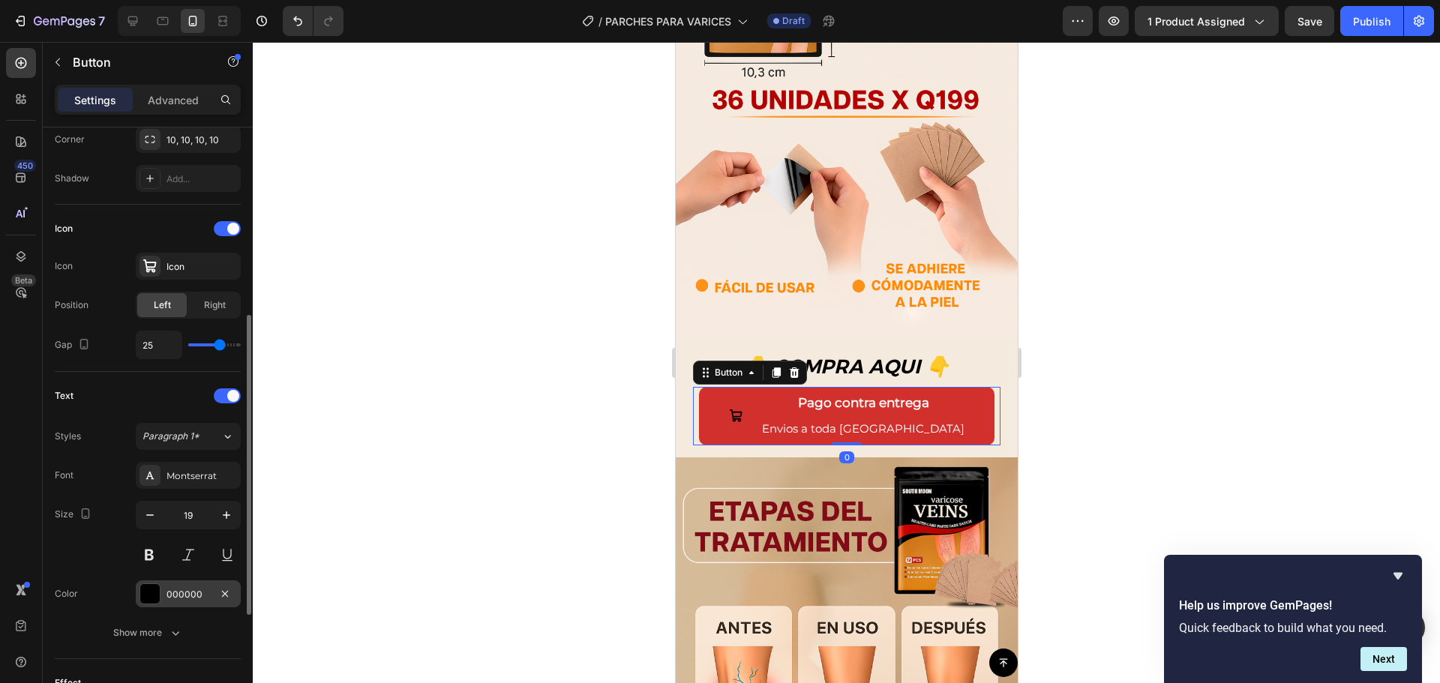
click at [153, 596] on div at bounding box center [150, 594] width 20 height 20
click at [89, 554] on div "Size 19" at bounding box center [148, 535] width 186 height 68
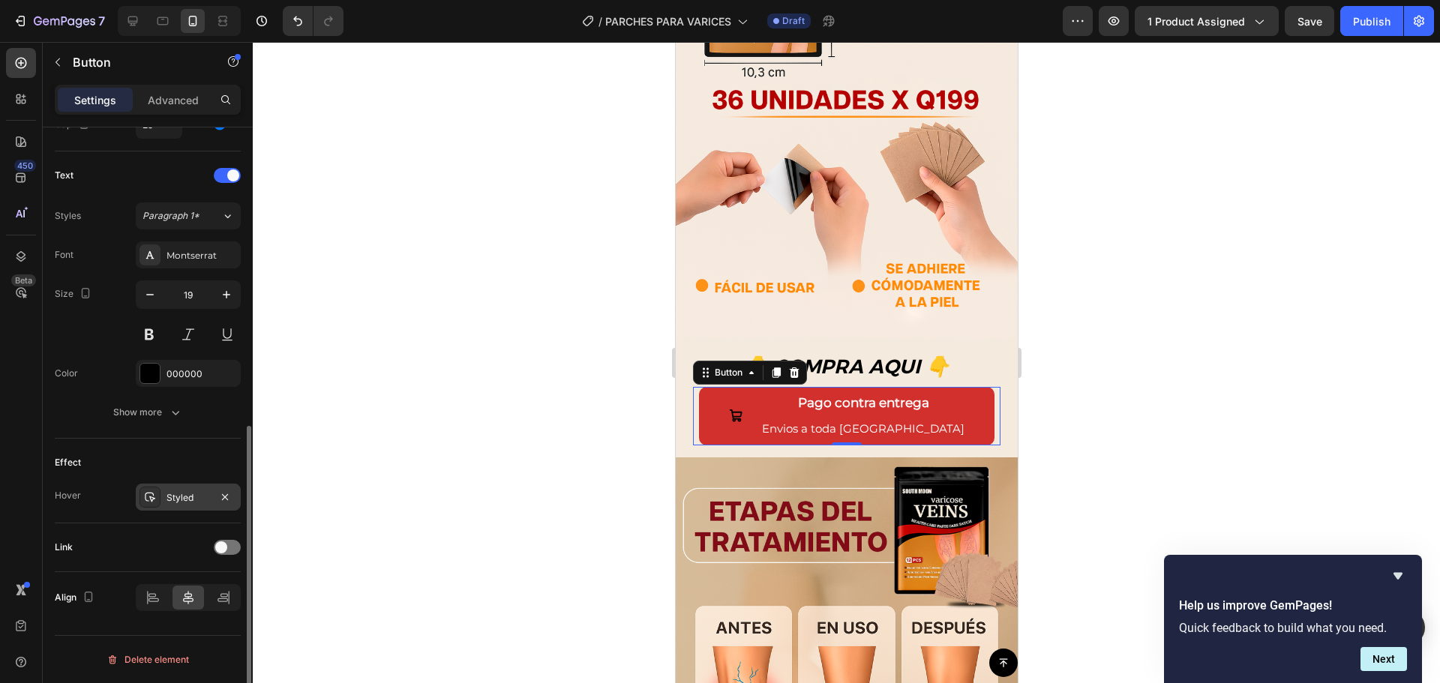
click at [179, 494] on div "Styled" at bounding box center [189, 498] width 44 height 14
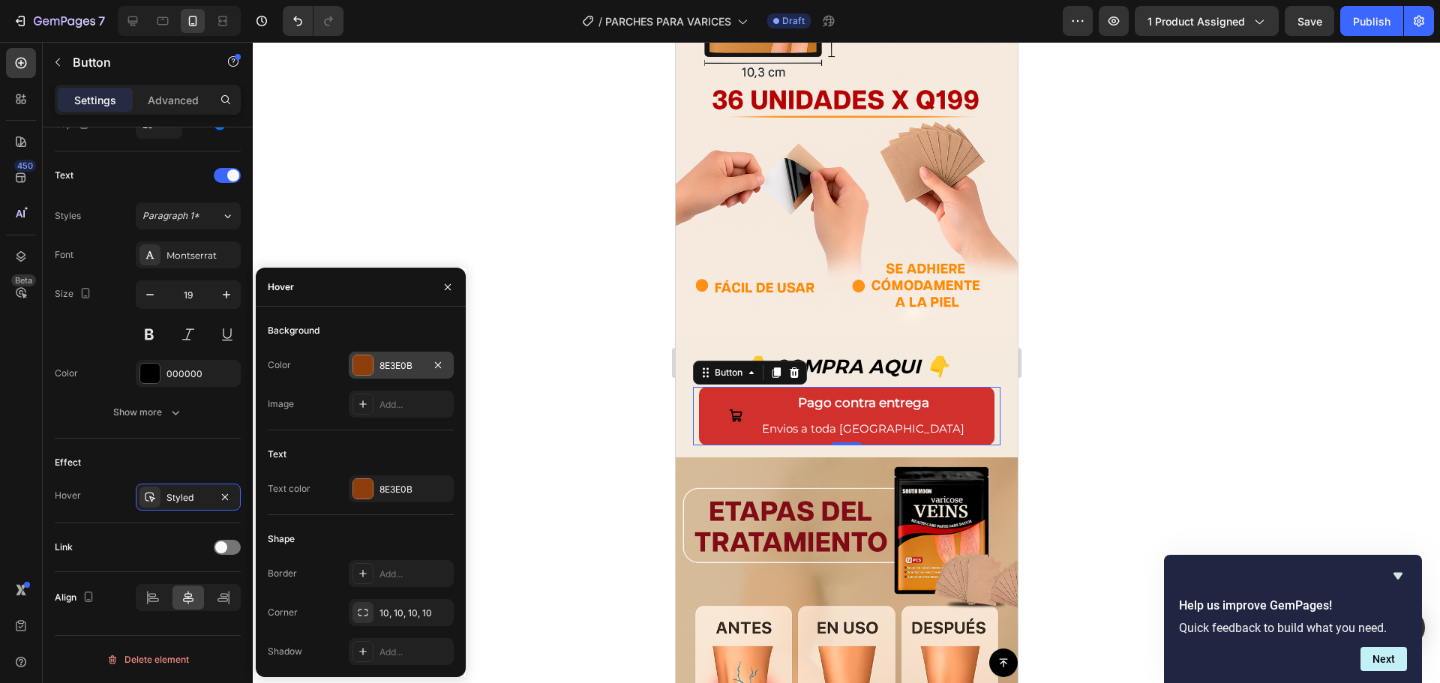
click at [367, 368] on div at bounding box center [363, 366] width 20 height 20
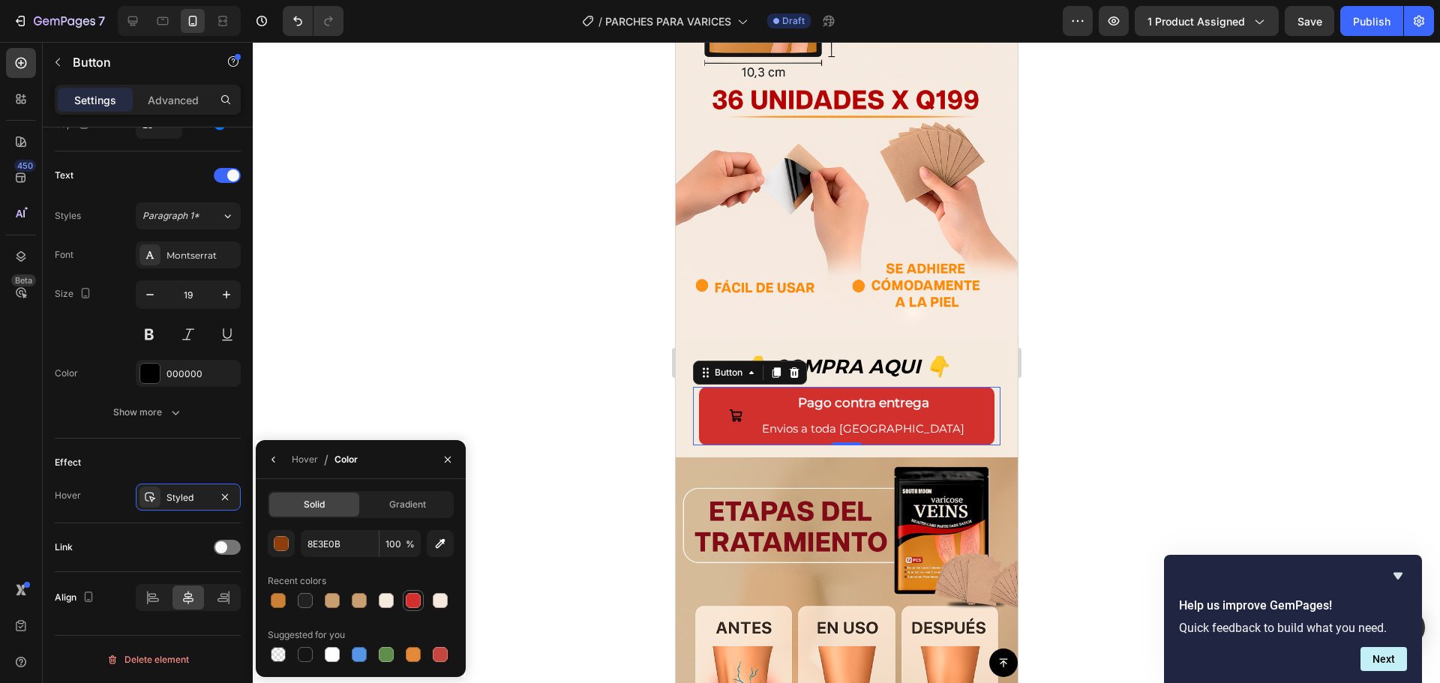
click at [413, 600] on div at bounding box center [413, 600] width 15 height 15
type input "D1302D"
click at [199, 506] on div "Styled" at bounding box center [188, 497] width 105 height 27
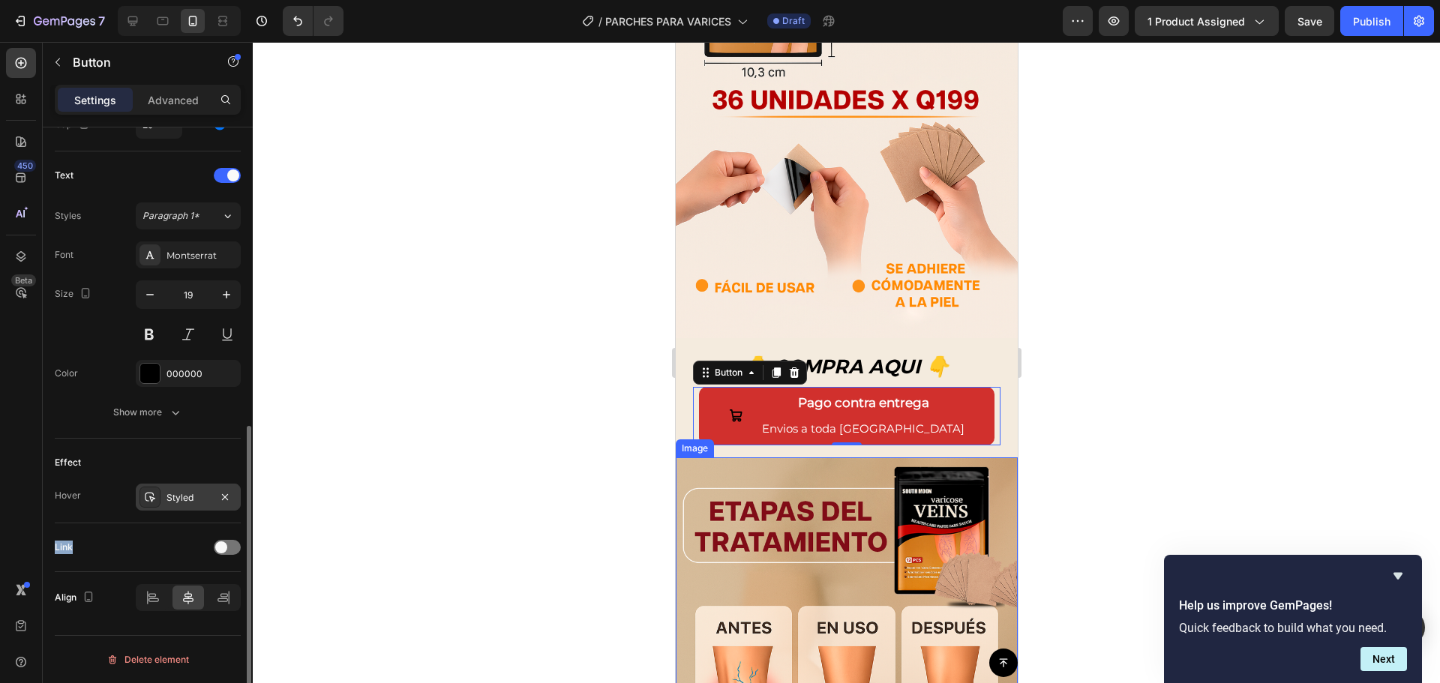
click at [199, 506] on div "Styled" at bounding box center [188, 497] width 105 height 27
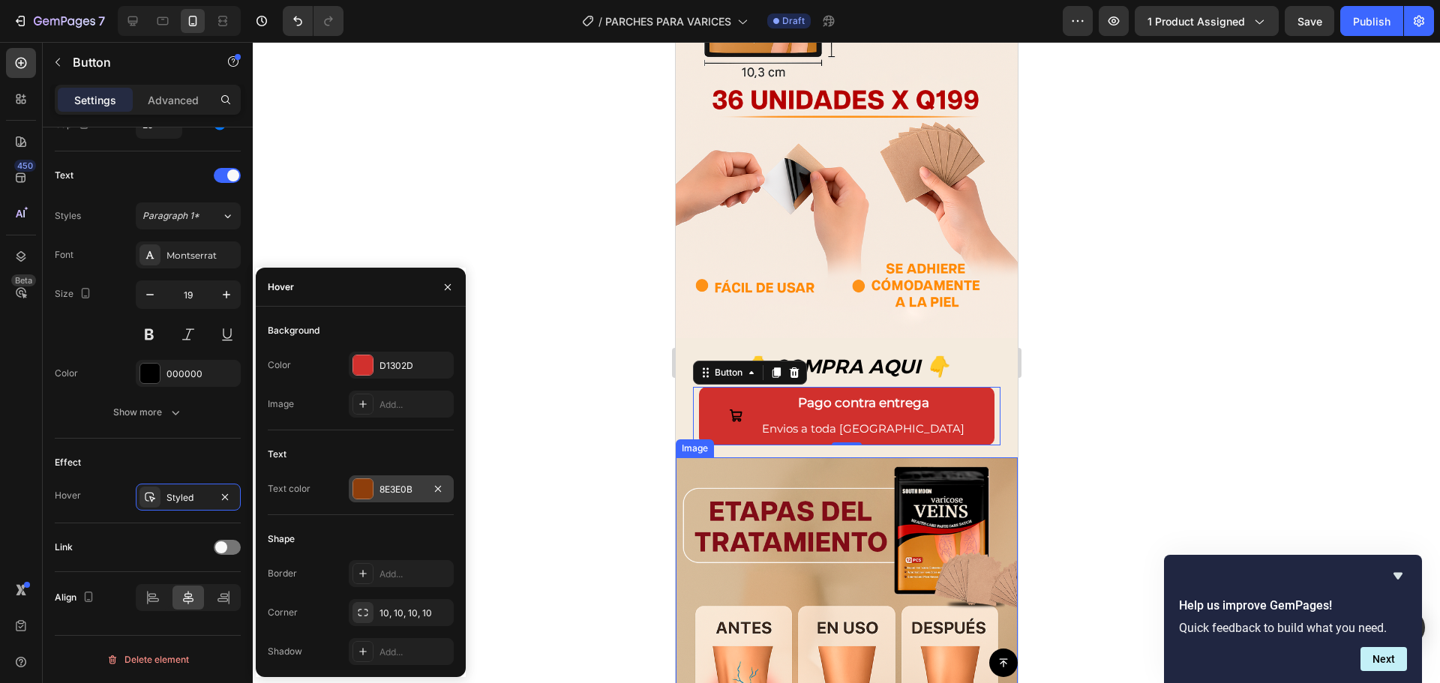
click at [350, 488] on div "8E3E0B" at bounding box center [401, 489] width 105 height 27
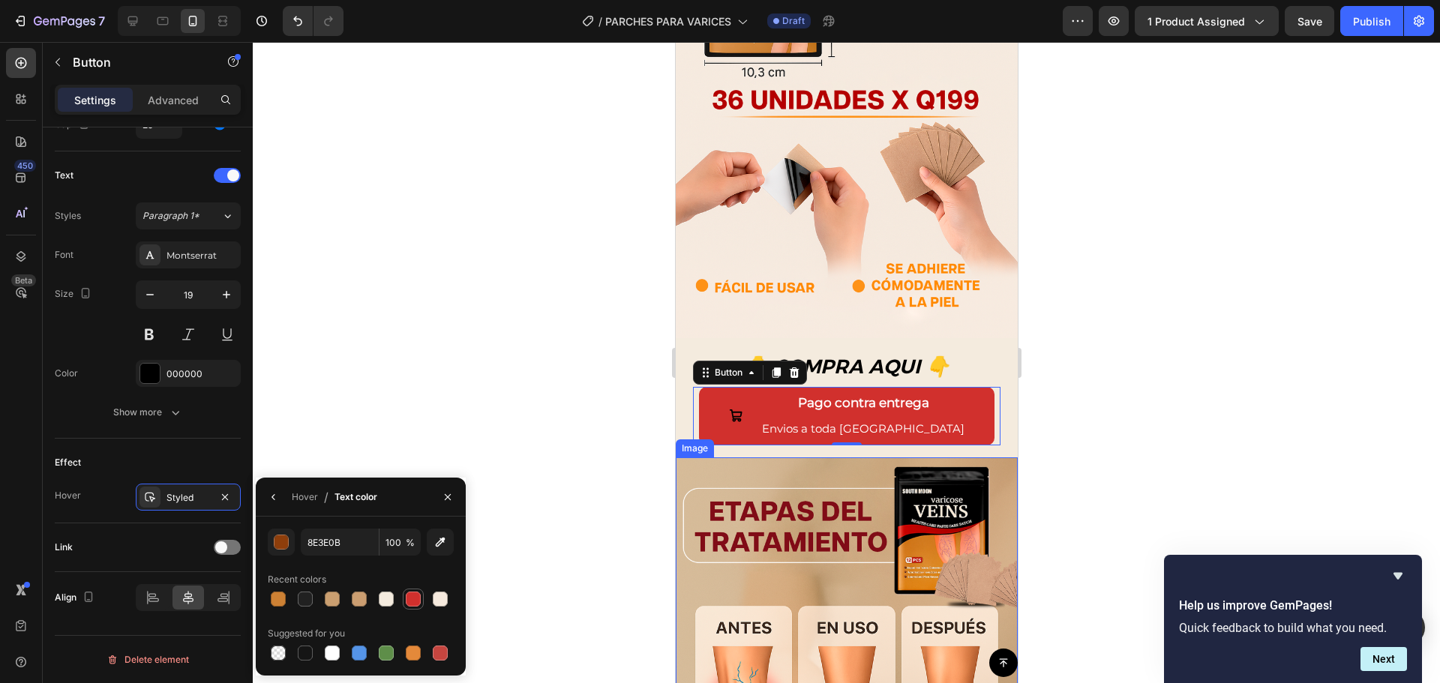
click at [409, 597] on div at bounding box center [413, 599] width 15 height 15
type input "D1302D"
click at [479, 383] on div at bounding box center [846, 362] width 1187 height 641
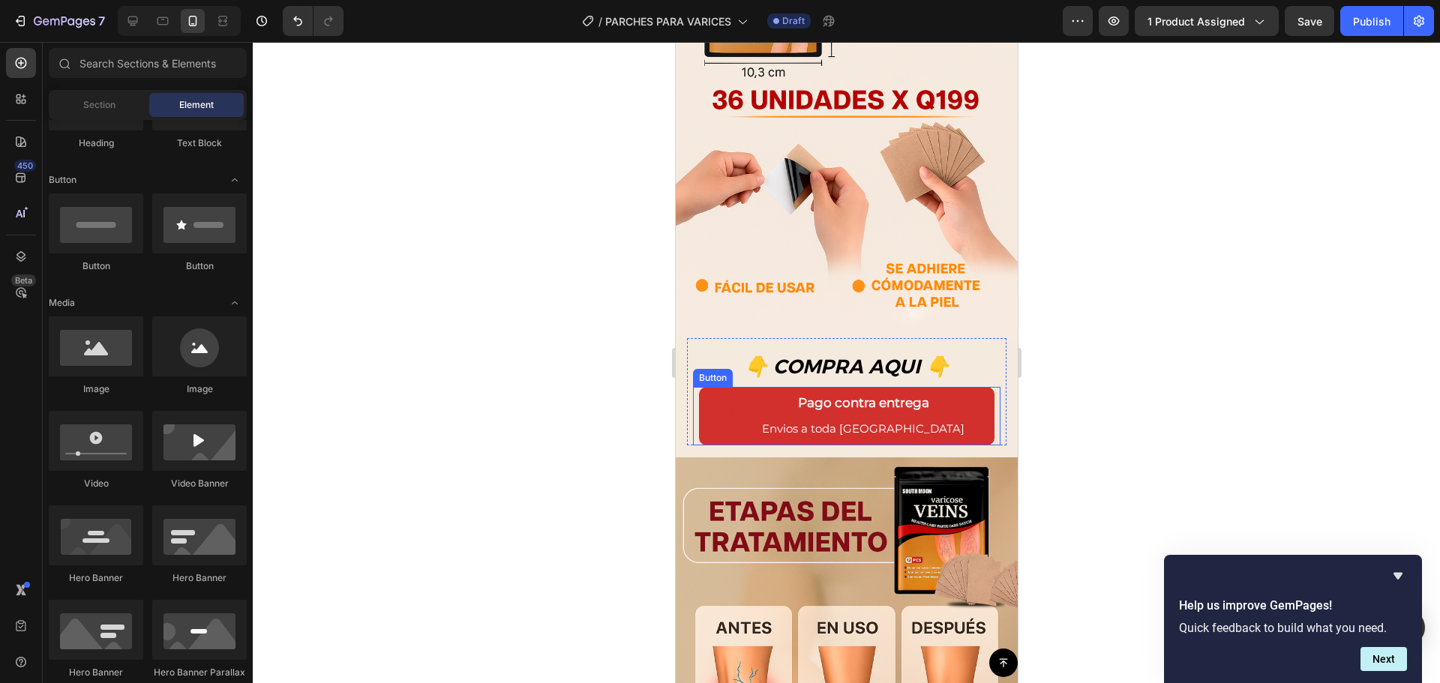
click at [732, 404] on button "Pago contra entrega Envios a toda Guatemala" at bounding box center [846, 416] width 296 height 58
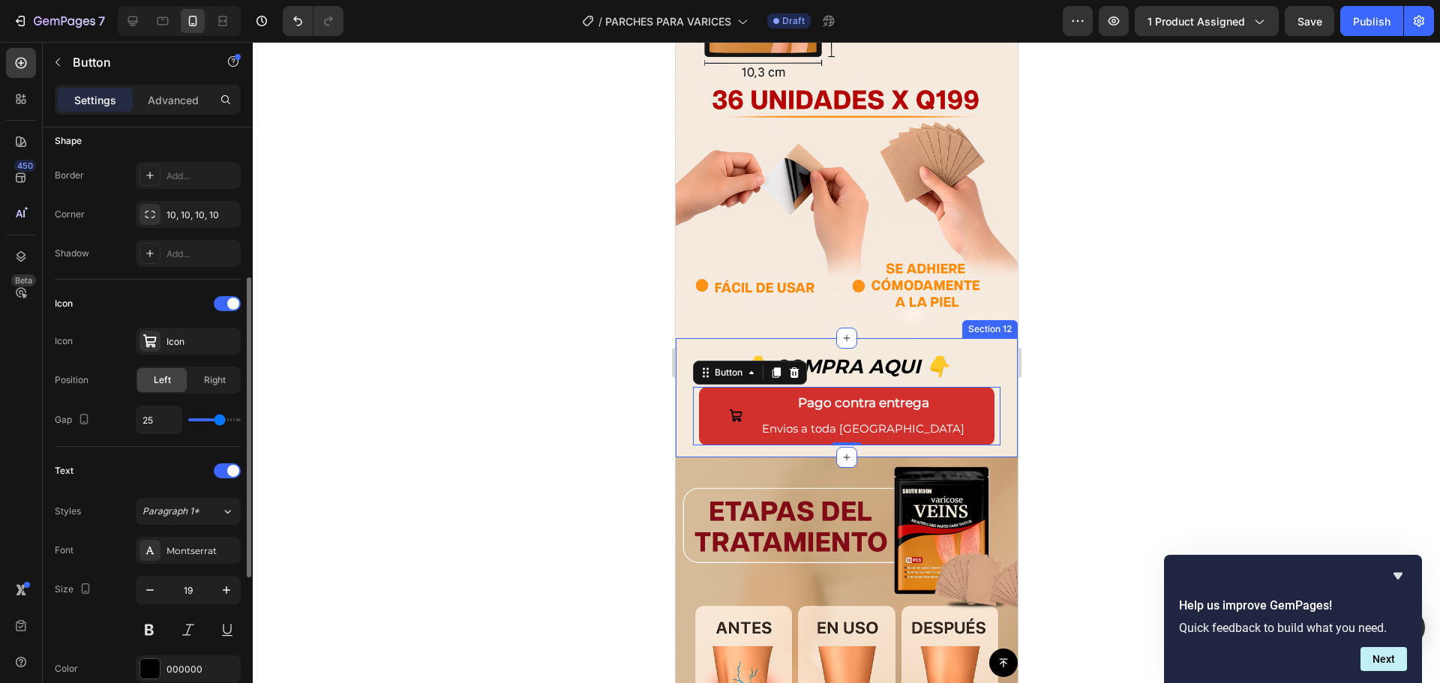
scroll to position [450, 0]
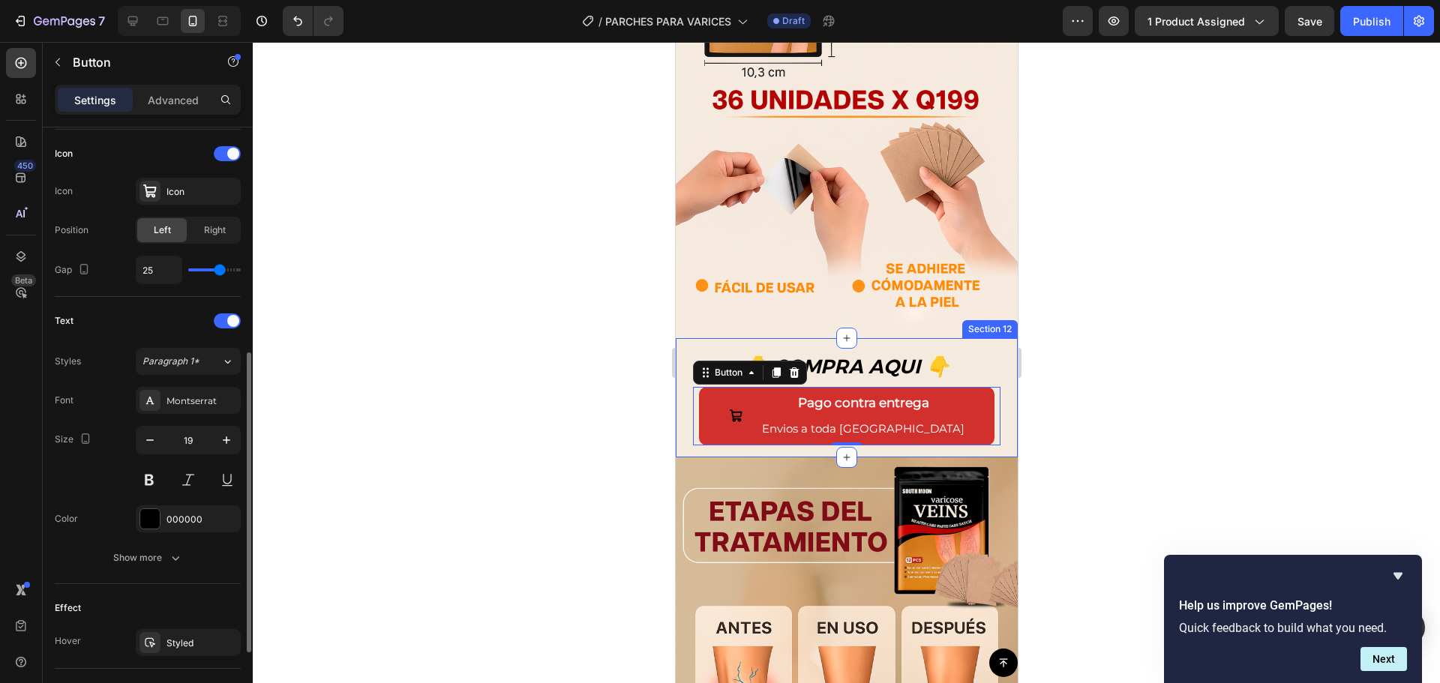
click at [186, 627] on div "Effect Hover Styled" at bounding box center [148, 626] width 186 height 85
click at [184, 641] on div "Styled" at bounding box center [189, 644] width 44 height 14
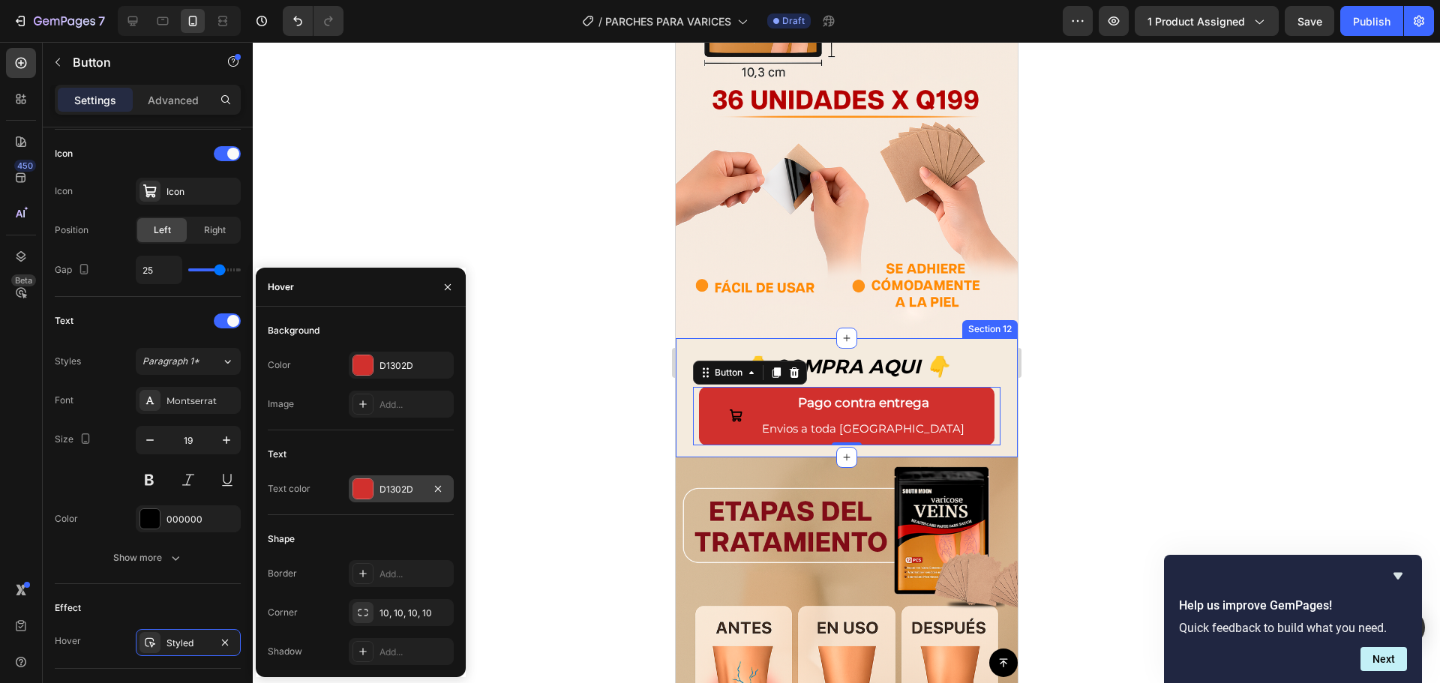
click at [370, 490] on div at bounding box center [363, 489] width 20 height 20
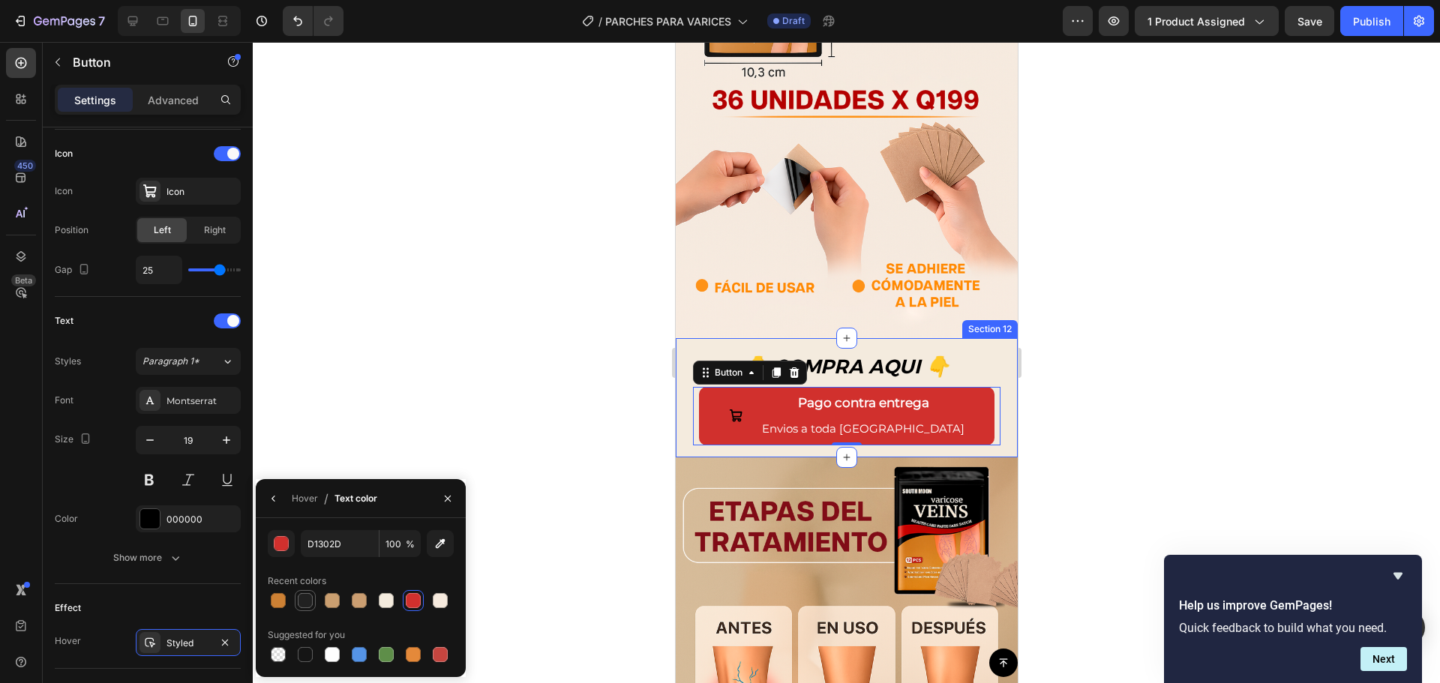
click at [308, 604] on div at bounding box center [305, 600] width 15 height 15
type input "212121"
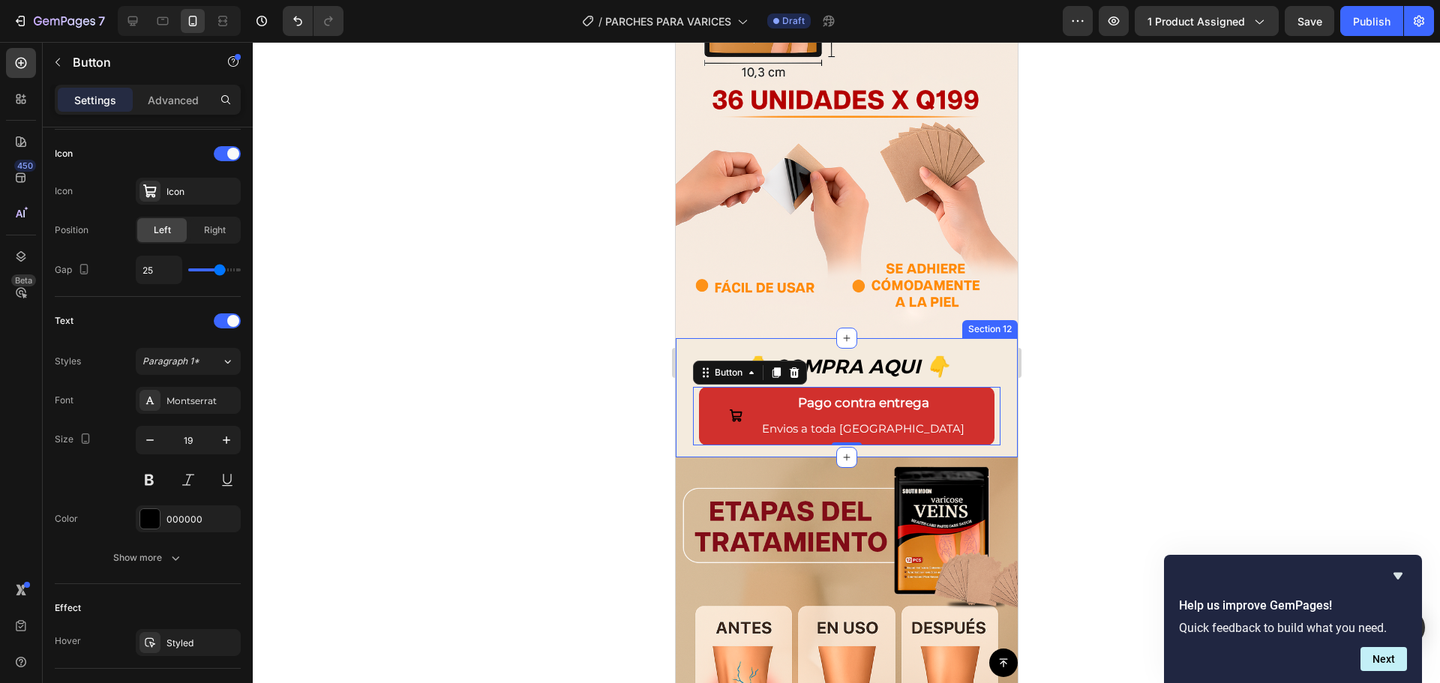
click at [428, 470] on div at bounding box center [846, 362] width 1187 height 641
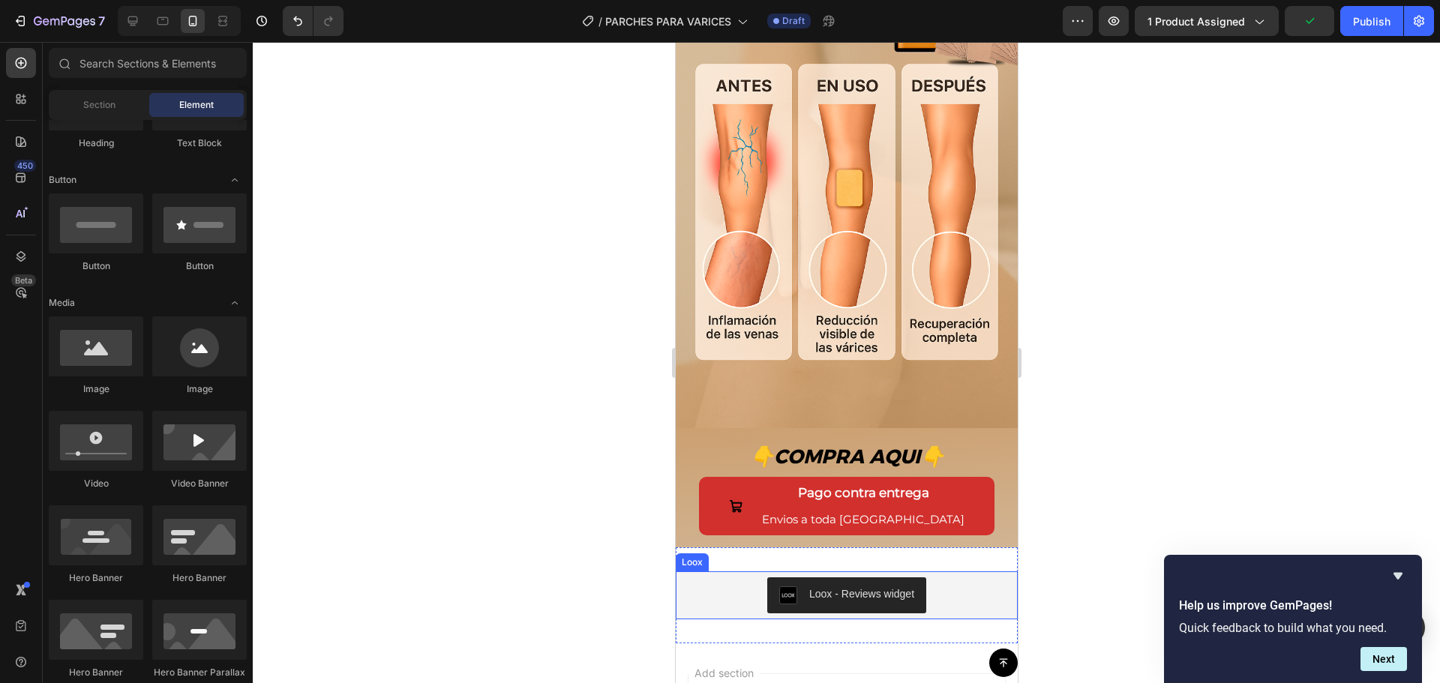
scroll to position [3685, 0]
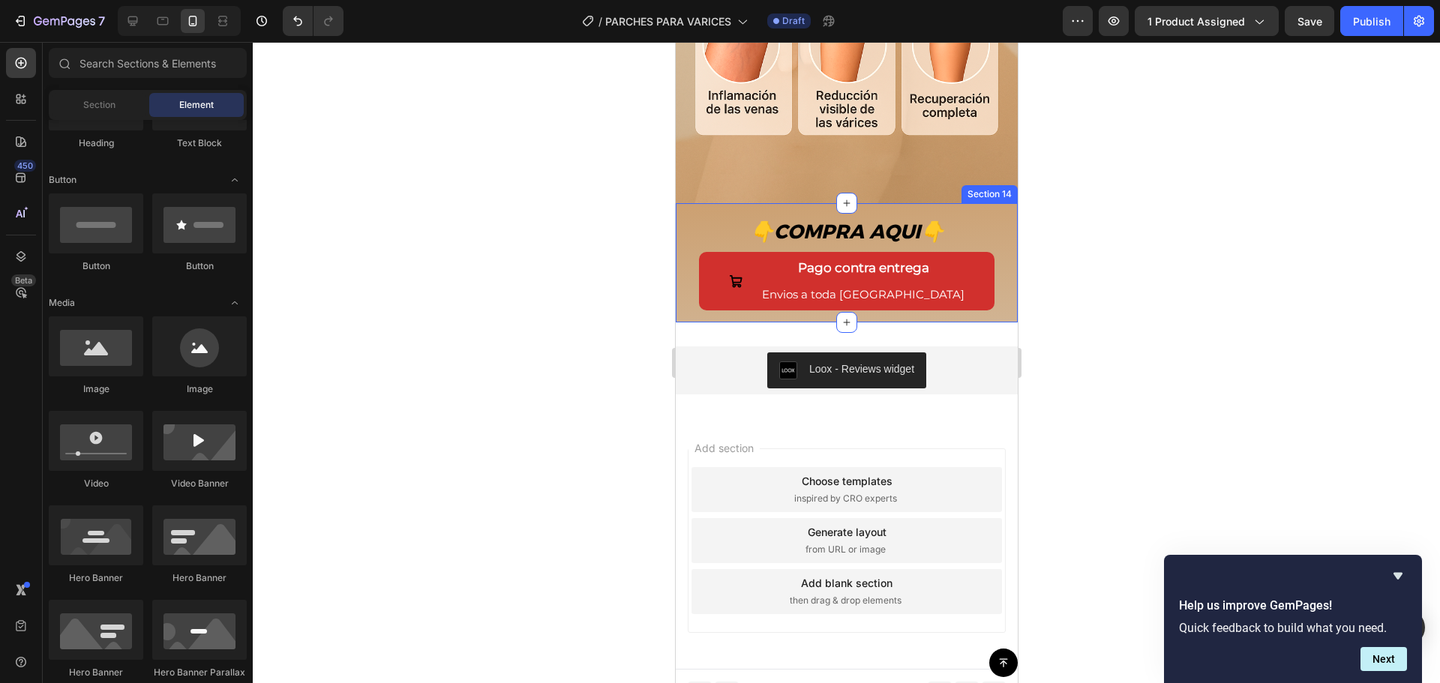
click at [997, 203] on div "👇 COMPRA AQUI 👇 Text Block Pago contra entrega Envios a toda Guatemala Button R…" at bounding box center [846, 262] width 342 height 119
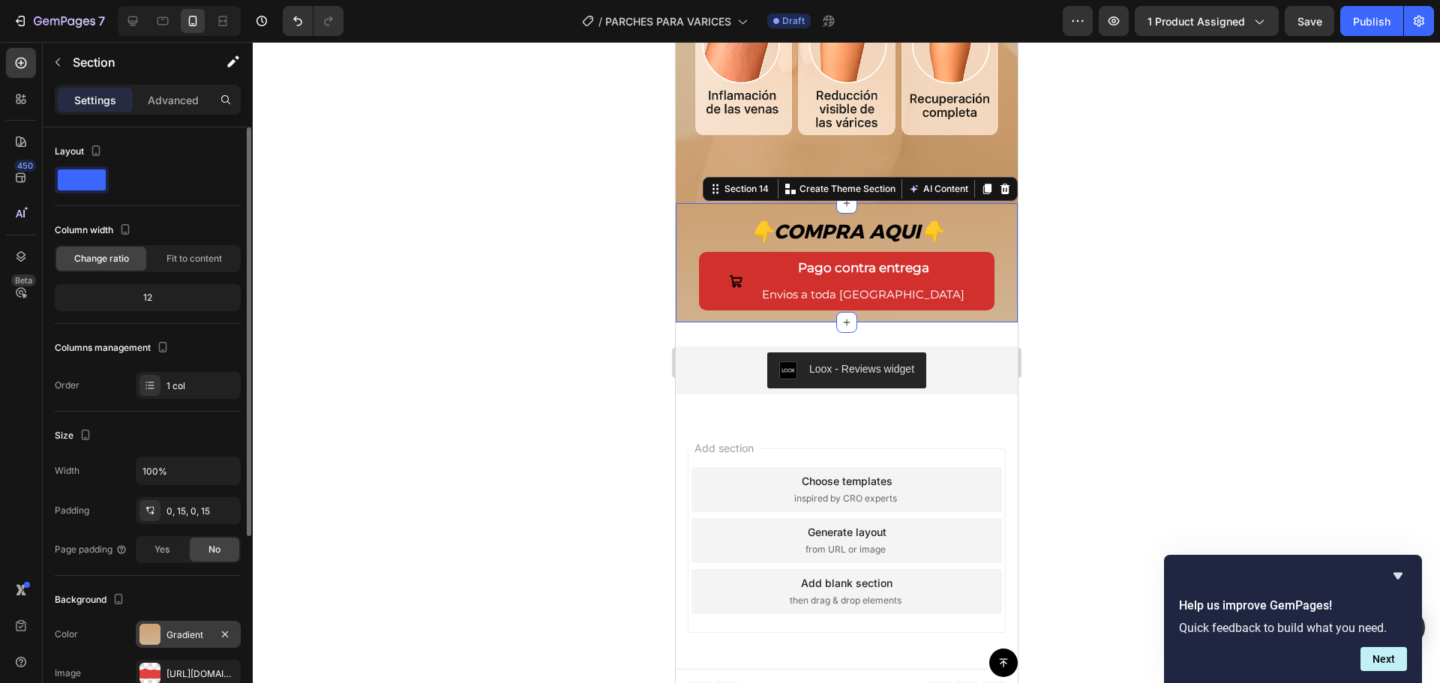
click at [197, 631] on div "Gradient" at bounding box center [189, 636] width 44 height 14
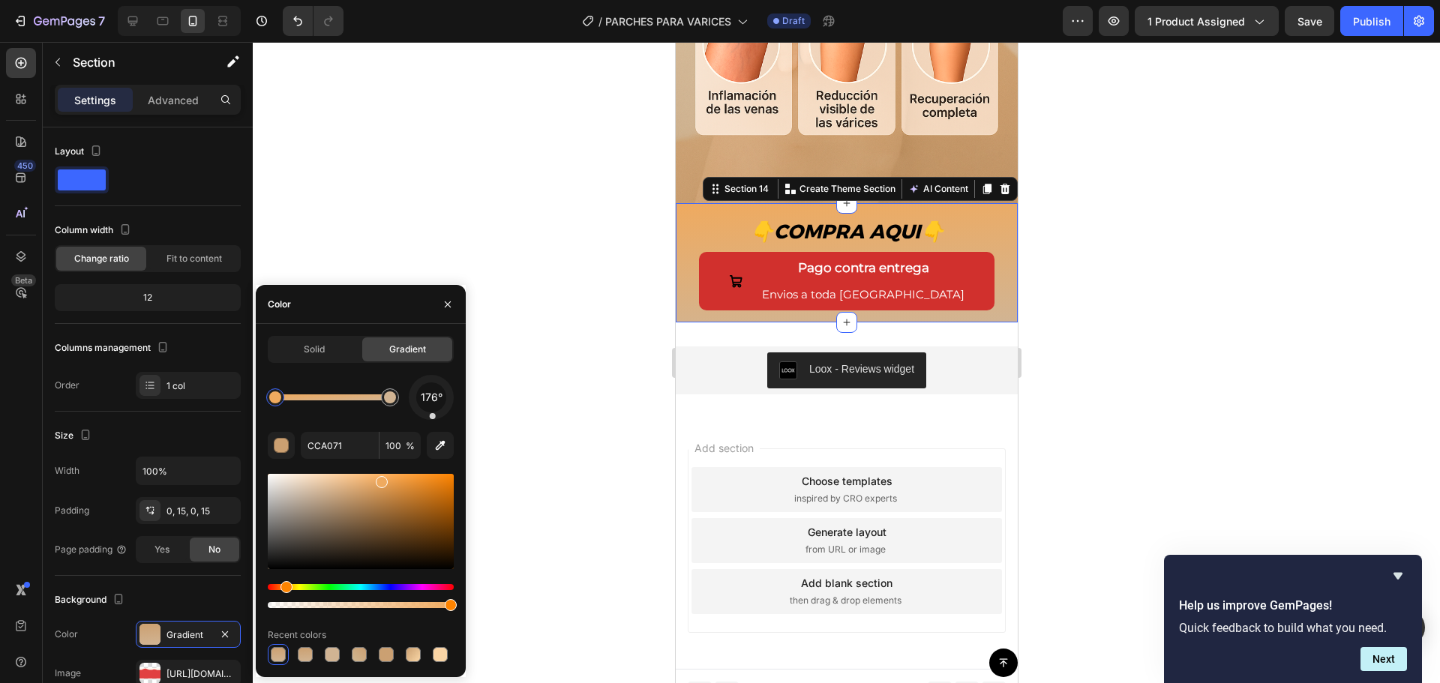
drag, startPoint x: 355, startPoint y: 494, endPoint x: 380, endPoint y: 479, distance: 29.6
click at [380, 479] on div at bounding box center [382, 482] width 12 height 12
click at [441, 443] on icon "button" at bounding box center [441, 446] width 10 height 10
type input "C89E6F"
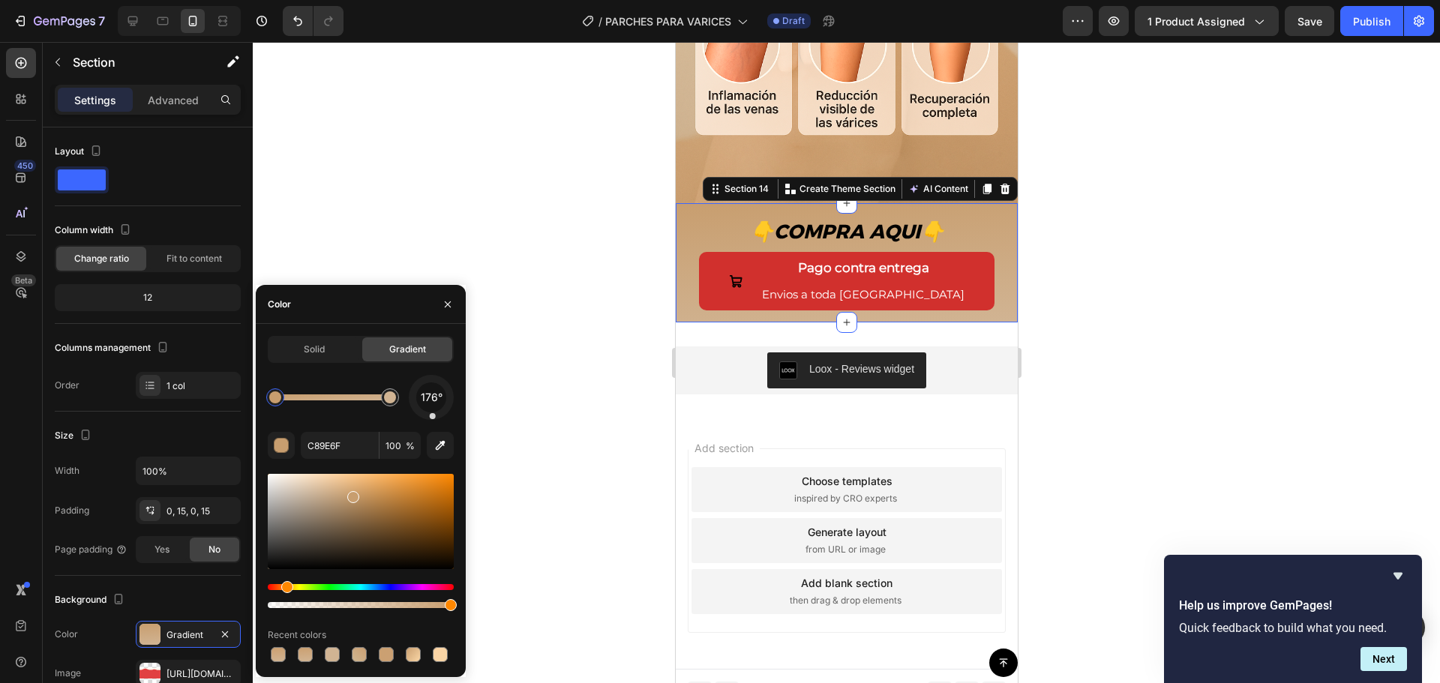
click at [632, 187] on div at bounding box center [846, 362] width 1187 height 641
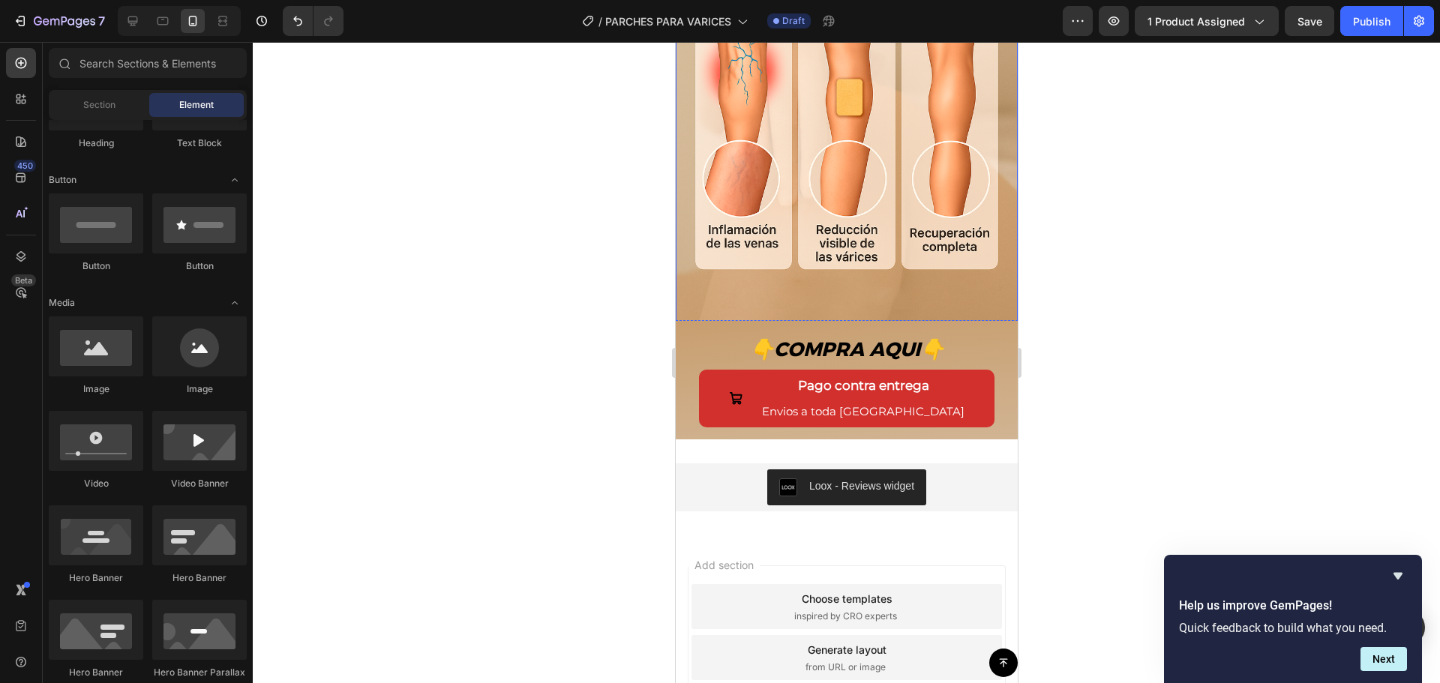
scroll to position [3535, 0]
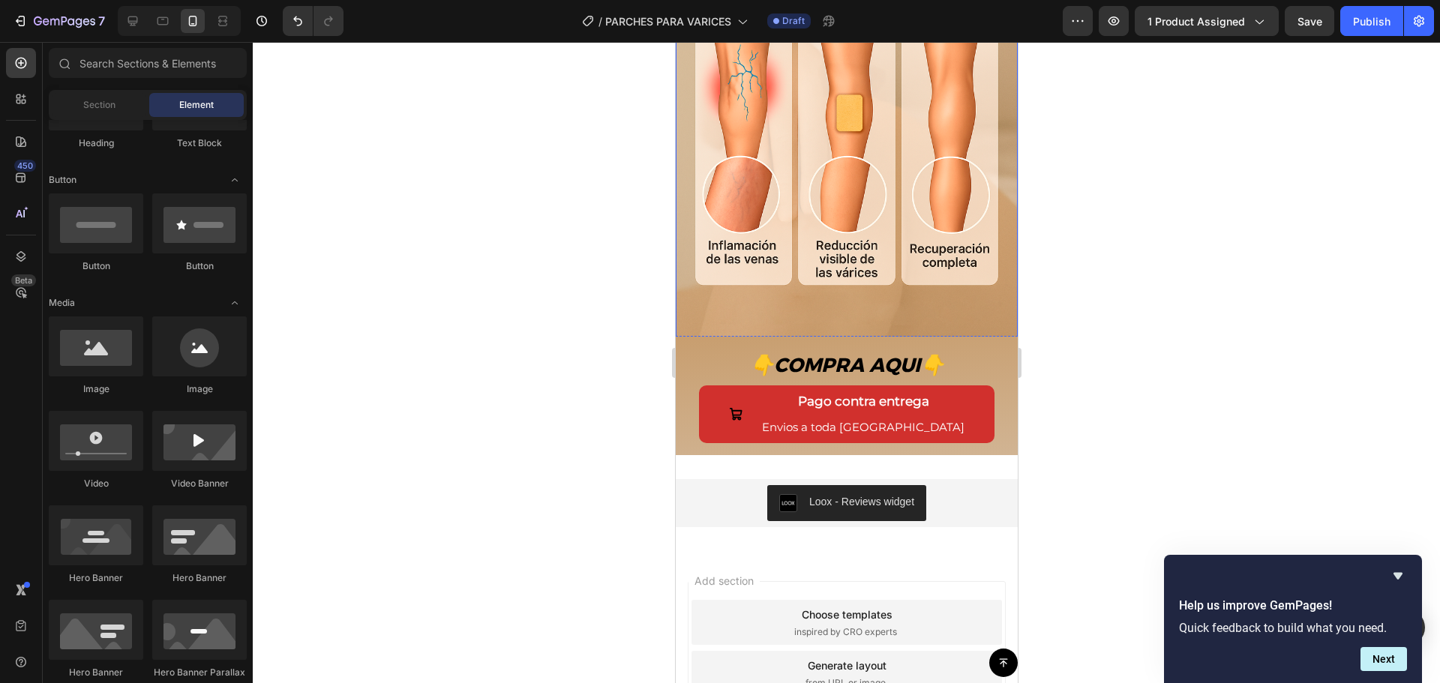
click at [854, 173] on img at bounding box center [846, 96] width 342 height 513
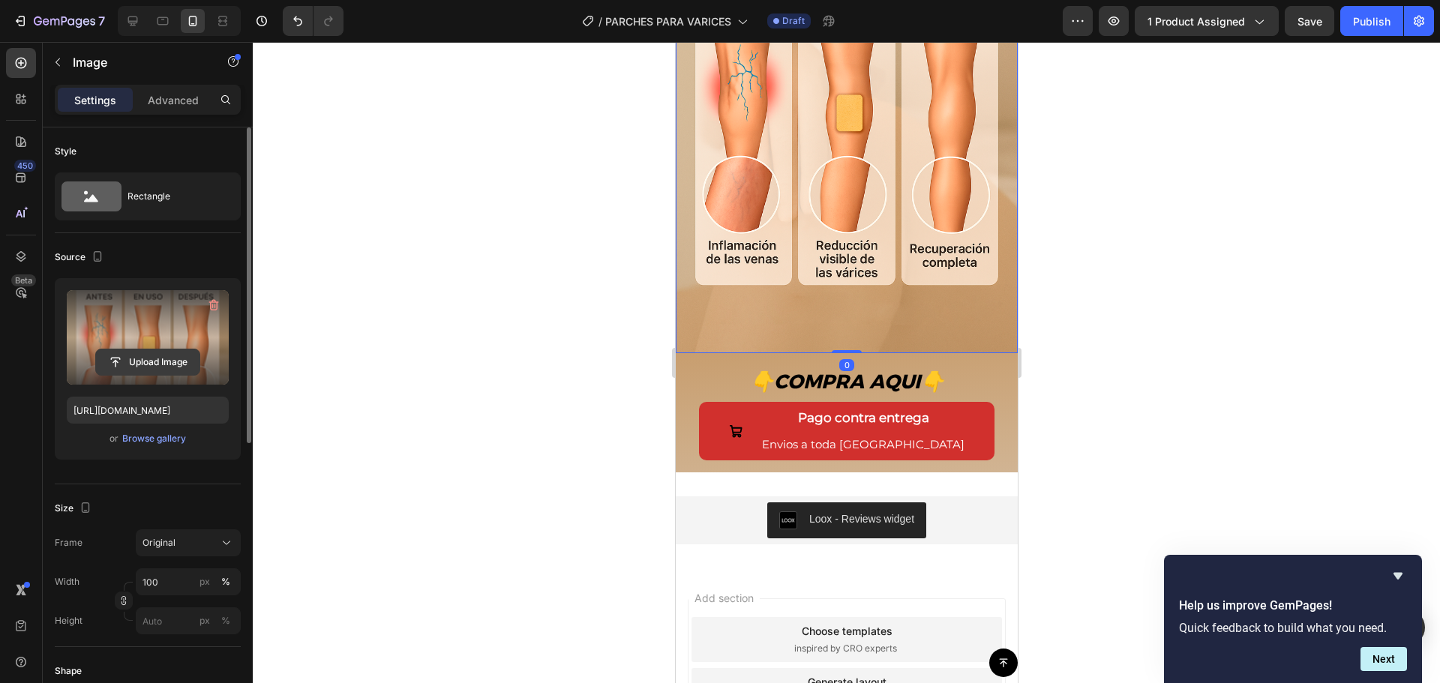
click at [163, 363] on input "file" at bounding box center [148, 363] width 104 height 26
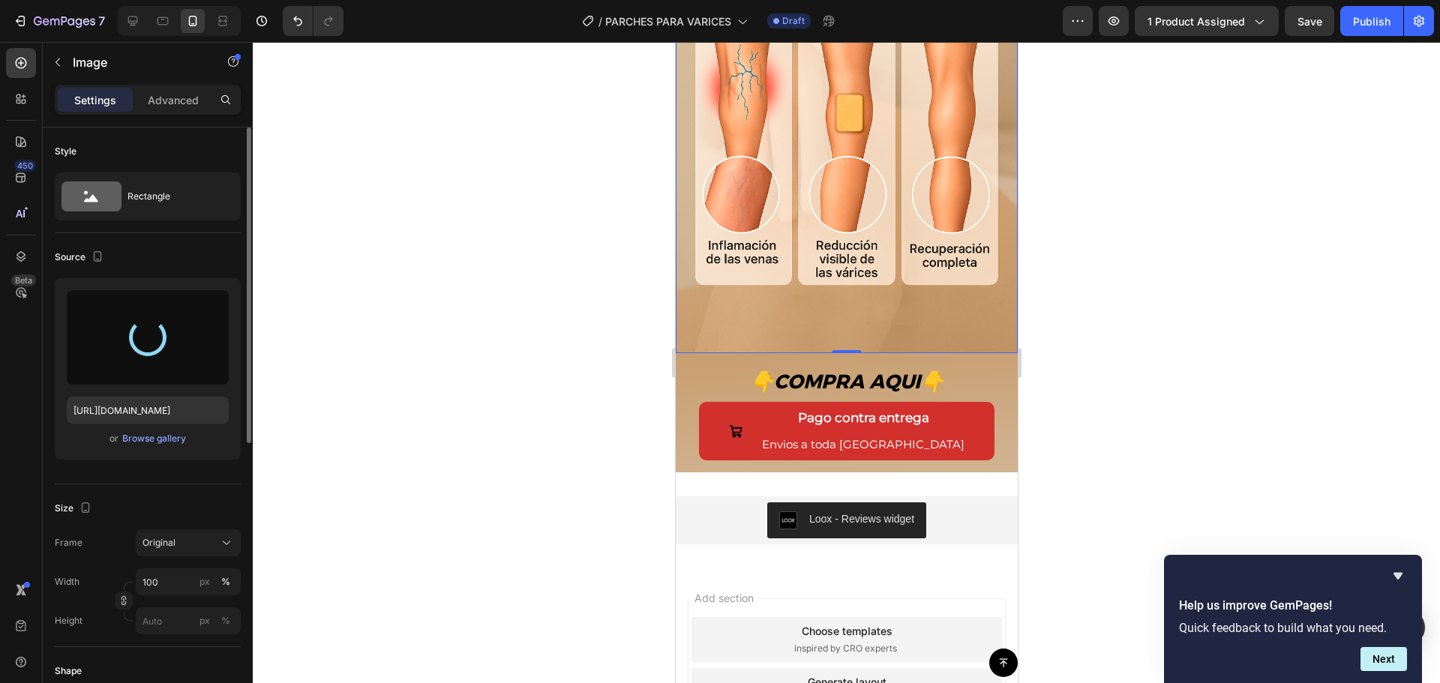
type input "https://cdn.shopify.com/s/files/1/0402/6846/4283/files/gempages_569951632696018…"
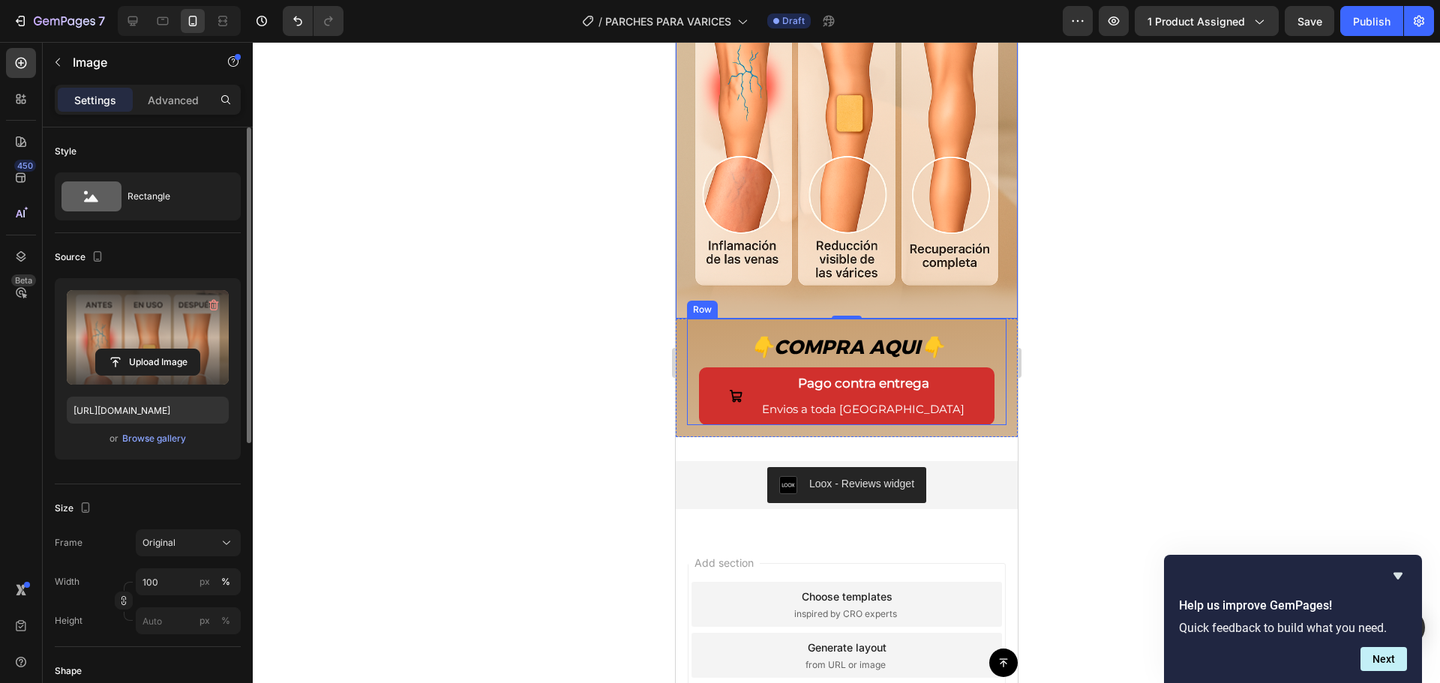
click at [683, 319] on div "👇 COMPRA AQUI 👇 Text Block Pago contra entrega Envios a toda Guatemala Button R…" at bounding box center [846, 378] width 342 height 119
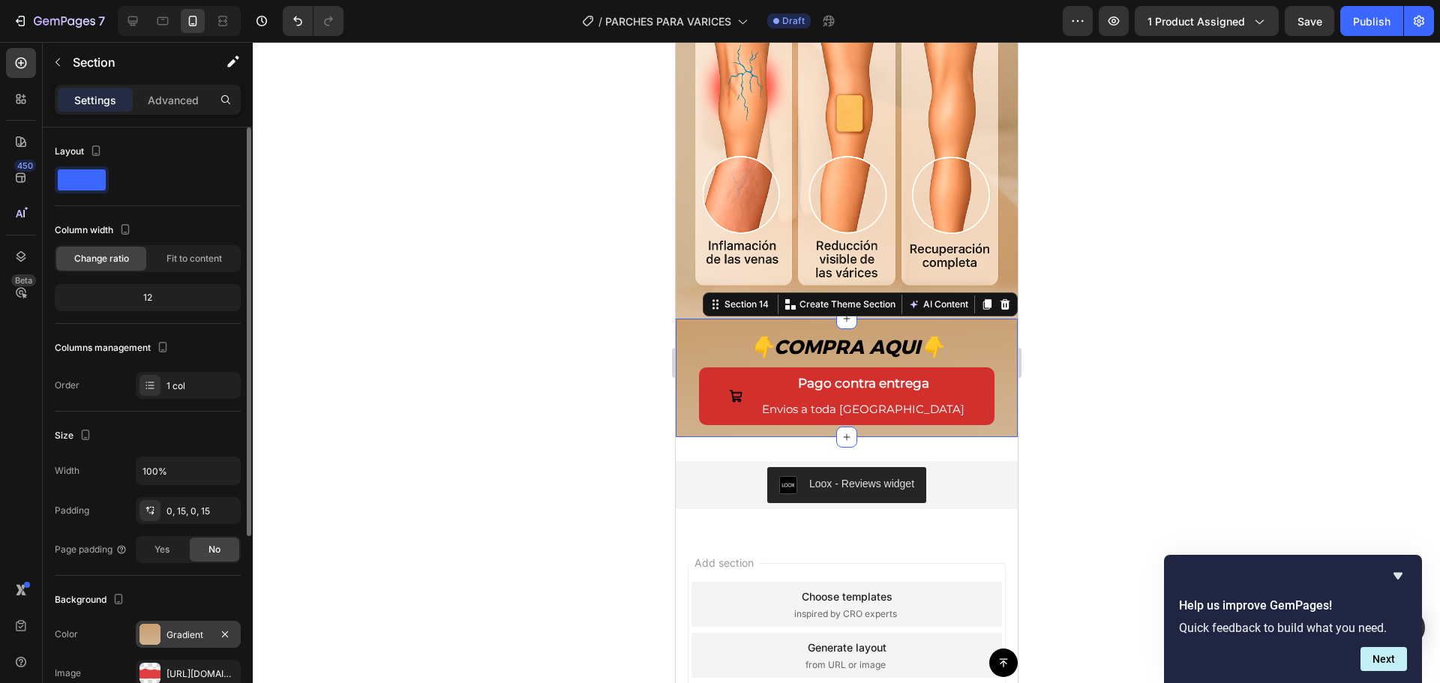
click at [161, 625] on div "Gradient" at bounding box center [188, 634] width 105 height 27
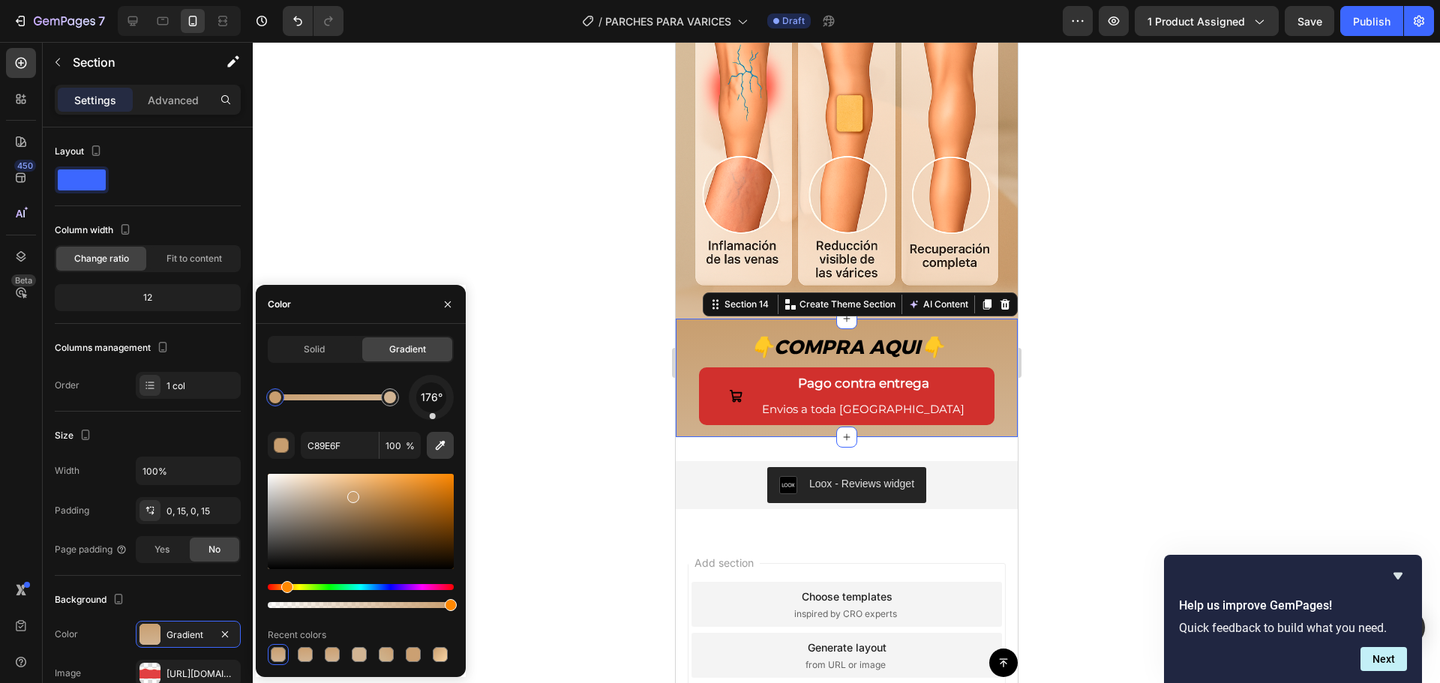
click at [438, 443] on icon "button" at bounding box center [440, 445] width 15 height 15
type input "D9BD9B"
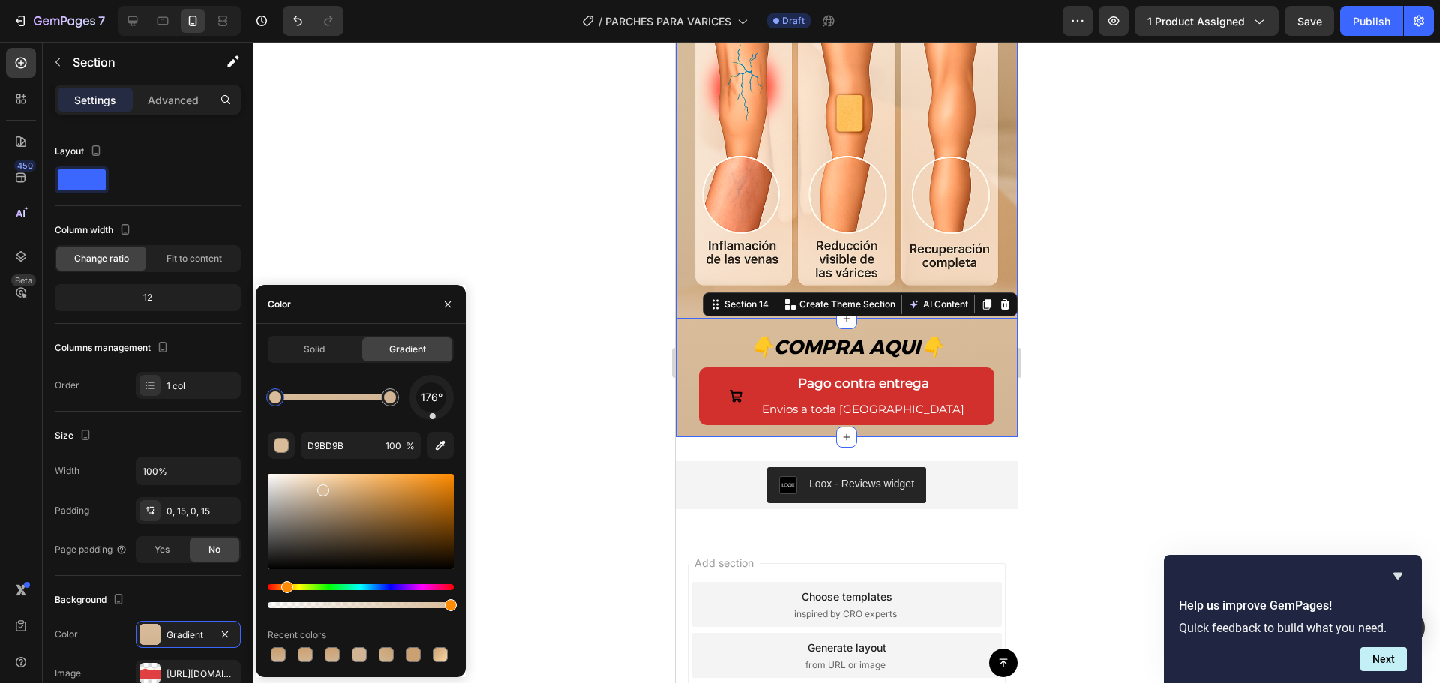
click at [608, 316] on div at bounding box center [846, 362] width 1187 height 641
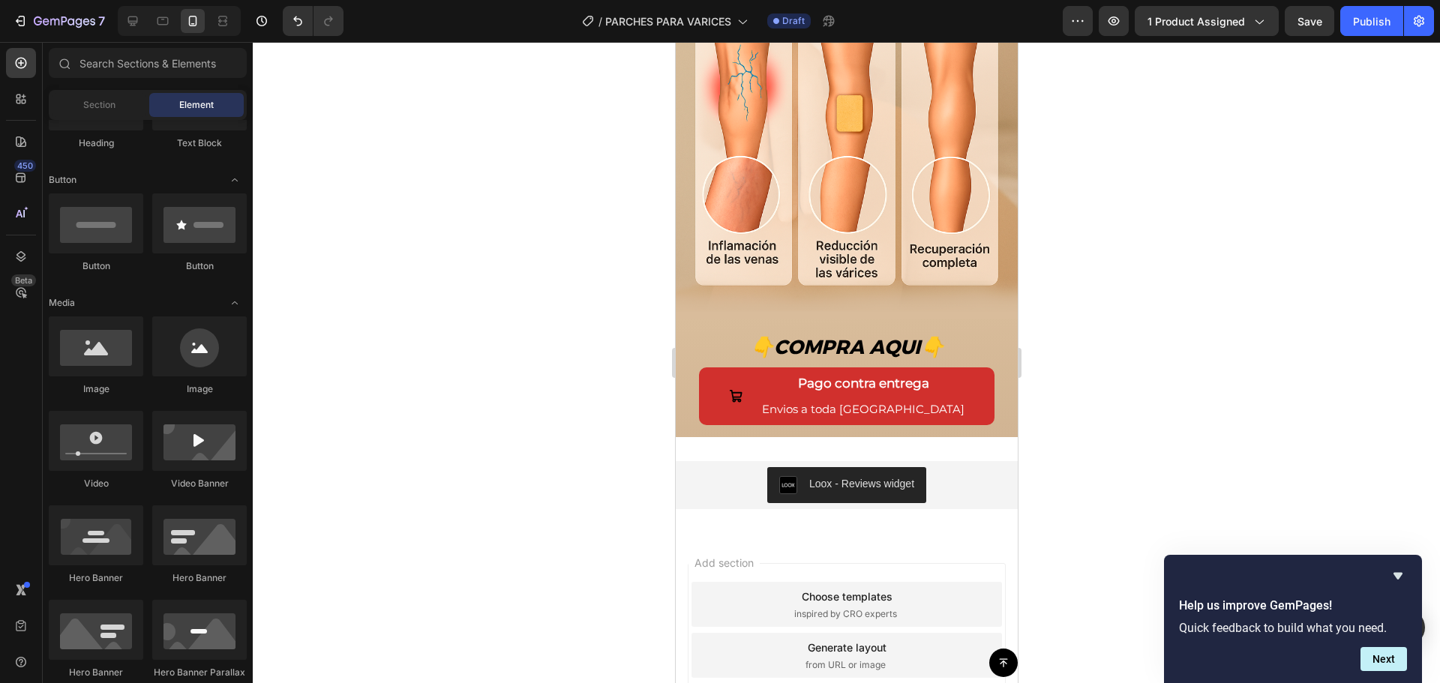
click at [1171, 249] on div at bounding box center [846, 362] width 1187 height 641
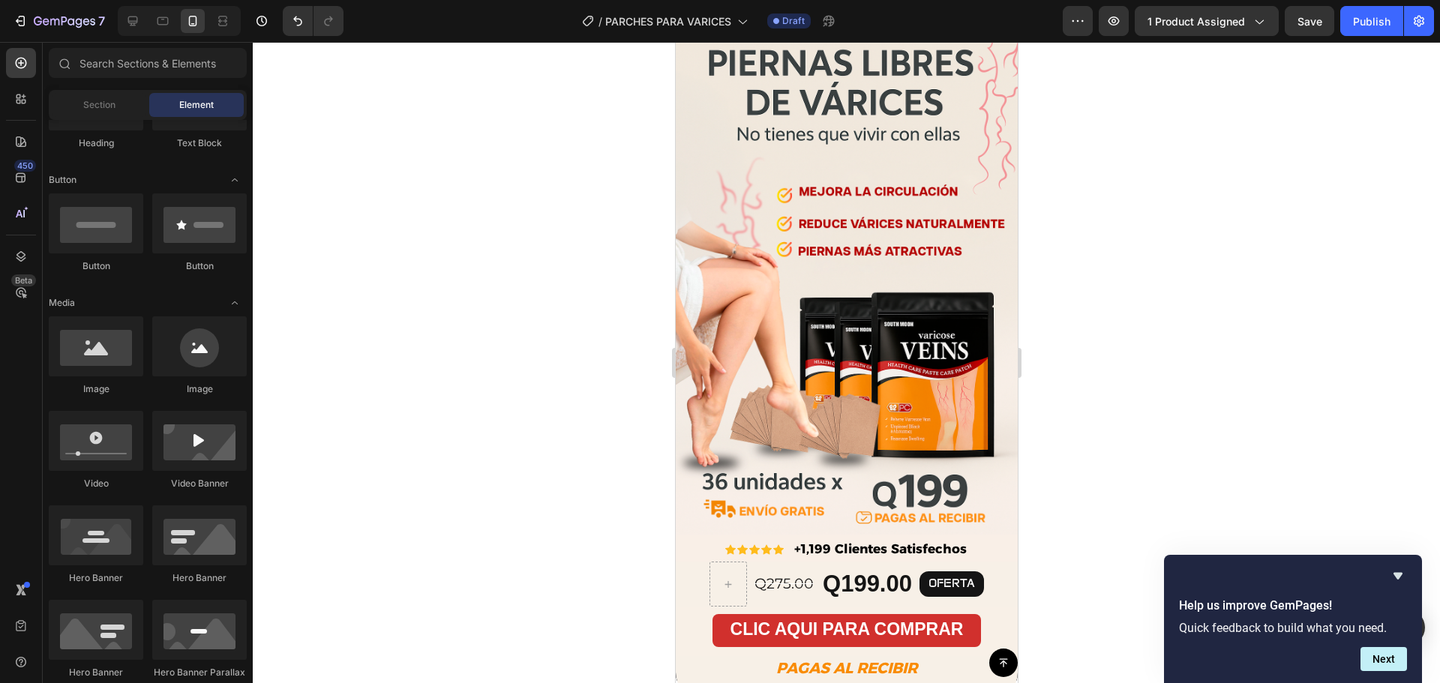
scroll to position [68, 0]
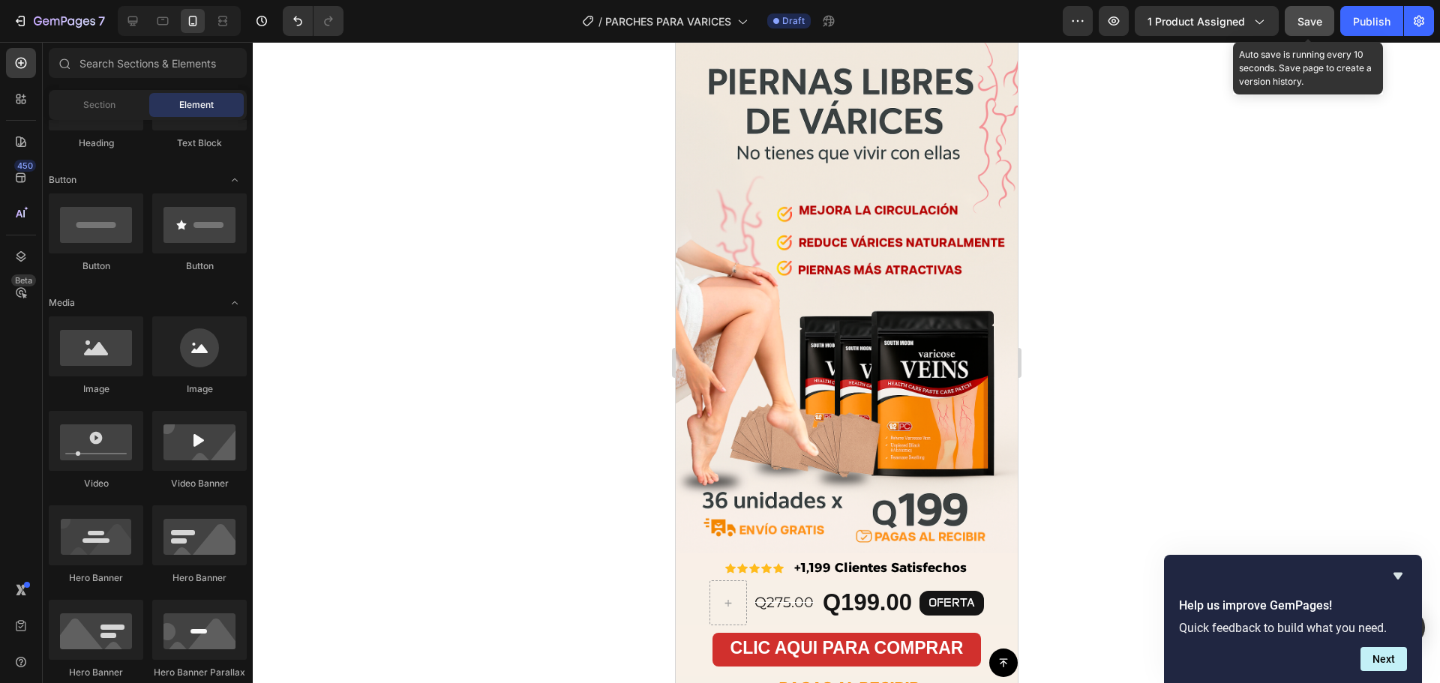
click at [1320, 15] on span "Save" at bounding box center [1310, 21] width 25 height 13
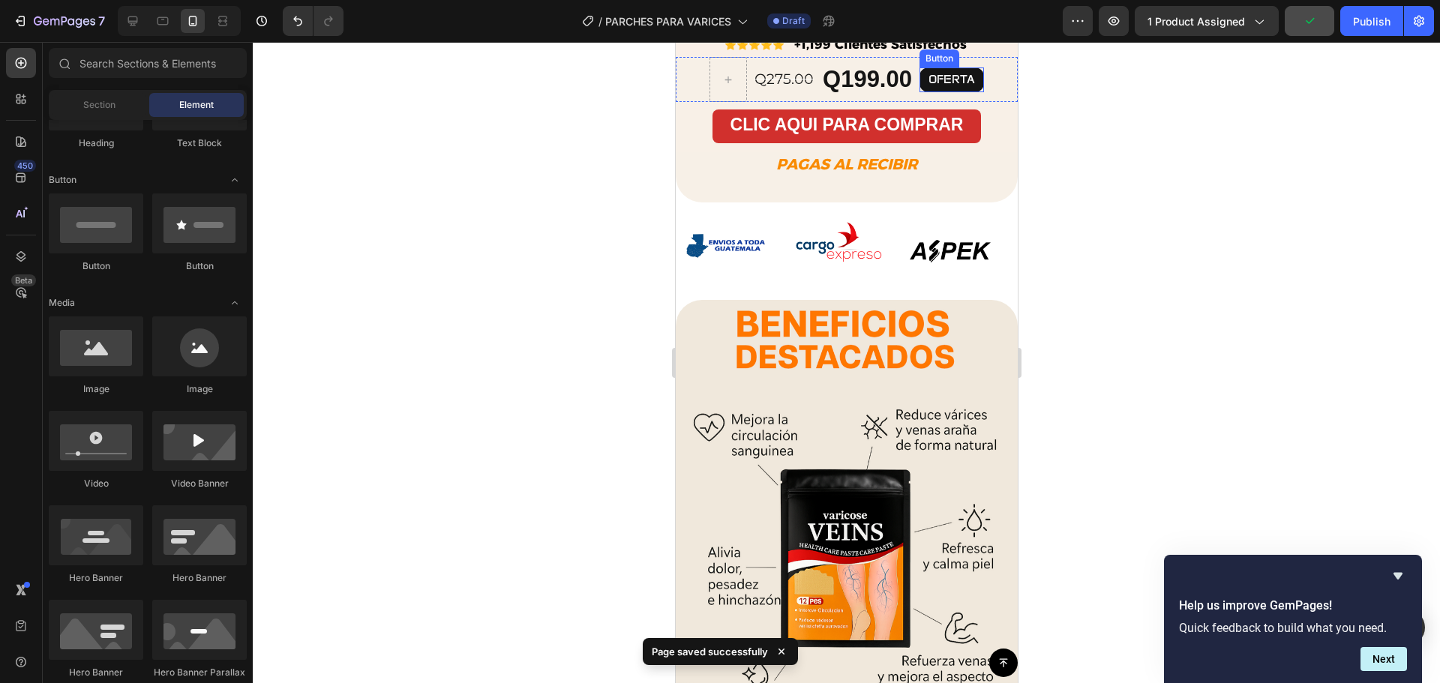
scroll to position [593, 0]
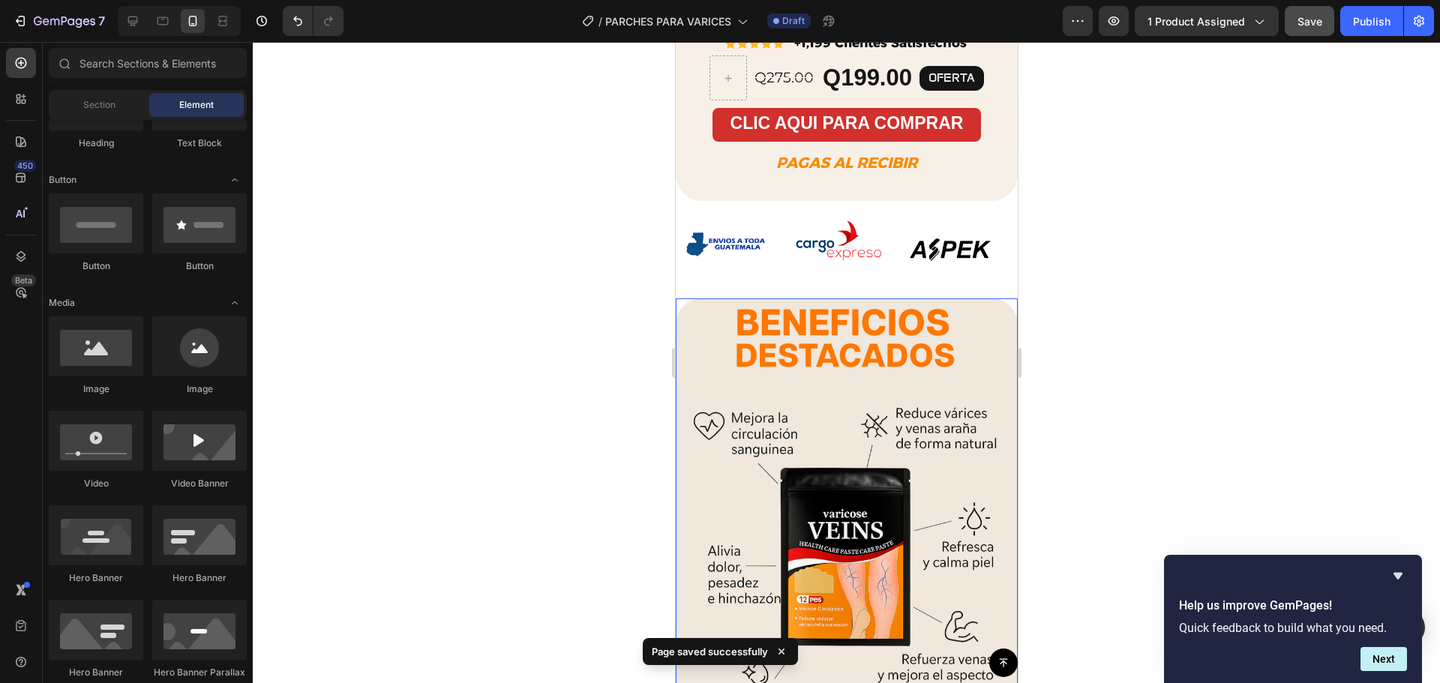
click at [1275, 436] on div at bounding box center [846, 362] width 1187 height 641
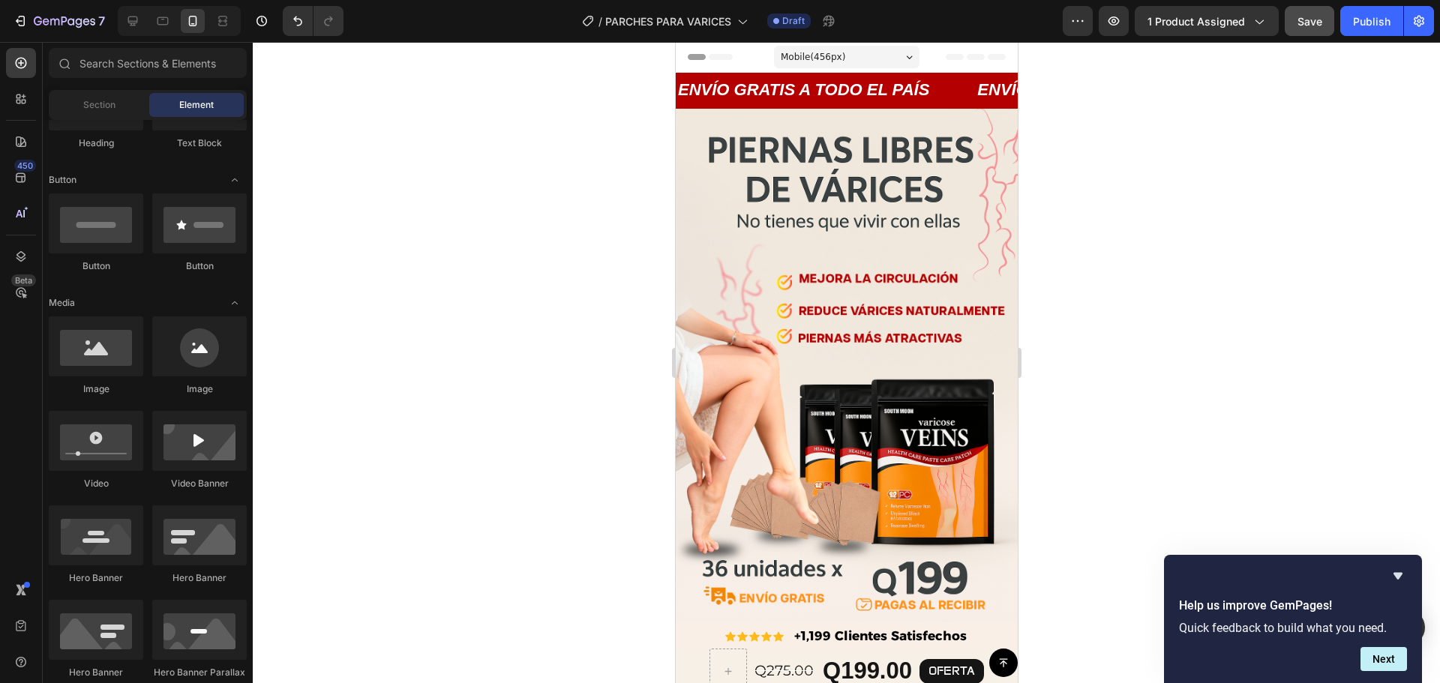
scroll to position [57, 0]
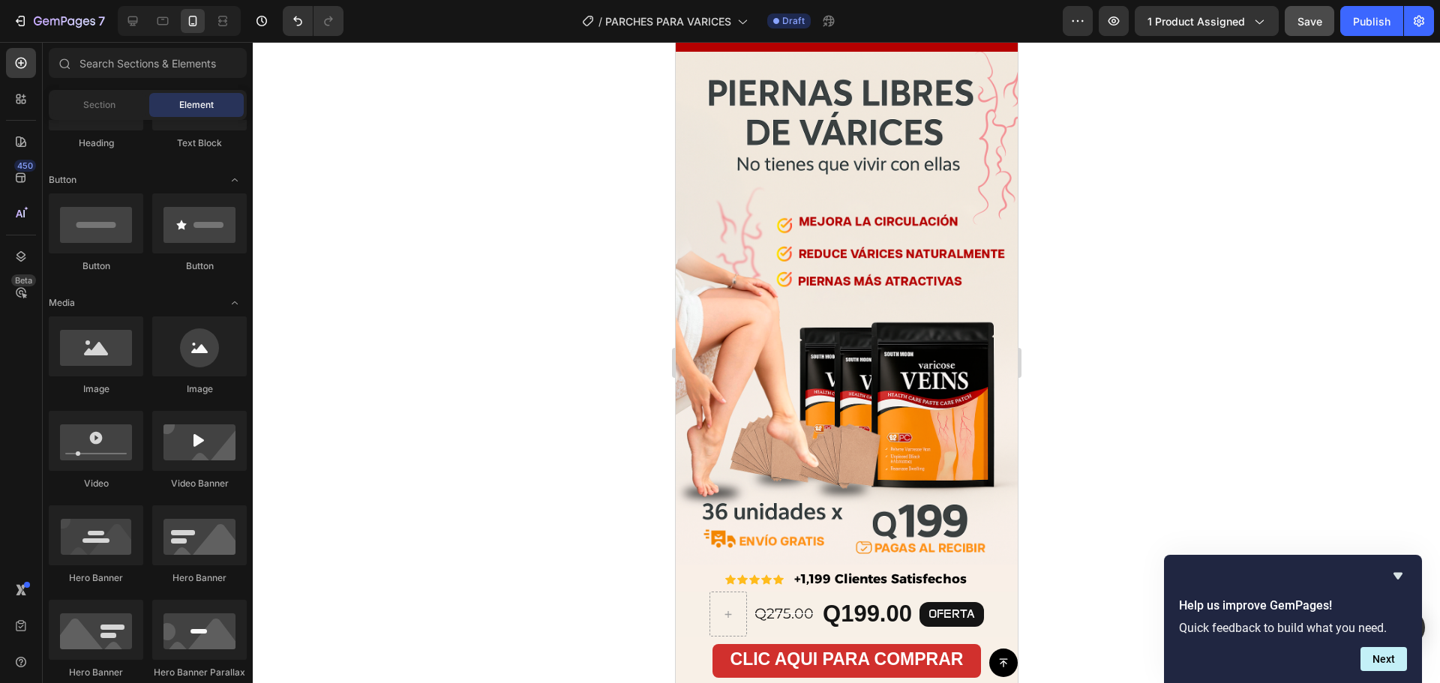
drag, startPoint x: 1013, startPoint y: 305, endPoint x: 1701, endPoint y: 156, distance: 703.7
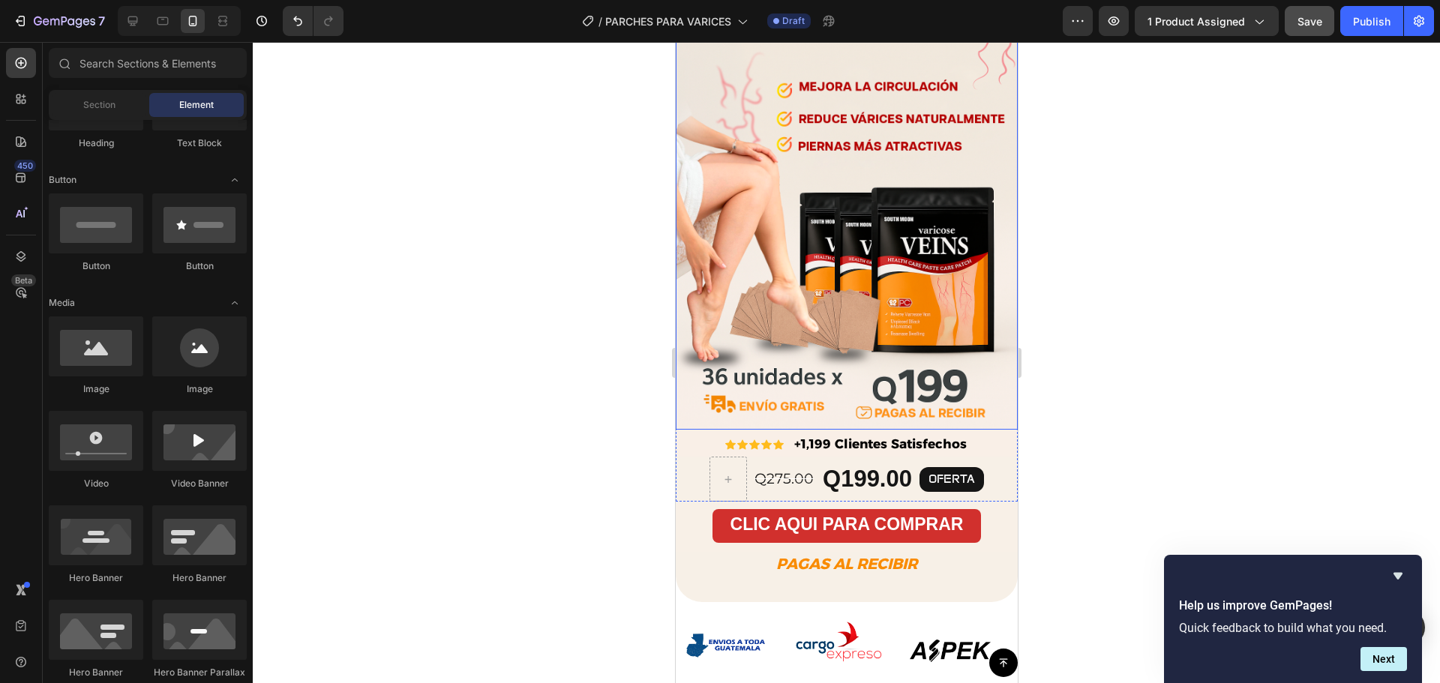
scroll to position [207, 0]
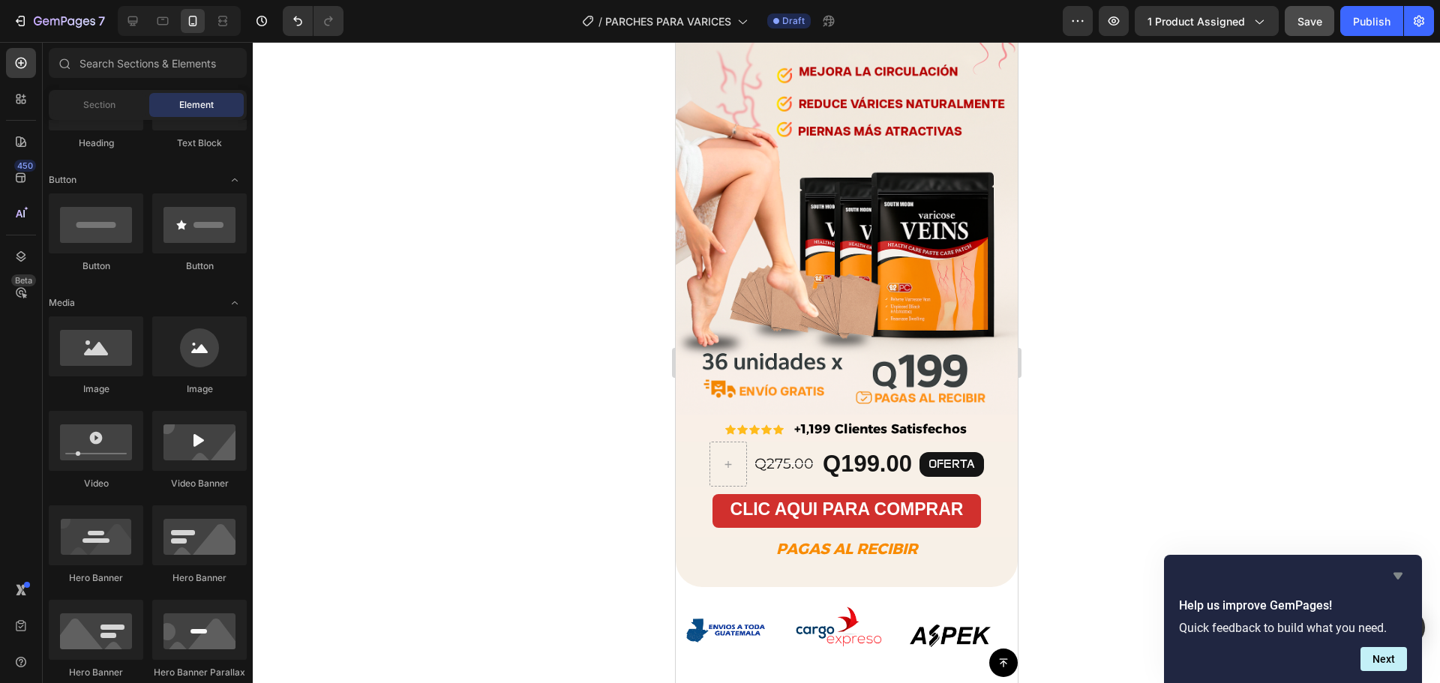
click at [1394, 574] on icon "Hide survey" at bounding box center [1398, 576] width 9 height 7
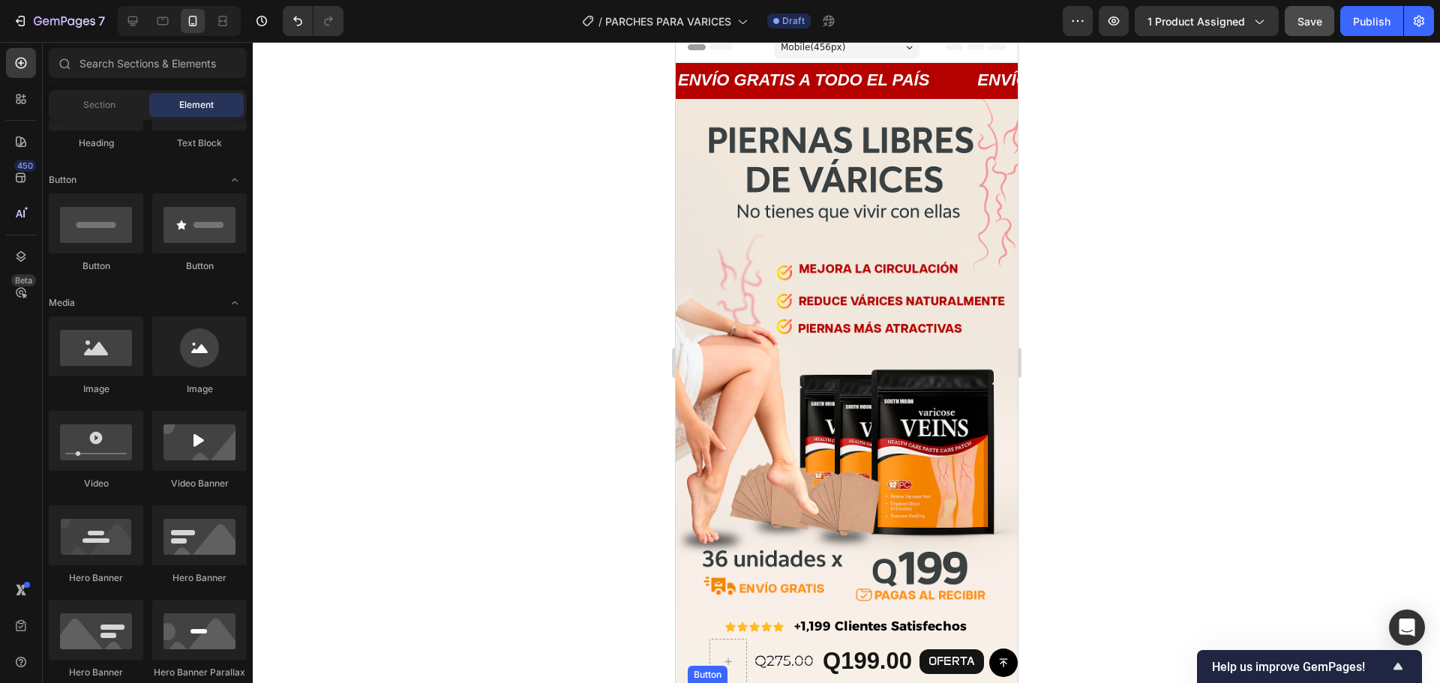
scroll to position [0, 0]
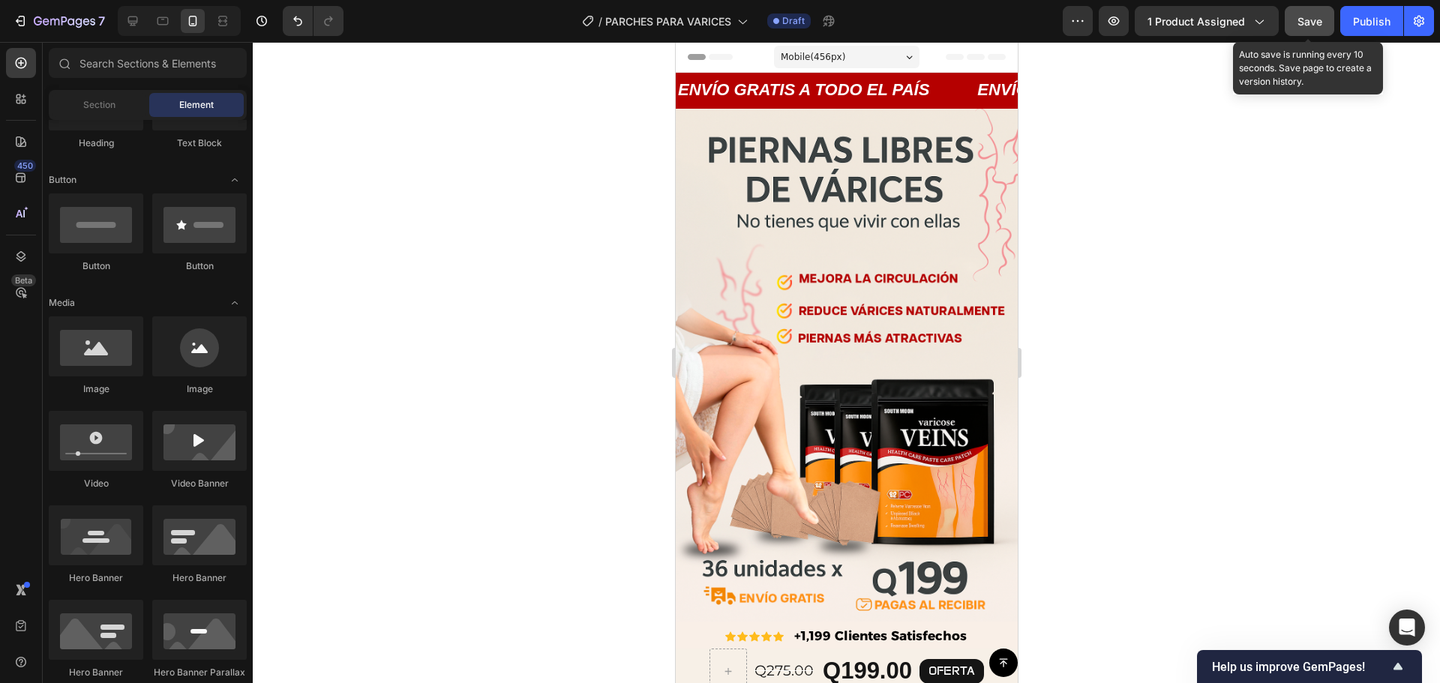
click at [1326, 24] on button "Save" at bounding box center [1310, 21] width 50 height 30
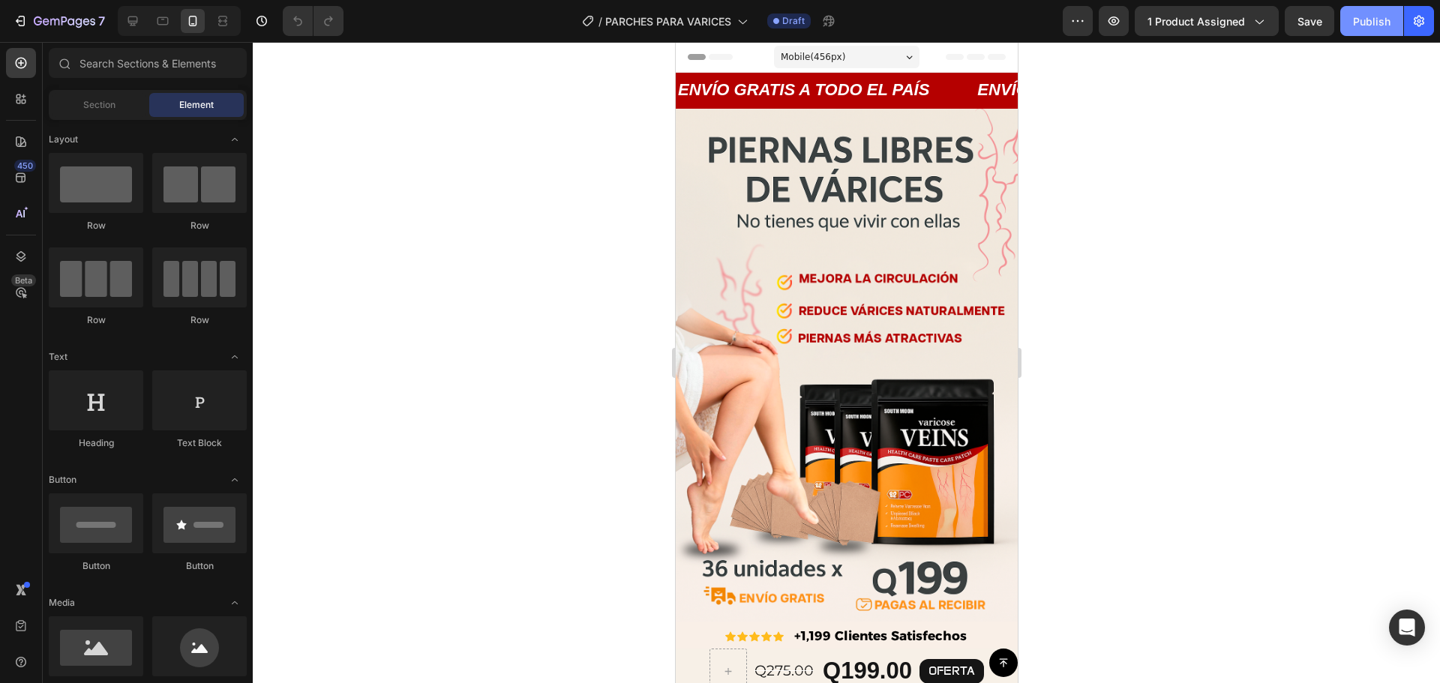
click at [1357, 21] on div "Publish" at bounding box center [1372, 22] width 38 height 16
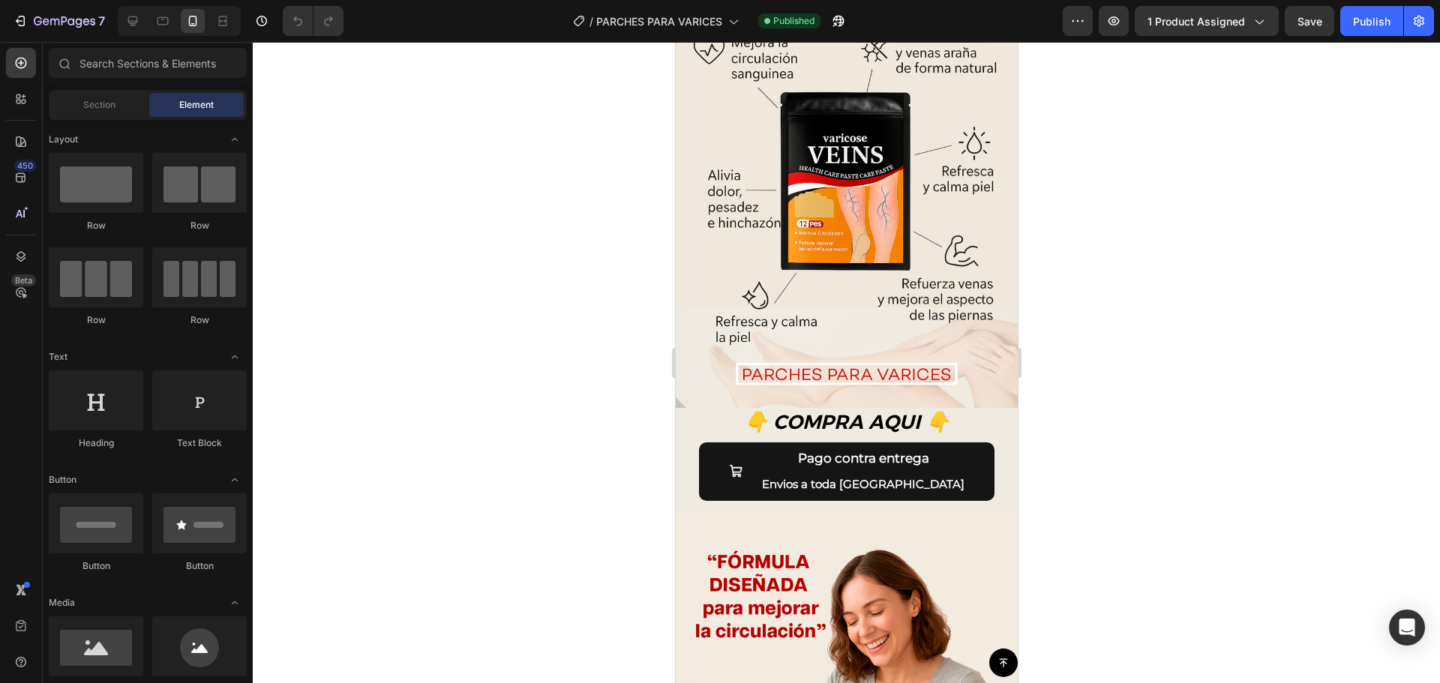
scroll to position [1160, 0]
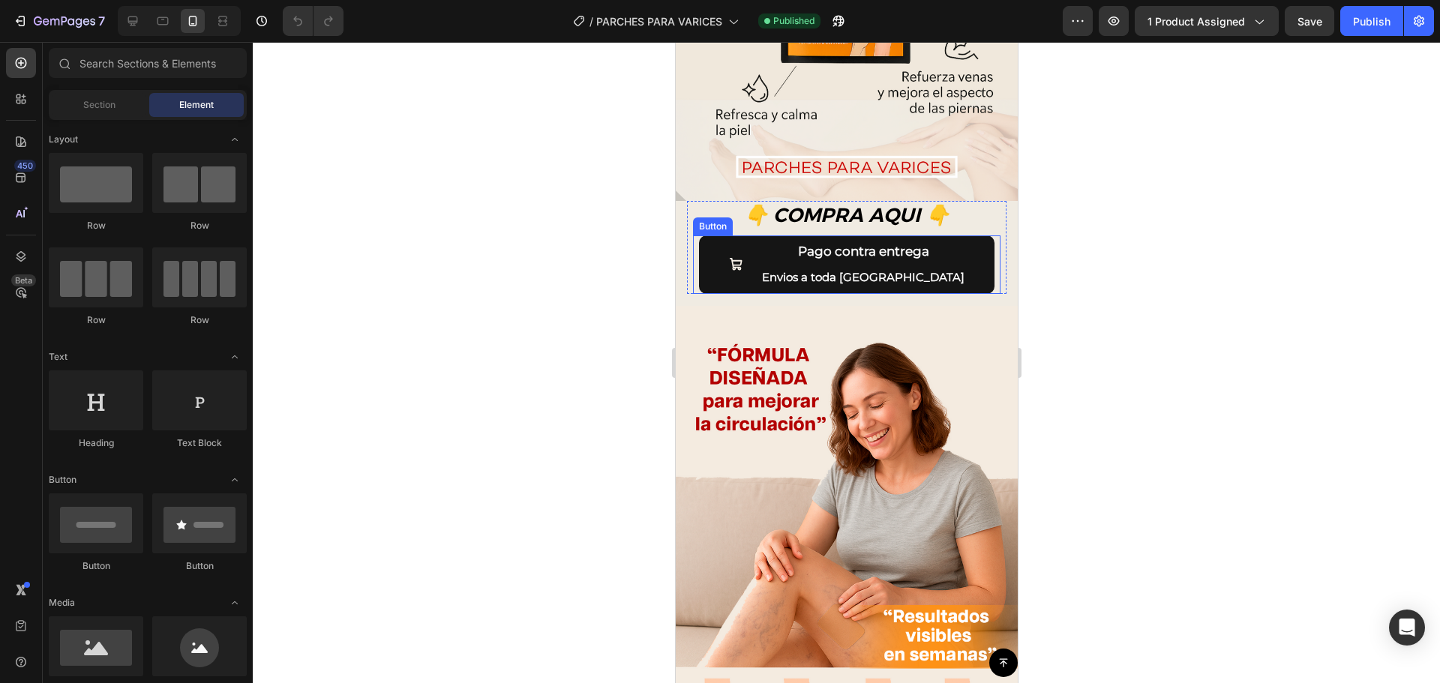
click at [947, 236] on button "Pago contra entrega Envios a toda [GEOGRAPHIC_DATA]" at bounding box center [846, 265] width 296 height 58
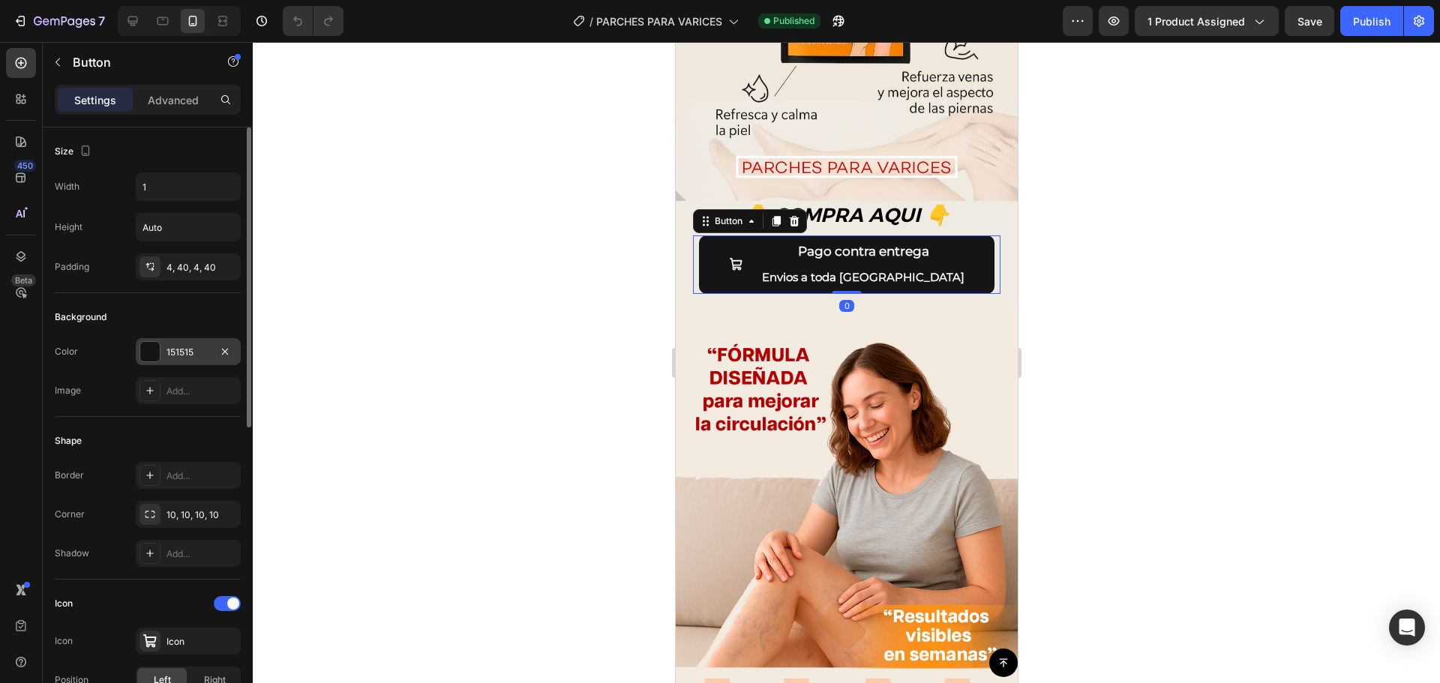
click at [157, 353] on div at bounding box center [150, 352] width 20 height 20
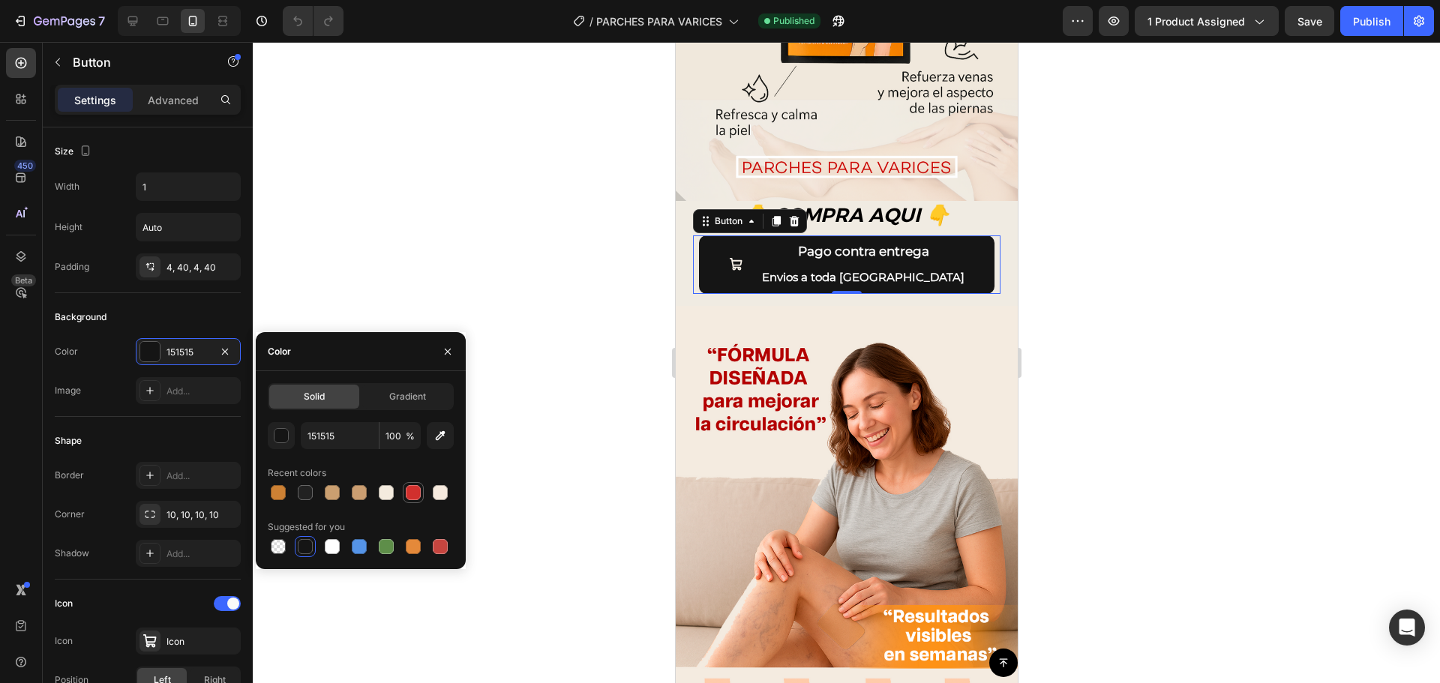
click at [410, 494] on div at bounding box center [413, 492] width 15 height 15
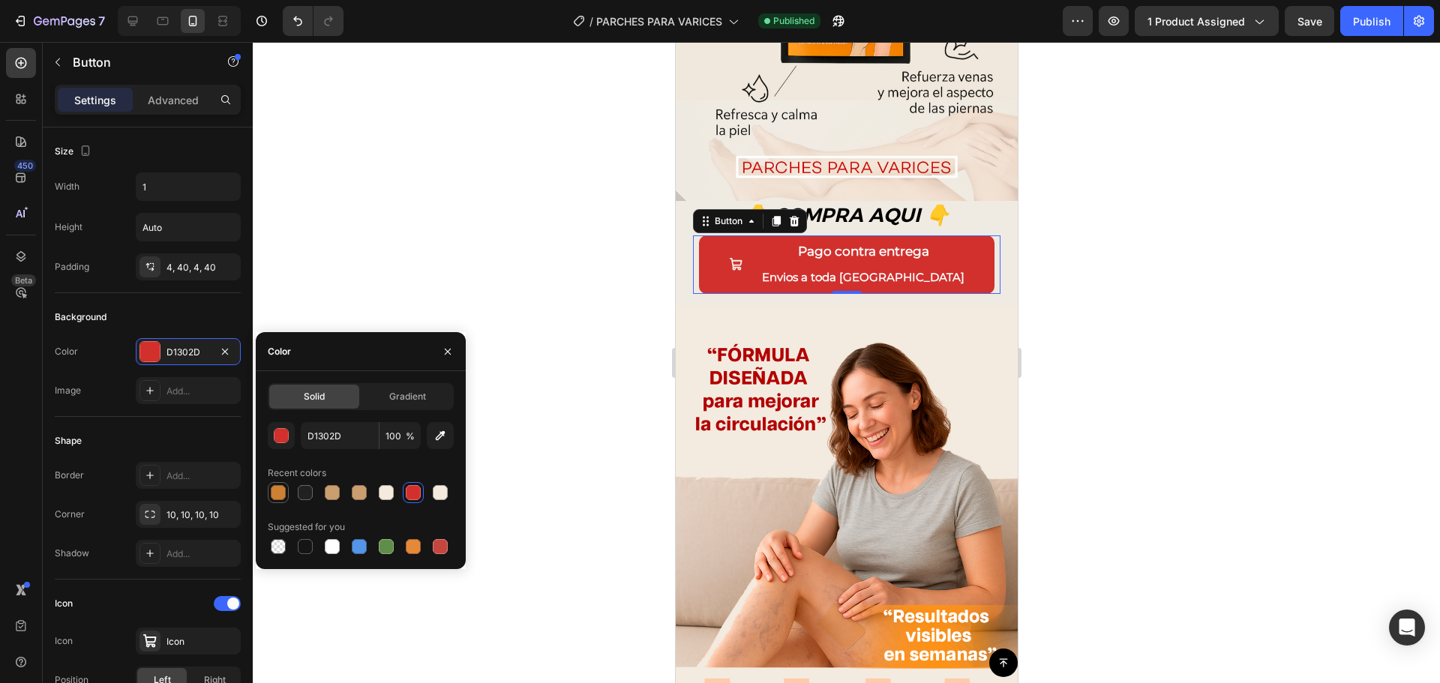
click at [286, 486] on div at bounding box center [278, 493] width 18 height 18
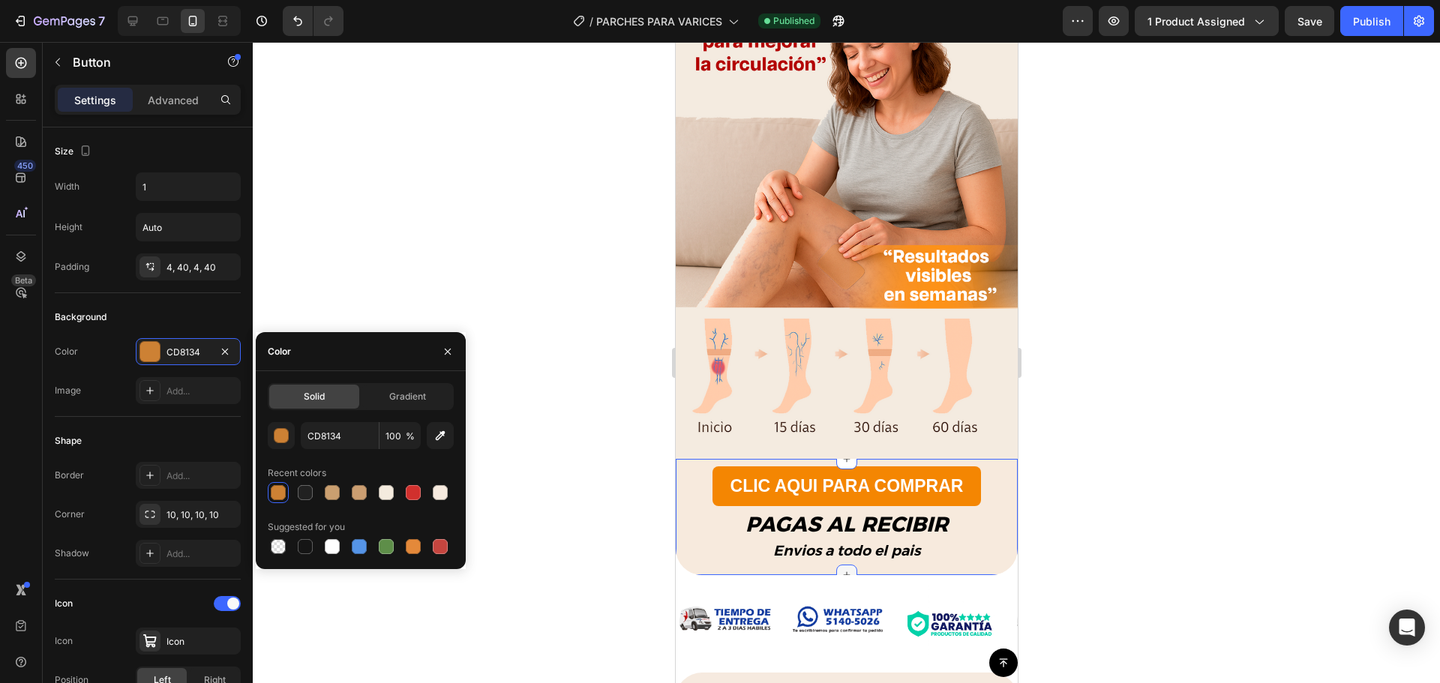
scroll to position [1310, 0]
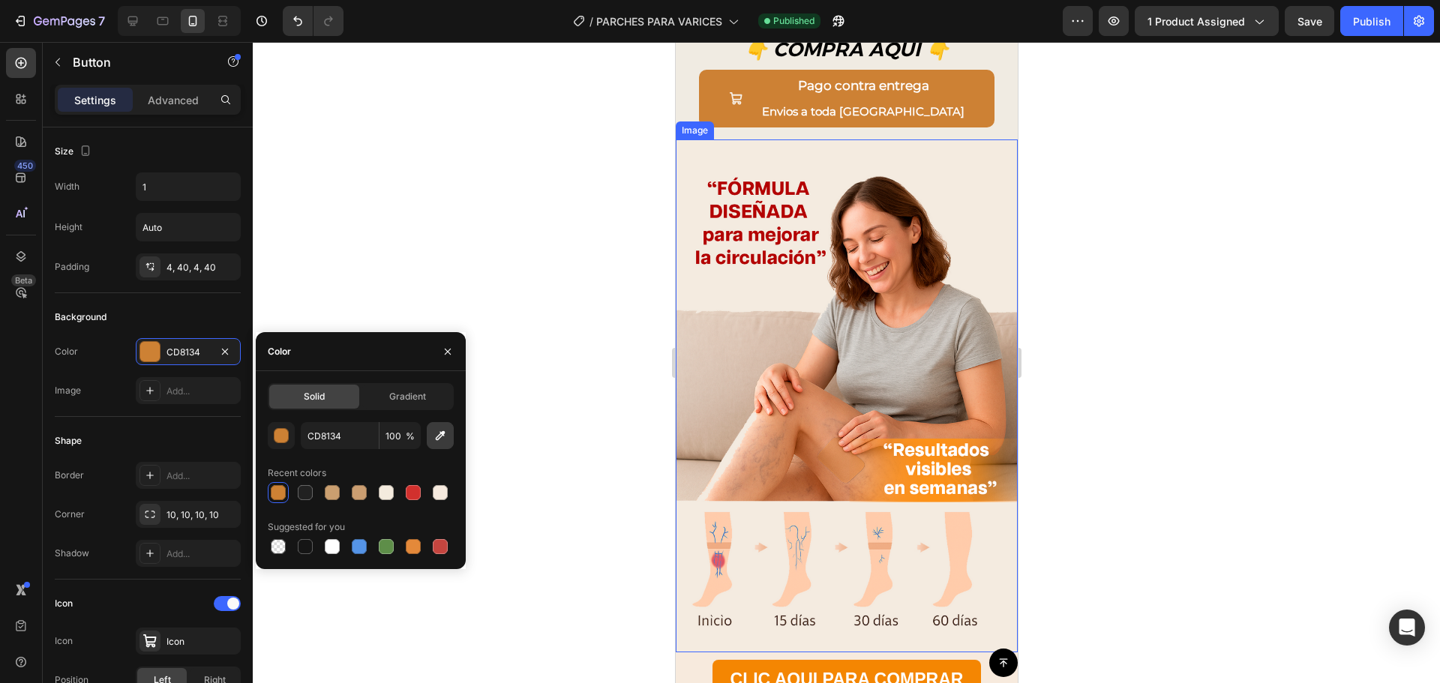
click at [437, 443] on button "button" at bounding box center [440, 435] width 27 height 27
type input "F48602"
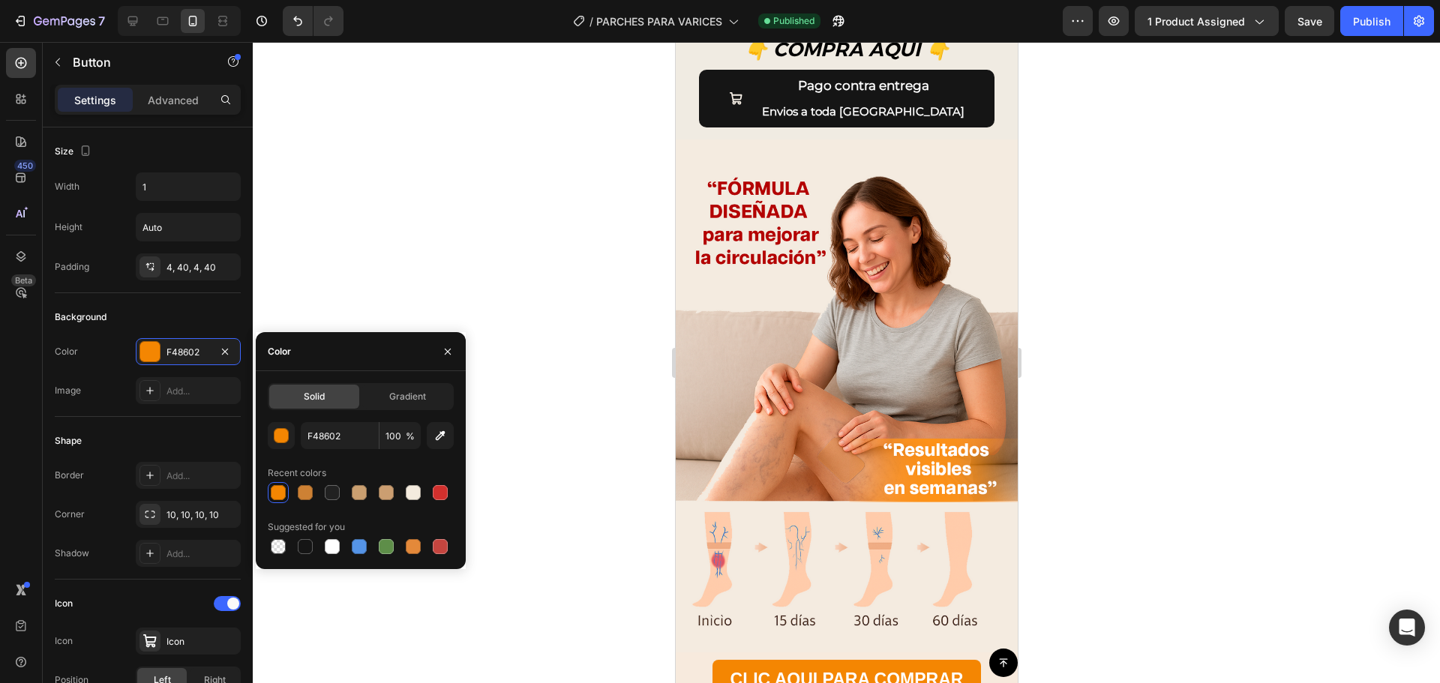
click at [743, 77] on span at bounding box center [735, 99] width 14 height 52
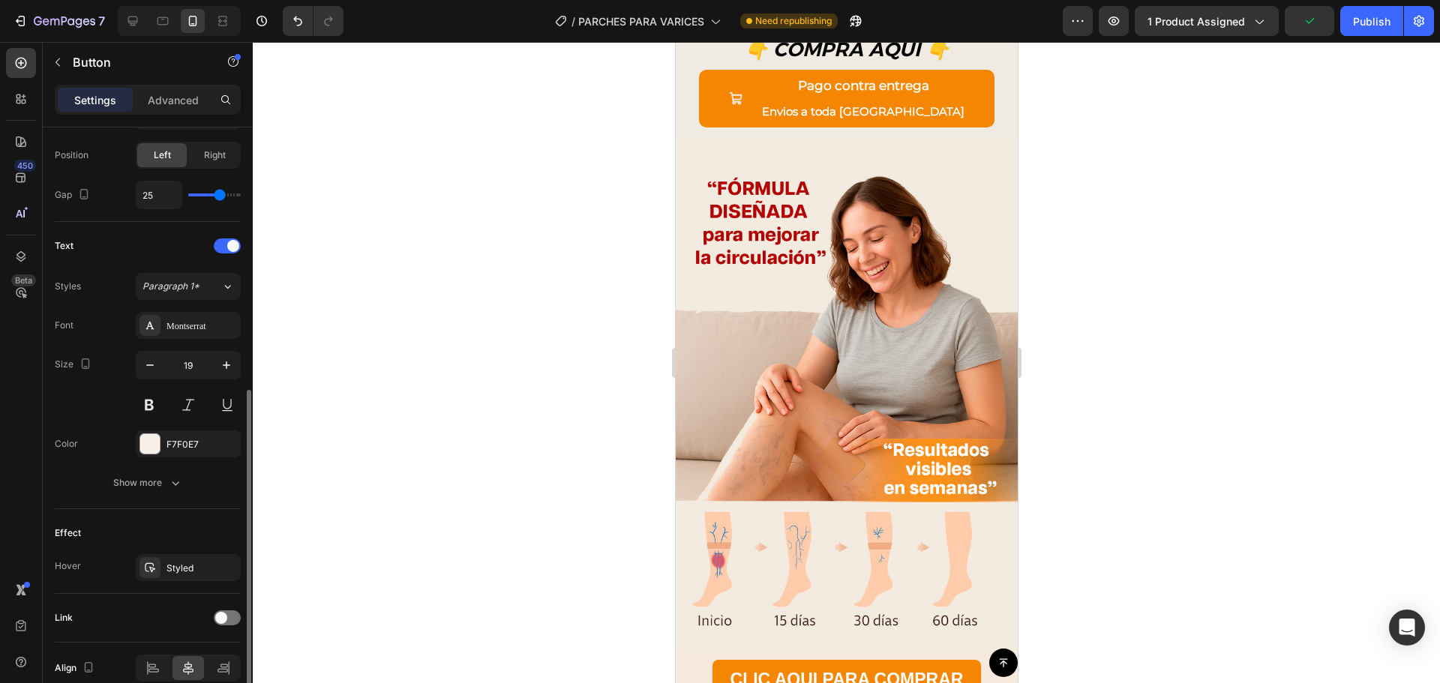
scroll to position [596, 0]
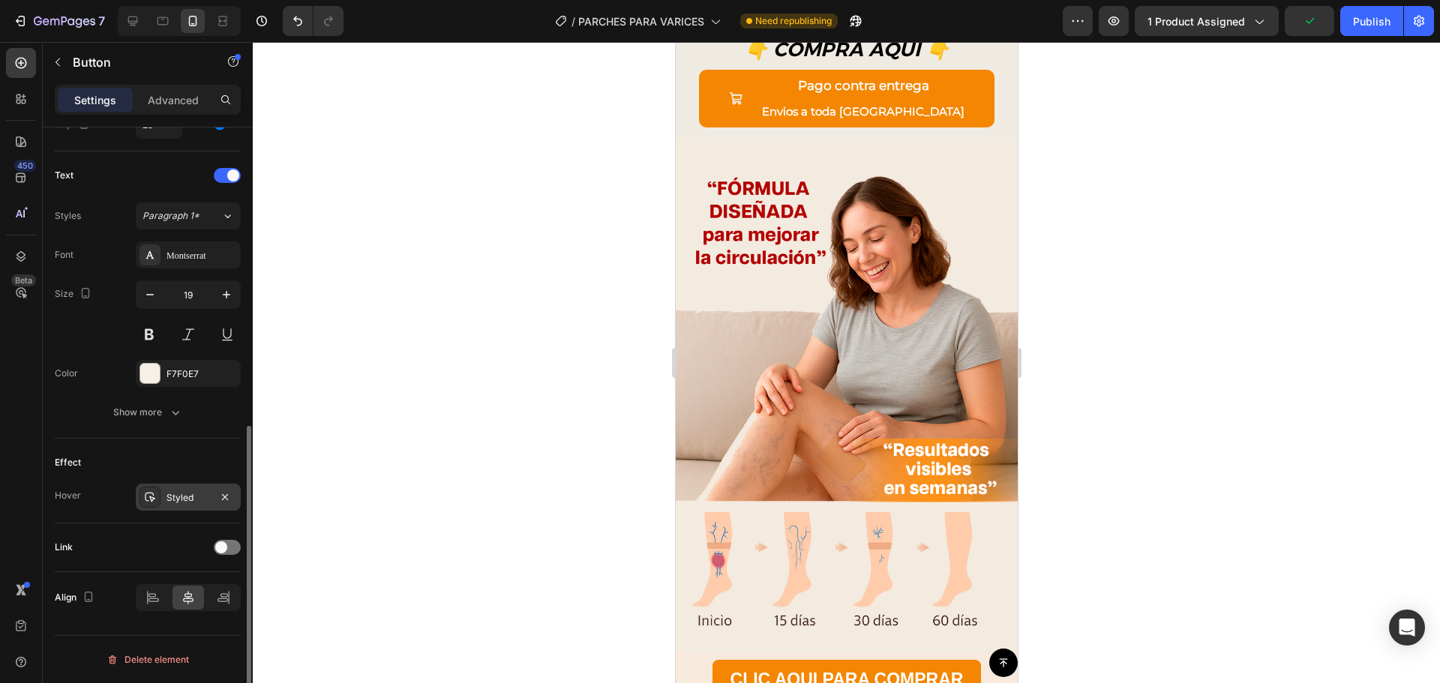
click at [174, 502] on div "Styled" at bounding box center [189, 498] width 44 height 14
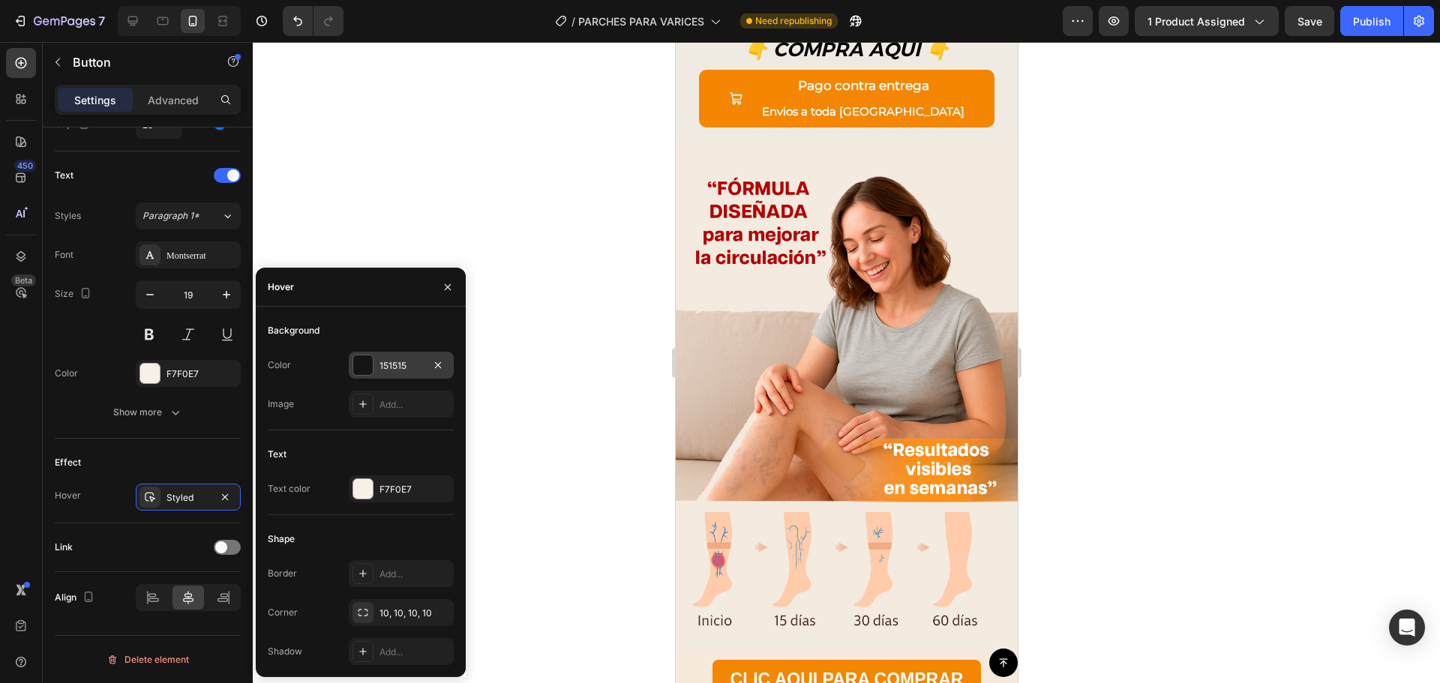
click at [364, 373] on div at bounding box center [363, 366] width 20 height 20
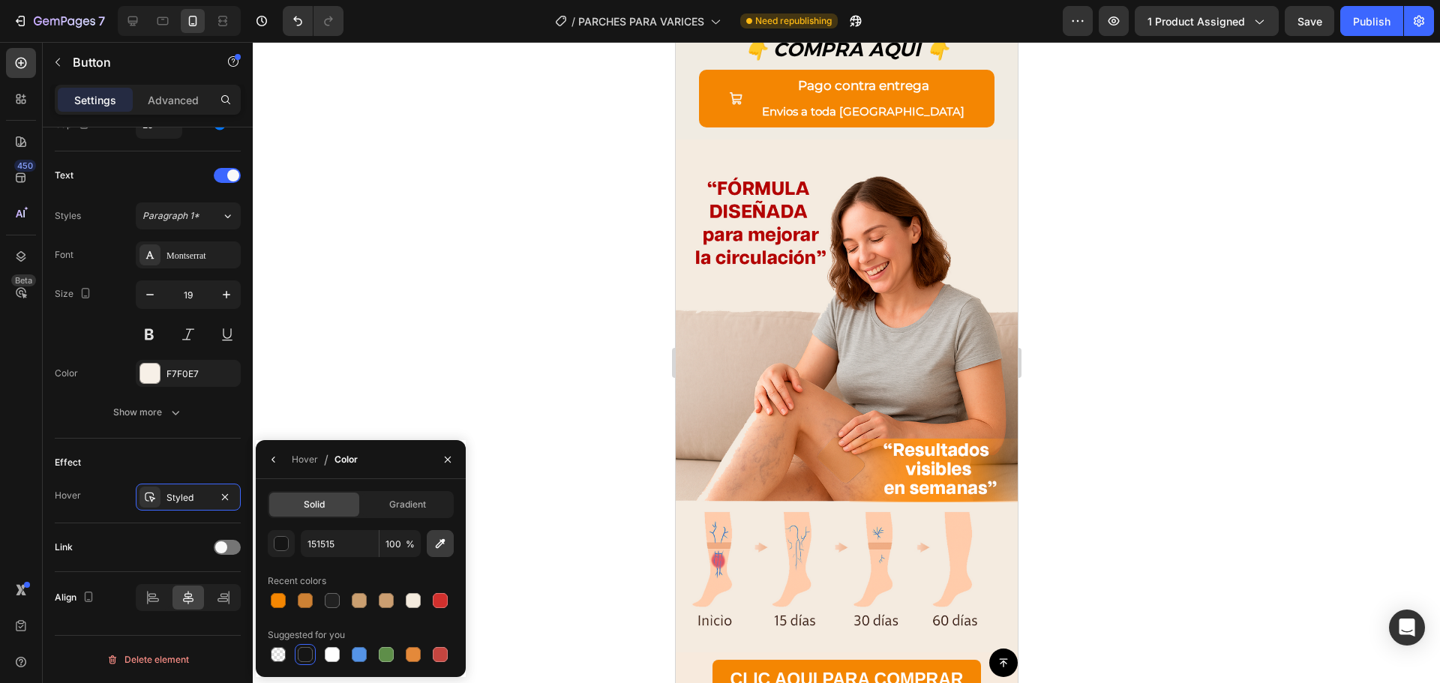
click at [437, 542] on icon "button" at bounding box center [440, 543] width 15 height 15
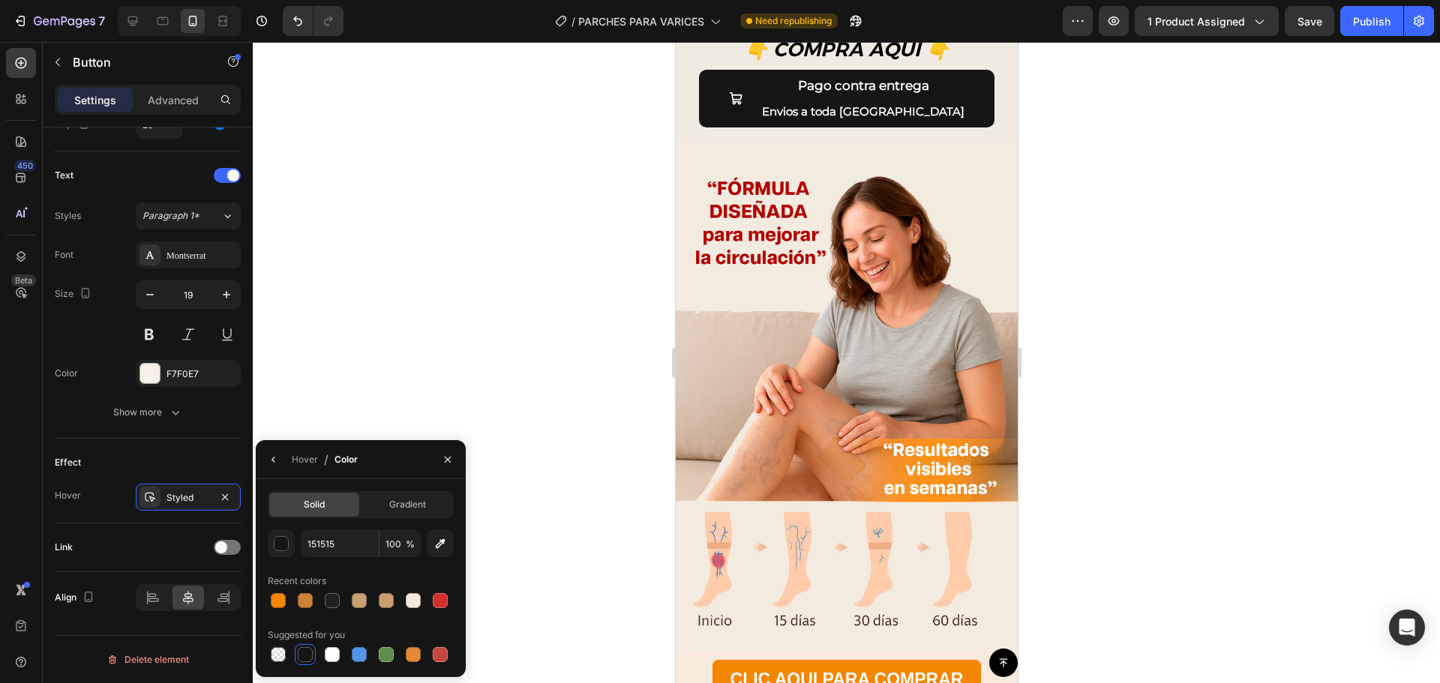
type input "F48602"
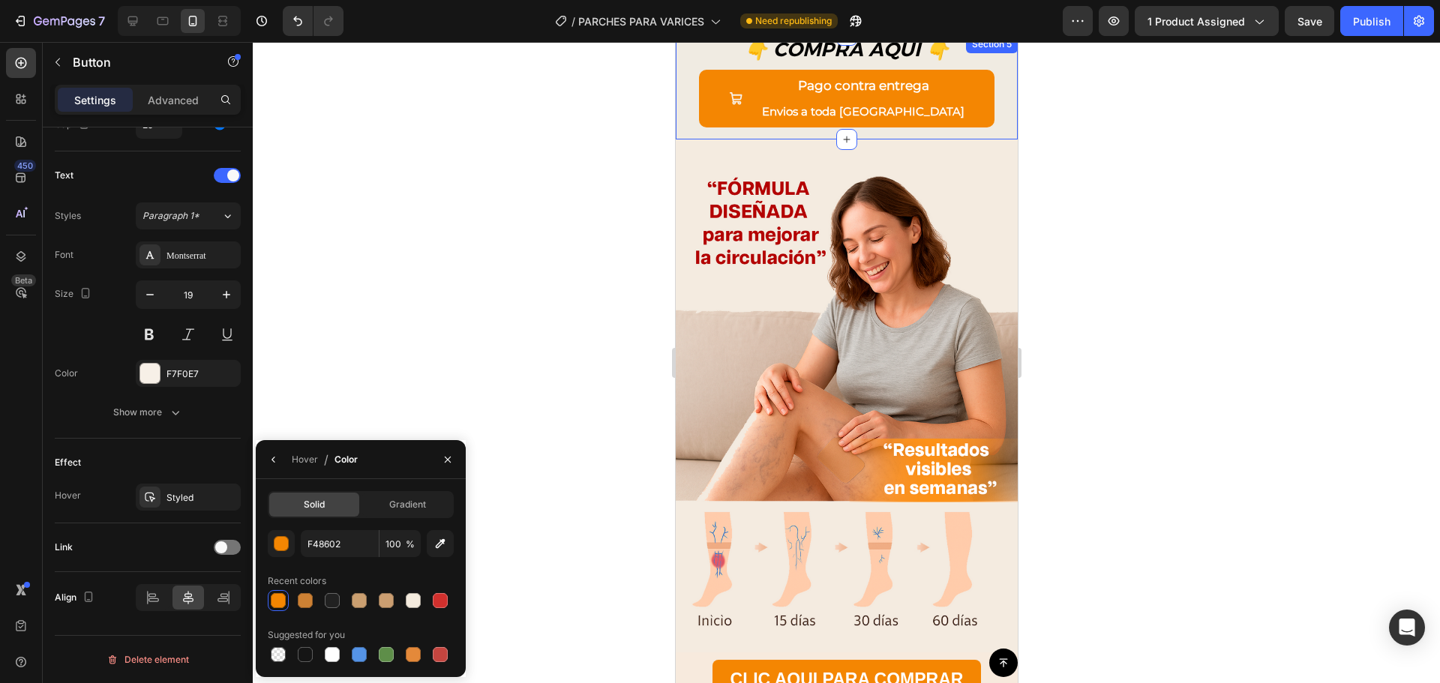
click at [588, 143] on div at bounding box center [846, 362] width 1187 height 641
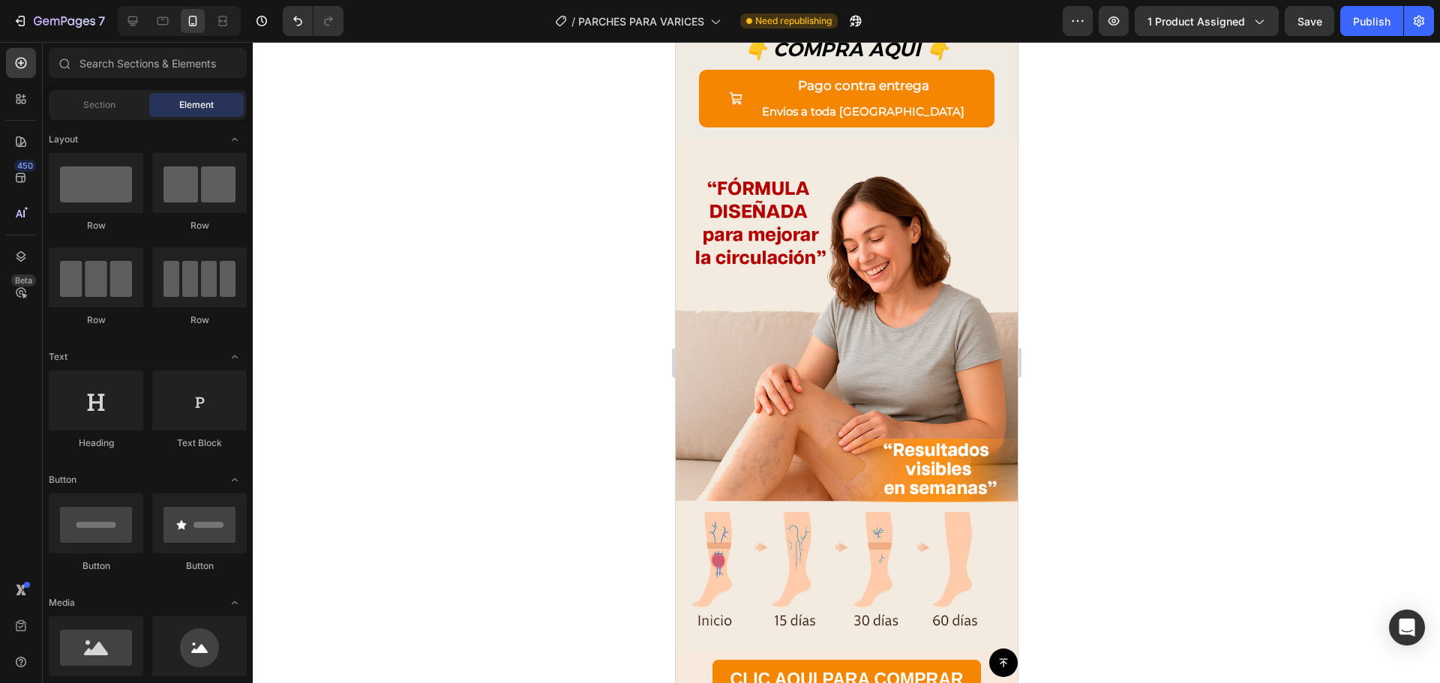
click at [518, 237] on div at bounding box center [846, 362] width 1187 height 641
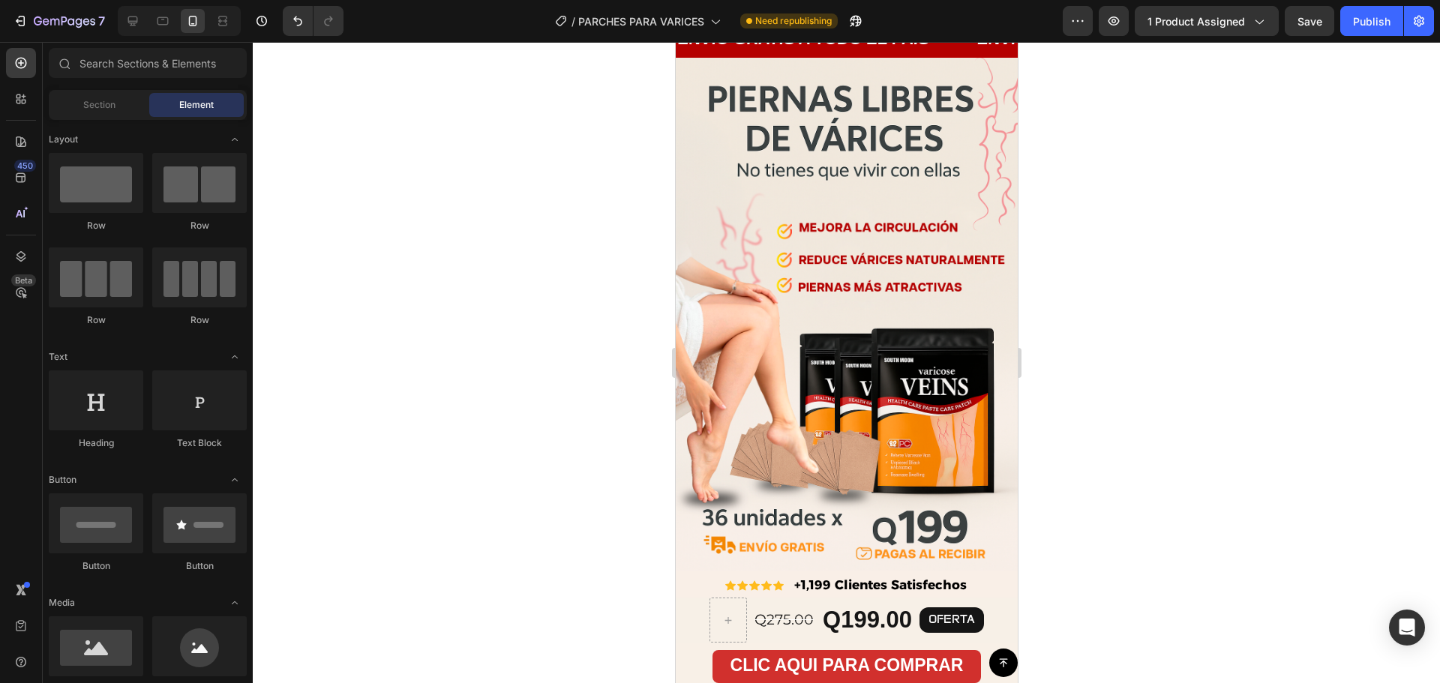
scroll to position [0, 0]
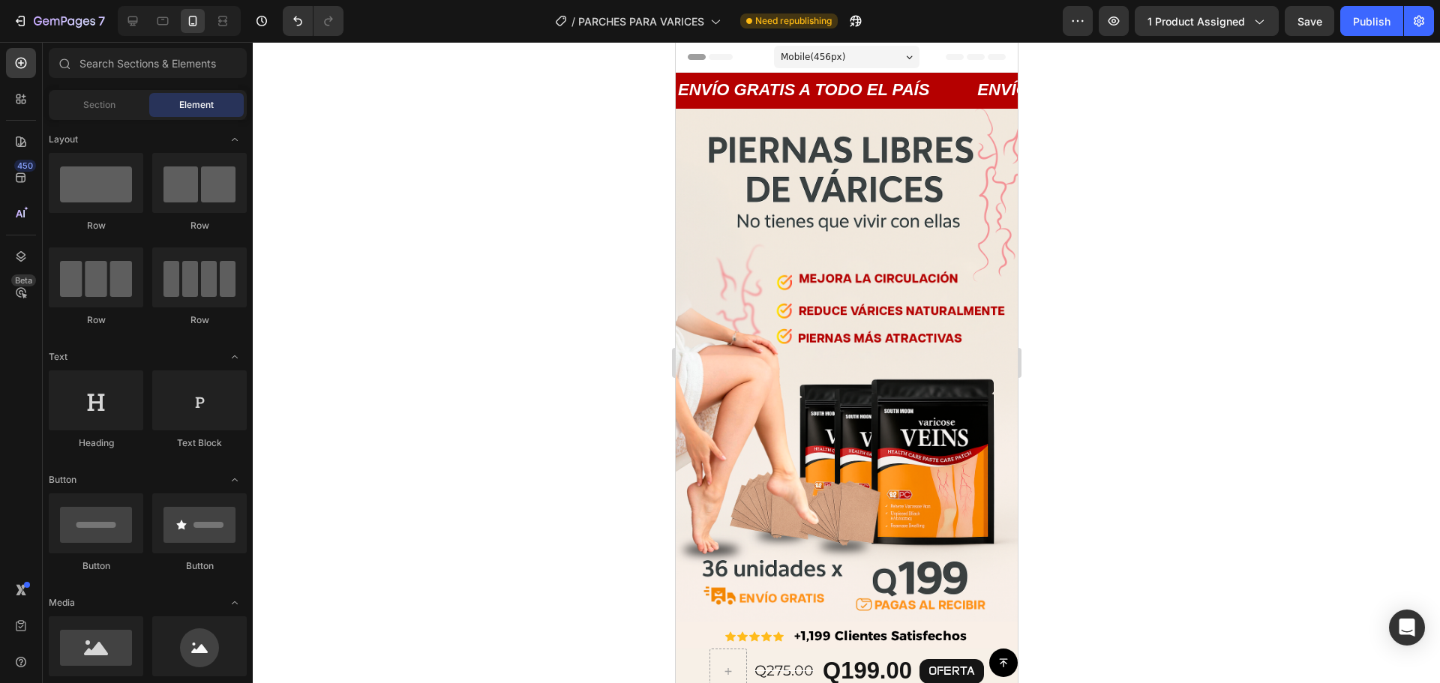
drag, startPoint x: 1008, startPoint y: 310, endPoint x: 1708, endPoint y: 131, distance: 722.5
click at [1332, 21] on button "Save" at bounding box center [1310, 21] width 50 height 30
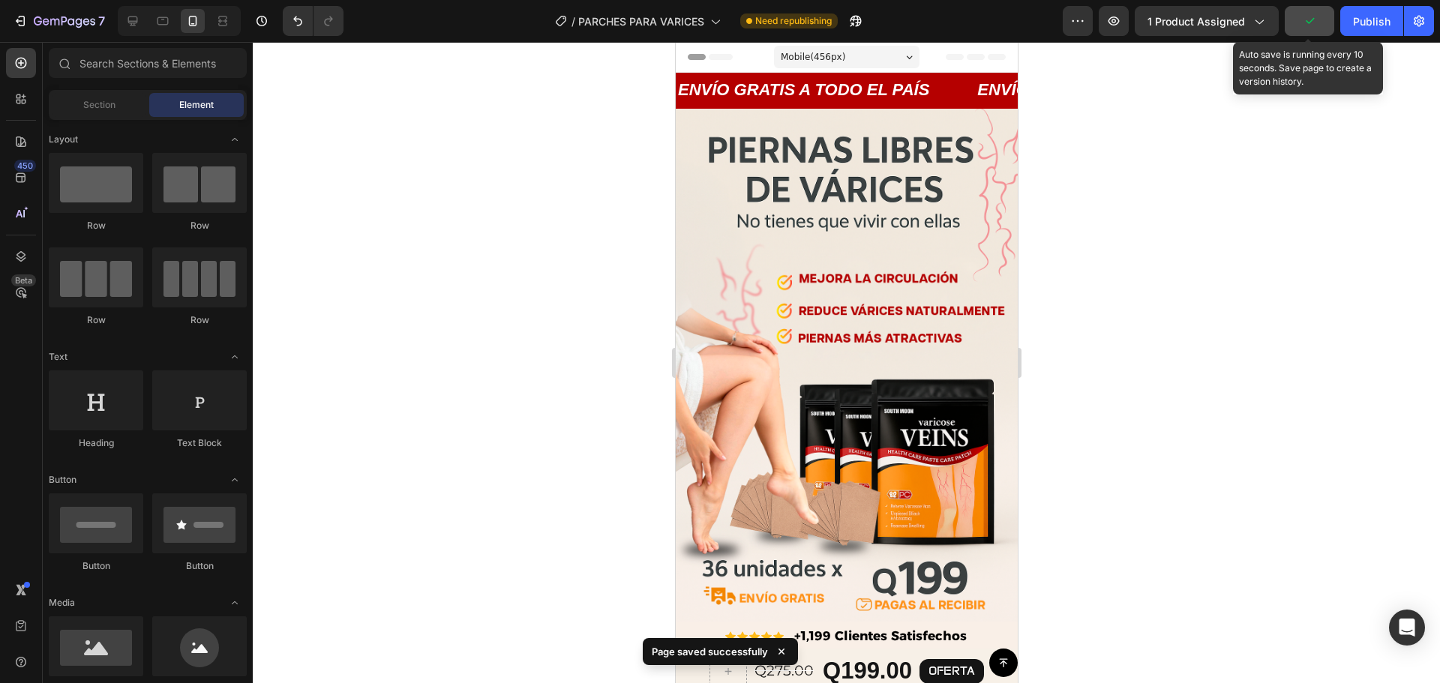
click at [1332, 21] on button "button" at bounding box center [1310, 21] width 50 height 30
click at [1332, 21] on button "Save" at bounding box center [1310, 21] width 50 height 30
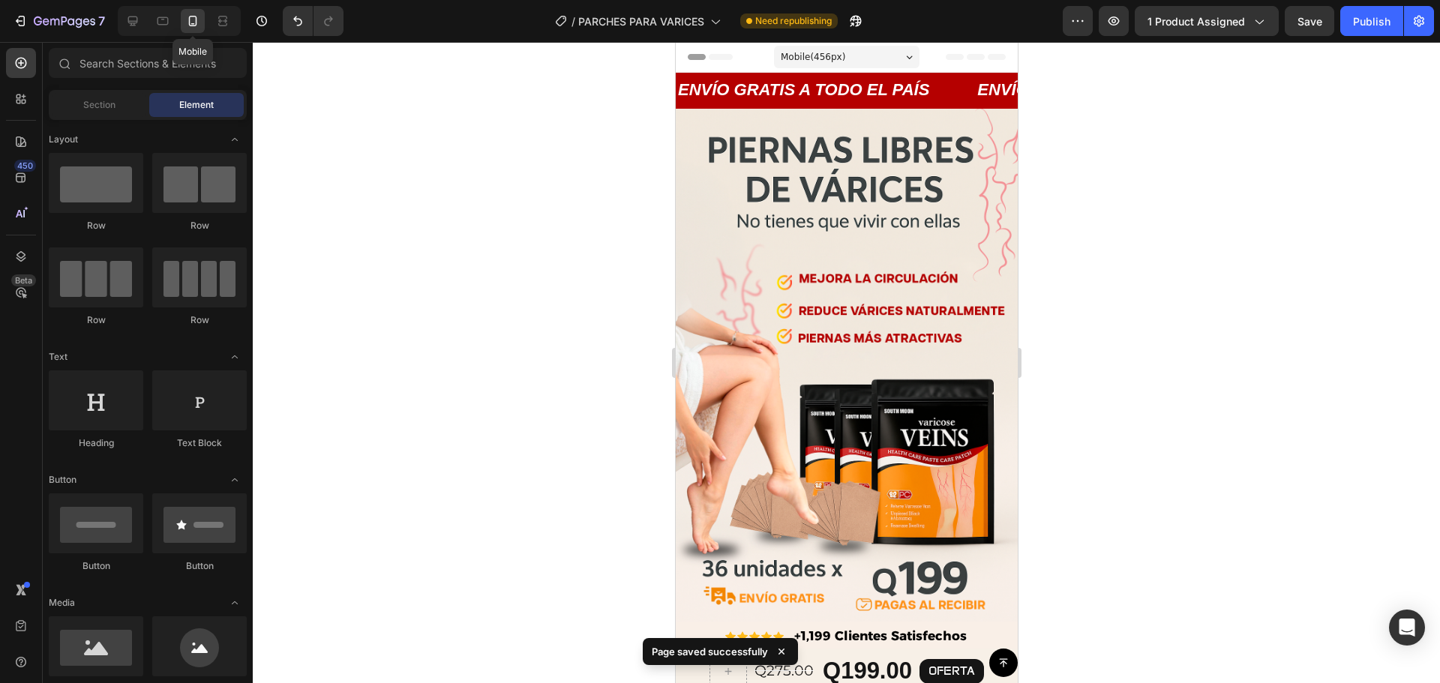
click at [198, 17] on icon at bounding box center [192, 21] width 15 height 15
click at [1114, 16] on icon "button" at bounding box center [1113, 21] width 15 height 15
click at [1376, 20] on div "Publish" at bounding box center [1372, 22] width 38 height 16
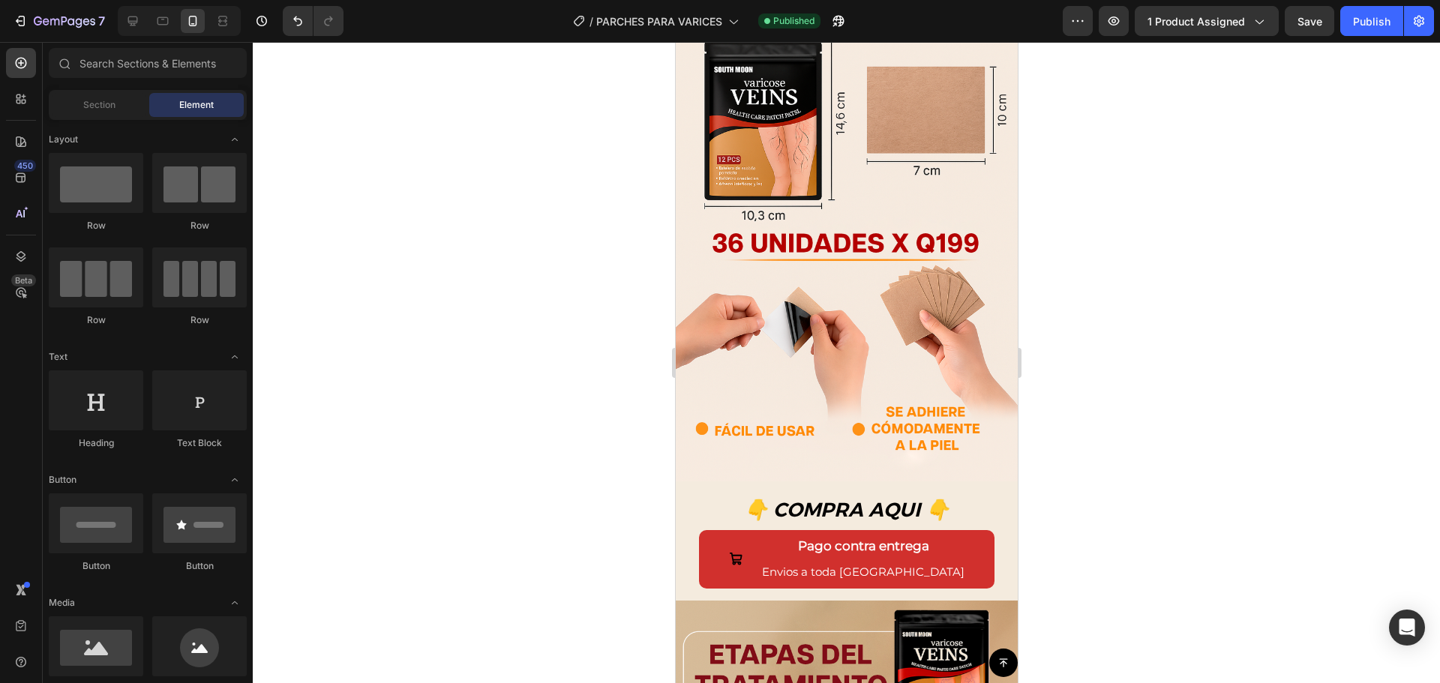
scroll to position [2766, 0]
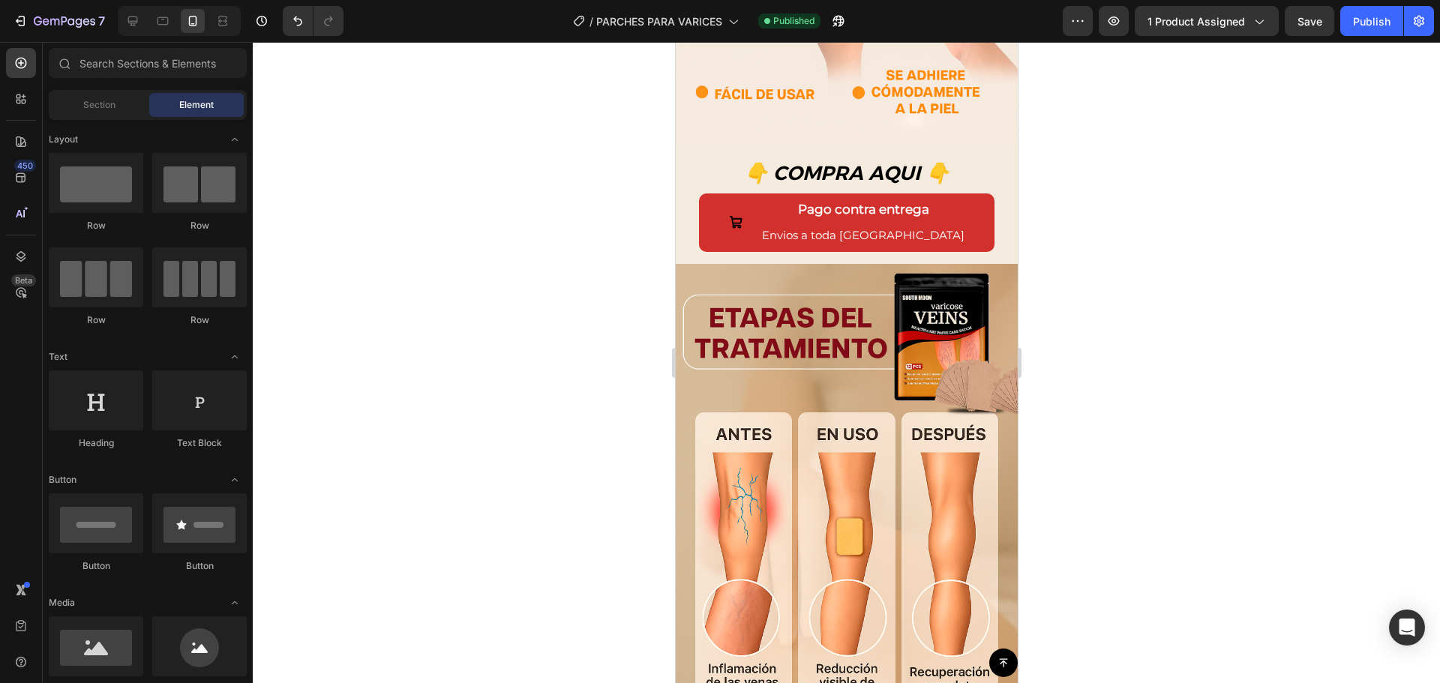
drag, startPoint x: 1014, startPoint y: 104, endPoint x: 1695, endPoint y: 615, distance: 850.8
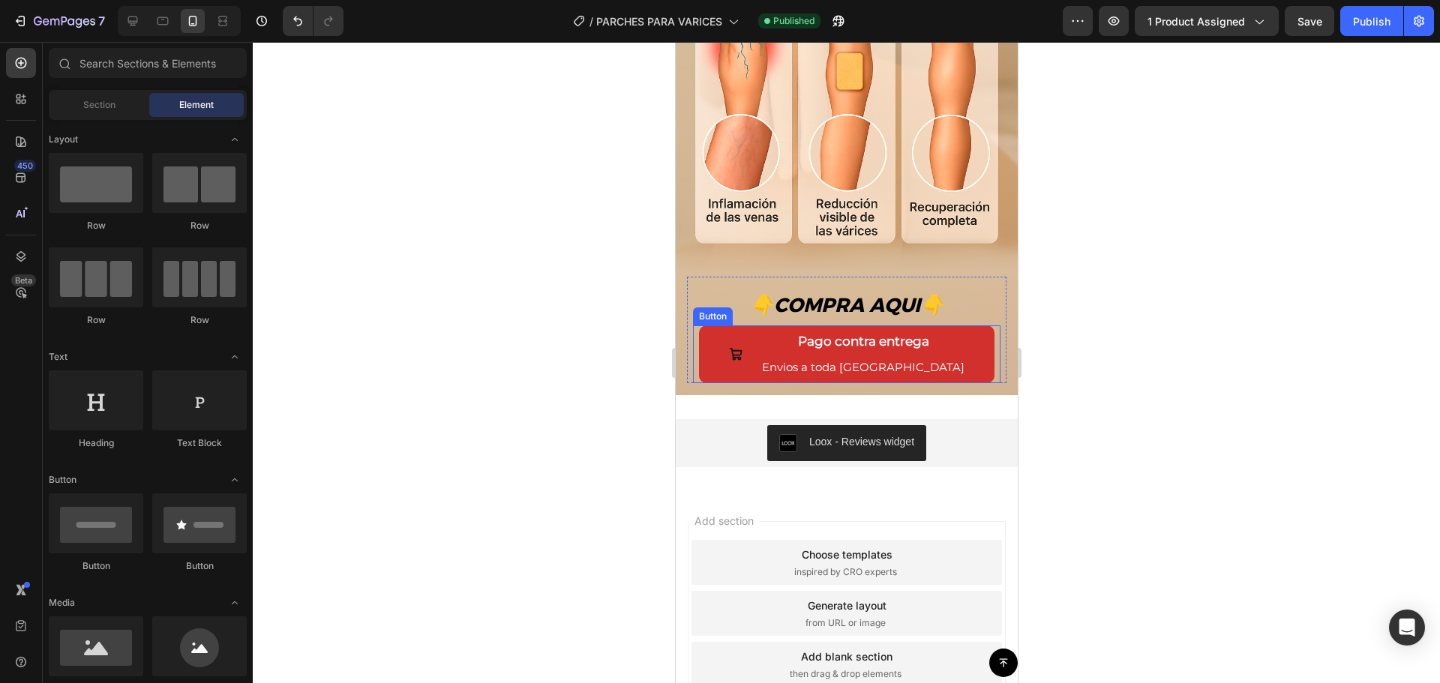
scroll to position [3579, 0]
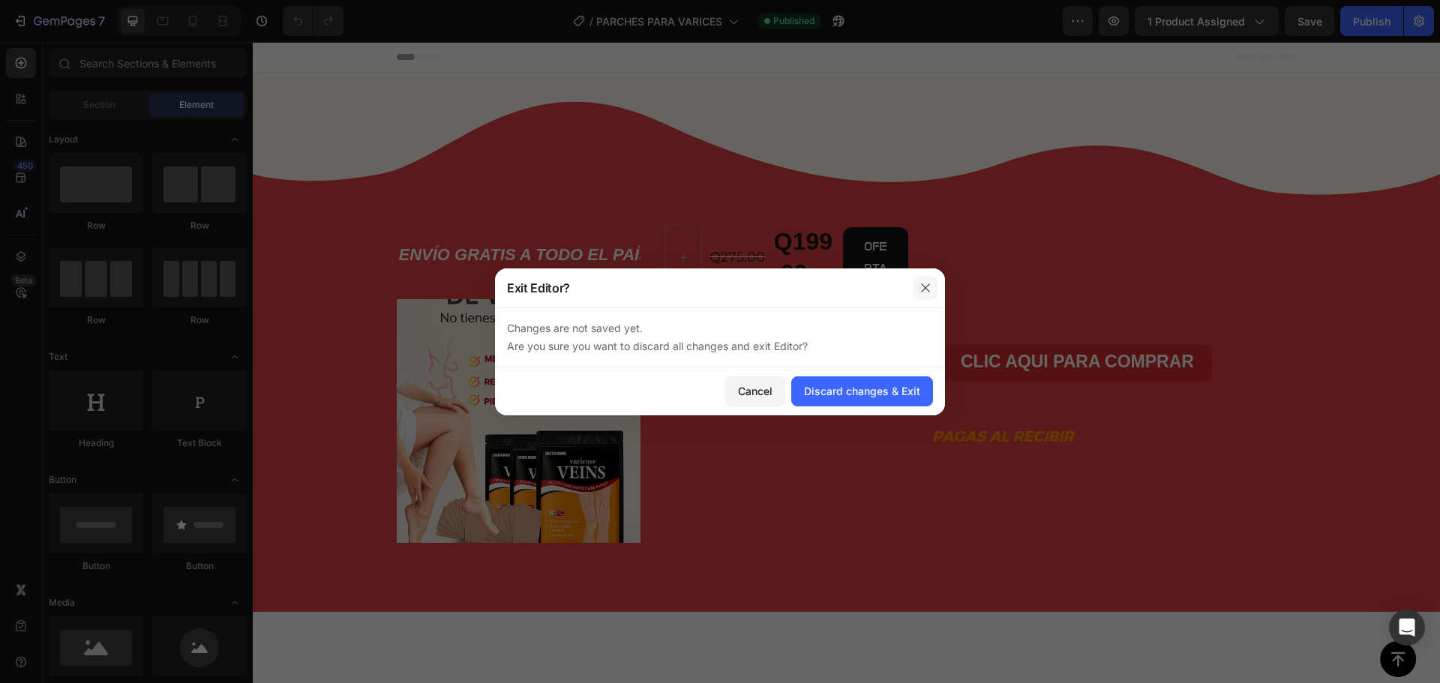
click at [923, 289] on icon "button" at bounding box center [926, 288] width 12 height 12
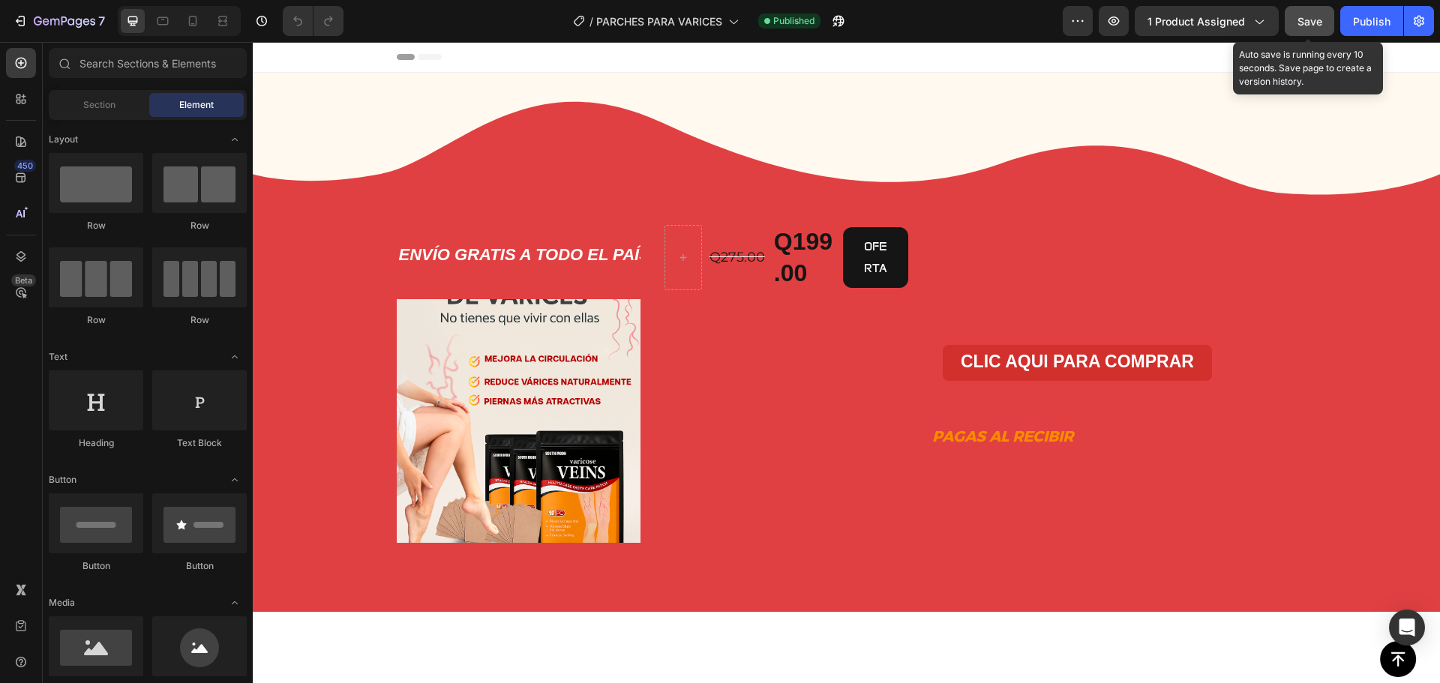
click at [1331, 28] on button "Save" at bounding box center [1310, 21] width 50 height 30
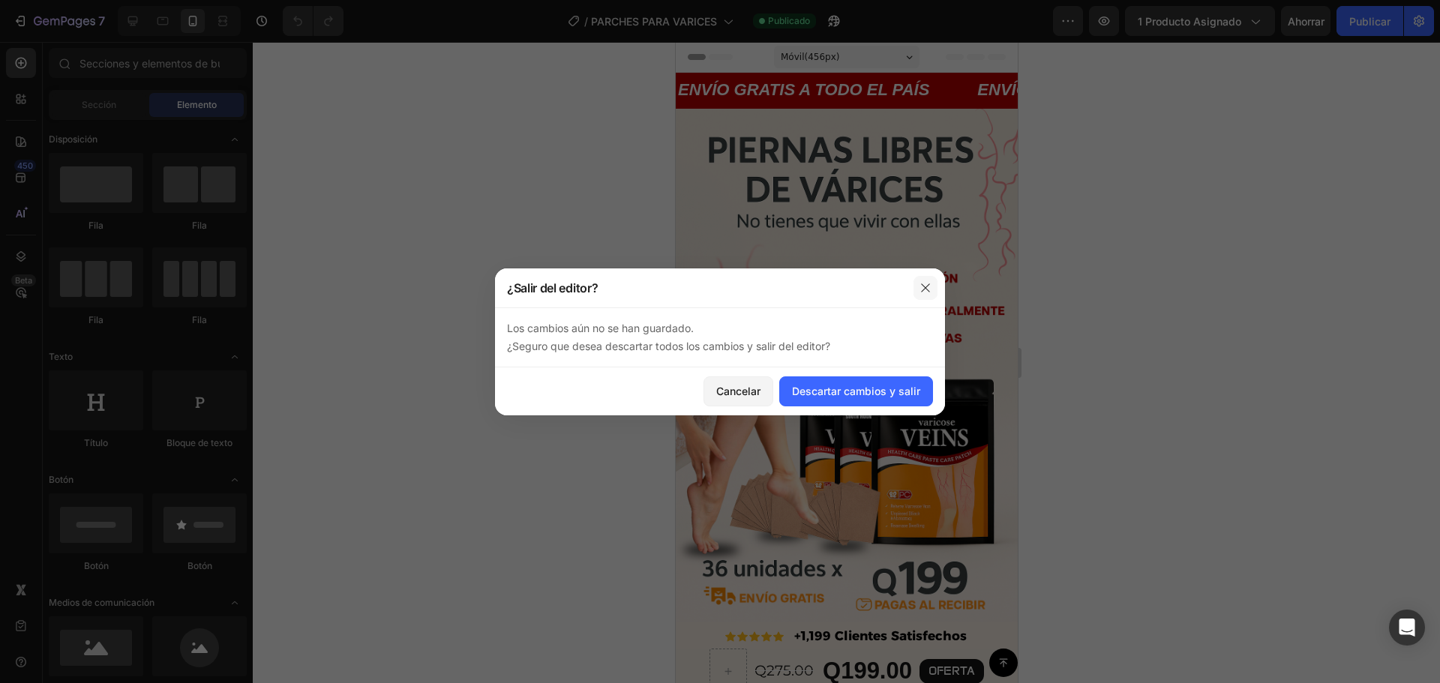
click at [923, 286] on icon "button" at bounding box center [926, 288] width 12 height 12
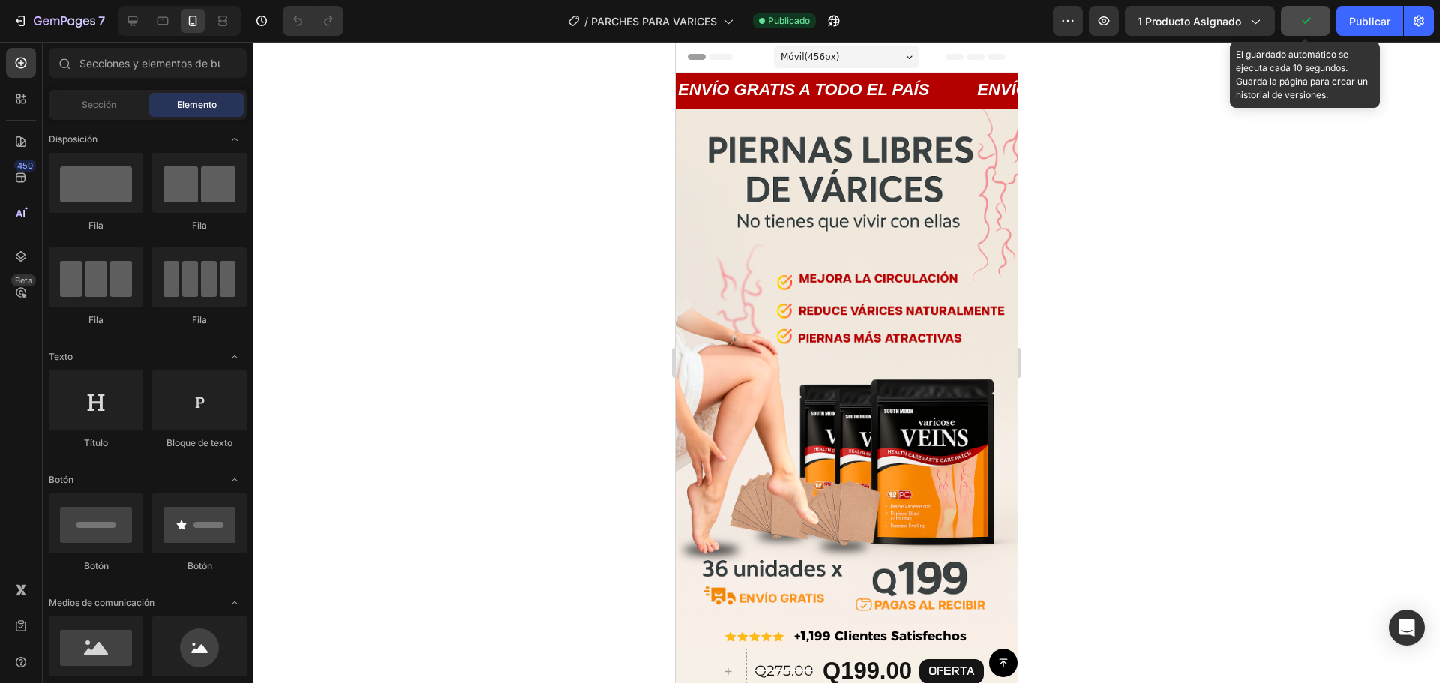
click at [1305, 15] on icon "button" at bounding box center [1306, 21] width 15 height 15
